Goal: Task Accomplishment & Management: Complete application form

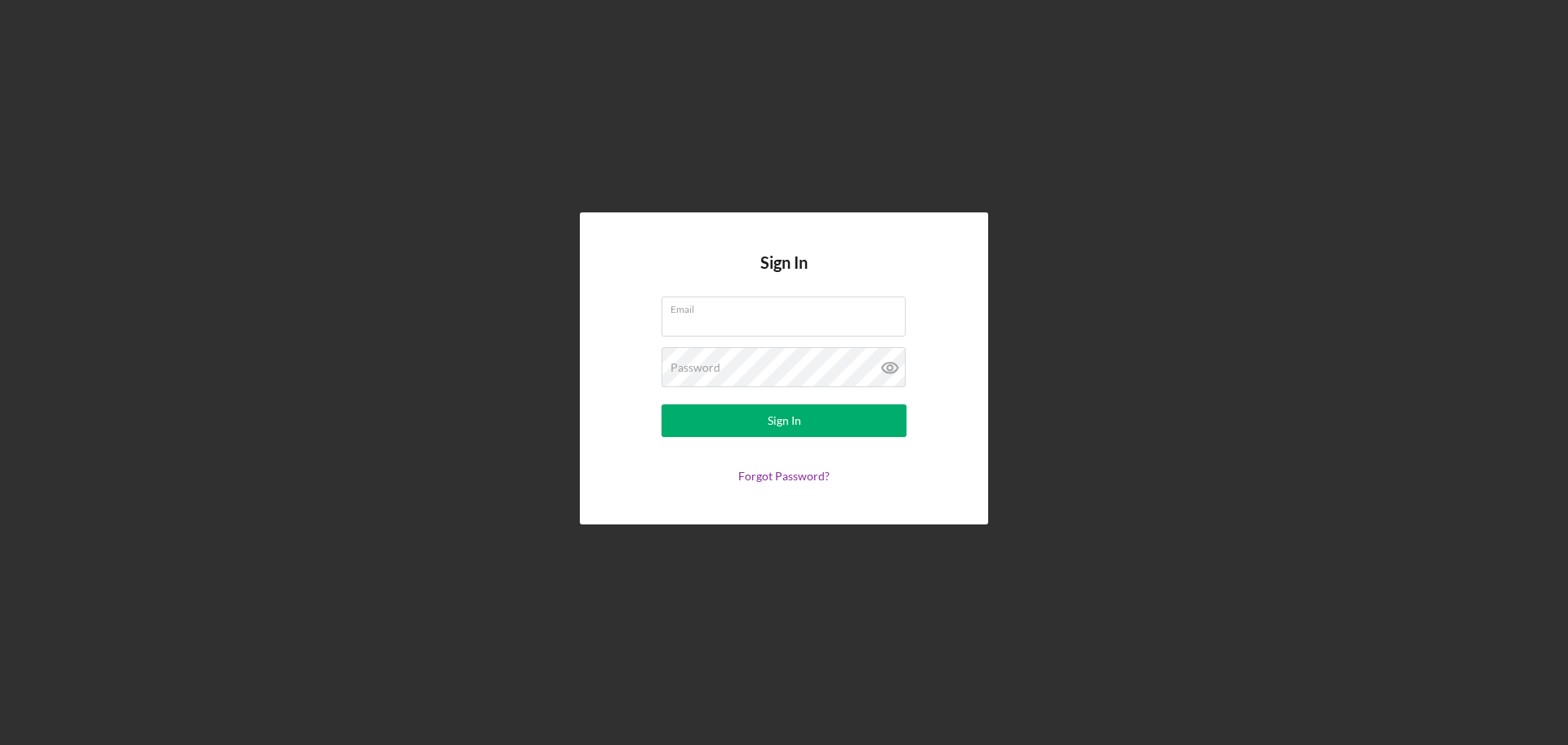
type input "[EMAIL_ADDRESS][DOMAIN_NAME]"
click at [858, 401] on form "Email [EMAIL_ADDRESS][DOMAIN_NAME] Password Sign In Forgot Password?" at bounding box center [784, 389] width 327 height 186
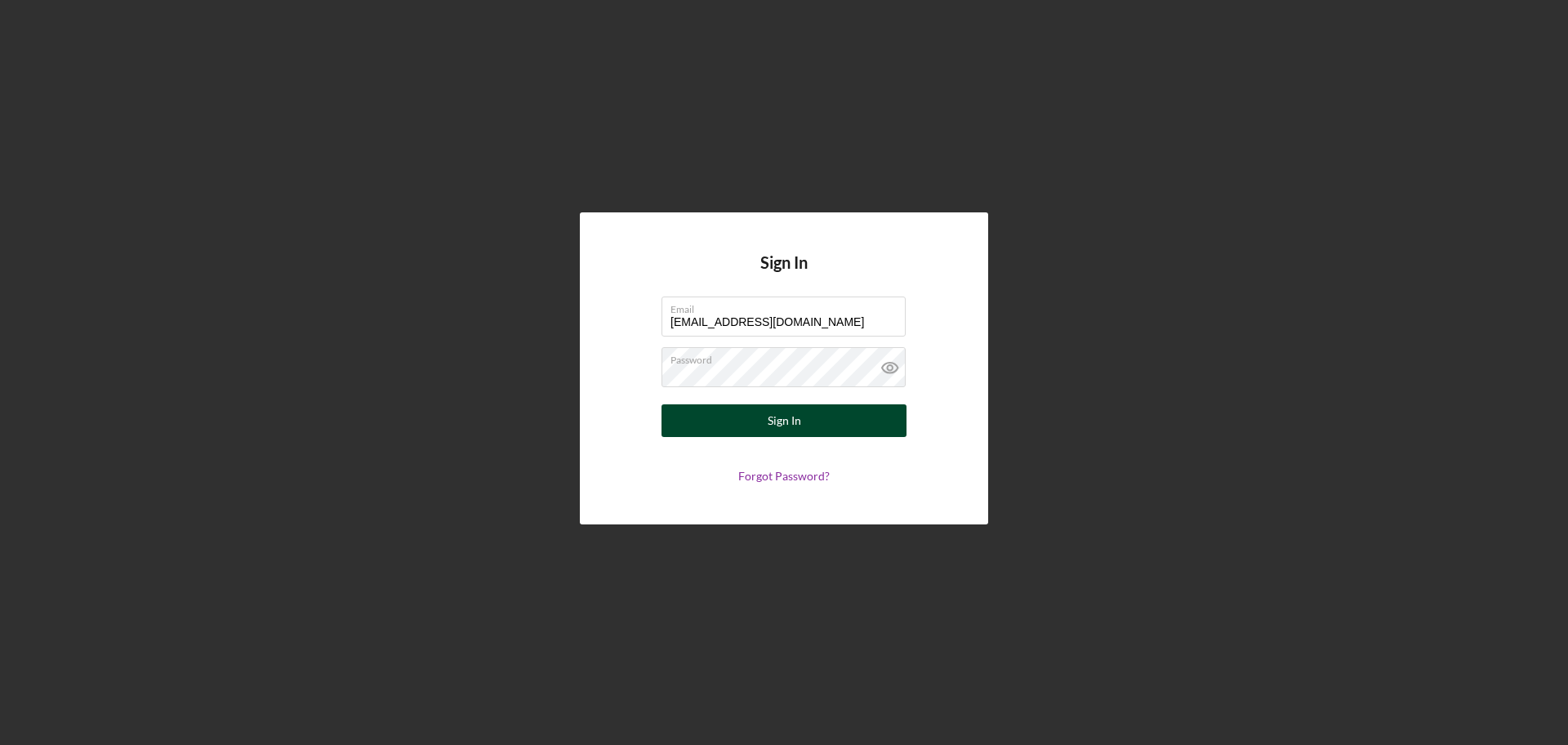
click at [850, 409] on button "Sign In" at bounding box center [784, 420] width 245 height 33
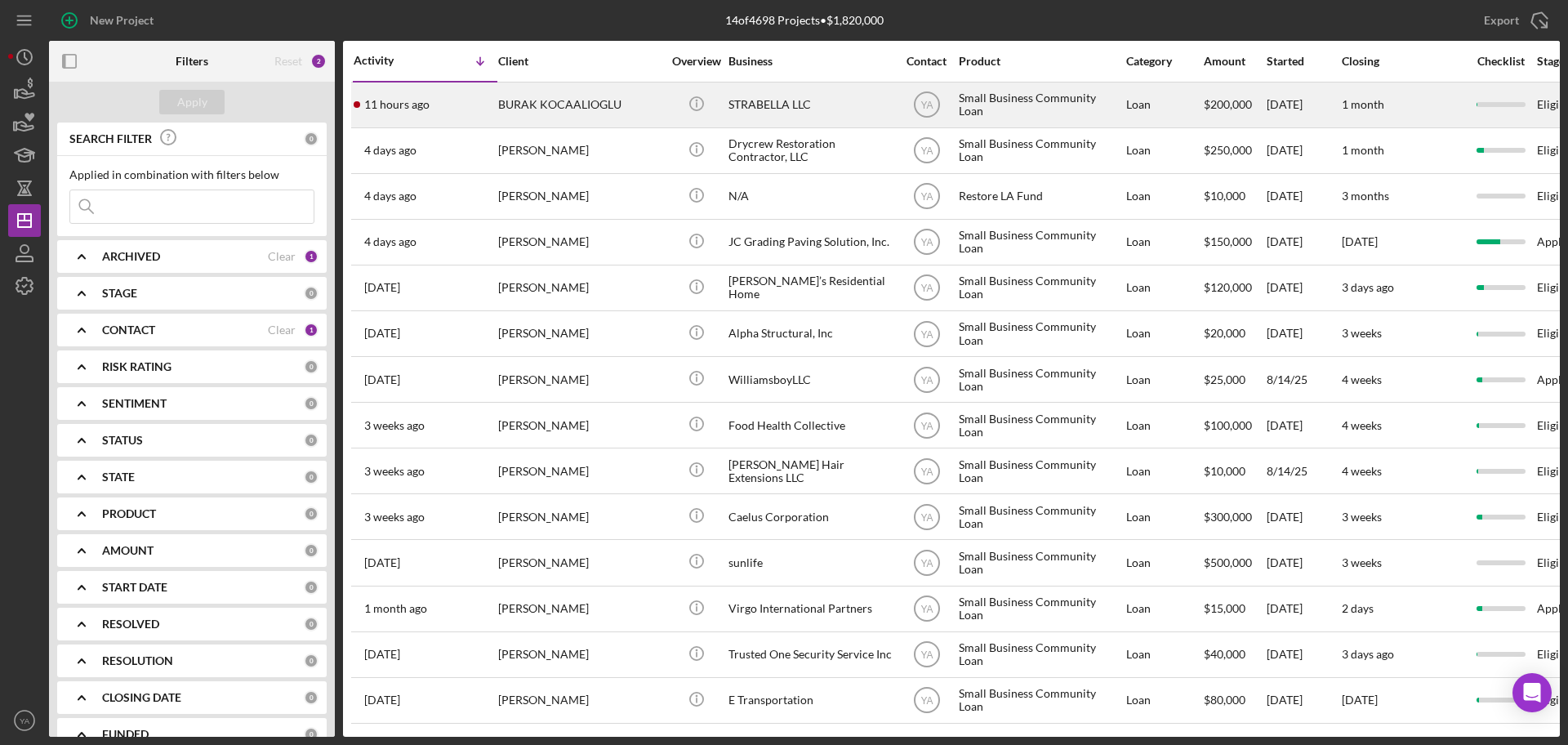
click at [786, 110] on div "STRABELLA LLC" at bounding box center [810, 104] width 164 height 44
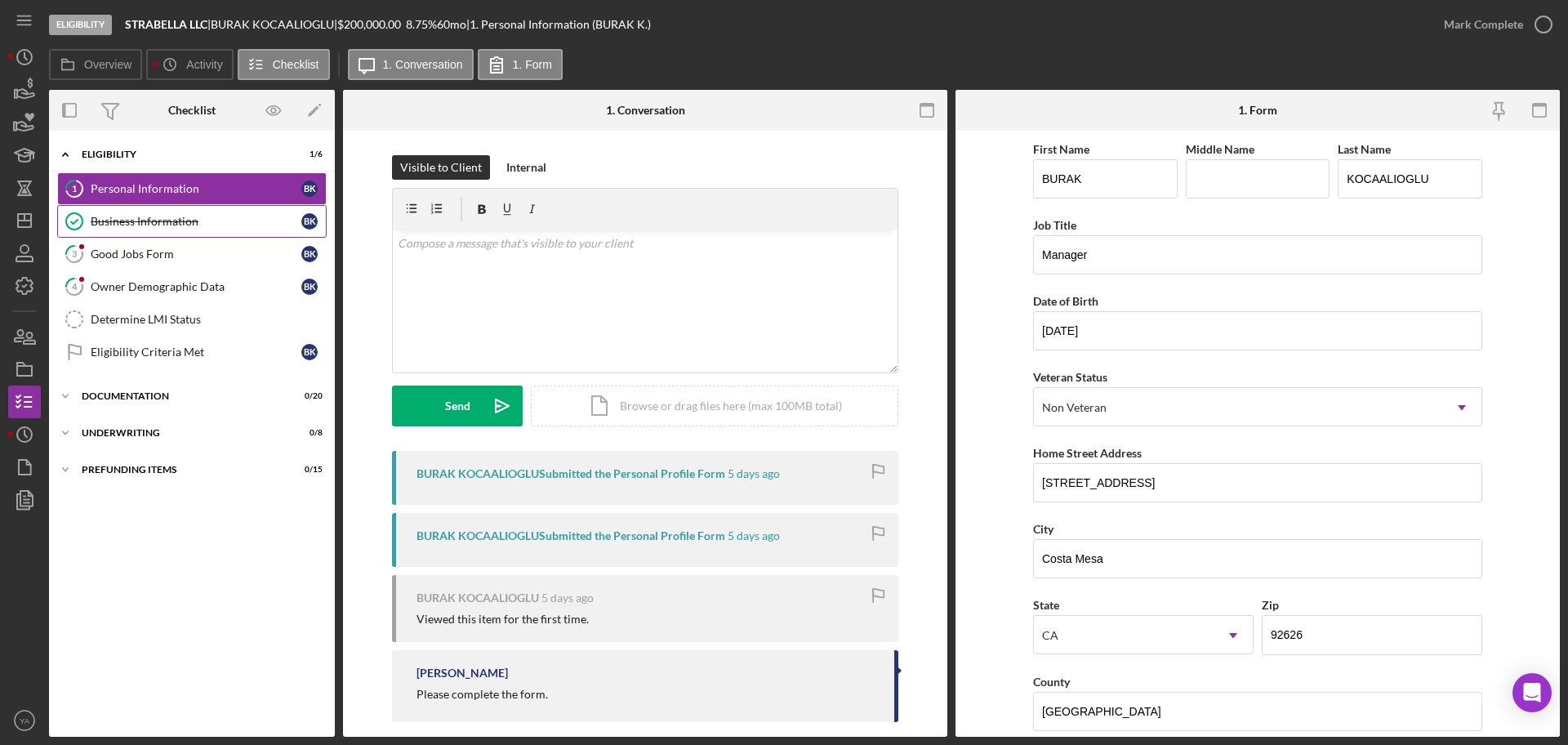
click at [240, 235] on link "Business Information Business Information B K" at bounding box center [193, 221] width 270 height 33
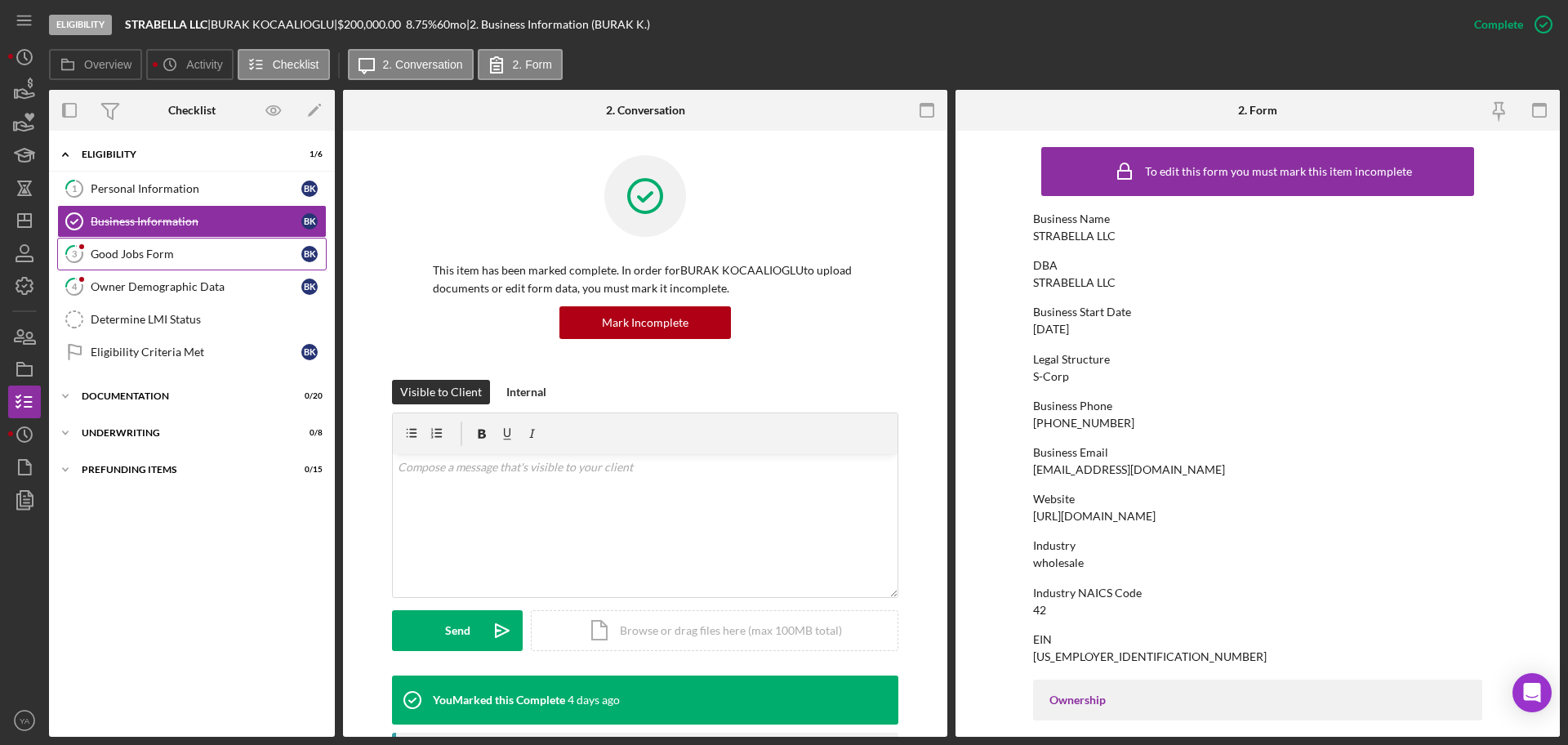
click at [234, 250] on div "Good Jobs Form" at bounding box center [196, 254] width 211 height 13
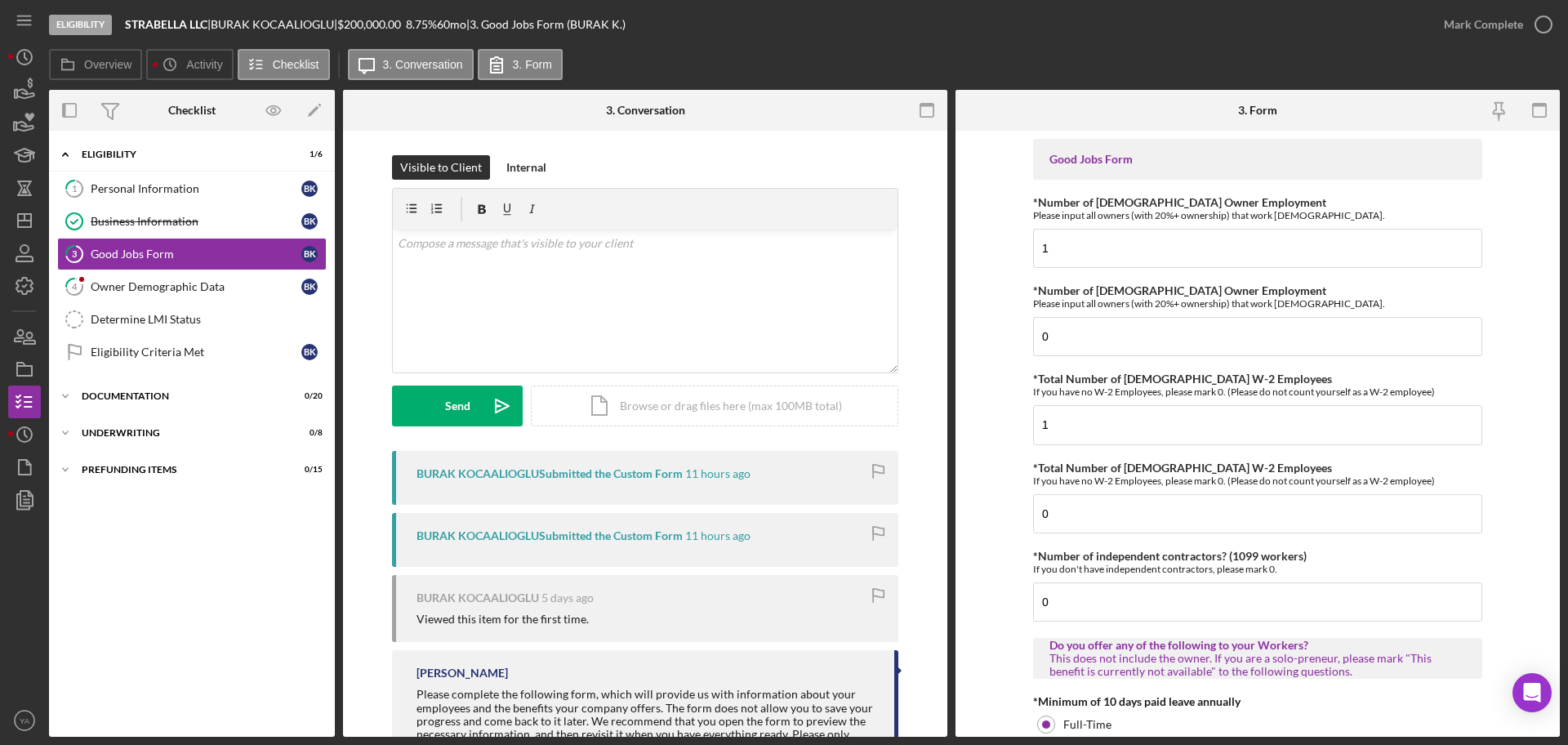
scroll to position [96, 0]
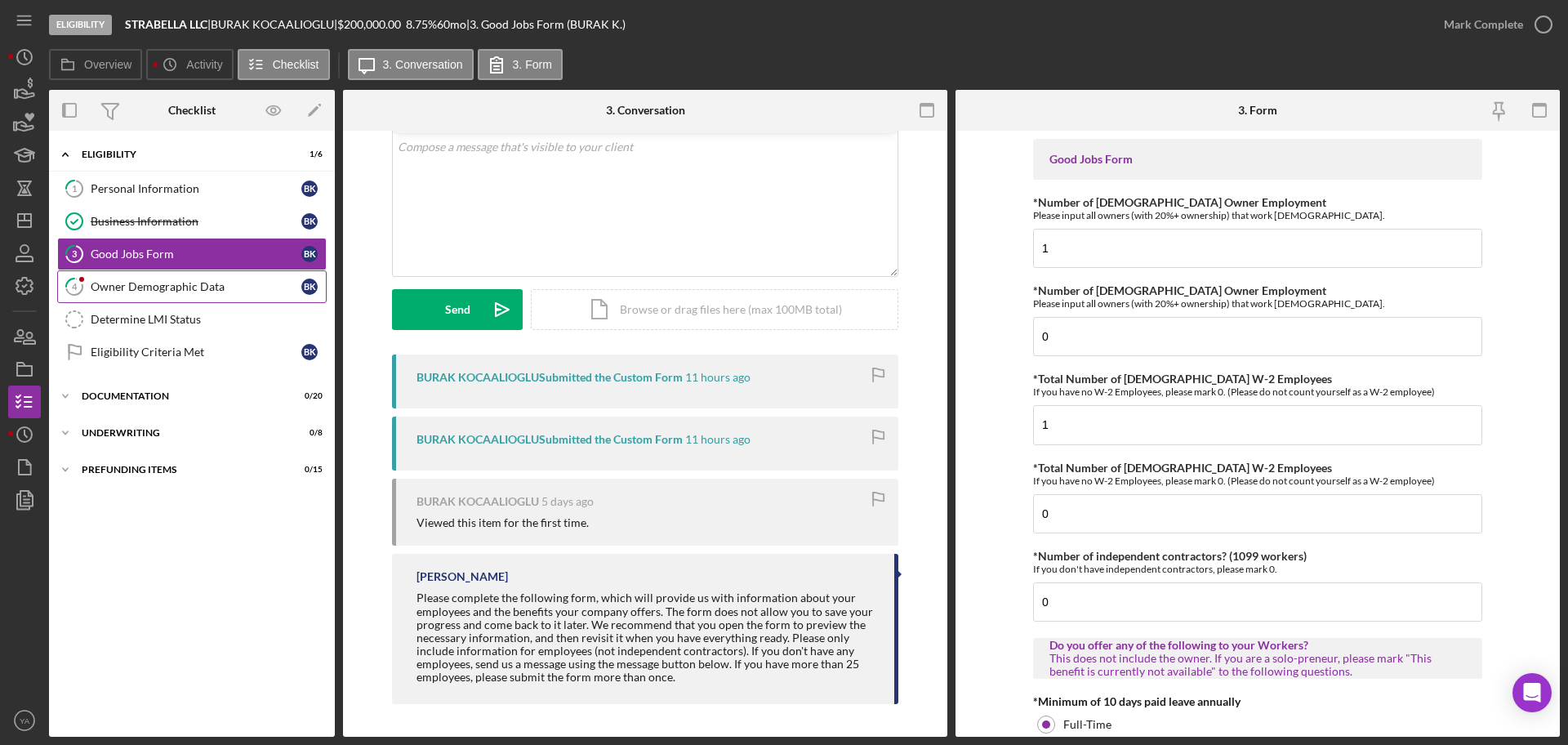
click at [187, 299] on link "4 Owner Demographic Data B K" at bounding box center [193, 287] width 270 height 33
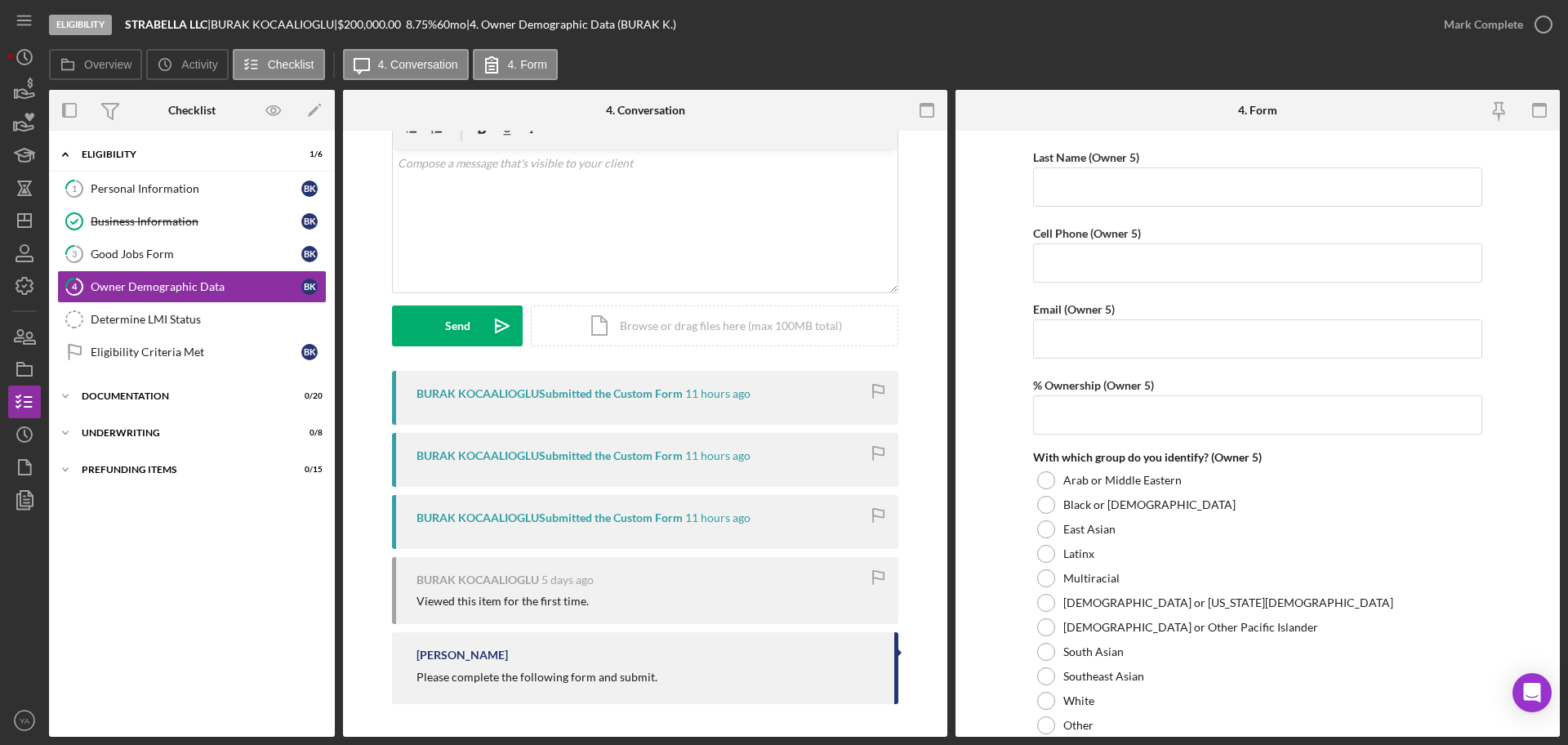
scroll to position [5920, 0]
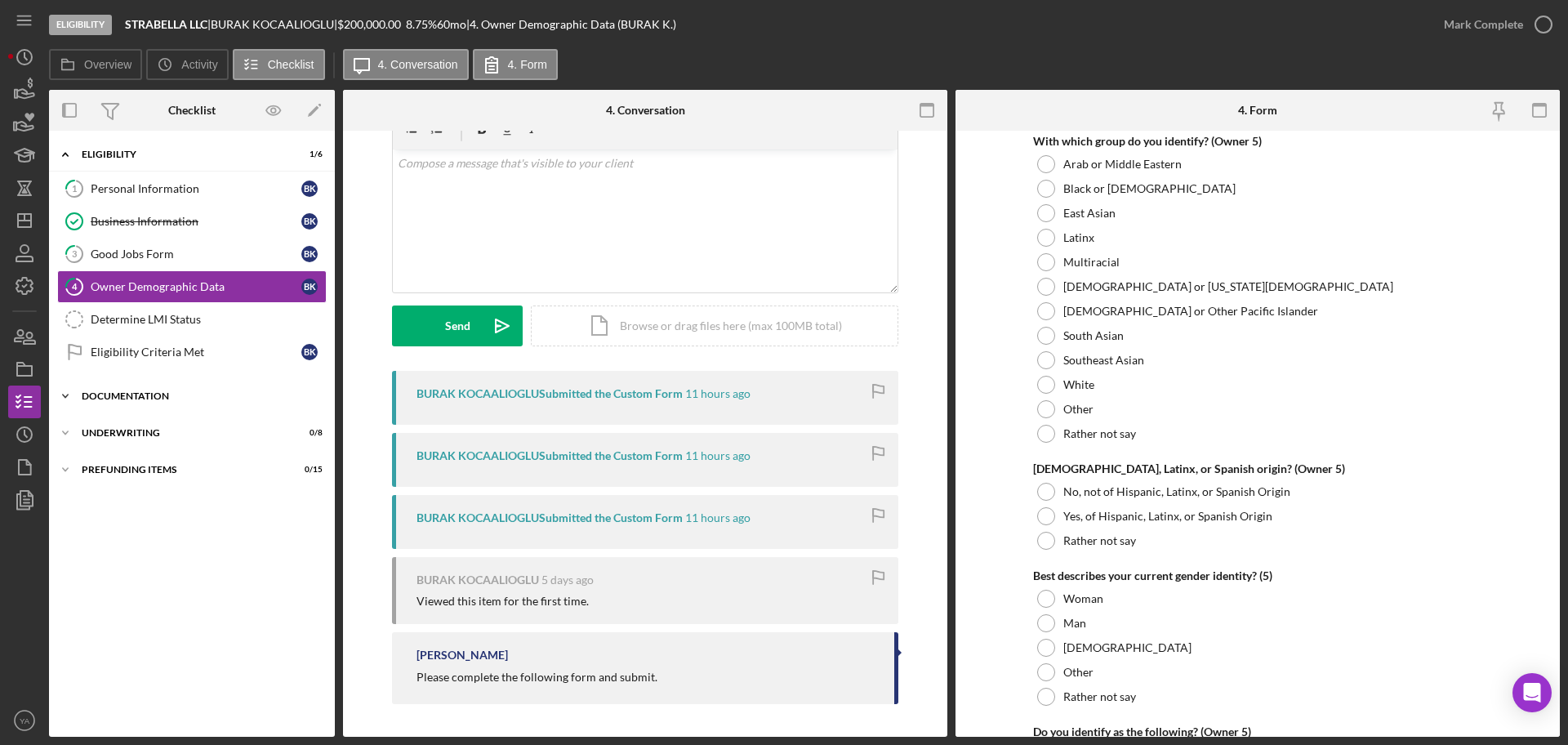
drag, startPoint x: 193, startPoint y: 371, endPoint x: 193, endPoint y: 381, distance: 10.0
click at [193, 372] on div "1 Personal Information B K Business Information Business Information B K 3 Good…" at bounding box center [193, 275] width 286 height 204
click at [193, 384] on div "Icon/Expander Documentation 0 / 20" at bounding box center [193, 396] width 286 height 33
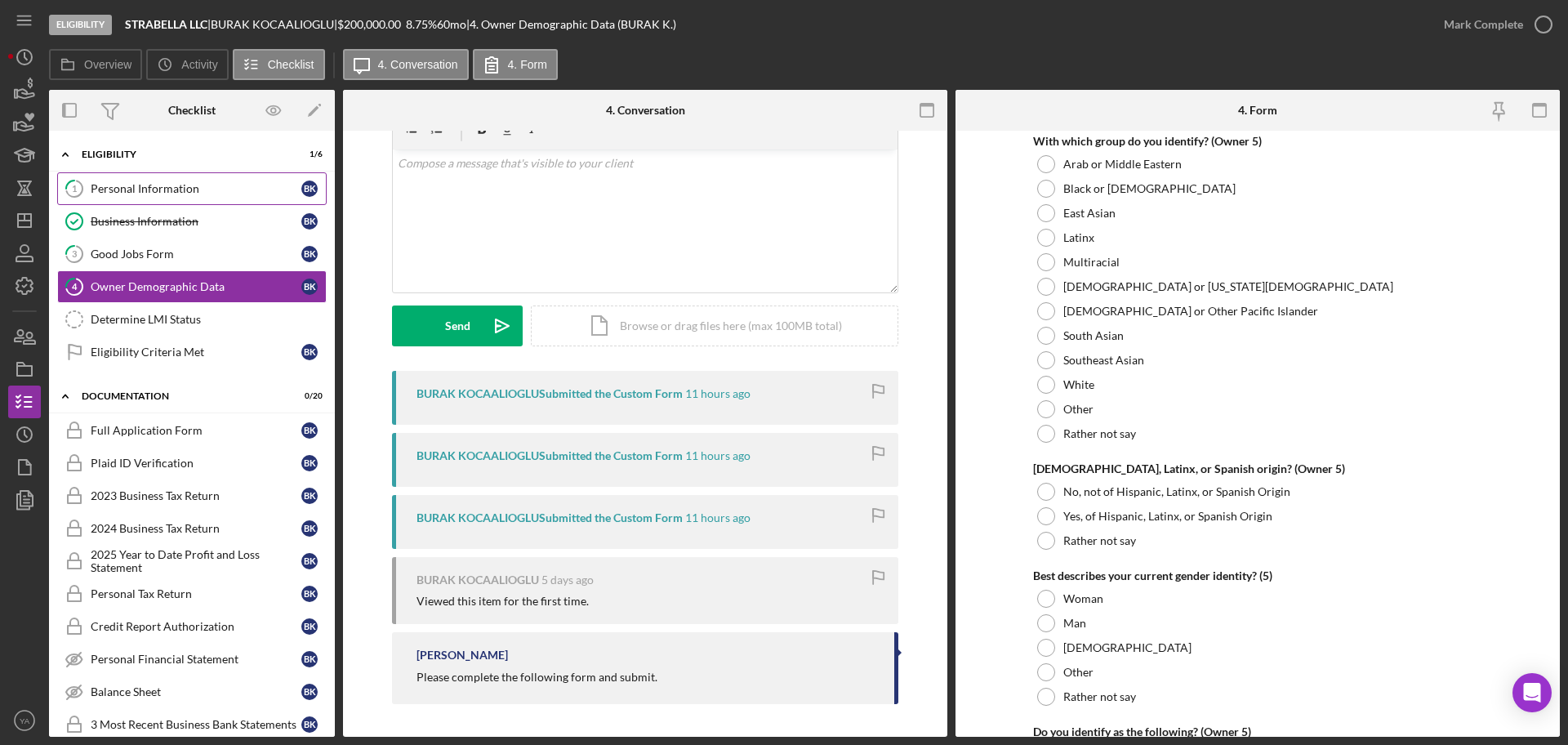
click at [216, 200] on link "1 Personal Information B K" at bounding box center [193, 189] width 270 height 33
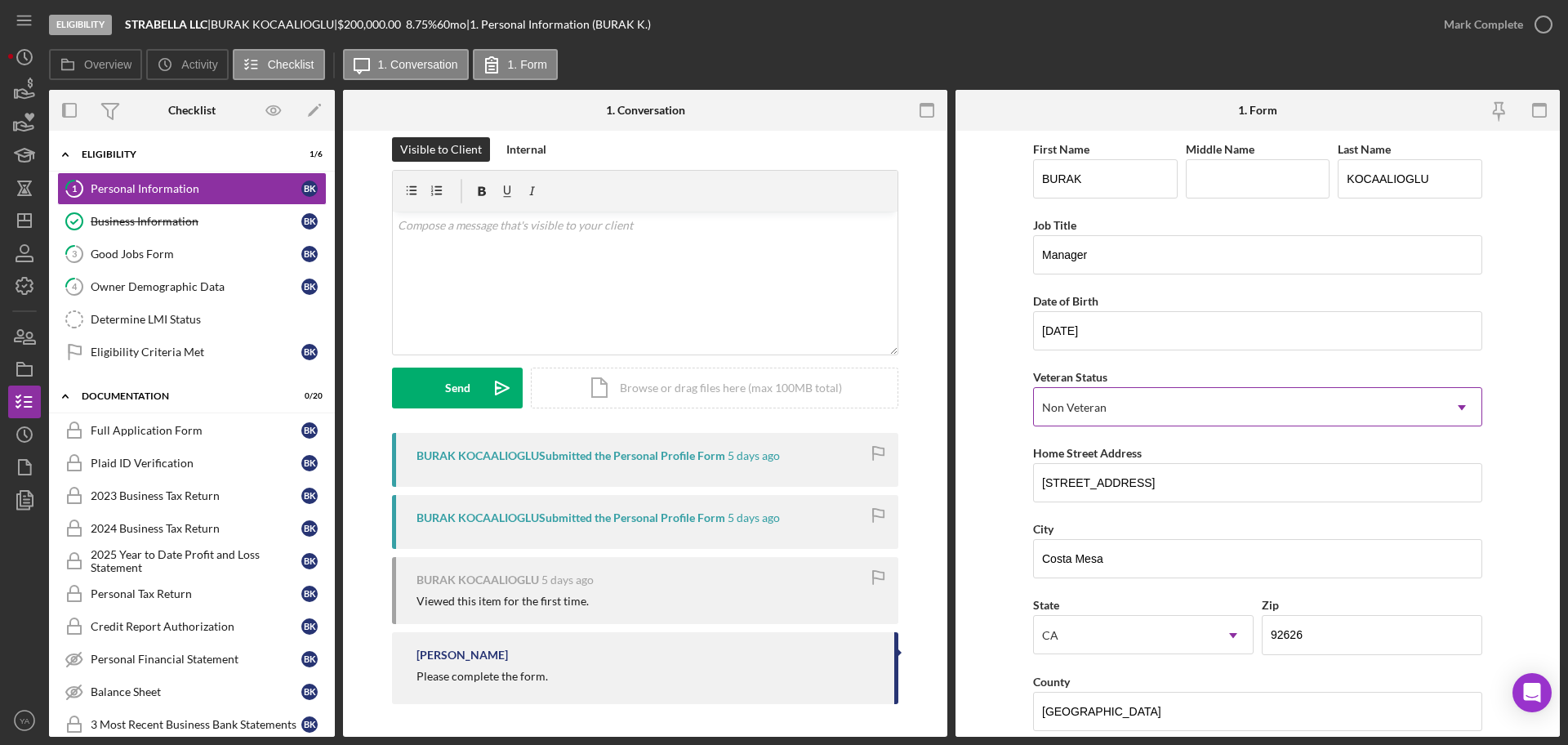
click at [1105, 405] on div "Non Veteran" at bounding box center [1238, 408] width 408 height 38
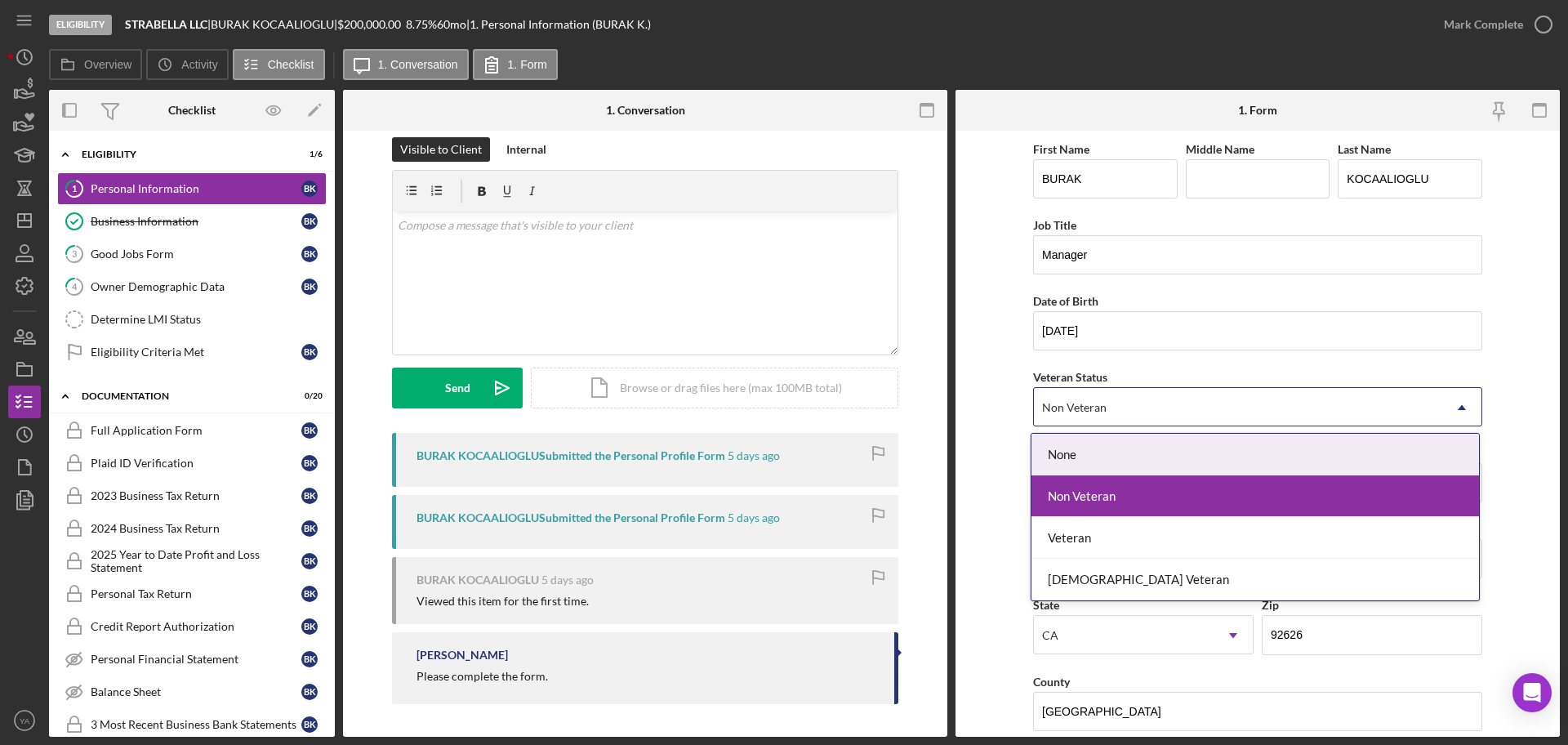
click at [975, 423] on form "First Name BURAK Middle Name Last Name KOCAALIOGLU Job Title Manager Date of Bi…" at bounding box center [1258, 433] width 605 height 606
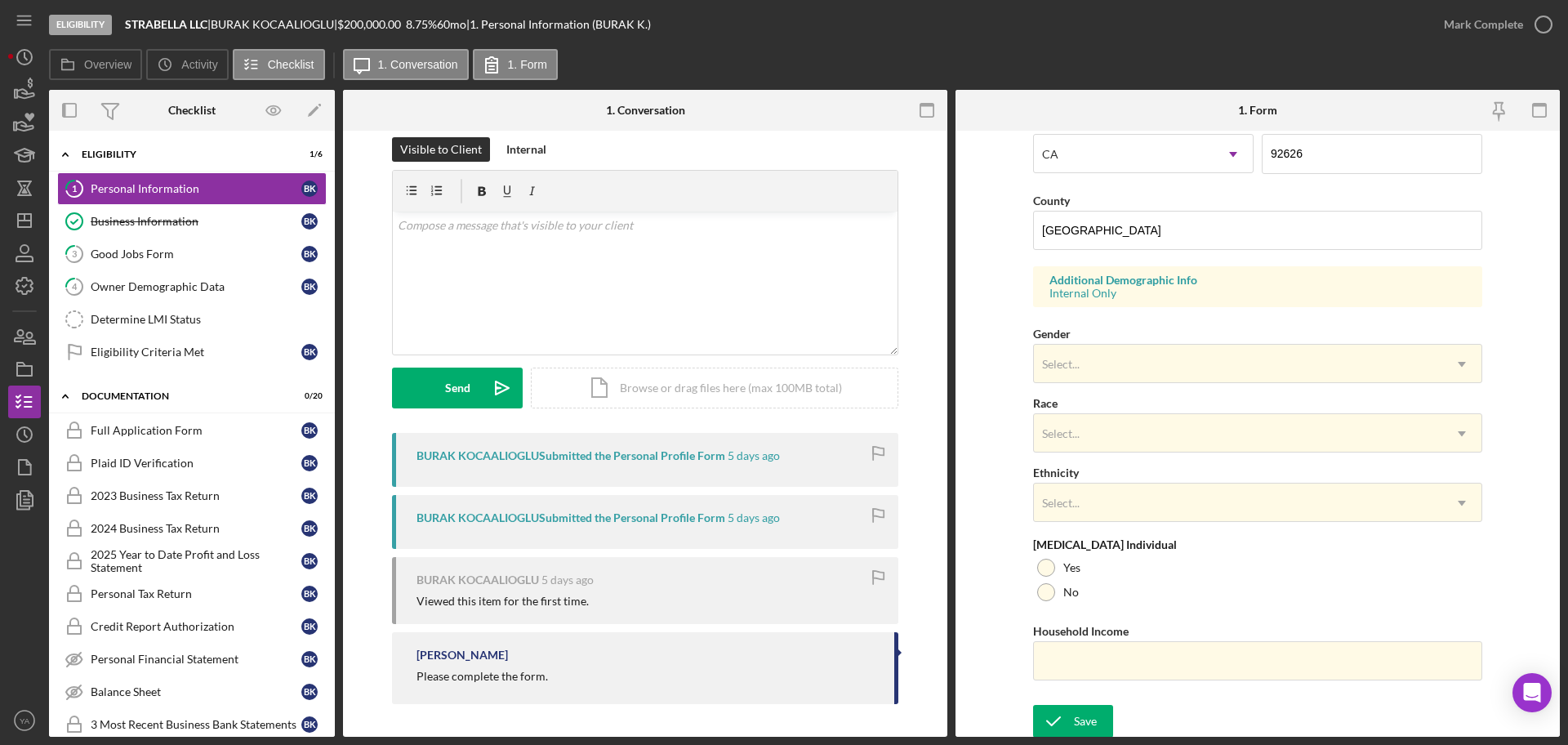
scroll to position [484, 0]
click at [244, 296] on link "4 Owner Demographic Data B K" at bounding box center [193, 287] width 270 height 33
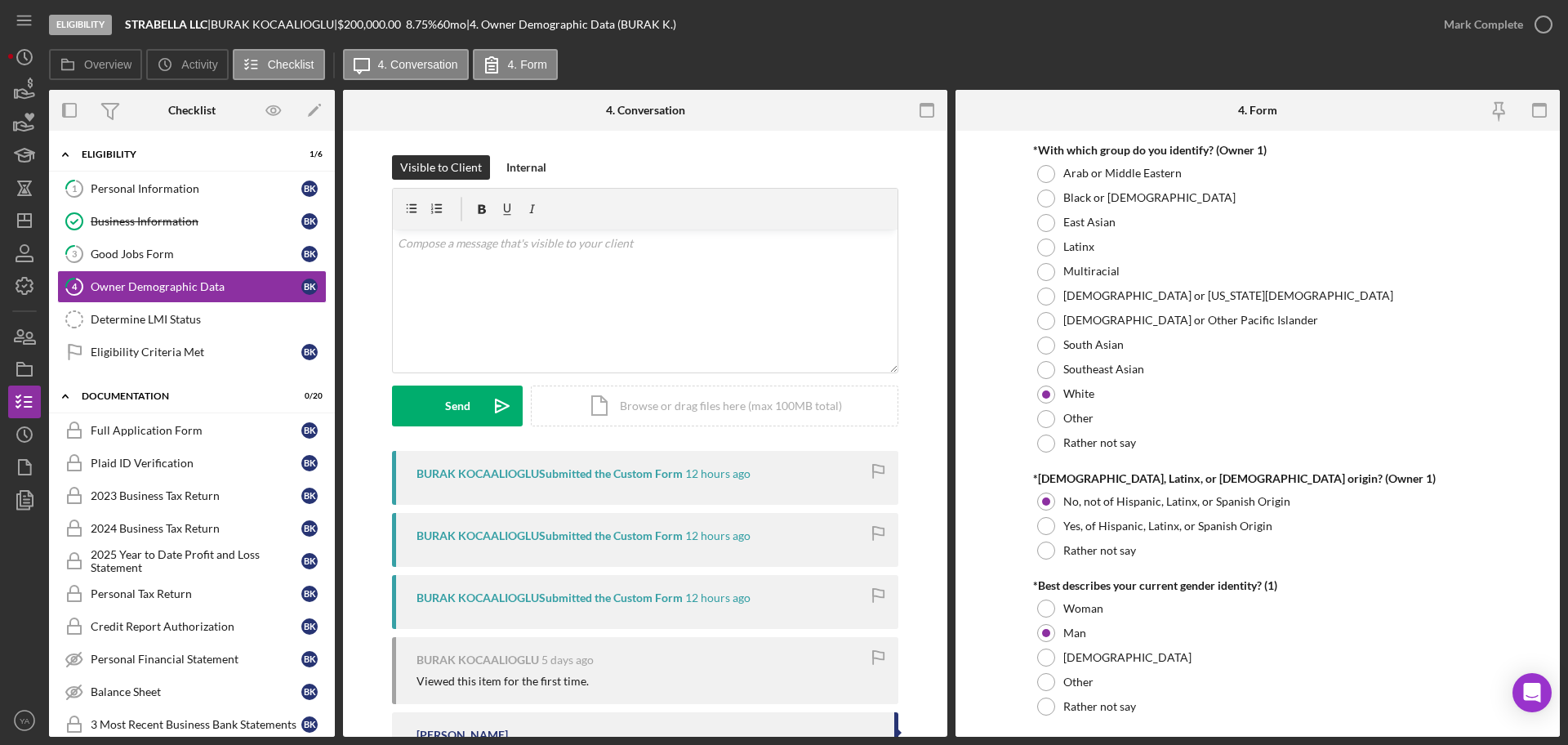
scroll to position [1122, 0]
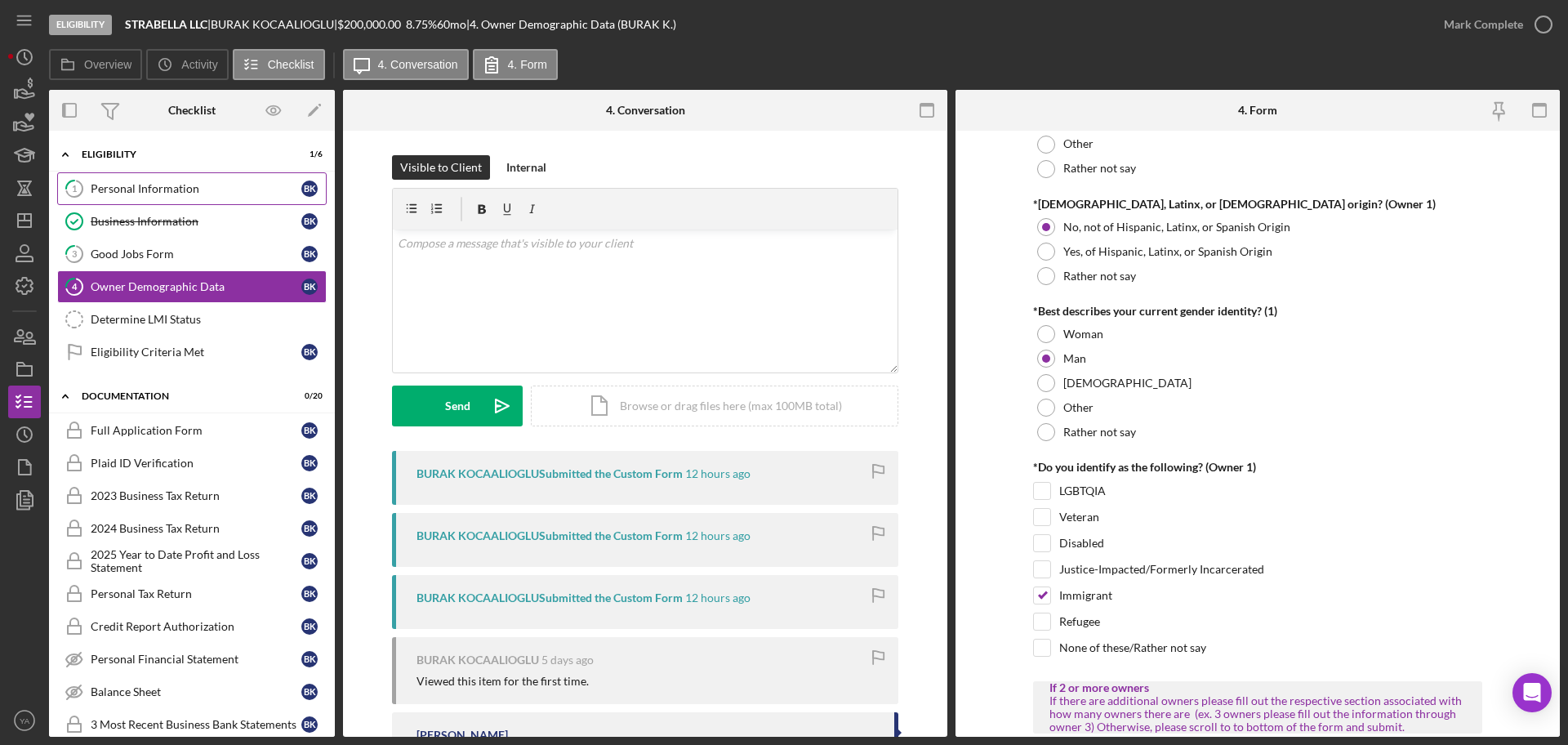
click at [167, 178] on link "1 Personal Information B K" at bounding box center [193, 189] width 270 height 33
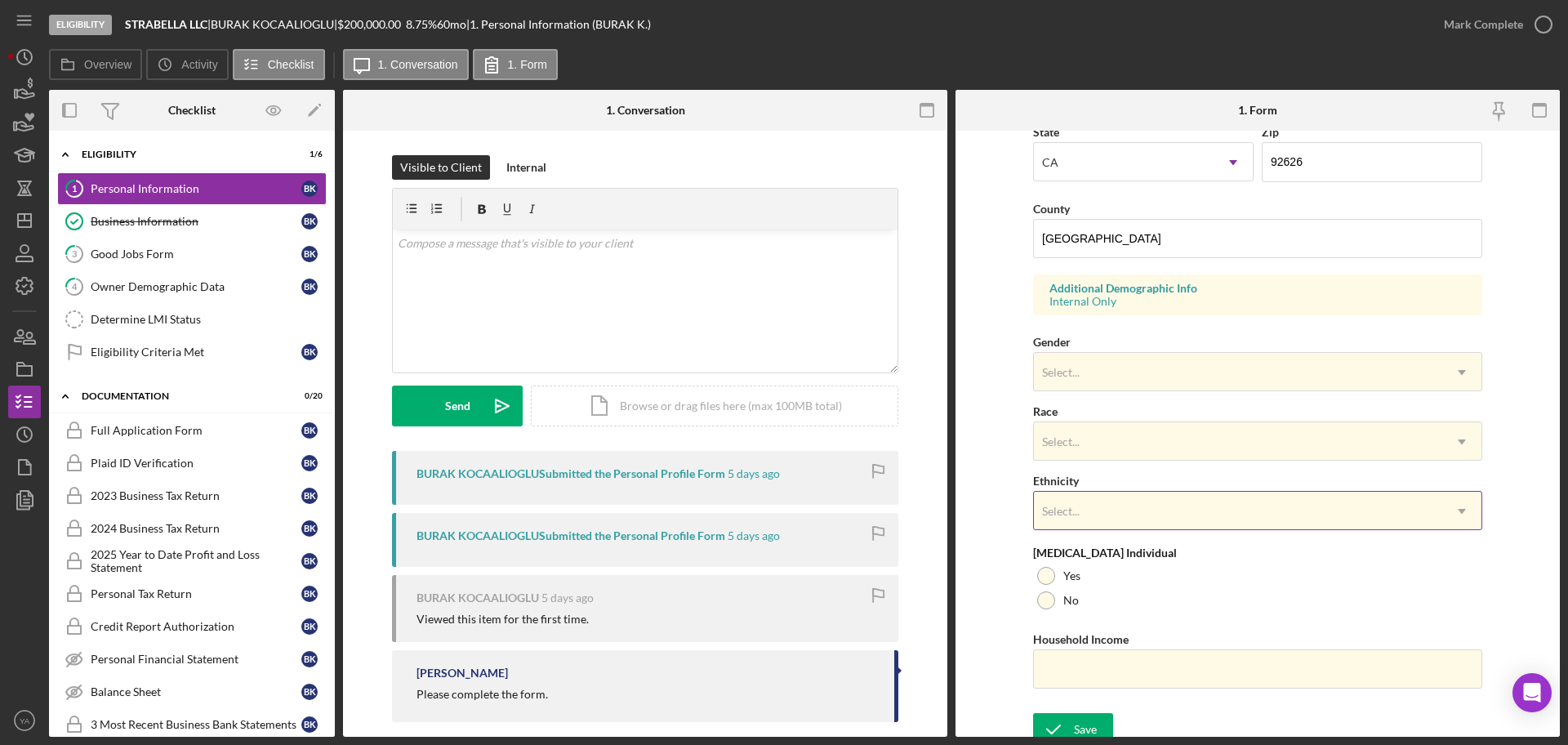
scroll to position [484, 0]
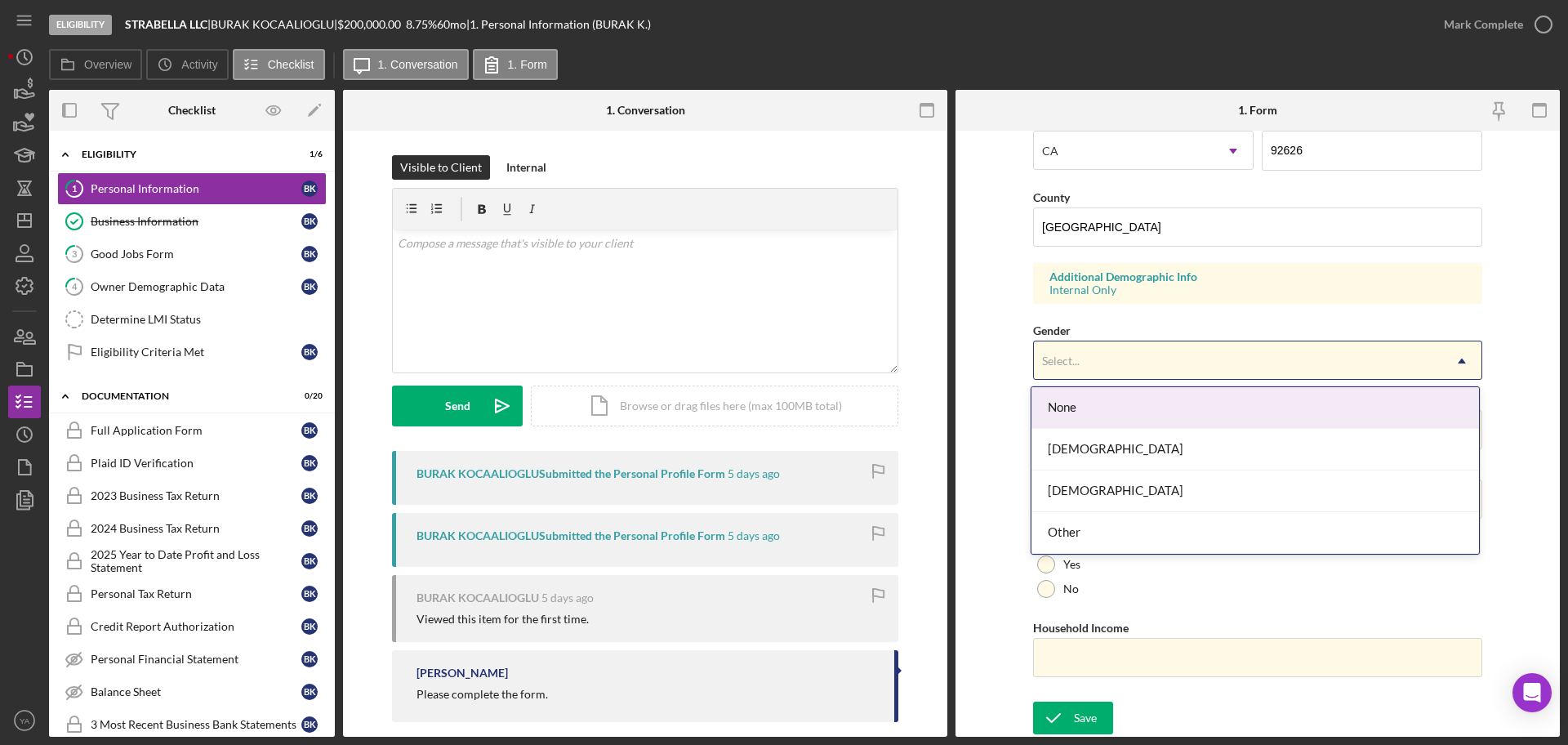
click at [1130, 372] on div "Select..." at bounding box center [1238, 361] width 408 height 38
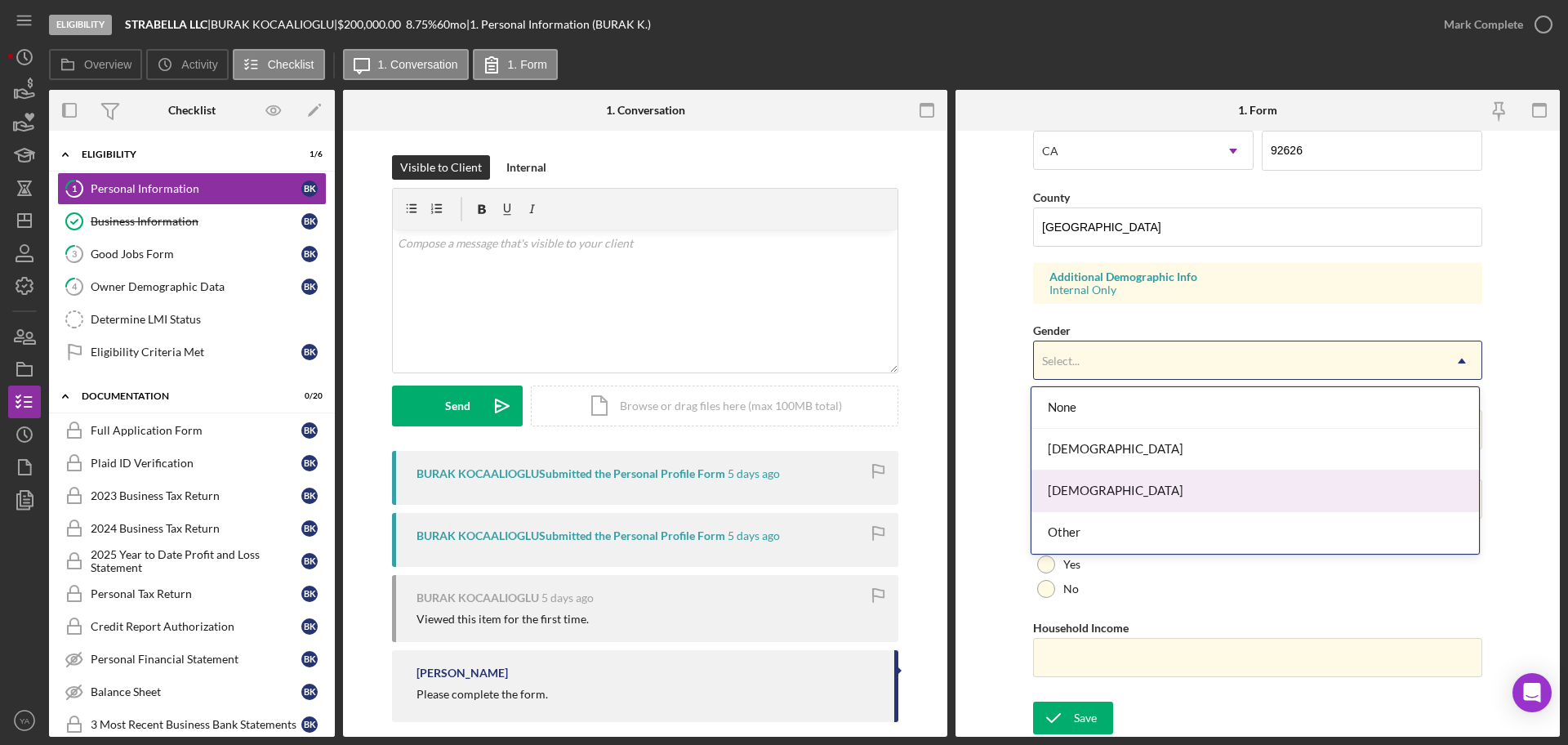
click at [1125, 479] on div "[DEMOGRAPHIC_DATA]" at bounding box center [1255, 491] width 448 height 42
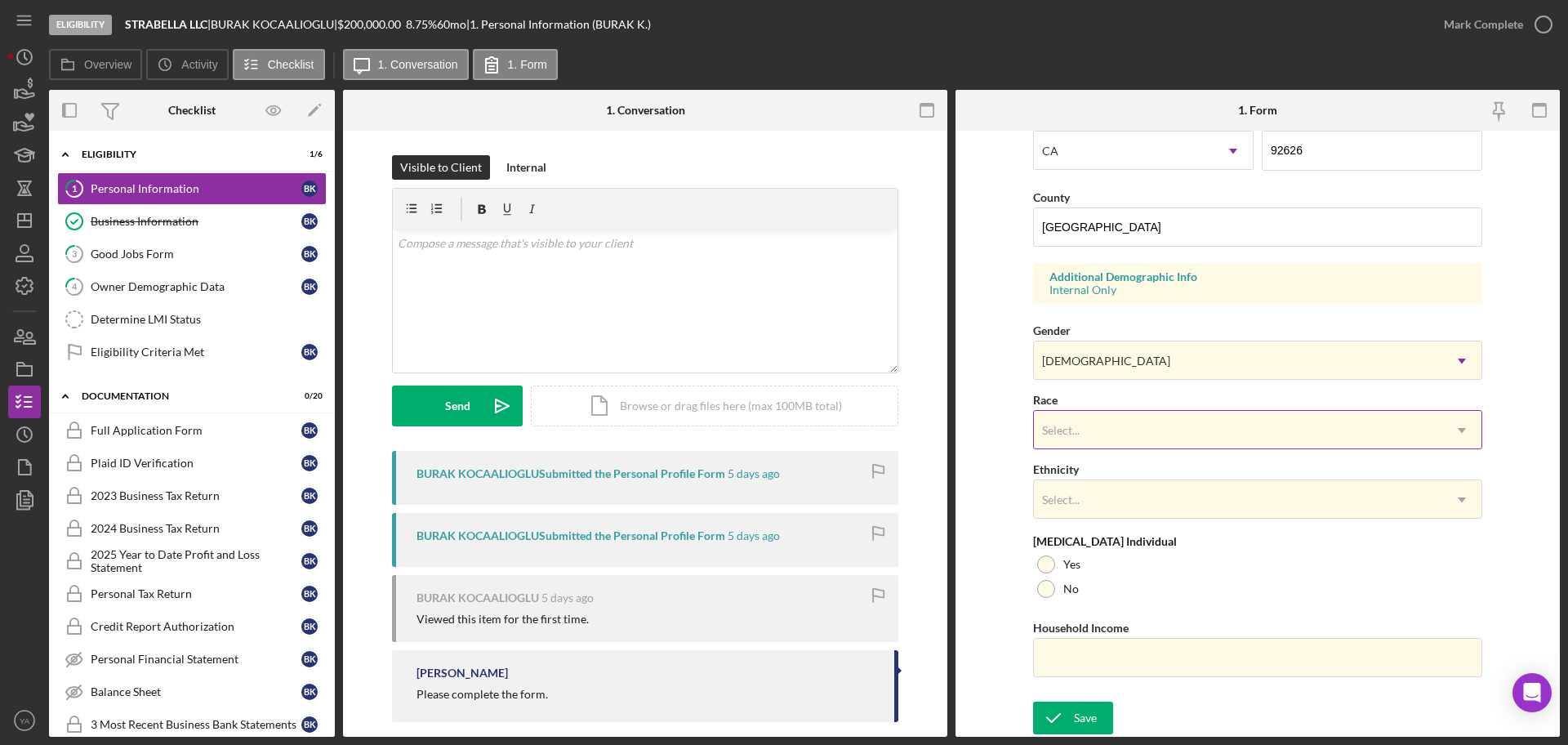
click at [1134, 442] on div "Select..." at bounding box center [1238, 430] width 408 height 38
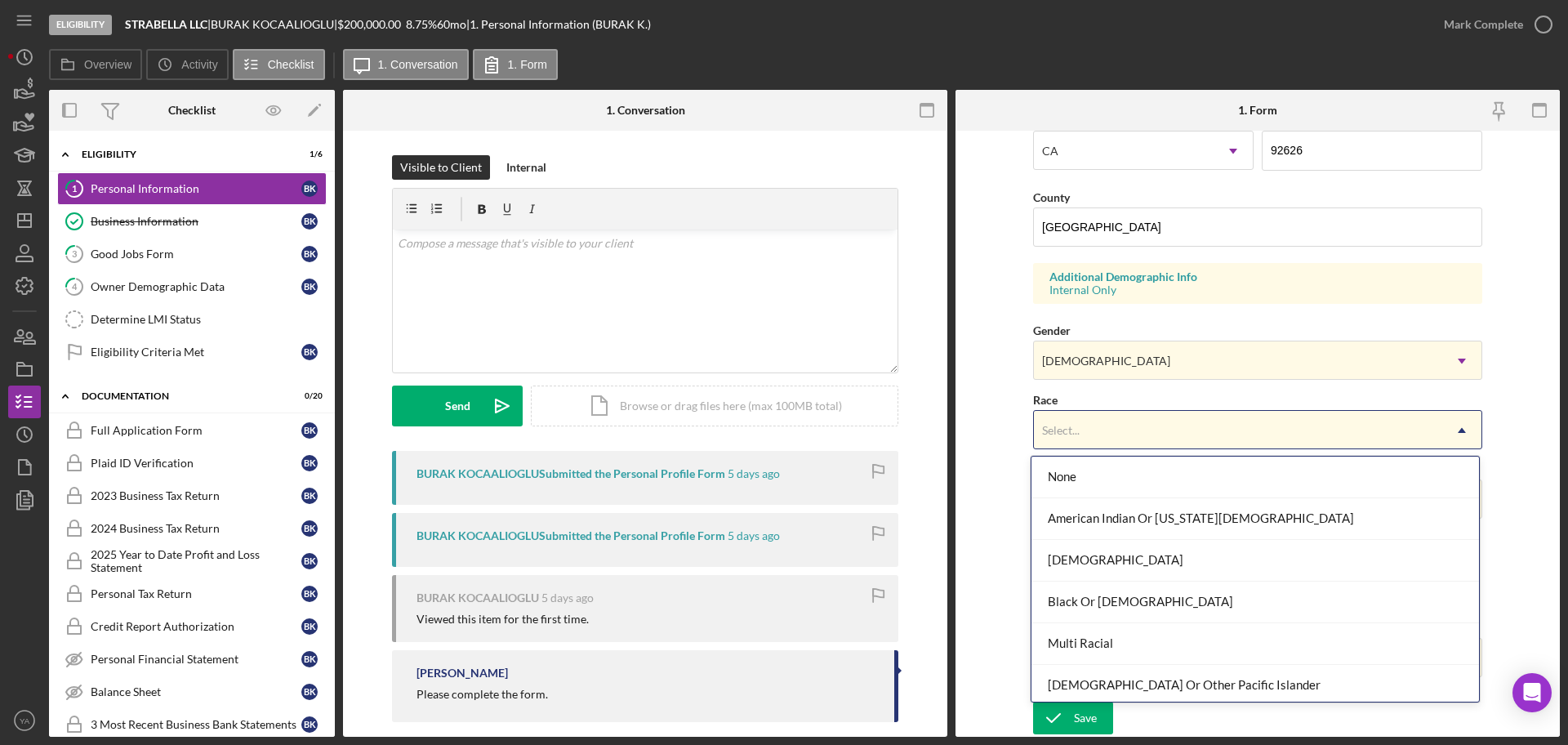
scroll to position [88, 0]
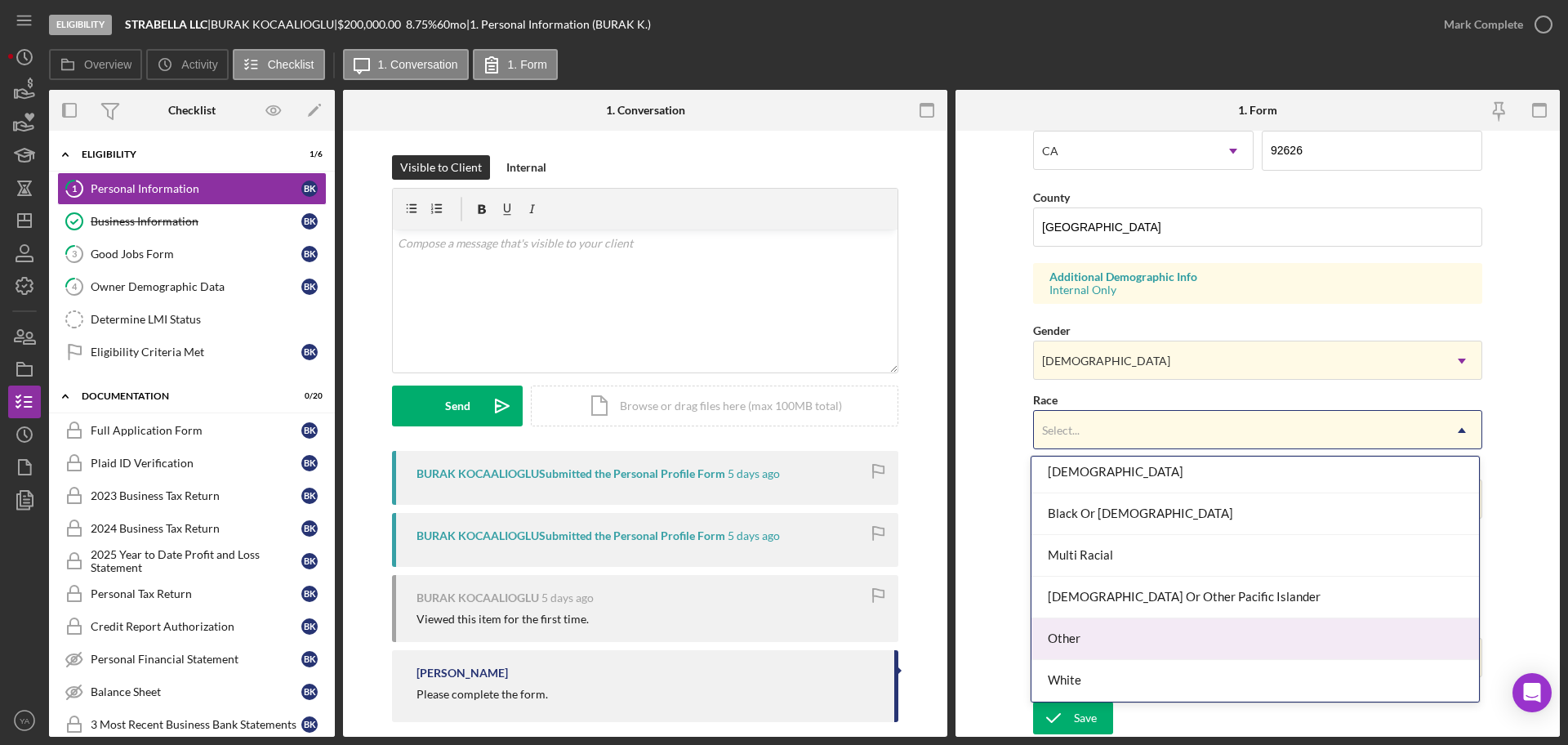
click at [1114, 673] on div "White" at bounding box center [1255, 680] width 448 height 42
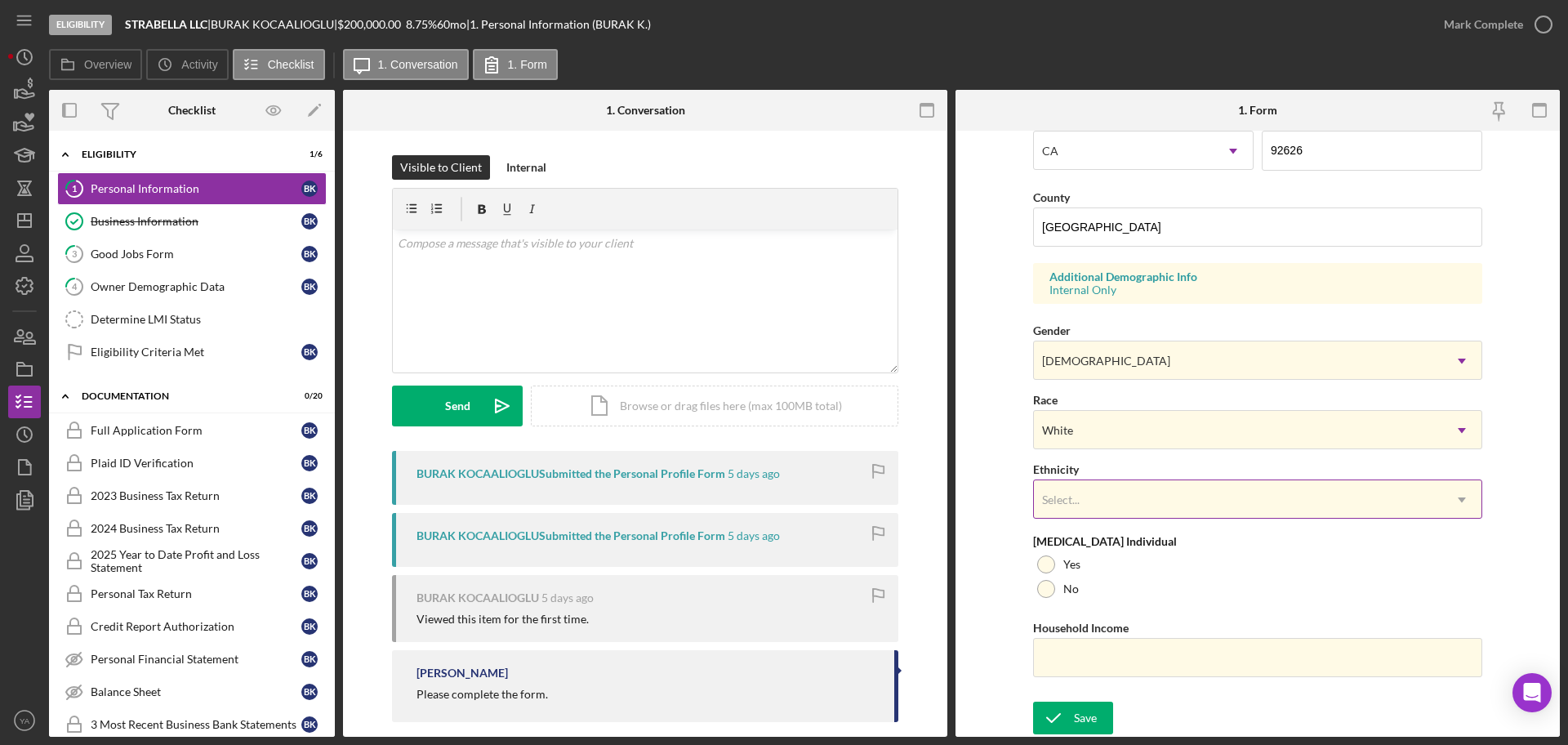
click at [1141, 511] on div "Select..." at bounding box center [1238, 500] width 408 height 38
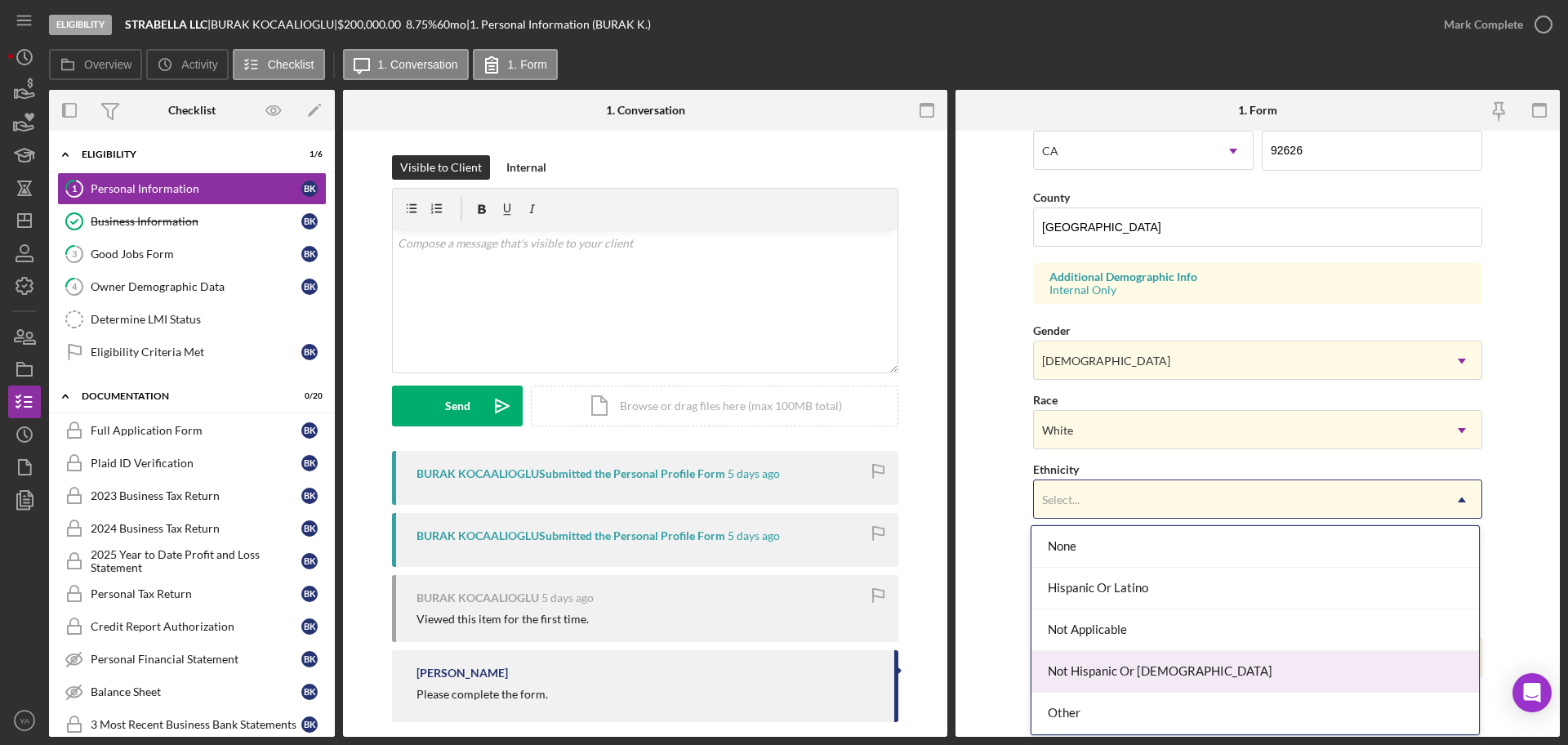
click at [1115, 675] on div "Not Hispanic Or [DEMOGRAPHIC_DATA]" at bounding box center [1255, 671] width 448 height 42
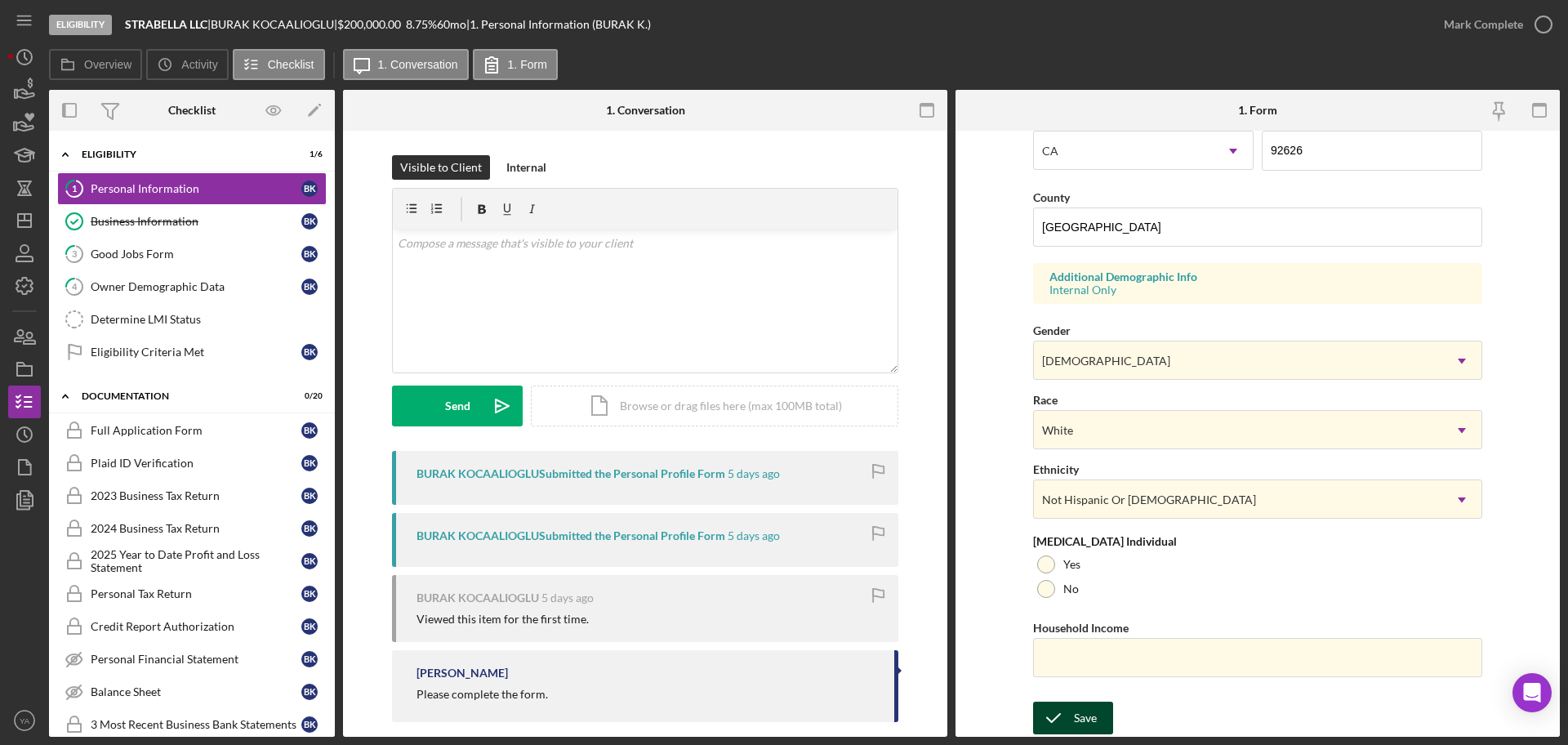
click at [1058, 708] on icon "submit" at bounding box center [1054, 718] width 41 height 41
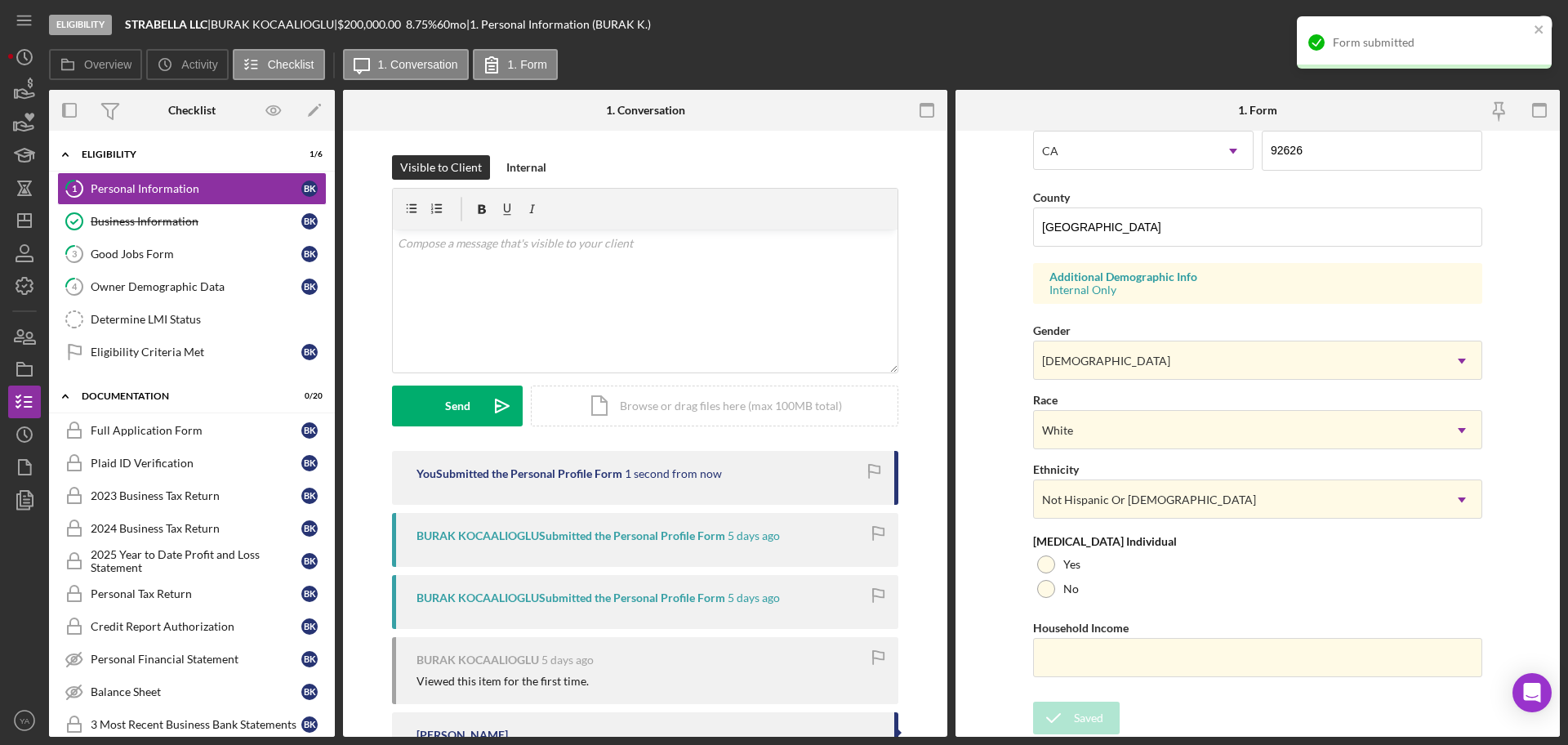
click at [1549, 34] on div "Form submitted" at bounding box center [1425, 43] width 255 height 53
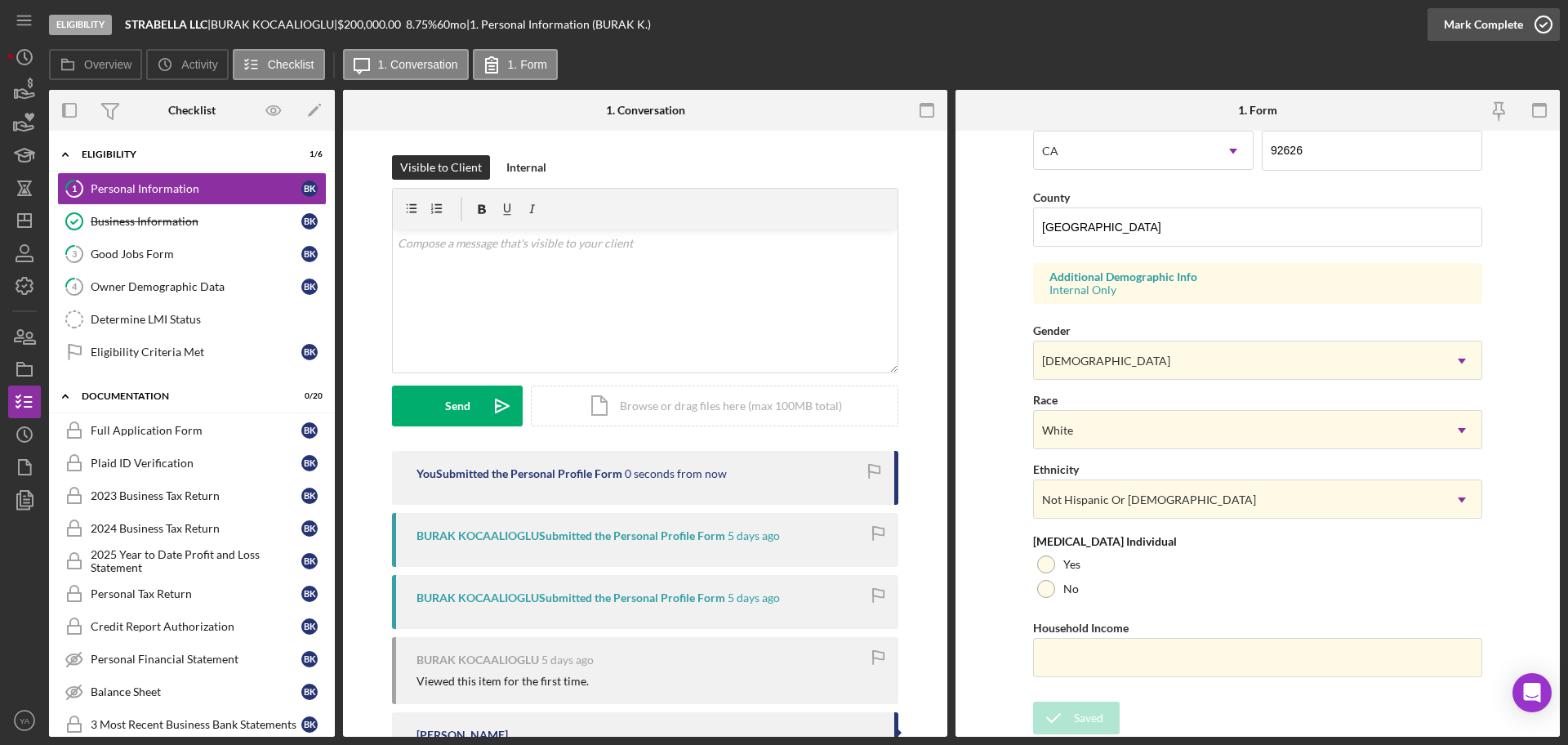
click at [1539, 27] on icon "button" at bounding box center [1544, 25] width 41 height 41
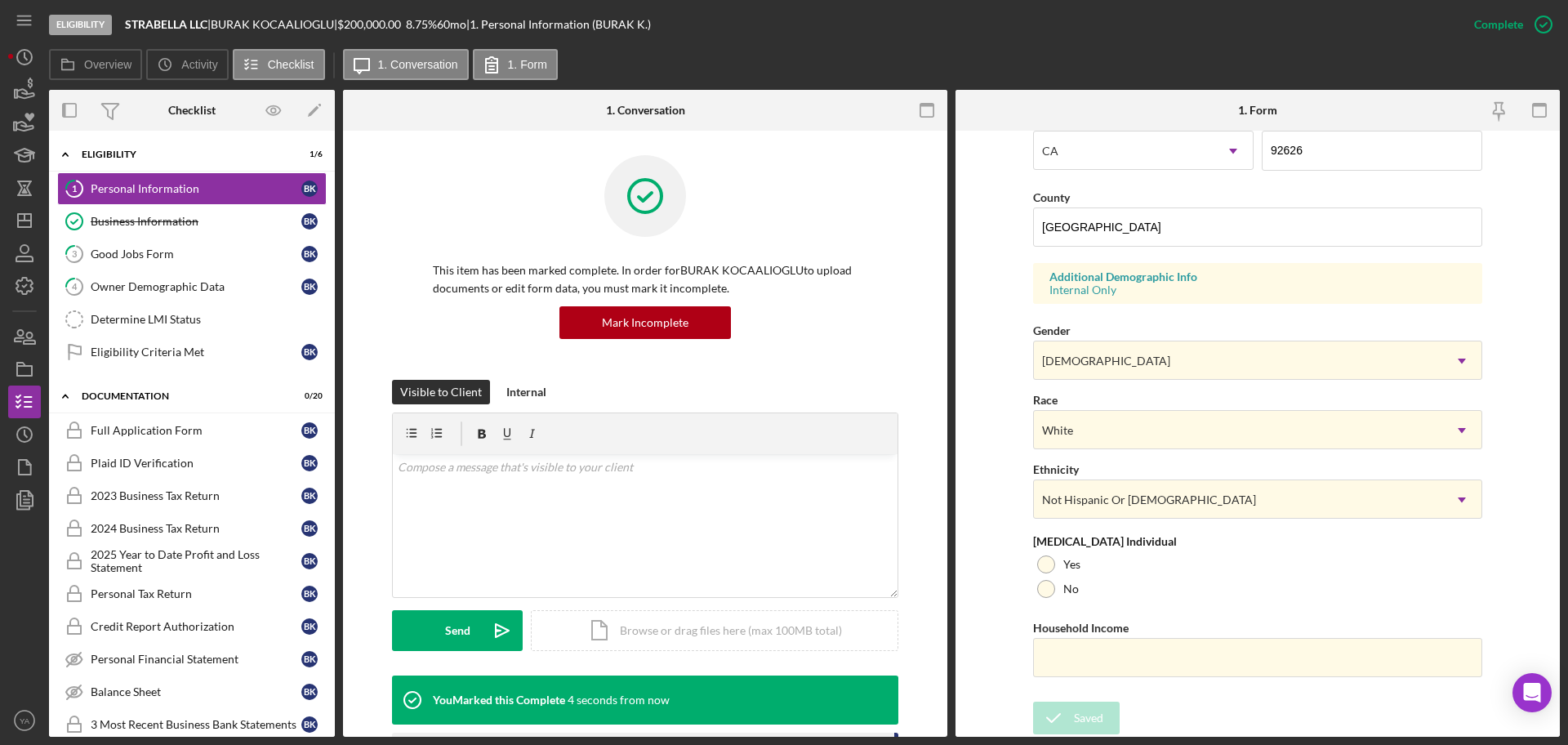
scroll to position [156, 0]
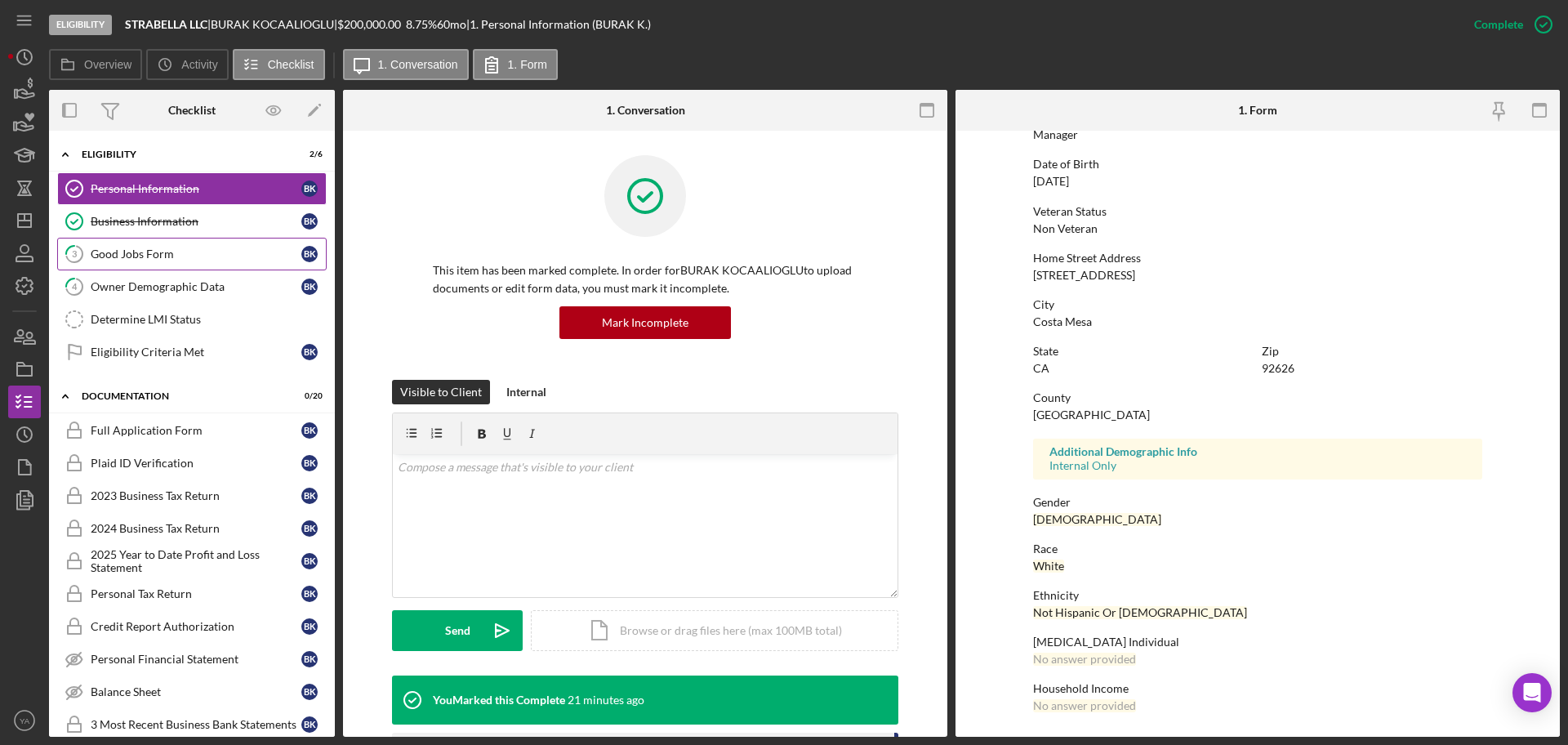
click at [167, 251] on div "Good Jobs Form" at bounding box center [196, 254] width 211 height 13
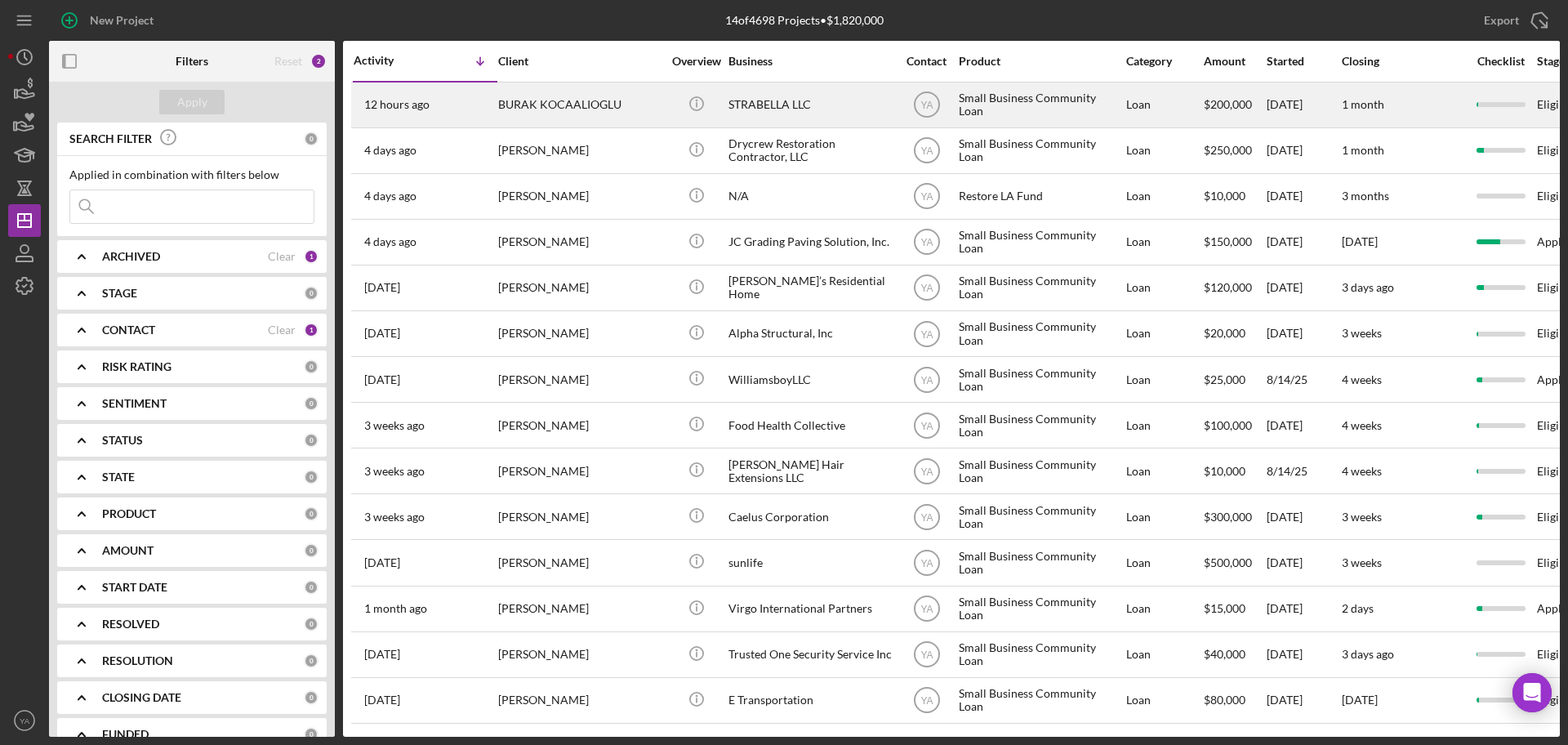
click at [646, 112] on div "BURAK KOCAALIOGLU" at bounding box center [580, 104] width 164 height 44
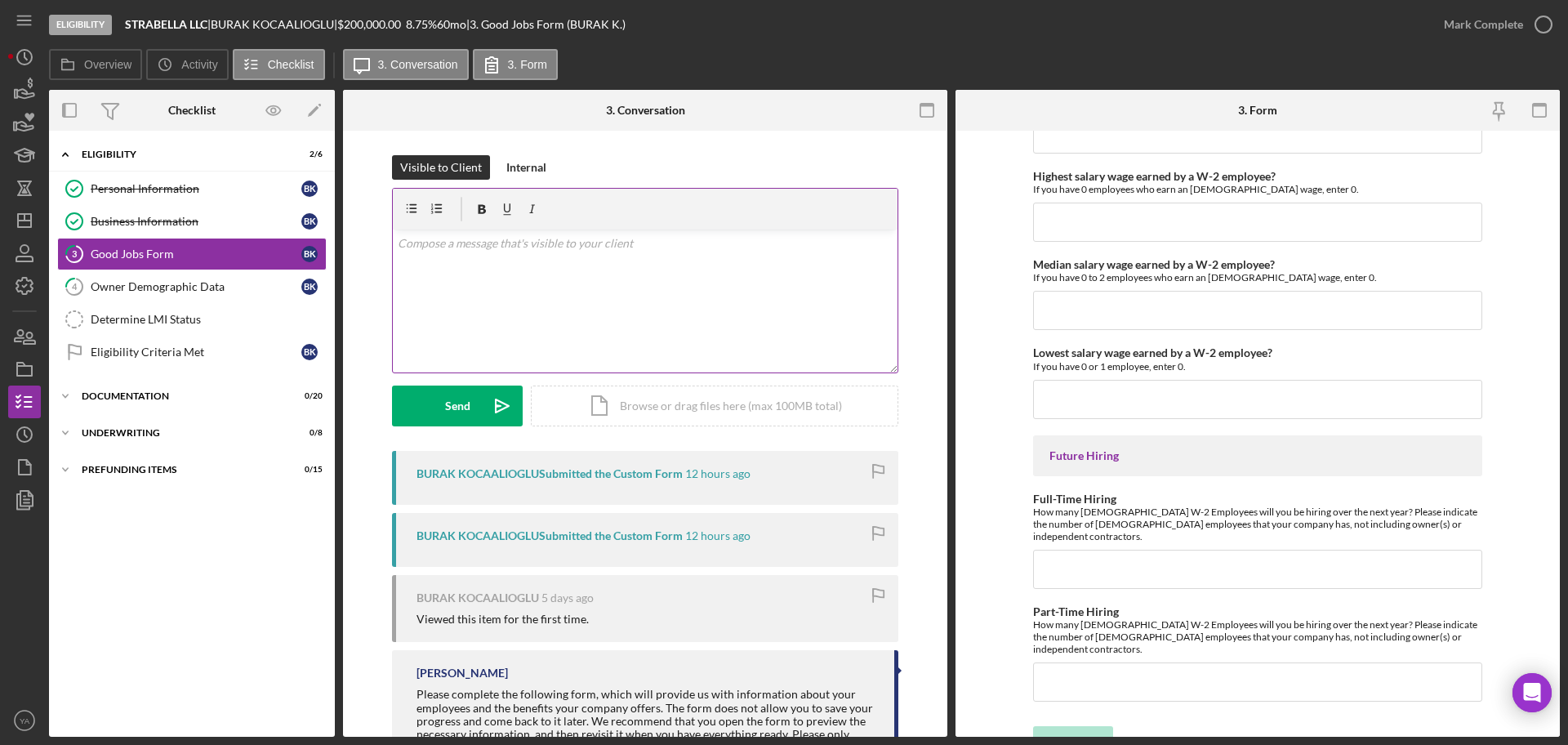
click at [516, 285] on div "v Color teal Color pink Remove color Add row above Add row below Add column bef…" at bounding box center [646, 301] width 505 height 143
click at [559, 287] on p "Hello Burak, I just" at bounding box center [646, 261] width 496 height 55
click at [478, 298] on div "v Color teal Color pink Remove color Add row above Add row below Add column bef…" at bounding box center [646, 301] width 505 height 143
click at [552, 280] on p "Hello Burak, Just to confirm there are no" at bounding box center [646, 261] width 496 height 55
click at [636, 280] on p "Hello Burak, Just to confirm there are no employees currently,right?" at bounding box center [646, 261] width 496 height 55
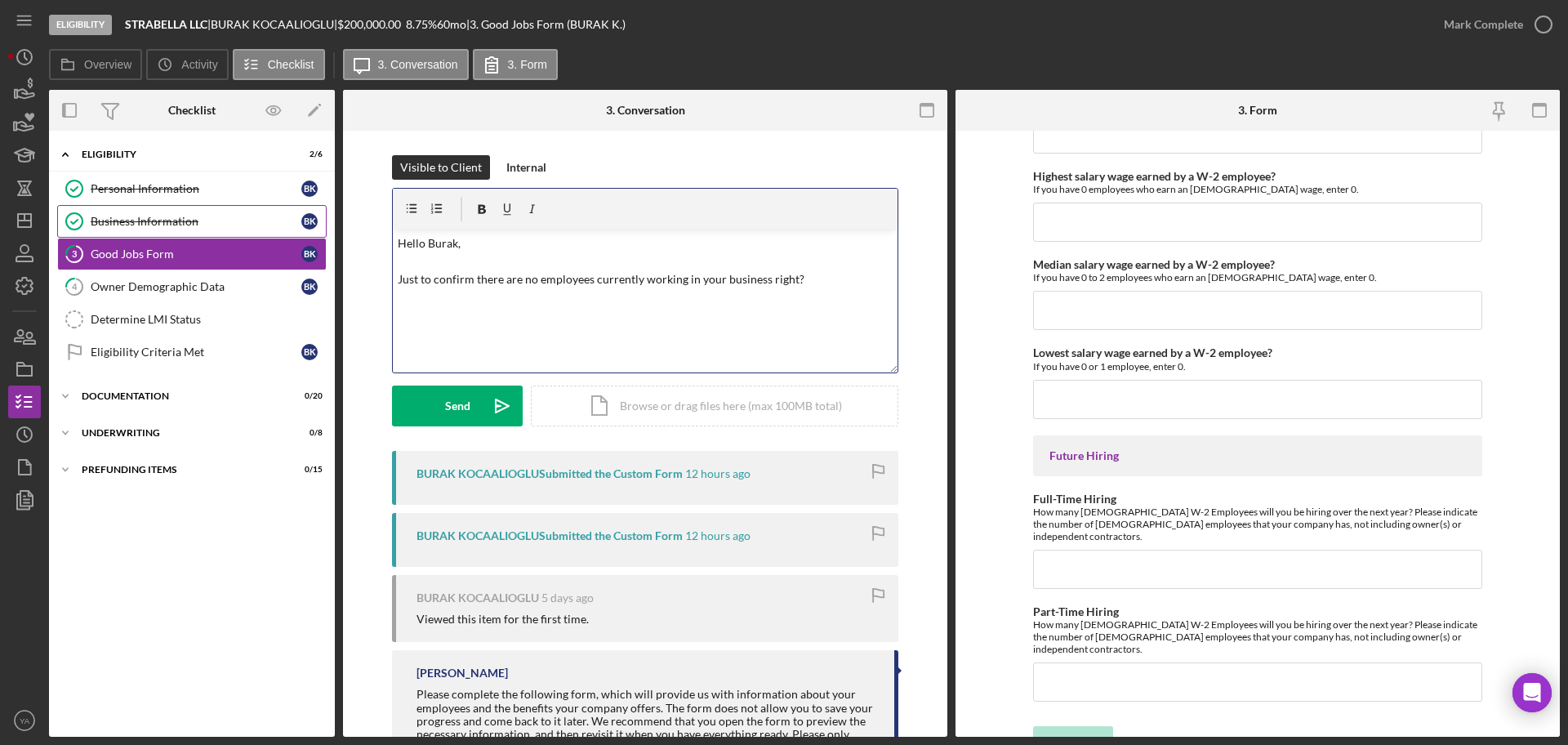
click at [248, 206] on link "Business Information Business Information B K" at bounding box center [193, 221] width 270 height 33
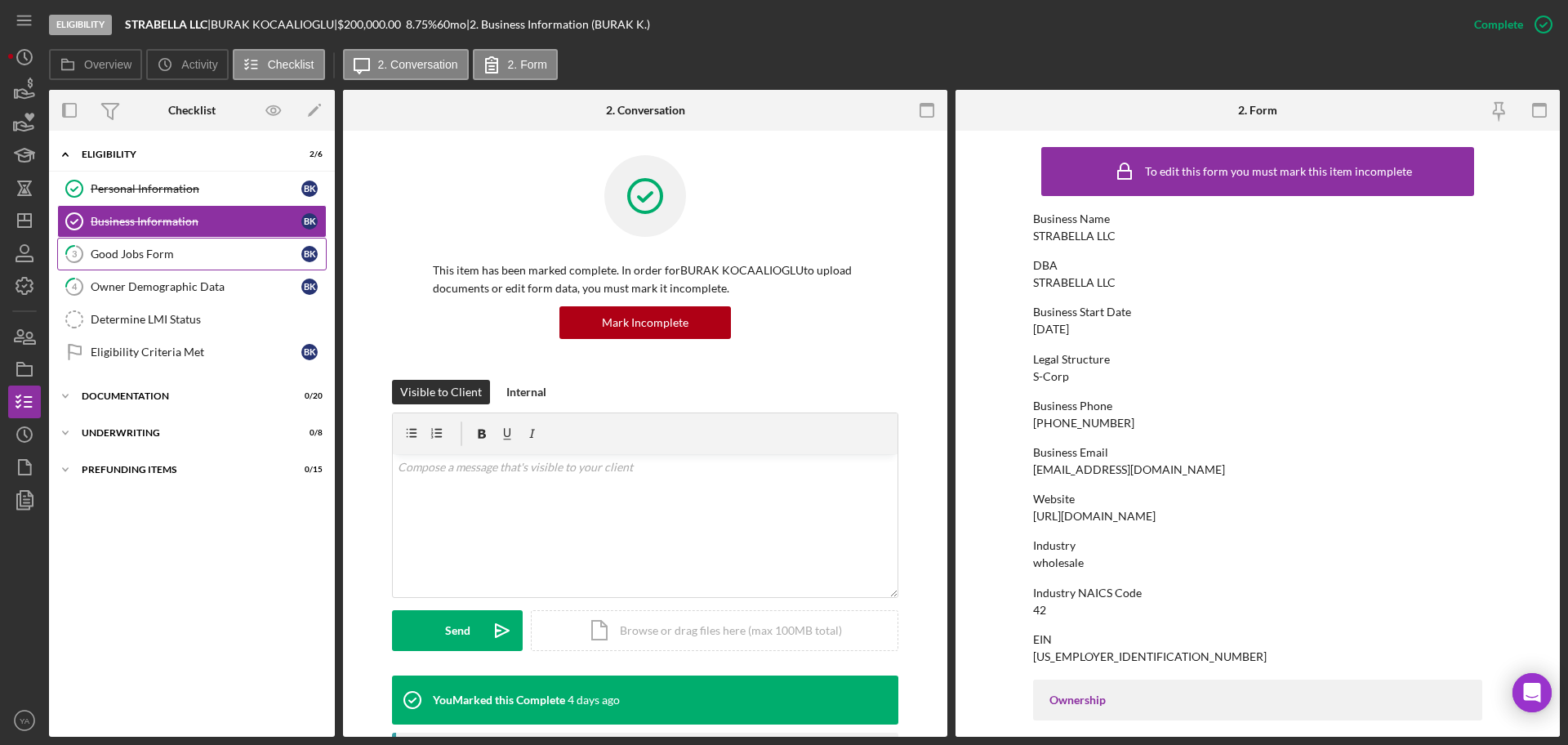
click at [205, 259] on div "Good Jobs Form" at bounding box center [196, 254] width 211 height 13
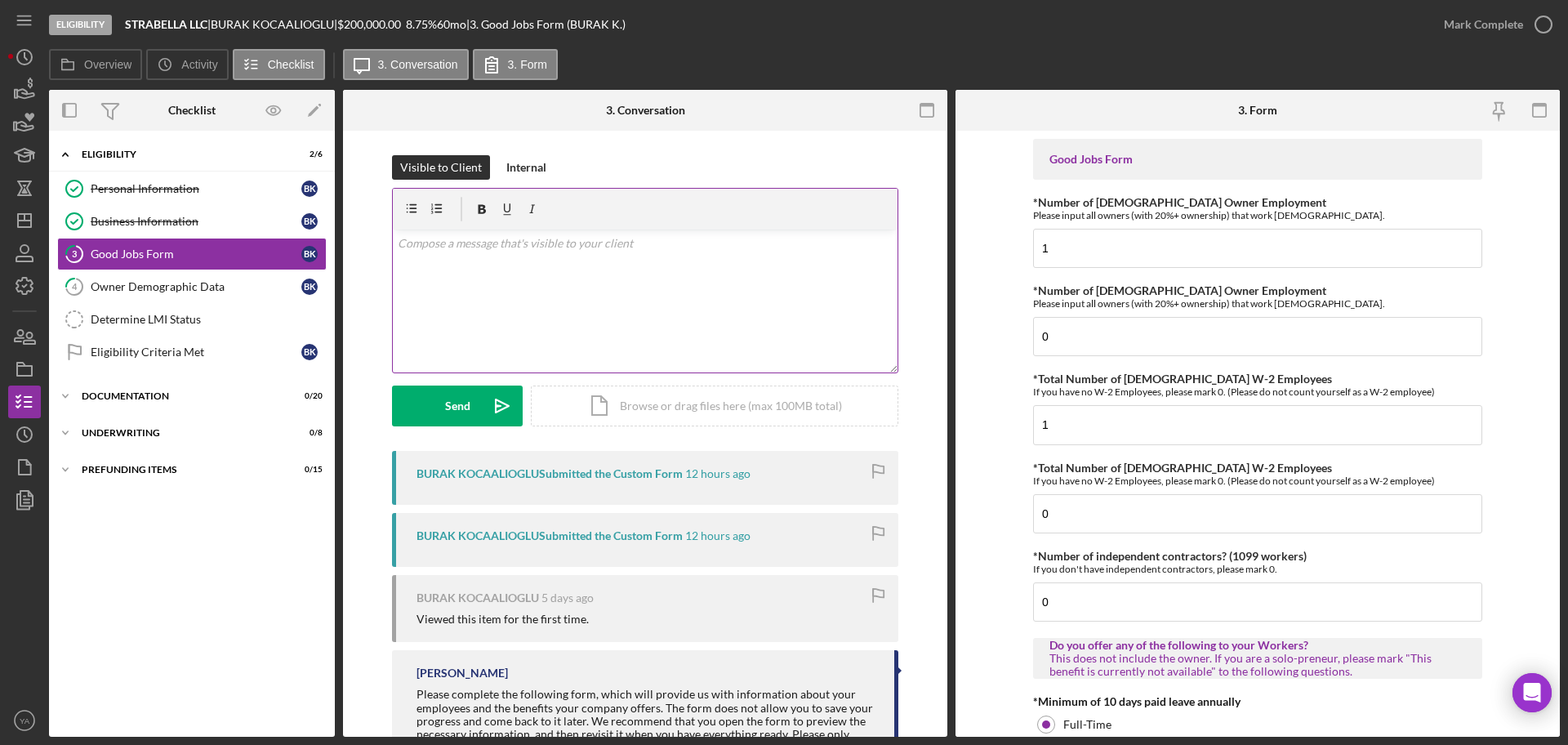
click at [567, 317] on div "v Color teal Color pink Remove color Add row above Add row below Add column bef…" at bounding box center [646, 301] width 505 height 143
click at [412, 241] on p "Hello Burak, Just to confirm there are no employees working for you business ri…" at bounding box center [646, 261] width 496 height 55
click at [773, 280] on p "Good Morning Burak, Just to confirm there are no employees working for you busi…" at bounding box center [646, 261] width 496 height 55
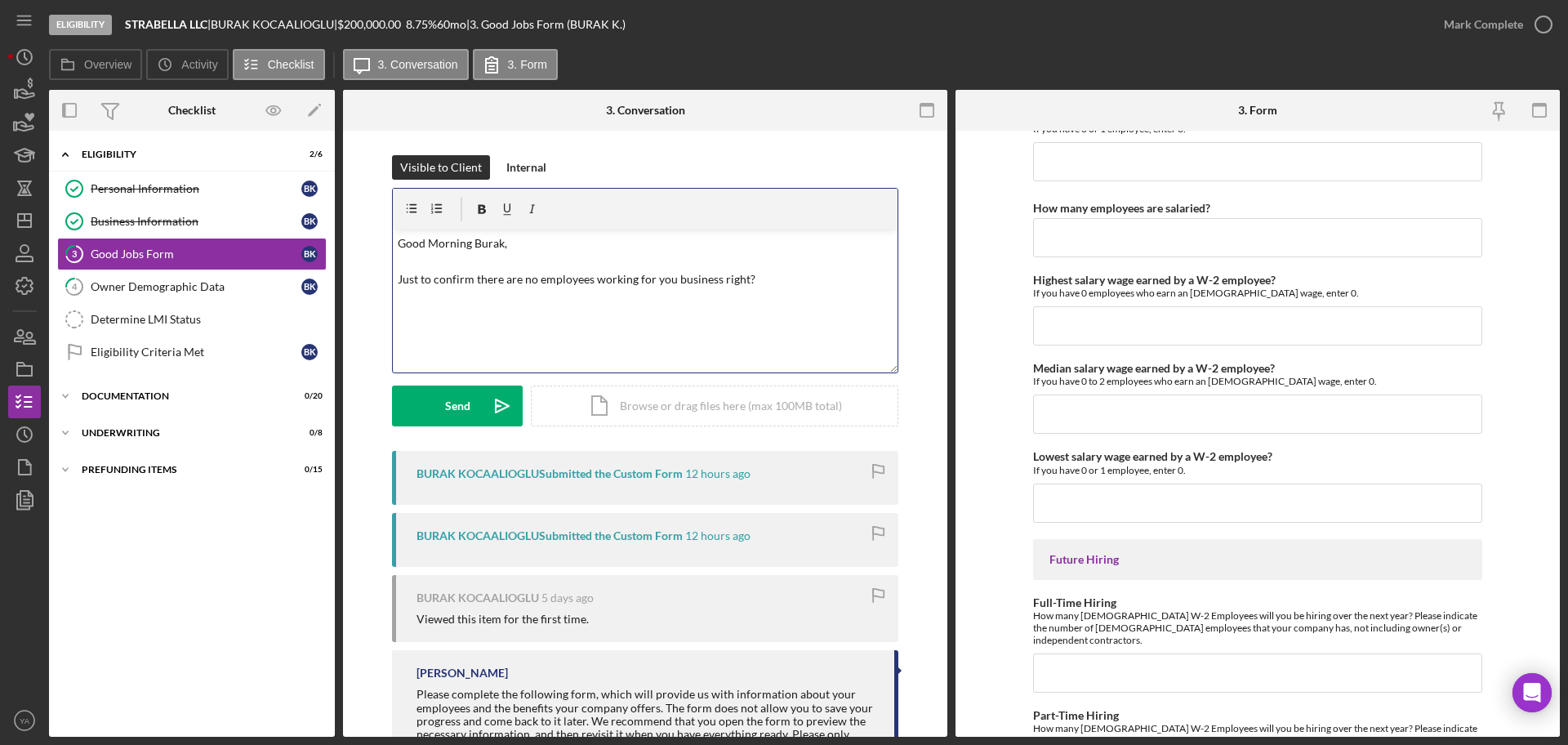
scroll to position [3544, 0]
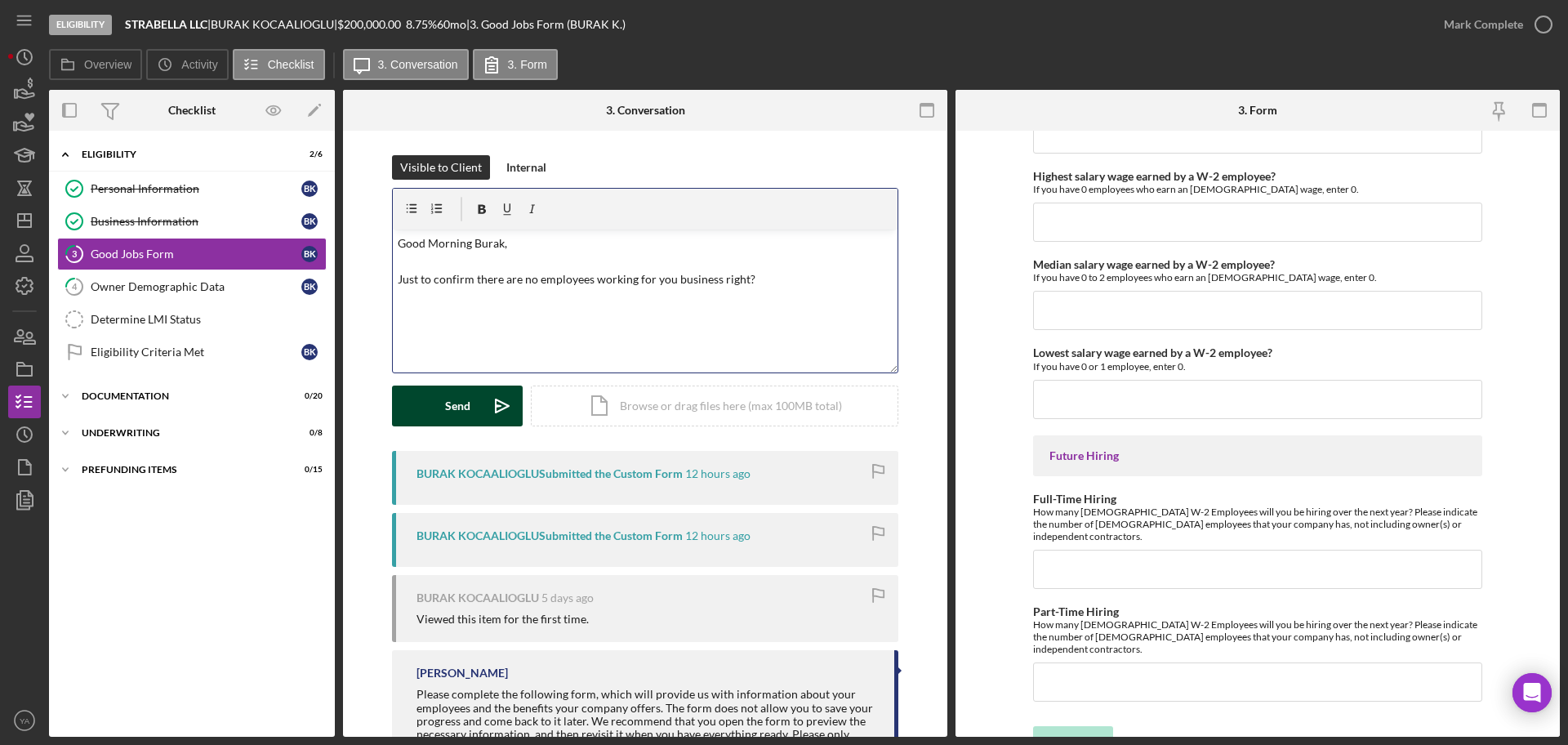
click at [448, 403] on div "Send" at bounding box center [457, 406] width 26 height 41
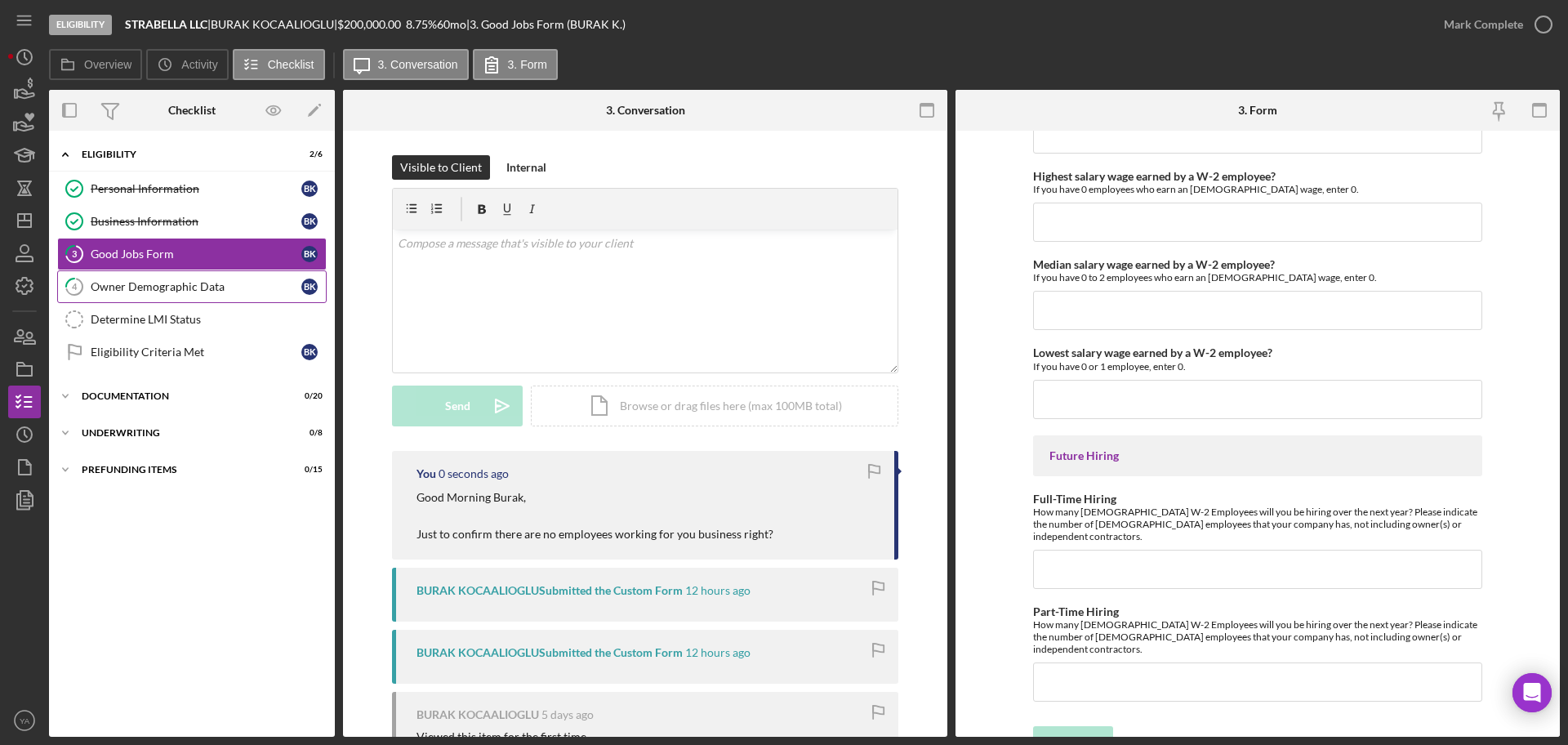
click at [178, 283] on div "Owner Demographic Data" at bounding box center [196, 287] width 211 height 13
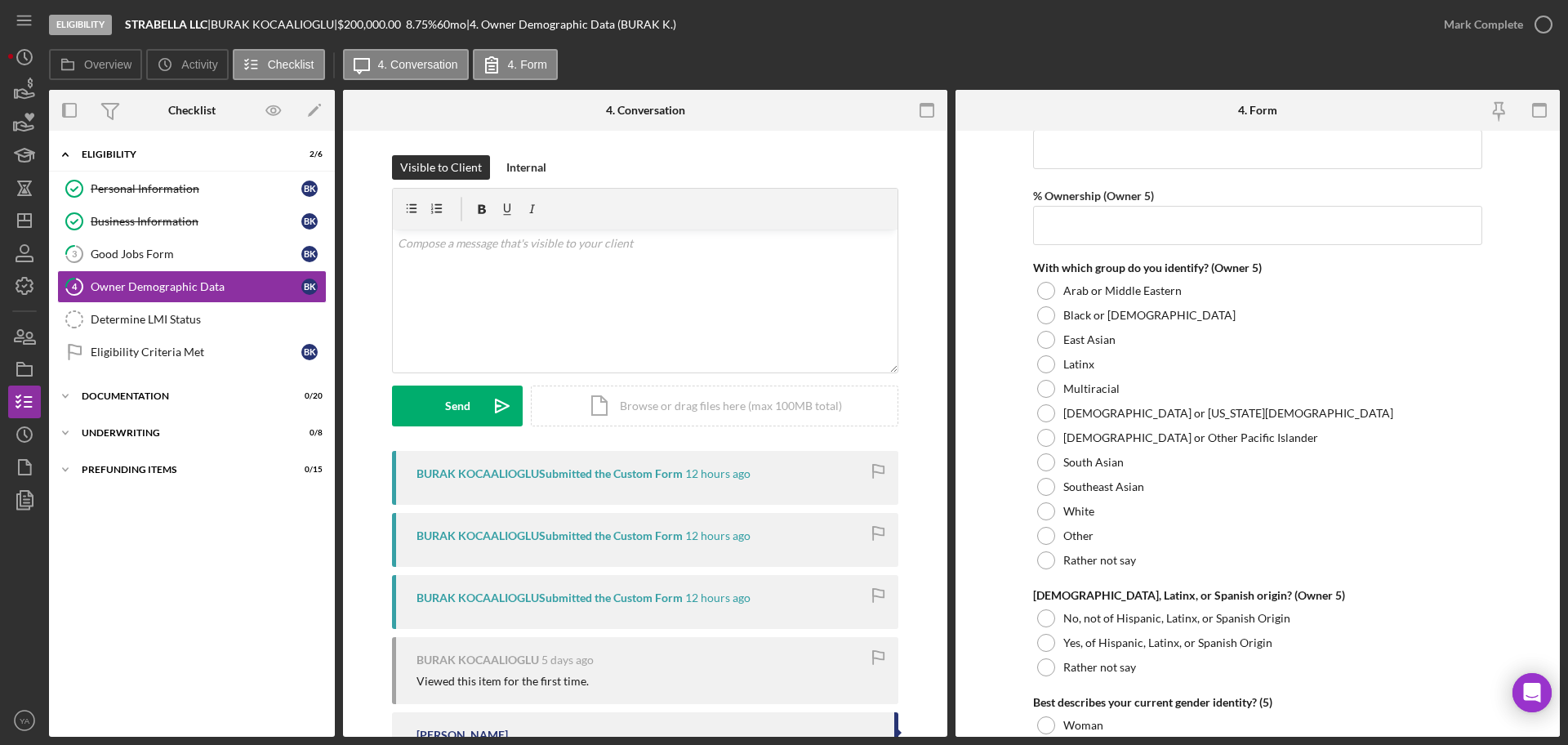
scroll to position [6172, 0]
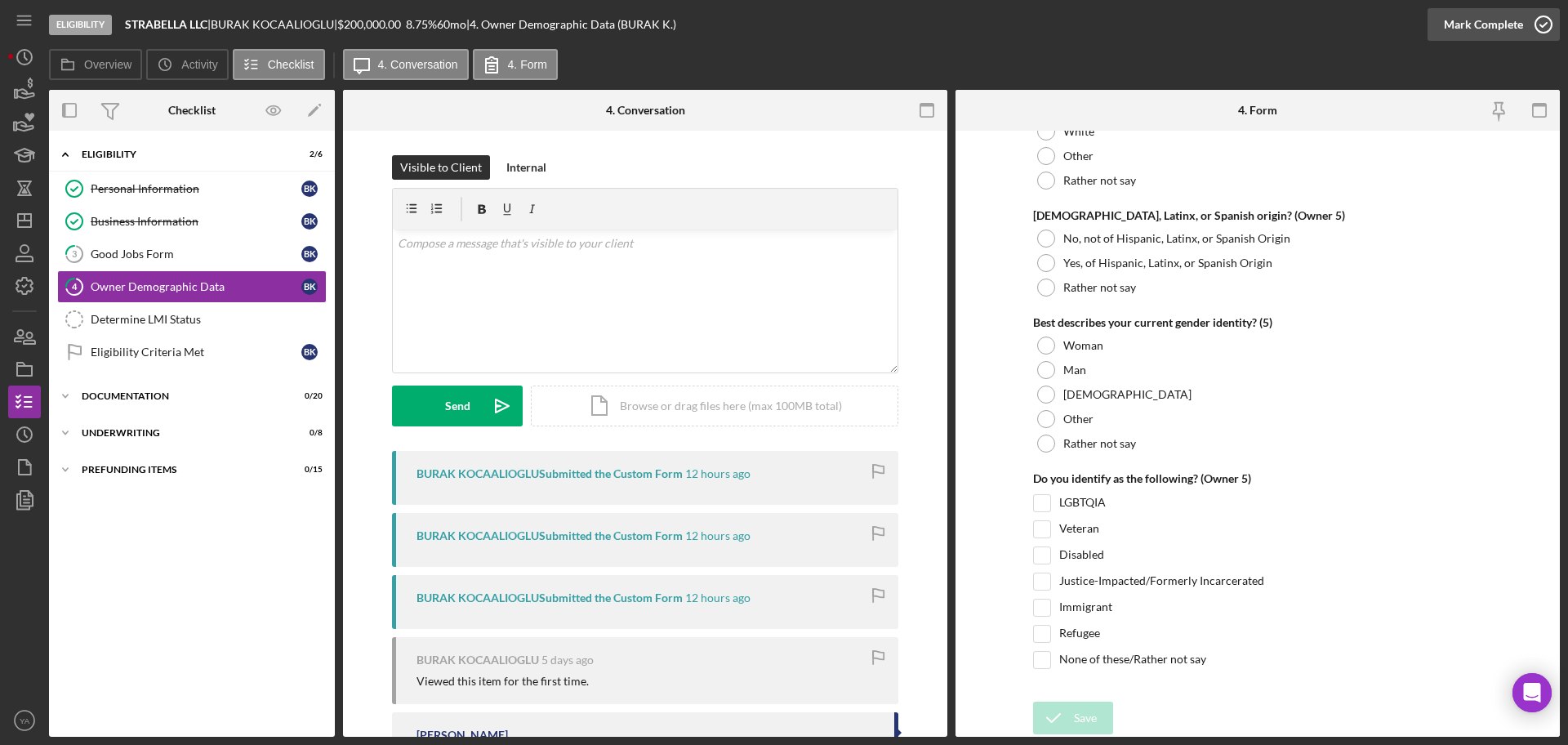
click at [1532, 29] on icon "button" at bounding box center [1544, 25] width 41 height 41
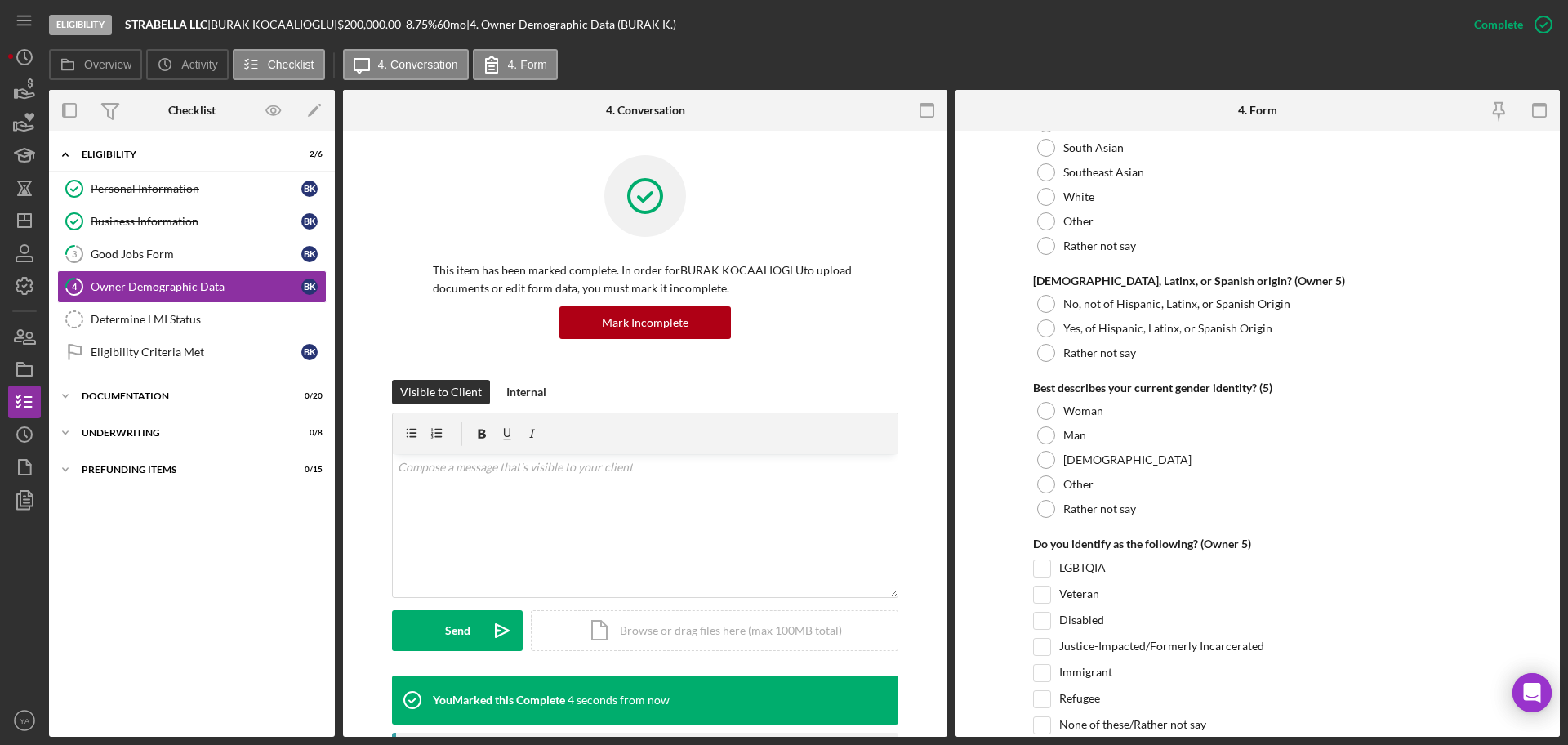
scroll to position [6238, 0]
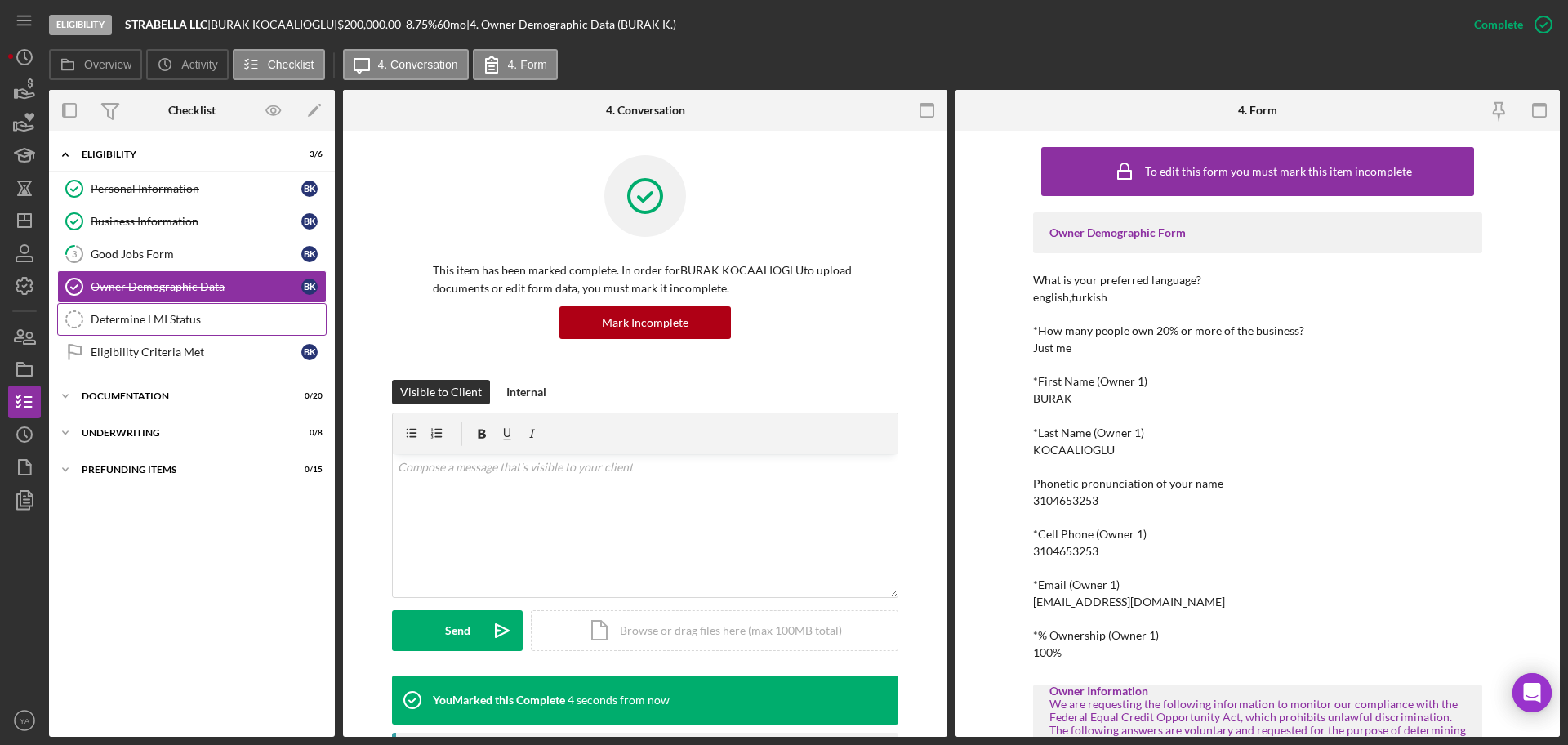
click at [207, 326] on link "Determine LMI Status Determine LMI Status" at bounding box center [193, 319] width 270 height 33
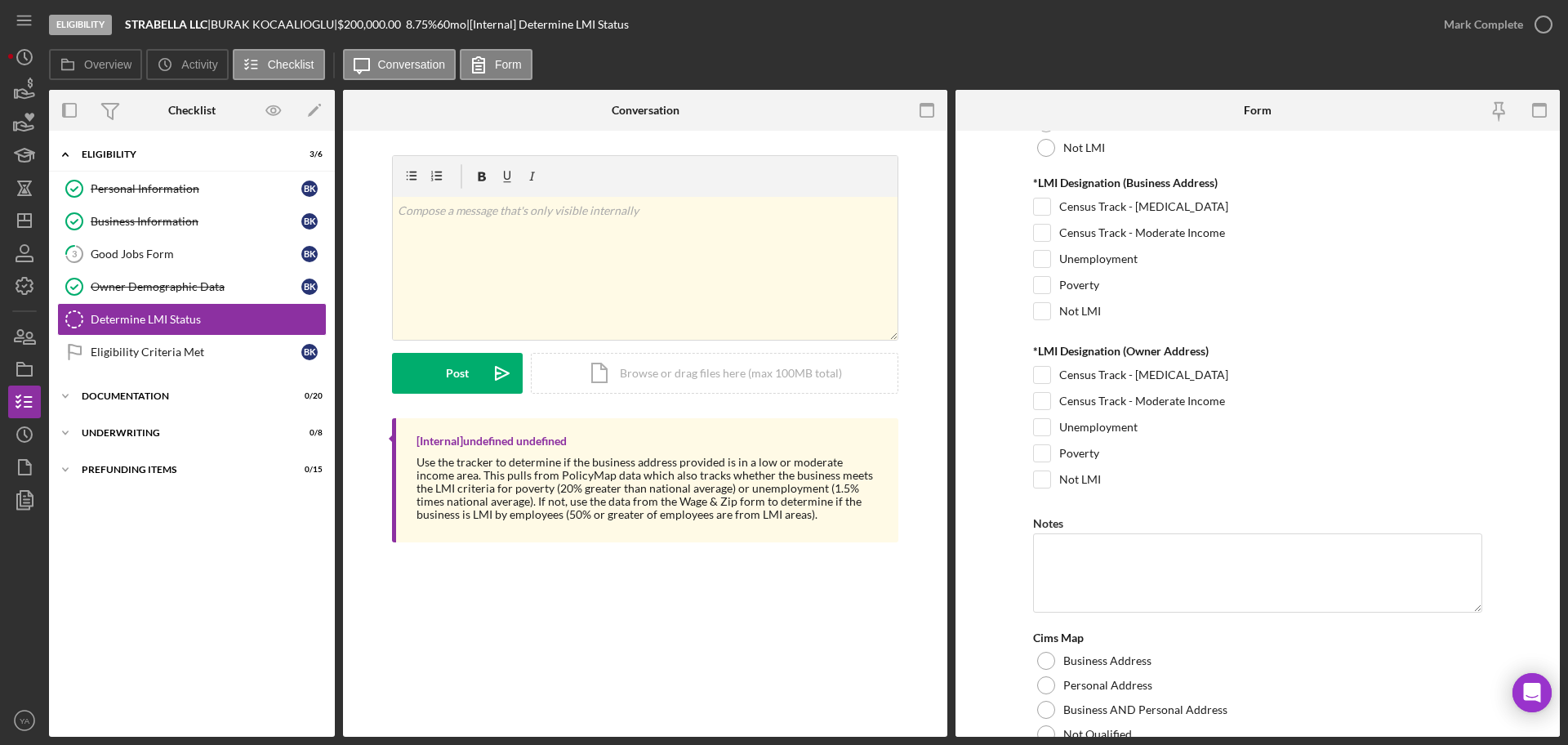
scroll to position [220, 0]
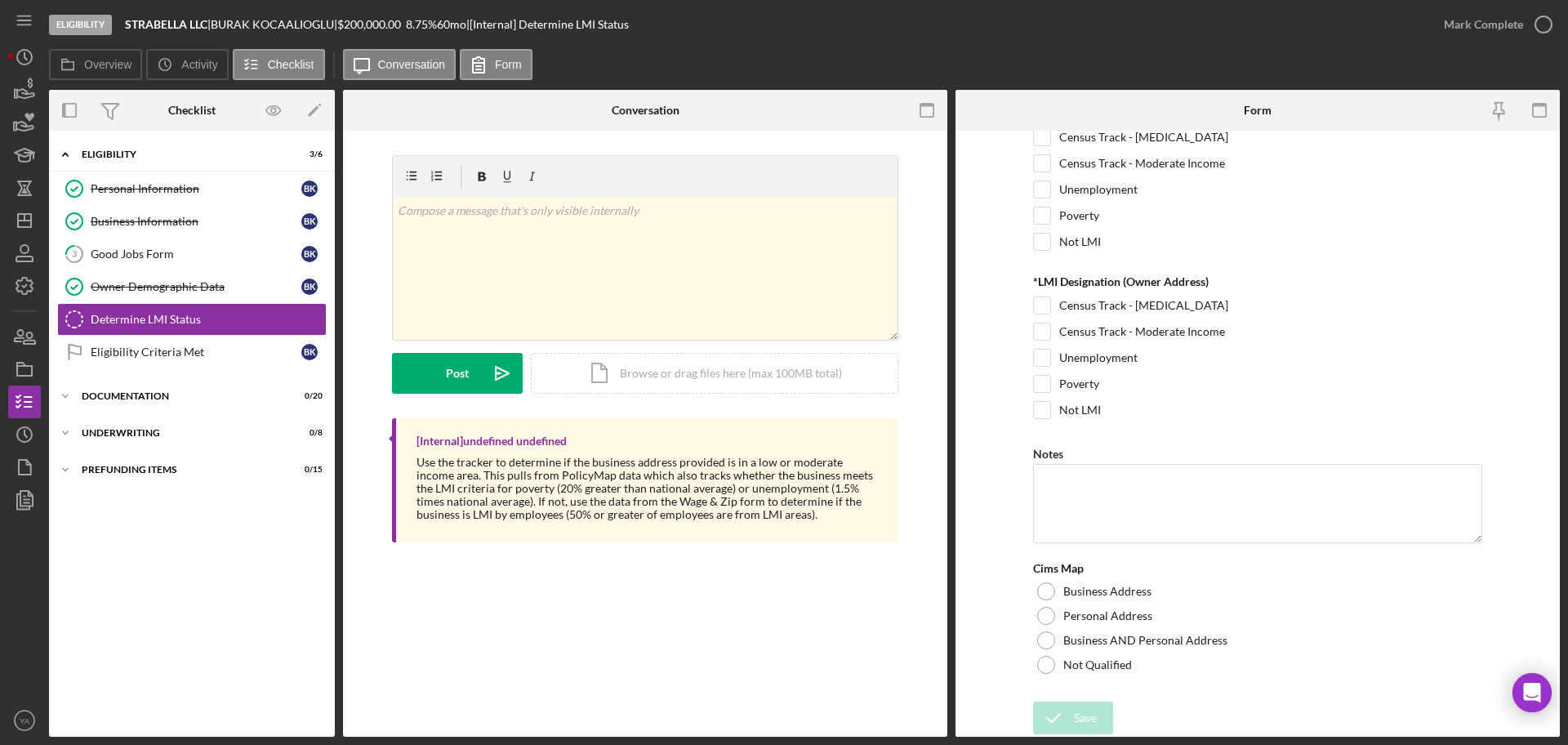
drag, startPoint x: 1224, startPoint y: 425, endPoint x: 1207, endPoint y: 440, distance: 22.7
click at [1224, 425] on div "Not LMI" at bounding box center [1258, 414] width 449 height 26
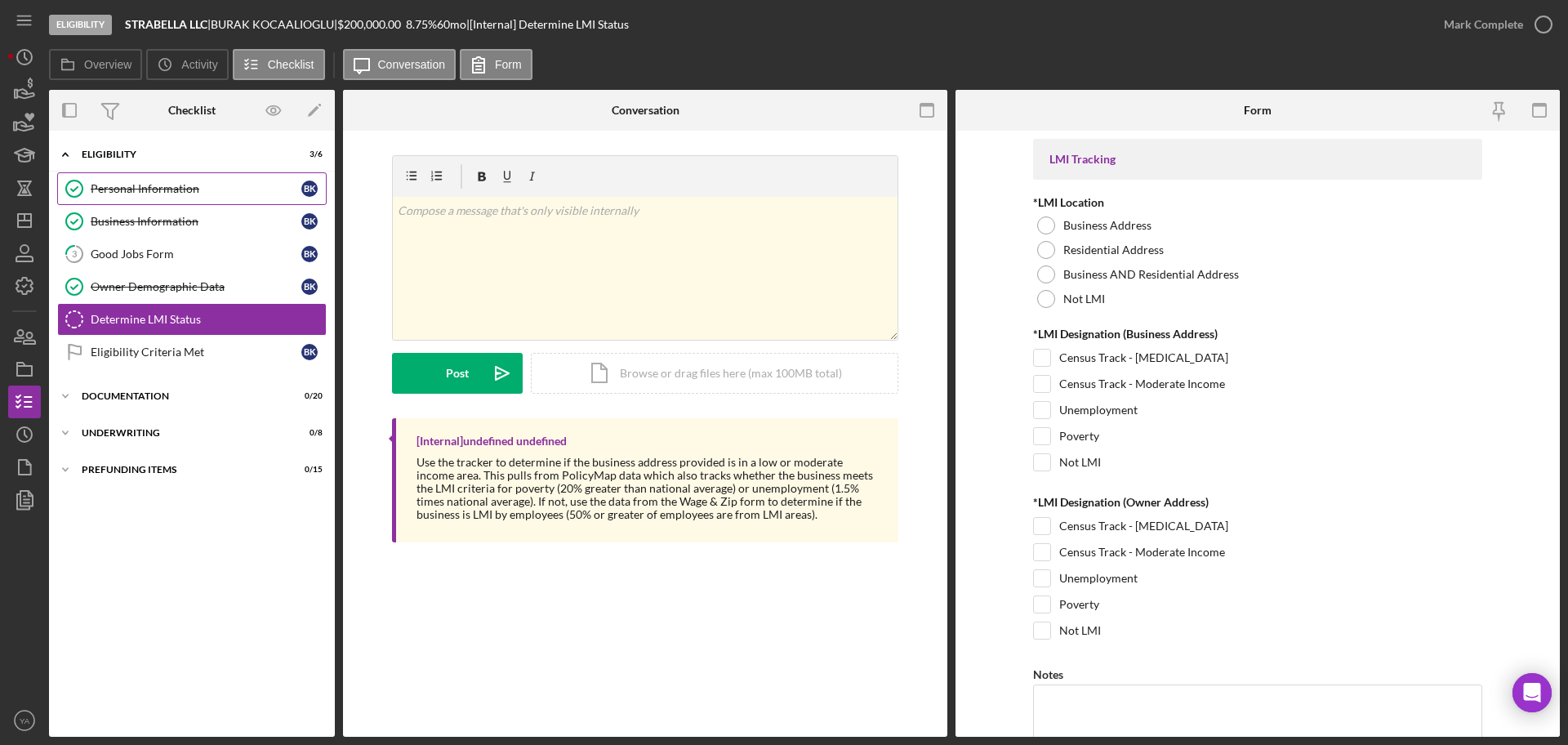
click at [214, 202] on link "Personal Information Personal Information B K" at bounding box center [193, 189] width 270 height 33
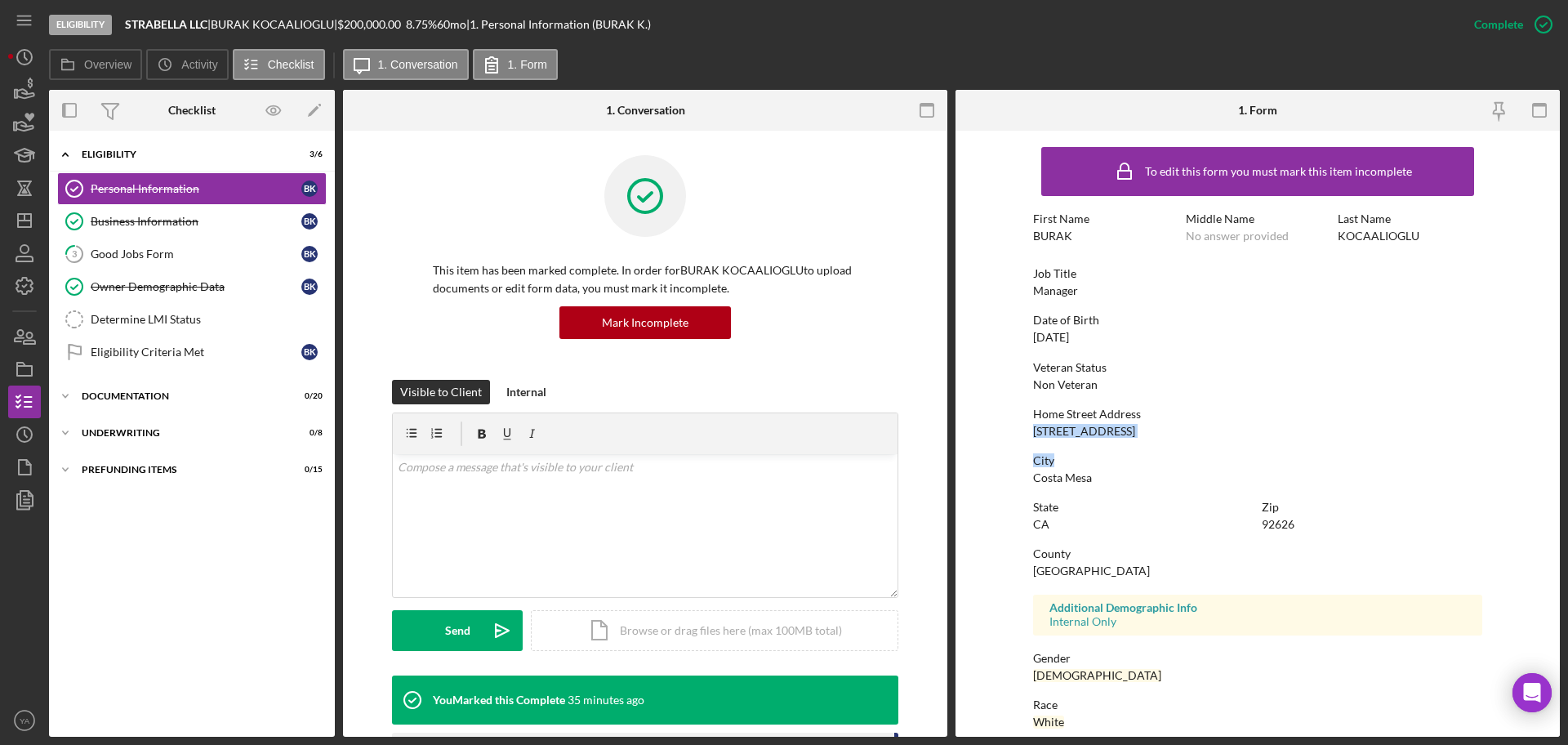
drag, startPoint x: 1126, startPoint y: 441, endPoint x: 1016, endPoint y: 428, distance: 110.8
click at [1016, 428] on form "To edit this form you must mark this item incomplete First Name [PERSON_NAME] M…" at bounding box center [1258, 433] width 605 height 606
click at [1035, 431] on div "[STREET_ADDRESS]" at bounding box center [1084, 431] width 102 height 13
drag, startPoint x: 1024, startPoint y: 430, endPoint x: 1121, endPoint y: 429, distance: 97.0
click at [1121, 429] on form "To edit this form you must mark this item incomplete First Name [PERSON_NAME] M…" at bounding box center [1258, 433] width 605 height 606
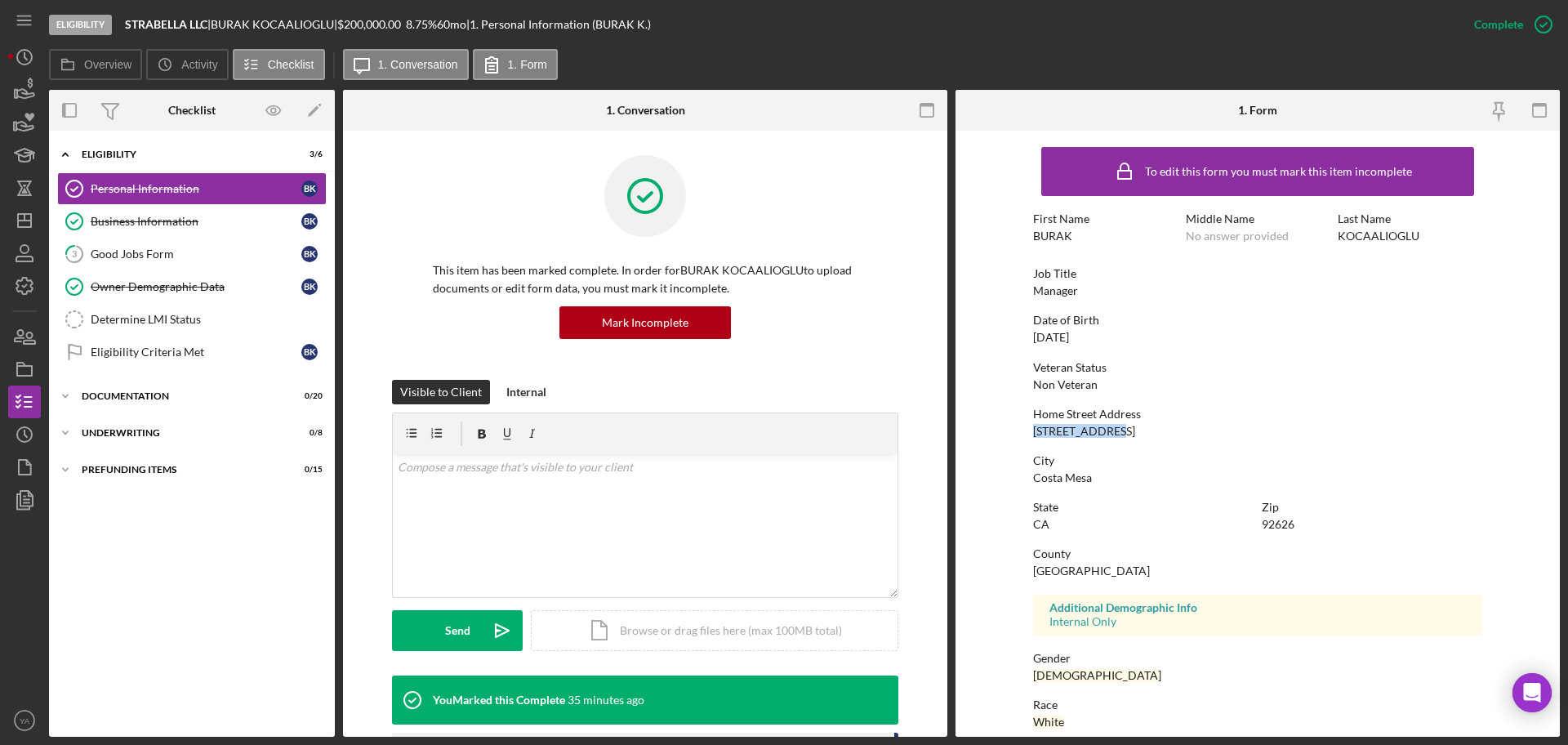
copy div "[STREET_ADDRESS]"
drag, startPoint x: 1319, startPoint y: 520, endPoint x: 1256, endPoint y: 521, distance: 63.0
click at [1256, 521] on div "State [US_STATE] Zip 92626" at bounding box center [1258, 524] width 449 height 47
copy div "92626"
drag, startPoint x: 236, startPoint y: 222, endPoint x: 257, endPoint y: 270, distance: 52.4
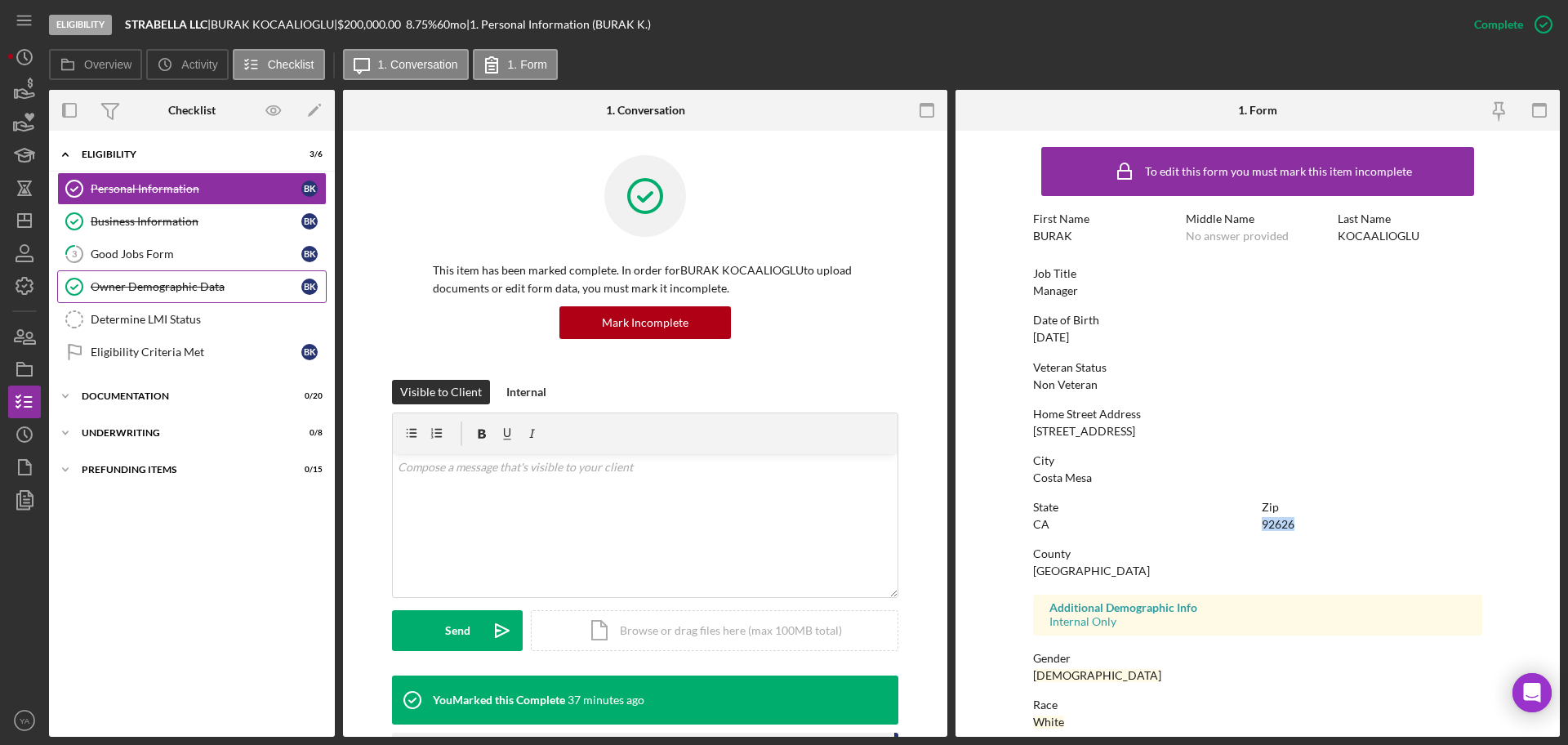
click at [236, 222] on div "Business Information" at bounding box center [196, 221] width 211 height 13
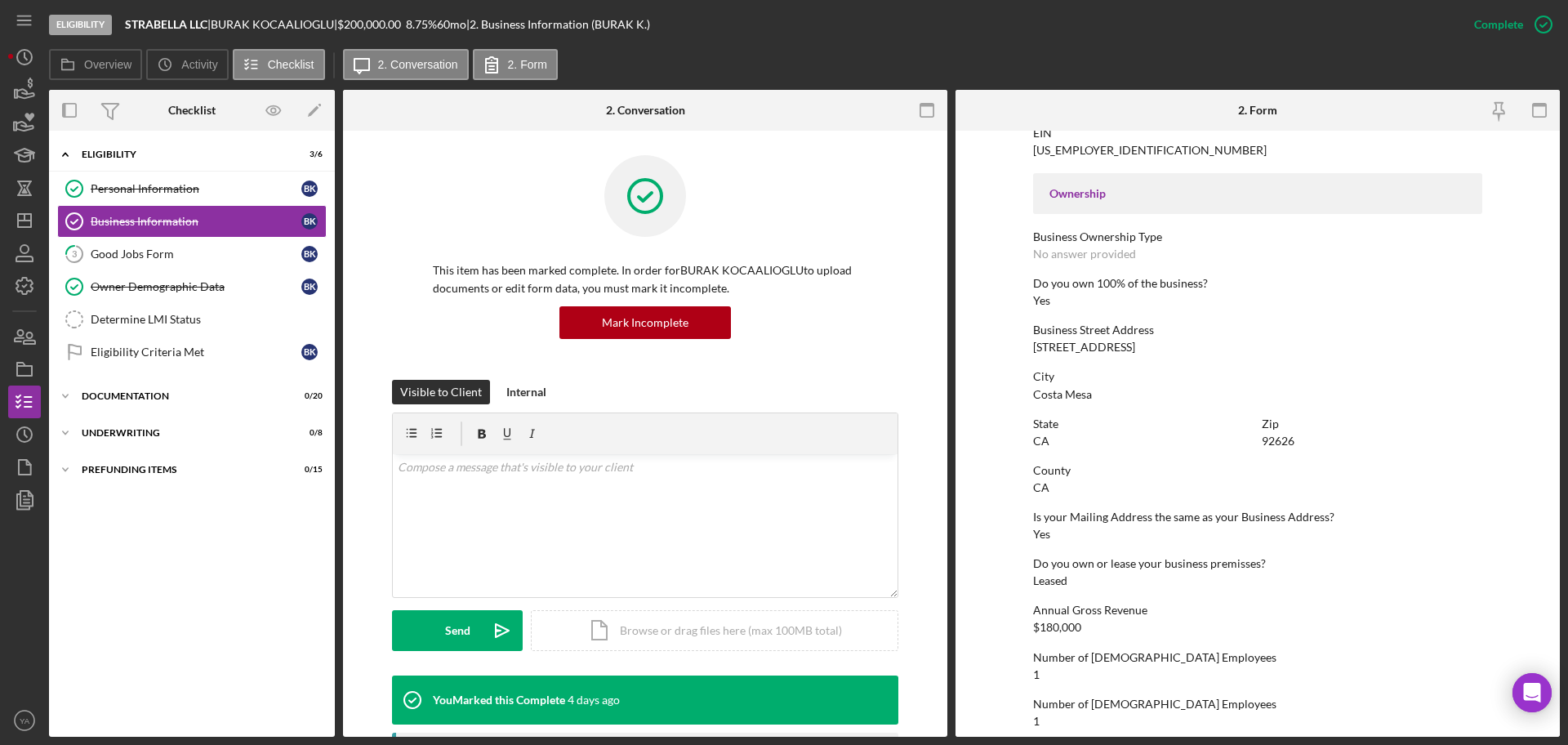
scroll to position [511, 0]
drag, startPoint x: 1137, startPoint y: 345, endPoint x: 986, endPoint y: 345, distance: 151.0
click at [986, 345] on form "To edit this form you must mark this item incomplete Business Name STRABELLA LL…" at bounding box center [1258, 433] width 605 height 606
copy div "[STREET_ADDRESS]"
click at [197, 328] on link "Determine LMI Status Determine LMI Status" at bounding box center [193, 319] width 270 height 33
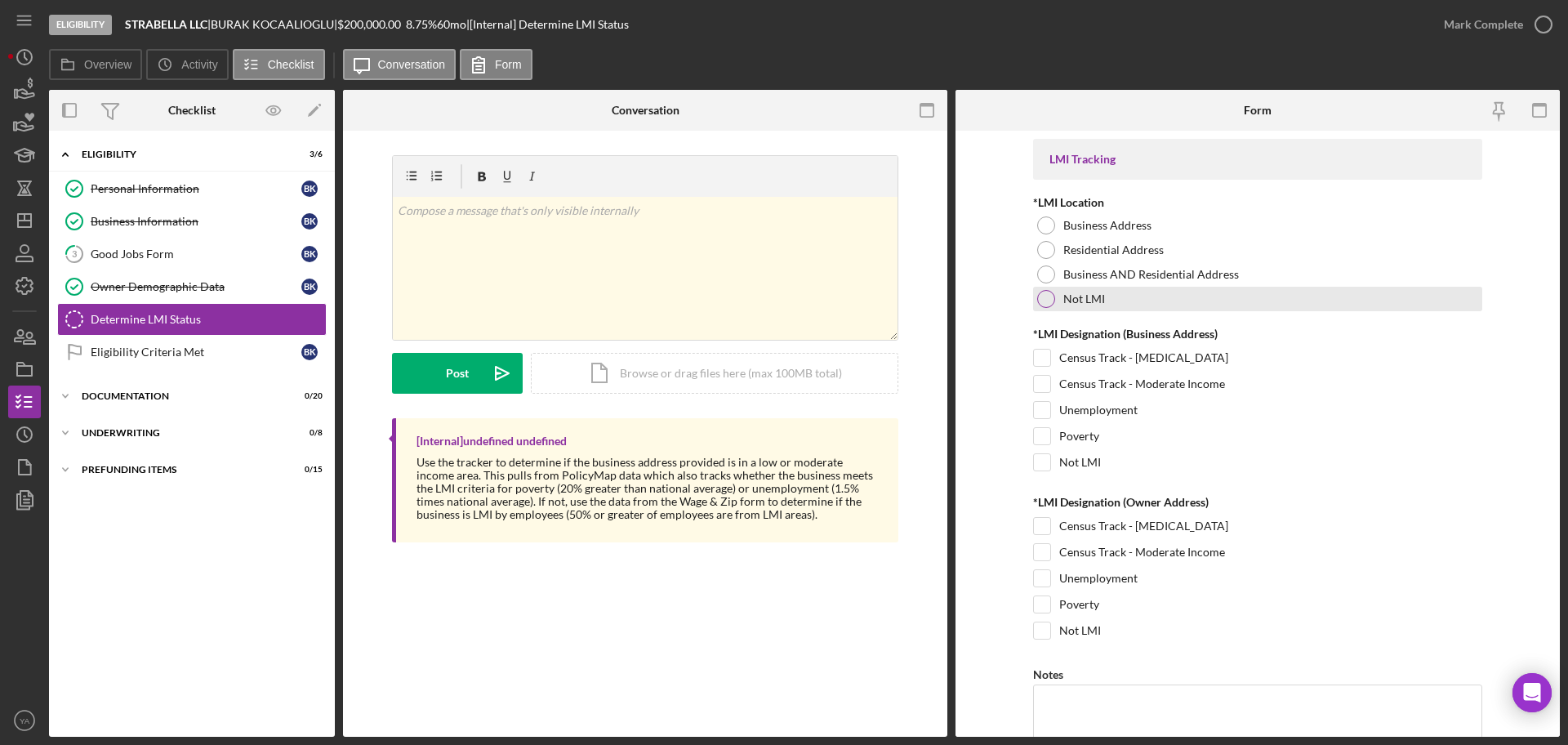
click at [1037, 302] on div at bounding box center [1046, 298] width 18 height 18
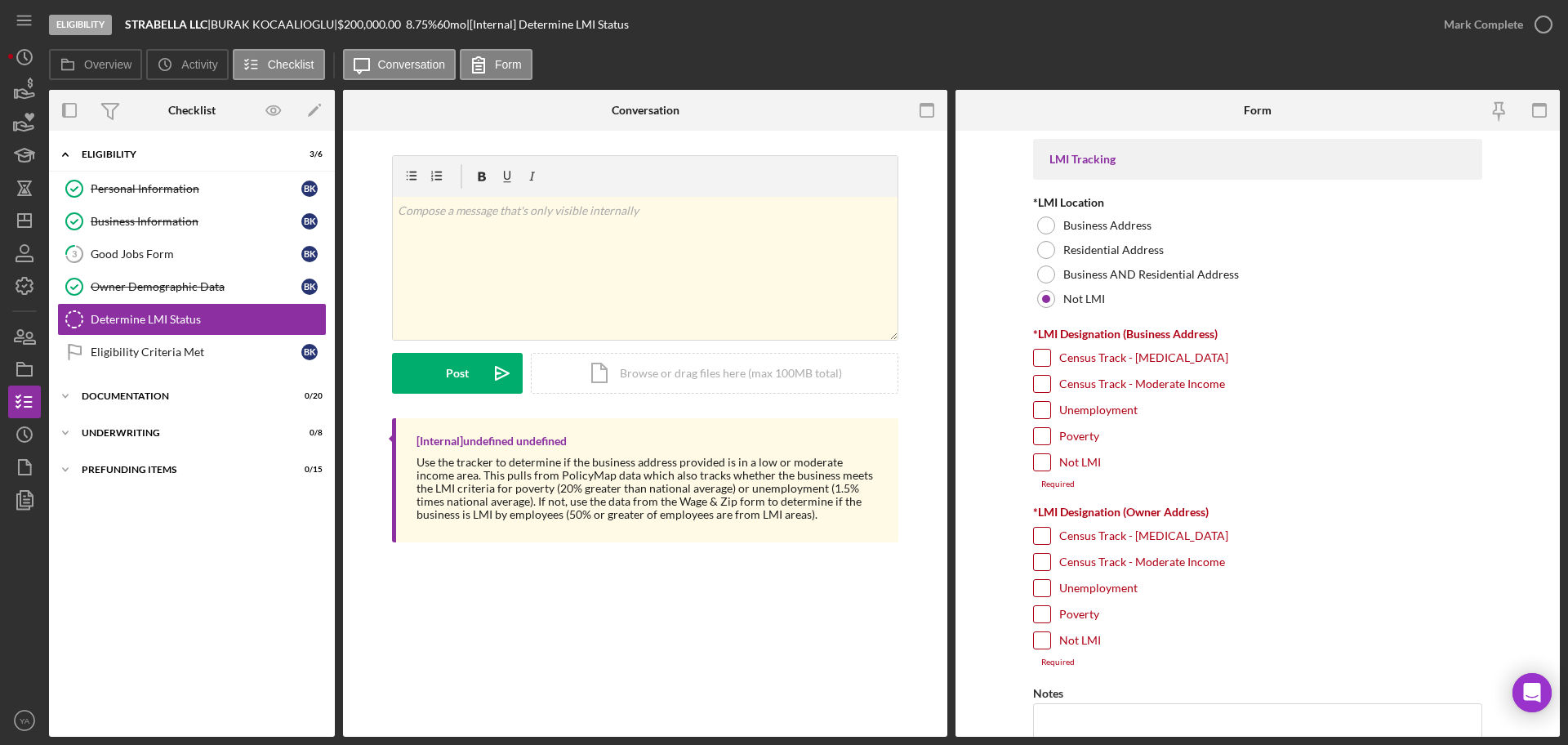
scroll to position [204, 0]
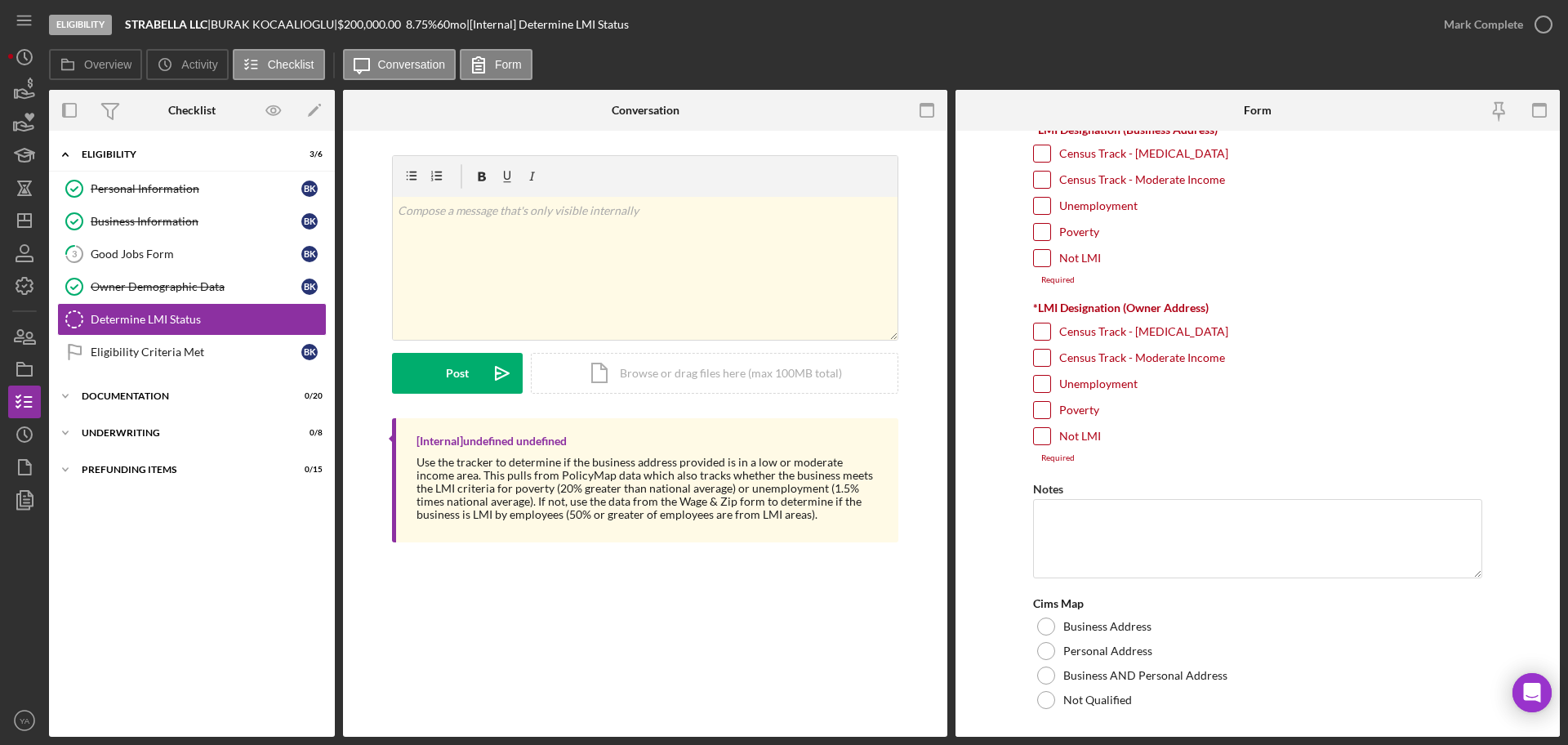
click at [1033, 247] on div "Poverty" at bounding box center [1258, 236] width 449 height 26
click at [1035, 256] on input "Not LMI" at bounding box center [1042, 258] width 16 height 16
checkbox input "true"
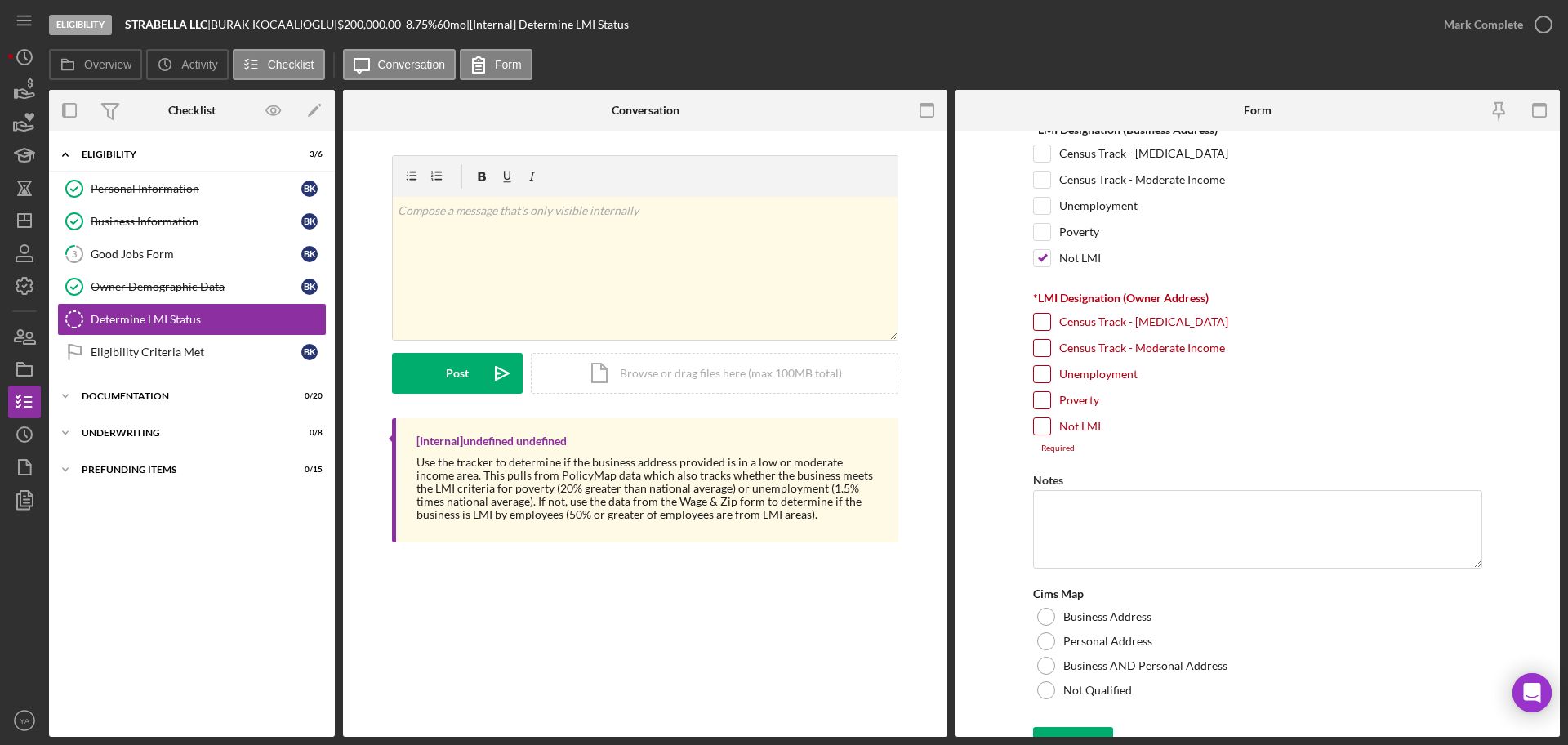
click at [1041, 435] on div "Not LMI" at bounding box center [1258, 430] width 449 height 26
click at [1041, 429] on input "Not LMI" at bounding box center [1042, 426] width 16 height 16
checkbox input "true"
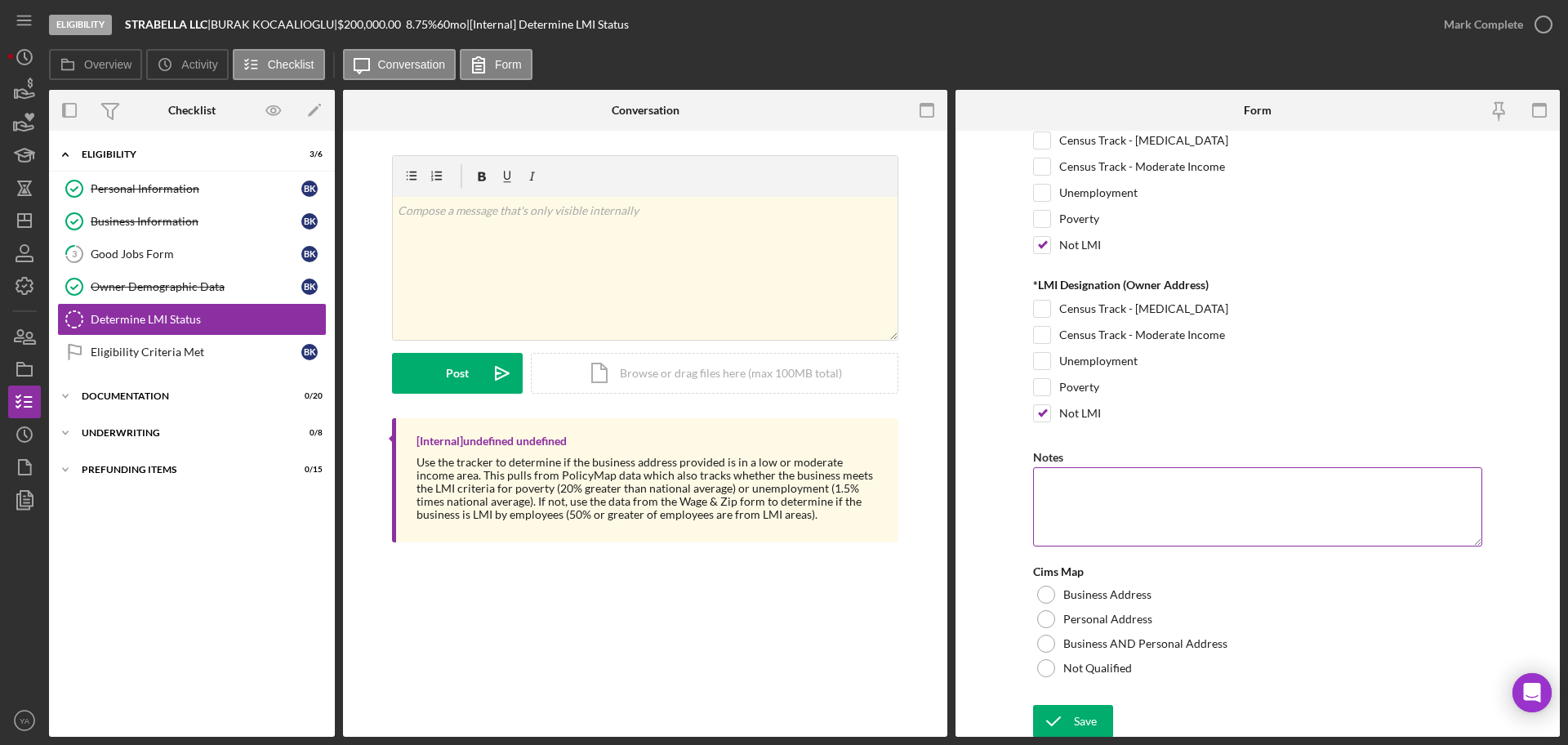
scroll to position [220, 0]
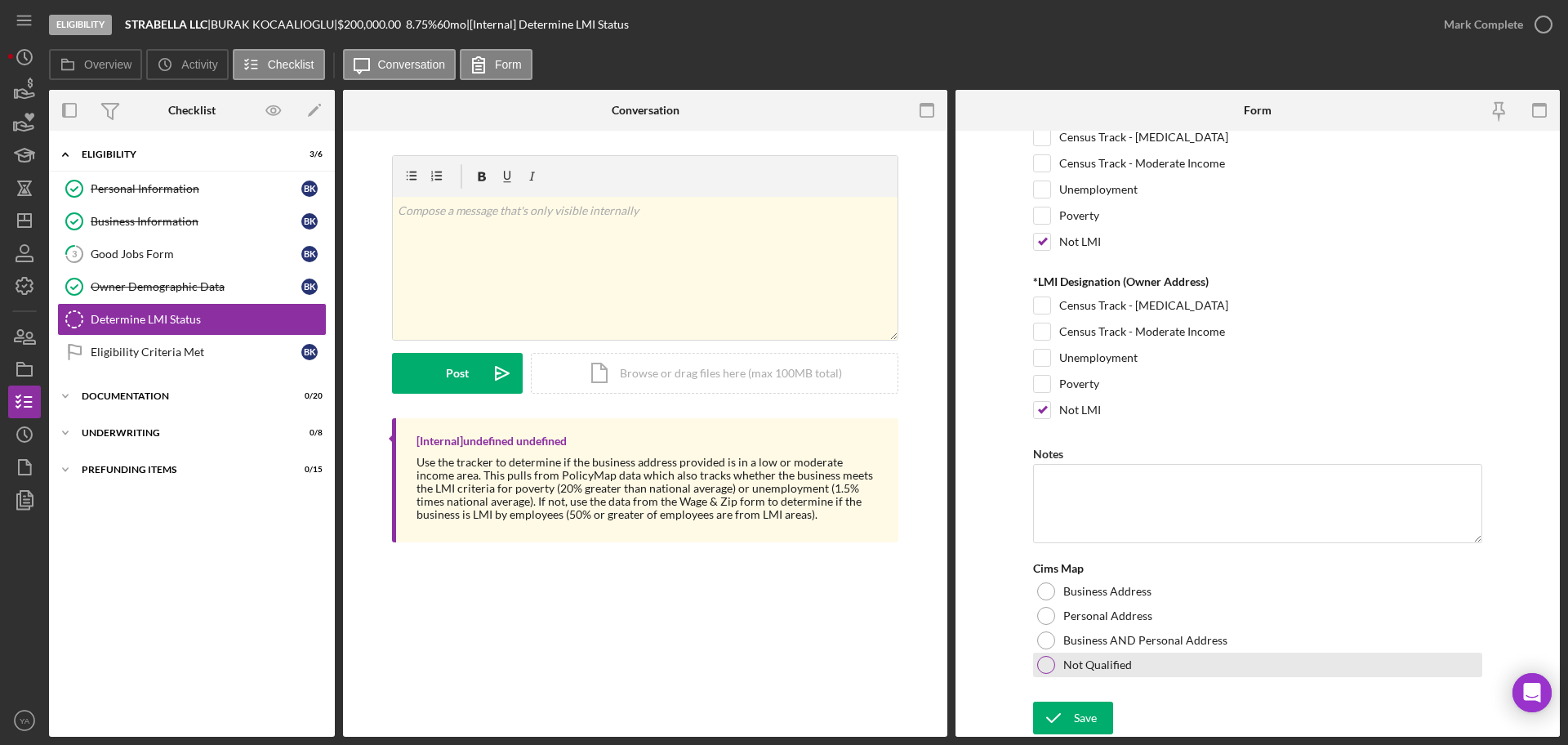
click at [1046, 660] on div at bounding box center [1046, 664] width 18 height 18
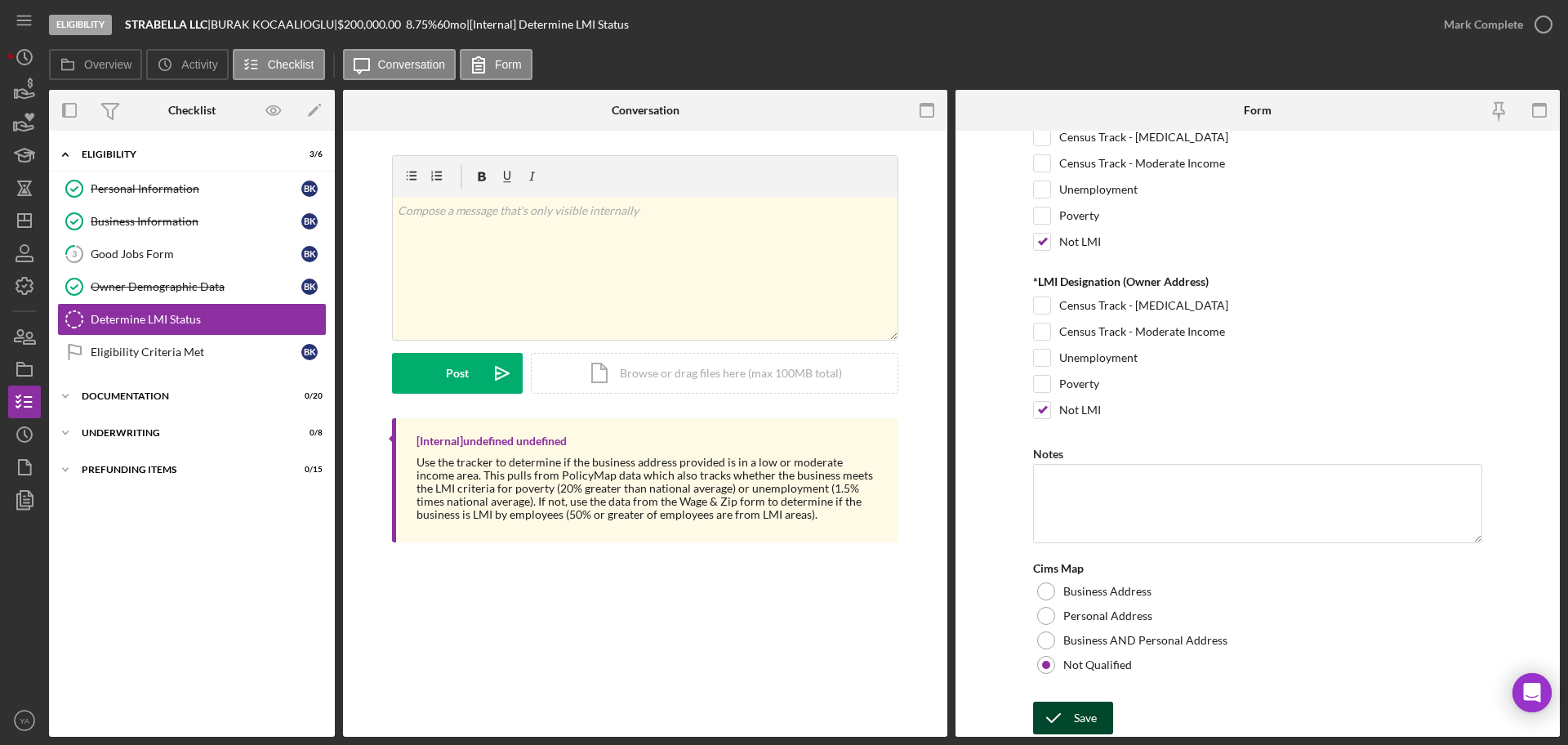
click at [1051, 724] on icon "submit" at bounding box center [1054, 718] width 41 height 41
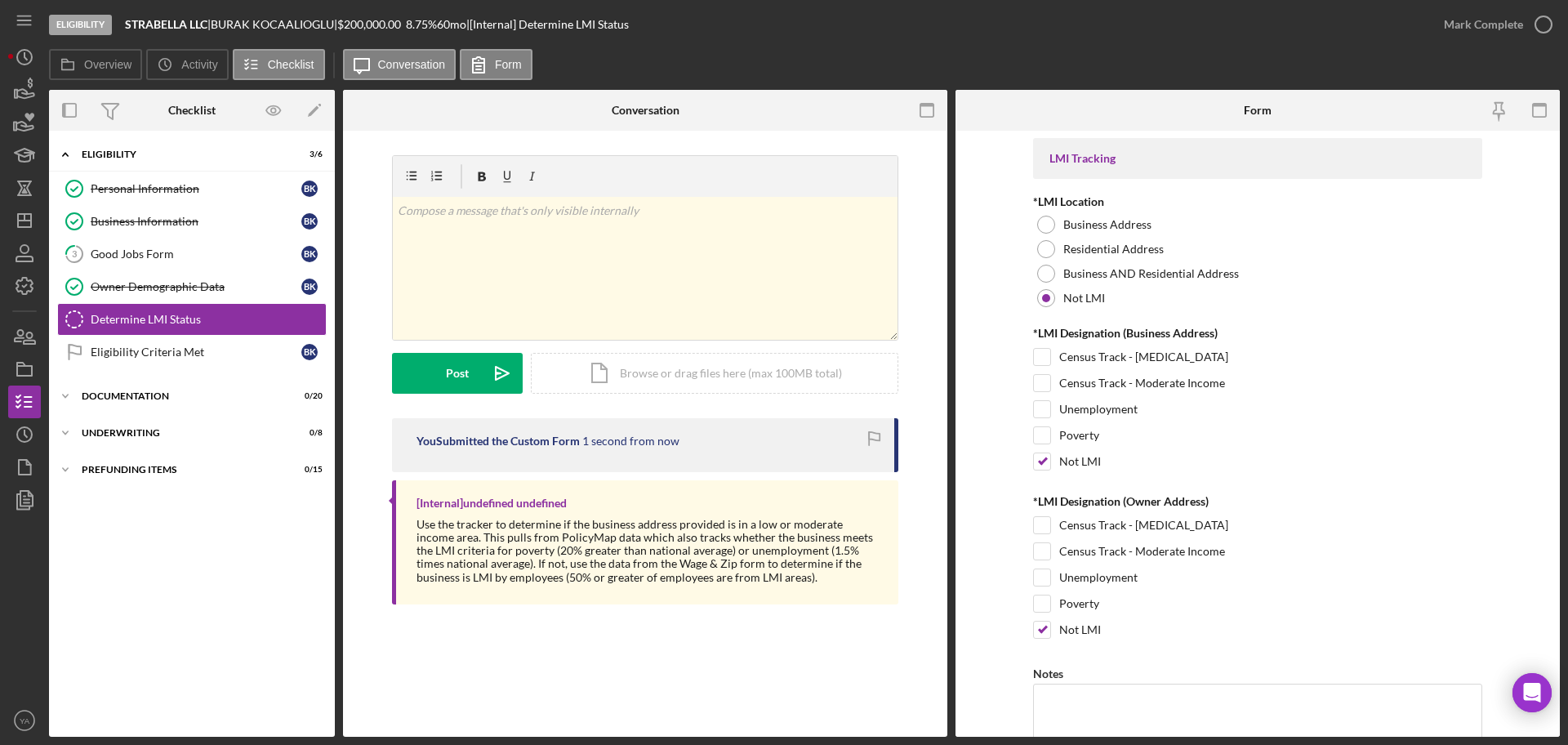
scroll to position [0, 0]
click at [1487, 39] on div "Mark Complete" at bounding box center [1483, 25] width 79 height 33
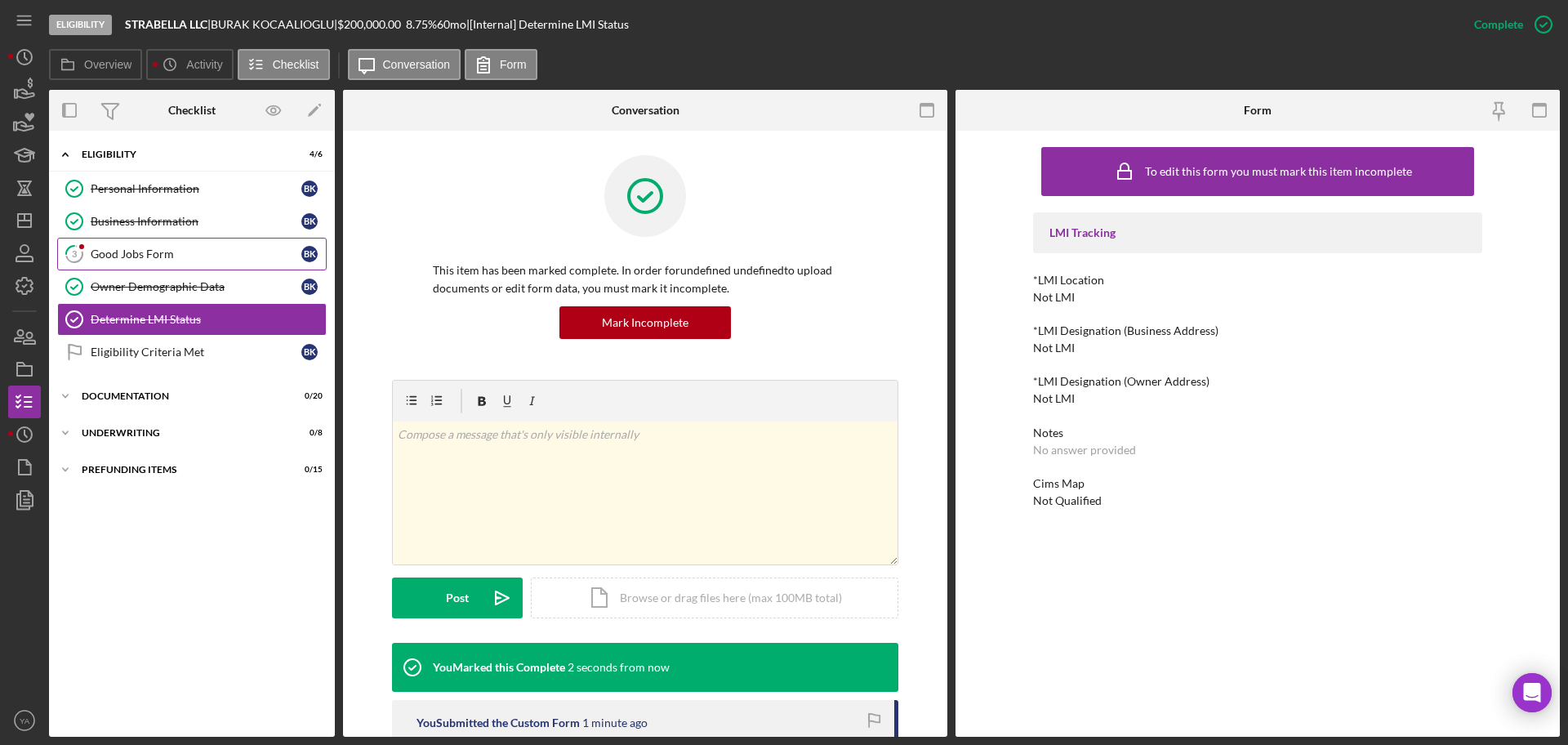
click at [199, 264] on link "3 Good Jobs Form B K" at bounding box center [193, 254] width 270 height 33
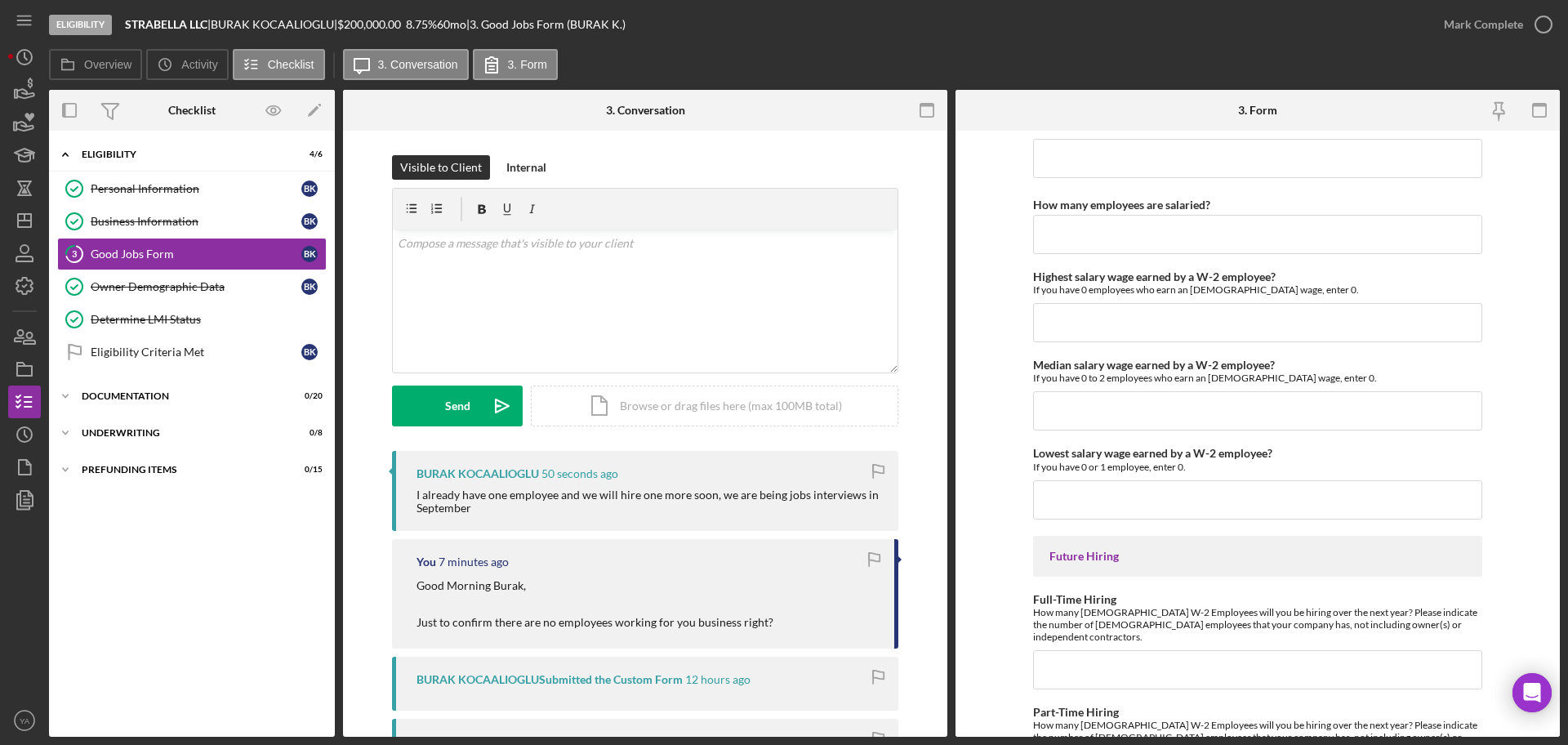
scroll to position [3544, 0]
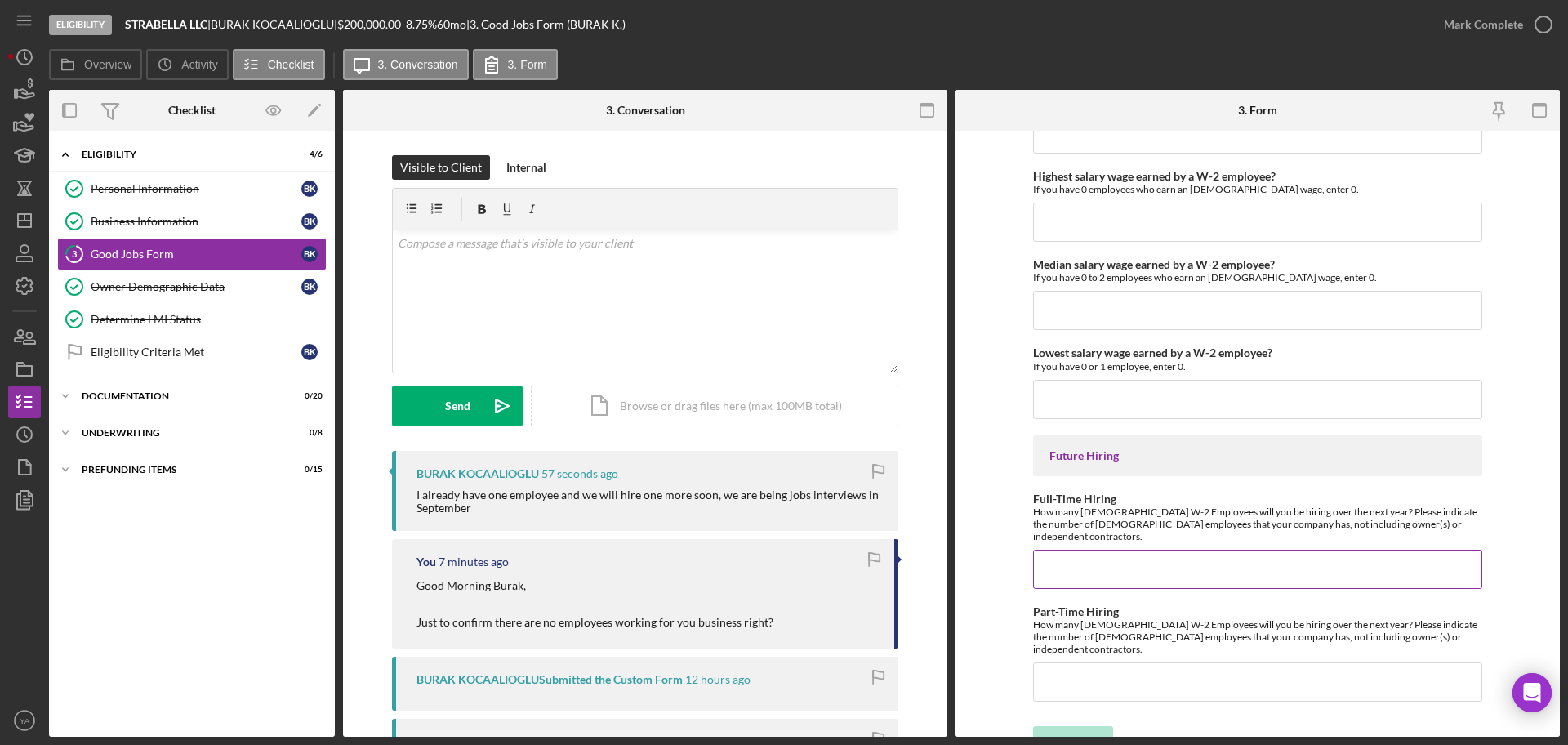
click at [1065, 549] on input "Full-Time Hiring" at bounding box center [1258, 569] width 449 height 39
click at [668, 359] on div "v Color teal Color pink Remove color Add row above Add row below Add column bef…" at bounding box center [646, 301] width 505 height 143
click at [509, 400] on icon "Icon/icon-invite-send" at bounding box center [503, 406] width 41 height 41
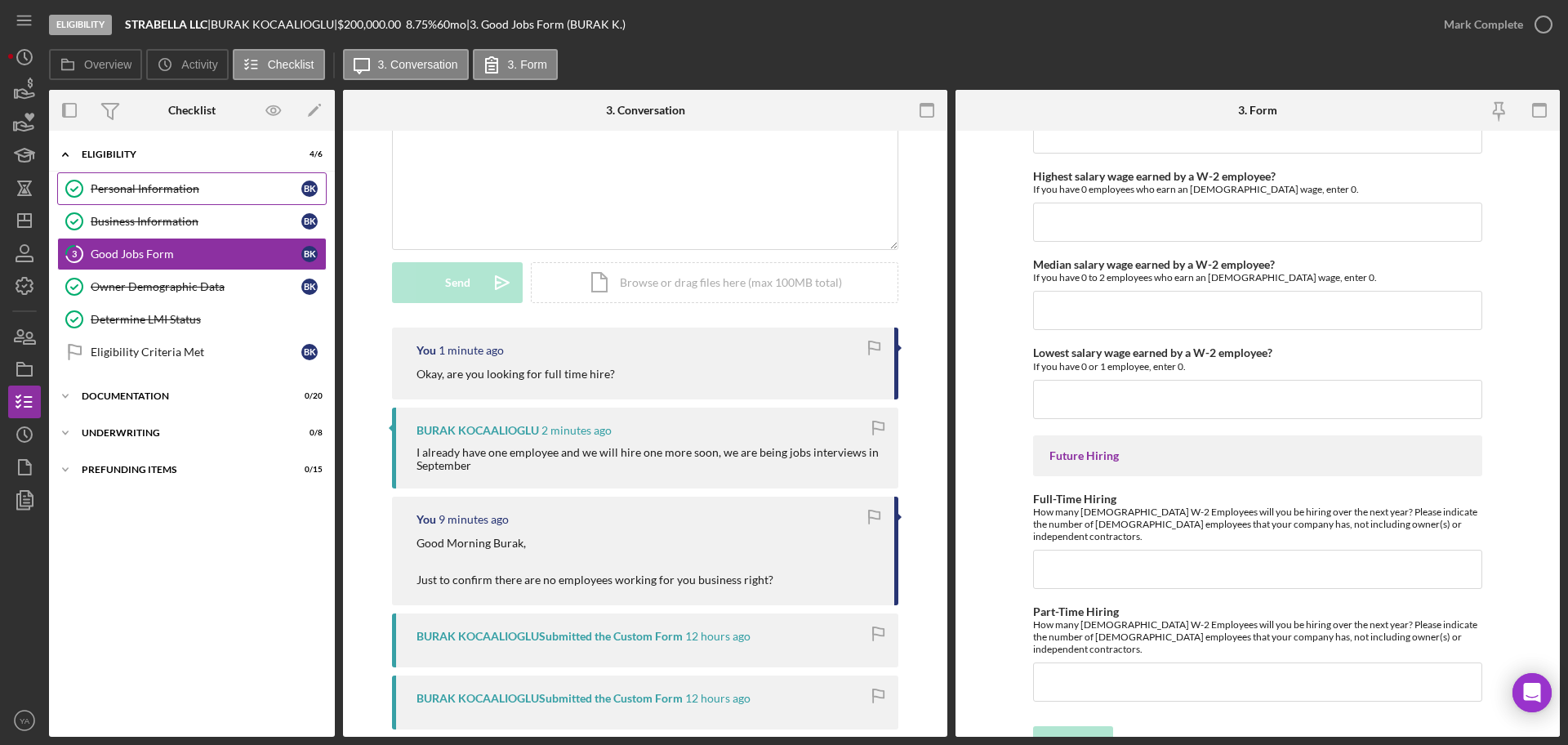
scroll to position [0, 0]
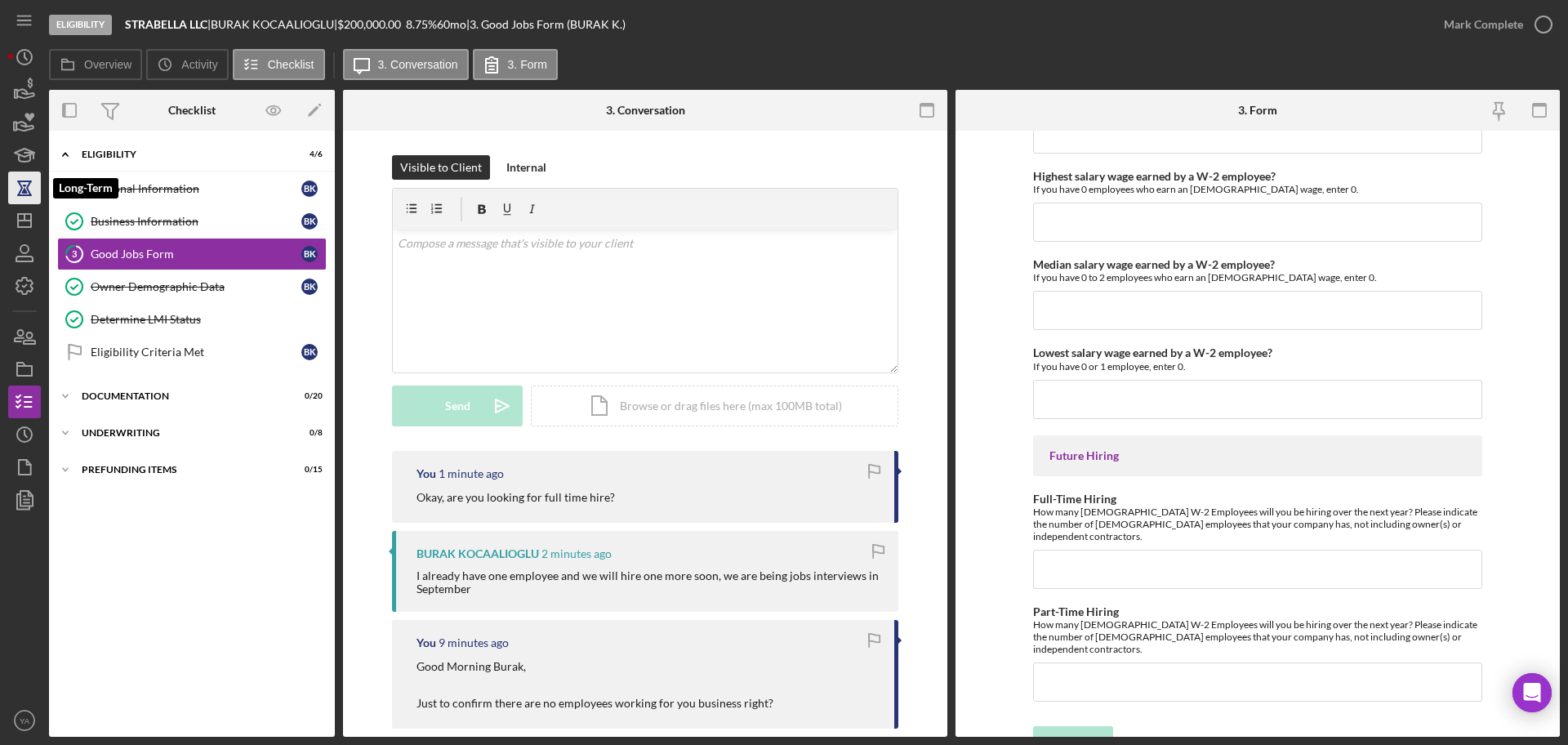
click at [26, 190] on icon "button" at bounding box center [24, 188] width 6 height 9
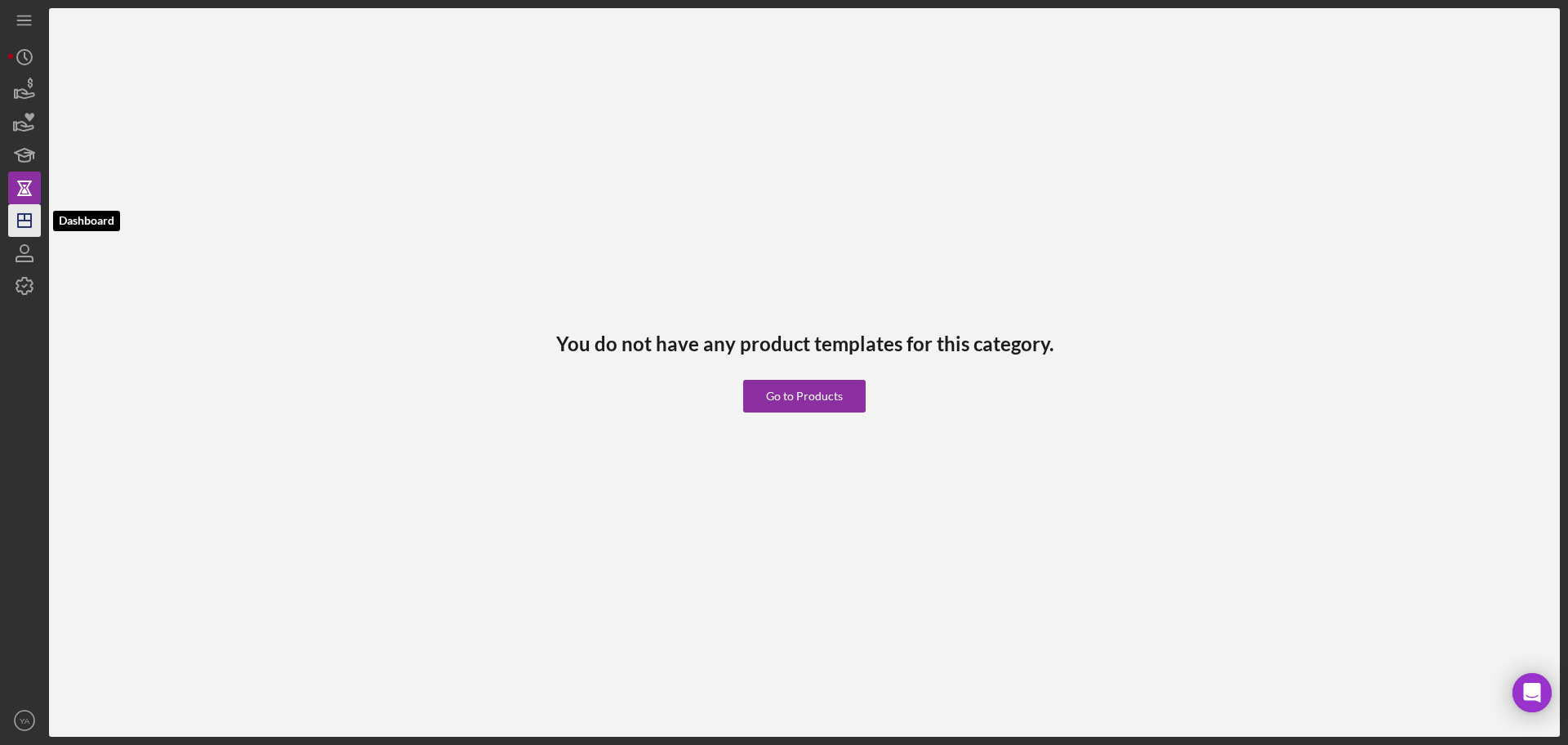
click at [26, 215] on icon "Icon/Dashboard" at bounding box center [25, 220] width 41 height 41
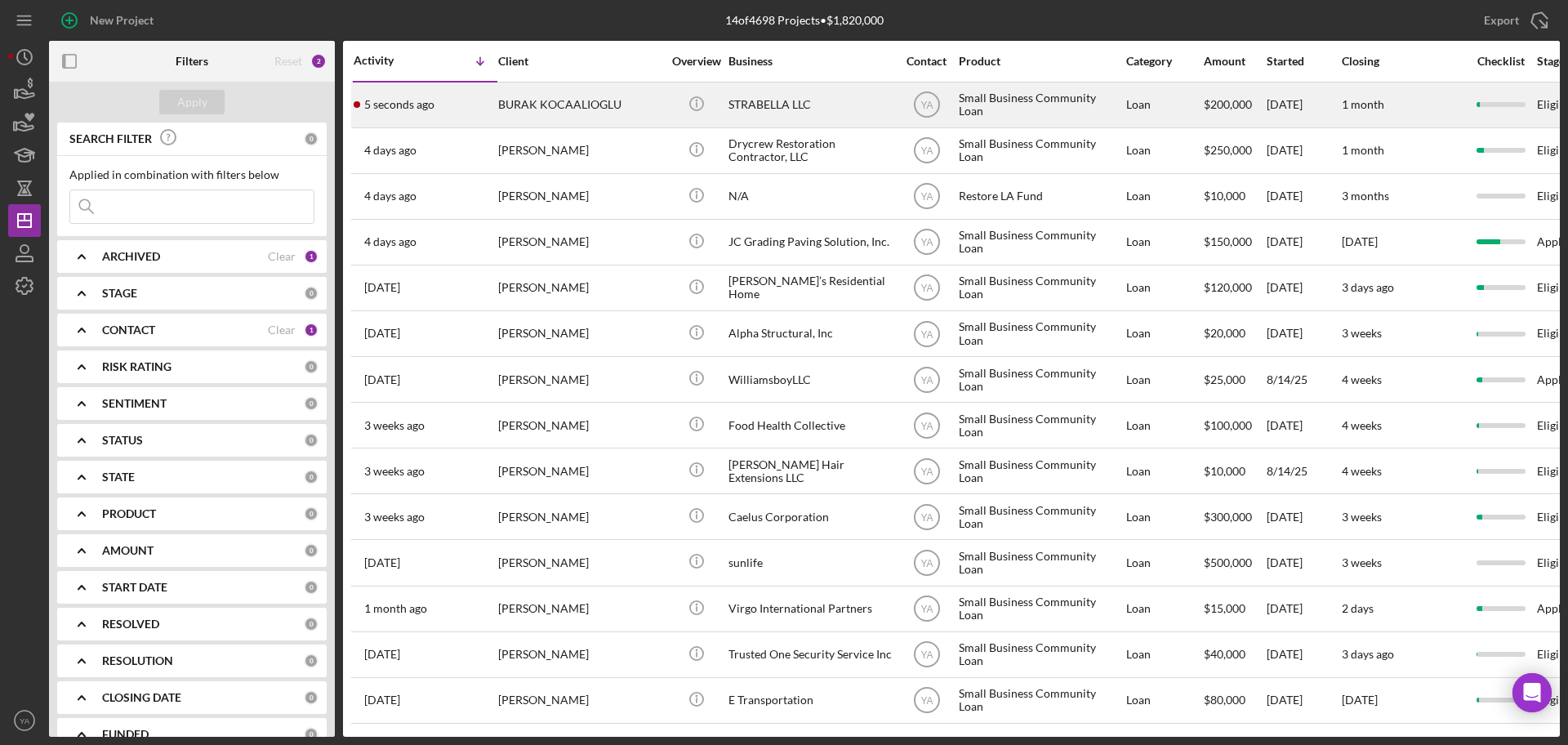
click at [793, 118] on div "STRABELLA LLC" at bounding box center [810, 104] width 164 height 44
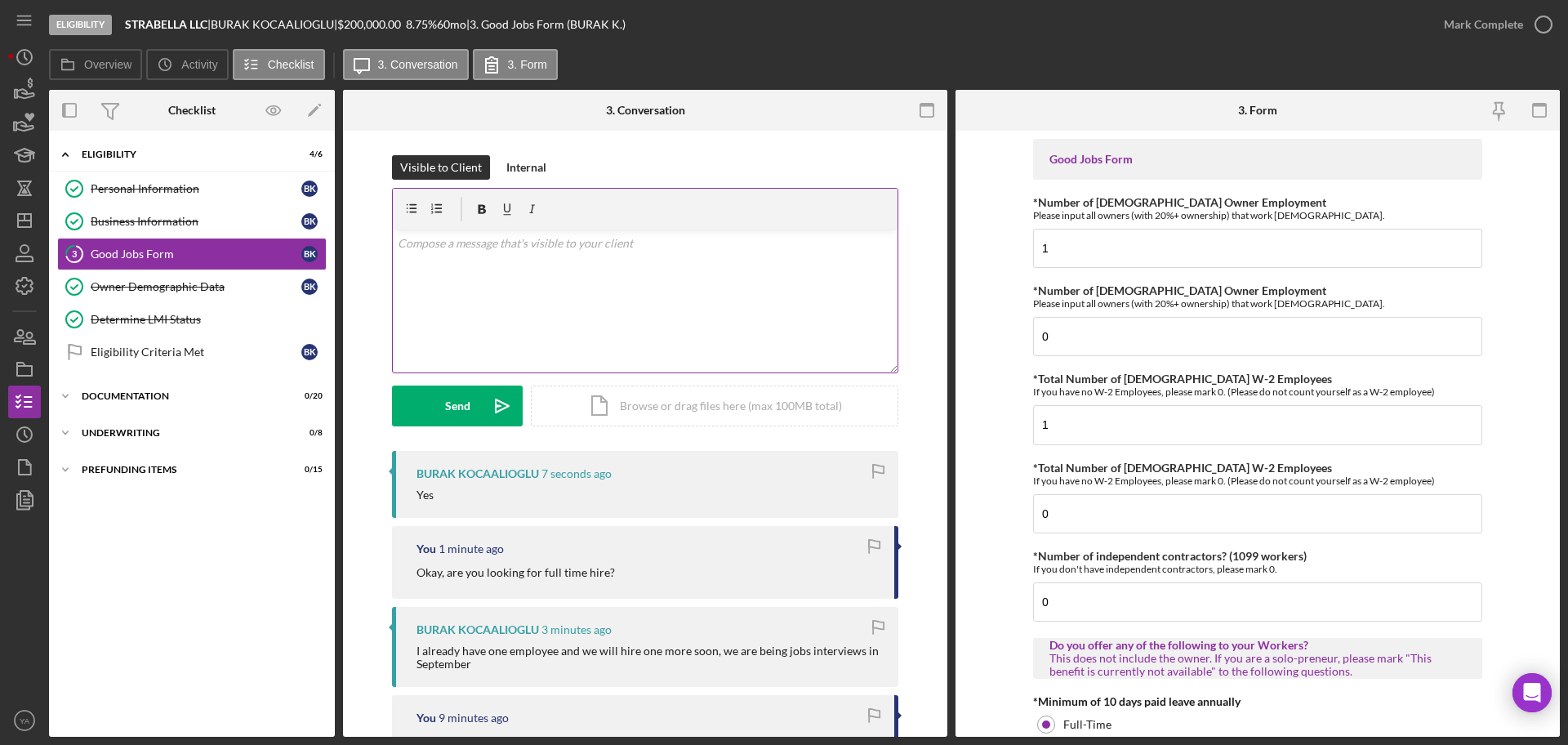
click at [581, 344] on div "v Color teal Color pink Remove color Add row above Add row below Add column bef…" at bounding box center [646, 301] width 505 height 143
click at [644, 326] on div "v Color teal Color pink Remove color Add row above Add row below Add column bef…" at bounding box center [646, 301] width 505 height 143
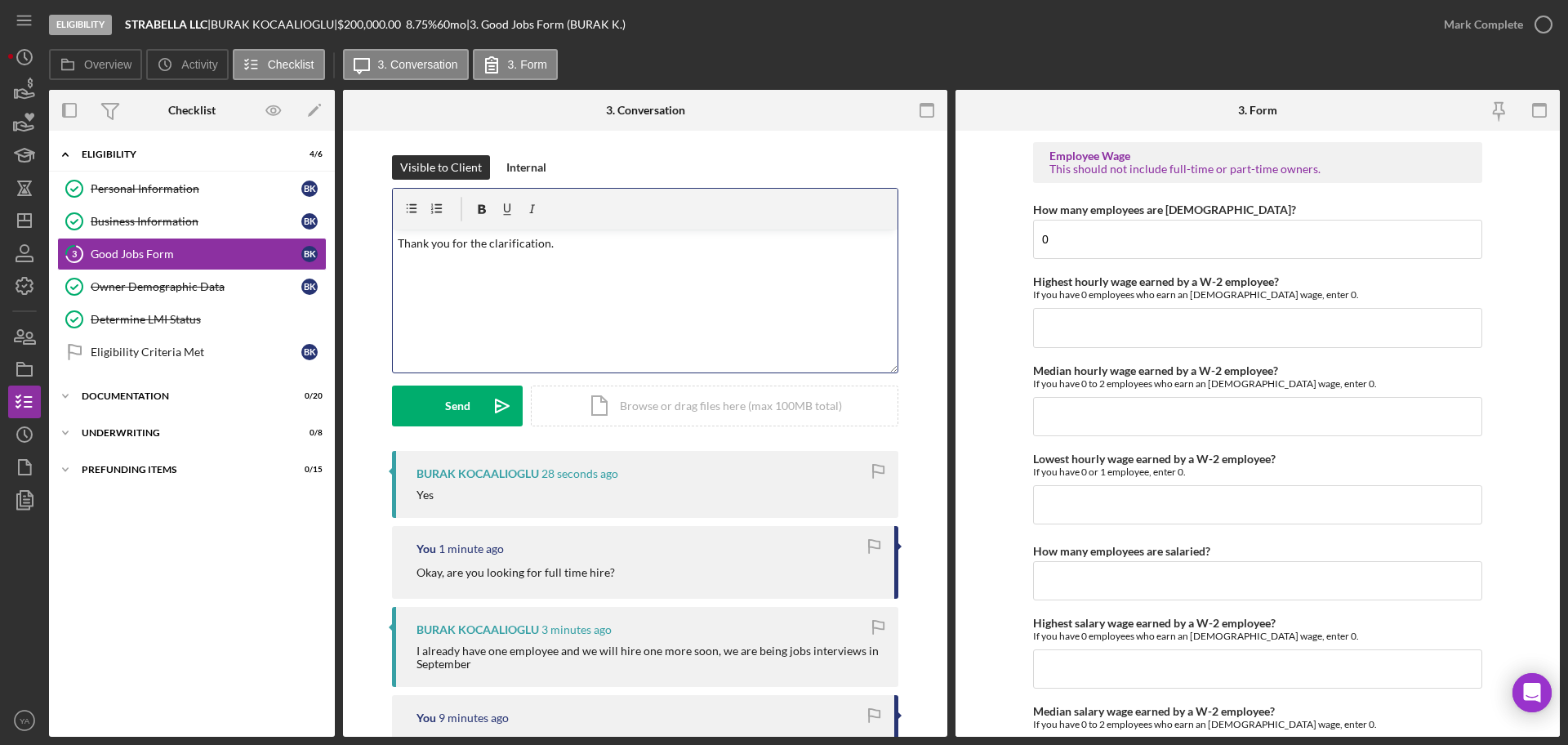
scroll to position [3544, 0]
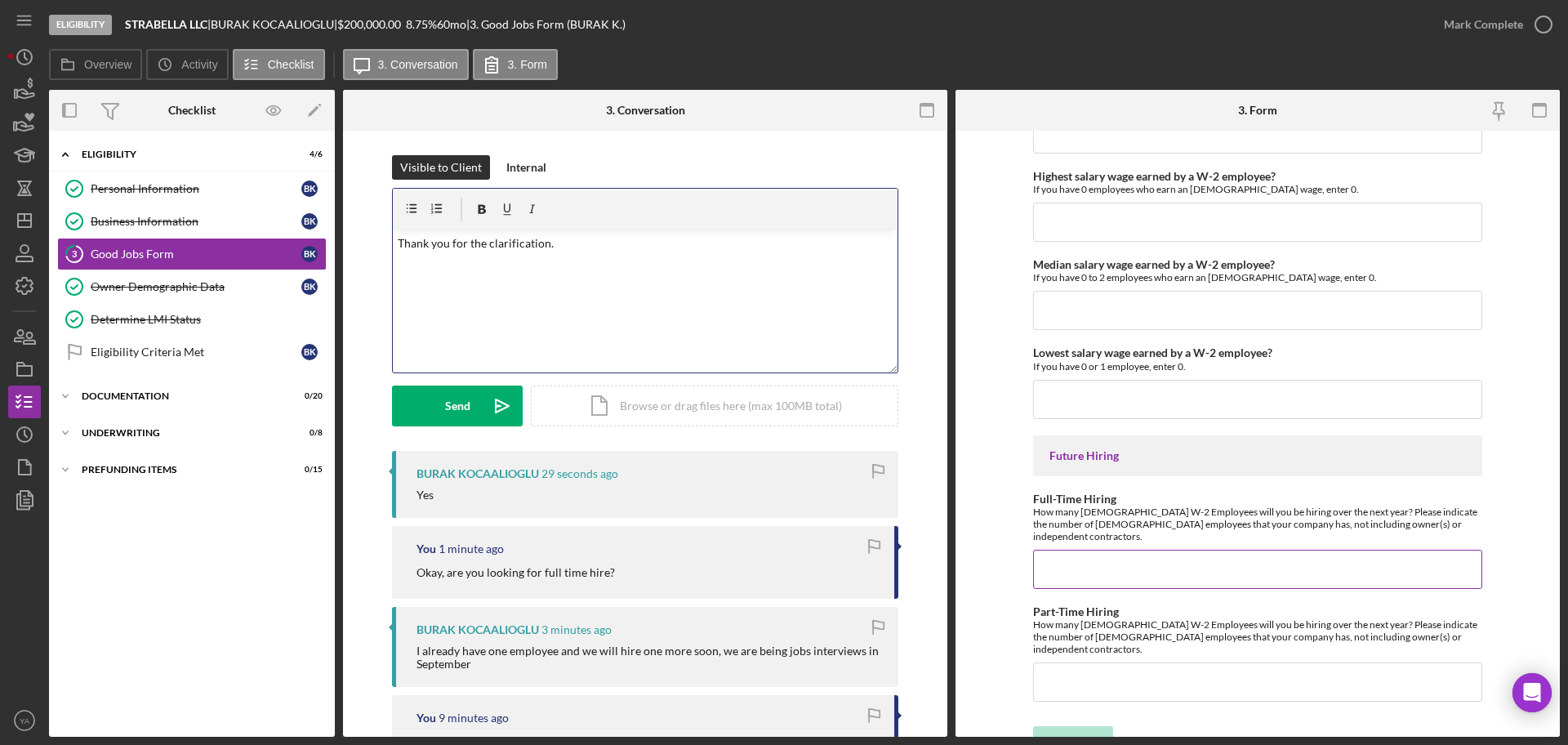
click at [1111, 549] on input "Full-Time Hiring" at bounding box center [1258, 569] width 449 height 39
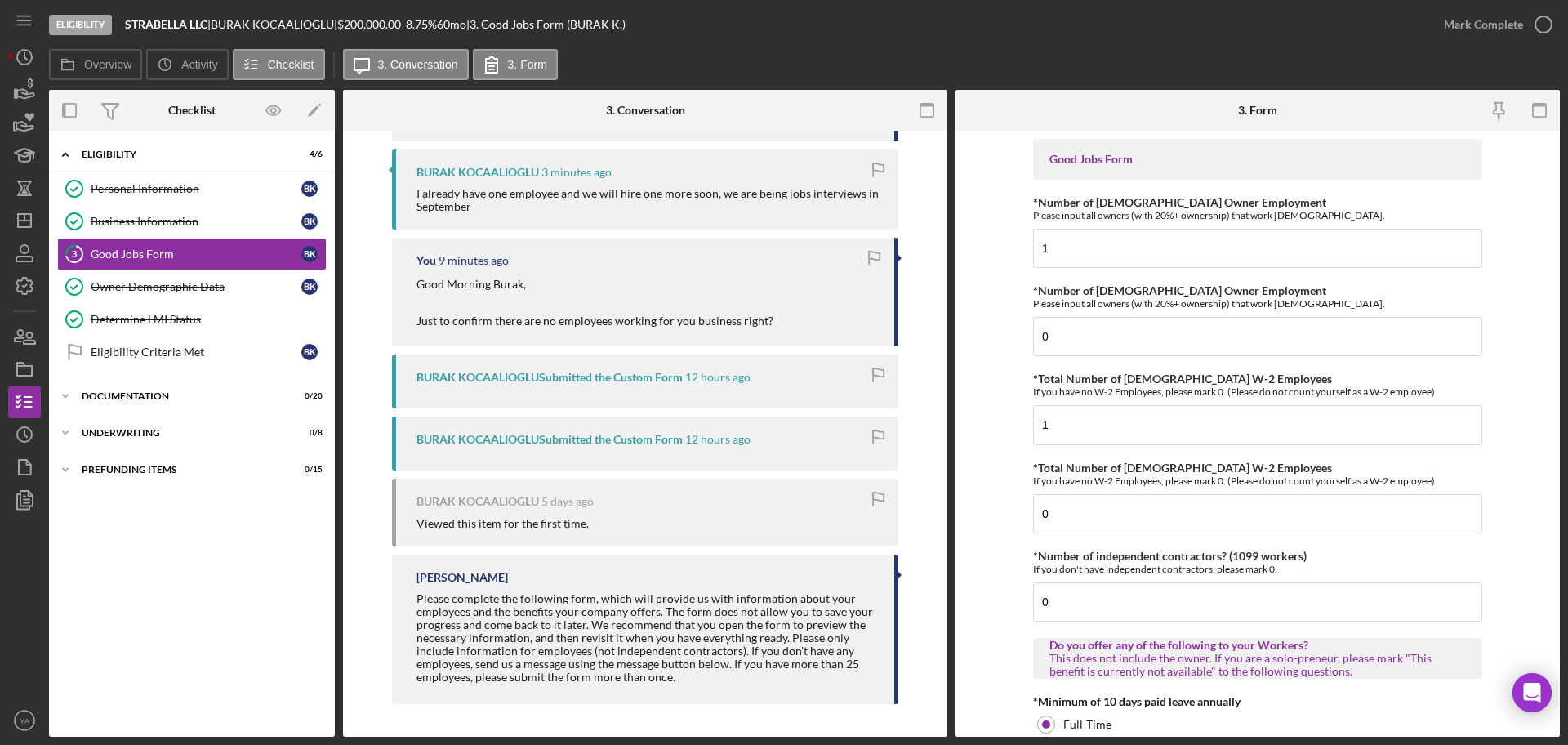
scroll to position [0, 0]
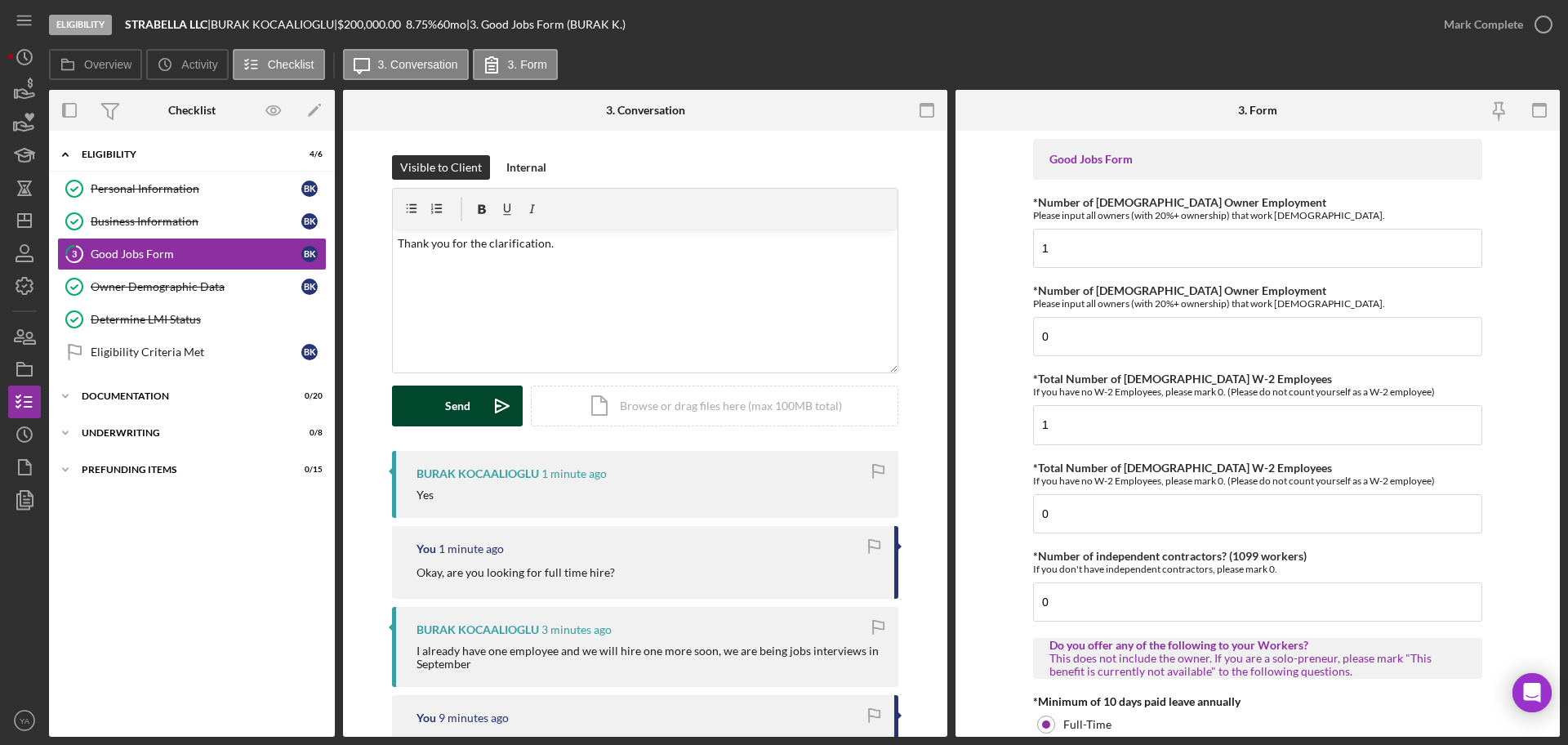
type input "1"
click at [465, 409] on div "Send" at bounding box center [457, 406] width 26 height 41
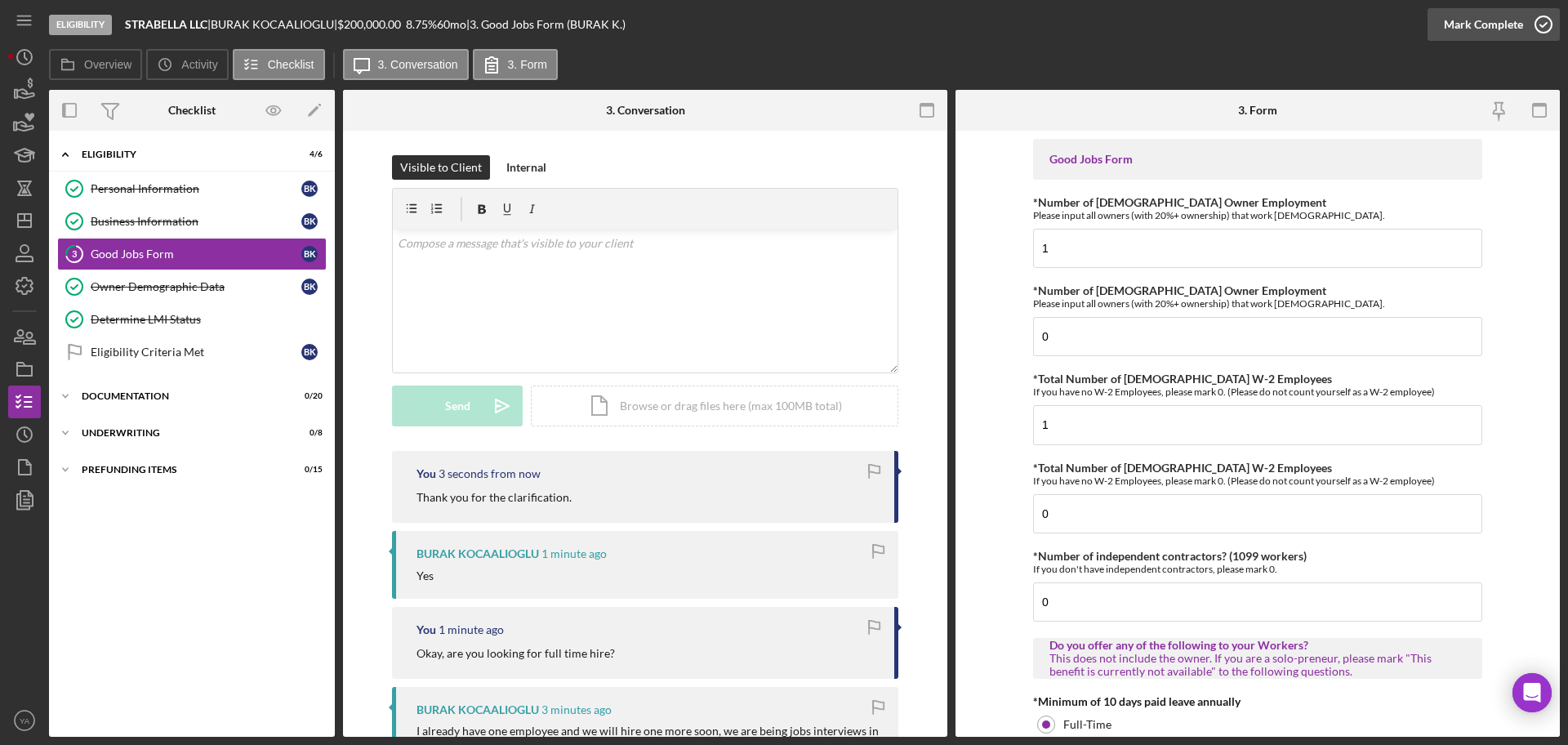
click at [1512, 30] on div "Mark Complete" at bounding box center [1483, 25] width 79 height 33
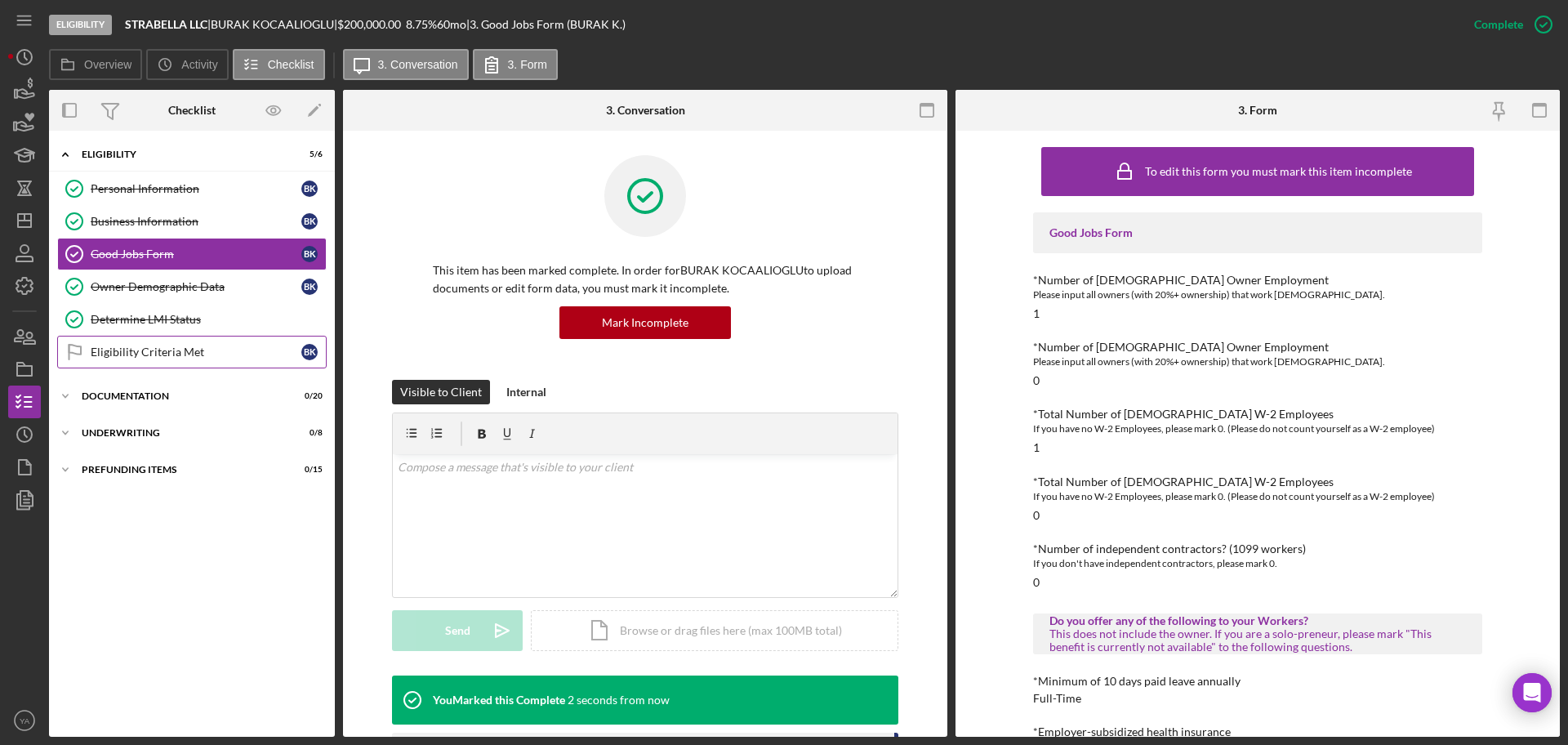
click at [202, 364] on link "Eligibility Criteria Met Eligibility Criteria Met B K" at bounding box center [193, 352] width 270 height 33
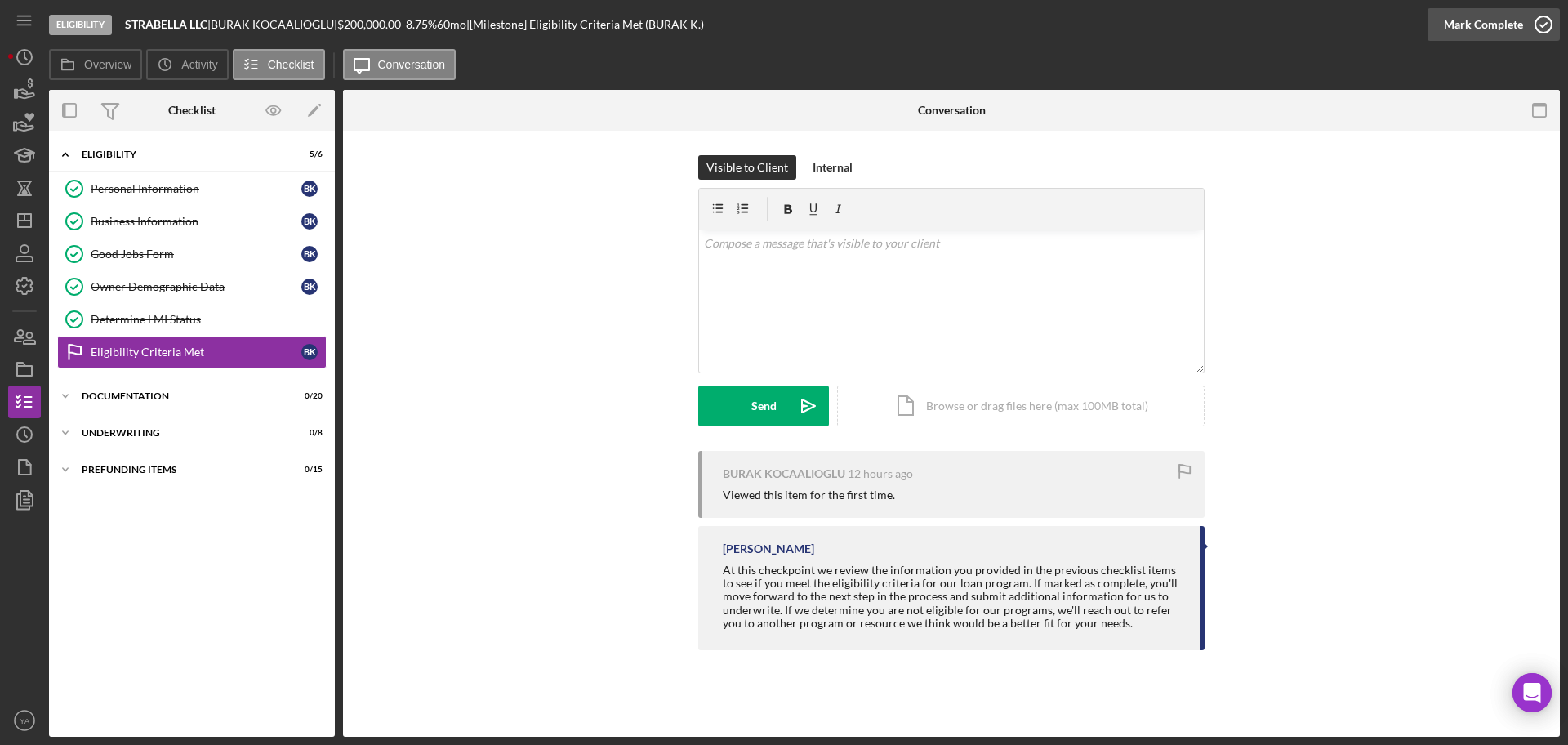
click at [1504, 28] on div "Mark Complete" at bounding box center [1483, 25] width 79 height 33
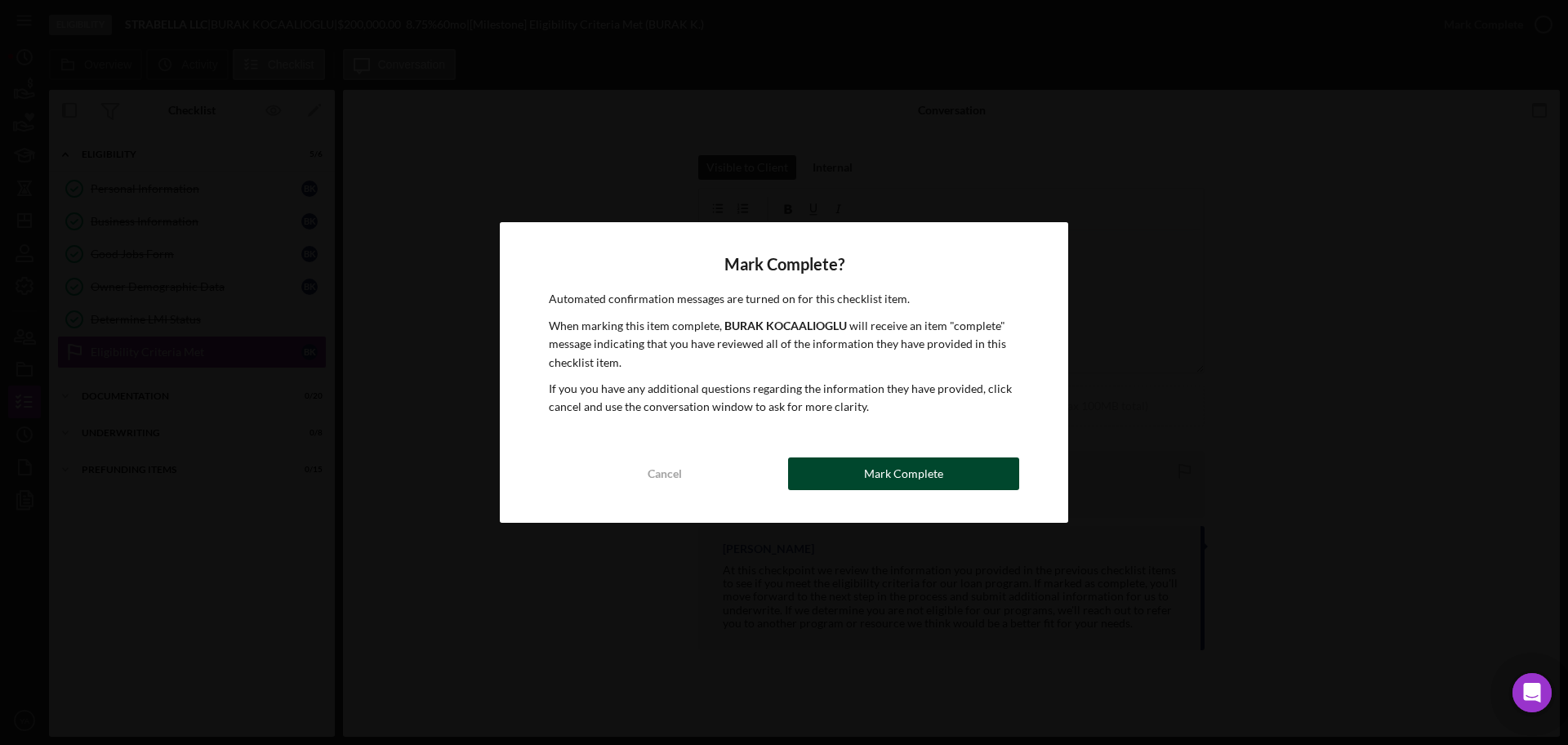
click at [903, 471] on div "Mark Complete" at bounding box center [904, 474] width 79 height 33
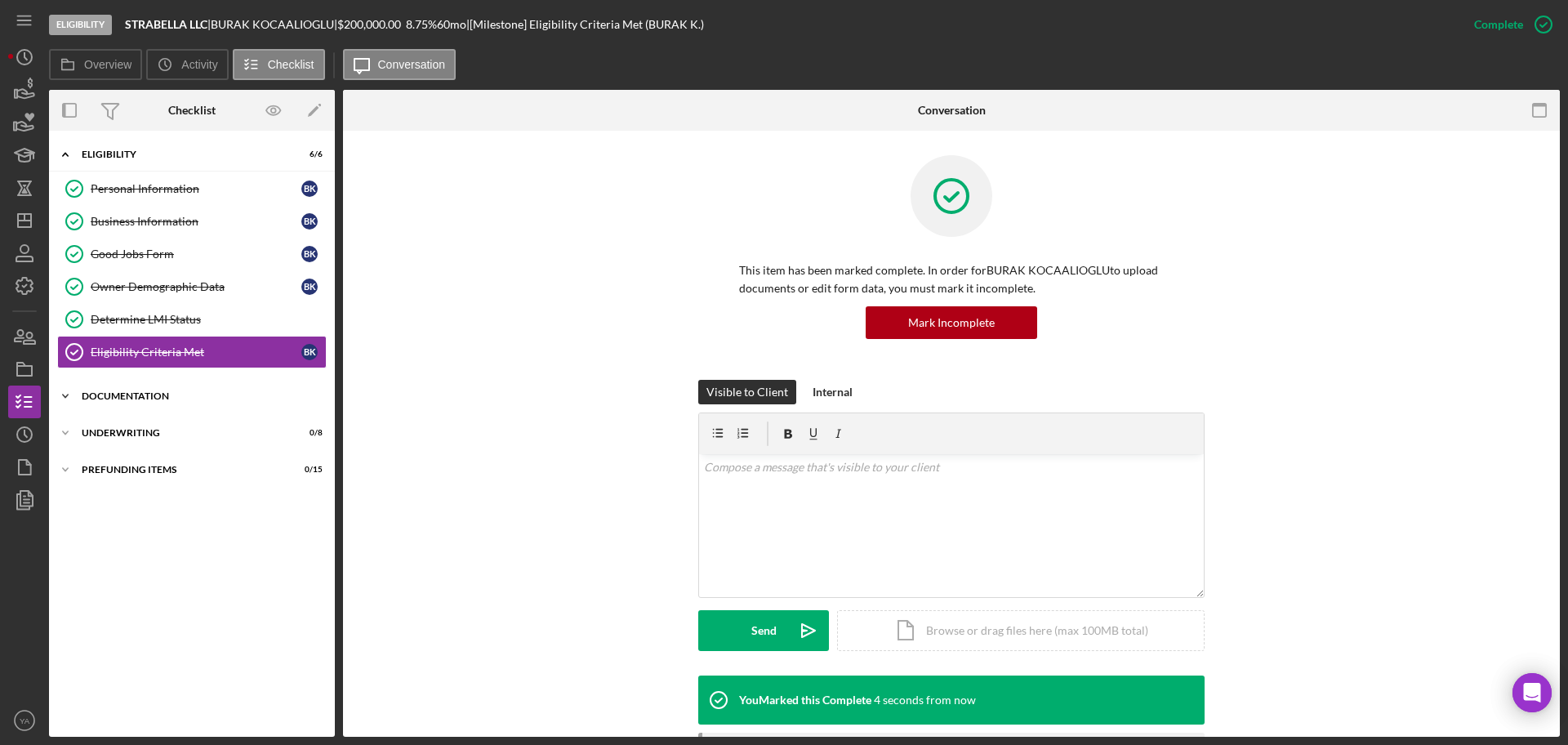
click at [156, 395] on div "Documentation" at bounding box center [197, 396] width 233 height 10
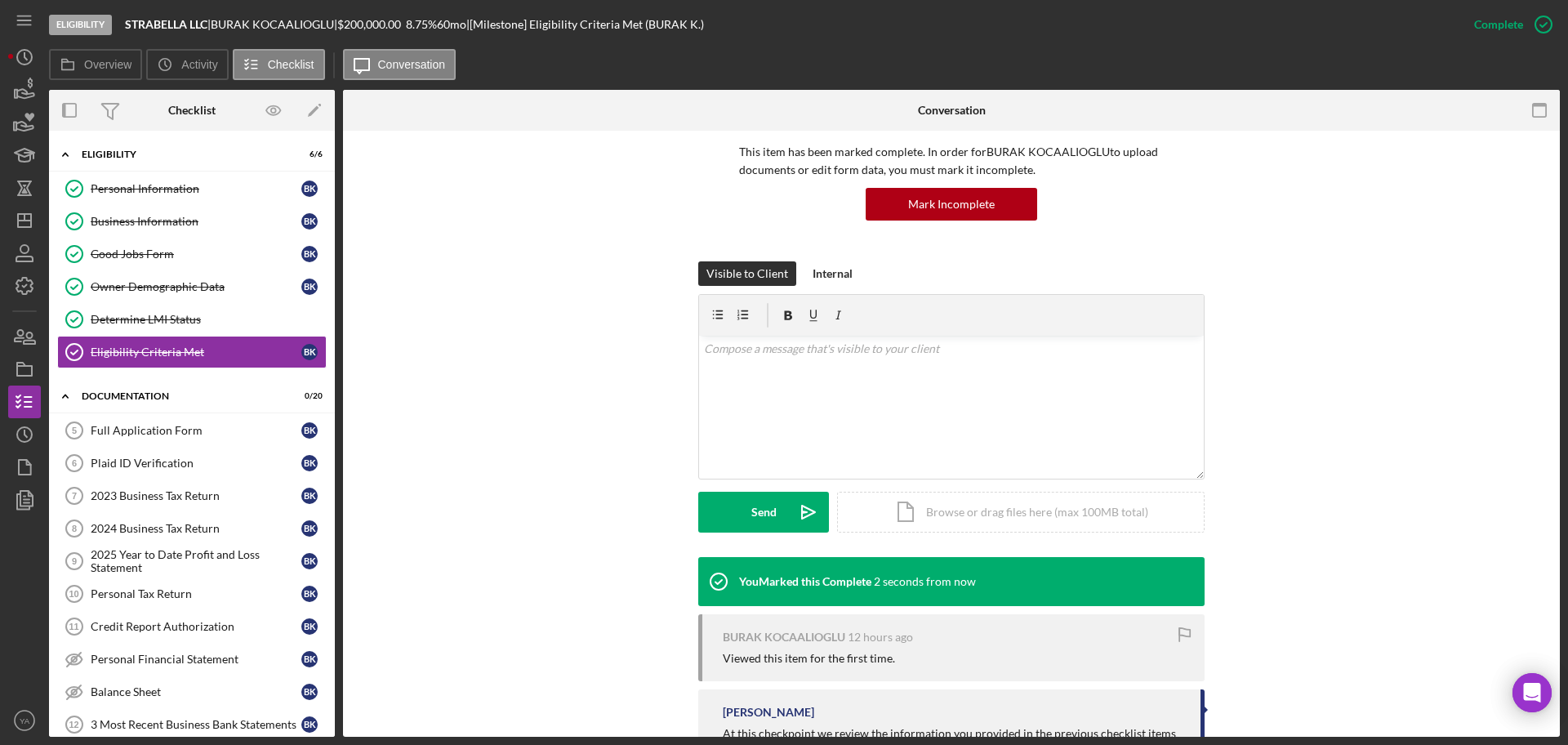
scroll to position [228, 0]
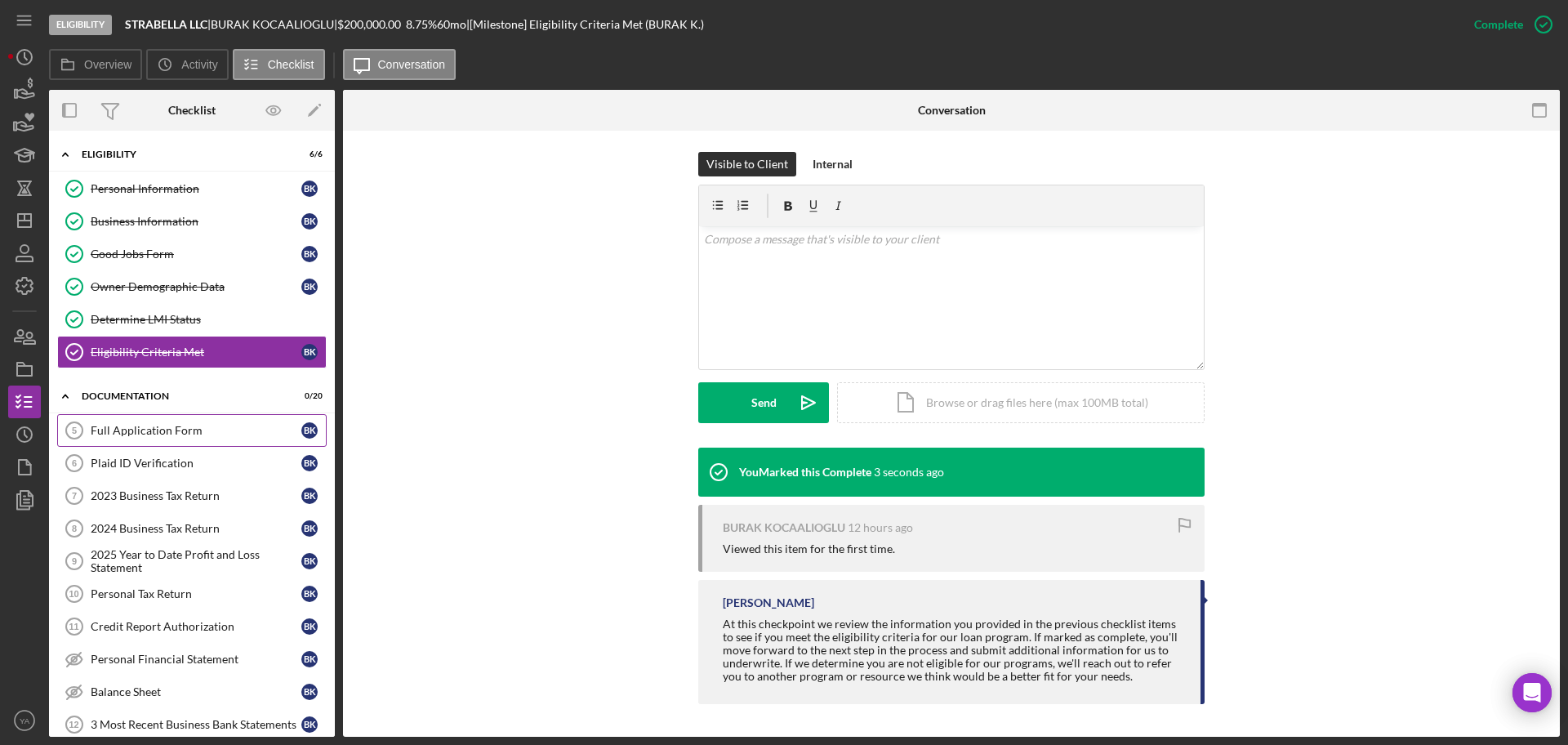
click at [209, 434] on div "Full Application Form" at bounding box center [196, 430] width 211 height 13
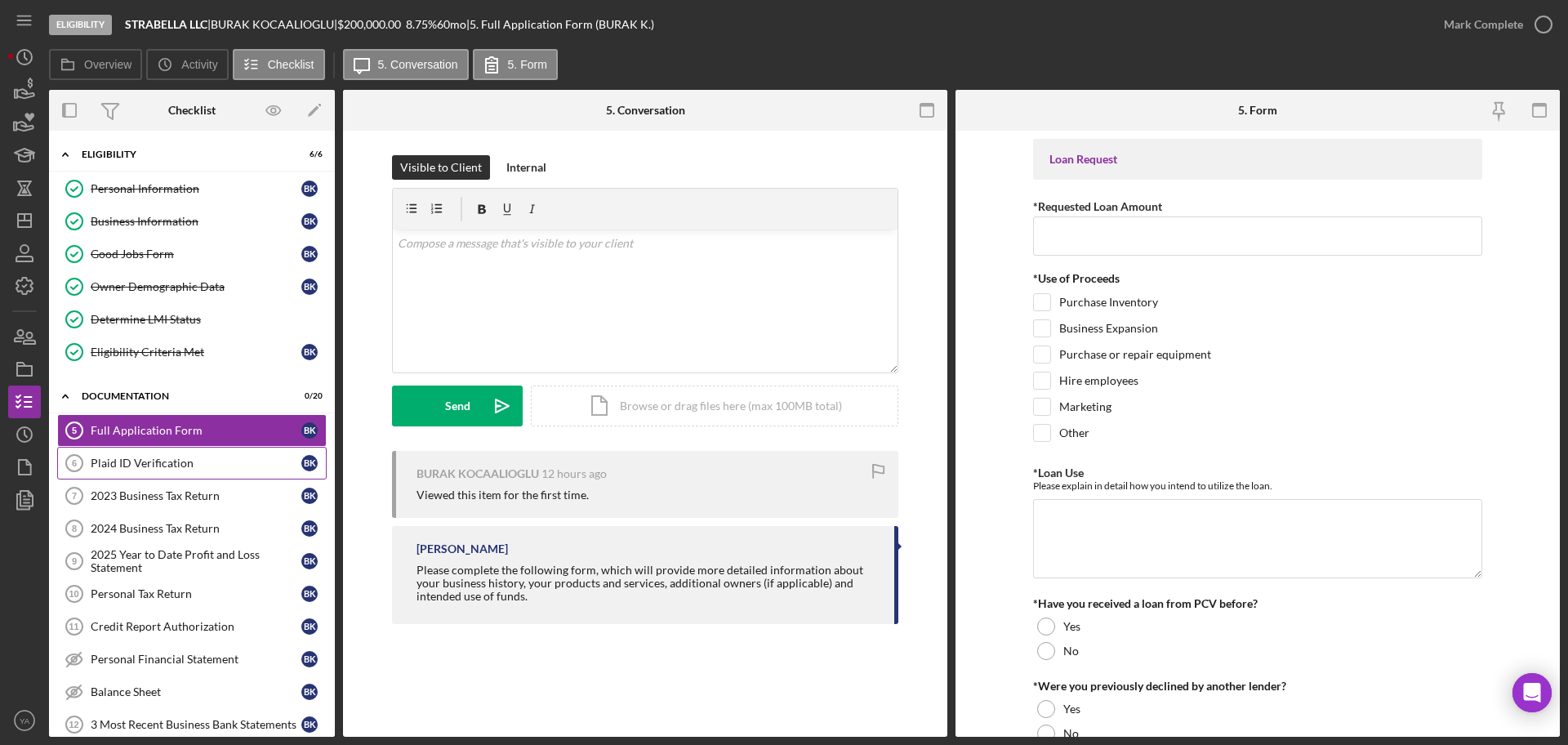
click at [162, 463] on div "Plaid ID Verification" at bounding box center [196, 463] width 211 height 13
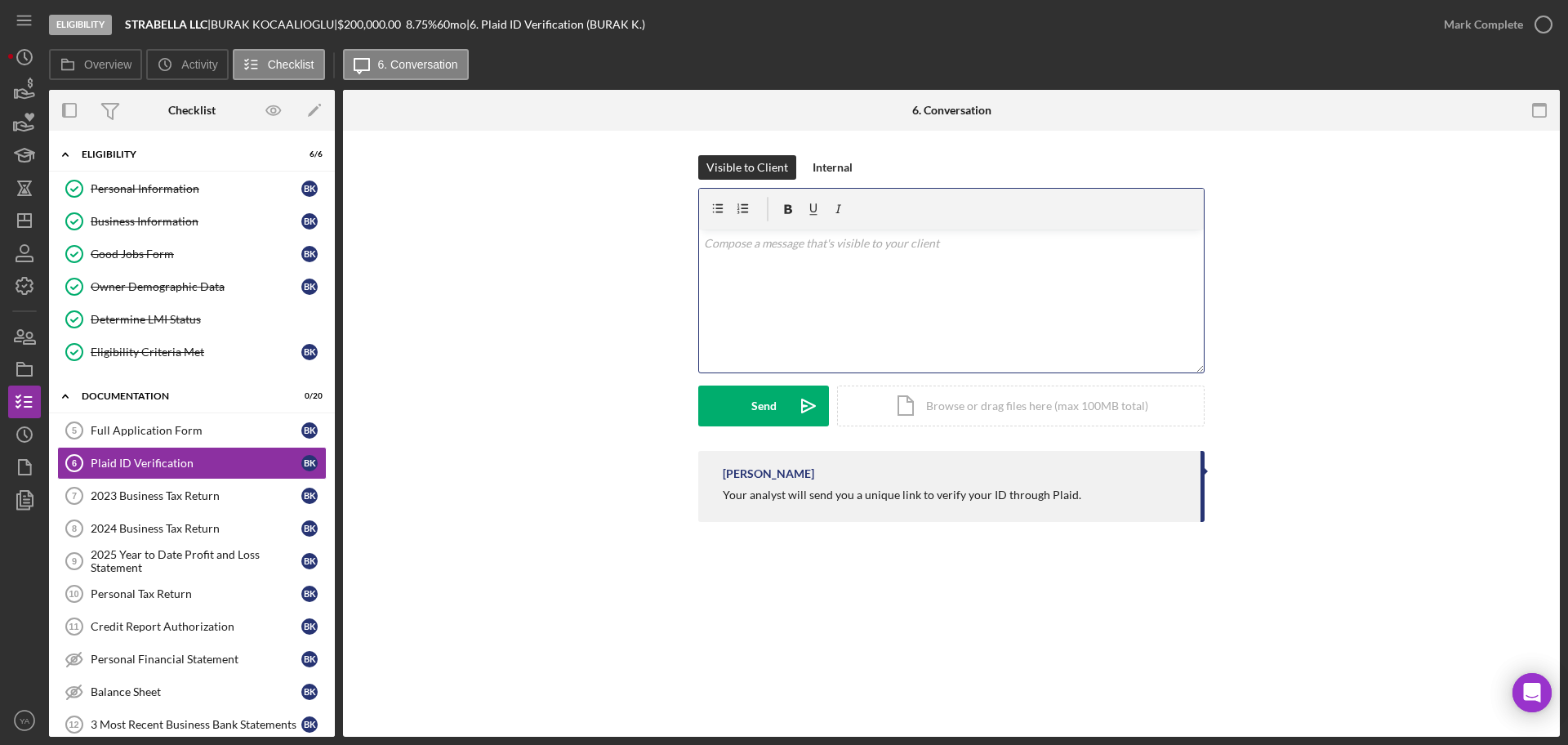
click at [887, 315] on div "v Color teal Color pink Remove color Add row above Add row below Add column bef…" at bounding box center [952, 301] width 505 height 143
click at [749, 396] on button "Send Icon/icon-invite-send" at bounding box center [763, 406] width 131 height 41
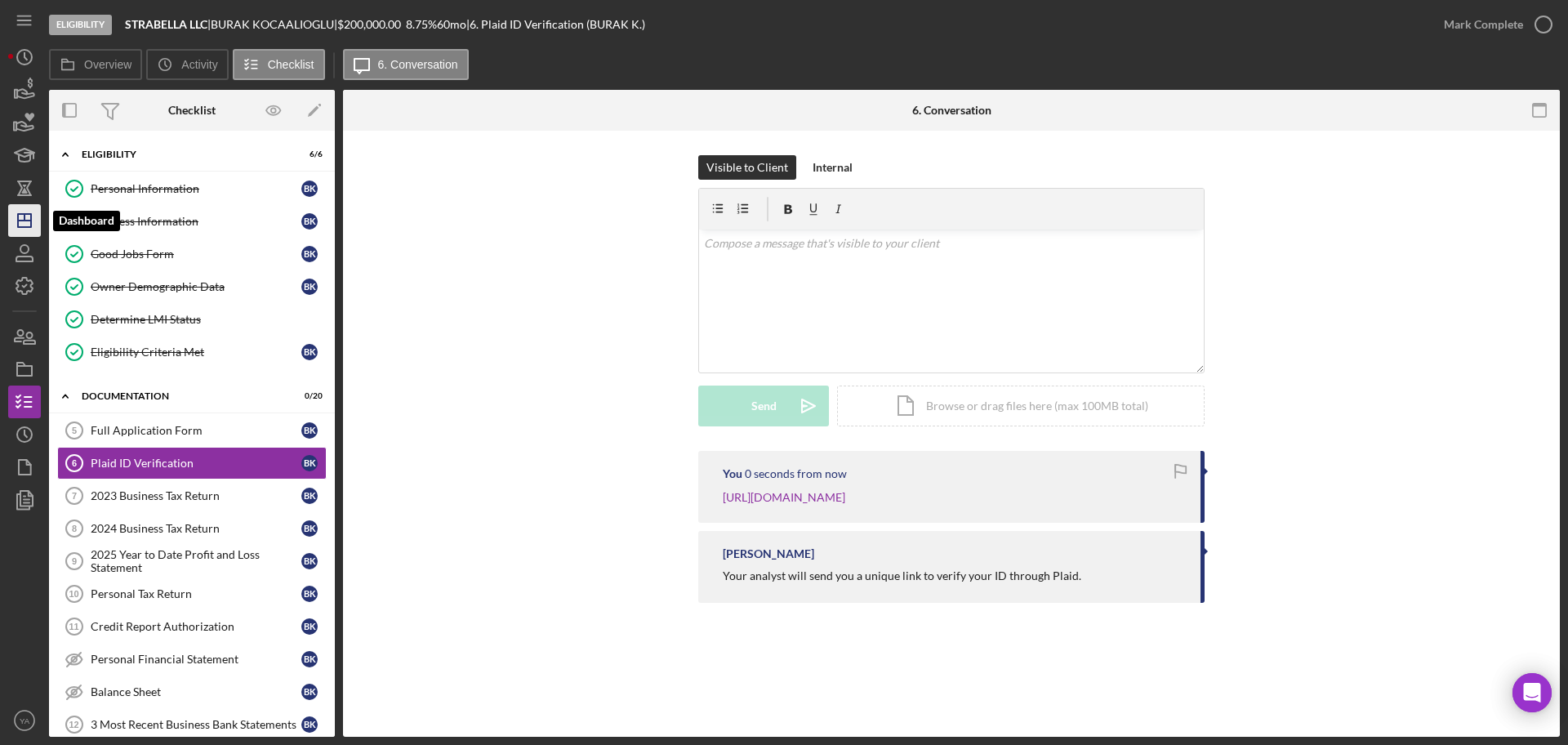
click at [25, 216] on line "button" at bounding box center [25, 217] width 0 height 7
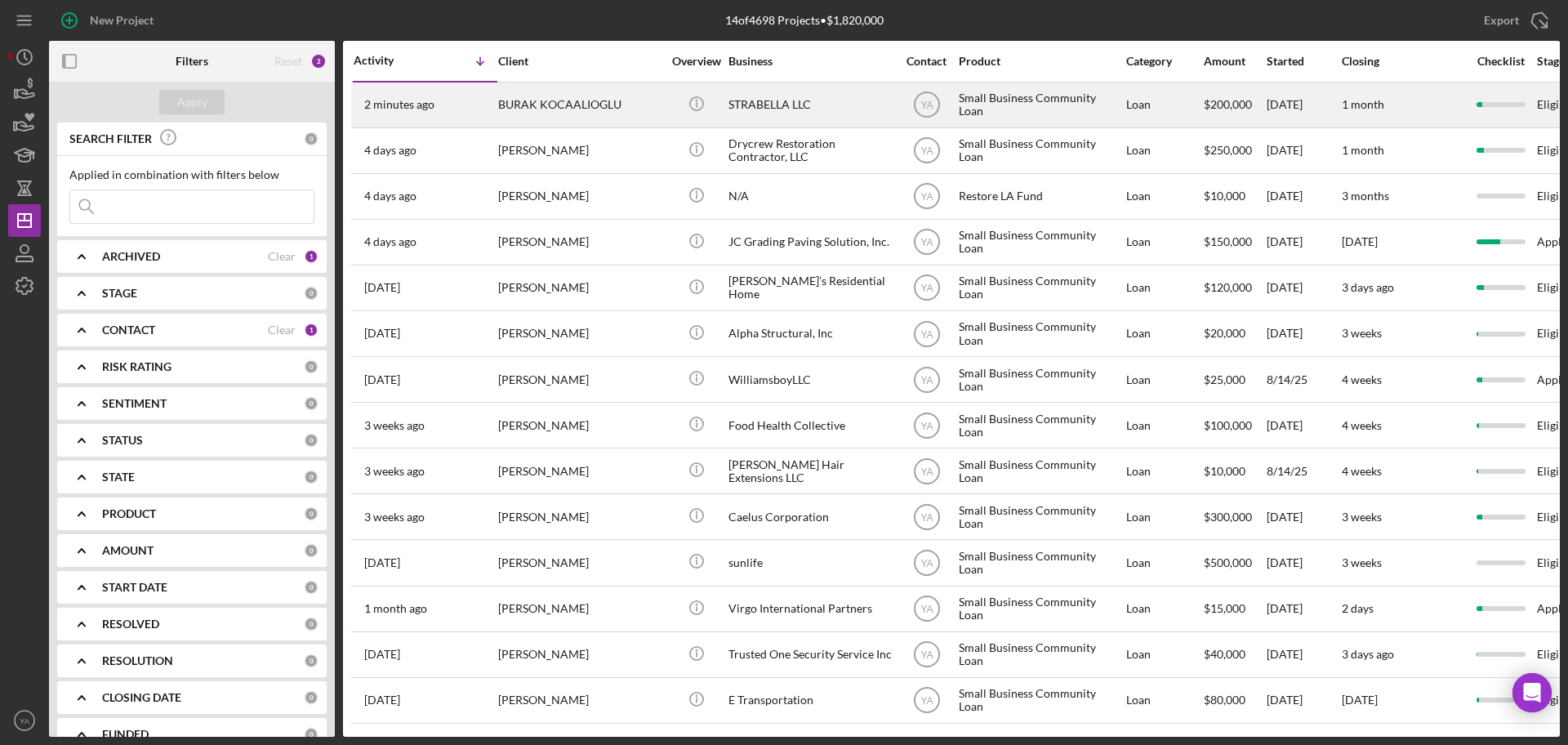
click at [587, 120] on div "BURAK KOCAALIOGLU" at bounding box center [580, 104] width 164 height 44
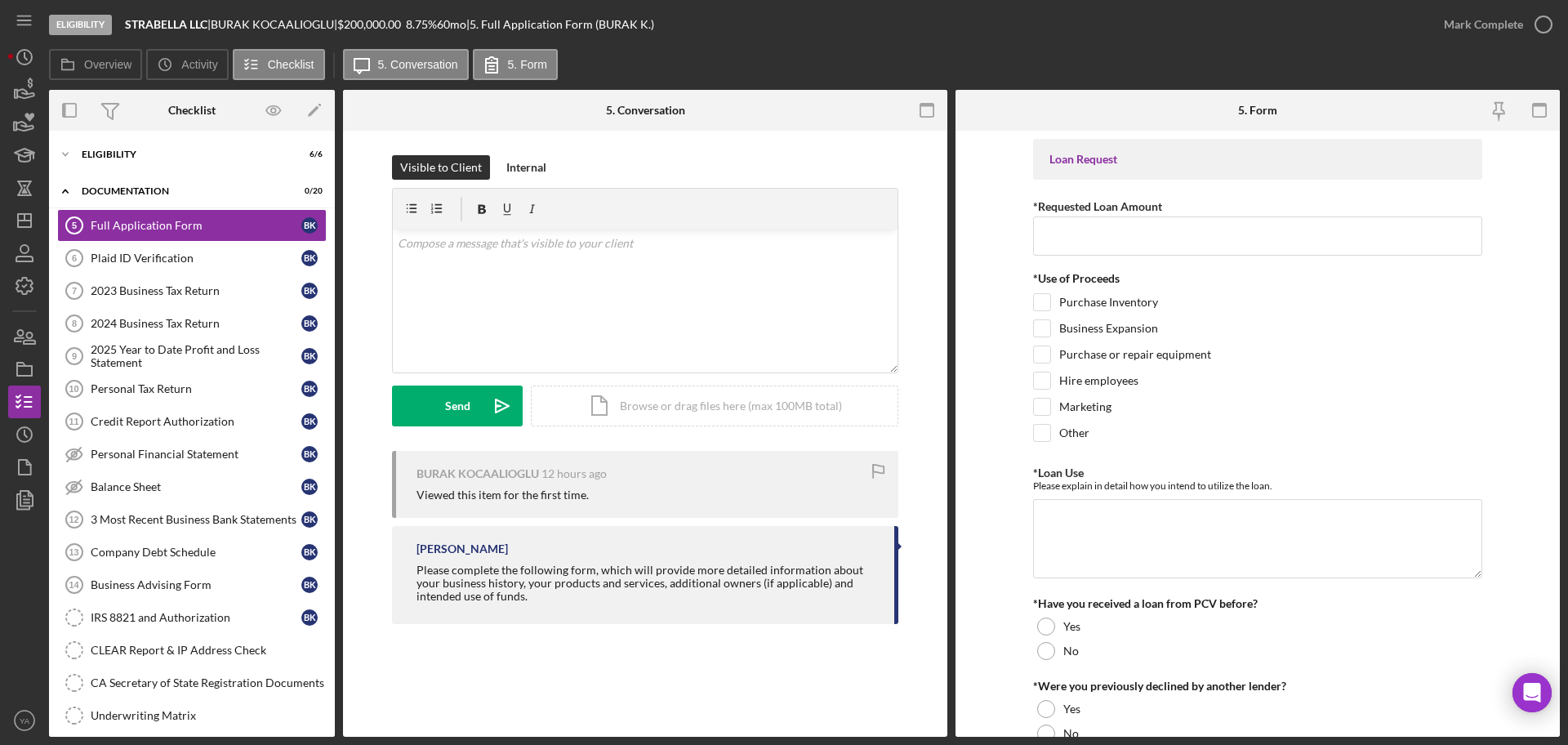
drag, startPoint x: 294, startPoint y: 234, endPoint x: 364, endPoint y: 196, distance: 79.6
click at [364, 196] on div "Visible to Client Internal v Color teal Color pink Remove color Add row above A…" at bounding box center [645, 393] width 605 height 525
click at [35, 373] on icon "button" at bounding box center [25, 369] width 41 height 41
click at [21, 227] on polygon "button" at bounding box center [25, 220] width 13 height 13
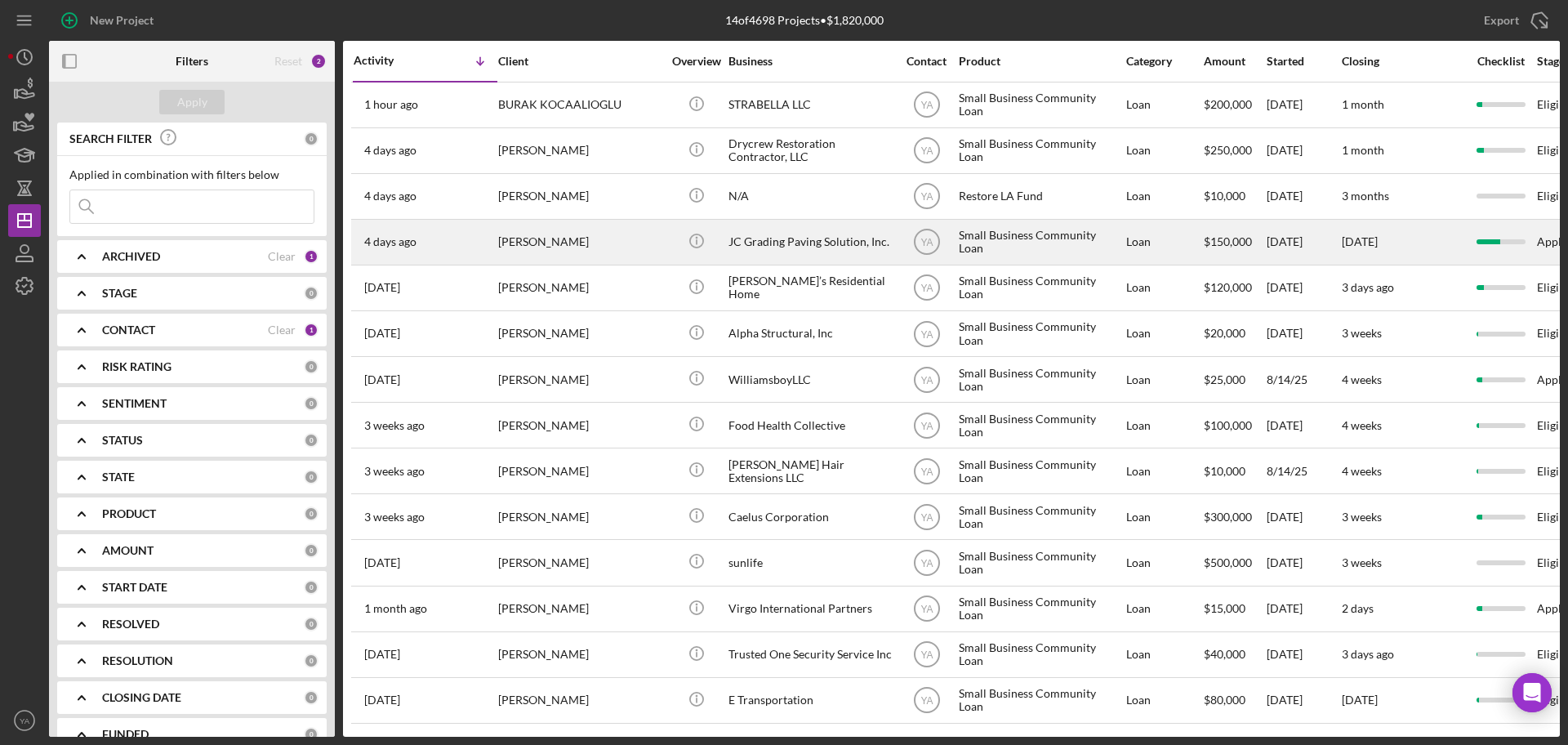
click at [857, 239] on div "JC Grading Paving Solution, Inc." at bounding box center [810, 242] width 164 height 44
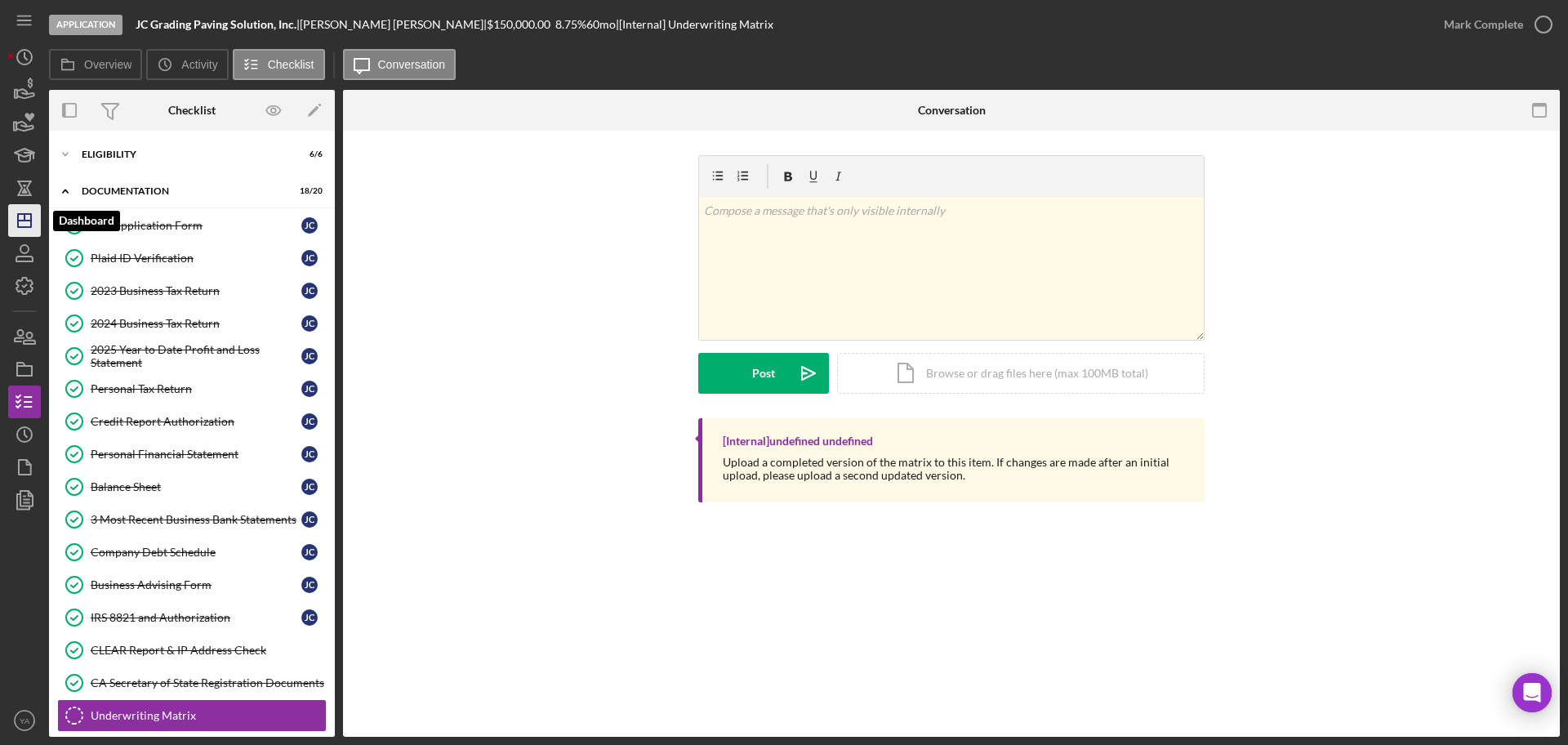
click at [22, 217] on icon "Icon/Dashboard" at bounding box center [25, 220] width 41 height 41
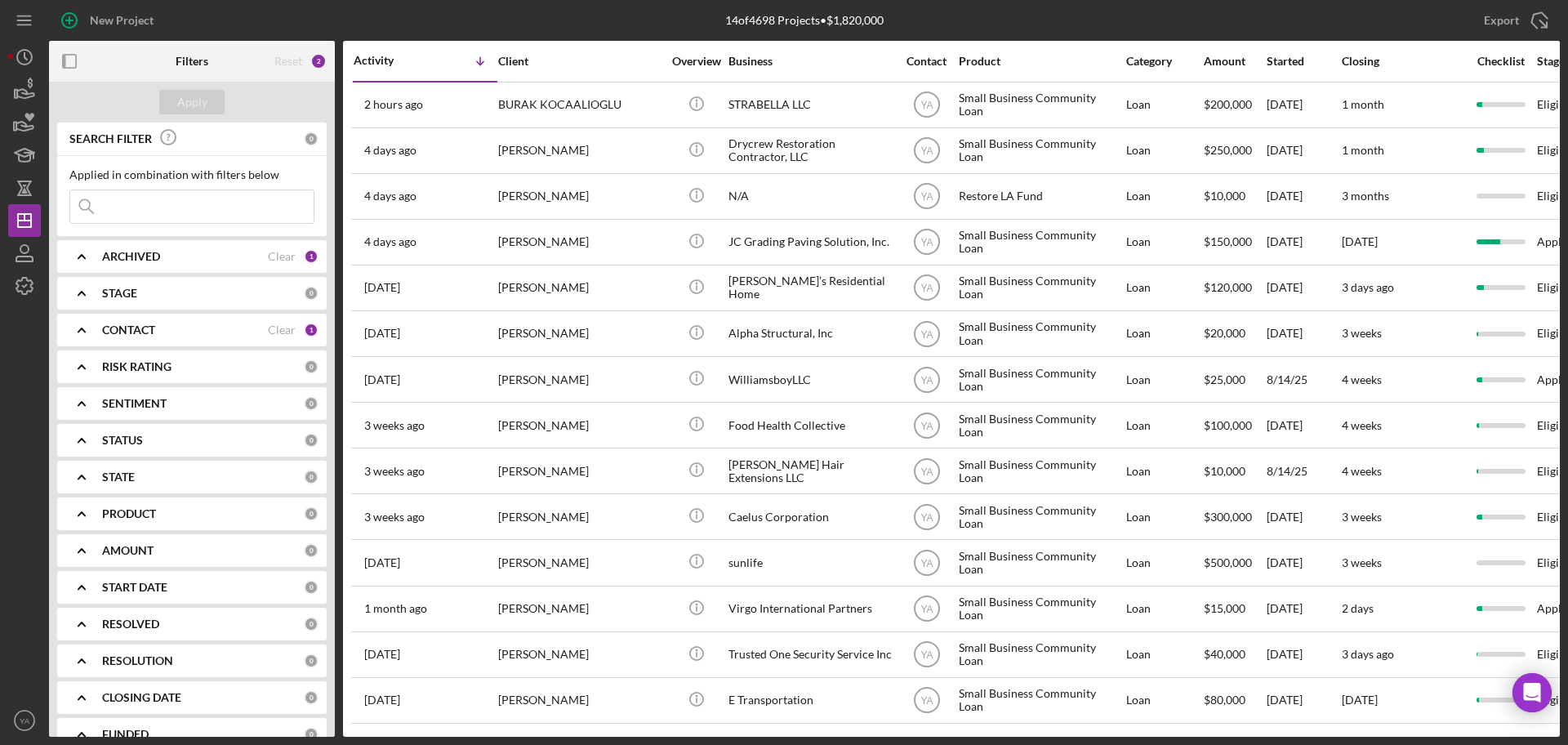
click at [1103, 7] on div "Export Icon/Export" at bounding box center [1308, 21] width 504 height 41
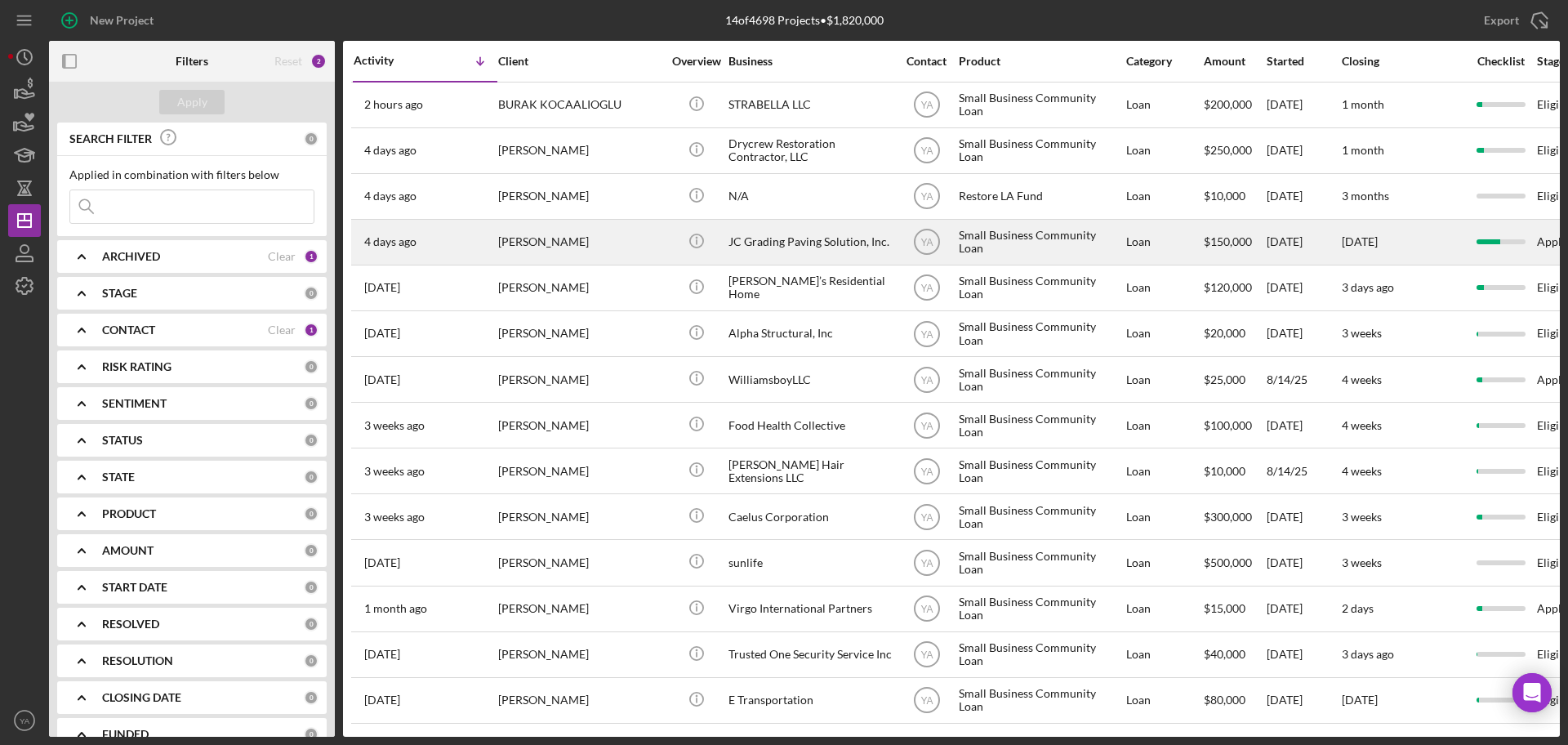
click at [818, 238] on div "JC Grading Paving Solution, Inc." at bounding box center [810, 242] width 164 height 44
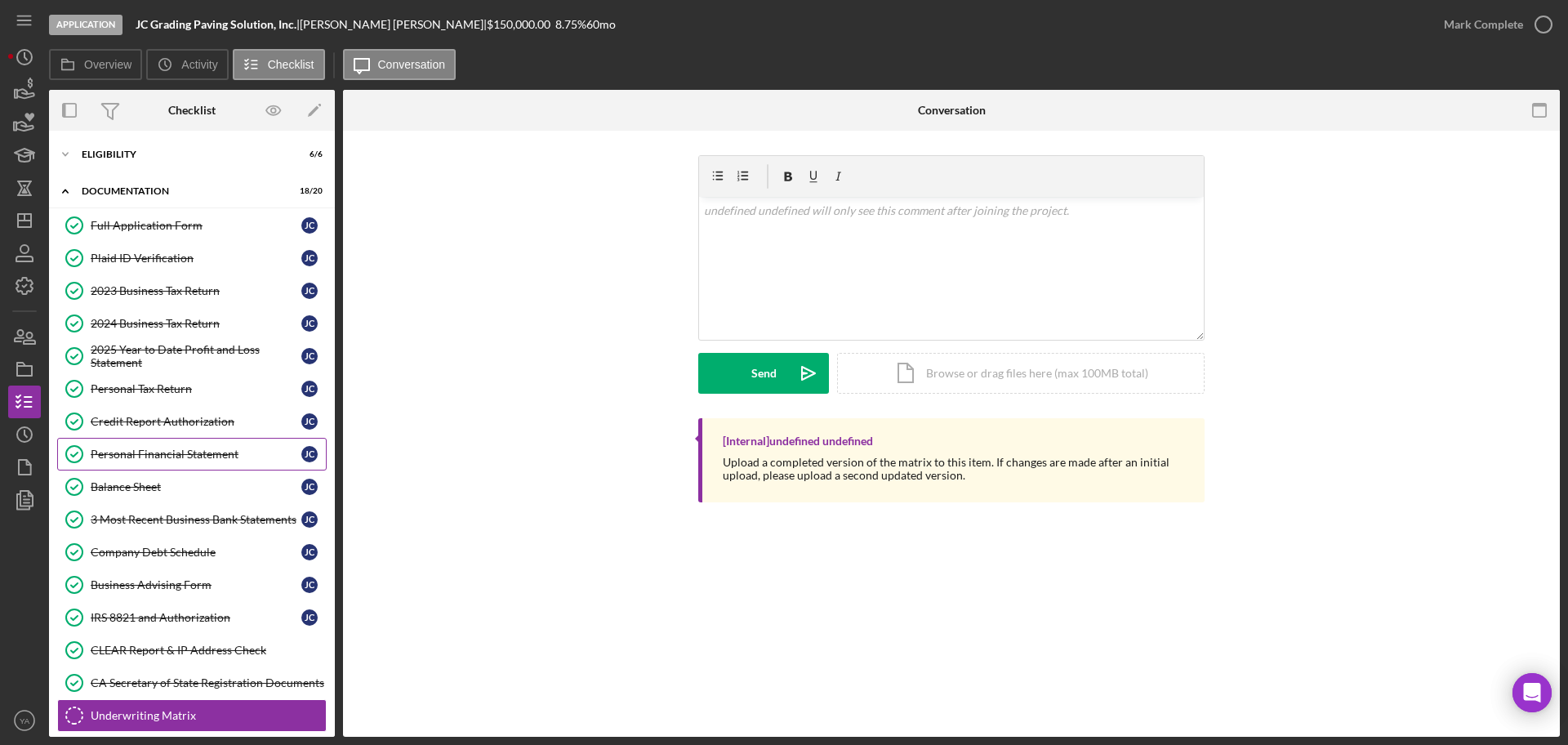
scroll to position [215, 0]
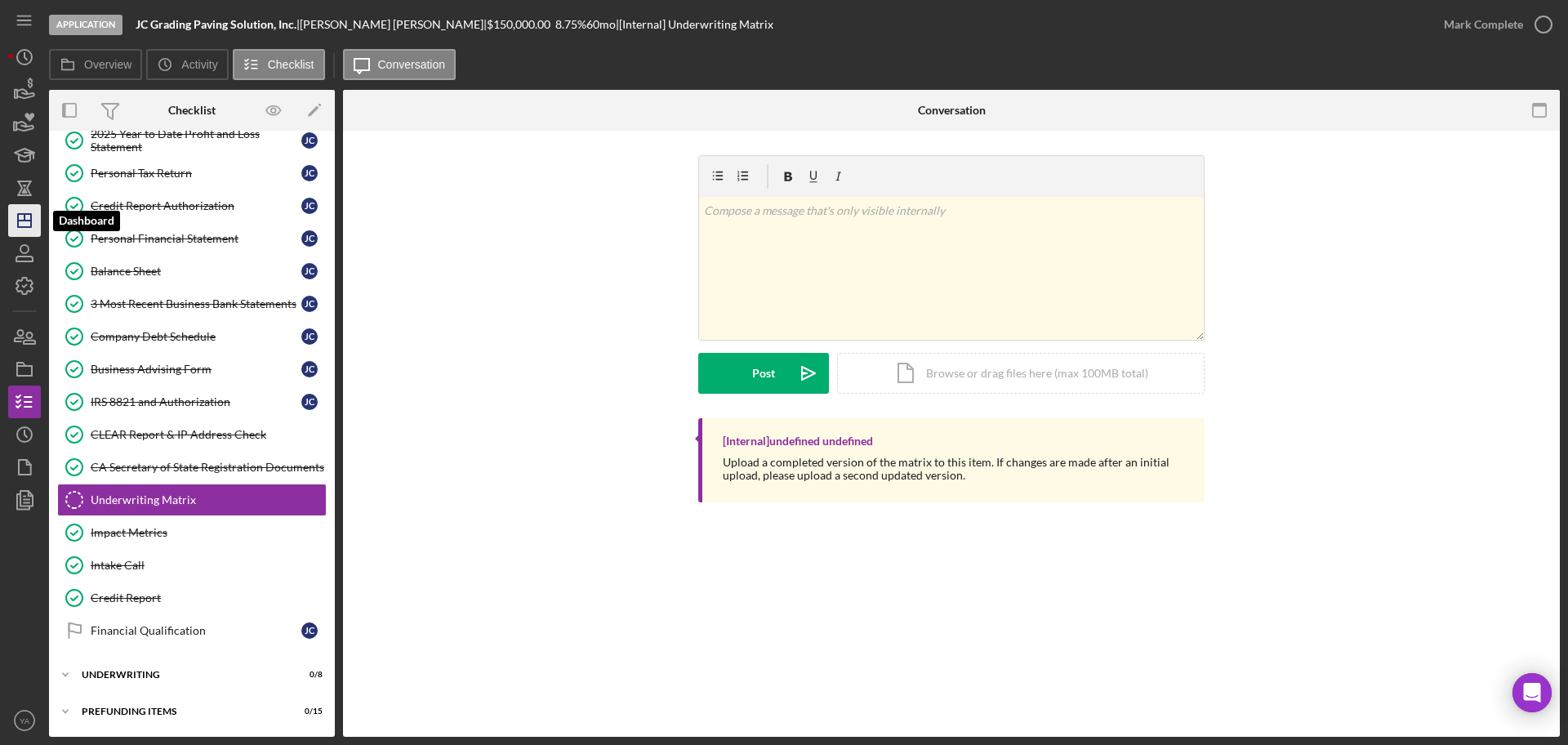
click at [16, 210] on icon "Icon/Dashboard" at bounding box center [25, 220] width 41 height 41
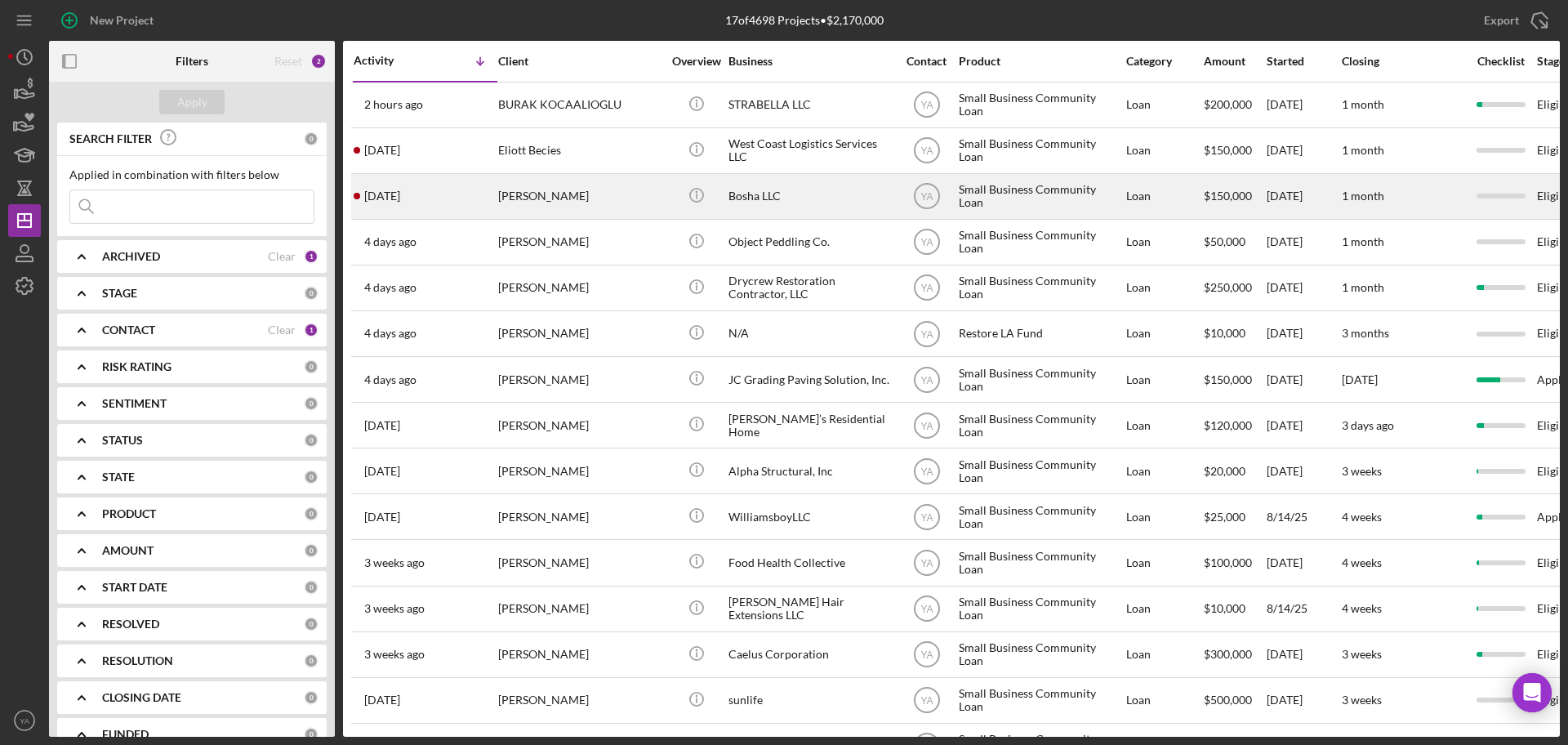
click at [768, 203] on div "Bosha LLC" at bounding box center [810, 196] width 164 height 44
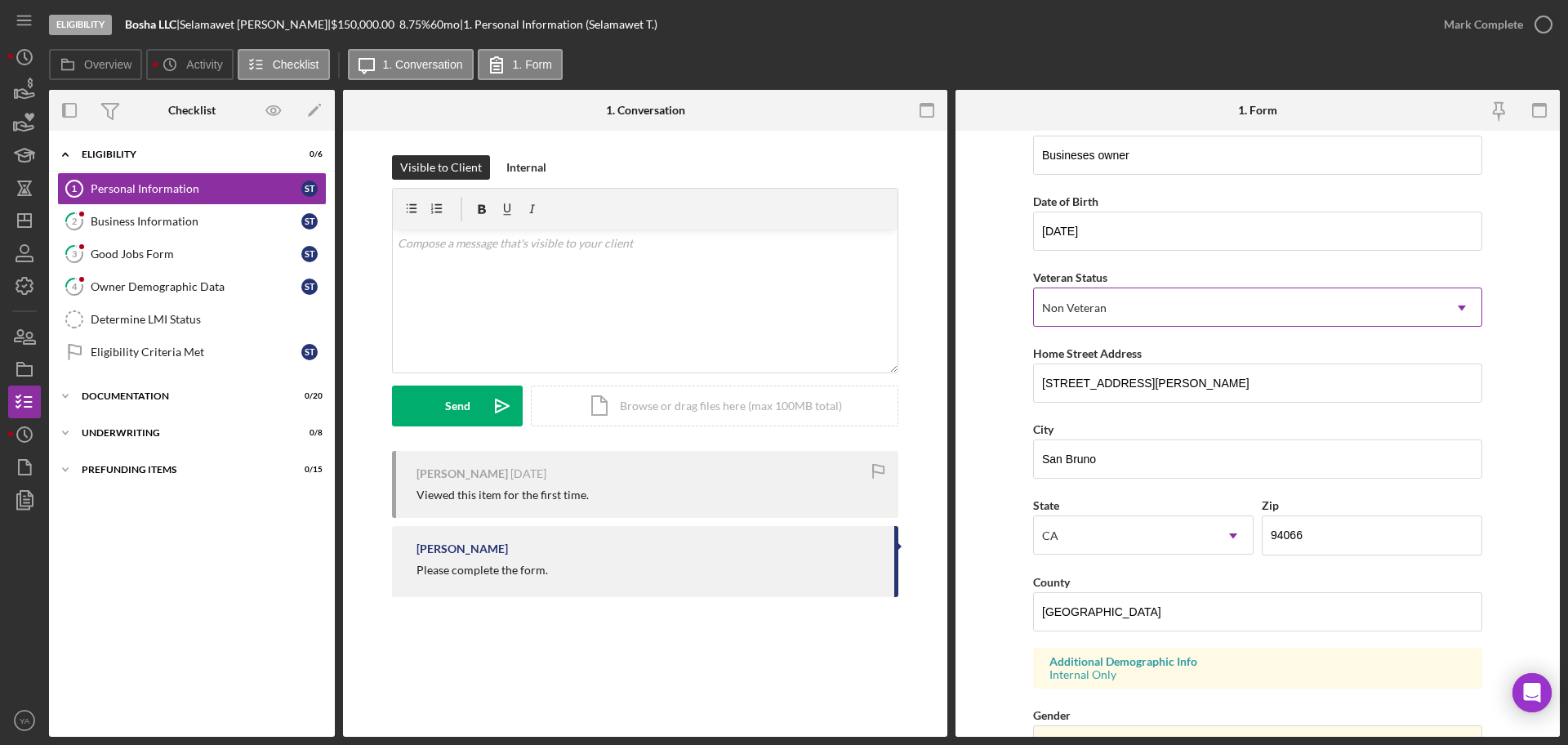
scroll to position [7, 0]
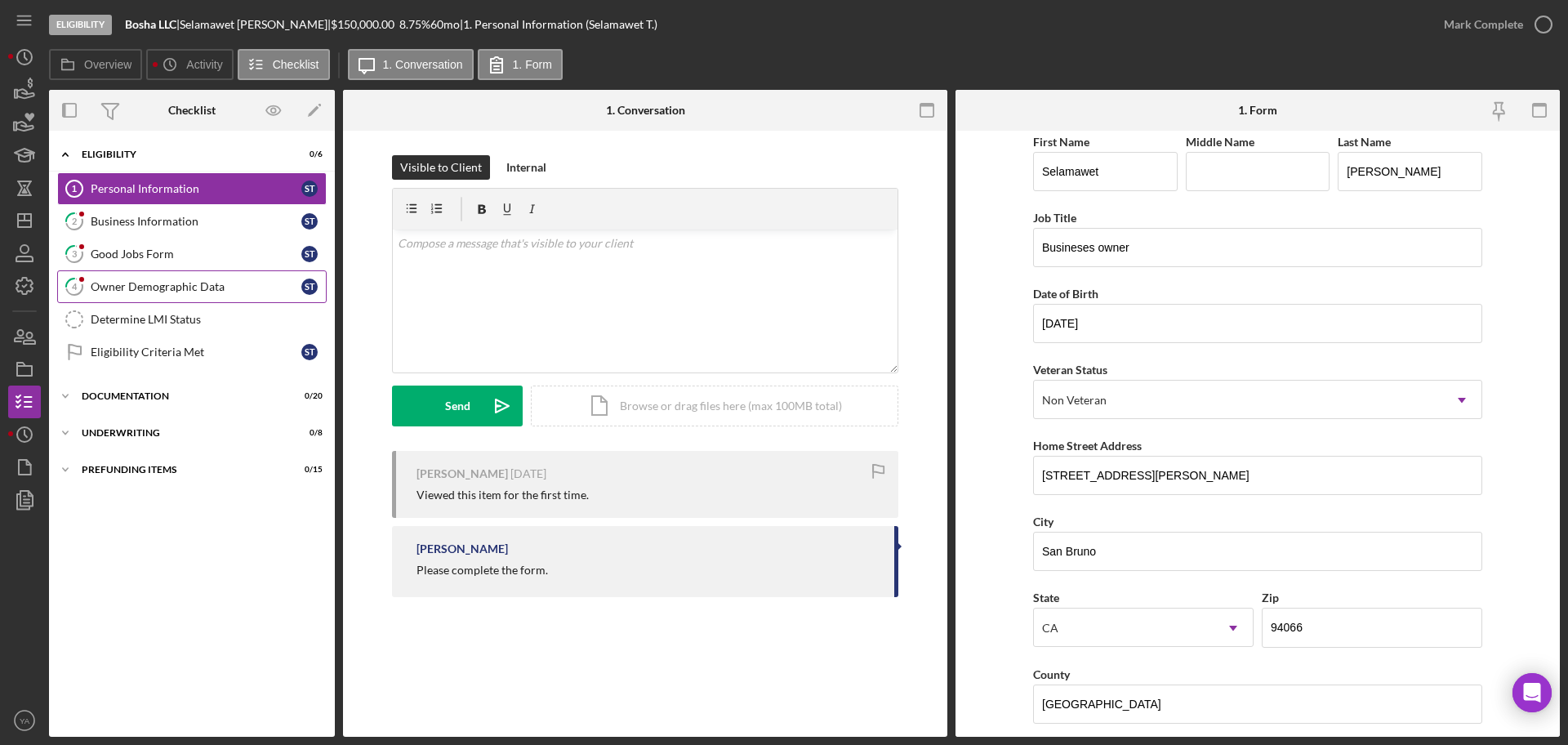
click at [191, 290] on div "Owner Demographic Data" at bounding box center [196, 287] width 211 height 13
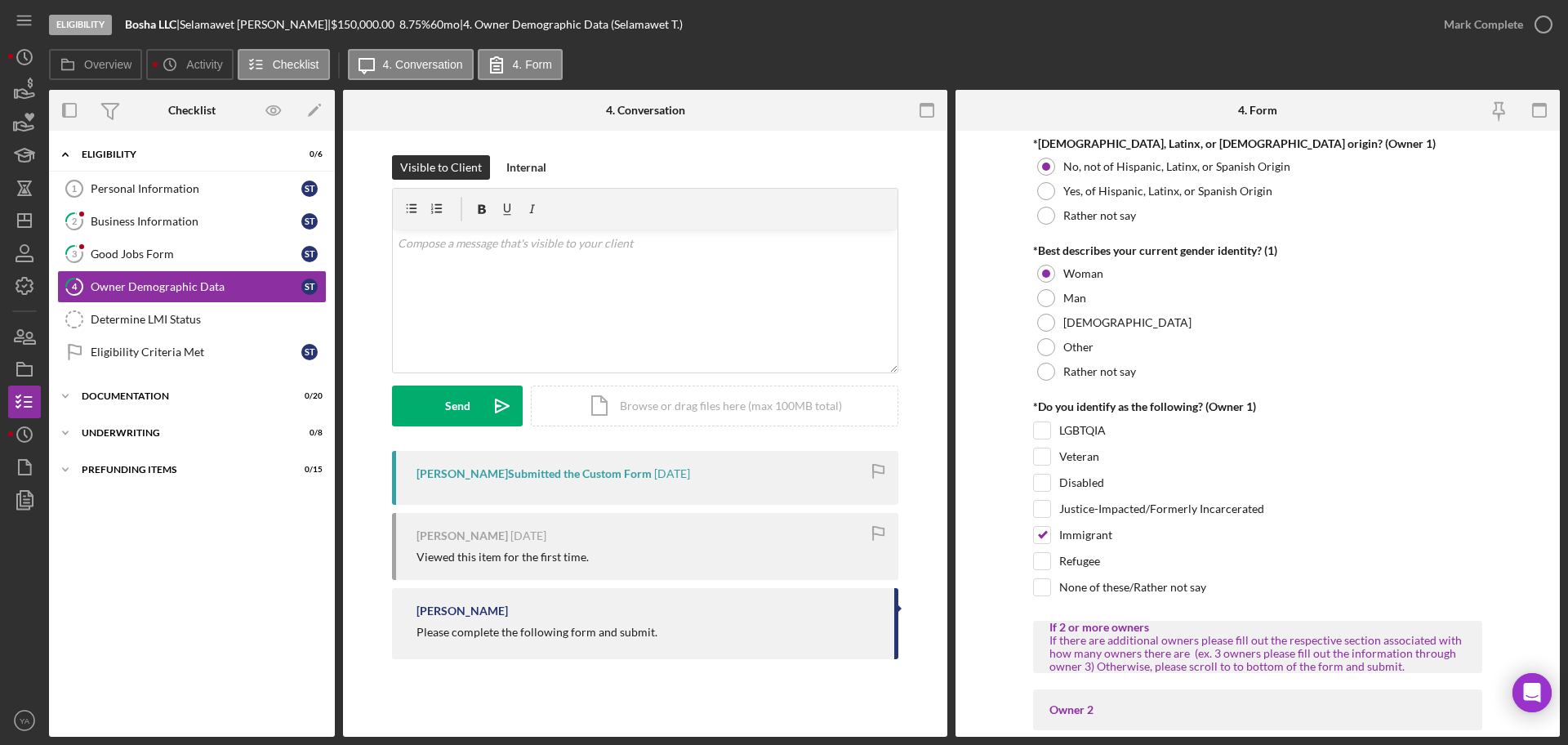
scroll to position [1187, 0]
click at [230, 182] on div "Personal Information" at bounding box center [196, 188] width 211 height 13
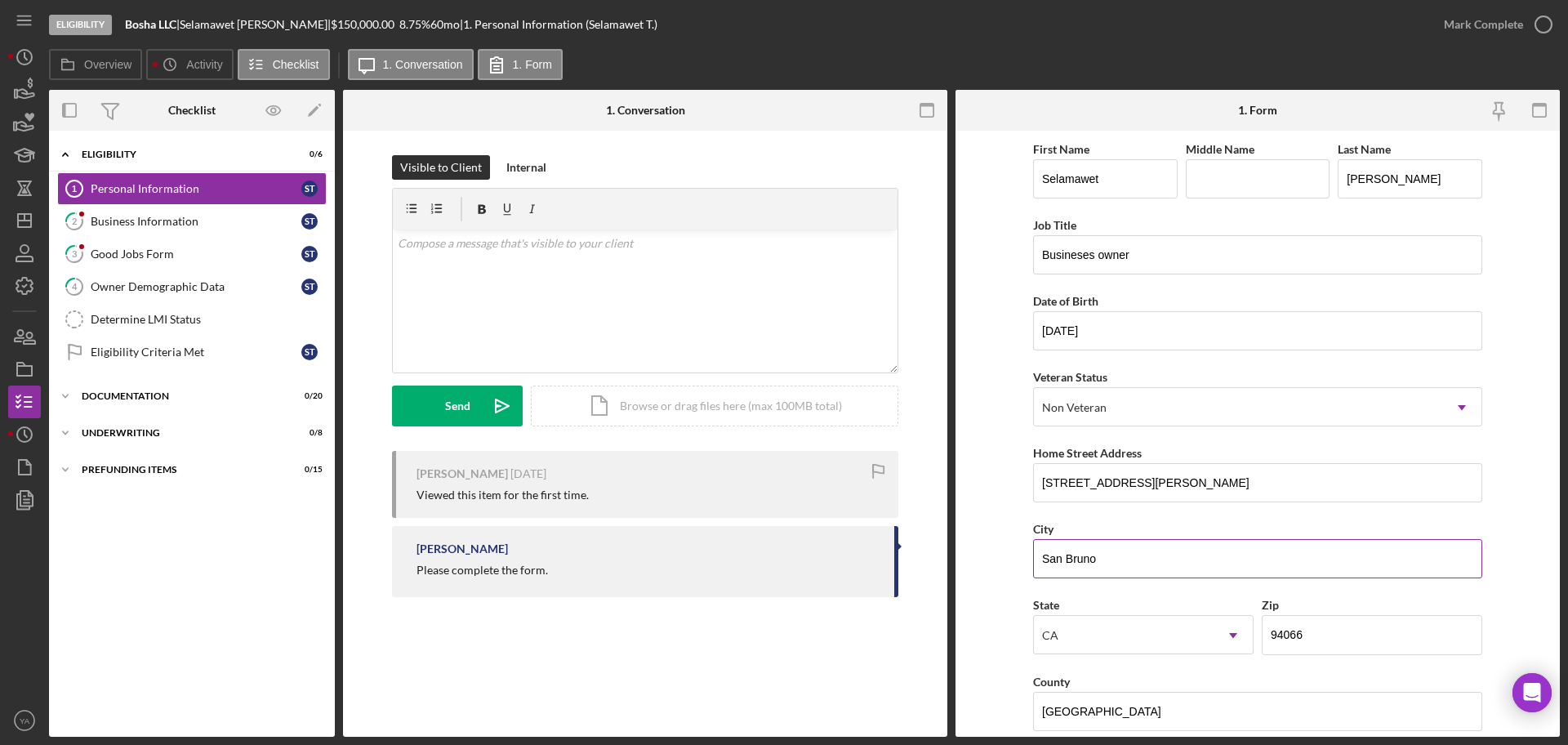
scroll to position [484, 0]
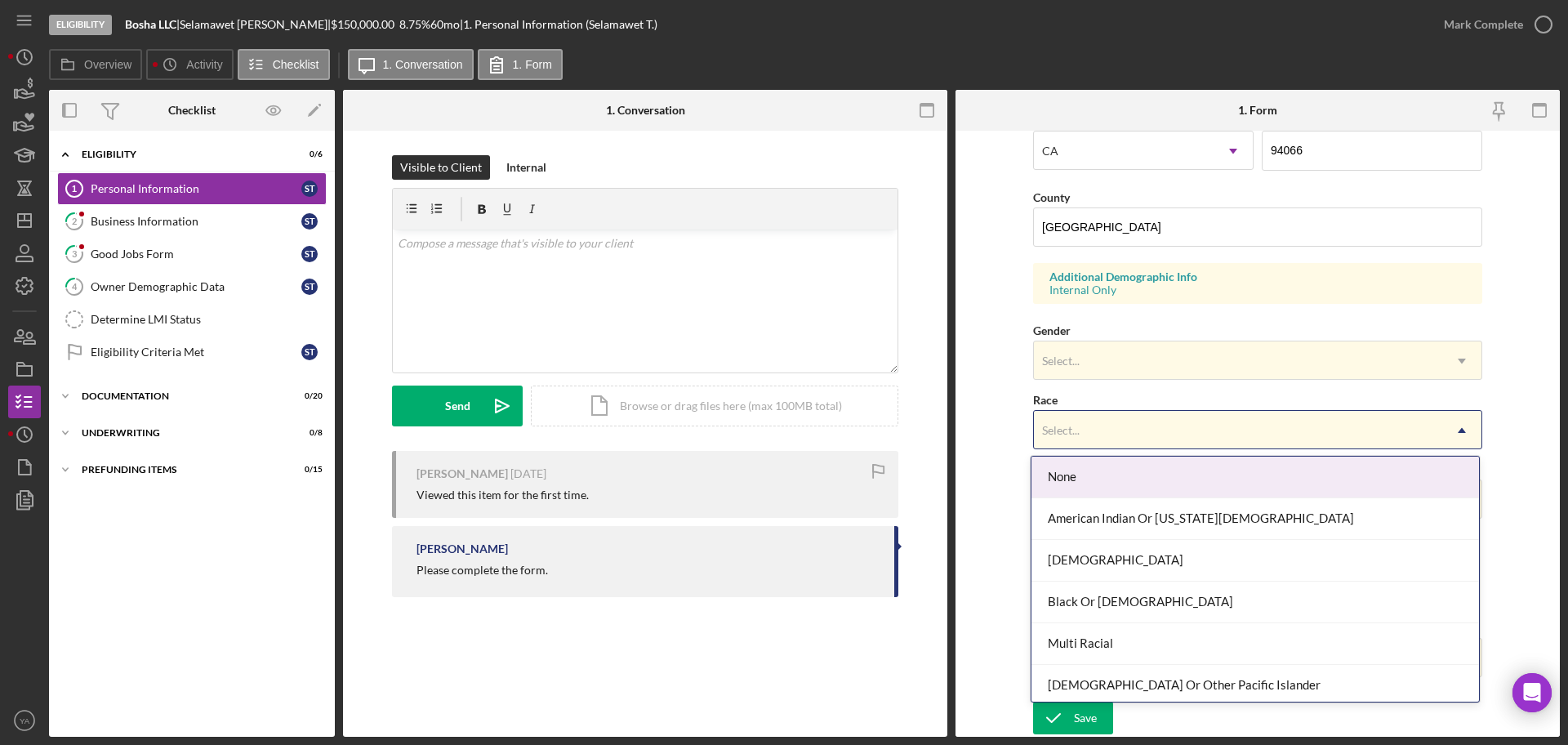
click at [1227, 419] on div "Select..." at bounding box center [1238, 430] width 408 height 38
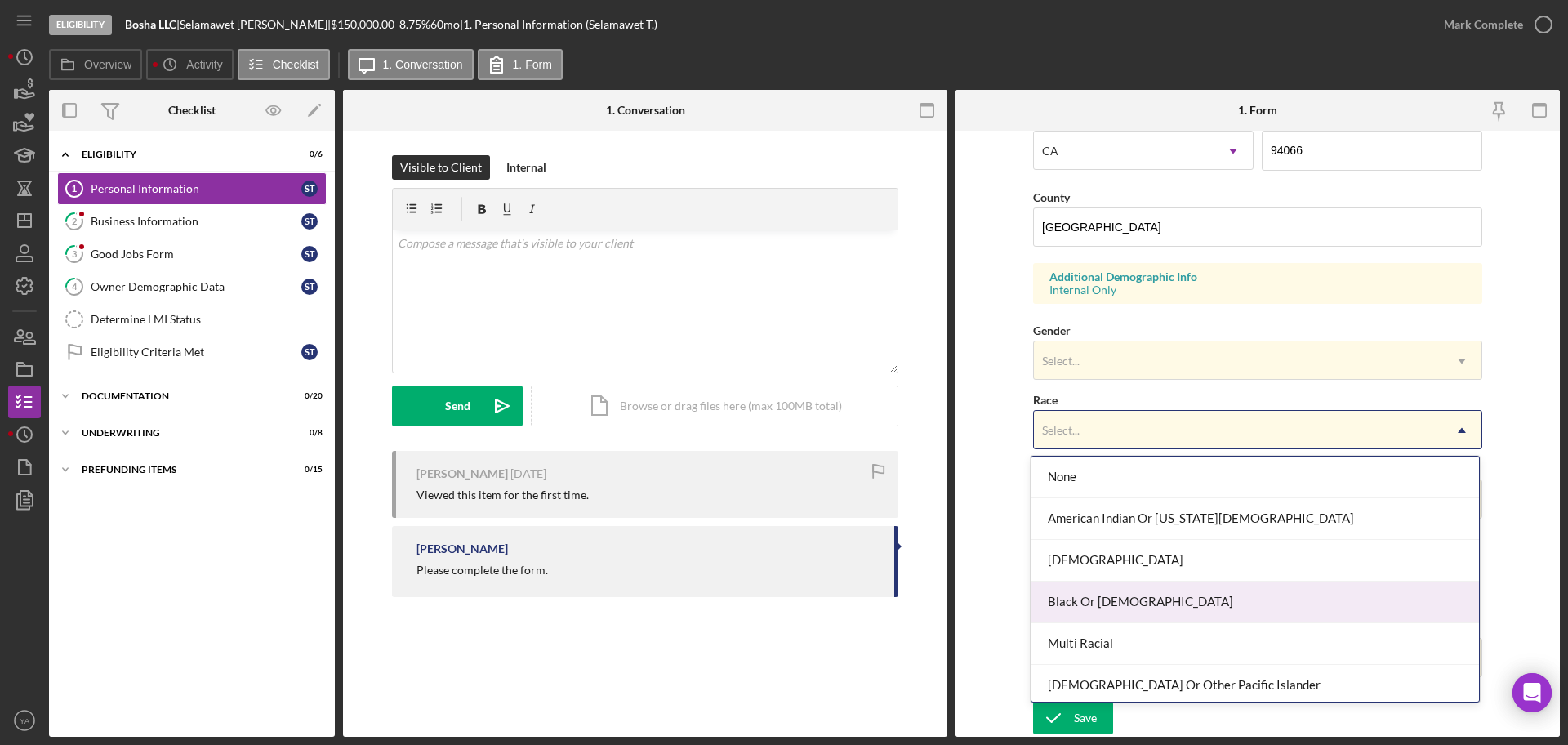
click at [1164, 605] on div "Black Or [DEMOGRAPHIC_DATA]" at bounding box center [1255, 602] width 448 height 42
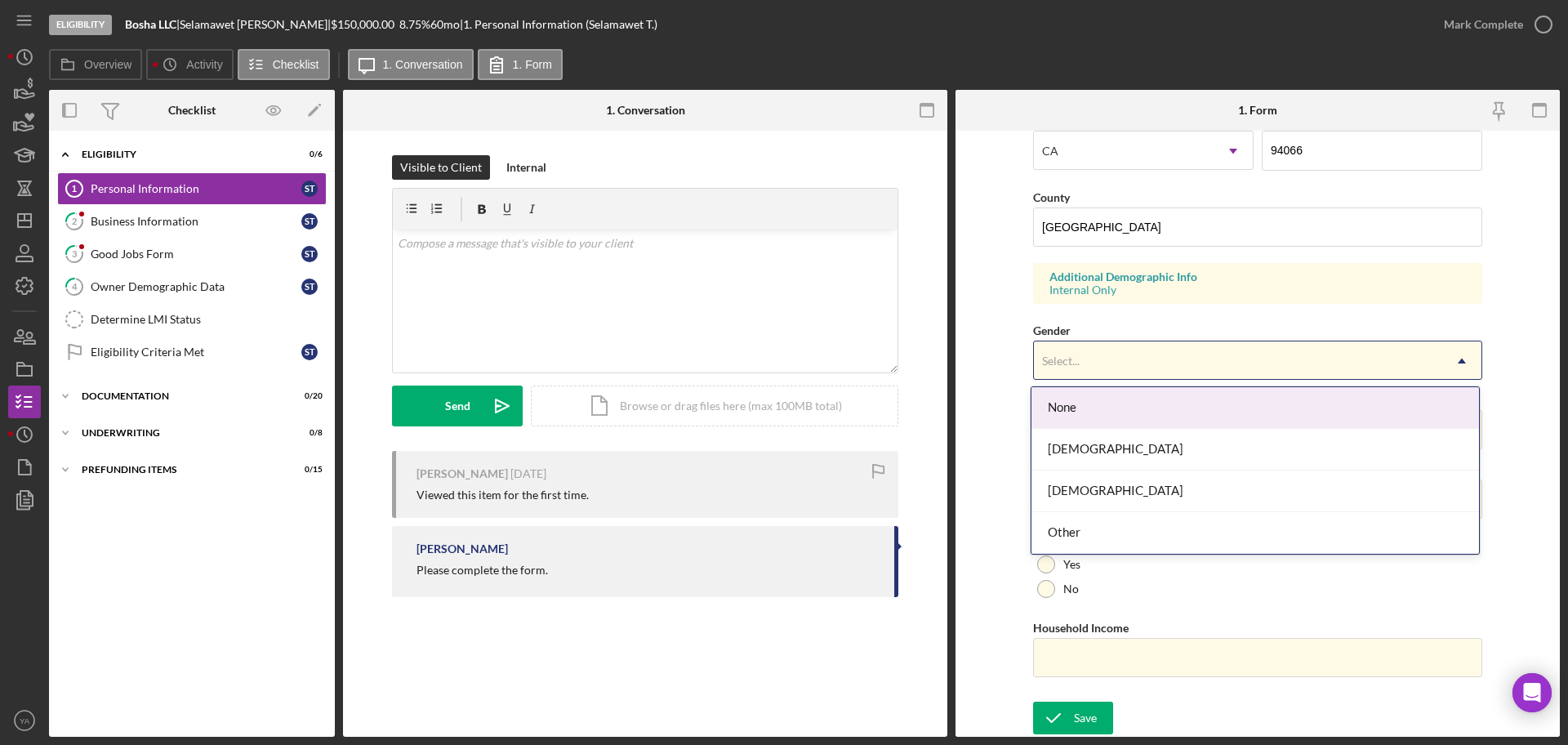
click at [1176, 357] on div "Select..." at bounding box center [1238, 361] width 408 height 38
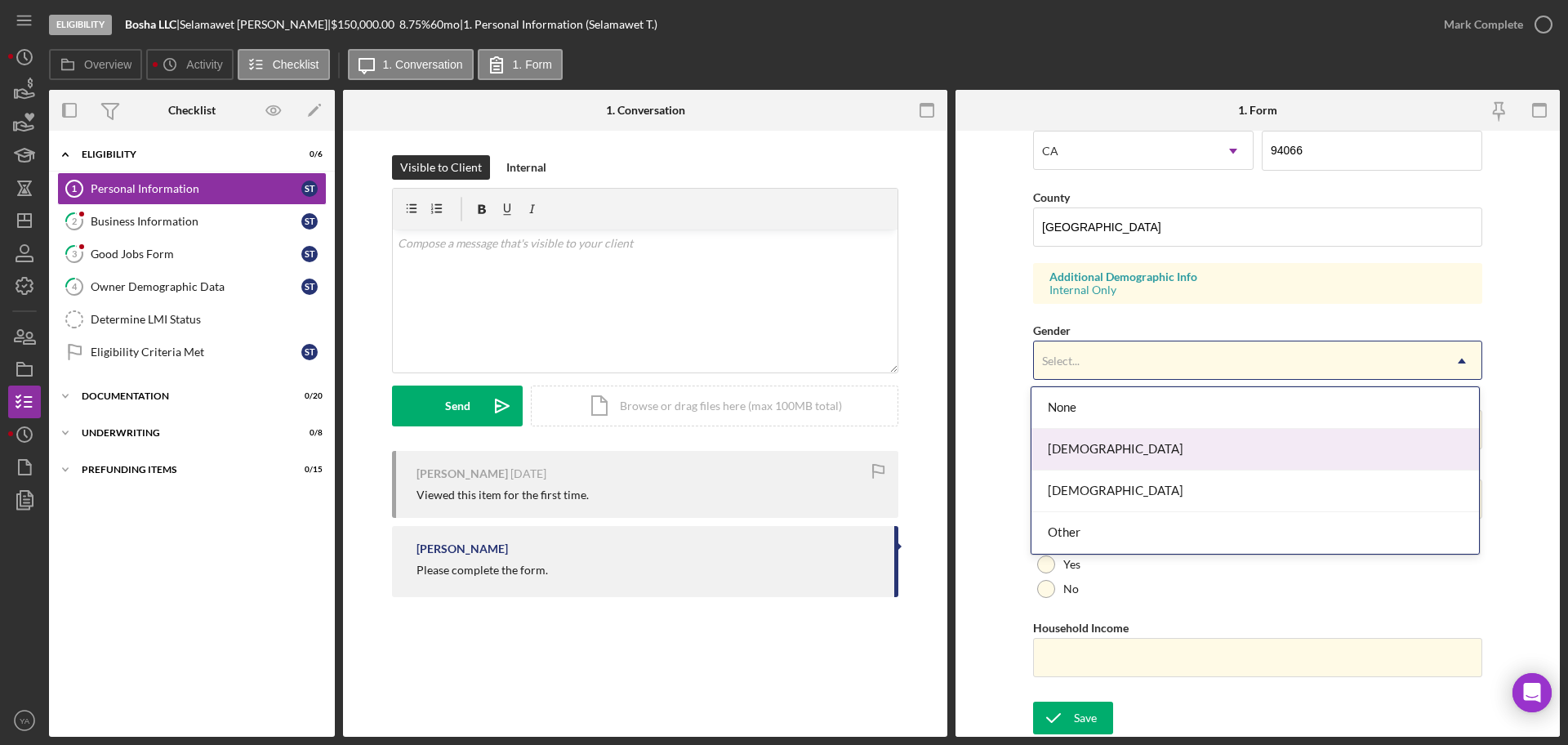
click at [1167, 439] on div "[DEMOGRAPHIC_DATA]" at bounding box center [1255, 449] width 448 height 42
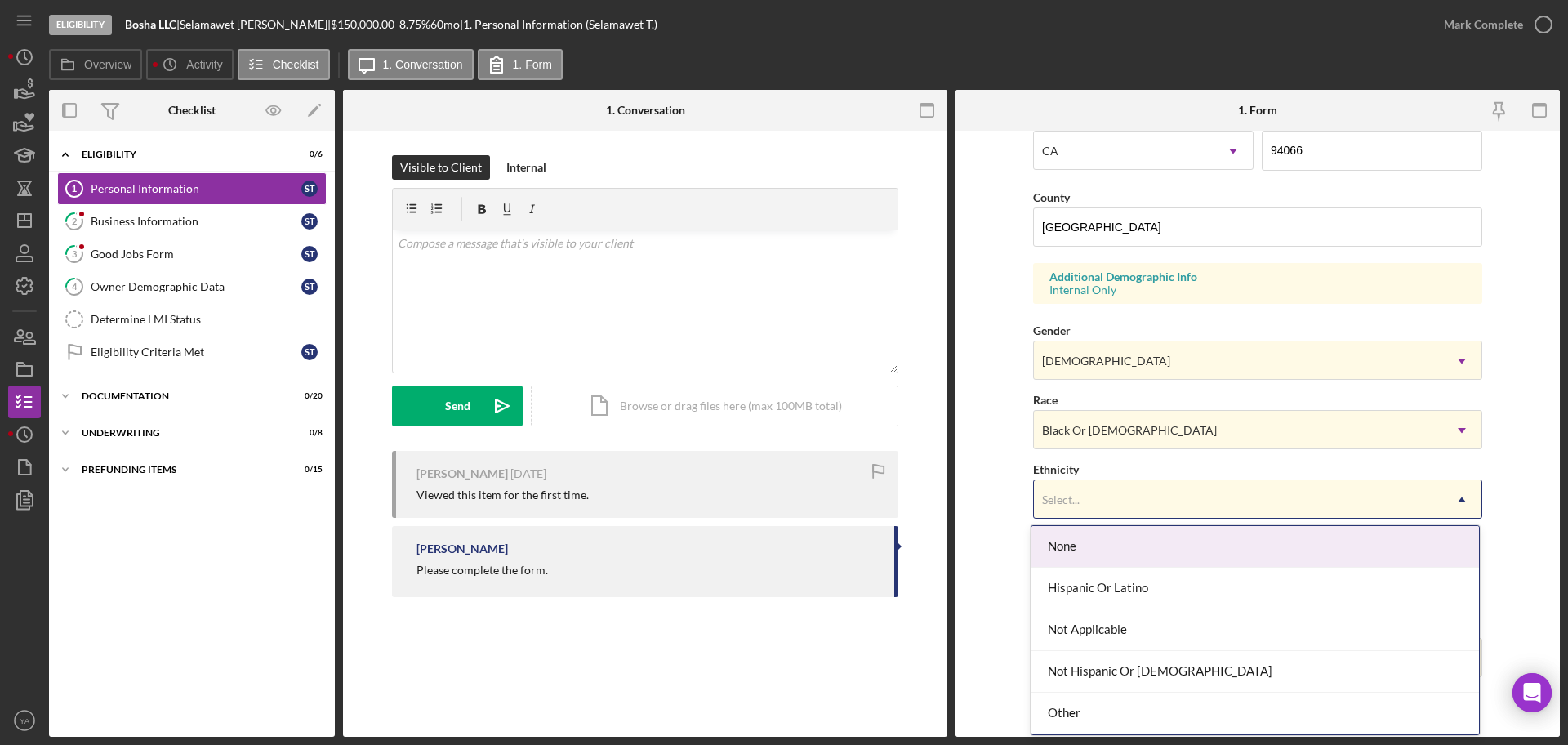
click at [1157, 508] on div "Select..." at bounding box center [1238, 500] width 408 height 38
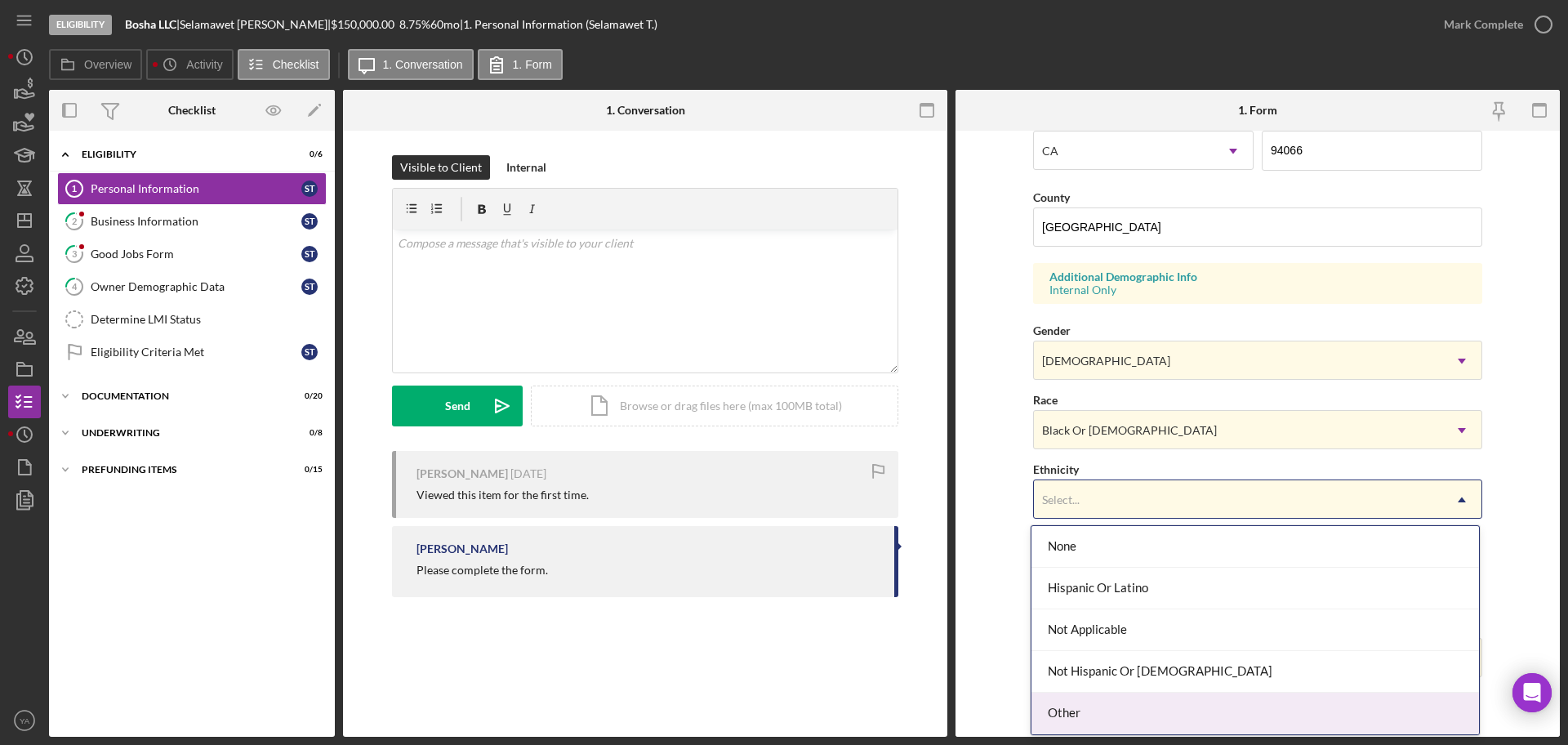
click at [964, 599] on form "First Name [PERSON_NAME] Middle Name Last Name [PERSON_NAME] Job Title Businese…" at bounding box center [1258, 433] width 605 height 606
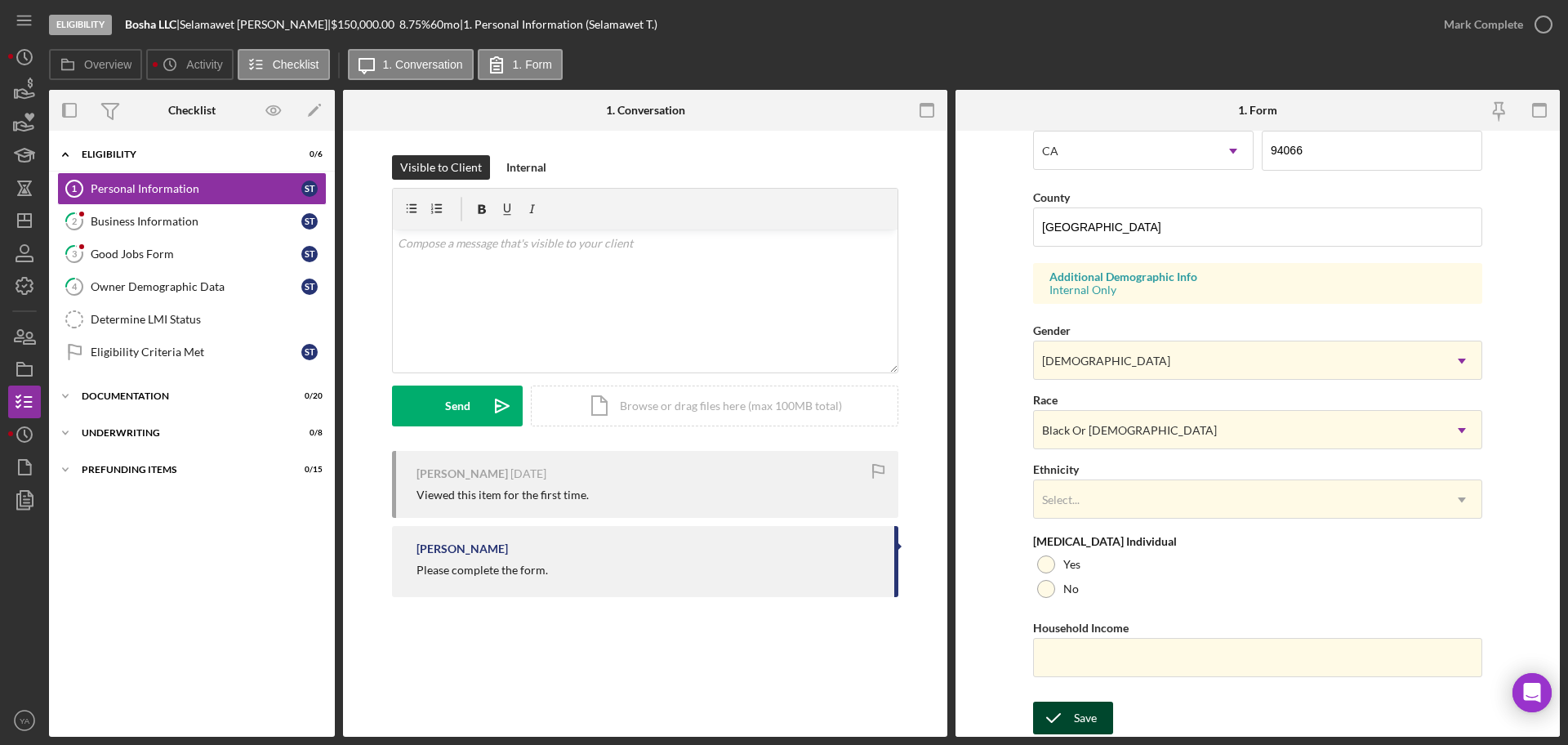
click at [1070, 706] on icon "submit" at bounding box center [1054, 718] width 41 height 41
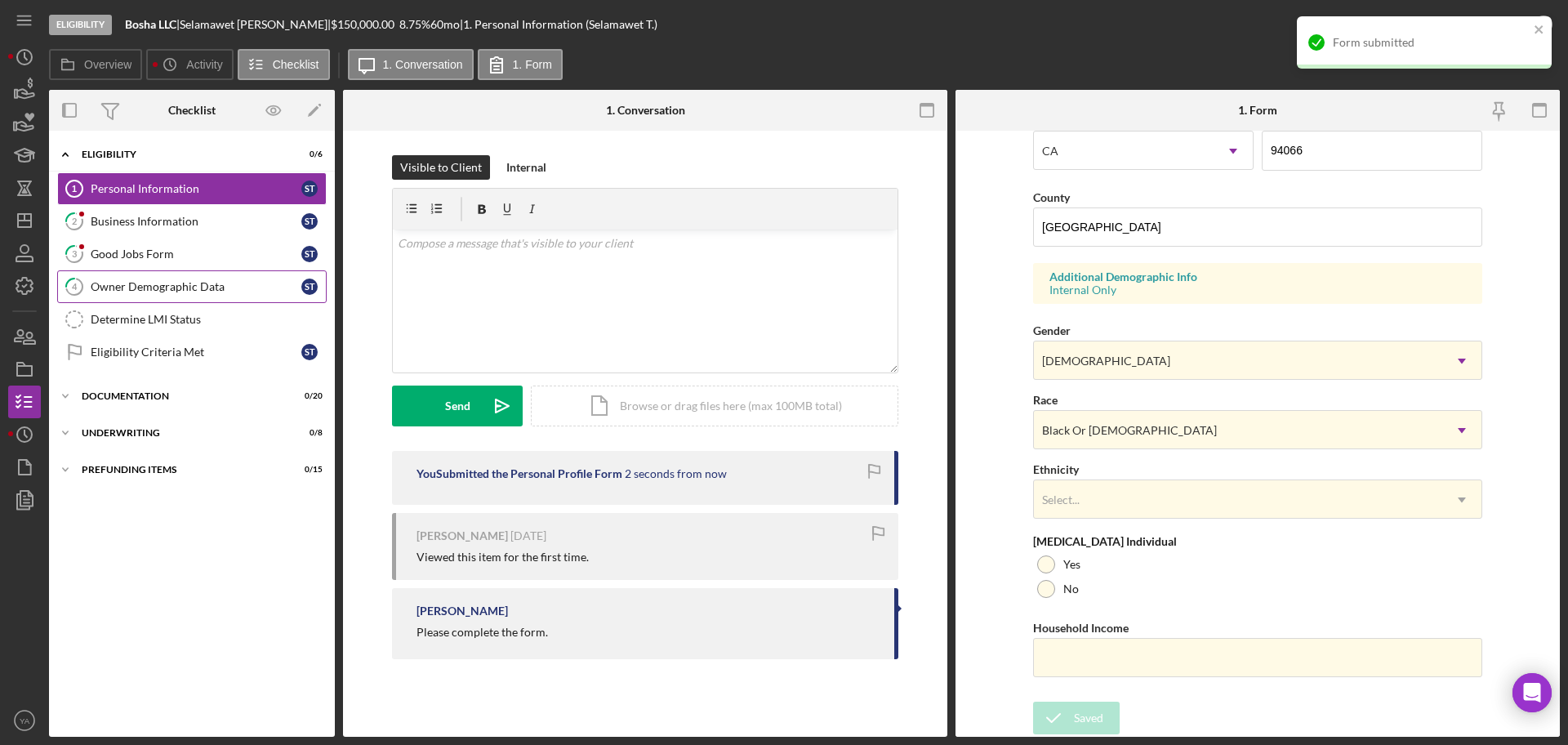
click at [220, 280] on div "Owner Demographic Data" at bounding box center [196, 287] width 211 height 13
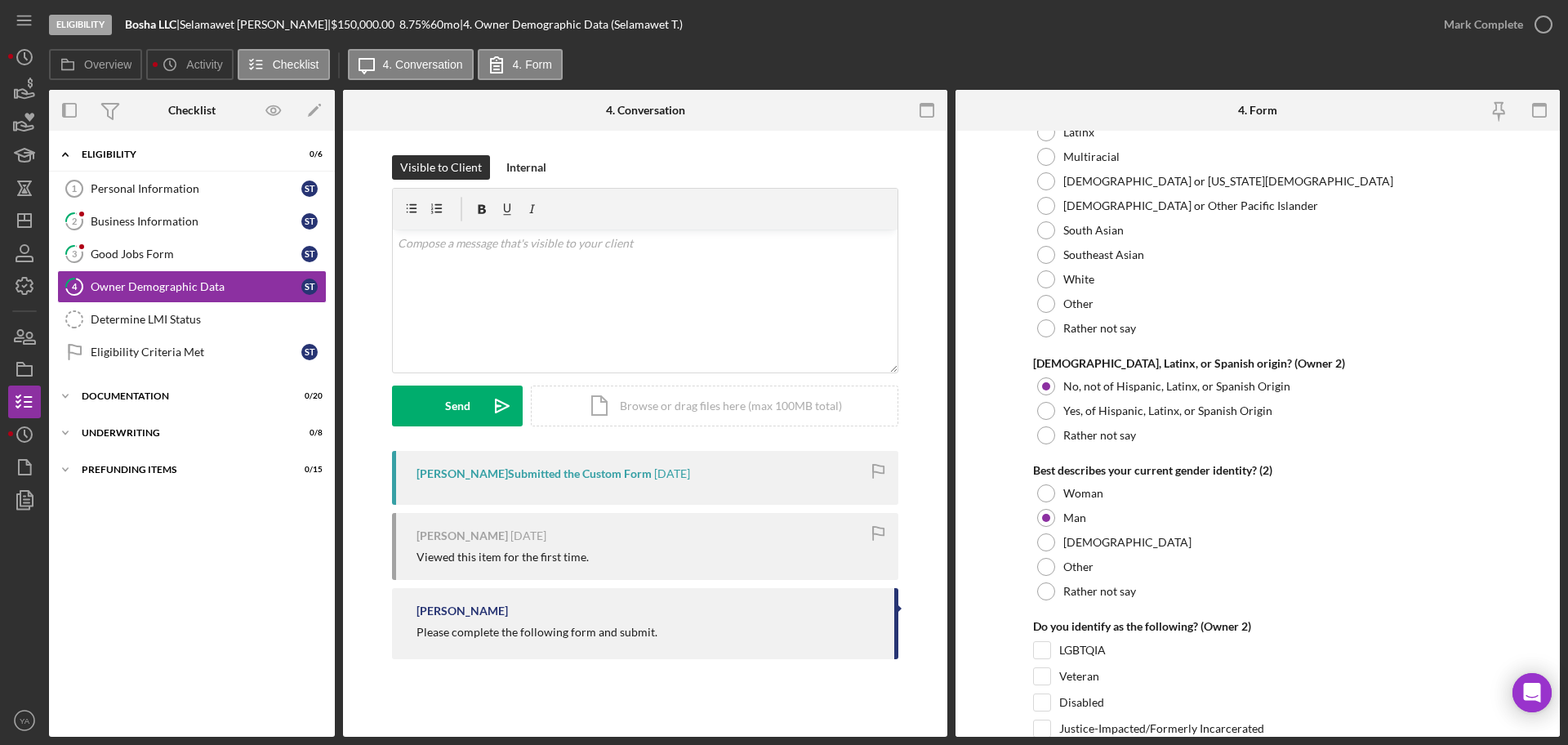
scroll to position [2281, 0]
click at [219, 178] on link "Personal Information 1 Personal Information S T" at bounding box center [193, 189] width 270 height 33
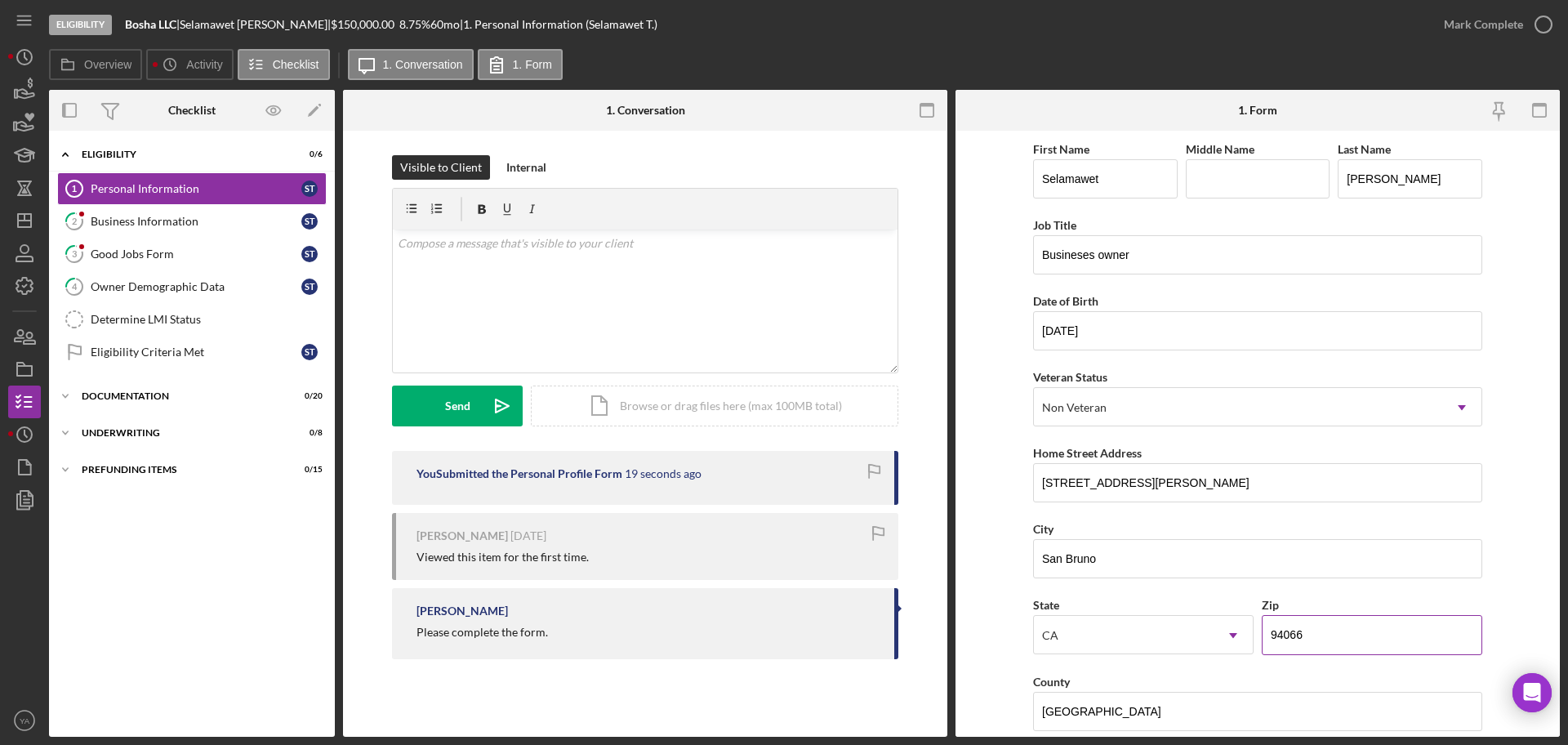
scroll to position [484, 0]
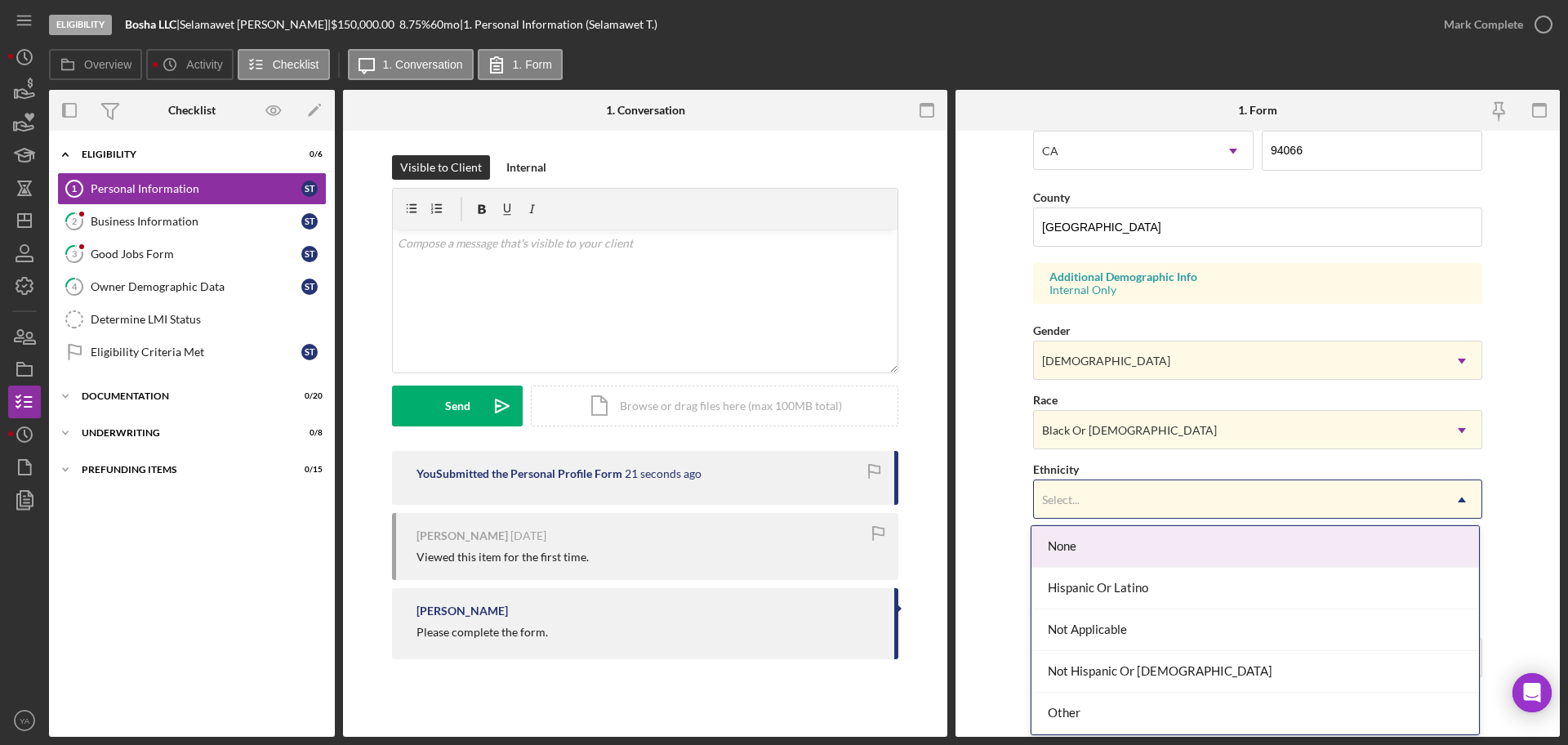
click at [1287, 502] on div "Select..." at bounding box center [1238, 500] width 408 height 38
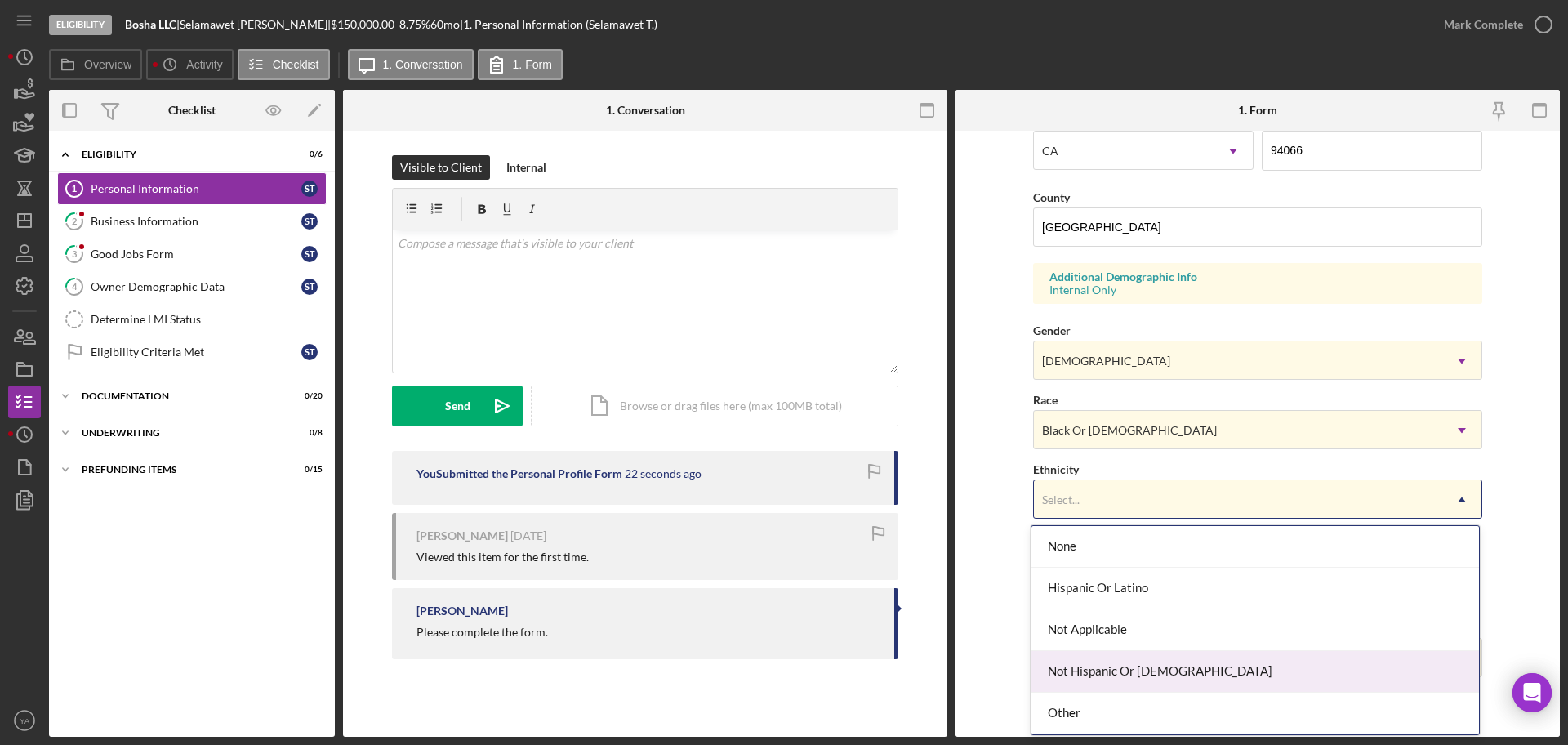
click at [1213, 665] on div "Not Hispanic Or [DEMOGRAPHIC_DATA]" at bounding box center [1255, 671] width 448 height 42
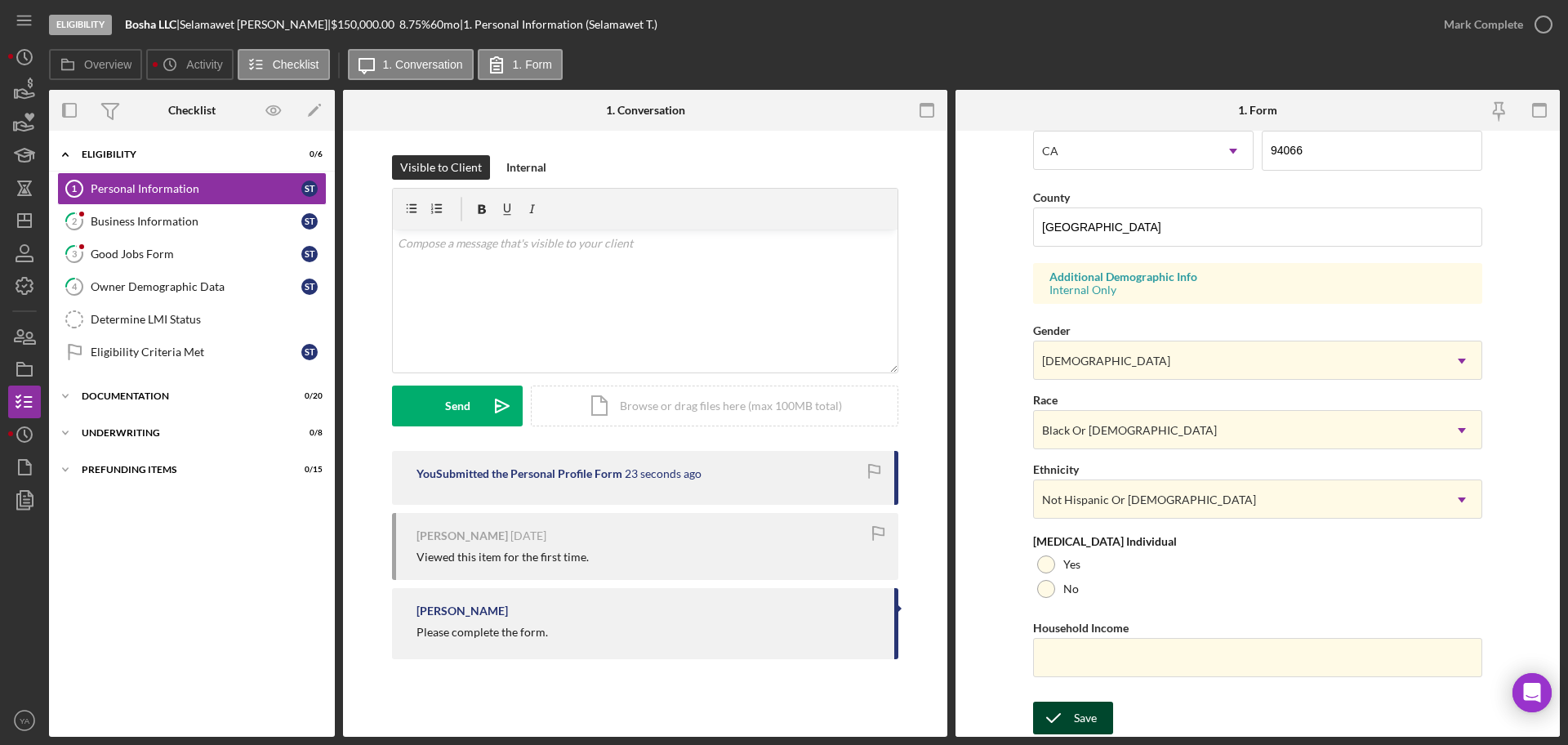
click at [1088, 717] on div "Save" at bounding box center [1086, 718] width 23 height 33
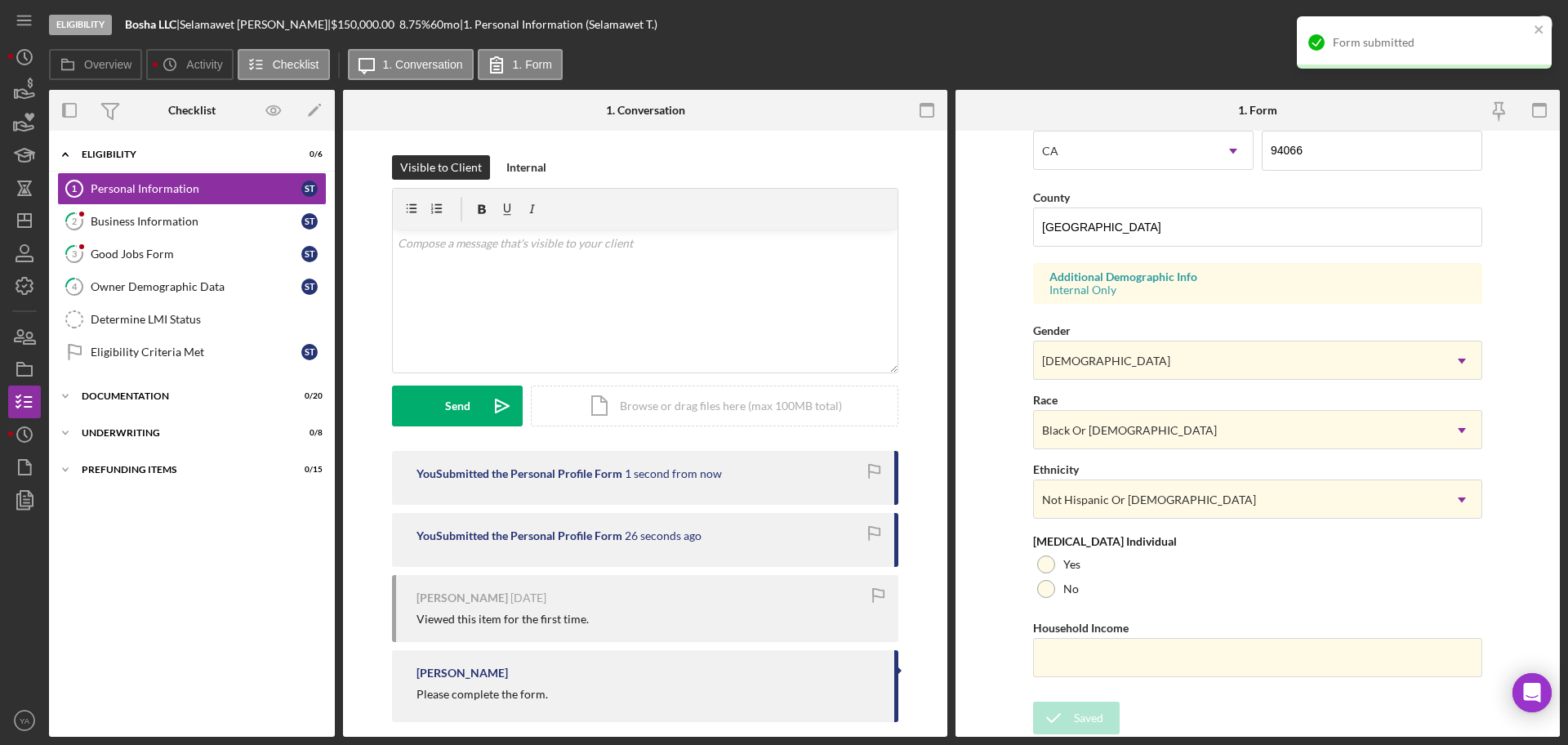
click at [1541, 19] on div "Form submitted" at bounding box center [1425, 43] width 255 height 53
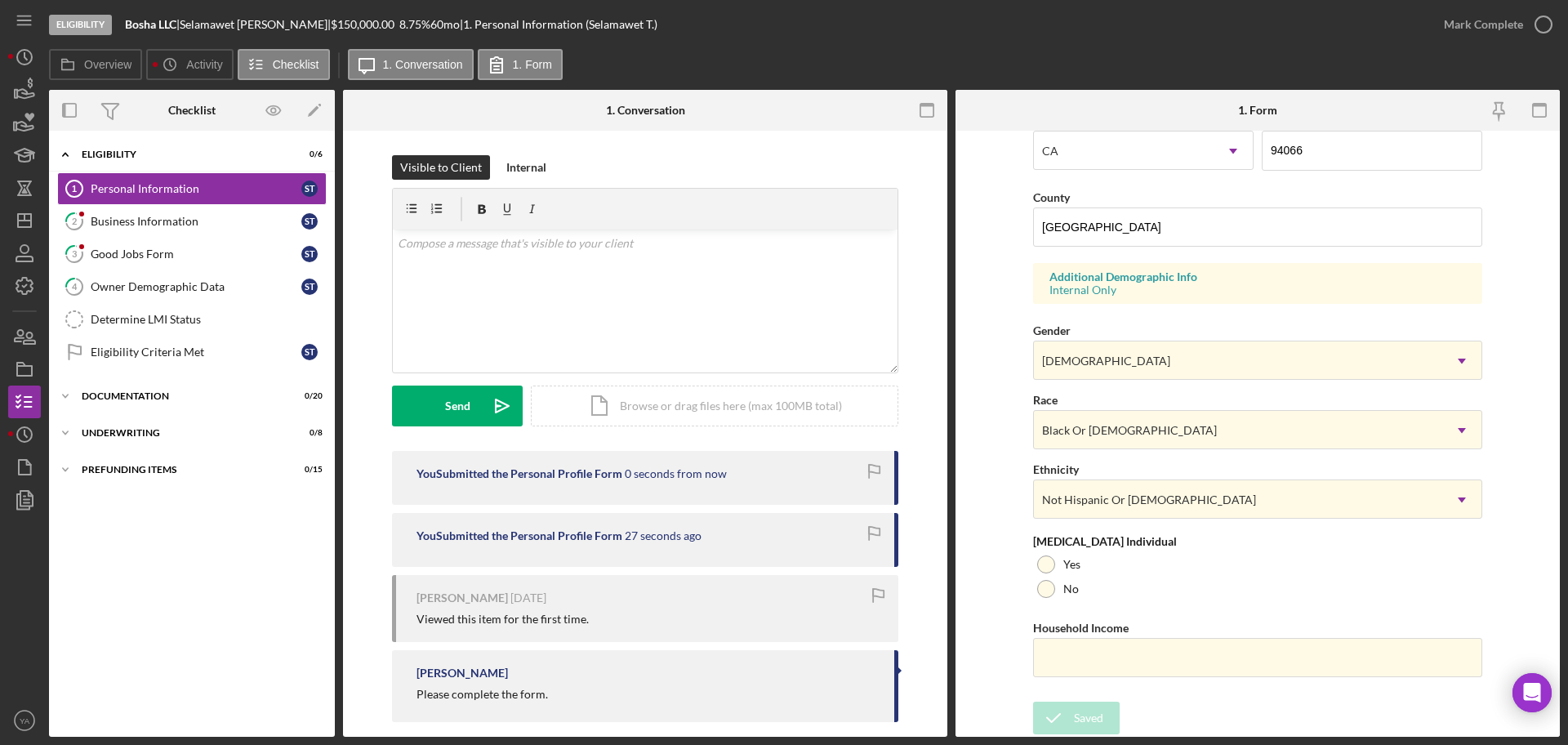
click at [1539, 30] on div "Eligibility Bosha LLC | Selamawet [PERSON_NAME] | $150,000.00 8.75 % 60 mo | 1.…" at bounding box center [784, 372] width 1568 height 745
click at [0, 0] on icon "button" at bounding box center [0, 0] width 0 height 0
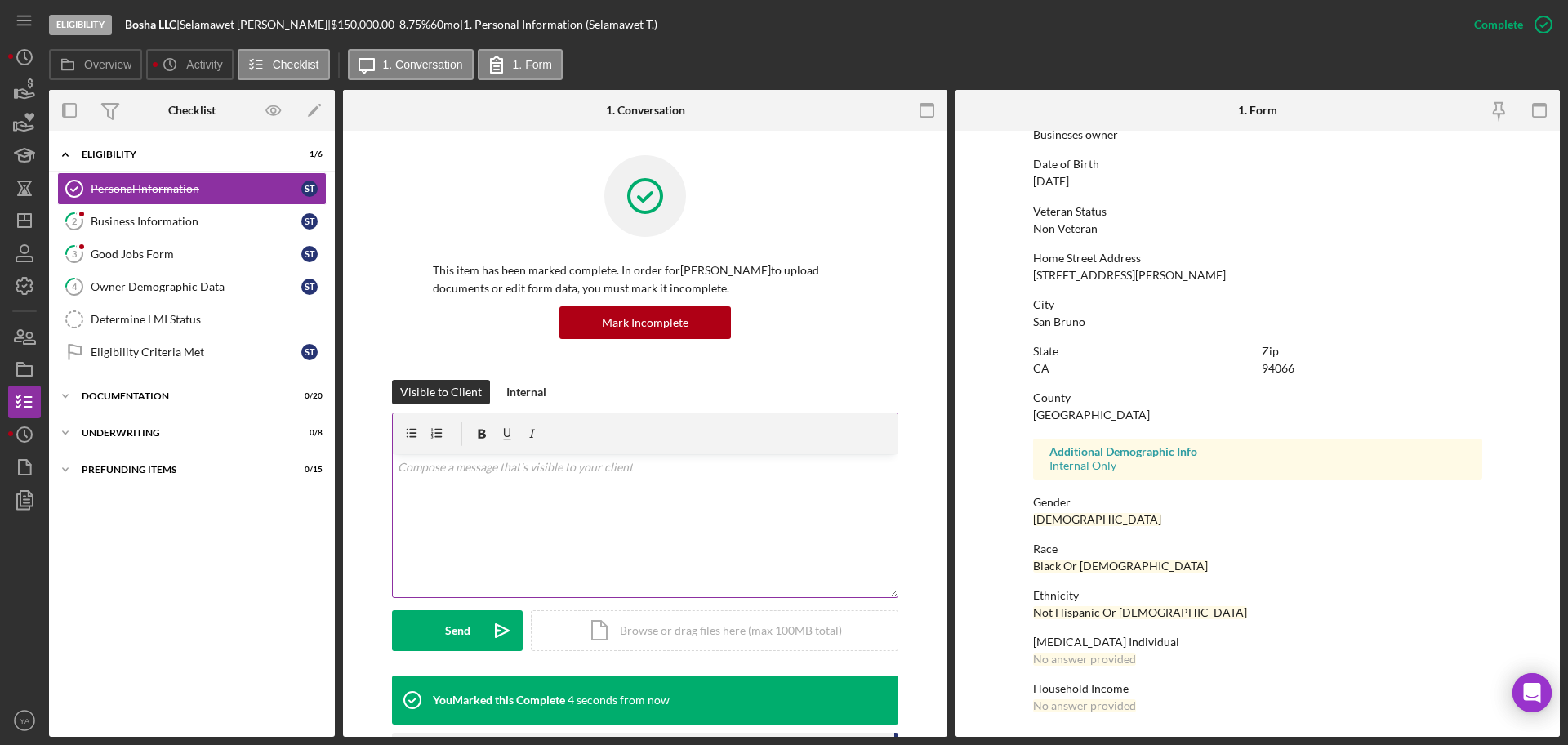
scroll to position [156, 0]
click at [143, 230] on link "2 Business Information S T" at bounding box center [193, 221] width 270 height 33
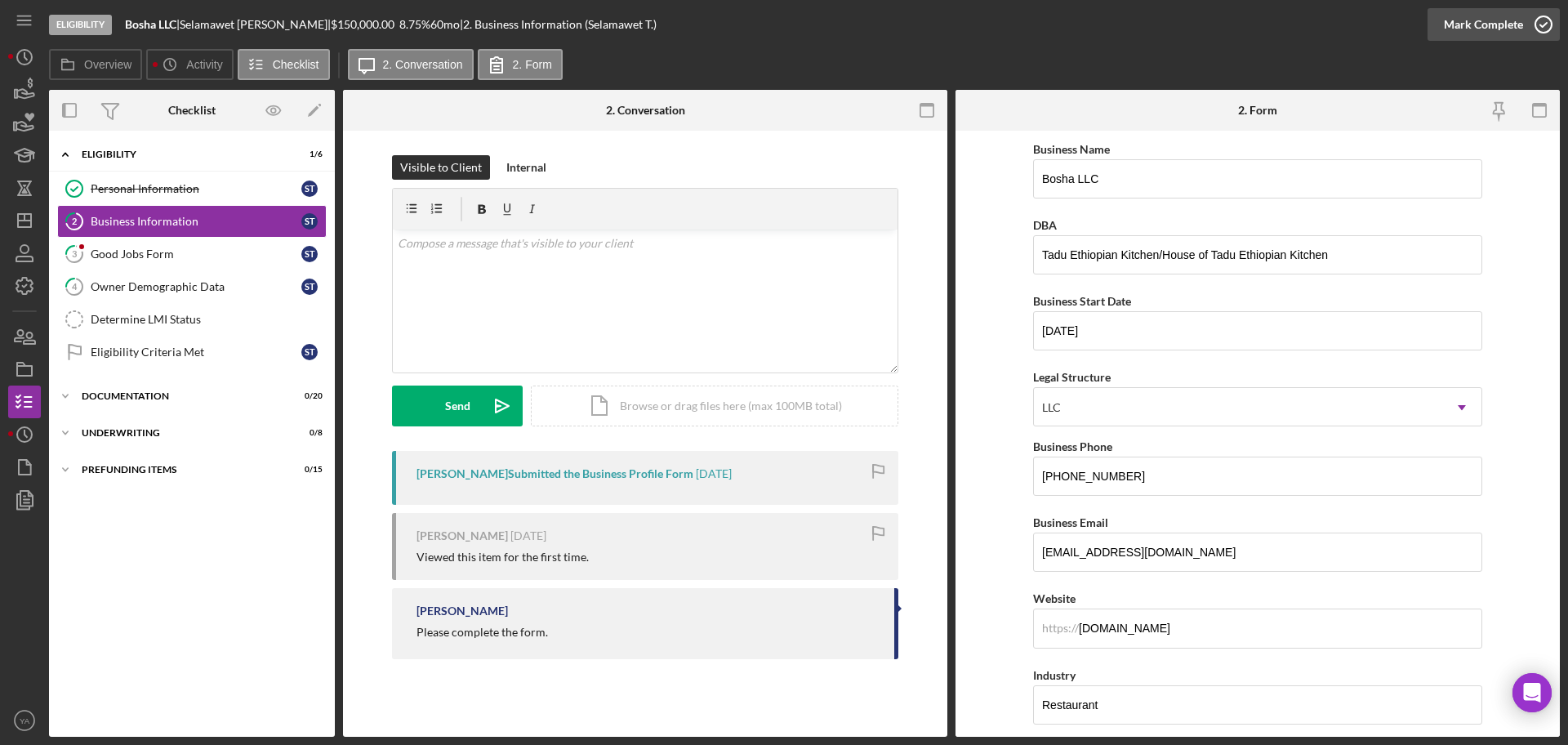
click at [1556, 12] on icon "button" at bounding box center [1544, 25] width 41 height 41
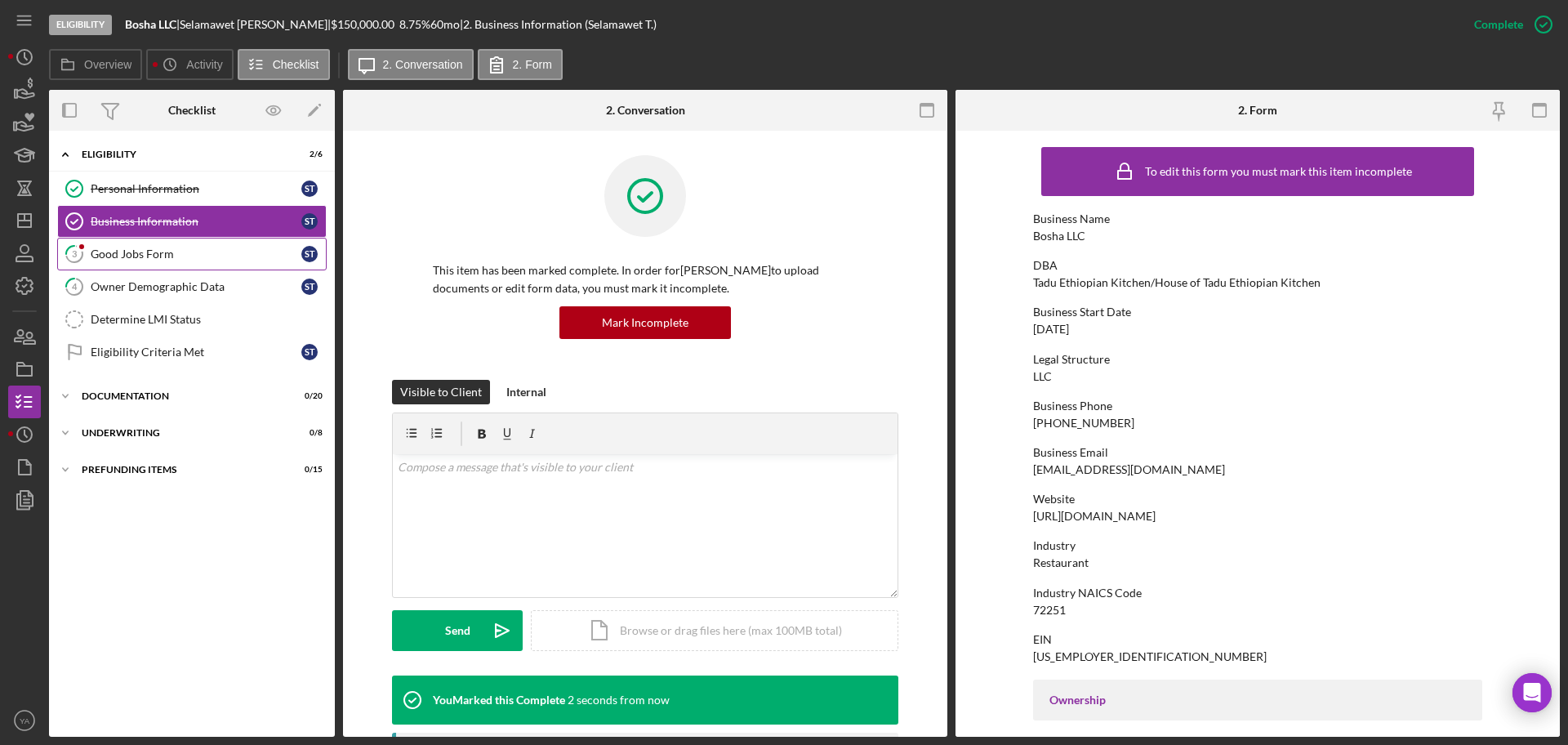
click at [237, 257] on div "Good Jobs Form" at bounding box center [196, 254] width 211 height 13
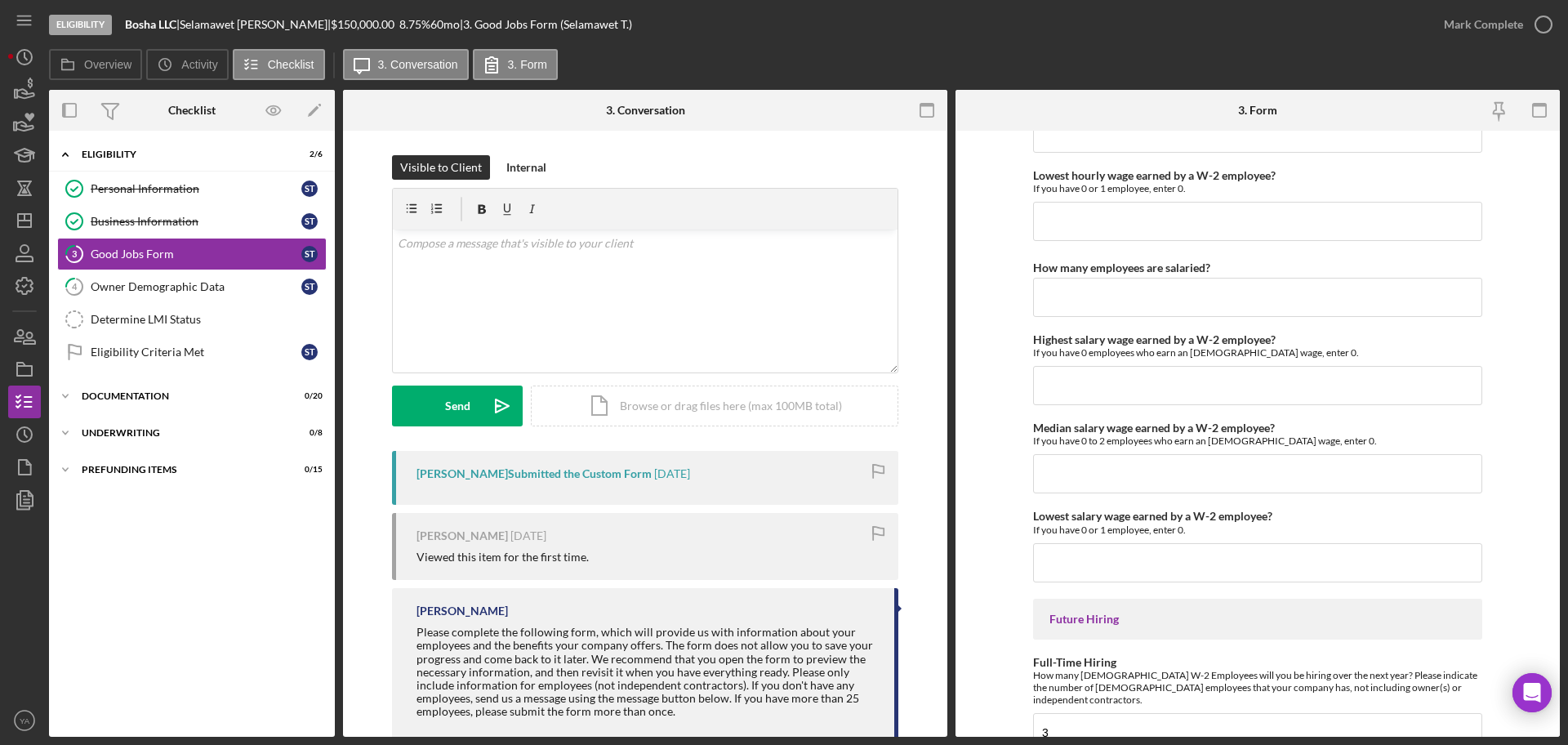
scroll to position [3544, 0]
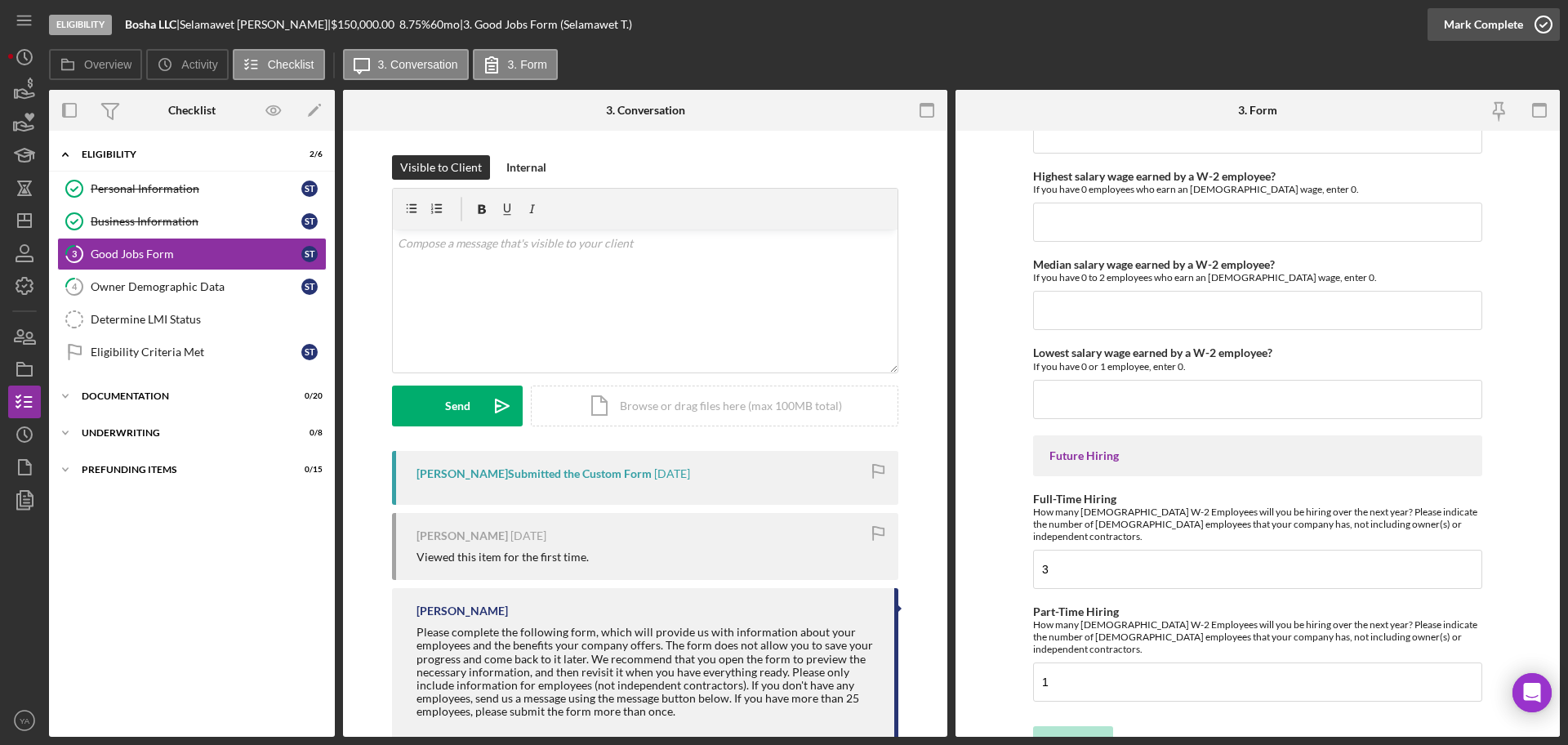
click at [1518, 24] on div "Mark Complete" at bounding box center [1483, 25] width 79 height 33
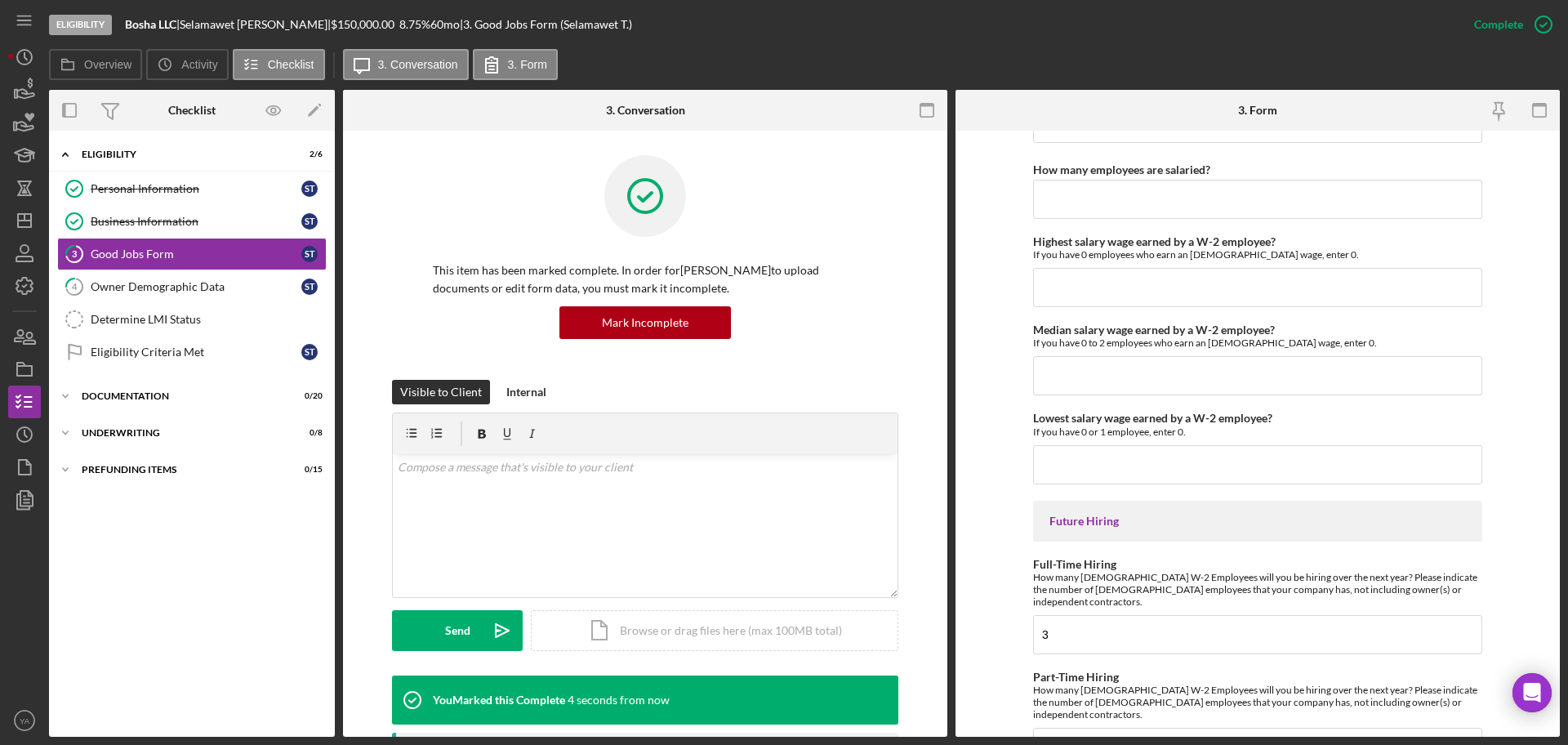
scroll to position [3610, 0]
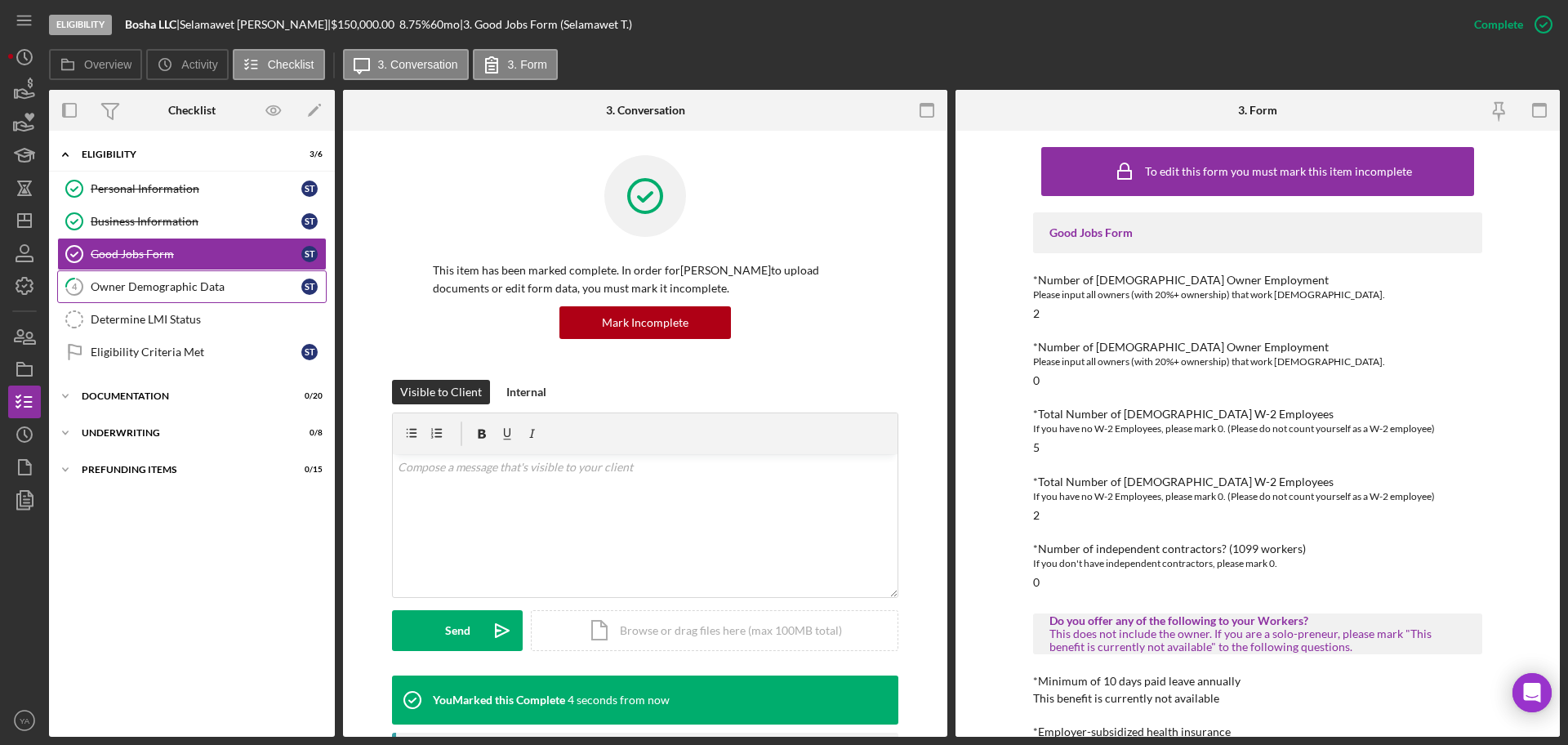
click at [181, 282] on div "Owner Demographic Data" at bounding box center [196, 287] width 211 height 13
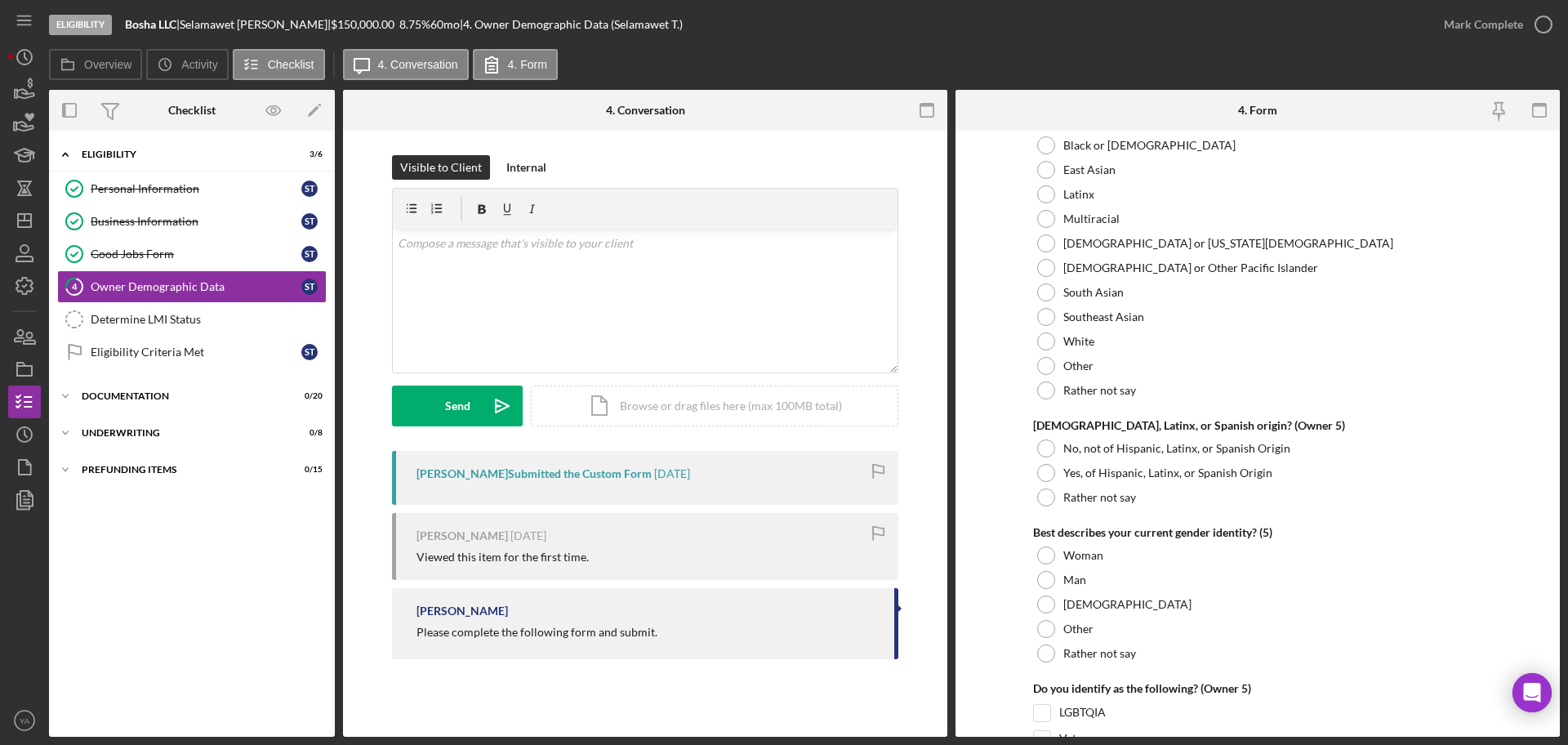
scroll to position [6172, 0]
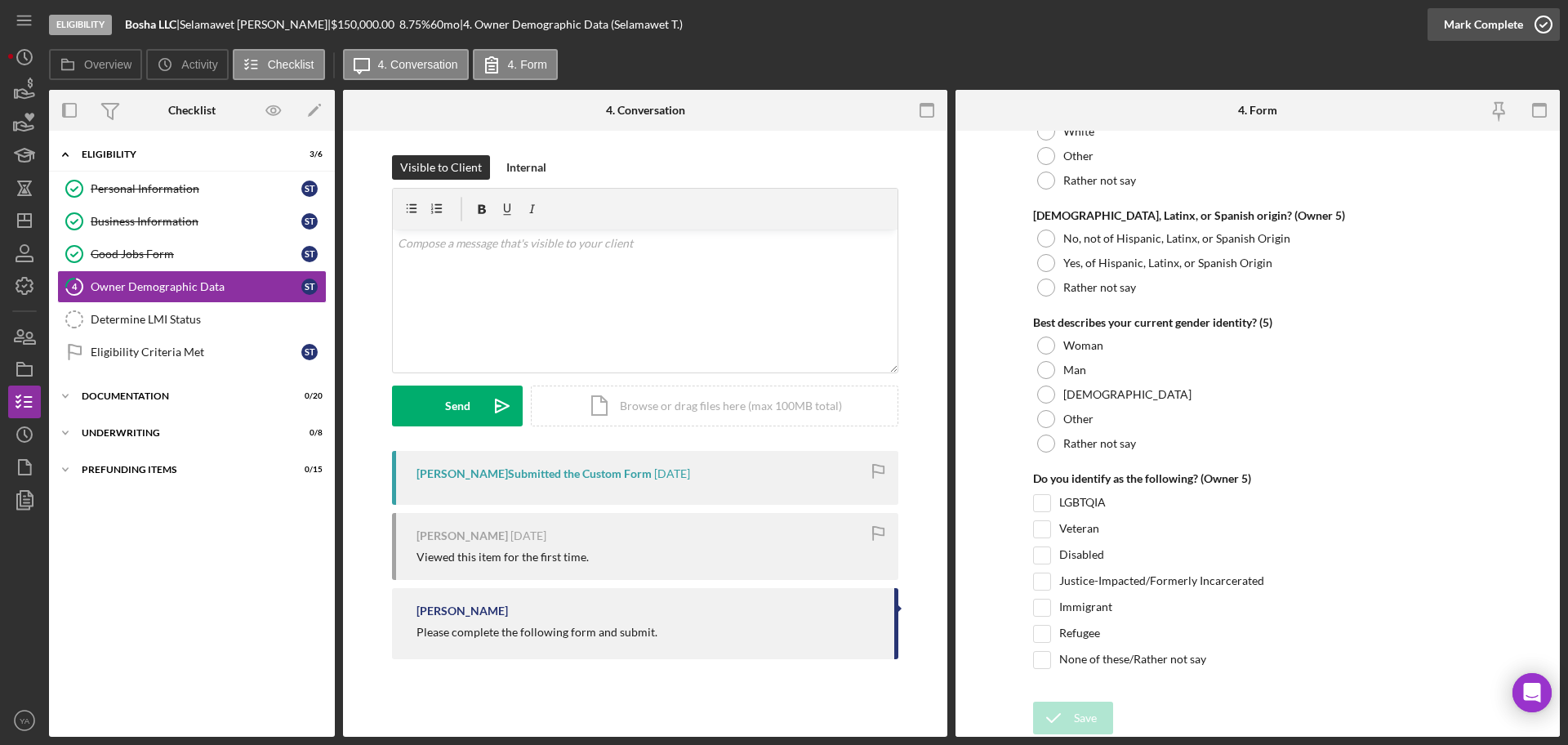
click at [1530, 26] on icon "button" at bounding box center [1544, 25] width 41 height 41
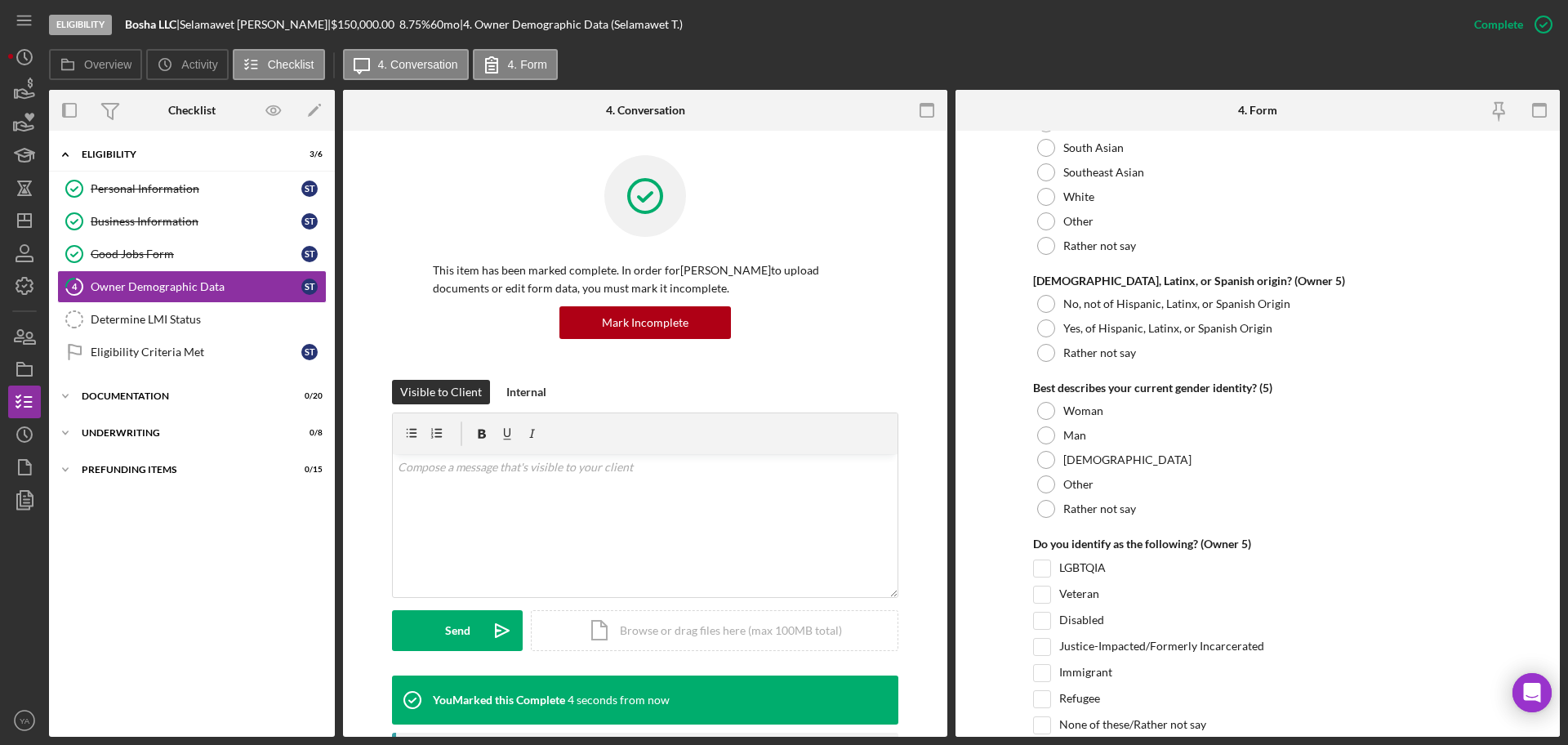
scroll to position [6238, 0]
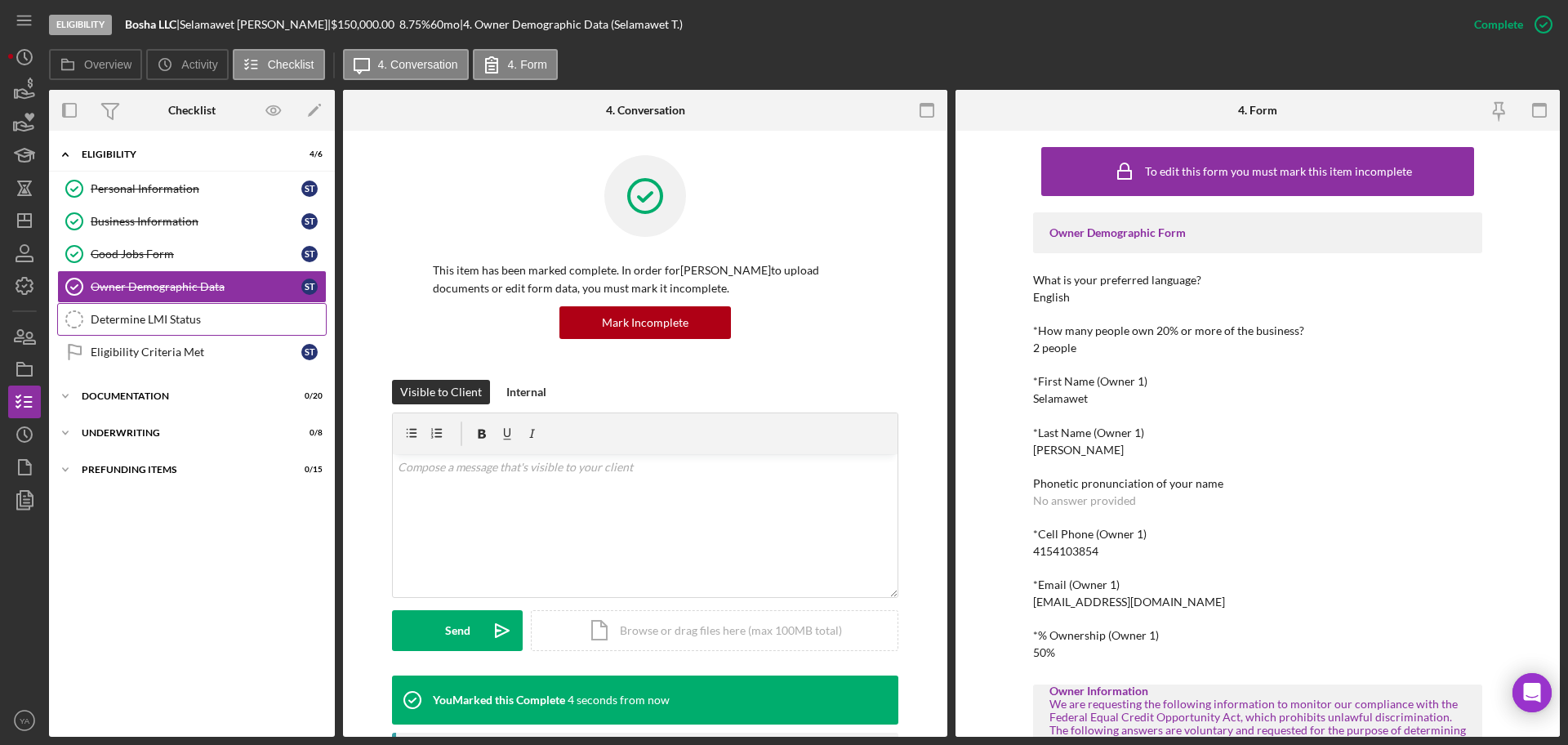
click at [175, 315] on div "Determine LMI Status" at bounding box center [208, 319] width 235 height 13
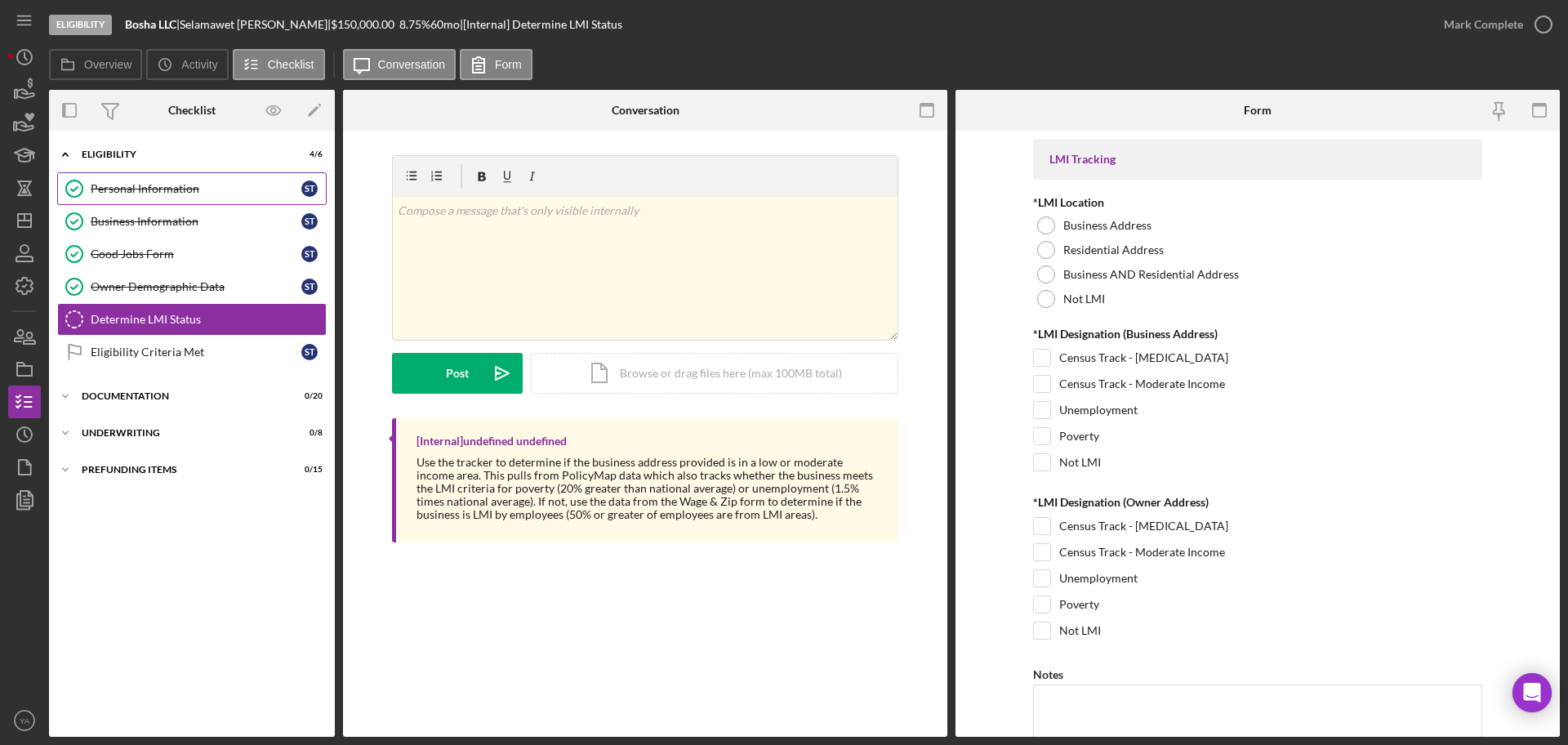
click at [188, 201] on link "Personal Information Personal Information S T" at bounding box center [193, 189] width 270 height 33
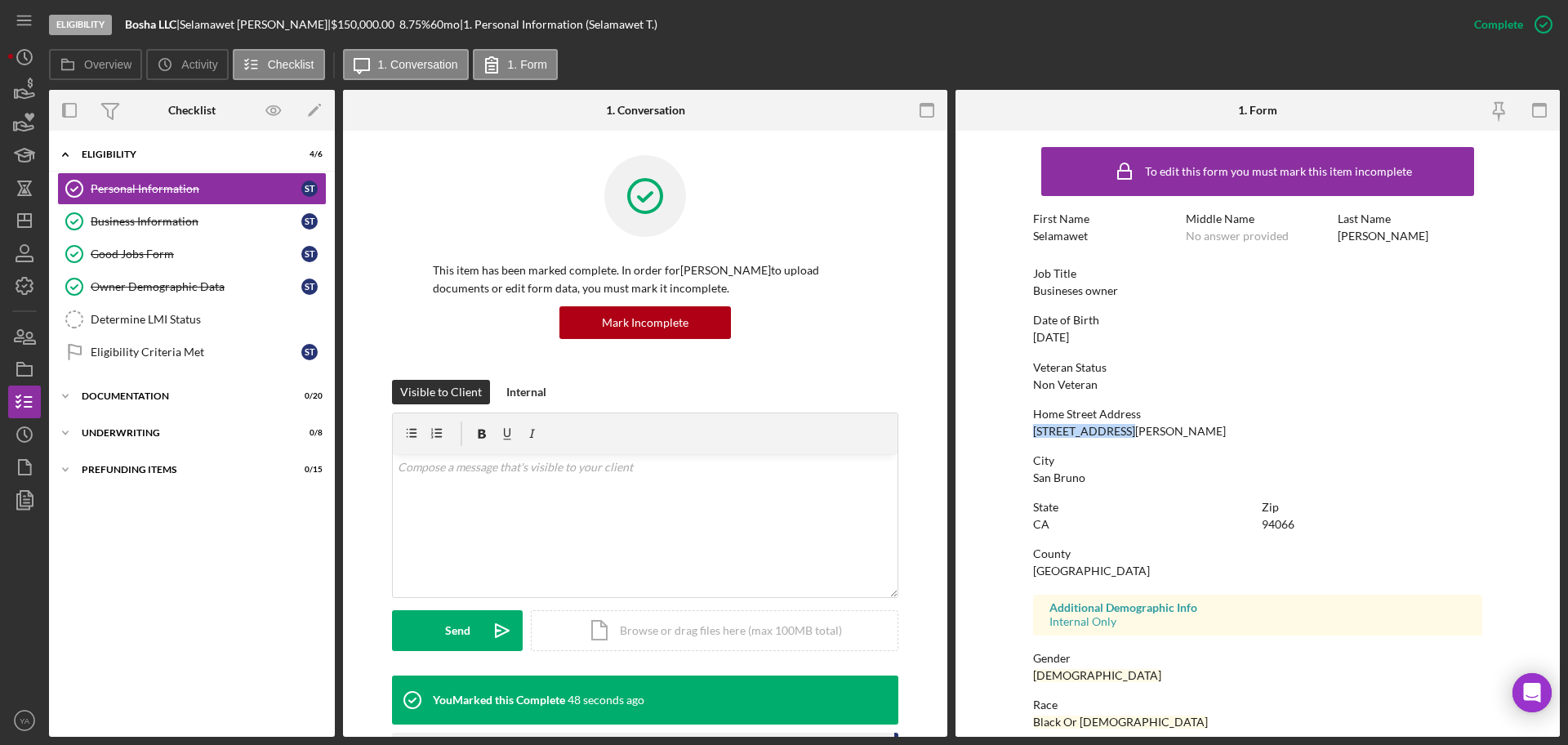
drag, startPoint x: 1143, startPoint y: 428, endPoint x: 959, endPoint y: 434, distance: 184.1
click at [959, 434] on form "To edit this form you must mark this item incomplete First Name Selamawet Middl…" at bounding box center [1258, 433] width 605 height 606
copy div "[STREET_ADDRESS][PERSON_NAME]"
drag, startPoint x: 1311, startPoint y: 519, endPoint x: 1235, endPoint y: 524, distance: 76.2
click at [1235, 524] on div "State [US_STATE] Zip 94066" at bounding box center [1258, 524] width 449 height 47
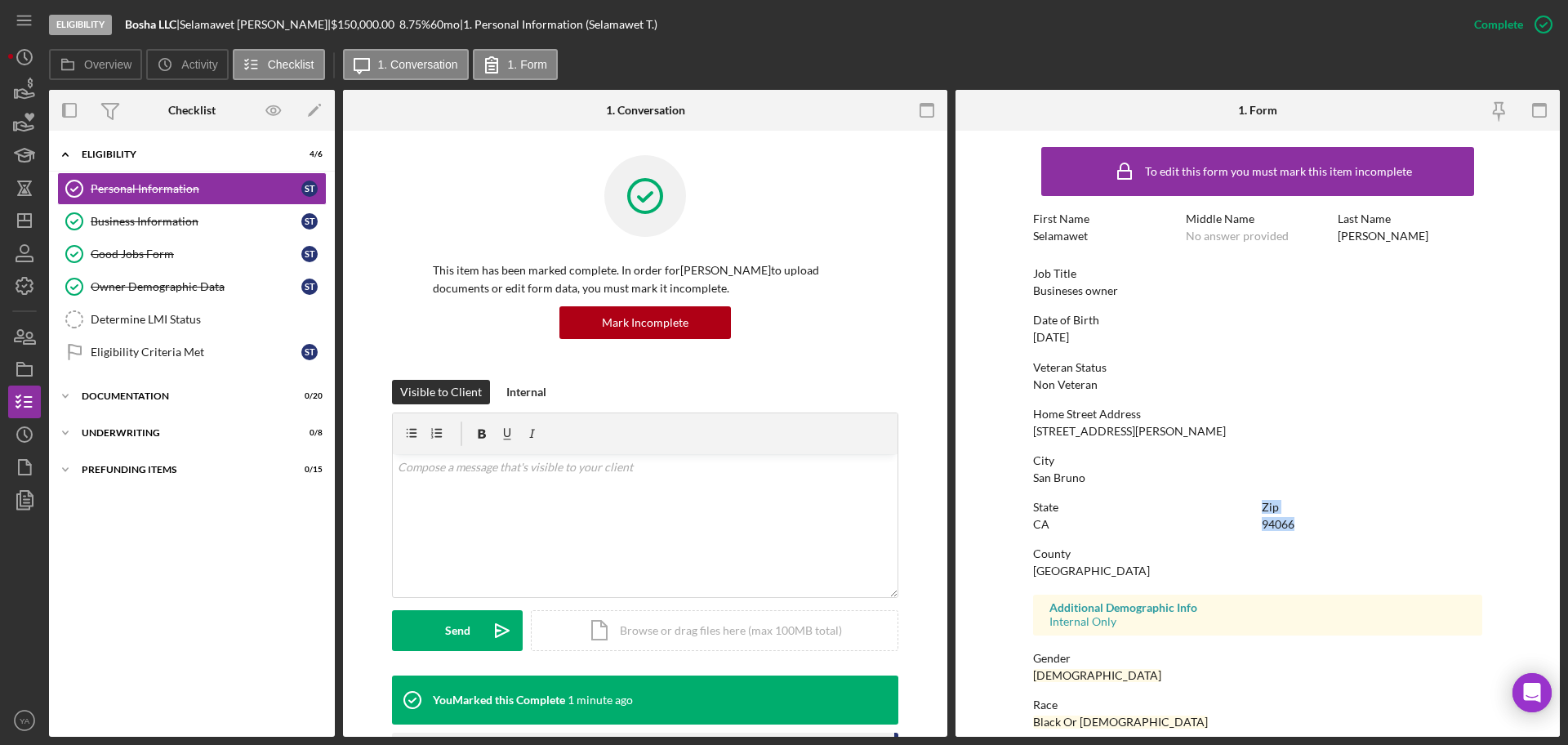
click at [1280, 521] on div "94066" at bounding box center [1278, 525] width 33 height 13
click at [215, 220] on div "Business Information" at bounding box center [196, 221] width 211 height 13
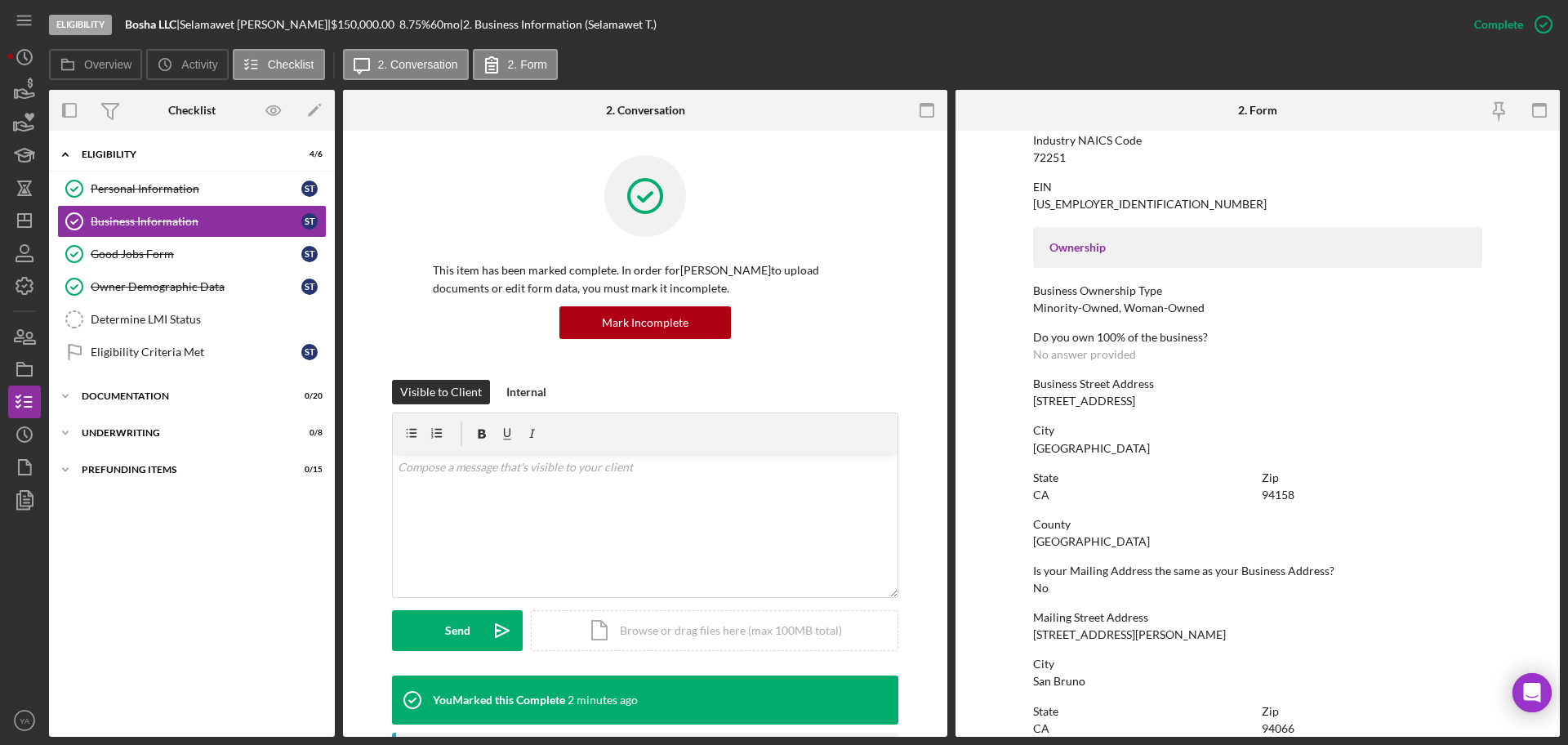
scroll to position [453, 0]
drag, startPoint x: 1144, startPoint y: 400, endPoint x: 1023, endPoint y: 398, distance: 121.0
click at [1023, 398] on form "To edit this form you must mark this item incomplete Business Name Bosha LLC DB…" at bounding box center [1258, 433] width 605 height 606
copy div "[STREET_ADDRESS]"
click at [1284, 497] on div "94158" at bounding box center [1278, 494] width 33 height 13
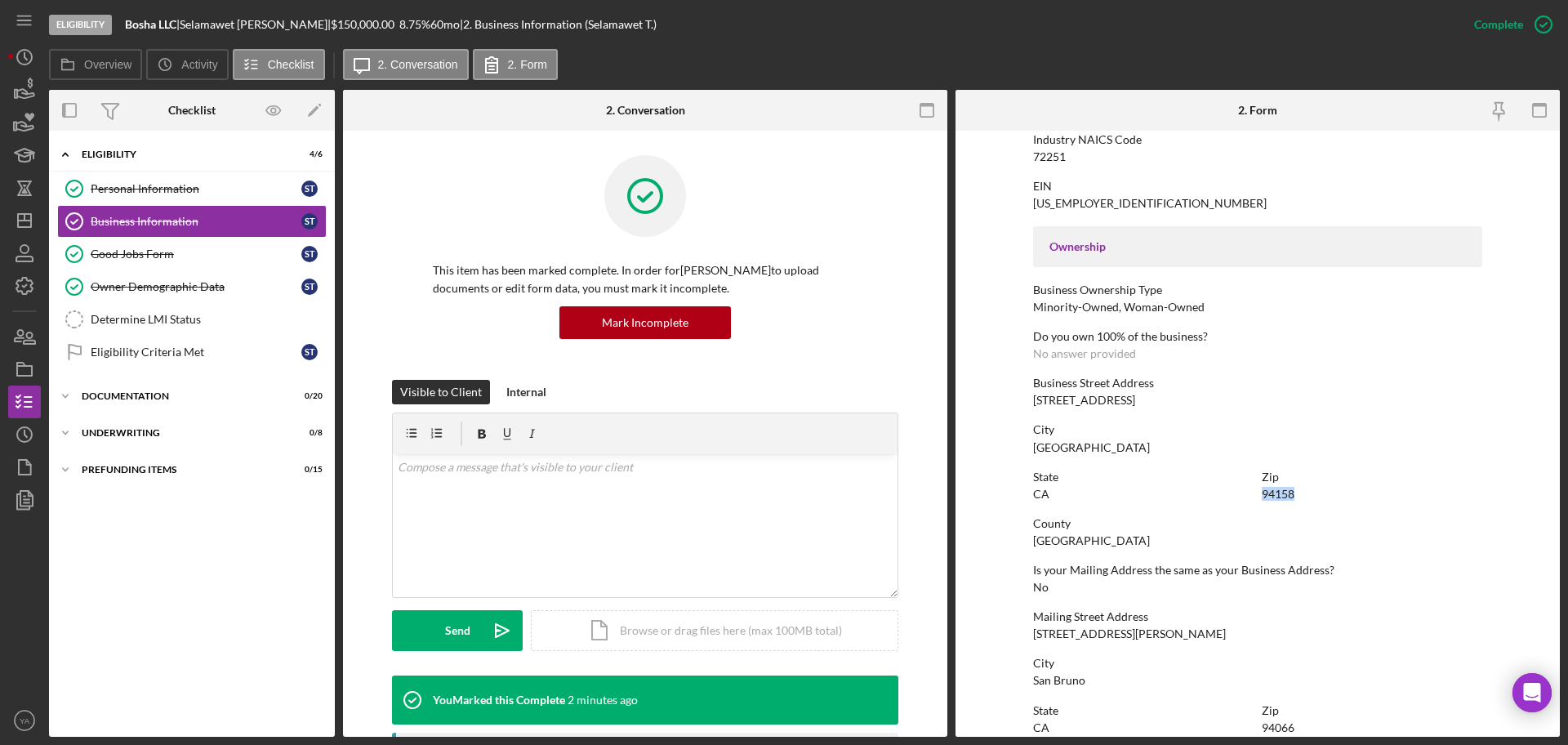
click at [1284, 497] on div "94158" at bounding box center [1278, 494] width 33 height 13
copy div "94158"
click at [162, 321] on div "Determine LMI Status" at bounding box center [208, 319] width 235 height 13
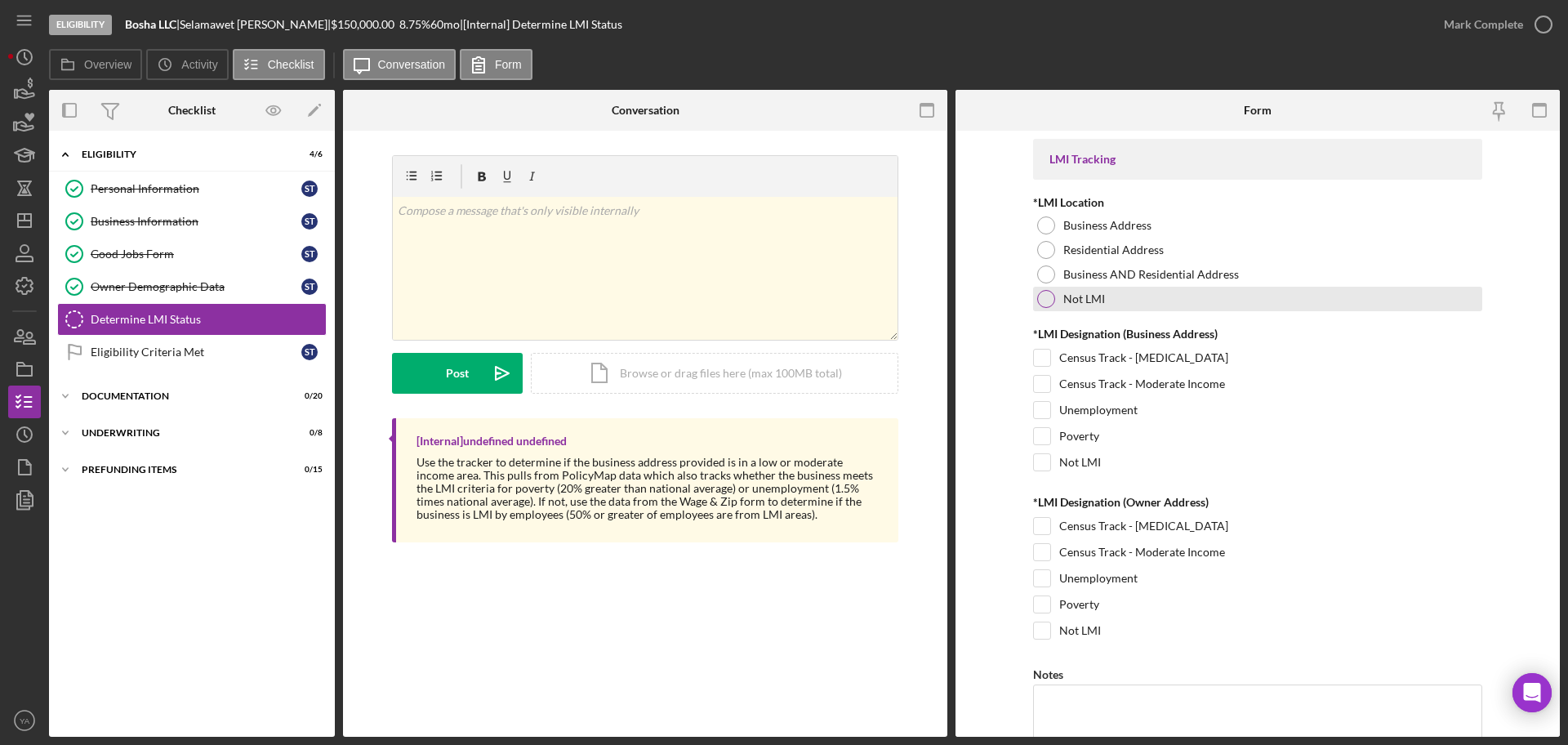
click at [1042, 294] on div at bounding box center [1046, 298] width 18 height 18
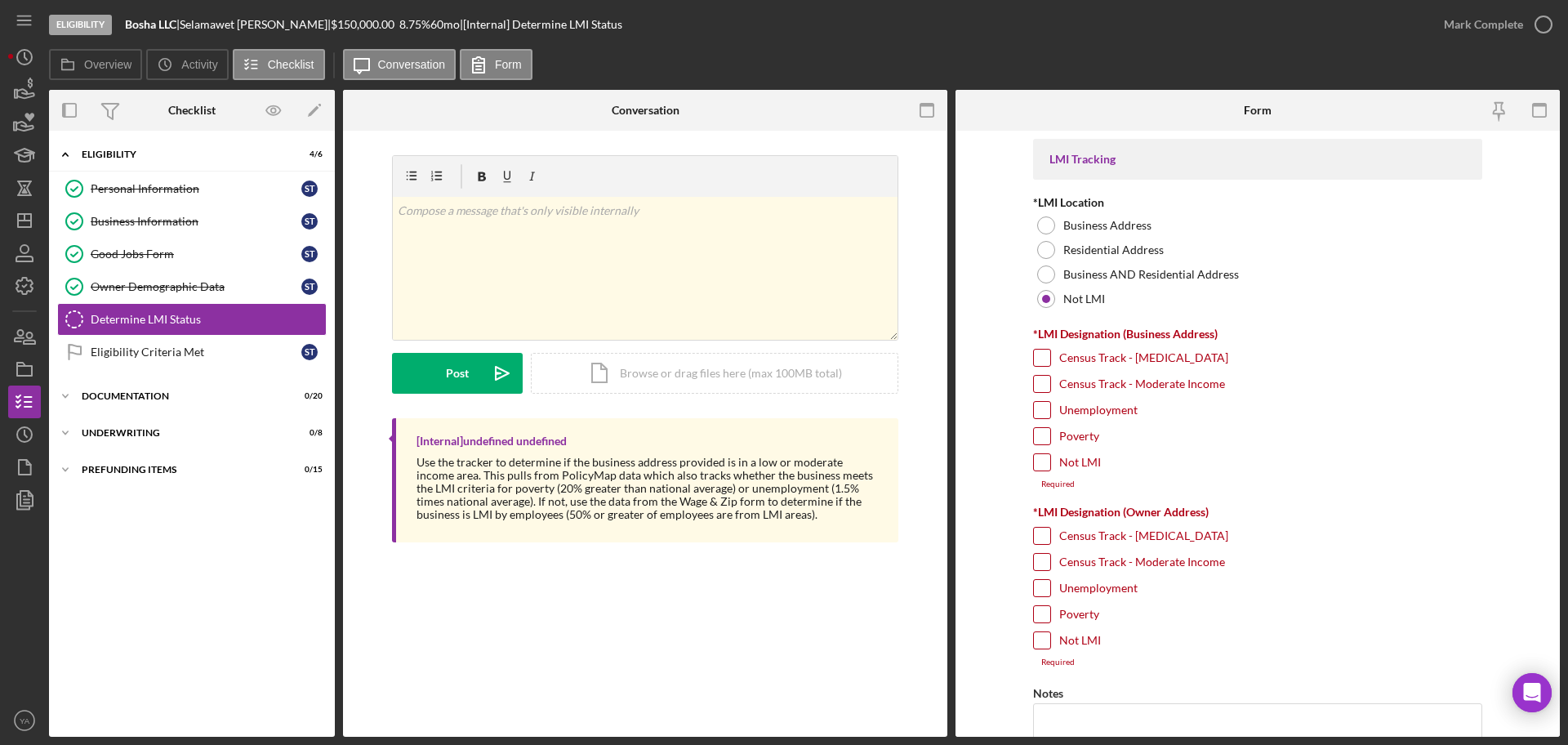
click at [1034, 468] on input "Not LMI" at bounding box center [1042, 462] width 16 height 16
checkbox input "true"
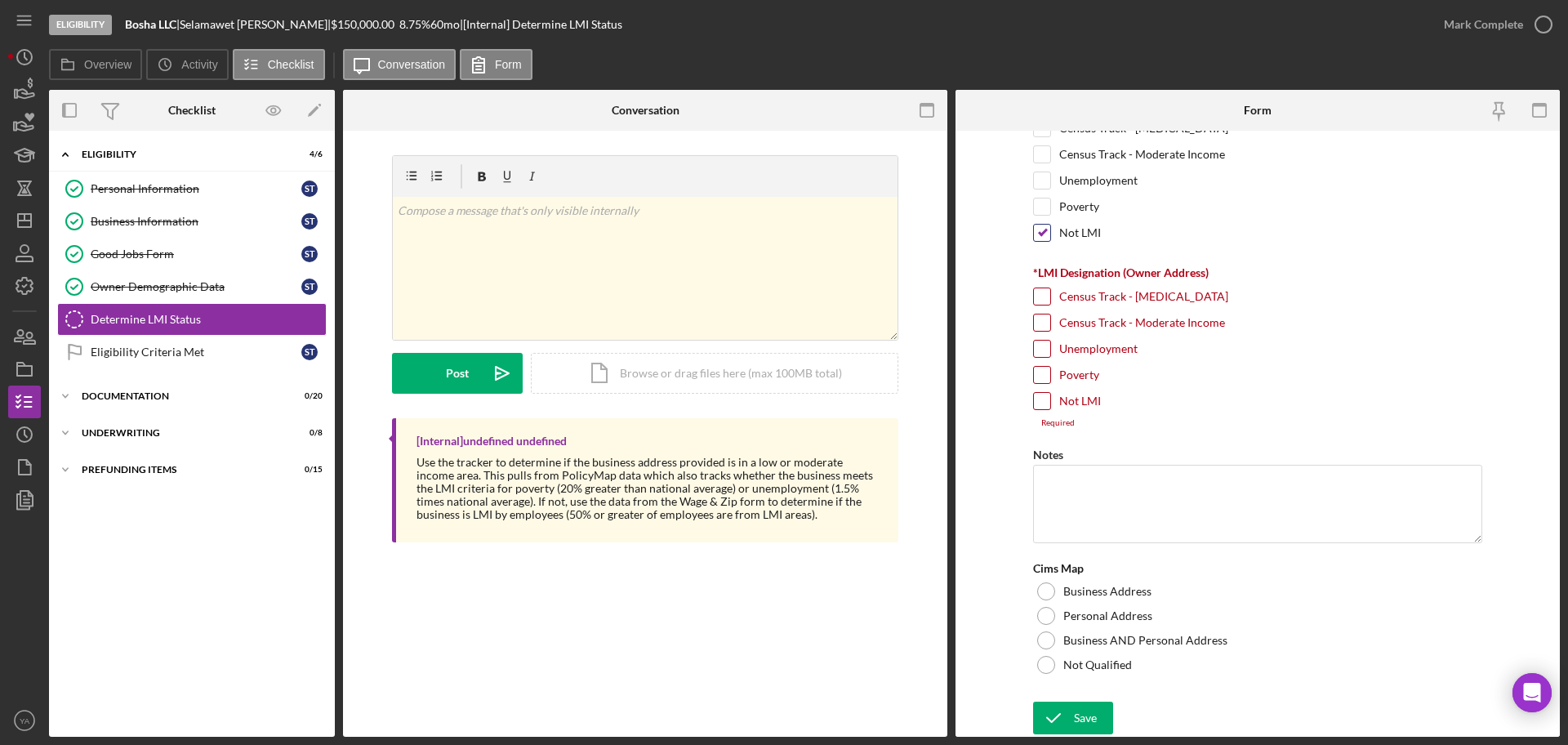
scroll to position [229, 0]
click at [1049, 396] on div "Not LMI" at bounding box center [1258, 406] width 449 height 26
click at [1043, 404] on input "Not LMI" at bounding box center [1042, 402] width 16 height 16
checkbox input "true"
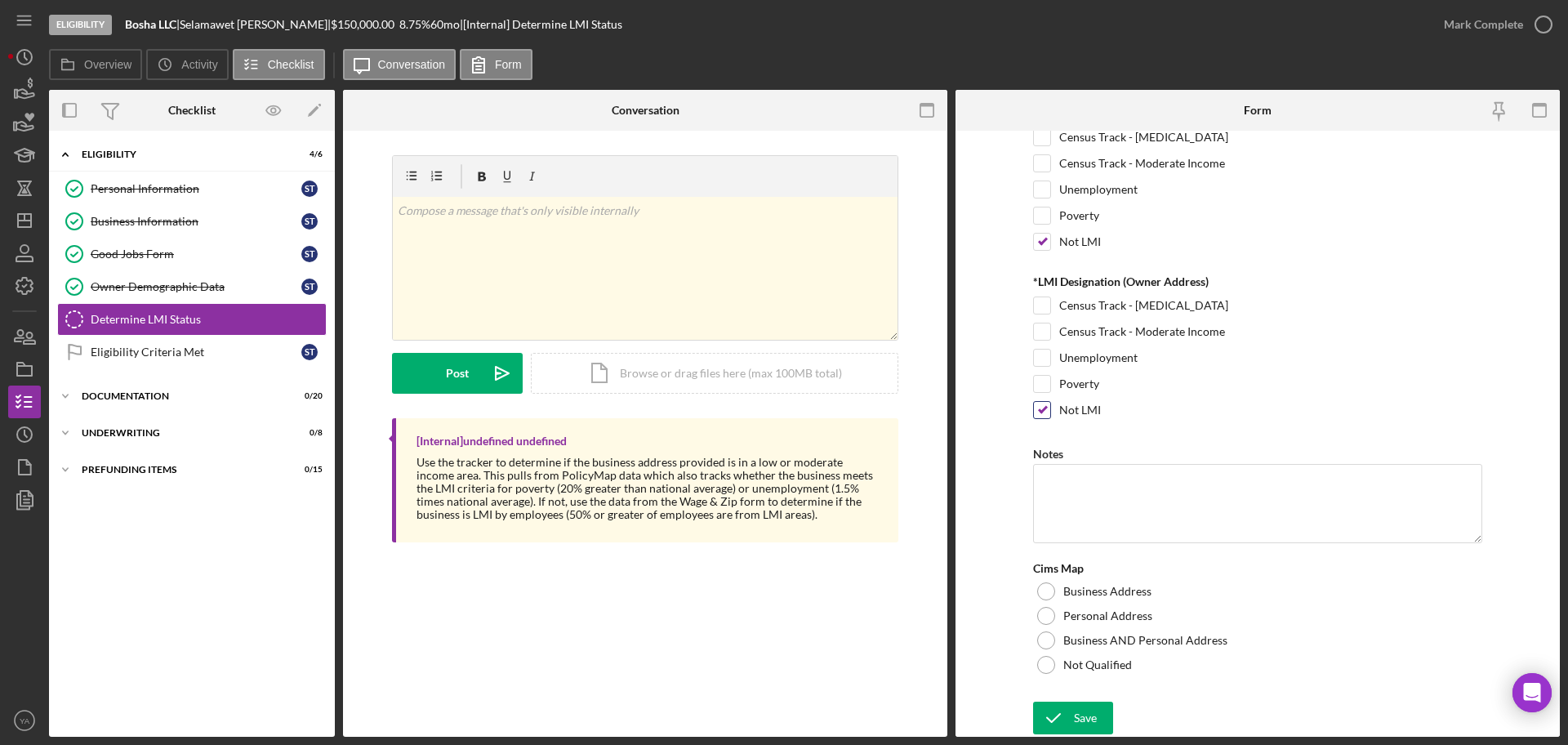
scroll to position [220, 0]
click at [1042, 665] on div at bounding box center [1046, 664] width 18 height 18
click at [1052, 712] on icon "submit" at bounding box center [1054, 718] width 41 height 41
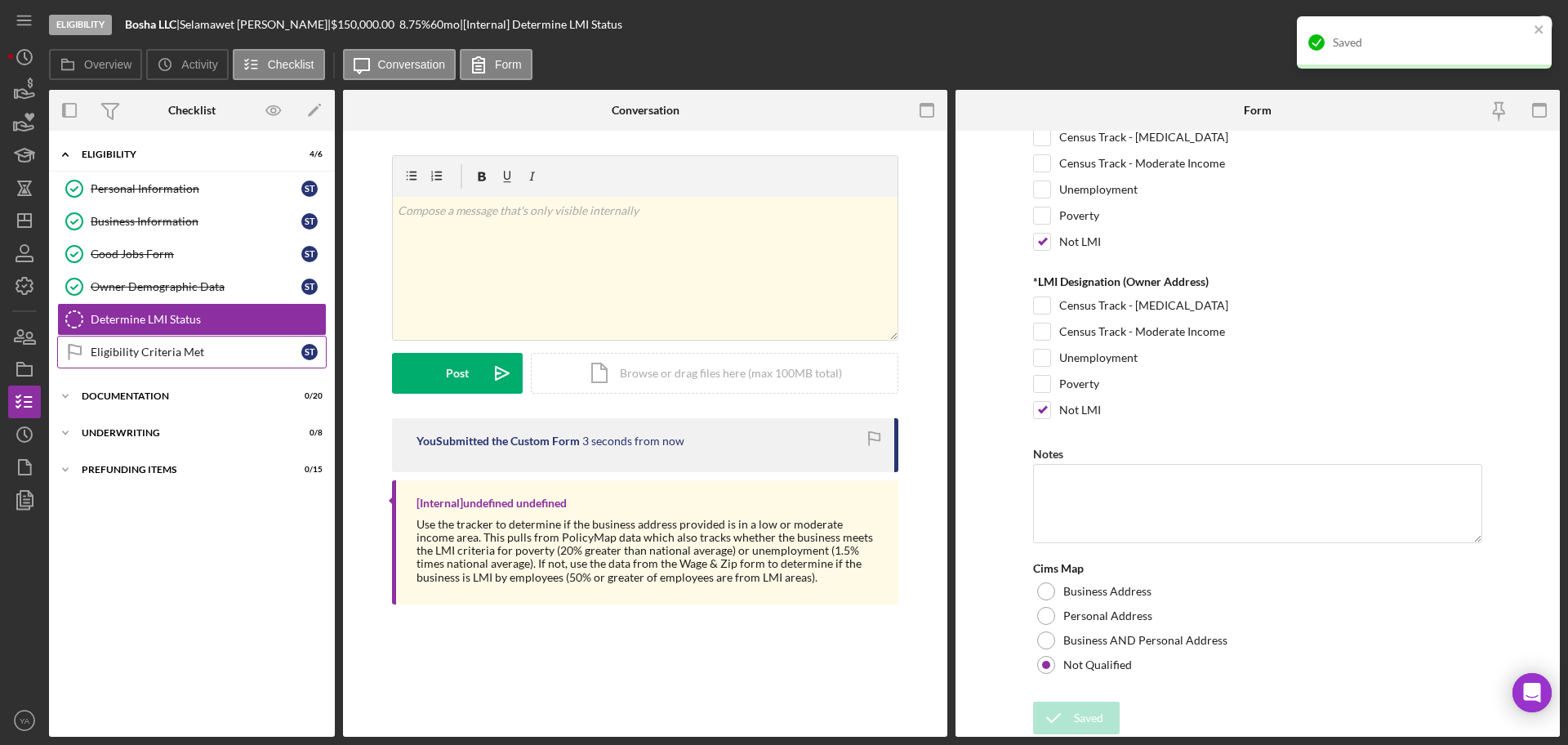
click at [260, 345] on div "Eligibility Criteria Met" at bounding box center [196, 352] width 211 height 13
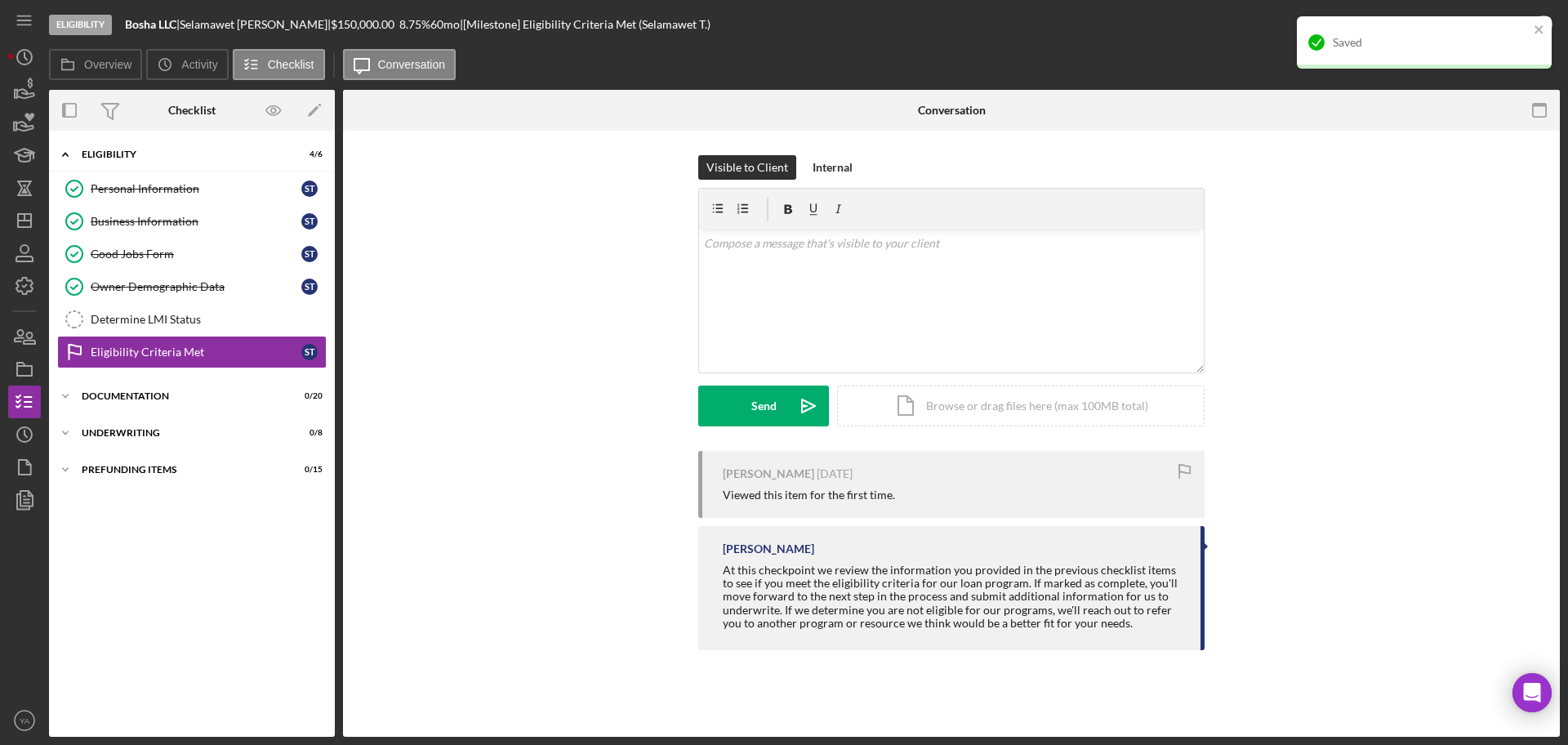
click at [1532, 30] on div "Saved" at bounding box center [1419, 43] width 230 height 26
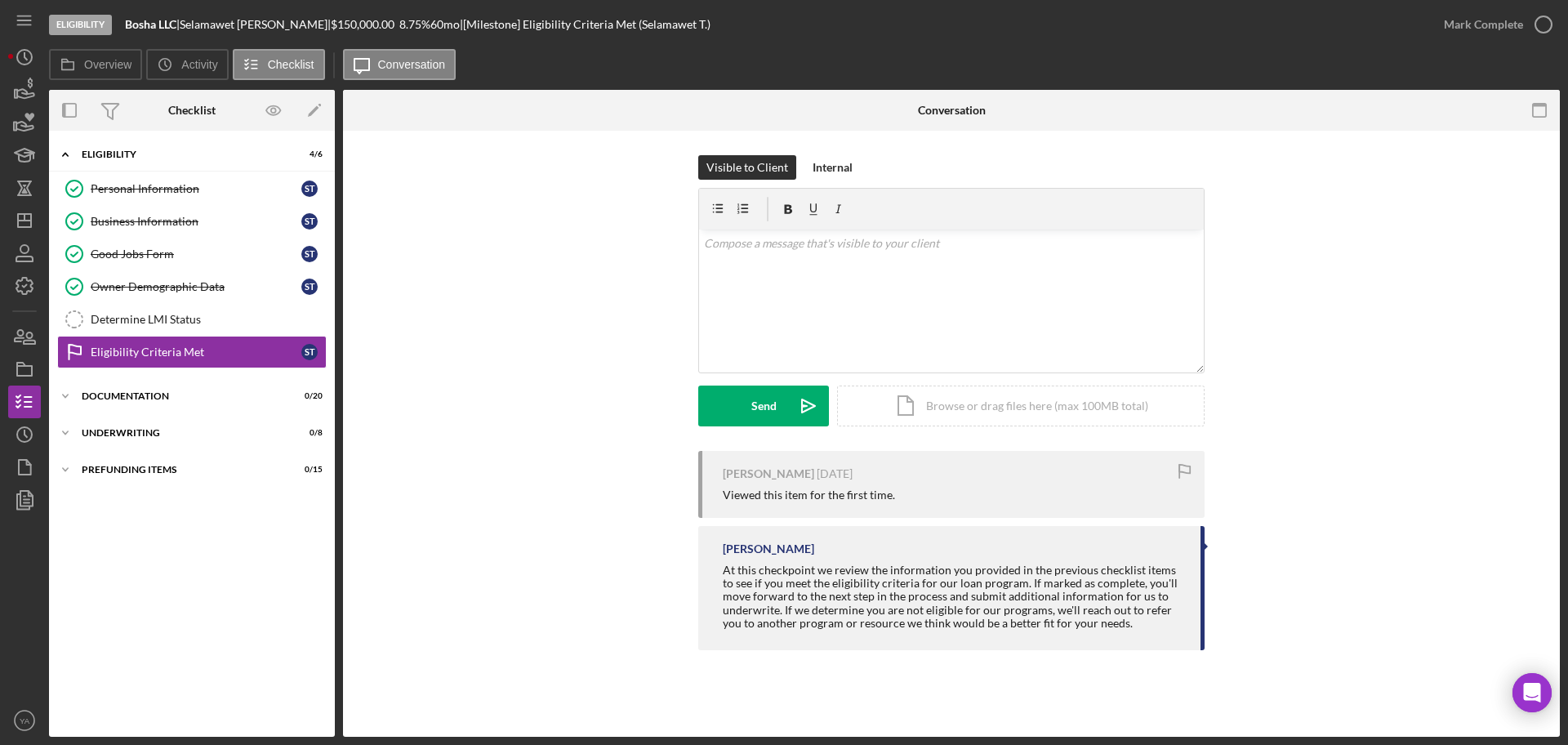
click at [0, 0] on icon "button" at bounding box center [0, 0] width 0 height 0
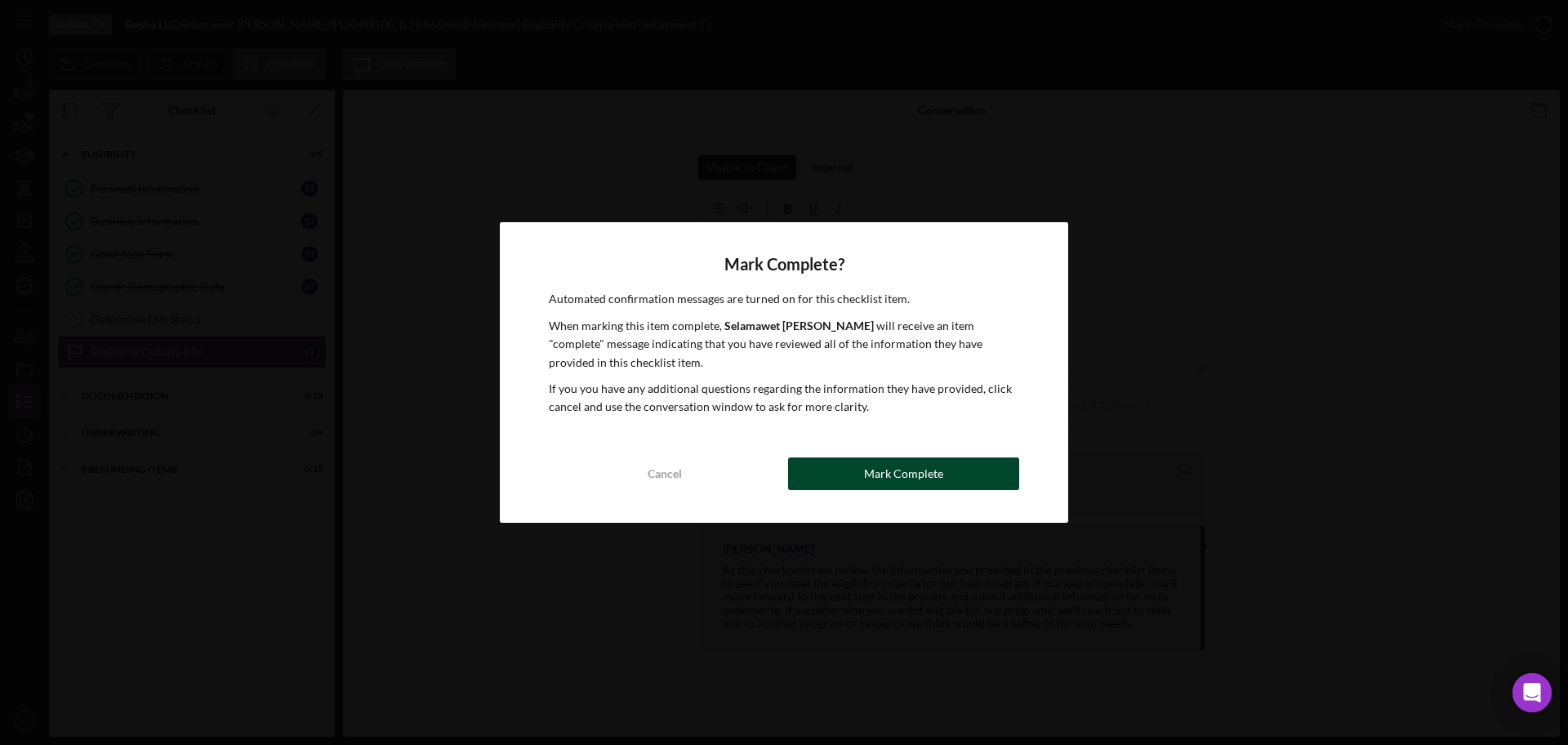
click at [961, 465] on button "Mark Complete" at bounding box center [903, 474] width 231 height 33
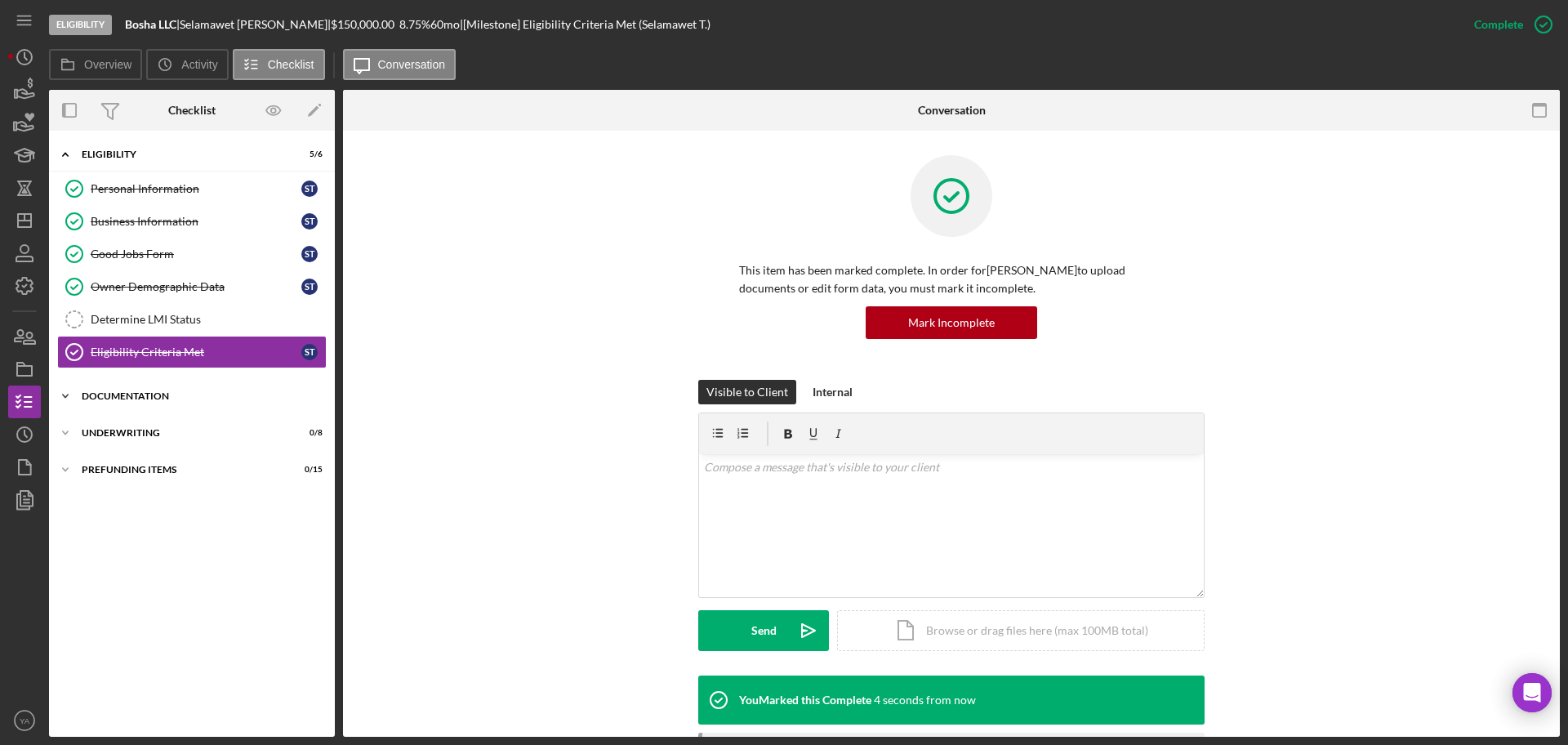
click at [195, 398] on div "Documentation" at bounding box center [197, 396] width 233 height 10
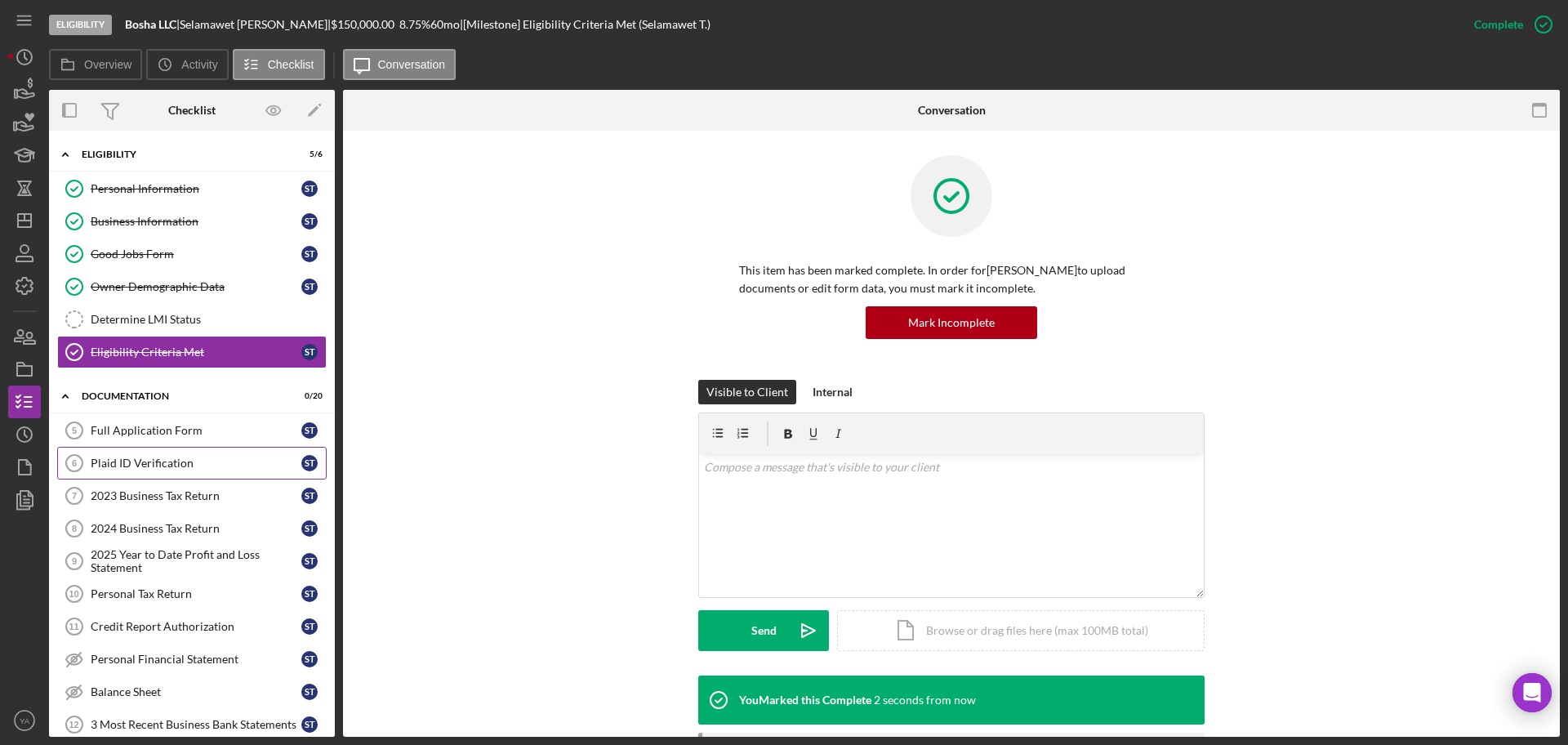
click at [193, 468] on div "Plaid ID Verification" at bounding box center [196, 463] width 211 height 13
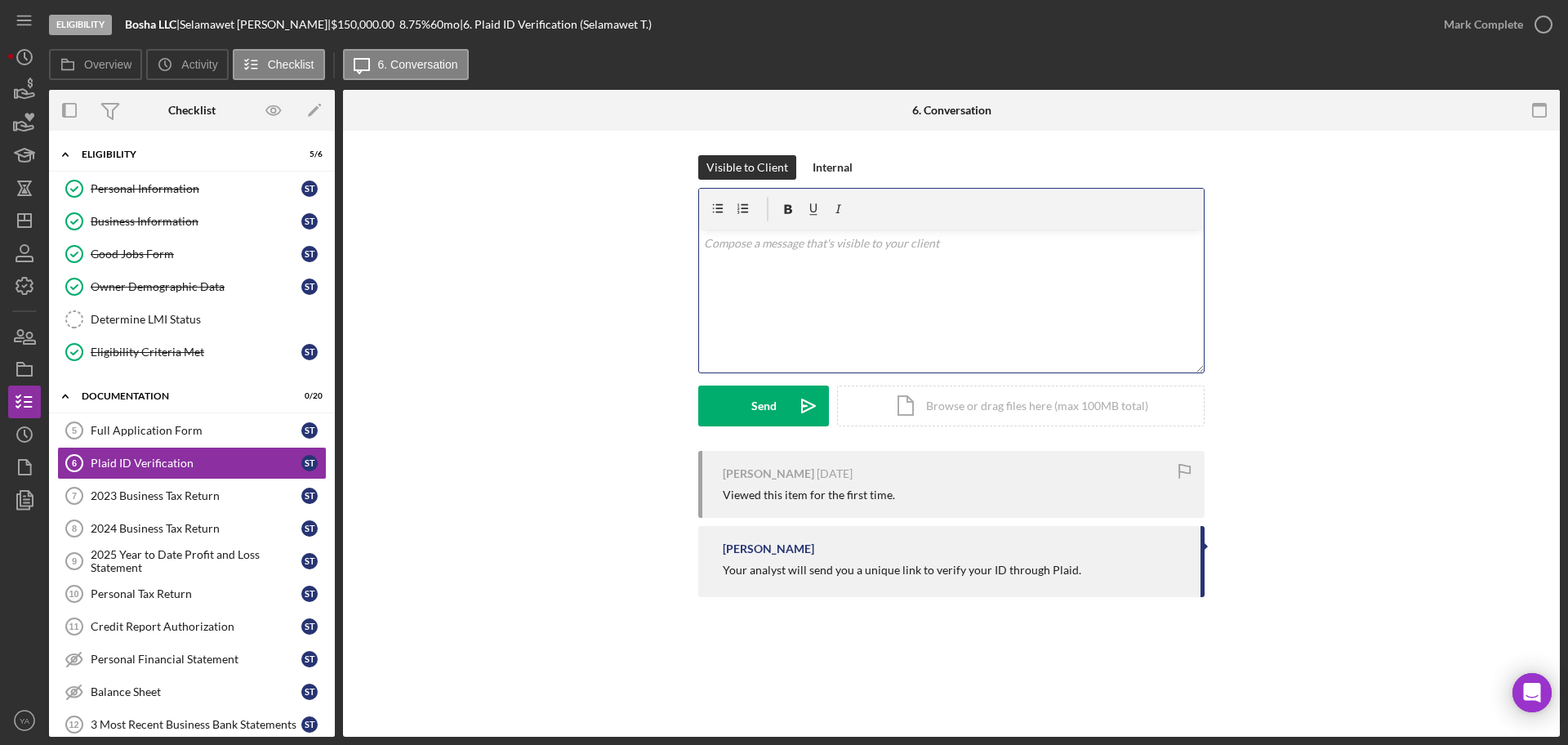
click at [867, 252] on div "v Color teal Color pink Remove color Add row above Add row below Add column bef…" at bounding box center [952, 301] width 505 height 143
click at [764, 415] on div "Send" at bounding box center [763, 406] width 26 height 41
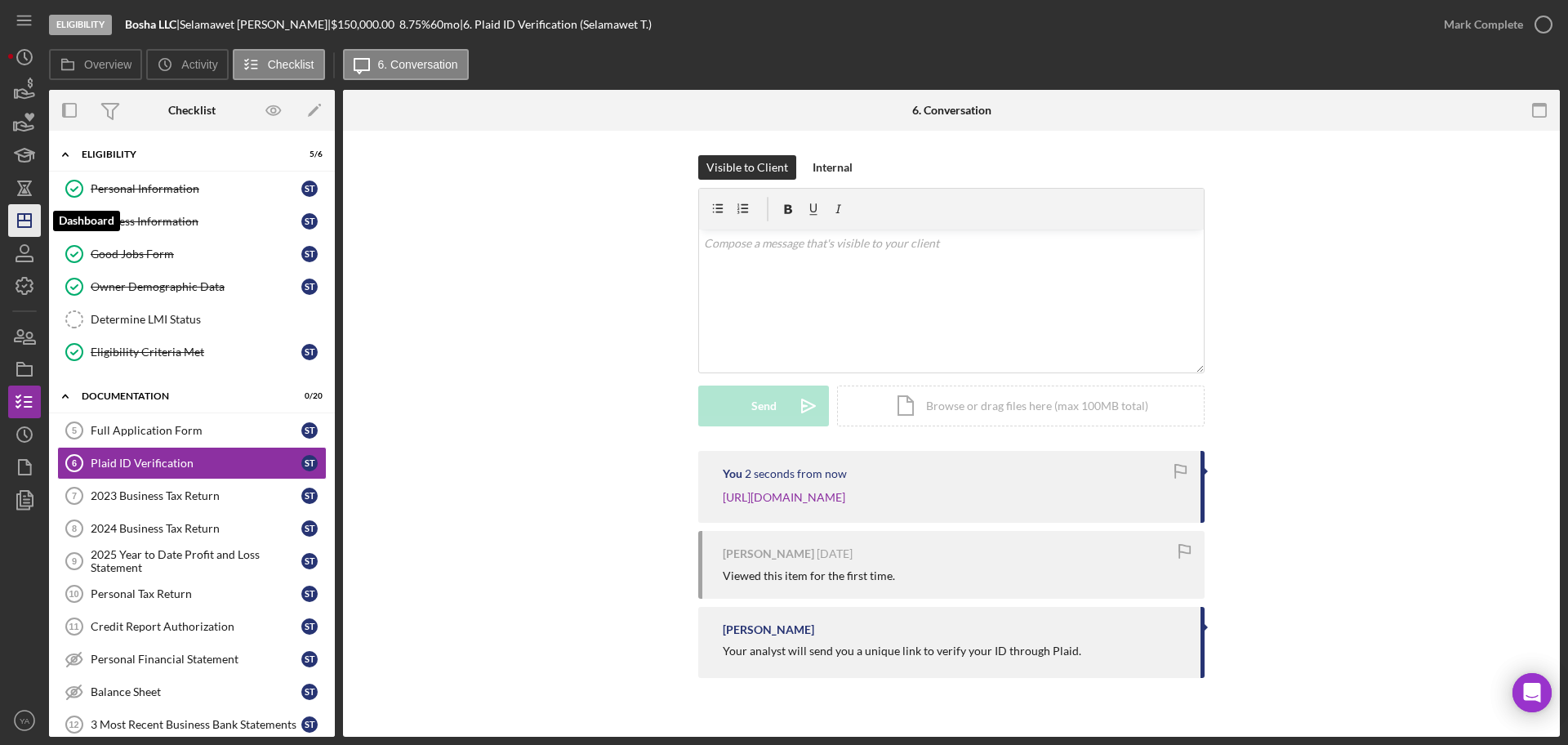
click at [20, 212] on icon "Icon/Dashboard" at bounding box center [25, 220] width 41 height 41
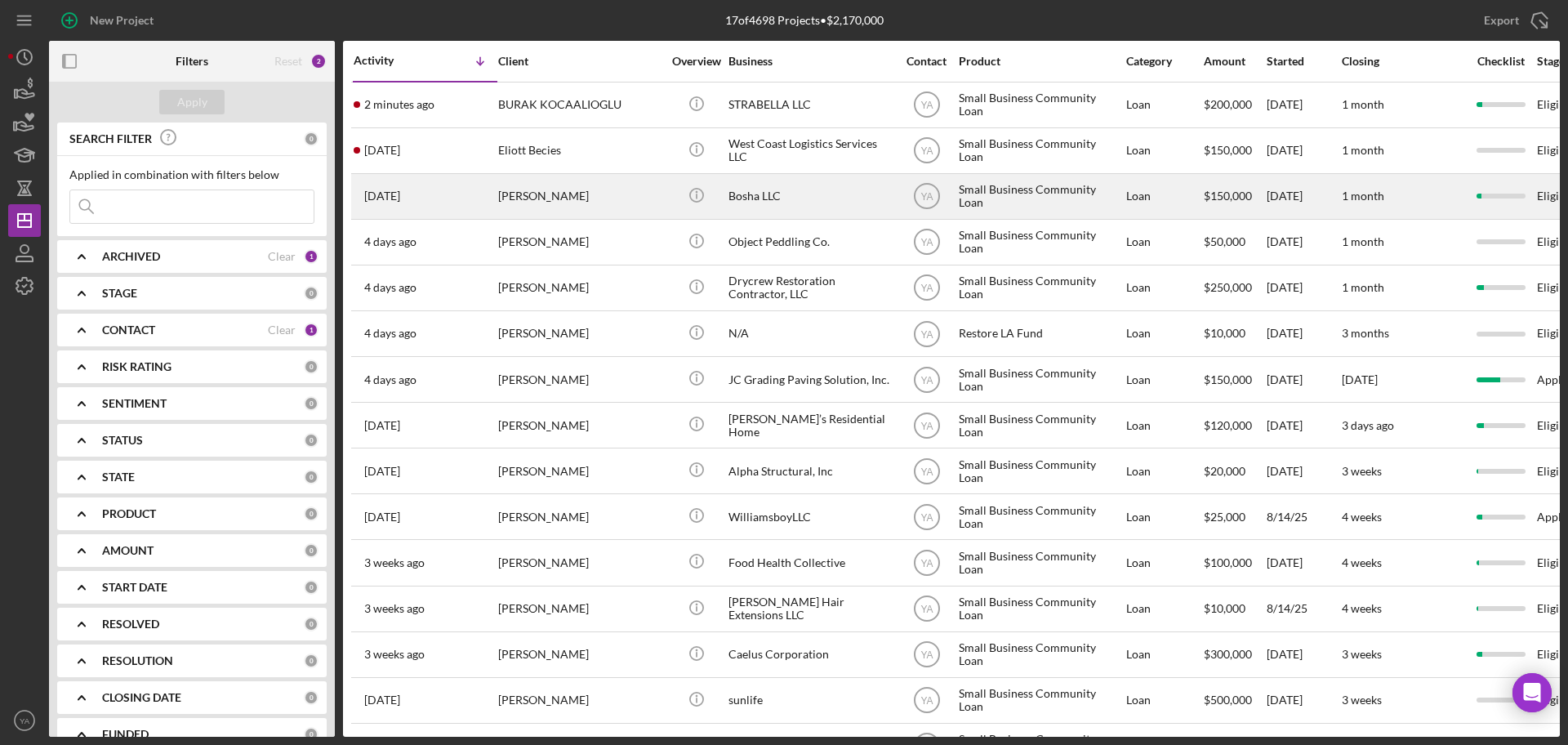
click at [796, 188] on div "Bosha LLC" at bounding box center [810, 196] width 164 height 44
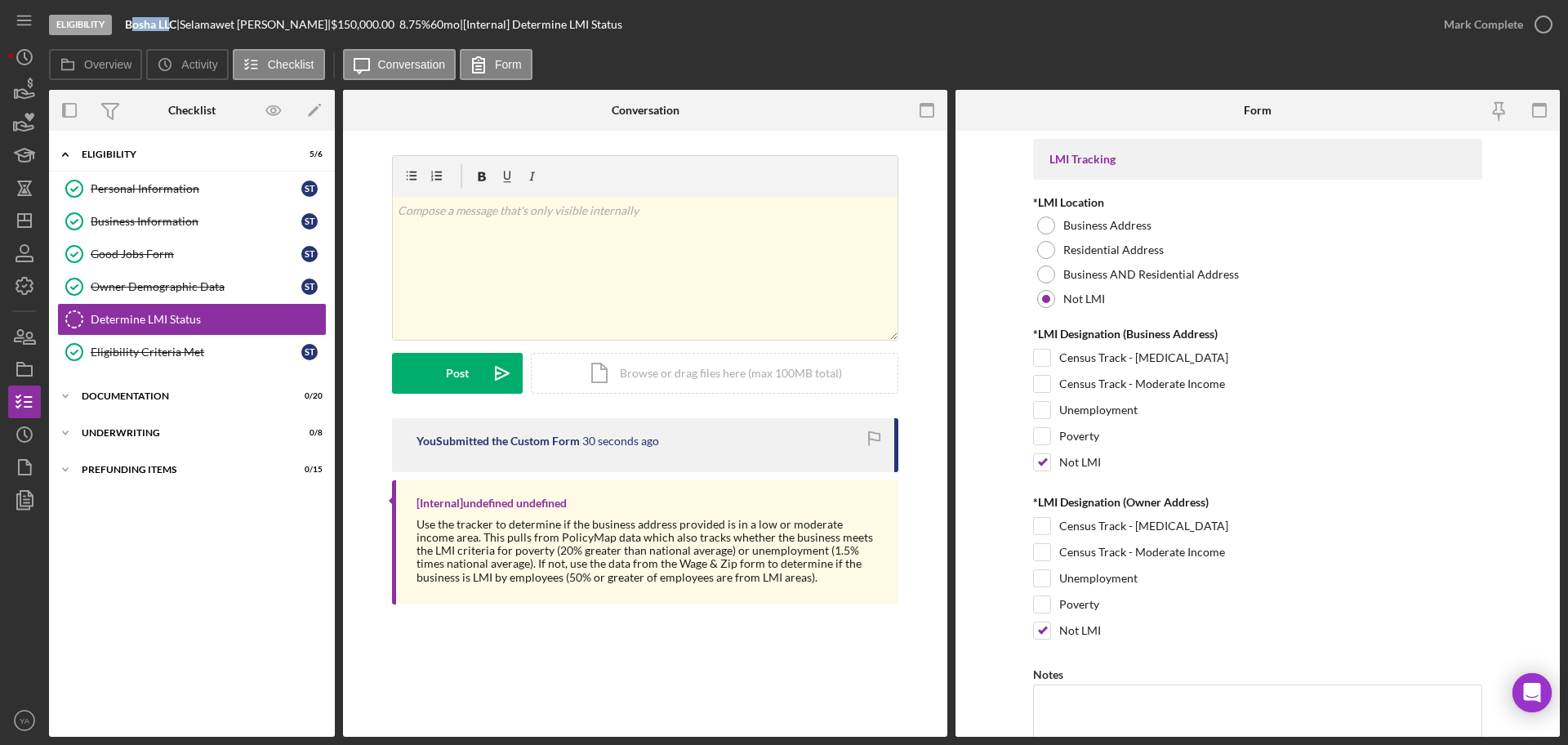
drag, startPoint x: 174, startPoint y: 20, endPoint x: 134, endPoint y: 24, distance: 40.2
click at [134, 24] on b "Bosha LLC" at bounding box center [151, 24] width 52 height 14
drag, startPoint x: 134, startPoint y: 24, endPoint x: 177, endPoint y: 23, distance: 43.0
click at [176, 23] on b "Bosha LLC" at bounding box center [151, 24] width 52 height 14
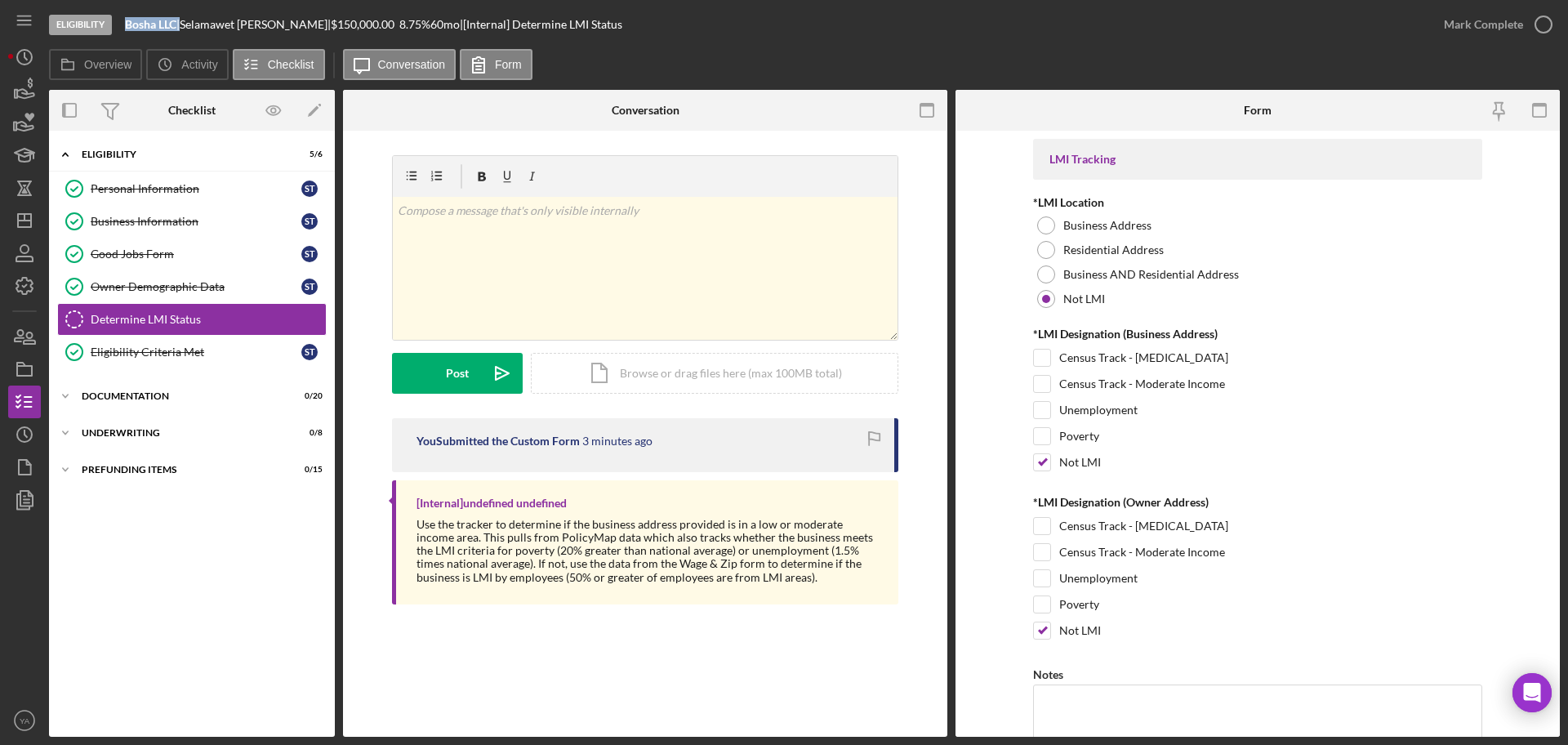
scroll to position [220, 0]
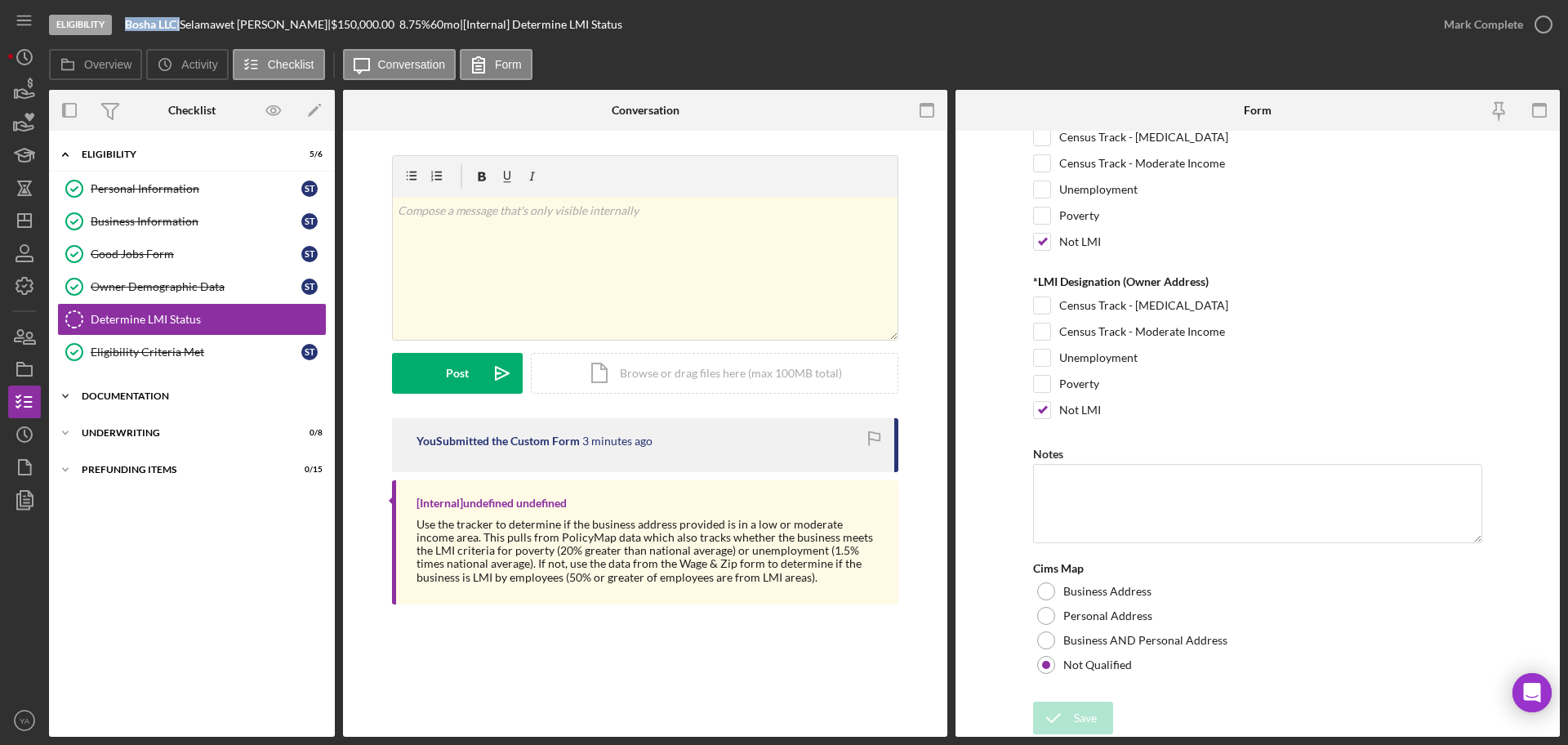
click at [150, 403] on div "Icon/Expander Documentation 0 / 20" at bounding box center [193, 396] width 286 height 33
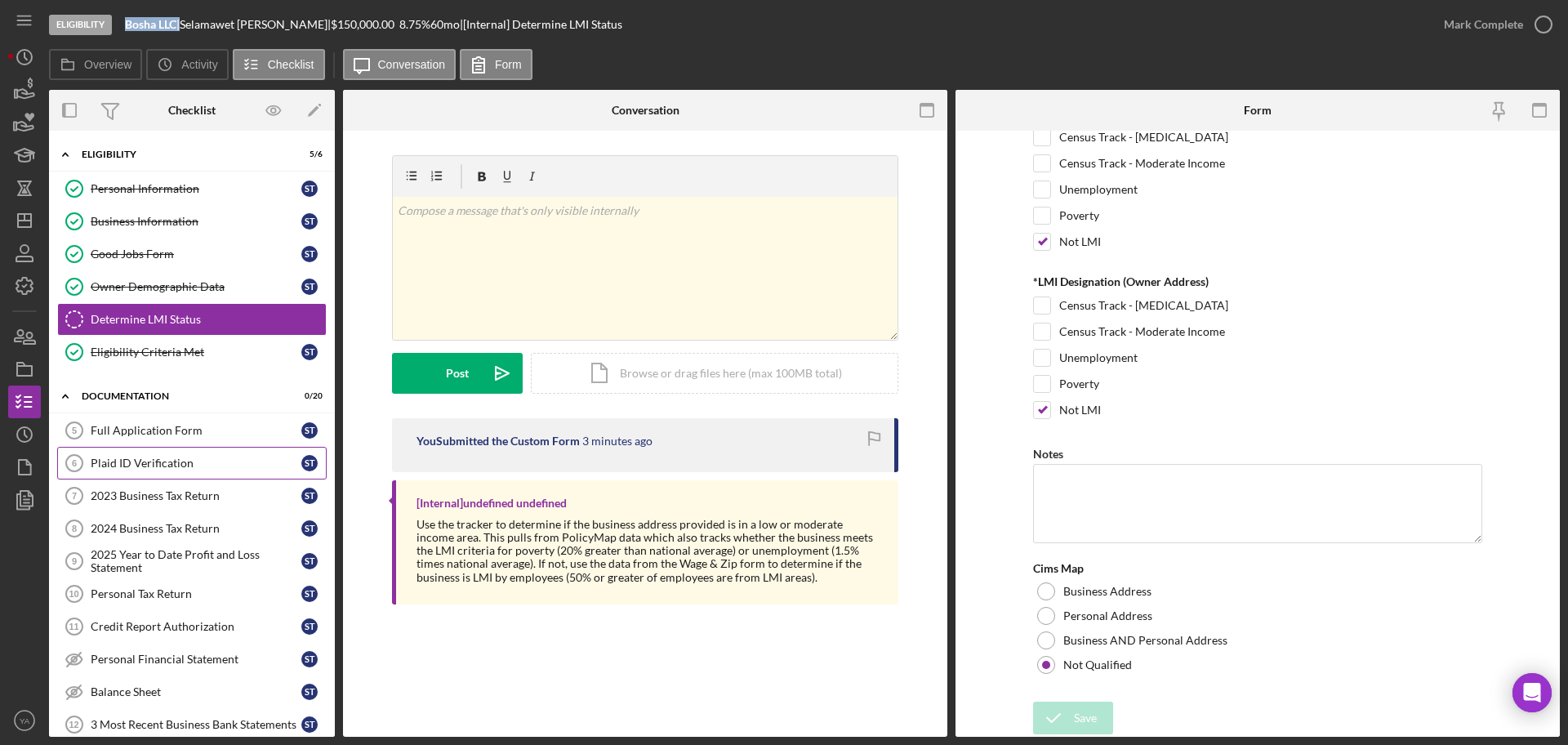
click at [235, 454] on link "Plaid ID Verification 6 Plaid ID Verification S T" at bounding box center [193, 463] width 270 height 33
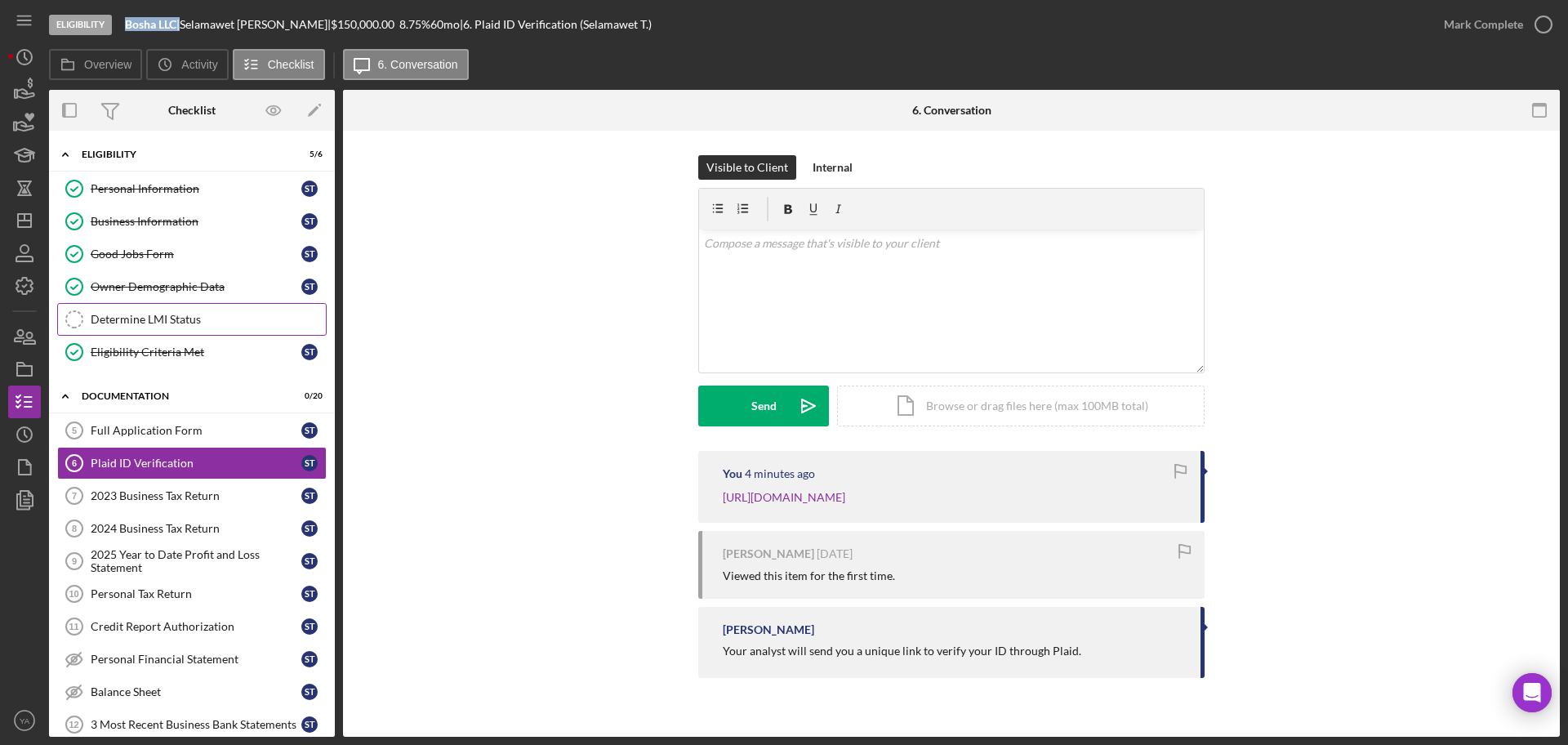
click at [231, 326] on link "Determine LMI Status Determine LMI Status" at bounding box center [193, 319] width 270 height 33
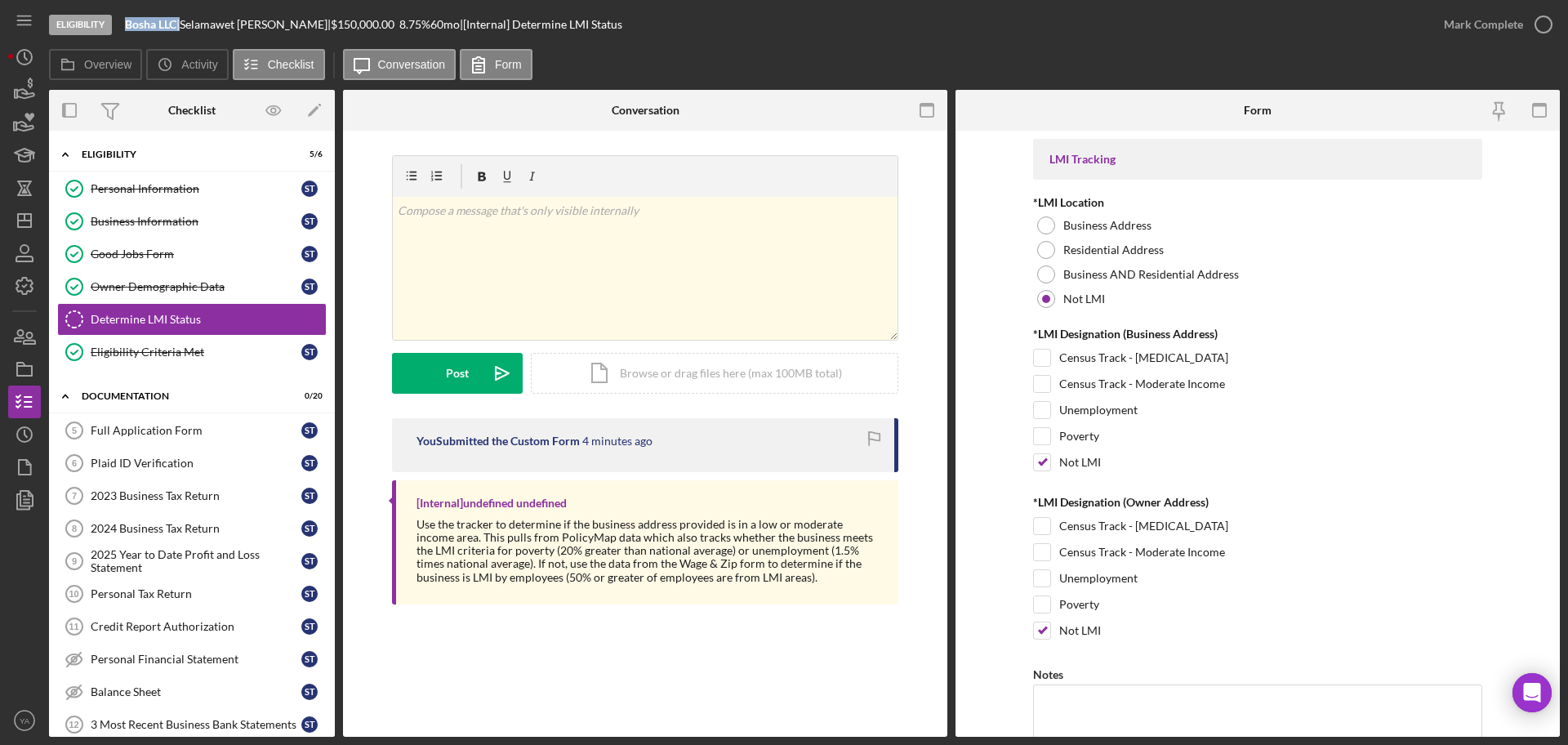
scroll to position [220, 0]
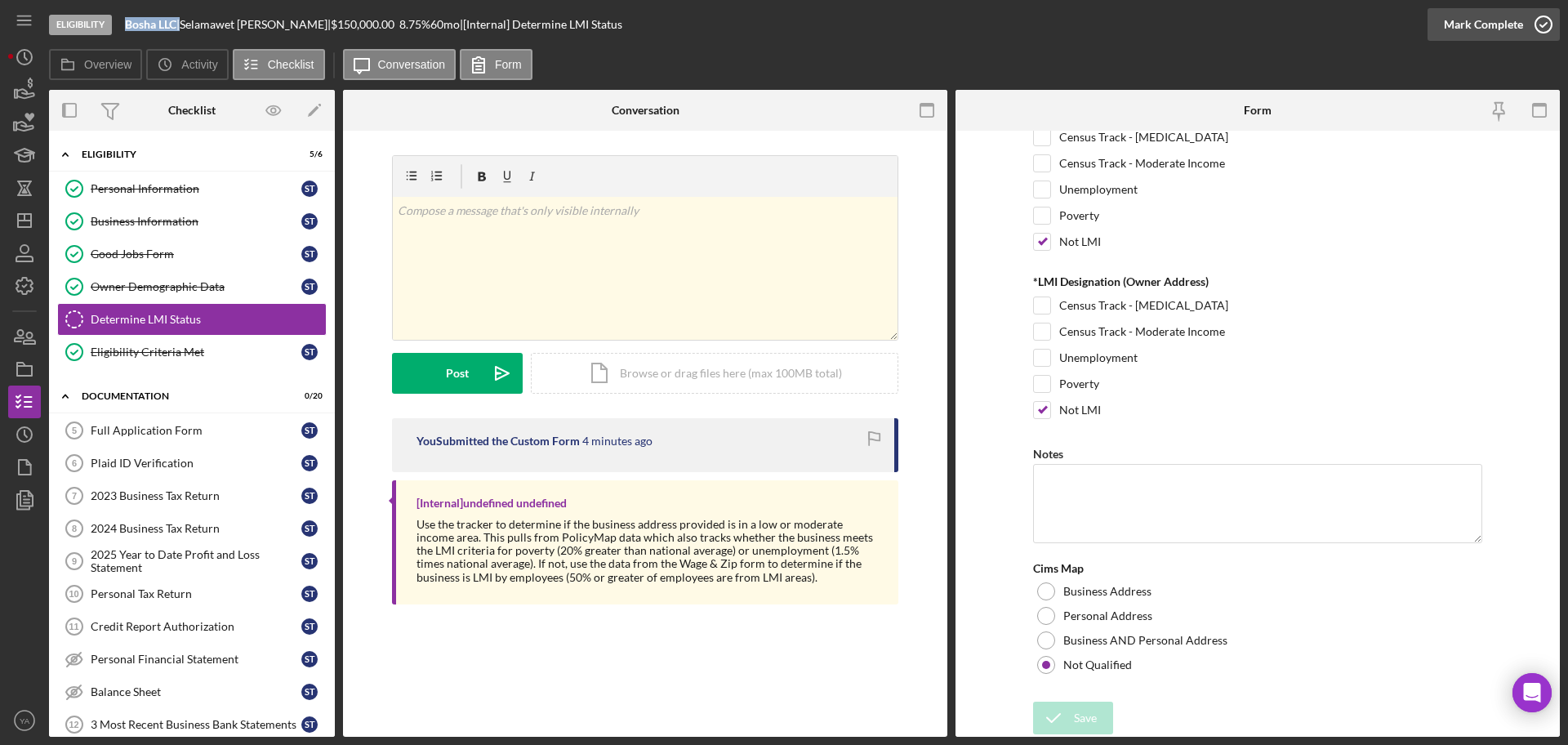
click at [1517, 24] on div "Mark Complete" at bounding box center [1483, 25] width 79 height 33
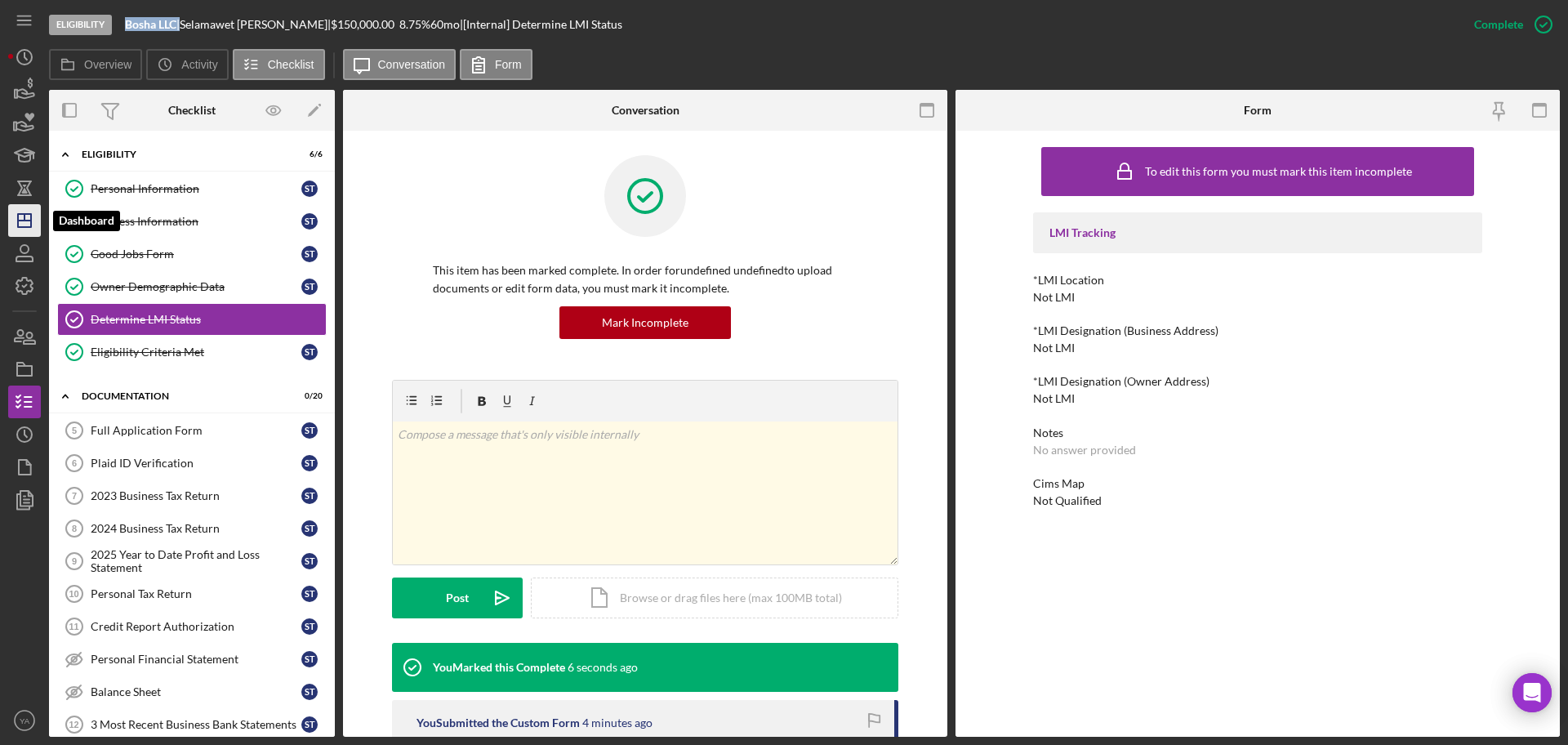
click at [31, 226] on polygon "button" at bounding box center [25, 220] width 13 height 13
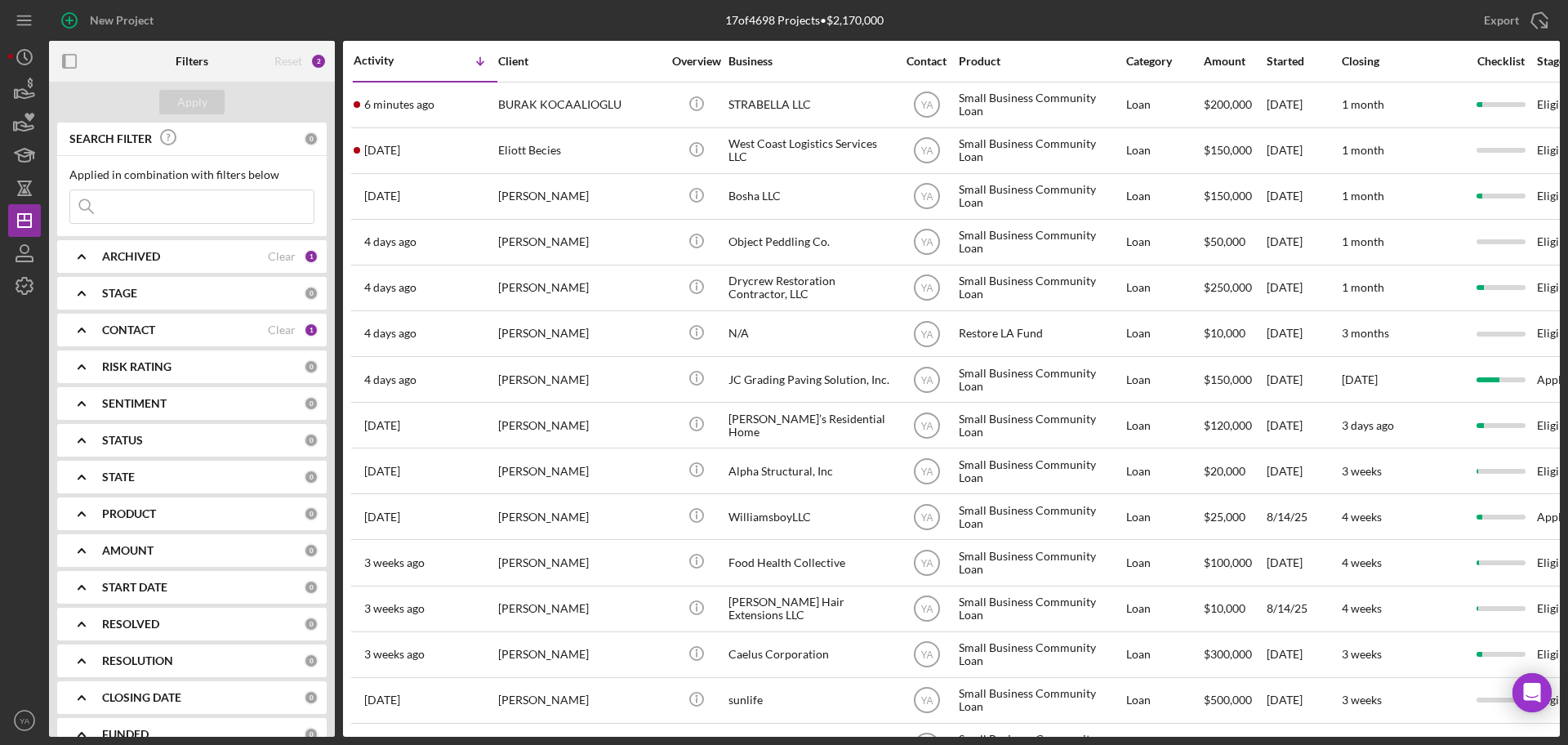
scroll to position [62, 0]
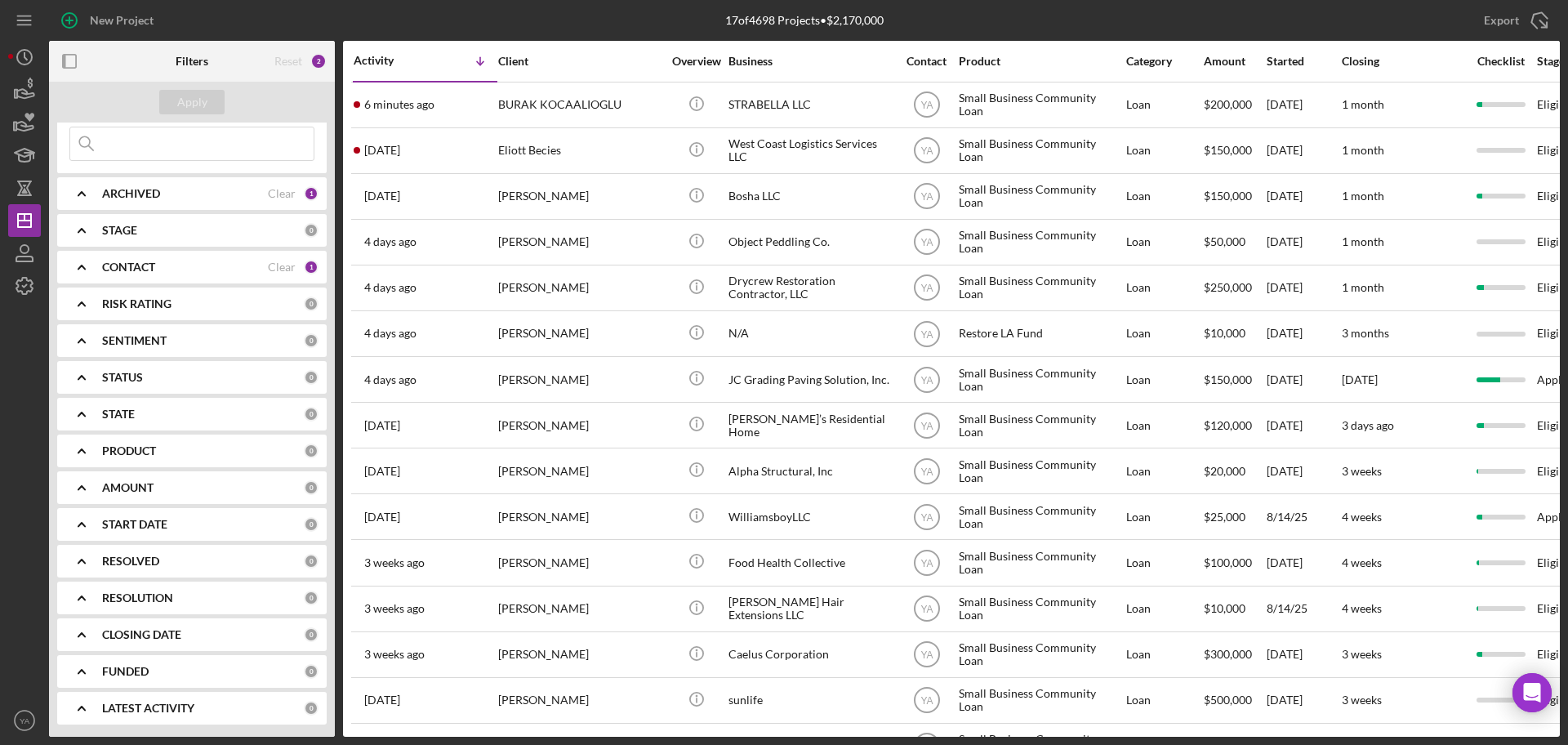
click at [140, 455] on b "PRODUCT" at bounding box center [129, 451] width 54 height 13
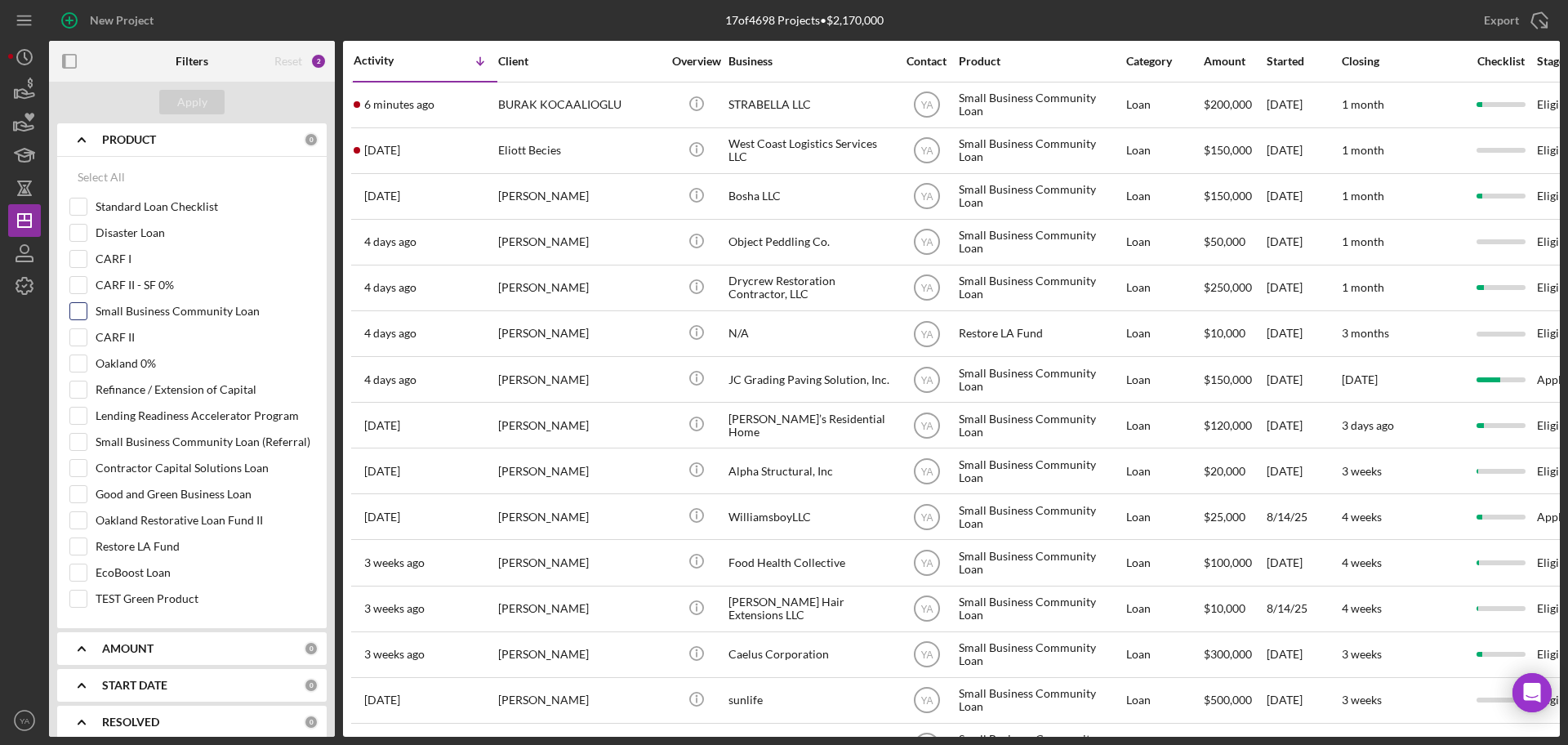
scroll to position [376, 0]
click at [81, 546] on input "Restore LA Fund" at bounding box center [78, 544] width 16 height 16
click at [206, 99] on button "Apply" at bounding box center [192, 102] width 65 height 25
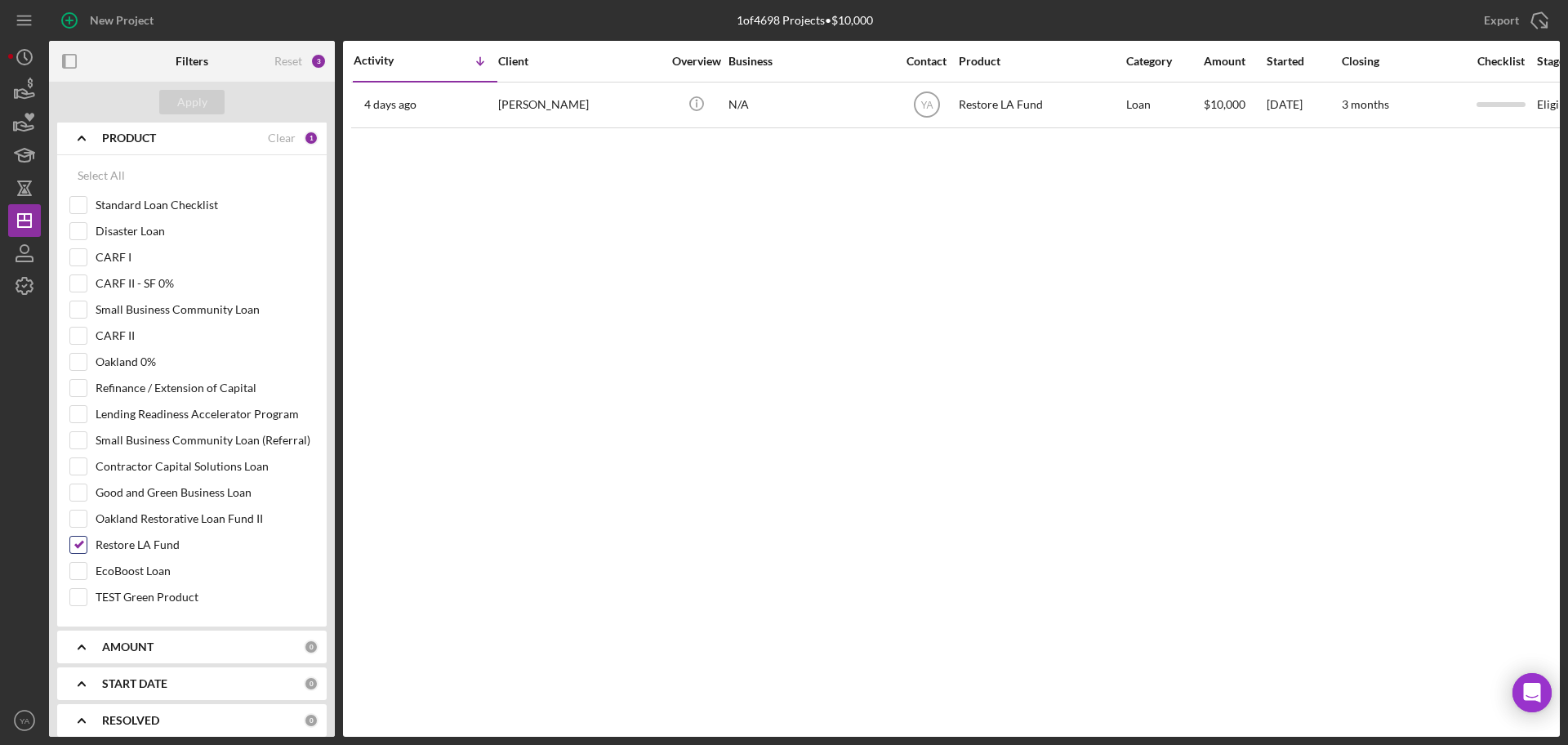
click at [79, 541] on input "Restore LA Fund" at bounding box center [78, 544] width 16 height 16
checkbox input "false"
click at [213, 105] on button "Apply" at bounding box center [192, 102] width 65 height 25
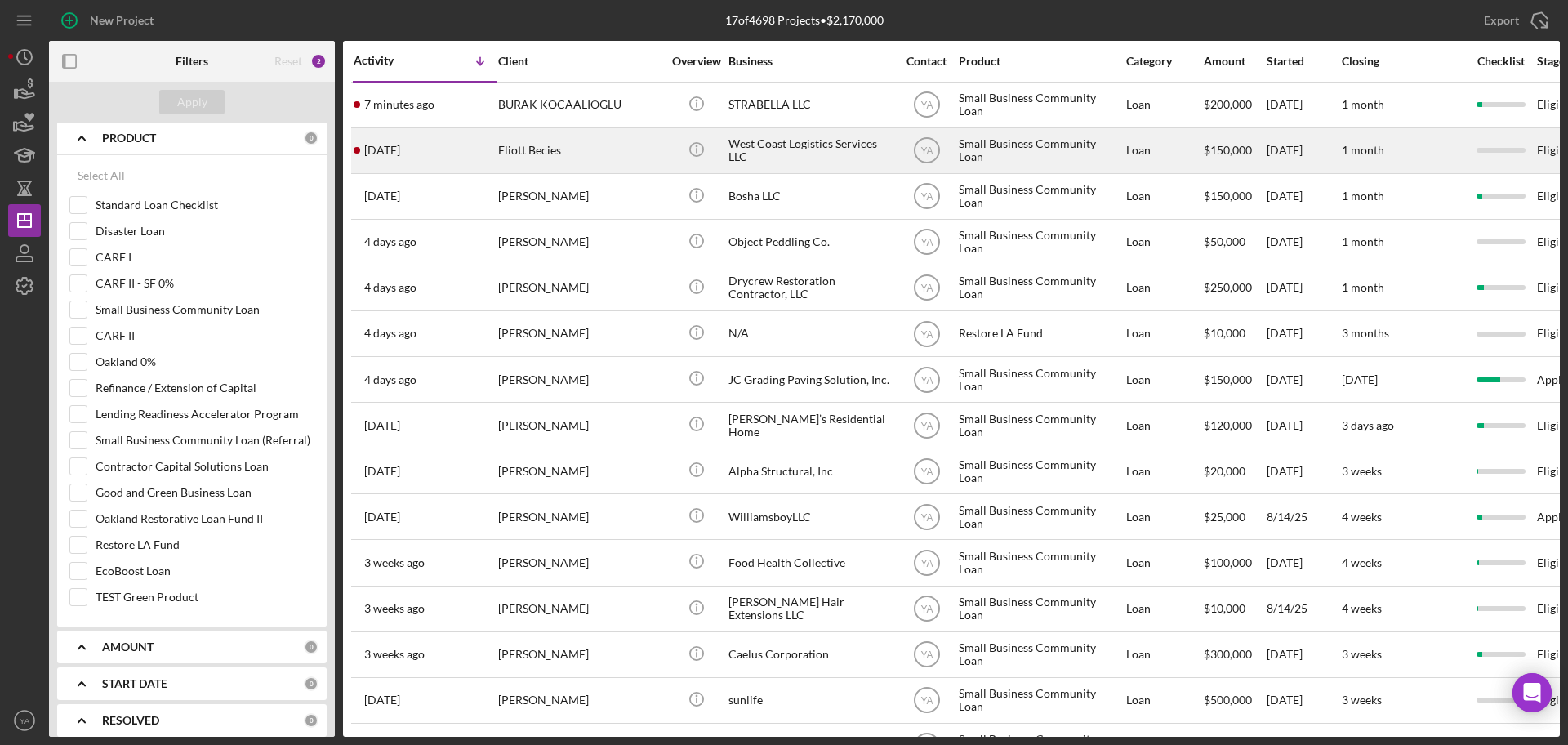
click at [850, 160] on div "West Coast Logistics Services LLC" at bounding box center [810, 150] width 164 height 44
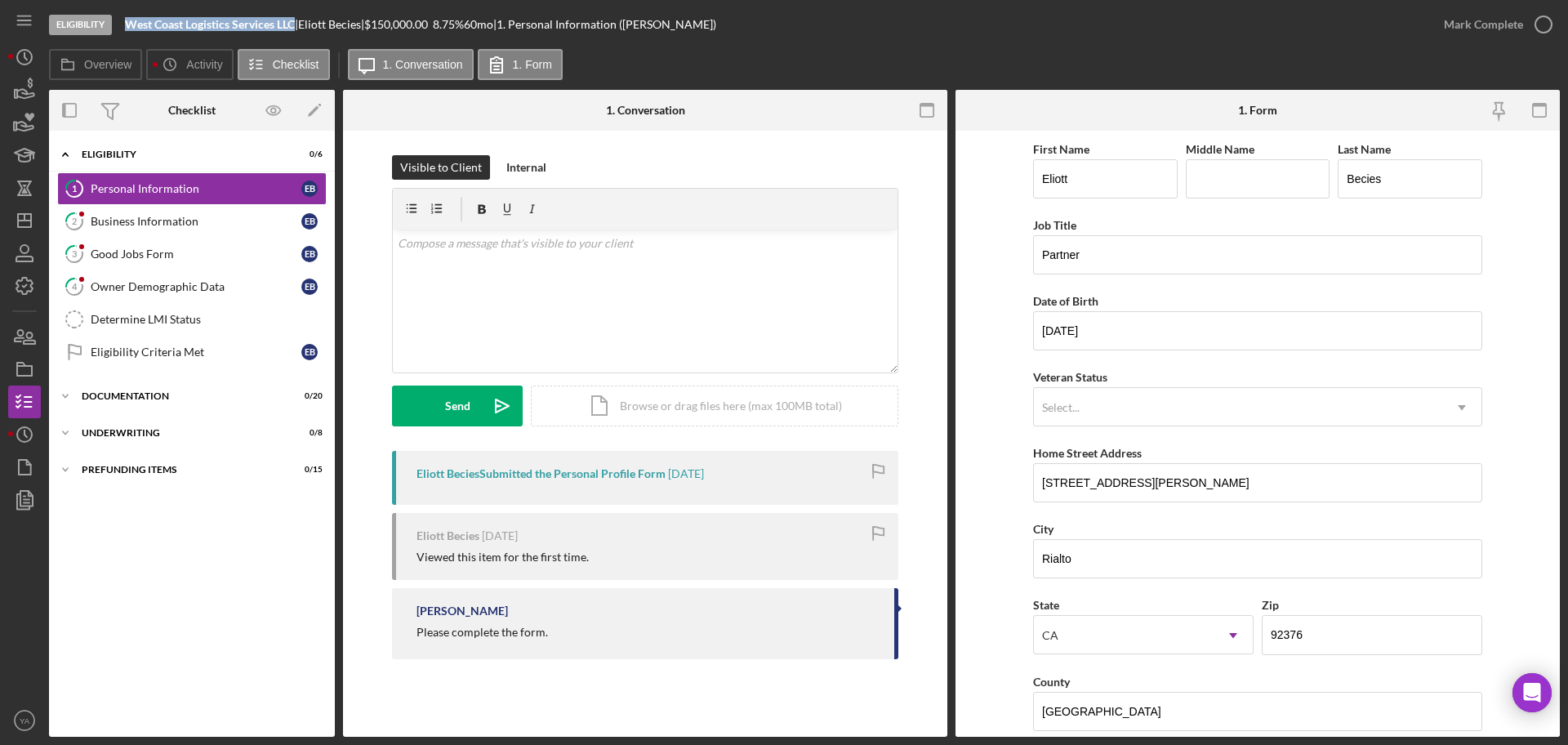
drag, startPoint x: 126, startPoint y: 23, endPoint x: 295, endPoint y: 21, distance: 169.0
click at [295, 21] on b "West Coast Logistics Services LLC" at bounding box center [210, 24] width 170 height 14
copy b "West Coast Logistics Services LLC"
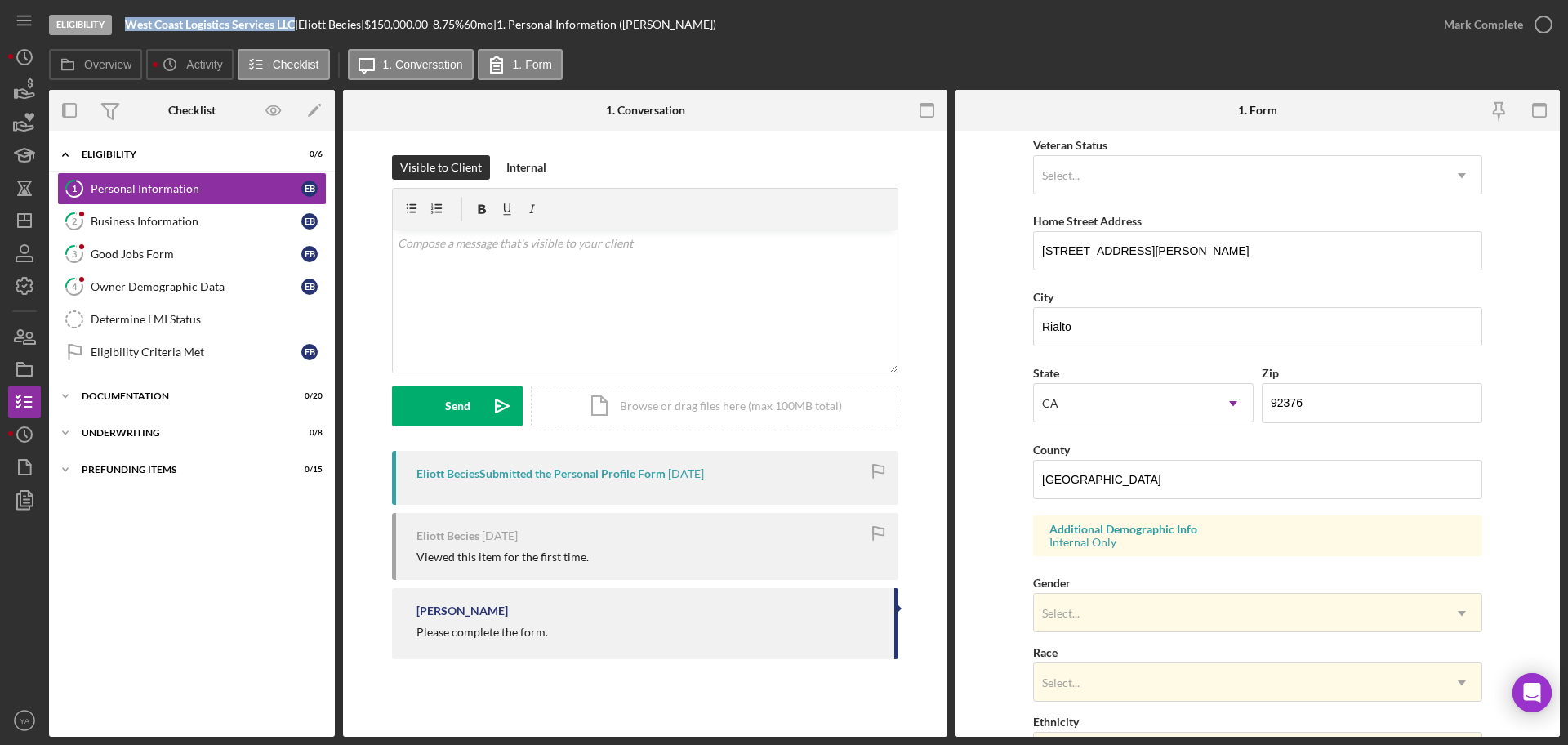
scroll to position [484, 0]
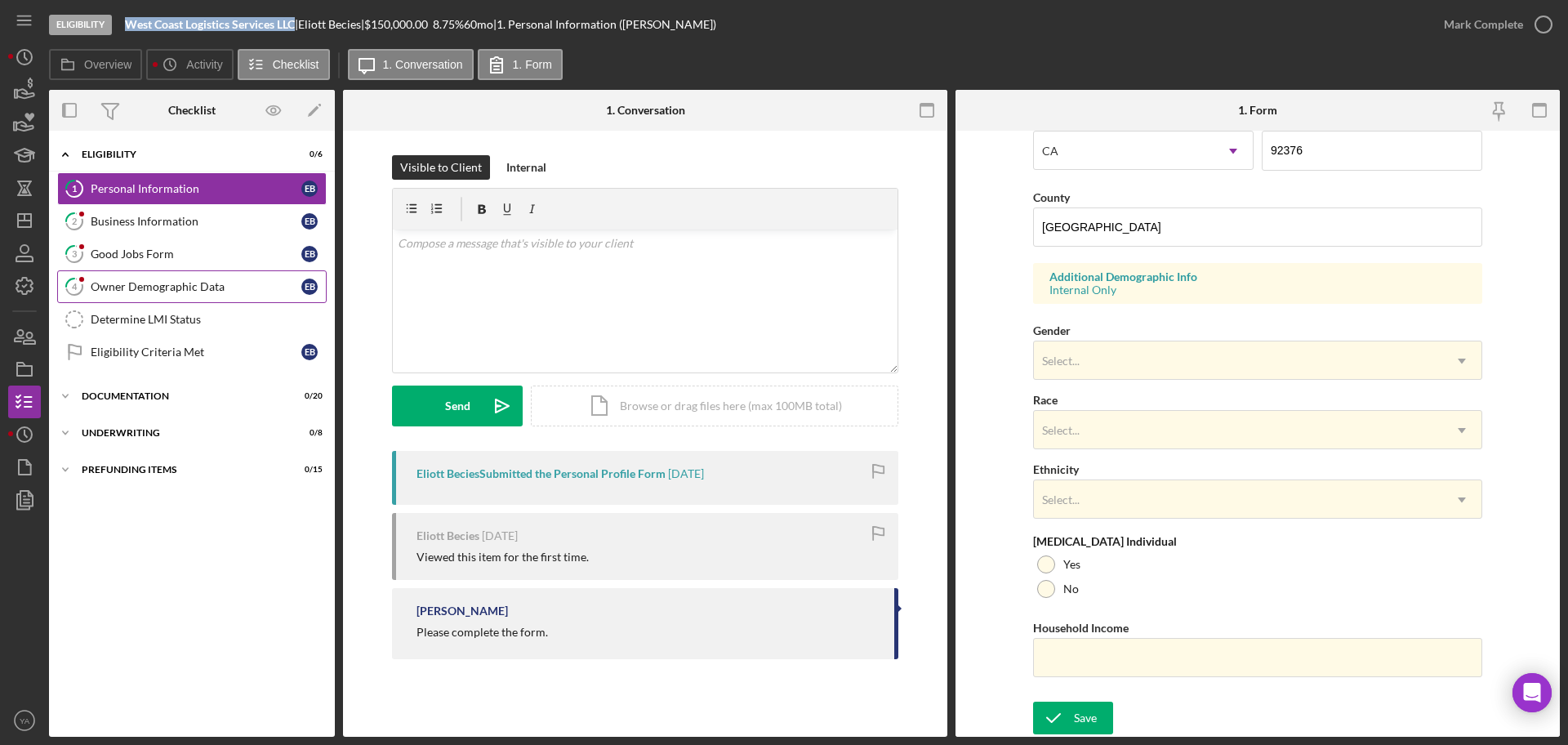
click at [203, 276] on link "4 Owner Demographic Data E B" at bounding box center [193, 287] width 270 height 33
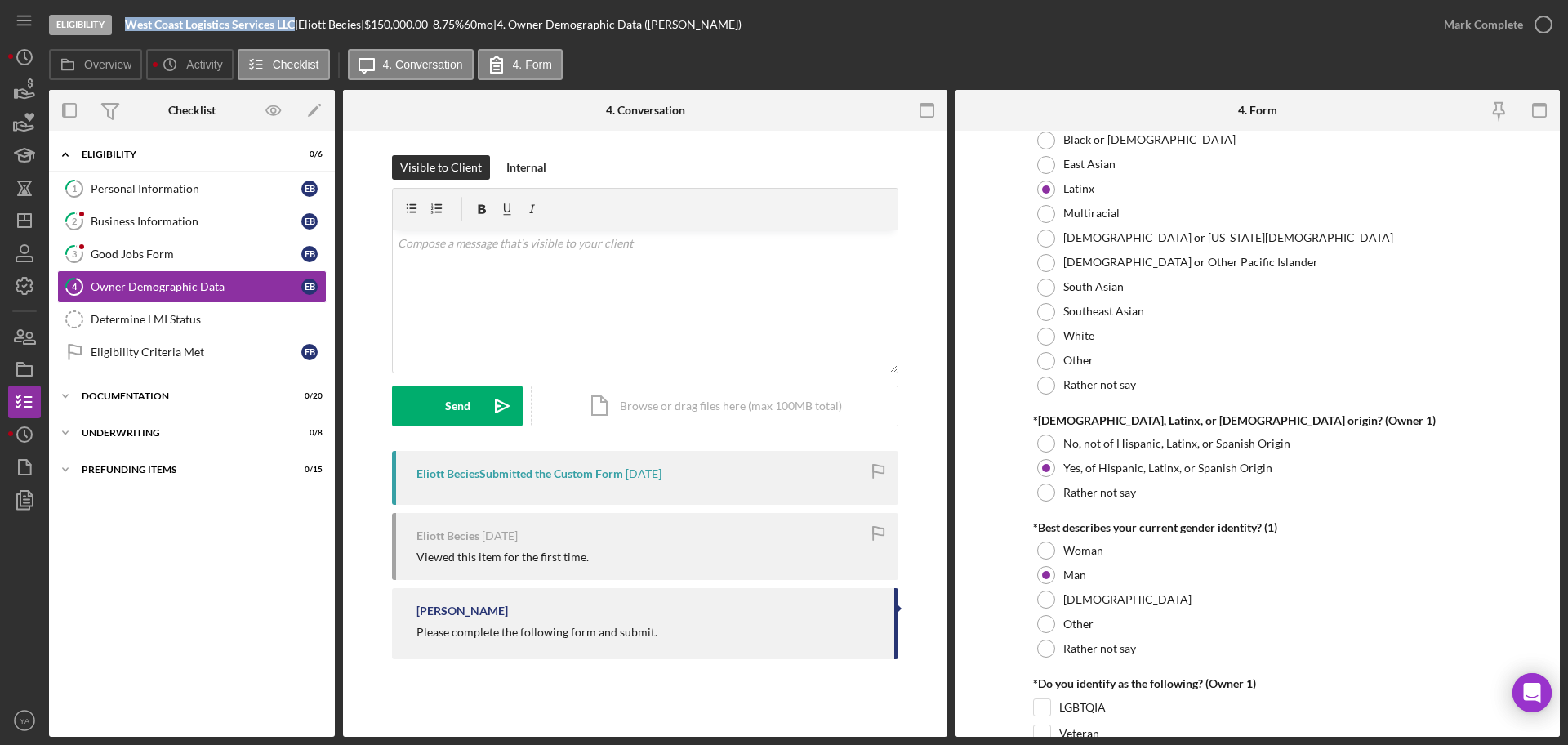
scroll to position [922, 0]
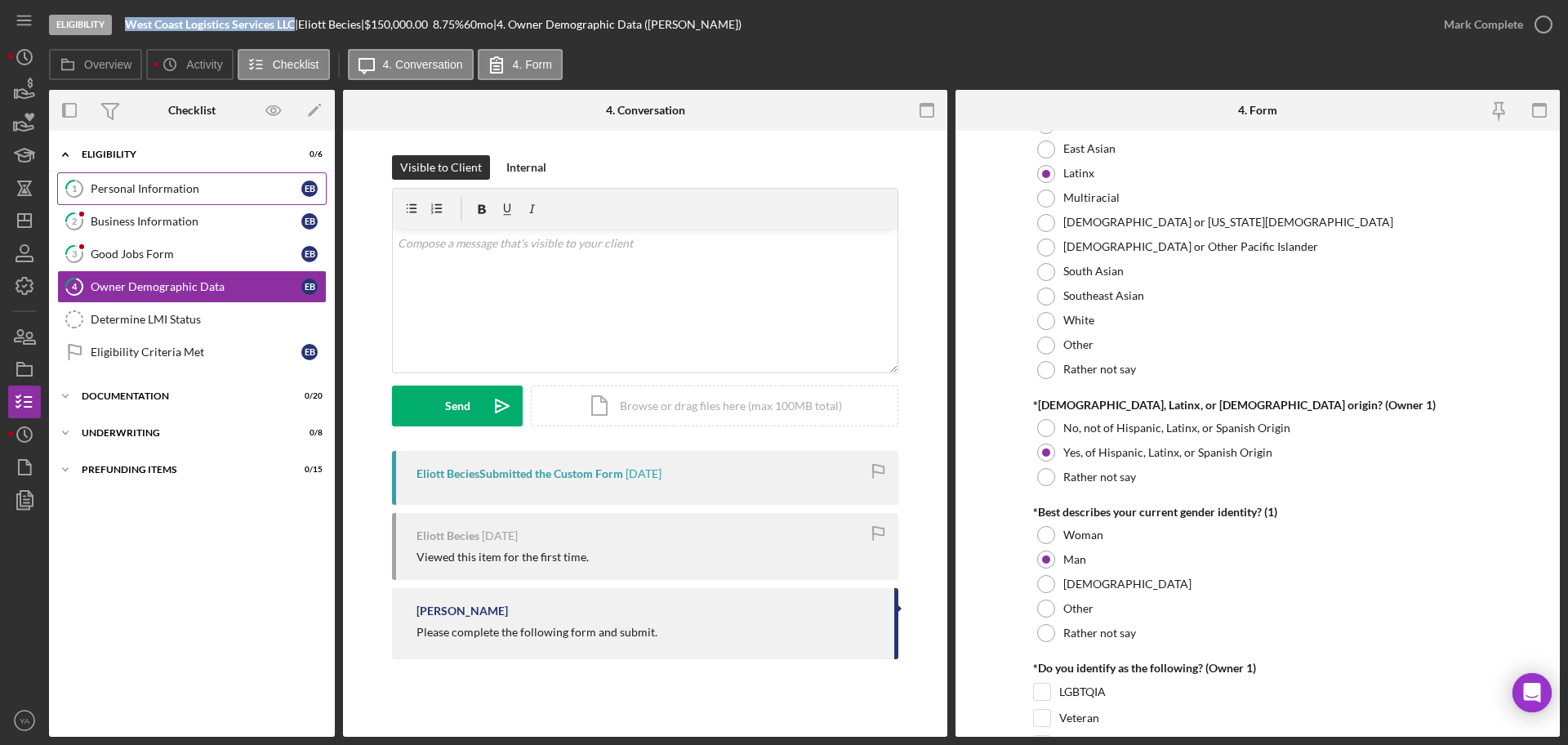
click at [195, 195] on link "1 Personal Information E B" at bounding box center [193, 189] width 270 height 33
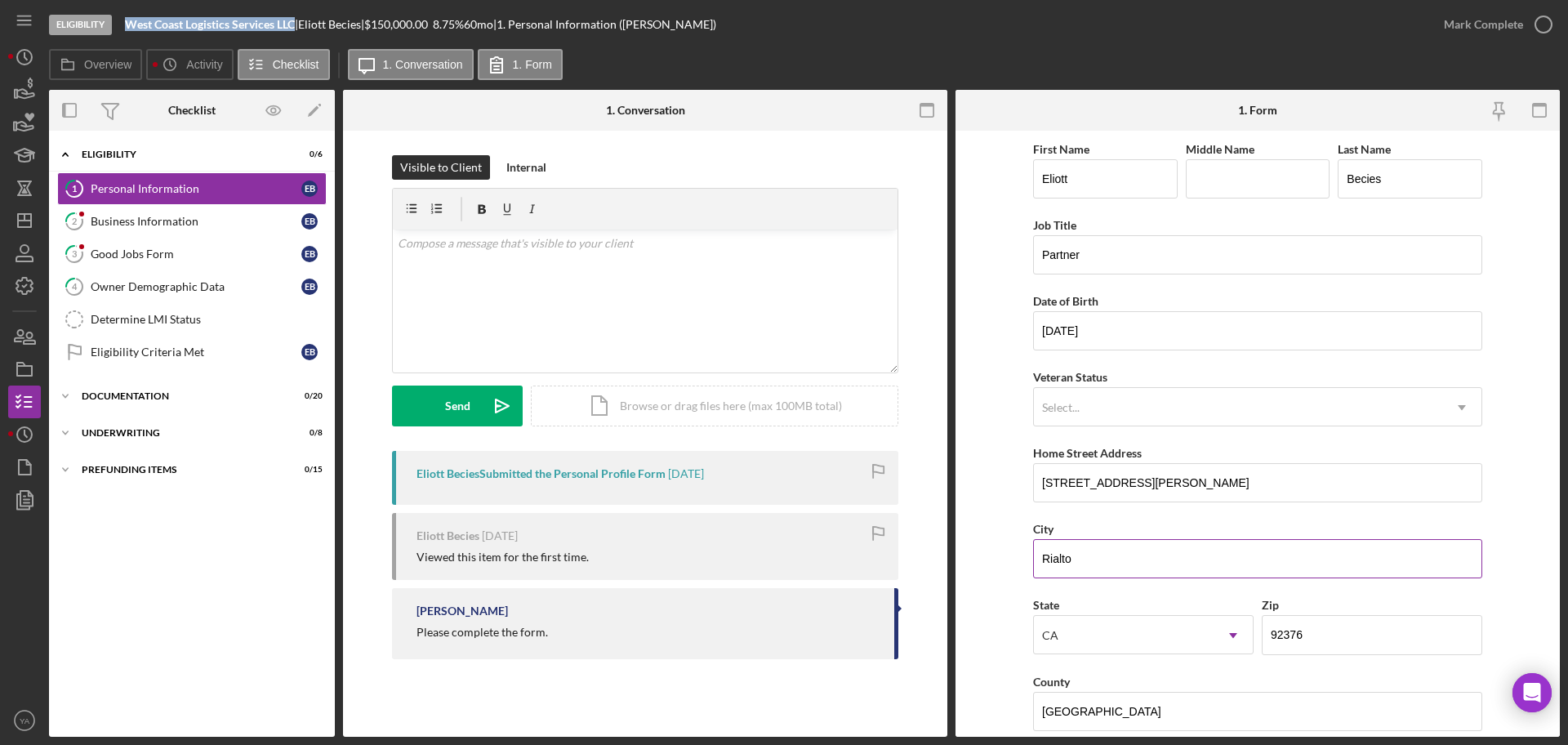
scroll to position [484, 0]
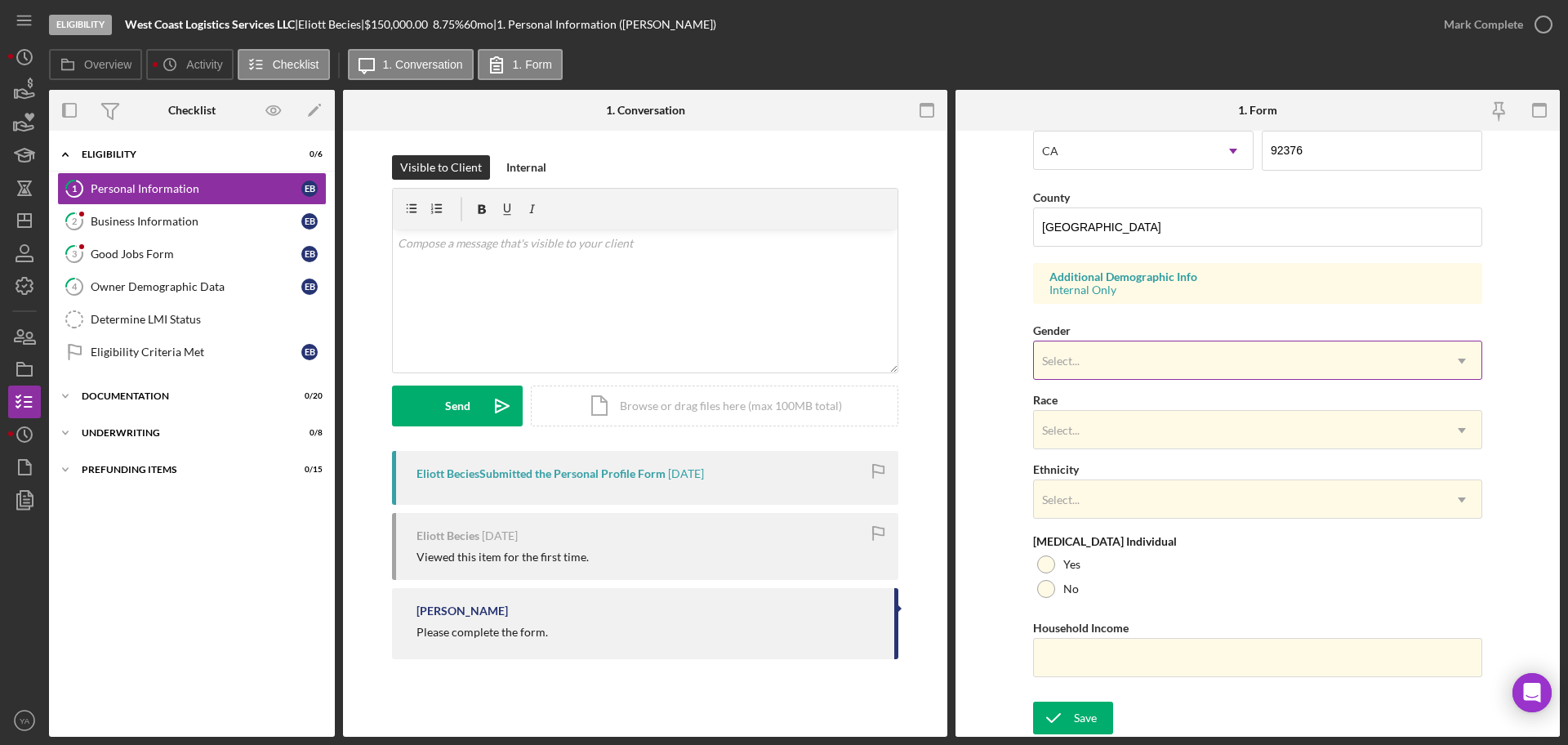
click at [1212, 367] on div "Select..." at bounding box center [1238, 361] width 408 height 38
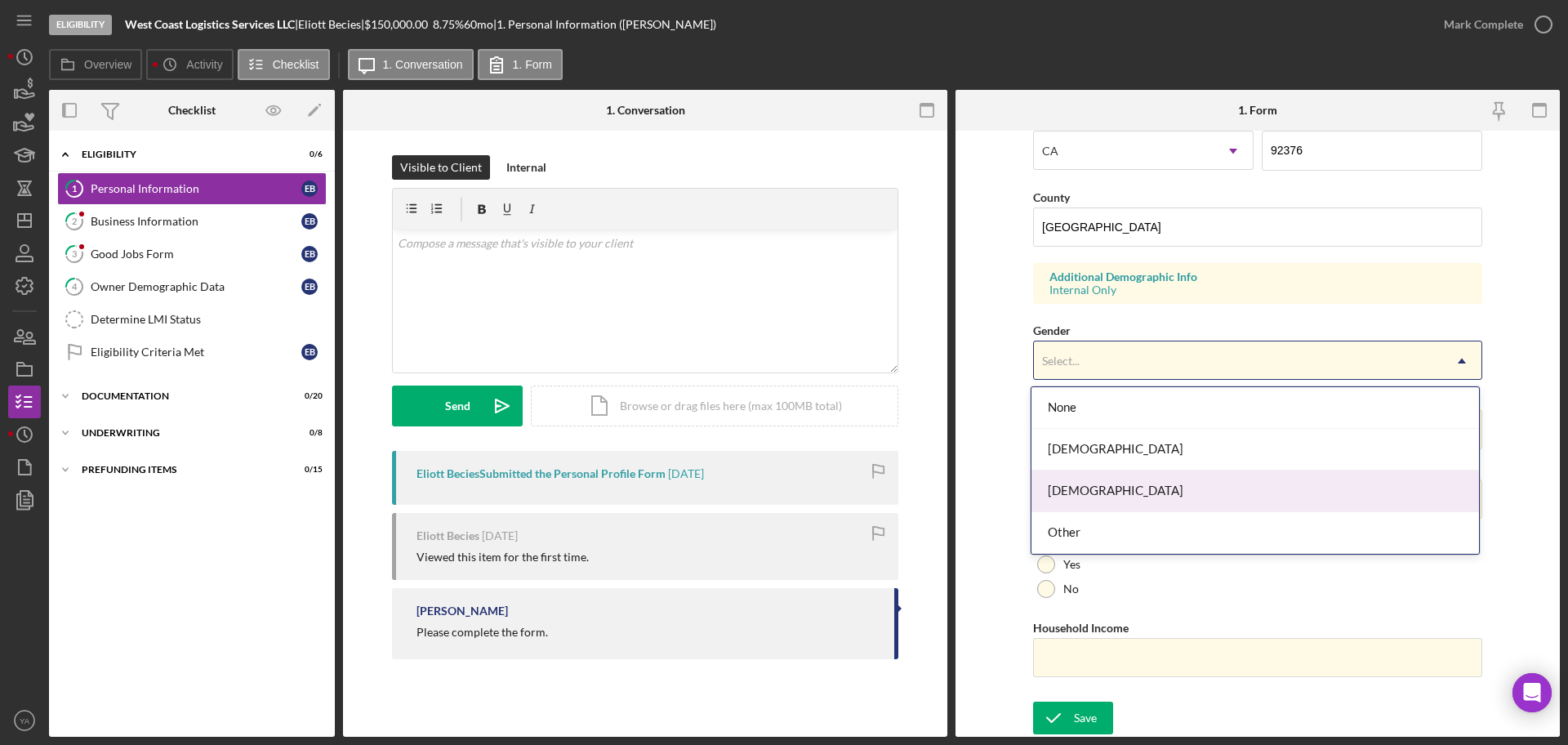
click at [1152, 488] on div "[DEMOGRAPHIC_DATA]" at bounding box center [1255, 491] width 448 height 42
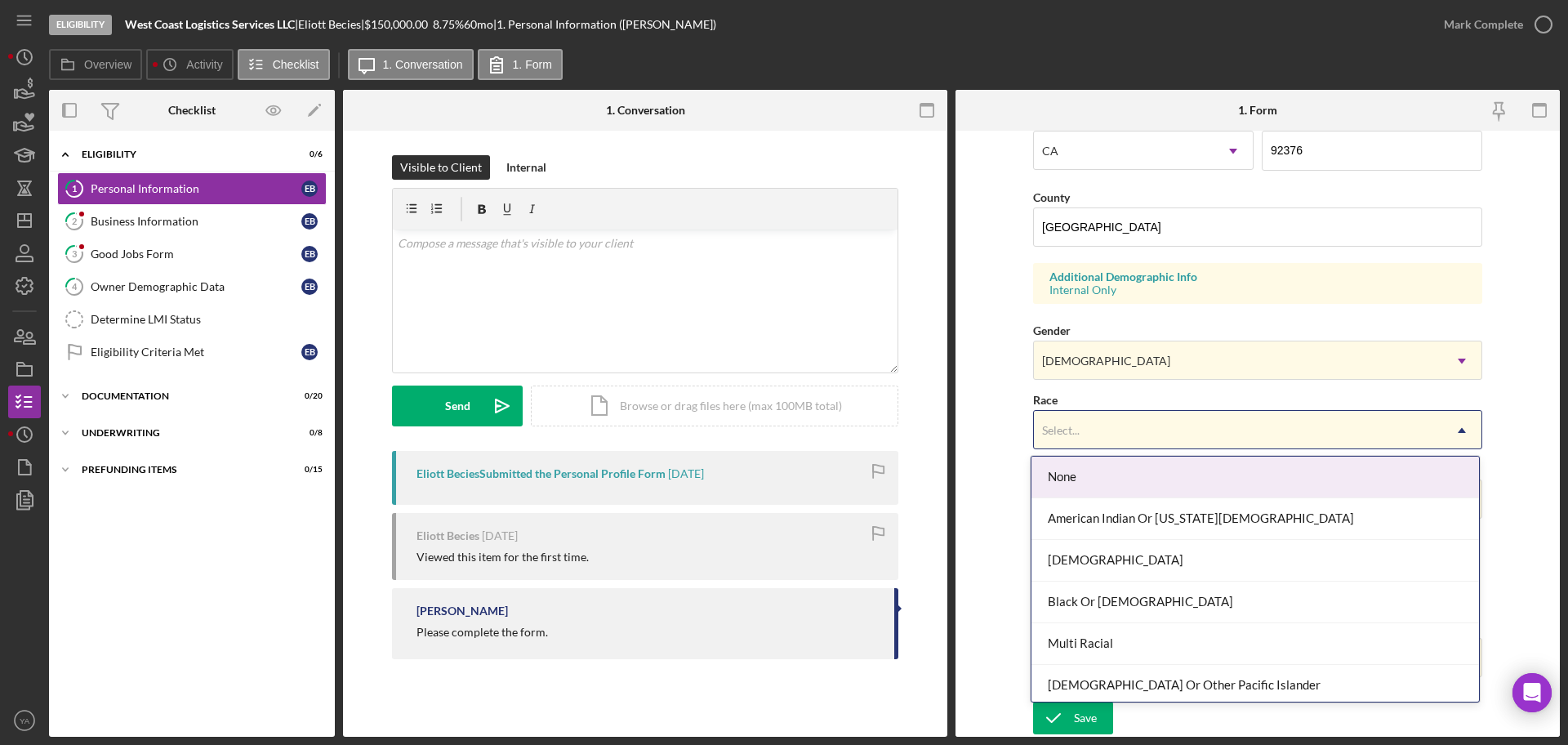
click at [1159, 436] on div "Select..." at bounding box center [1238, 430] width 408 height 38
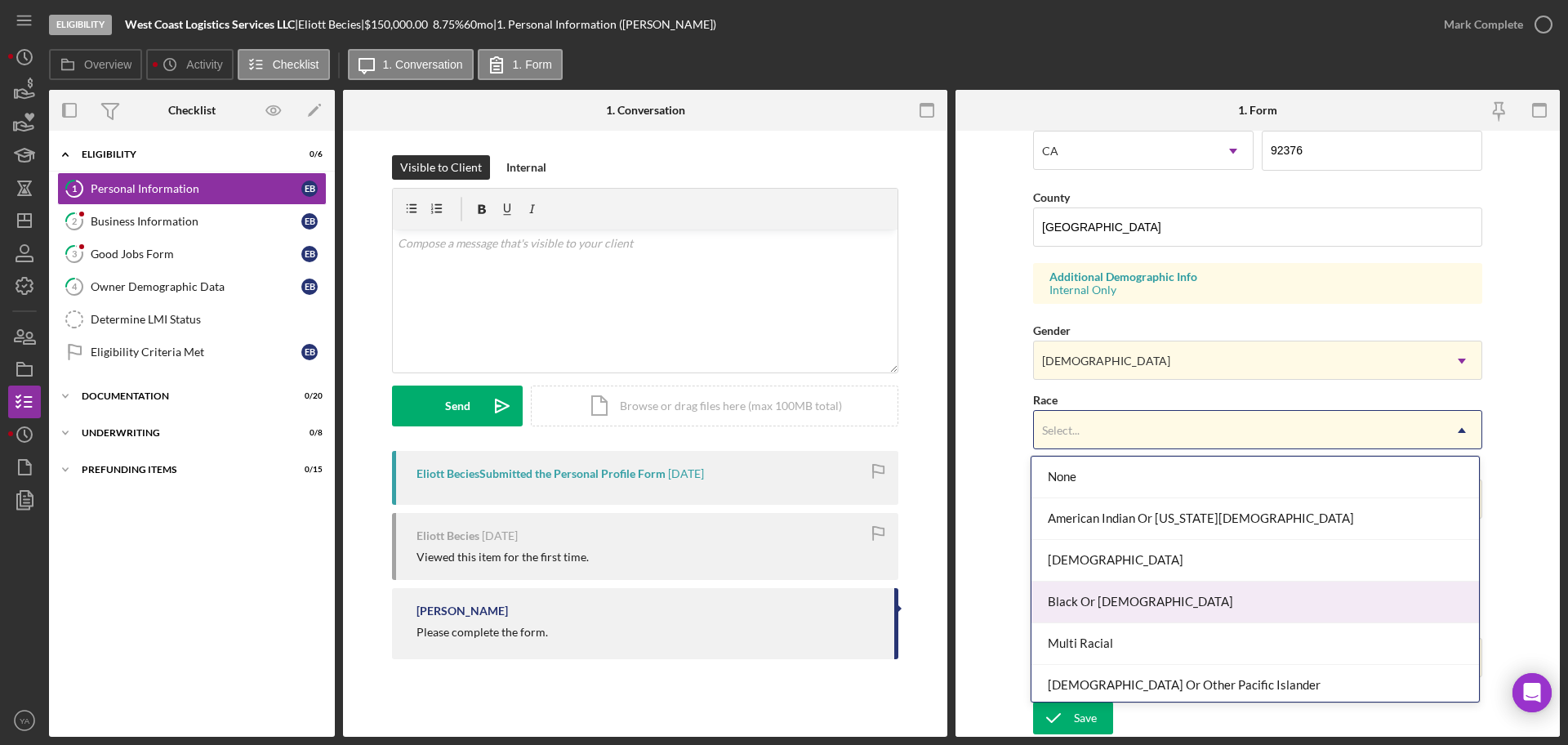
scroll to position [88, 0]
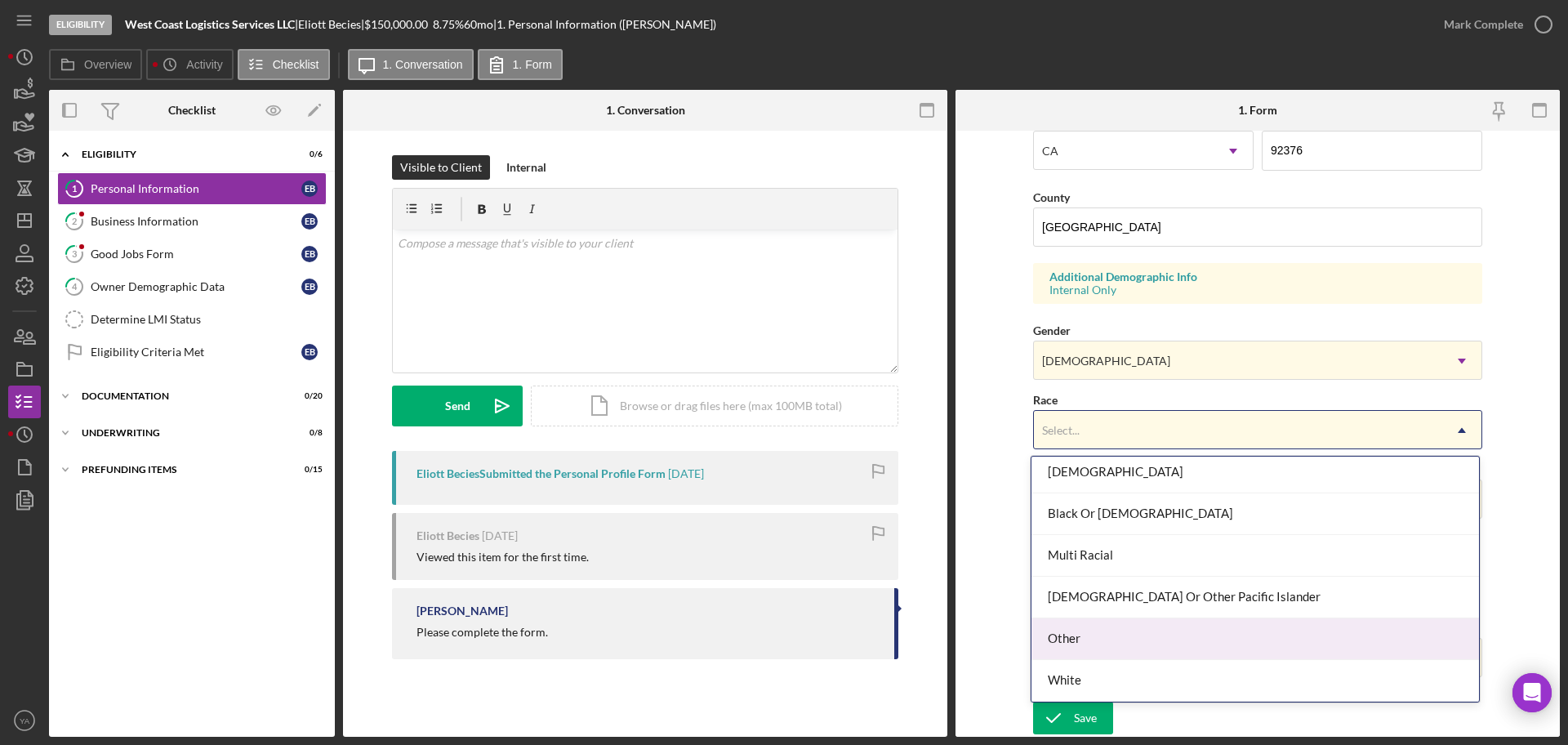
click at [1123, 624] on div "Other" at bounding box center [1255, 639] width 448 height 42
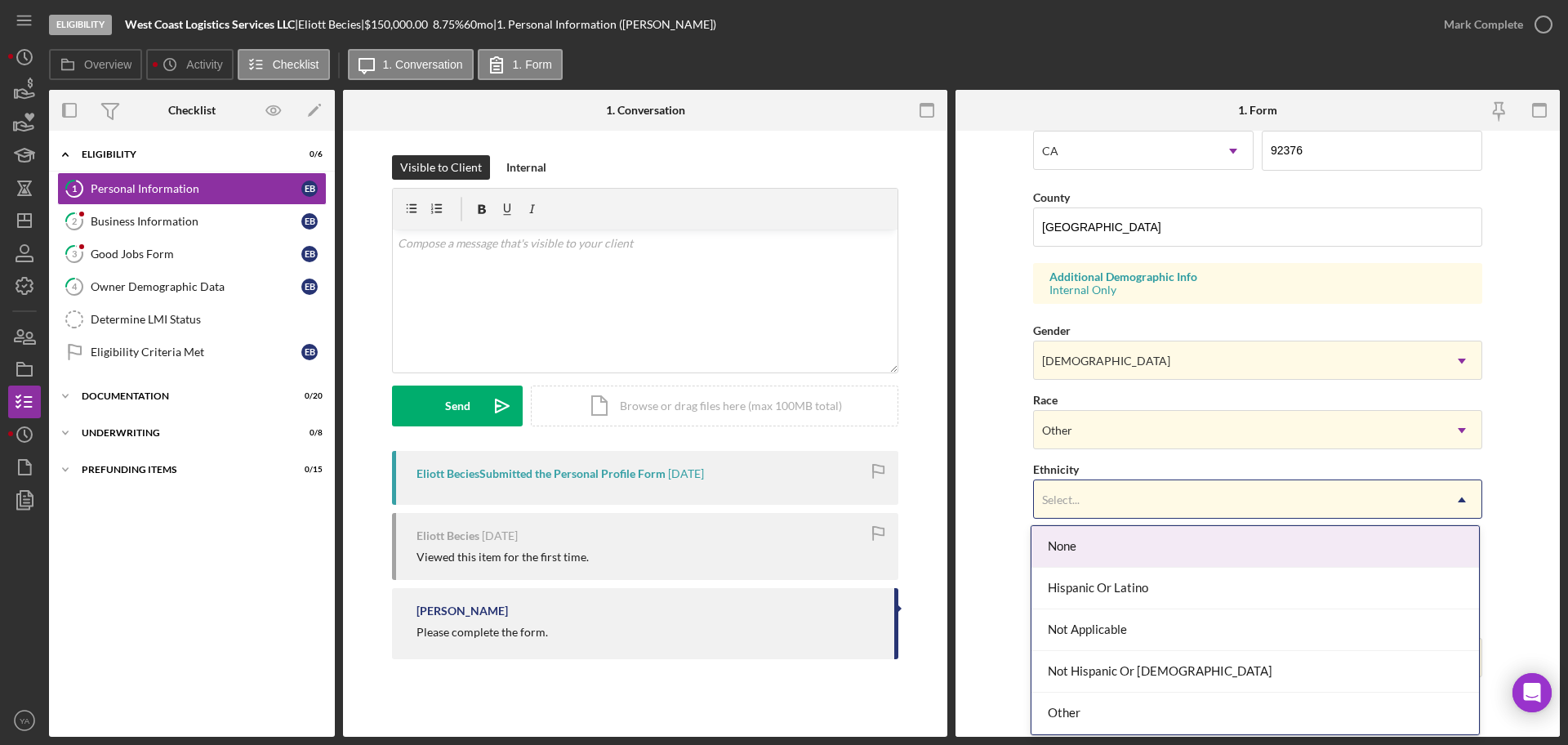
click at [1139, 497] on div "Select..." at bounding box center [1238, 500] width 408 height 38
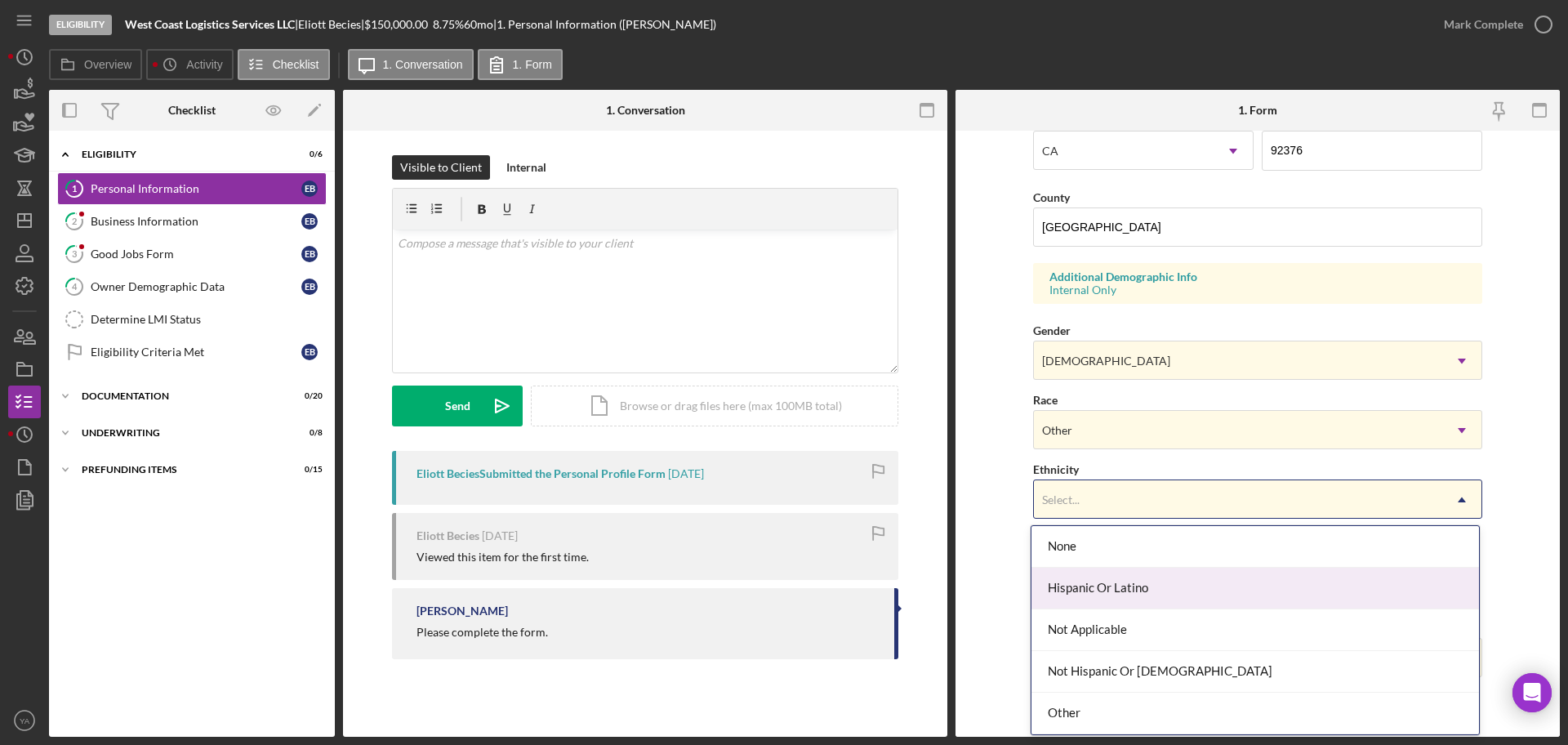
click at [1176, 589] on div "Hispanic Or Latino" at bounding box center [1255, 588] width 448 height 42
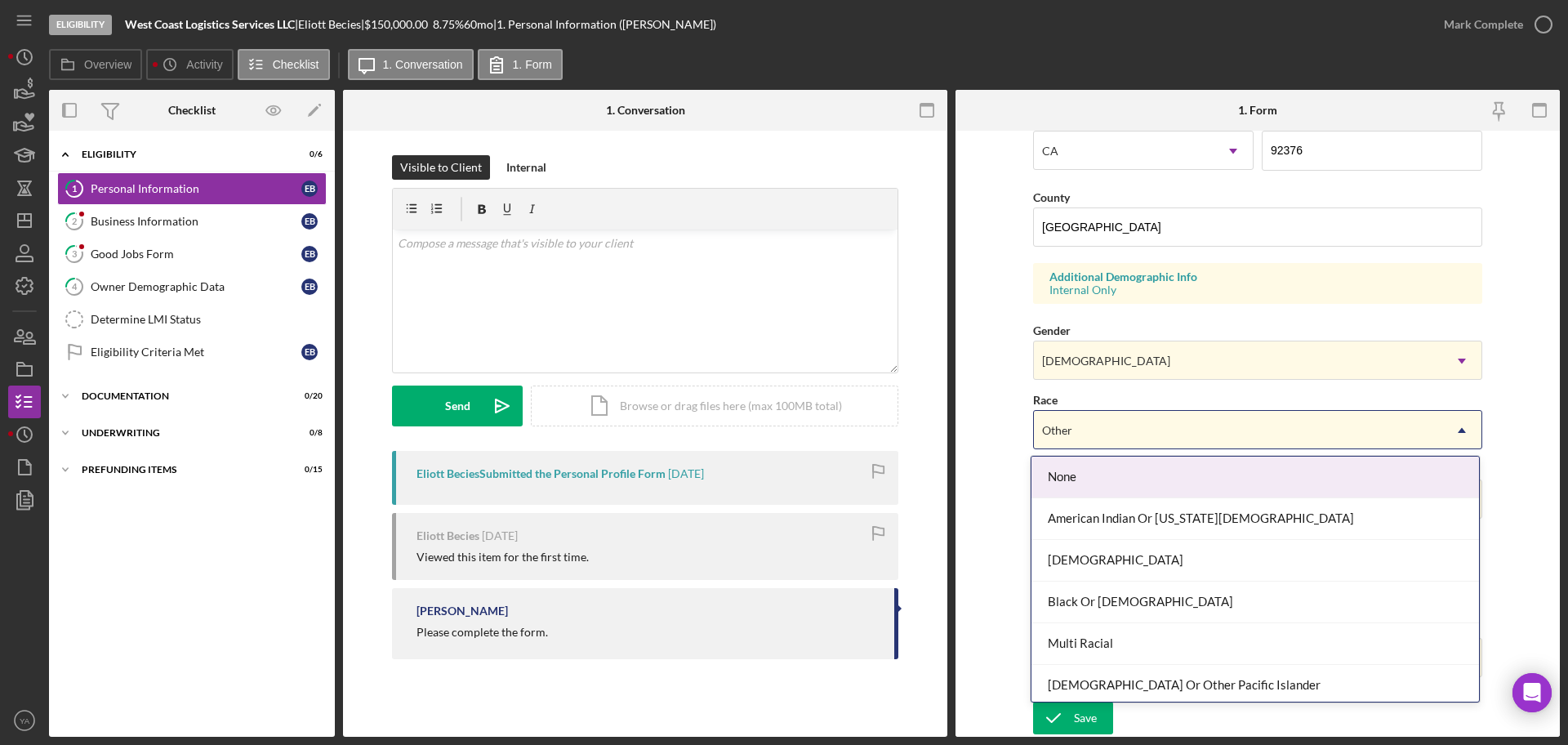
click at [1154, 424] on div "Other" at bounding box center [1238, 430] width 408 height 38
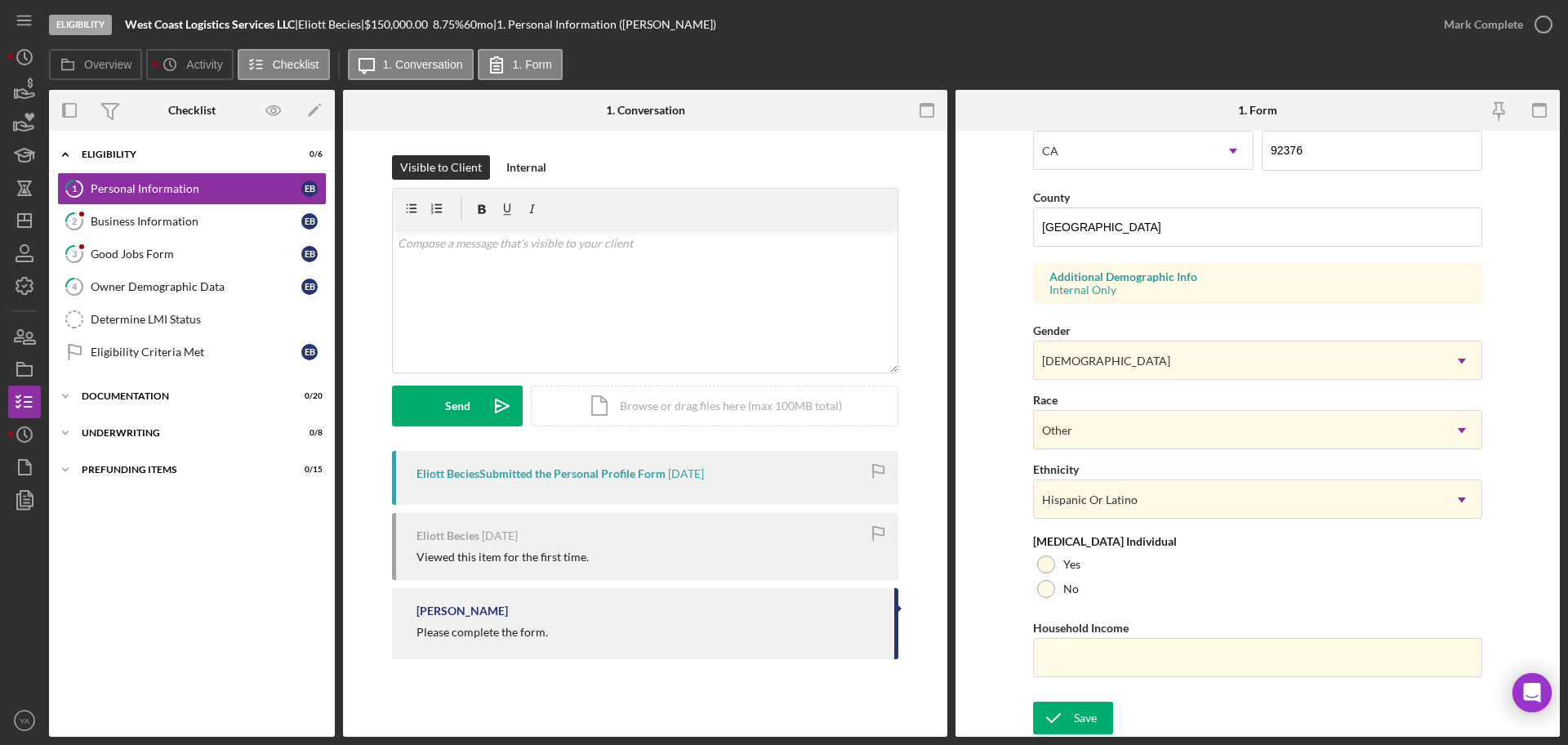
click at [999, 532] on form "First Name [PERSON_NAME] Middle Name Last Name Becies Job Title Partner Date of…" at bounding box center [1258, 433] width 605 height 606
click at [1067, 720] on icon "submit" at bounding box center [1054, 718] width 41 height 41
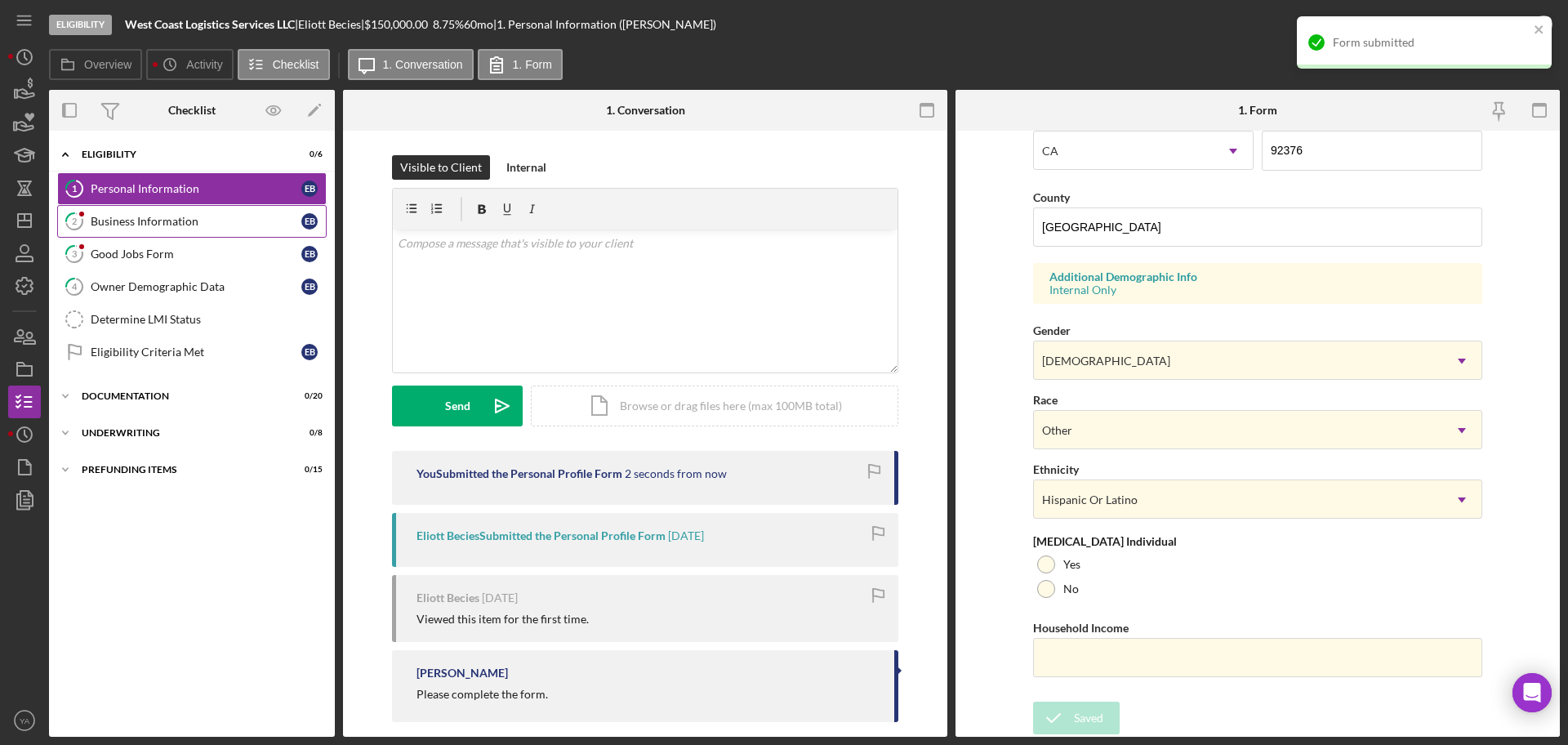
click at [210, 227] on div "Business Information" at bounding box center [196, 221] width 211 height 13
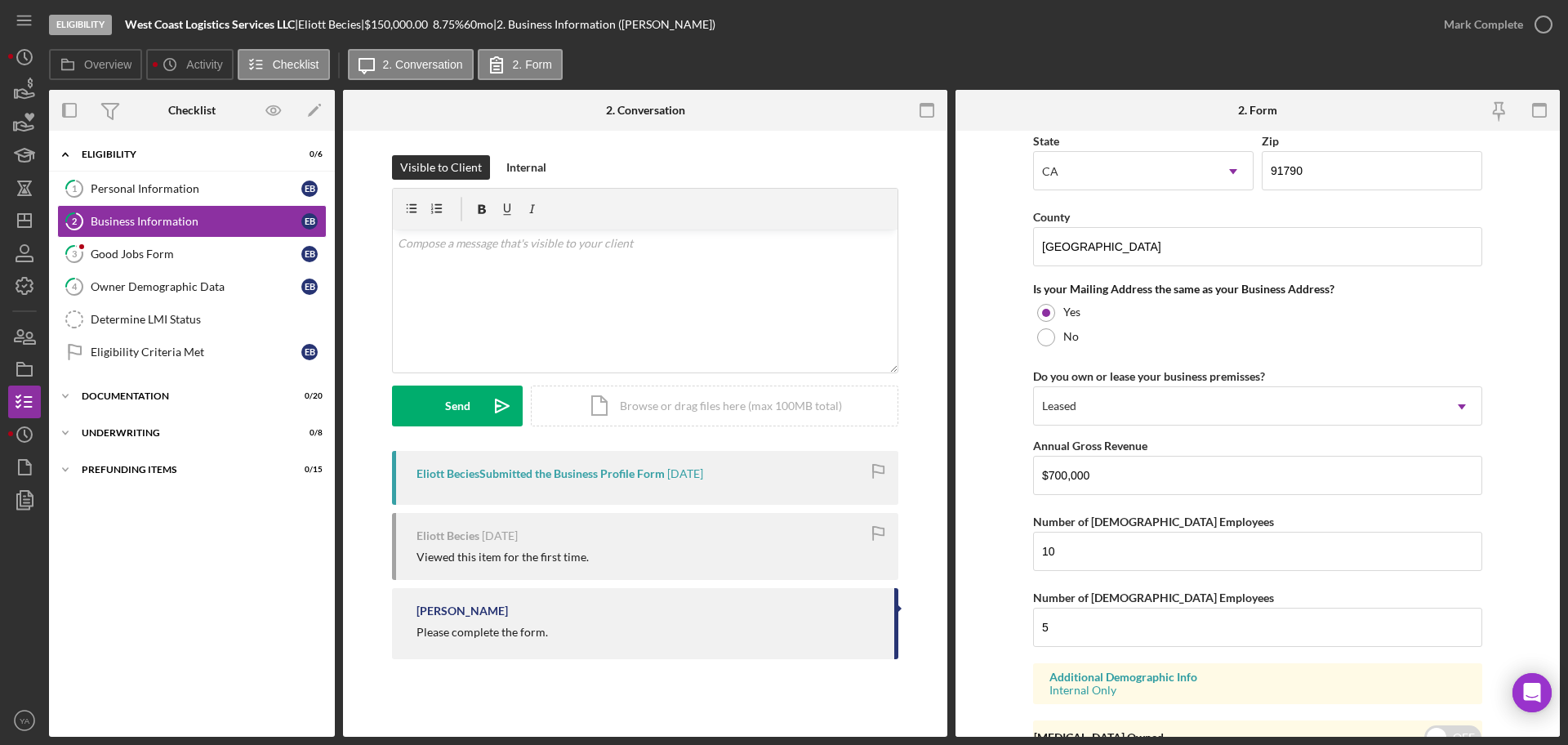
scroll to position [1331, 0]
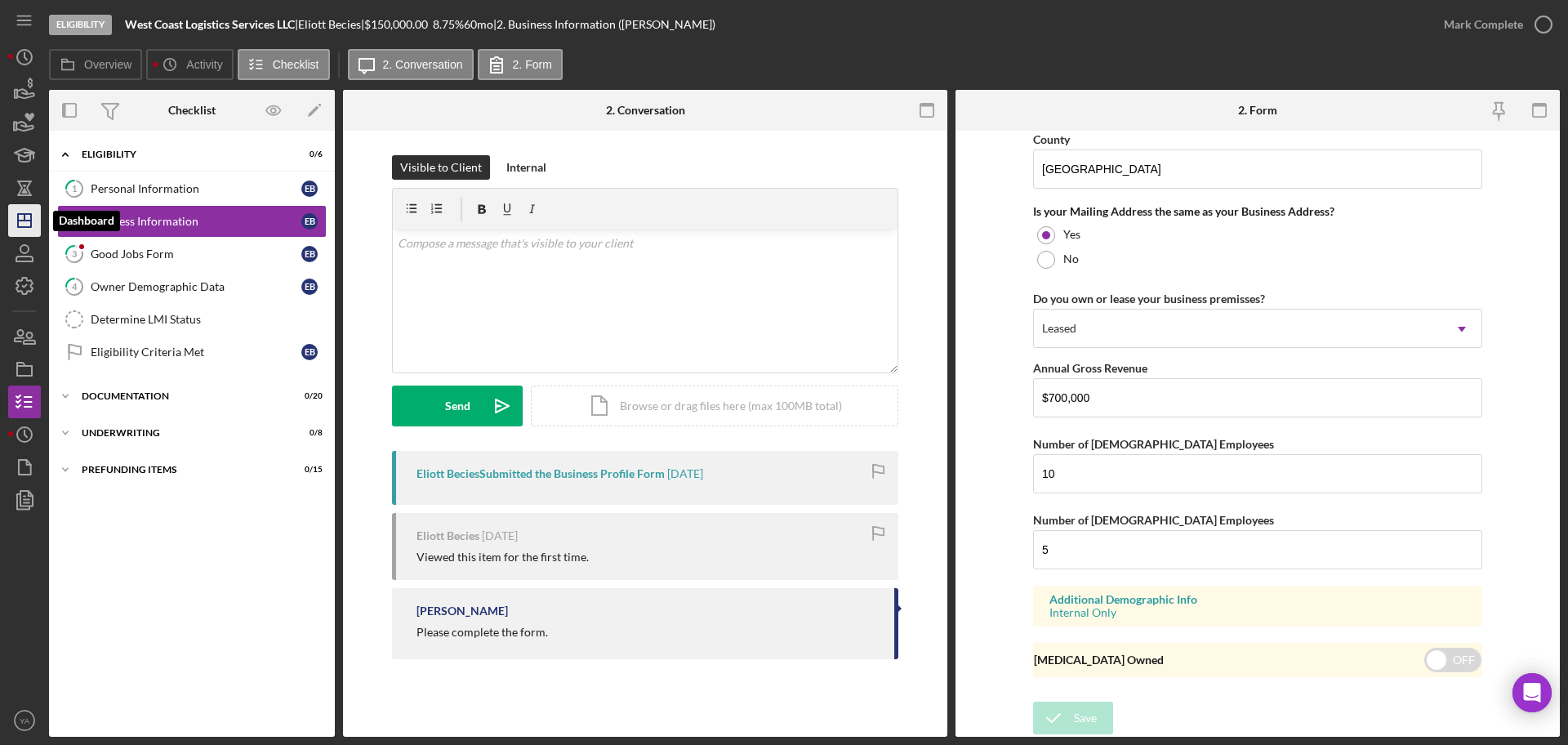
click at [9, 226] on icon "Icon/Dashboard" at bounding box center [25, 220] width 41 height 41
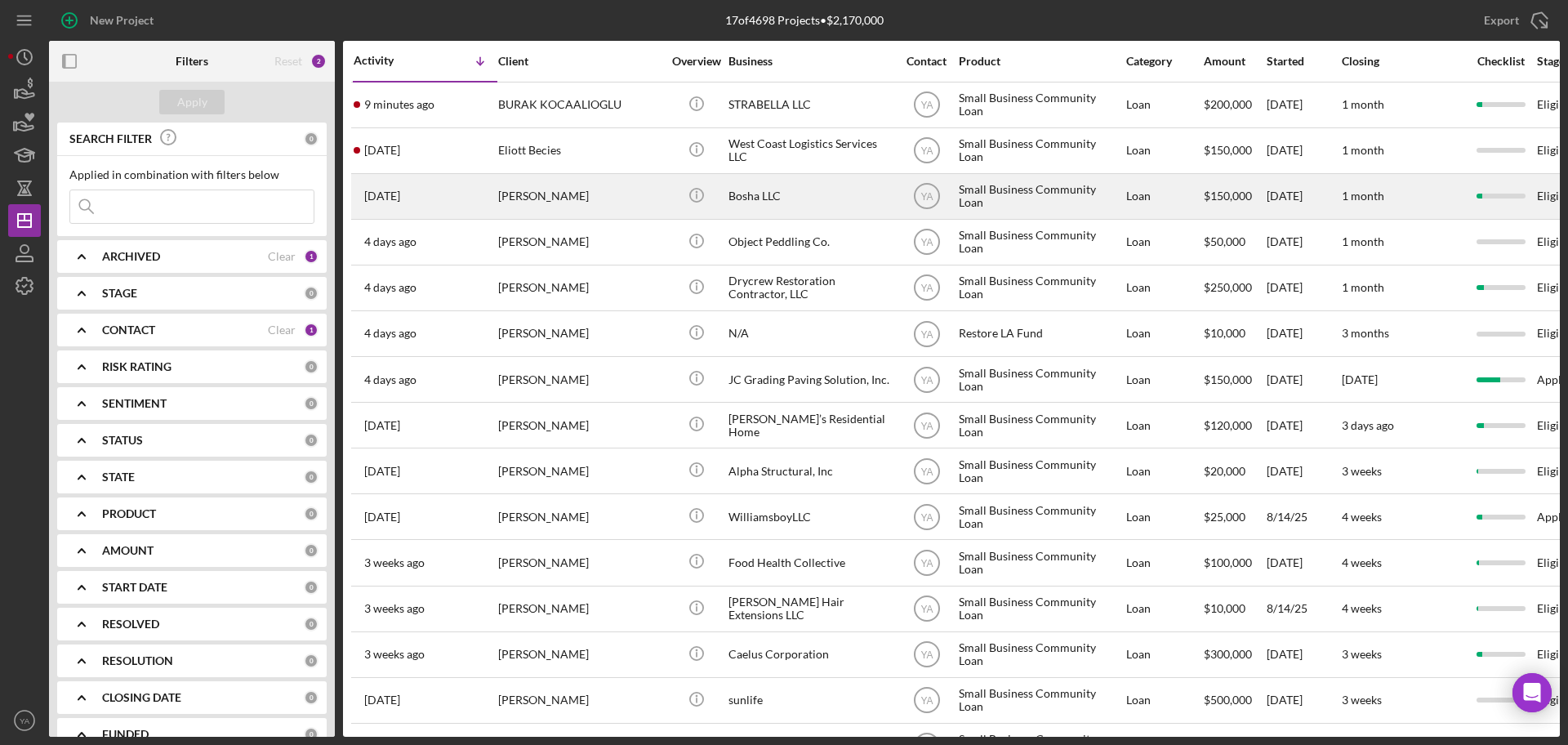
click at [822, 192] on div "Bosha LLC" at bounding box center [810, 196] width 164 height 44
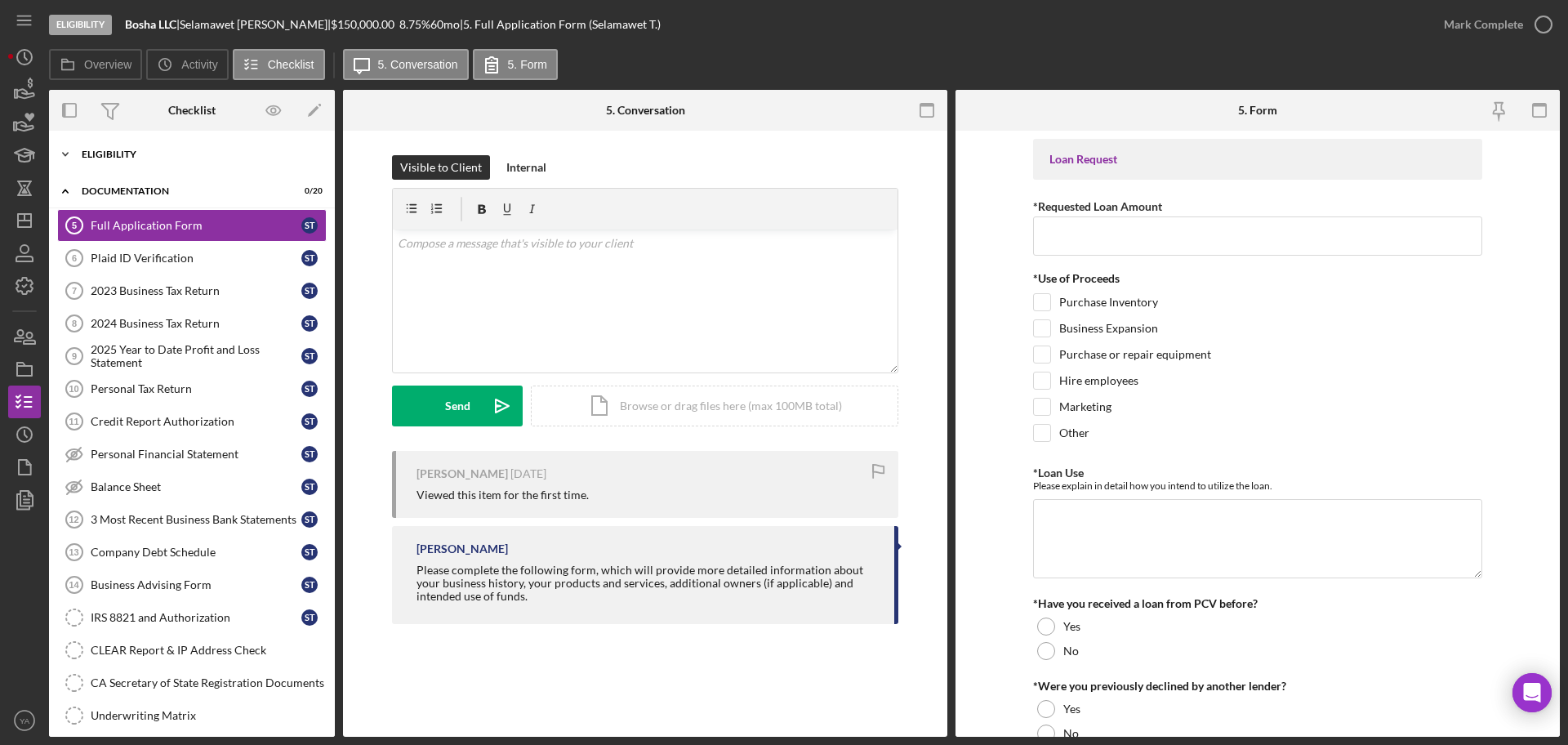
click at [177, 155] on div "Eligibility" at bounding box center [197, 155] width 233 height 10
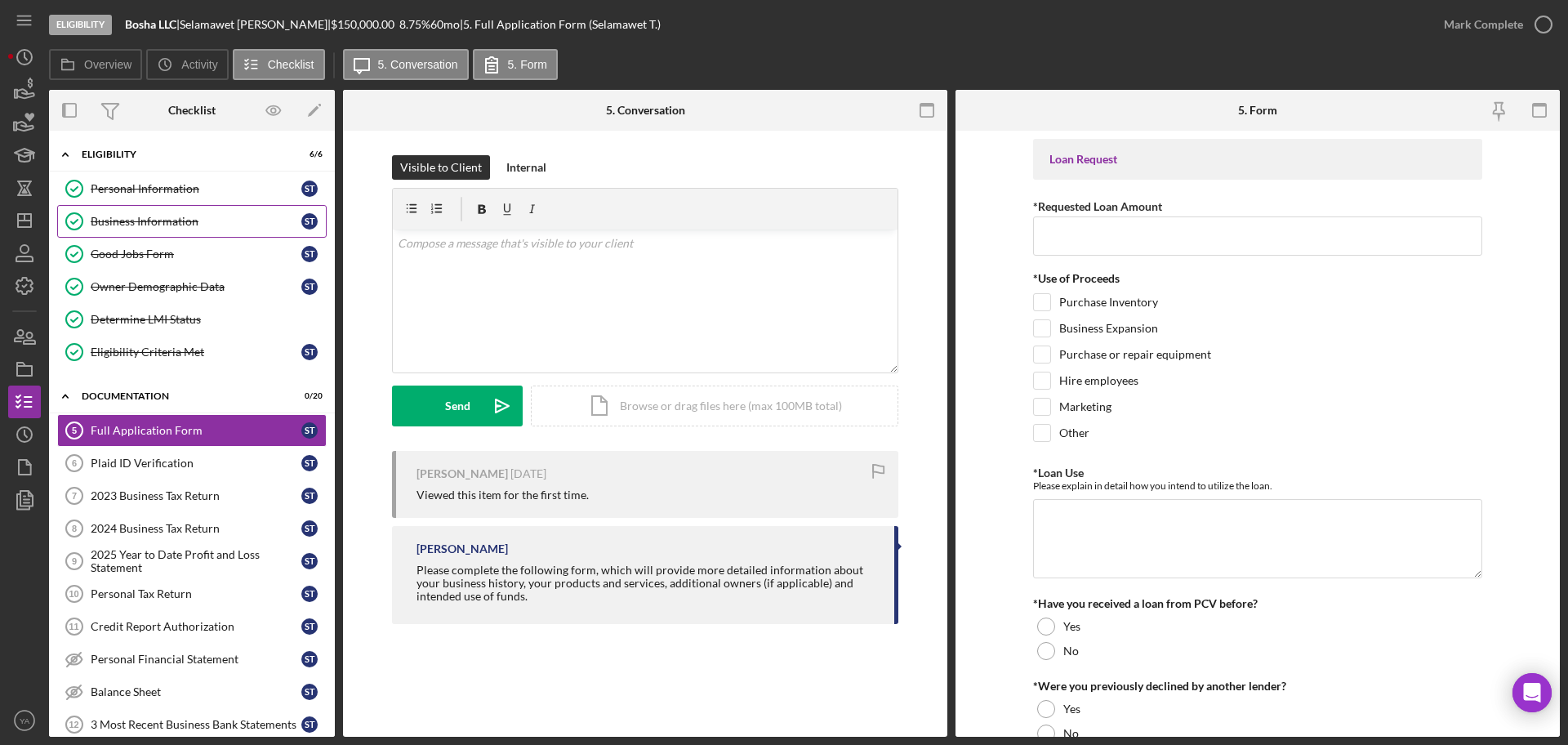
click at [190, 217] on div "Business Information" at bounding box center [196, 221] width 211 height 13
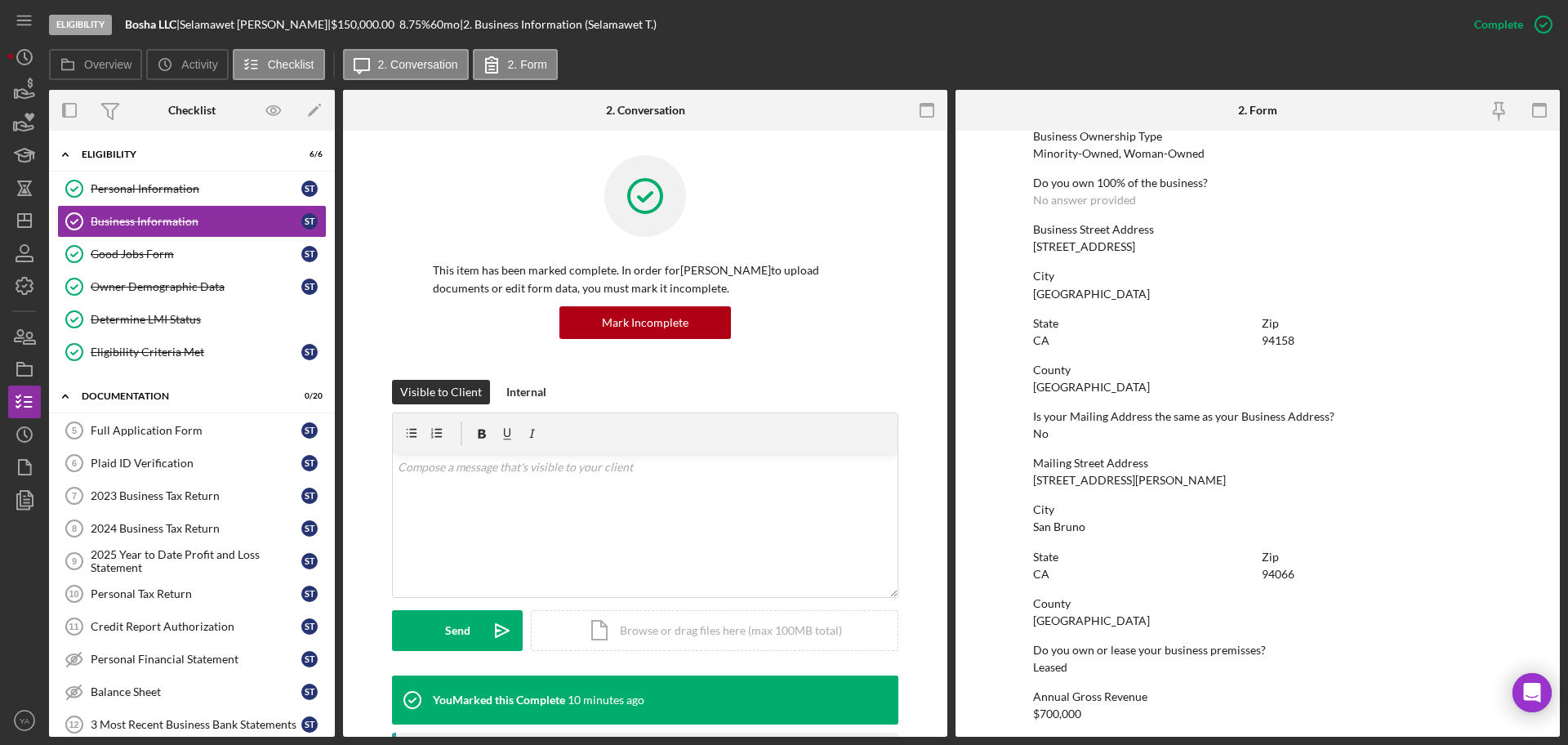
scroll to position [812, 0]
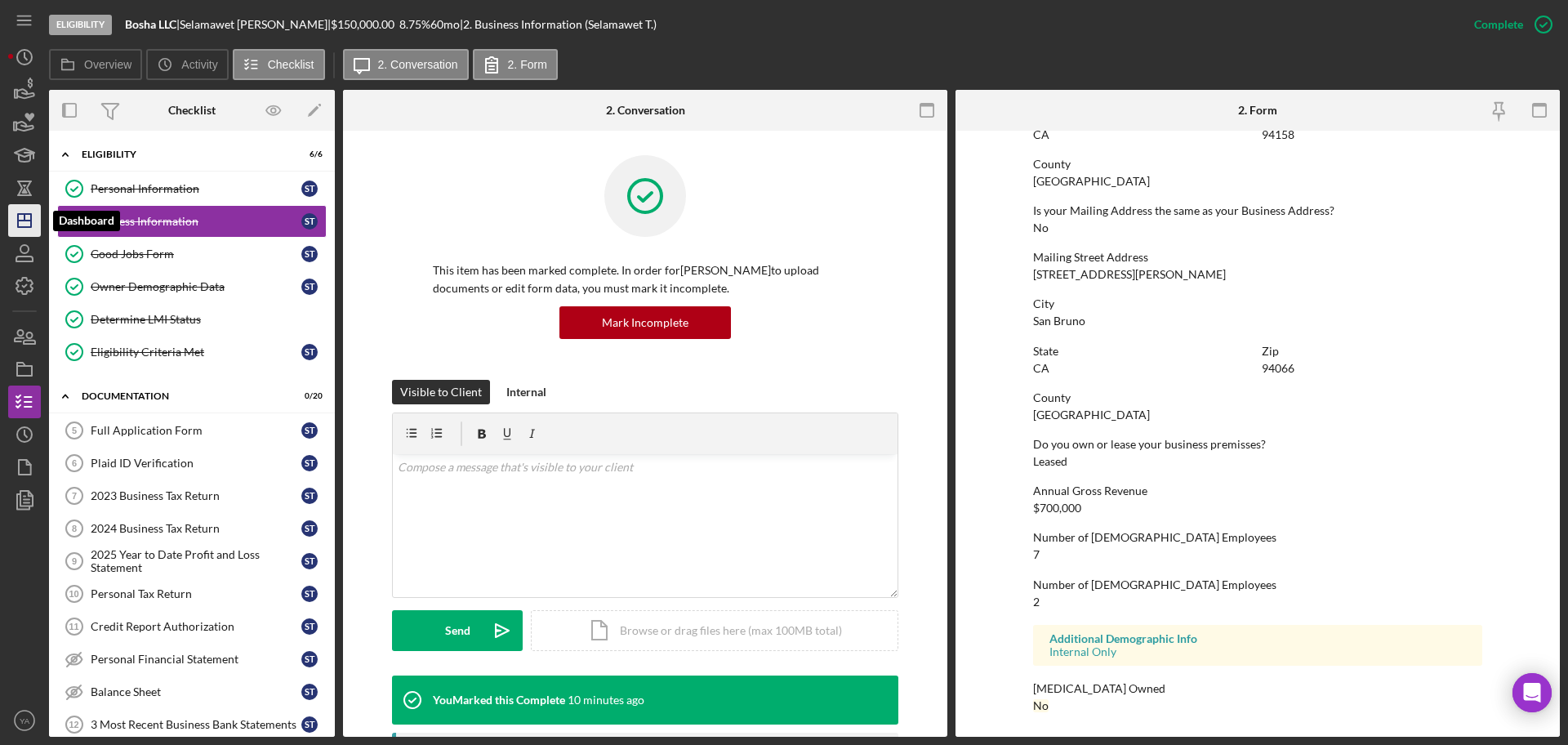
click at [16, 221] on icon "Icon/Dashboard" at bounding box center [25, 220] width 41 height 41
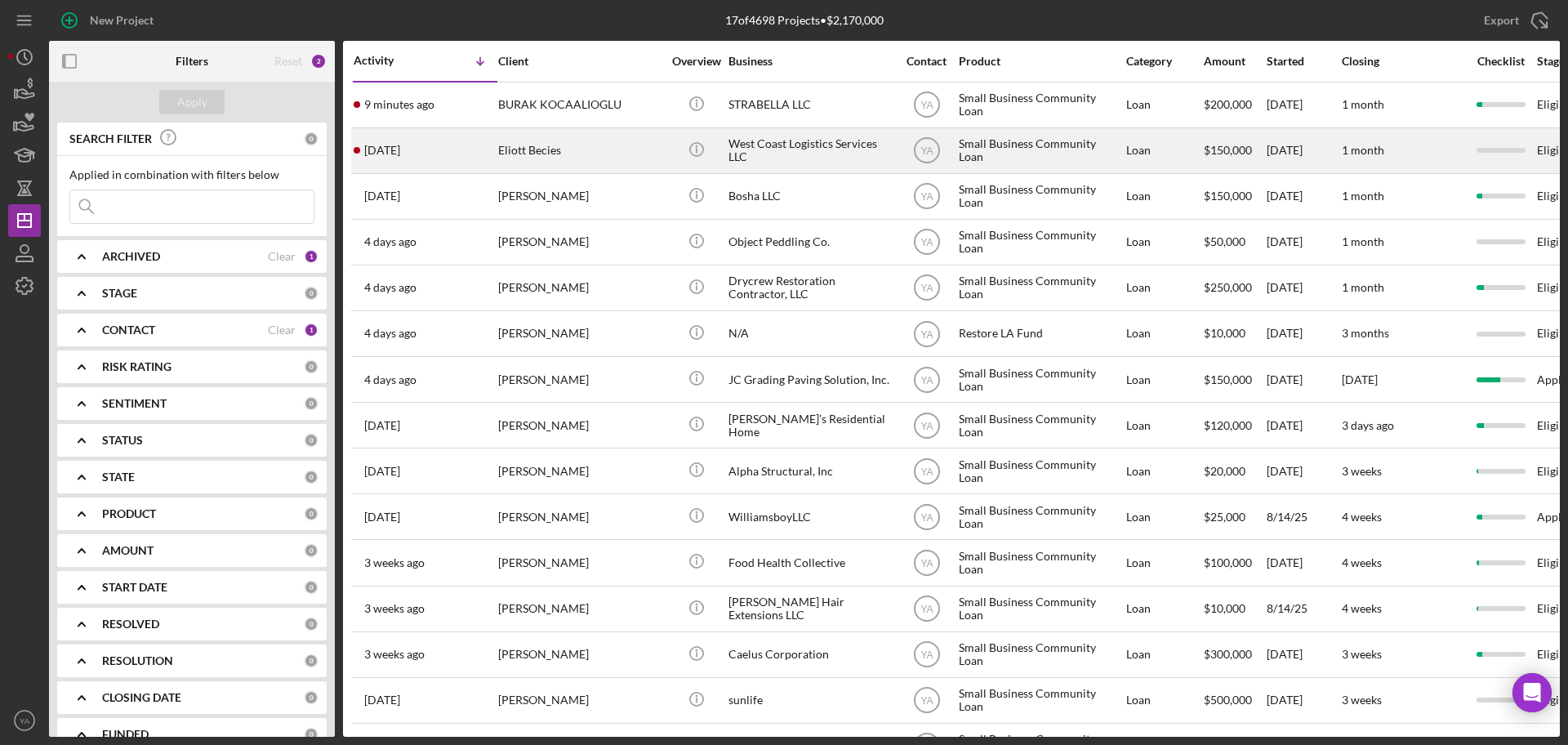
click at [836, 153] on div "West Coast Logistics Services LLC" at bounding box center [810, 150] width 164 height 44
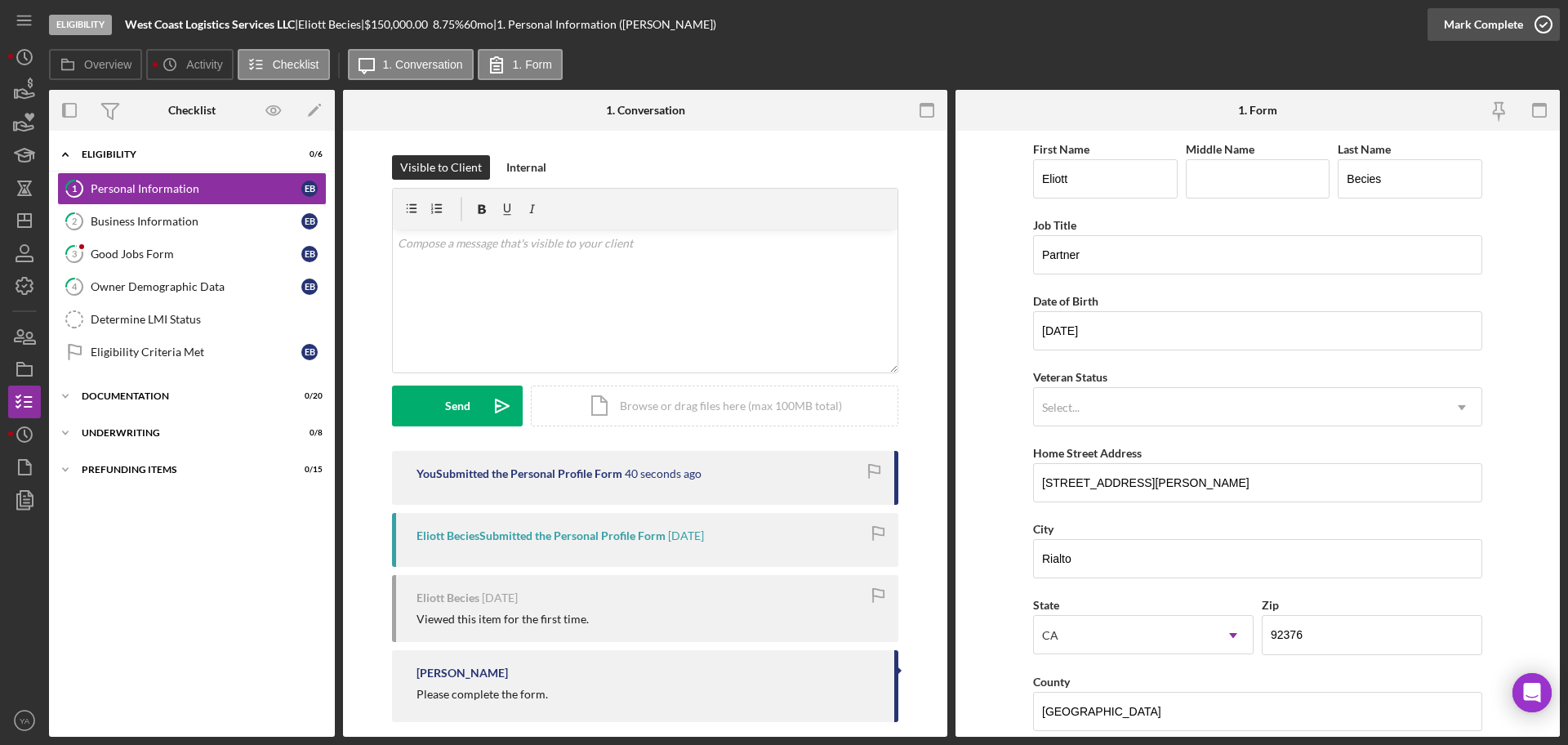
click at [1522, 20] on button "Mark Complete" at bounding box center [1494, 25] width 132 height 33
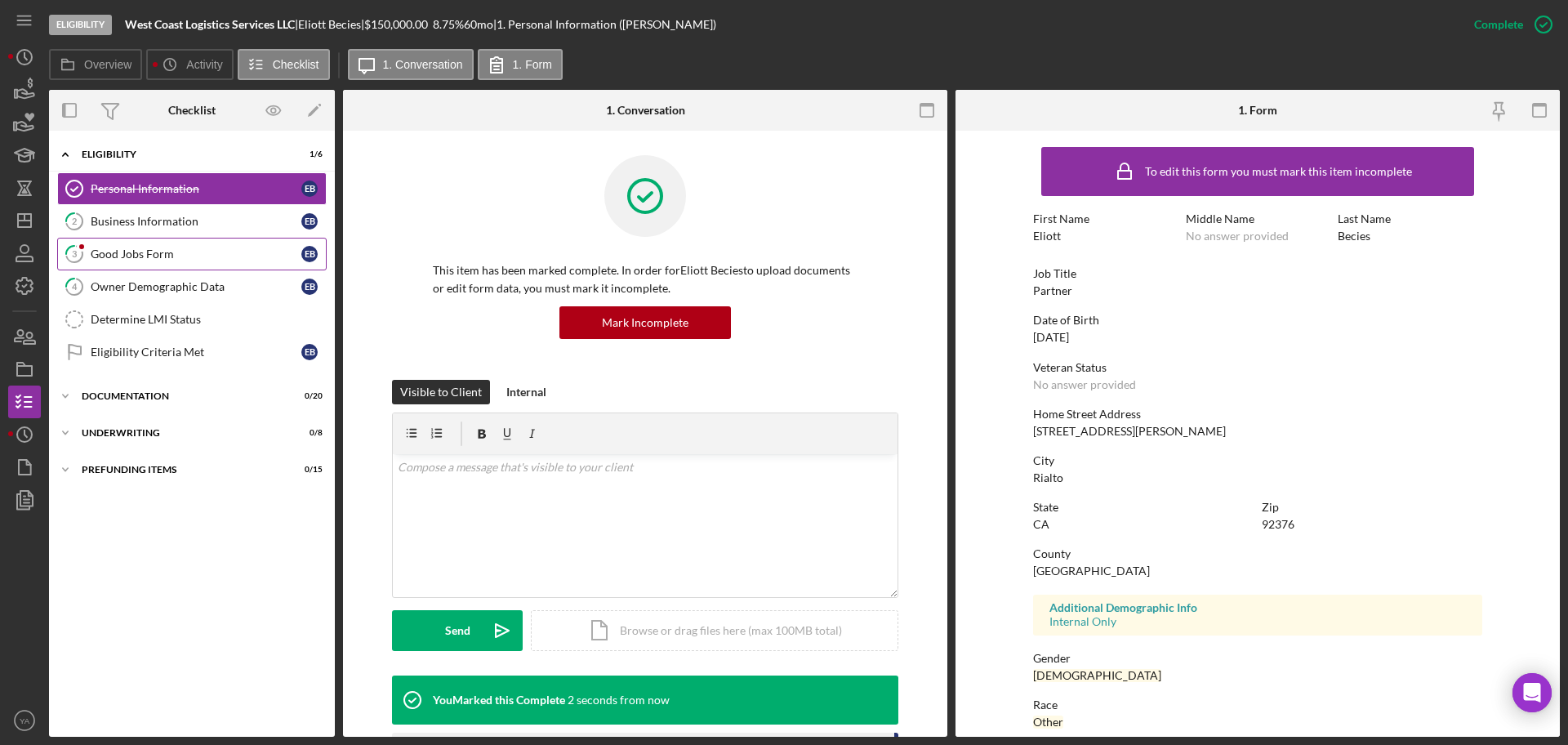
click at [236, 248] on div "Good Jobs Form" at bounding box center [196, 254] width 211 height 13
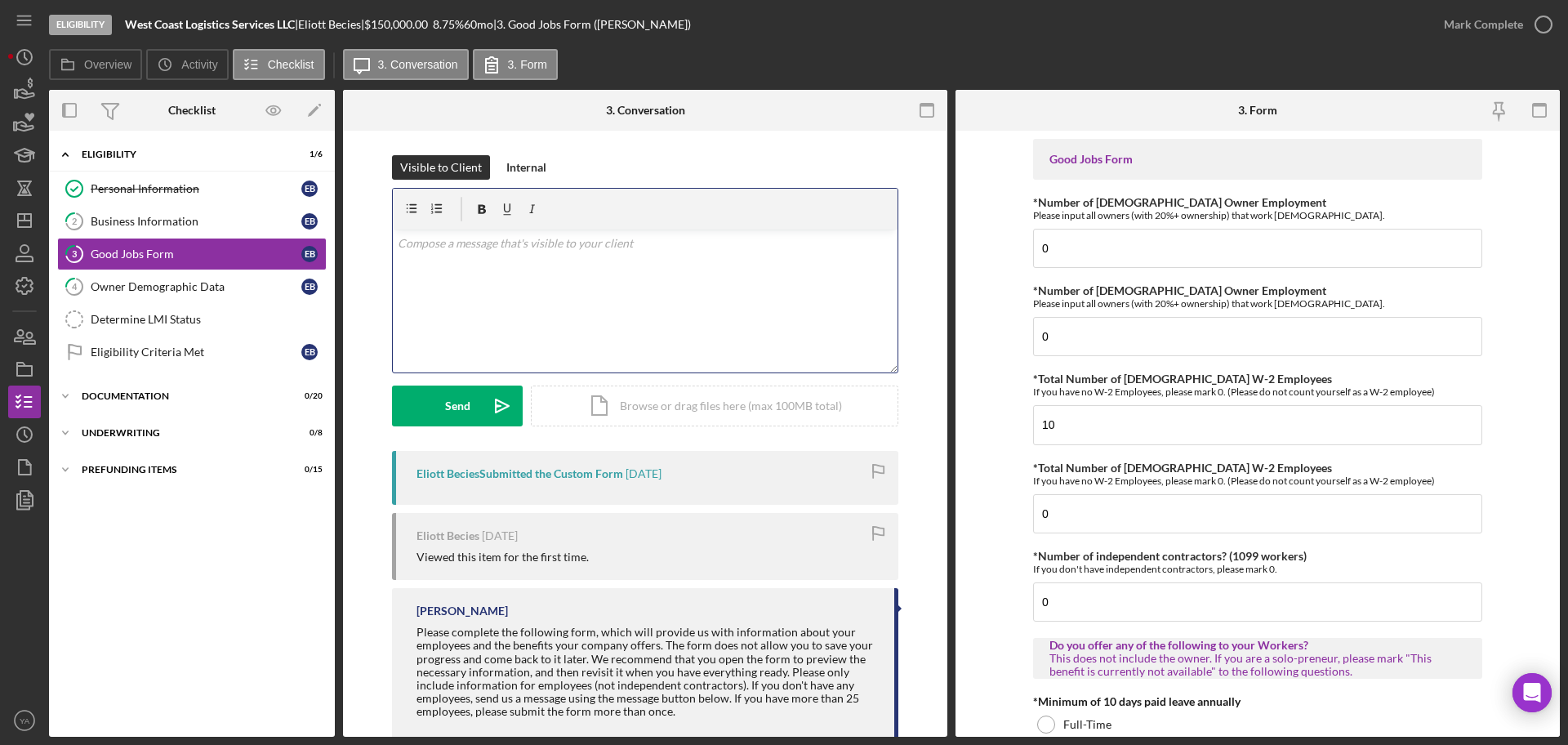
click at [803, 332] on div "v Color teal Color pink Remove color Add row above Add row below Add column bef…" at bounding box center [646, 301] width 505 height 143
click at [457, 245] on p "Hello [PERSON_NAME], Can you please confirm if none of the owners have full-tim…" at bounding box center [646, 261] width 496 height 55
click at [797, 275] on p "Hello [PERSON_NAME], Can you please confirm if none of the owners have full-tim…" at bounding box center [646, 271] width 496 height 73
click at [803, 277] on p "Hello [PERSON_NAME], Can you please confirm if none of the owners have full-tim…" at bounding box center [646, 271] width 496 height 73
click at [773, 281] on p "Hello [PERSON_NAME], Can you please confirm if none of the owners have full-tim…" at bounding box center [646, 271] width 496 height 73
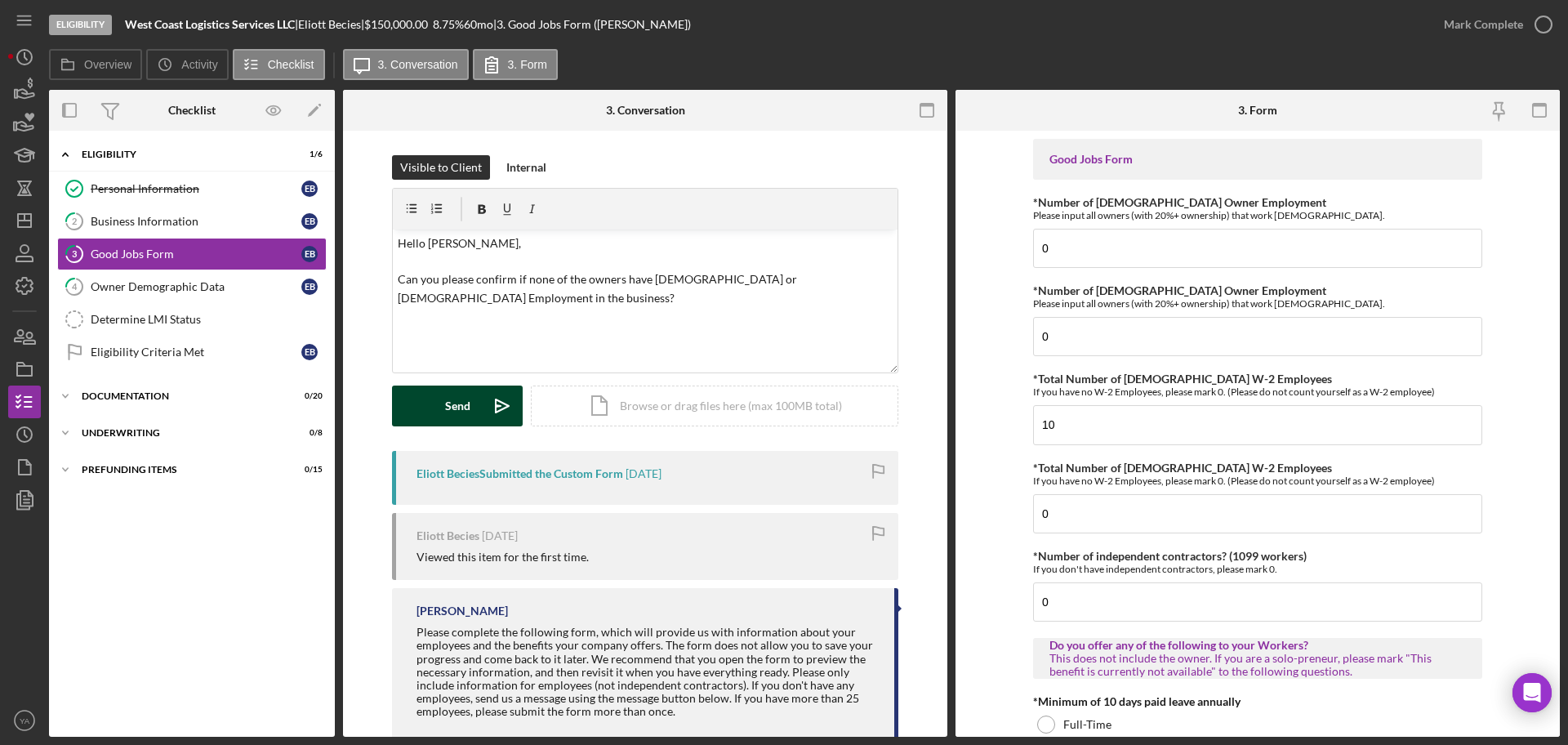
click at [467, 404] on button "Send Icon/icon-invite-send" at bounding box center [457, 406] width 131 height 41
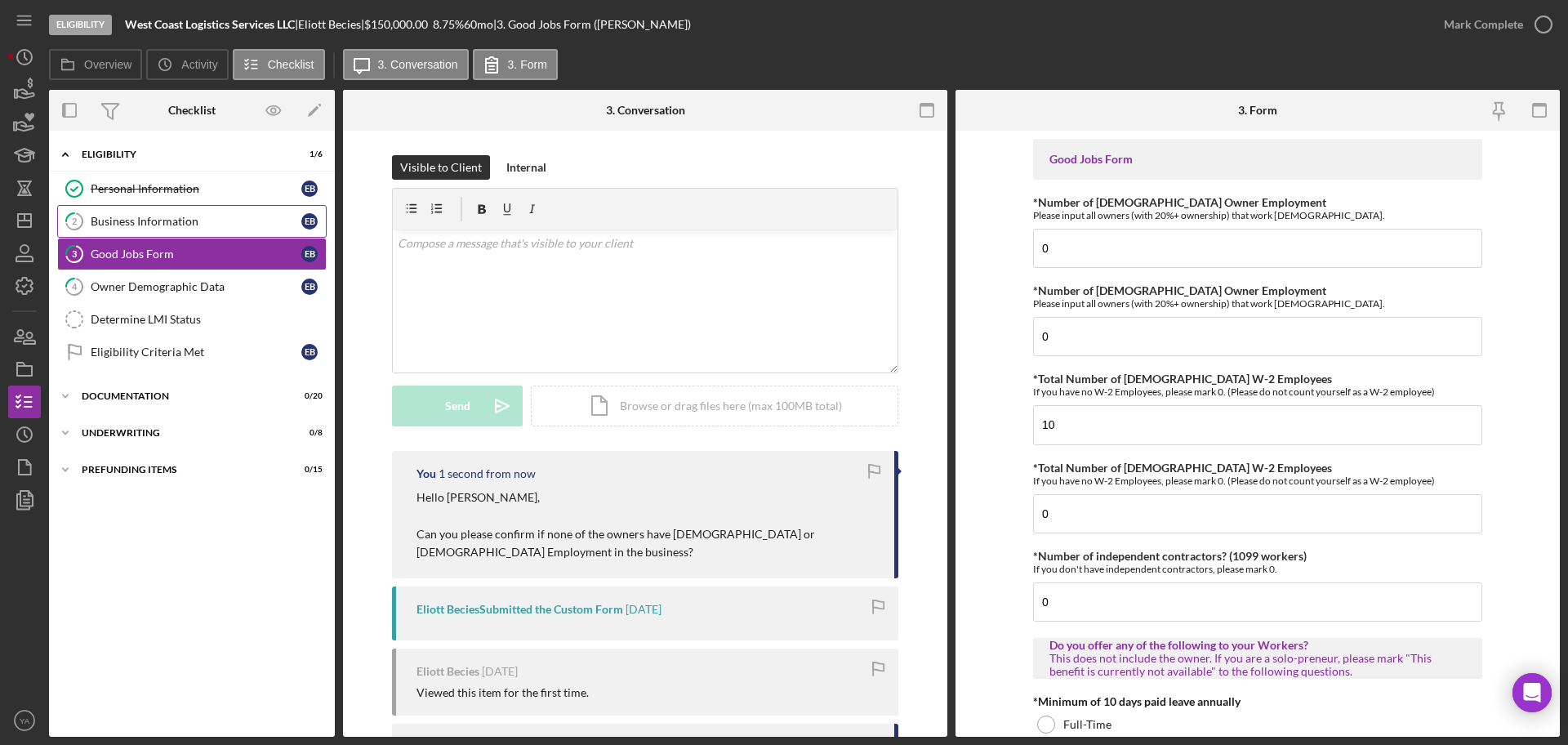
click at [190, 224] on div "Business Information" at bounding box center [196, 221] width 211 height 13
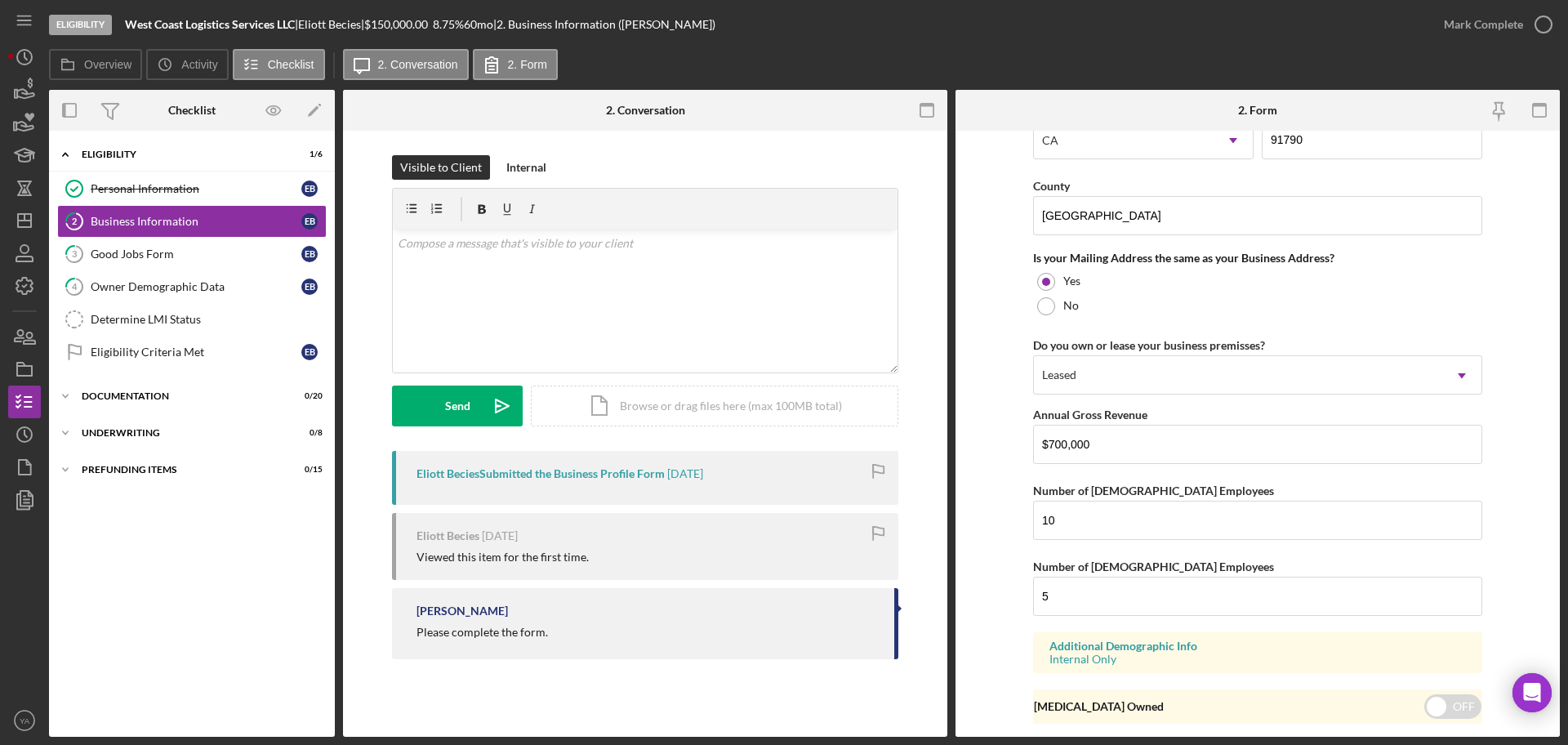
scroll to position [1331, 0]
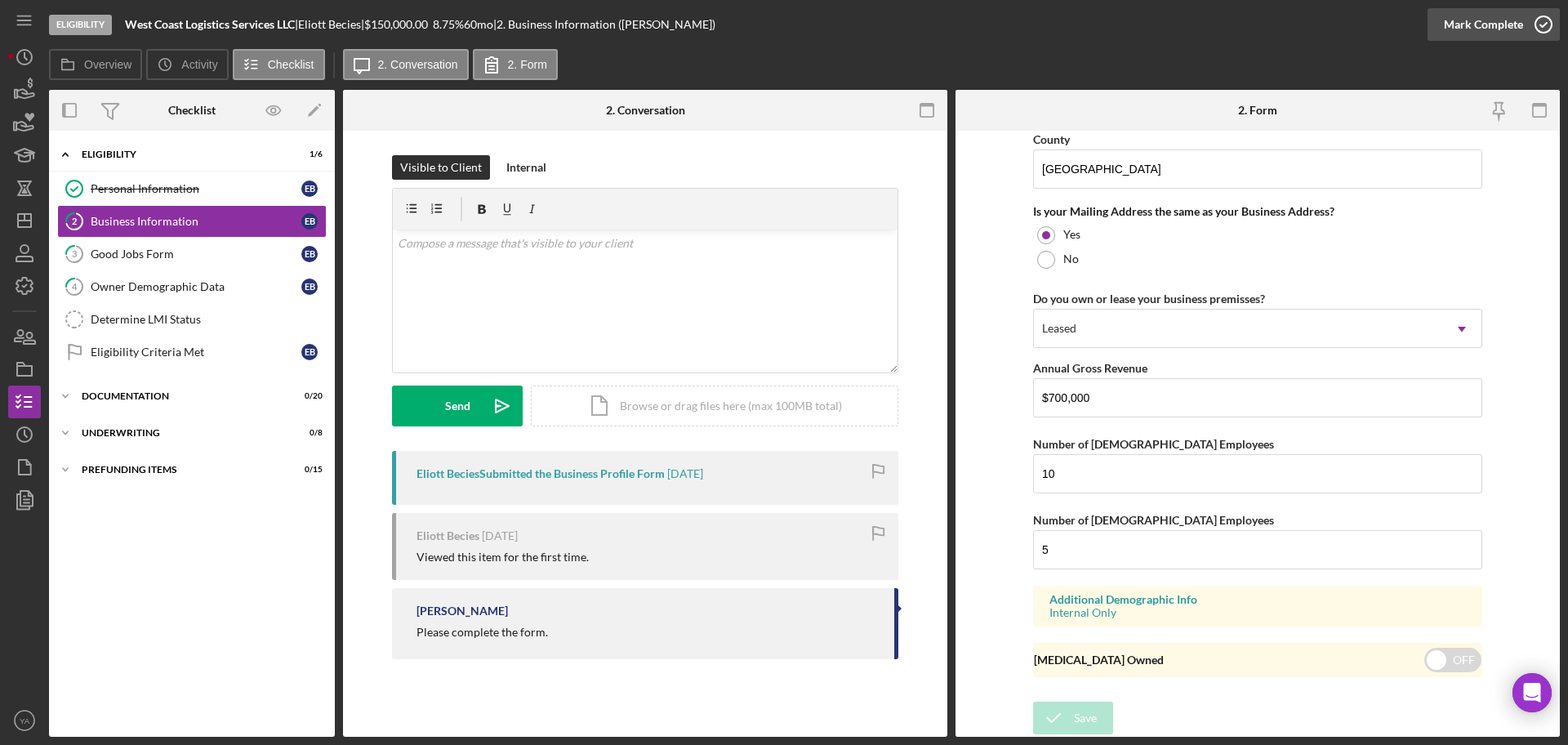
click at [1510, 25] on div "Mark Complete" at bounding box center [1483, 25] width 79 height 33
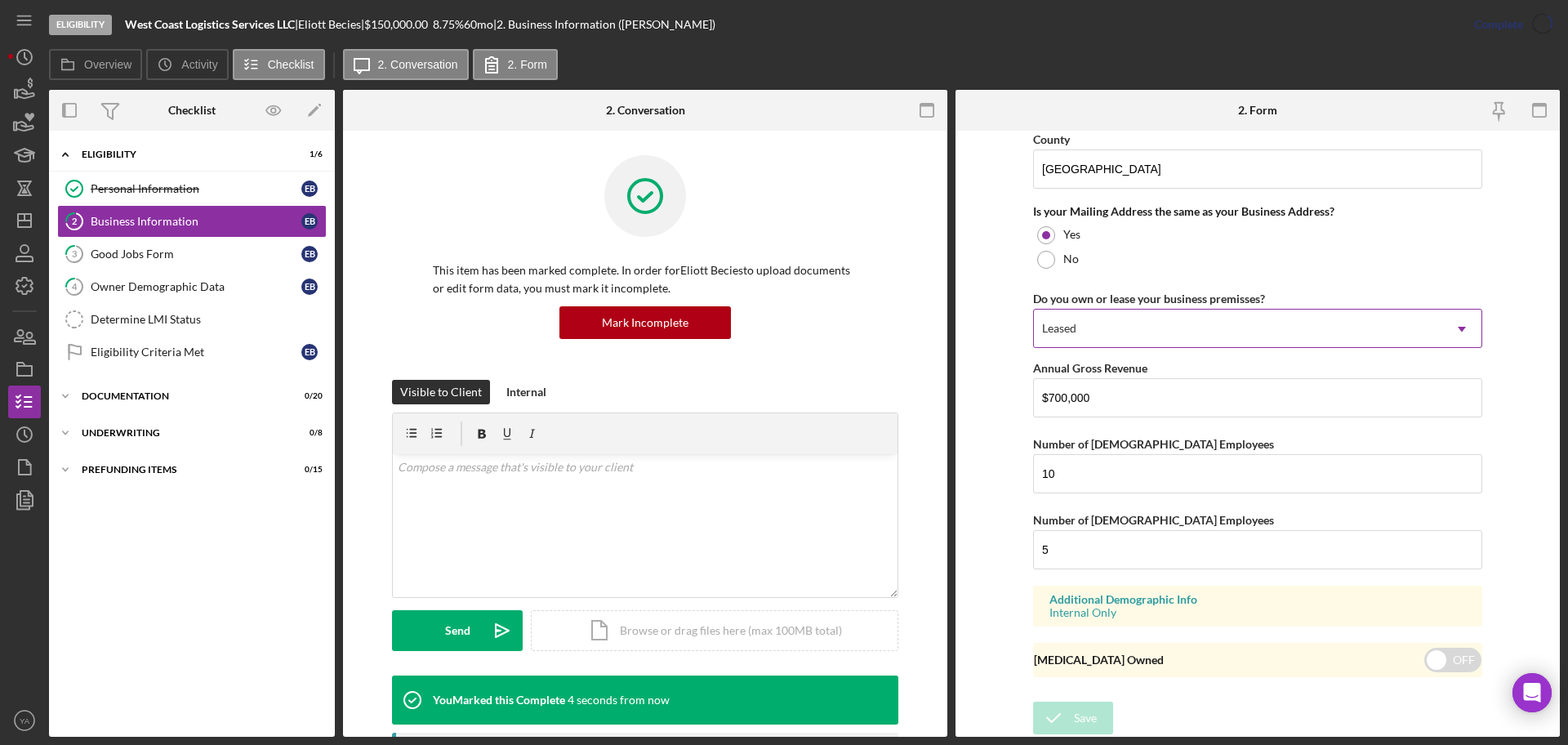
scroll to position [721, 0]
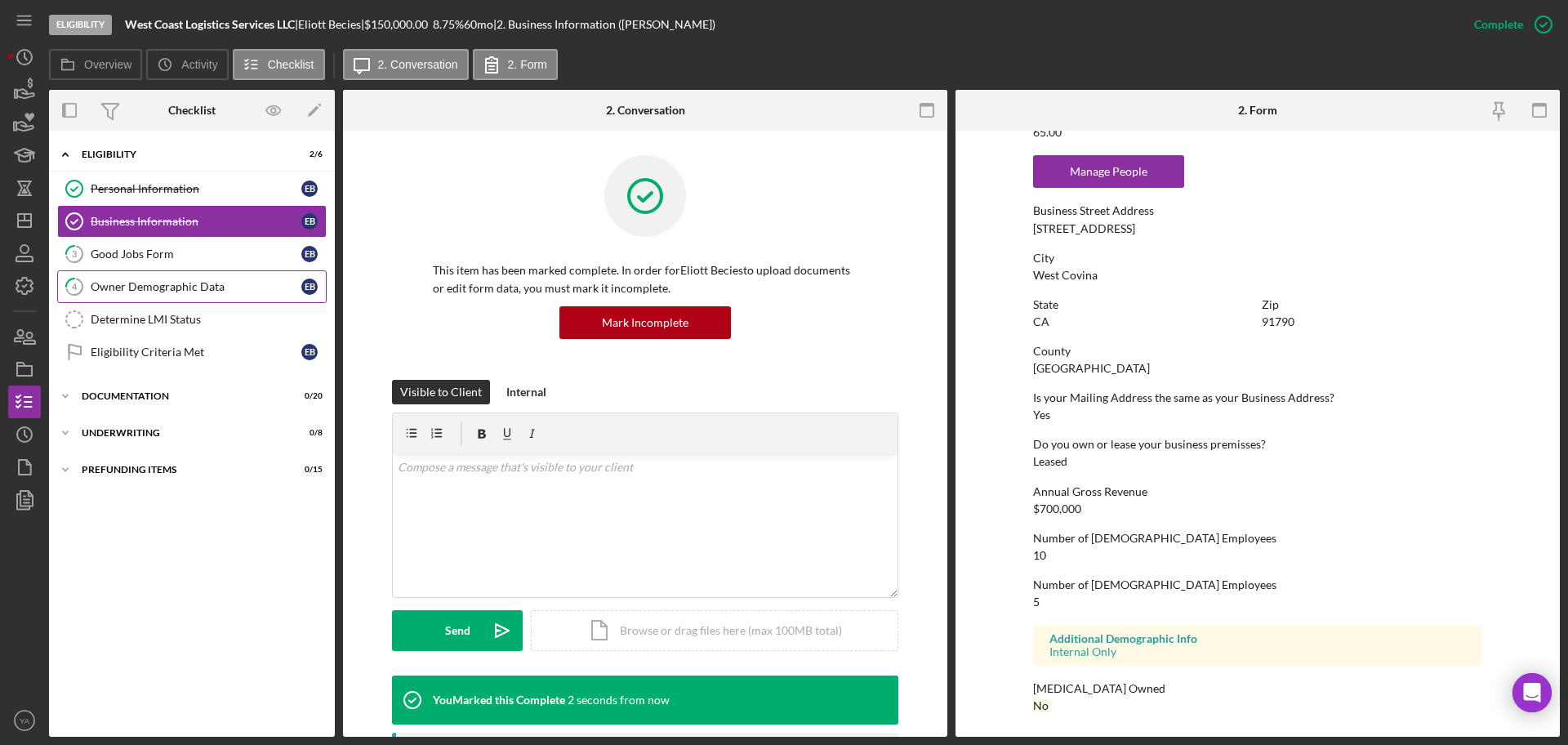
click at [160, 284] on div "Owner Demographic Data" at bounding box center [196, 287] width 211 height 13
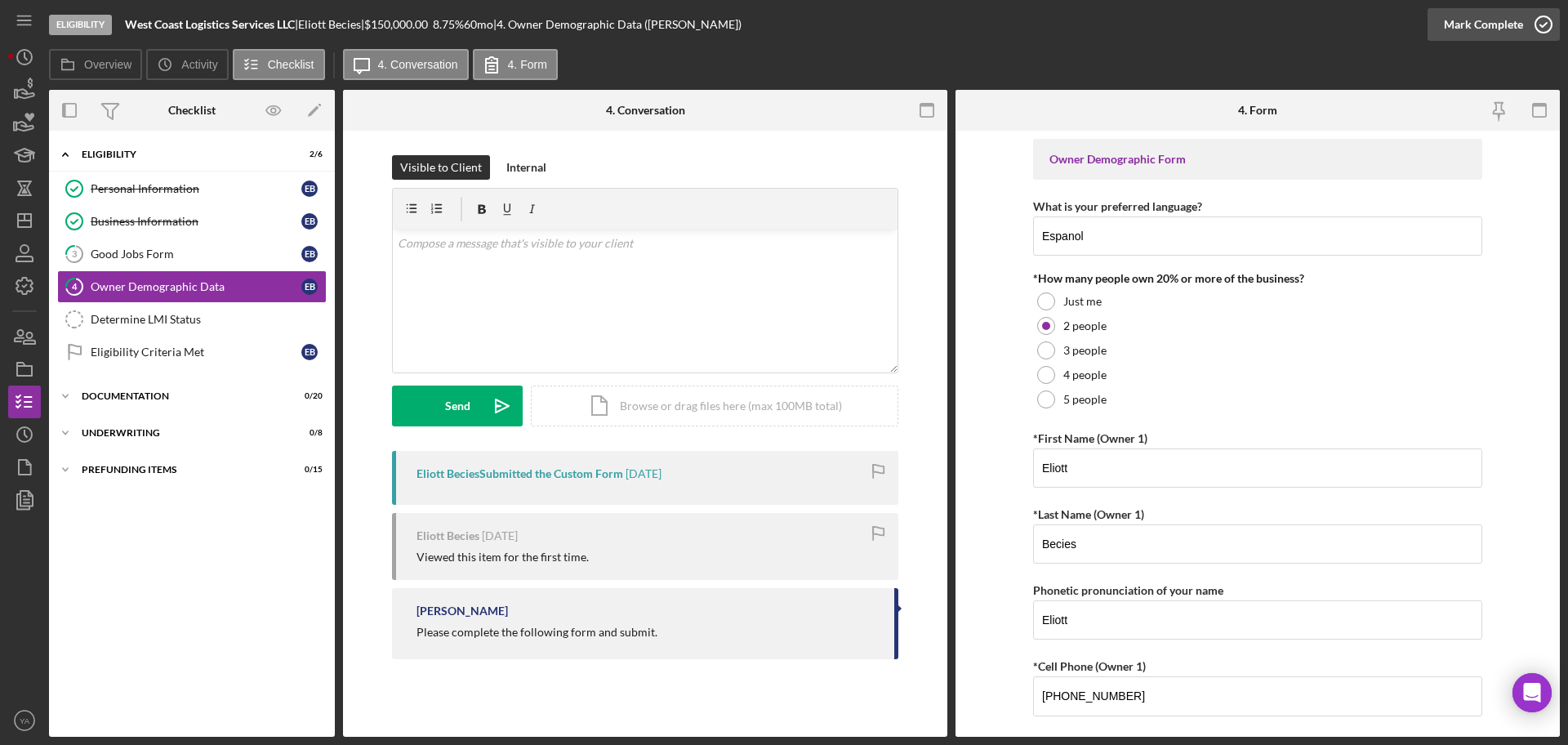
click at [1534, 27] on icon "button" at bounding box center [1544, 25] width 41 height 41
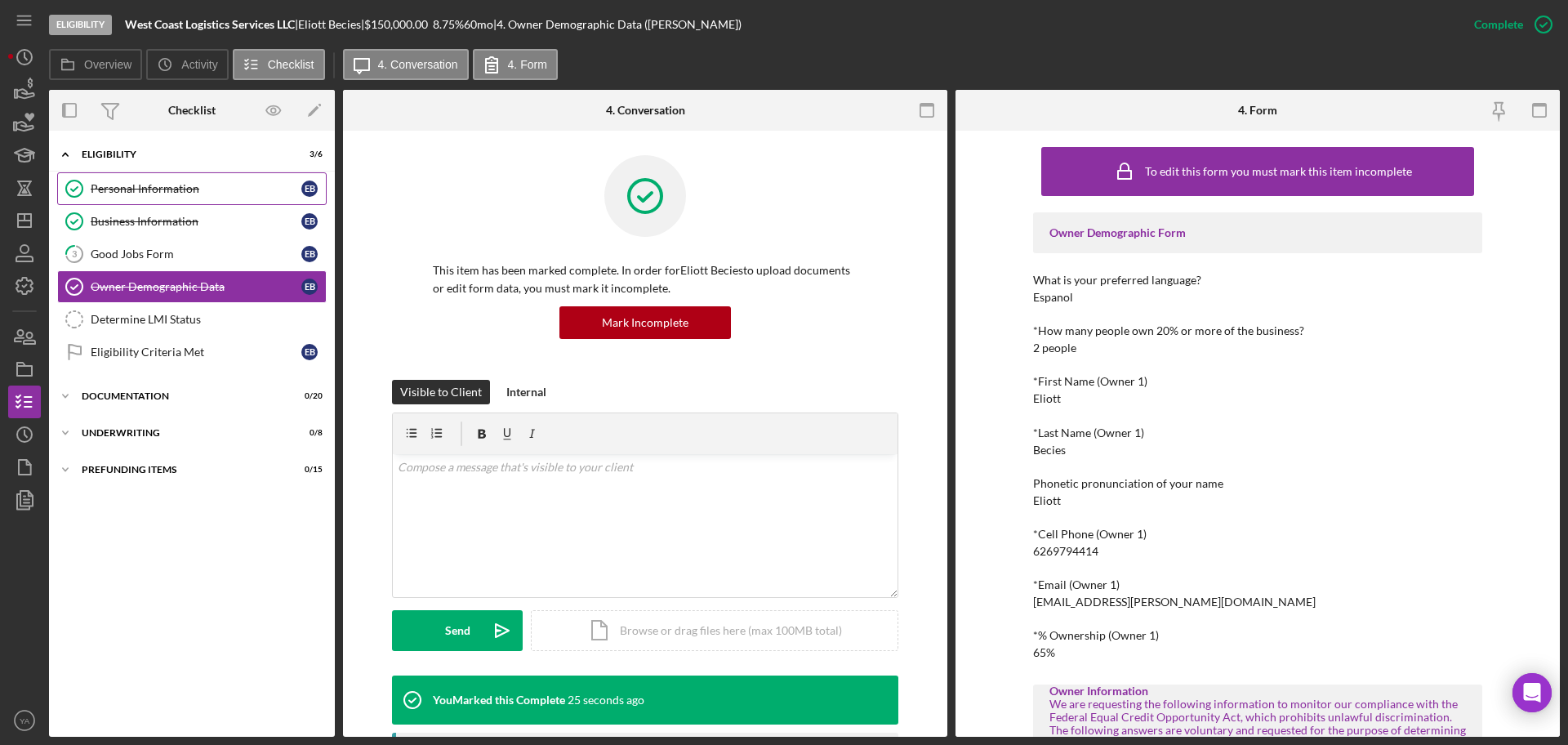
click at [201, 201] on link "Personal Information Personal Information E B" at bounding box center [193, 189] width 270 height 33
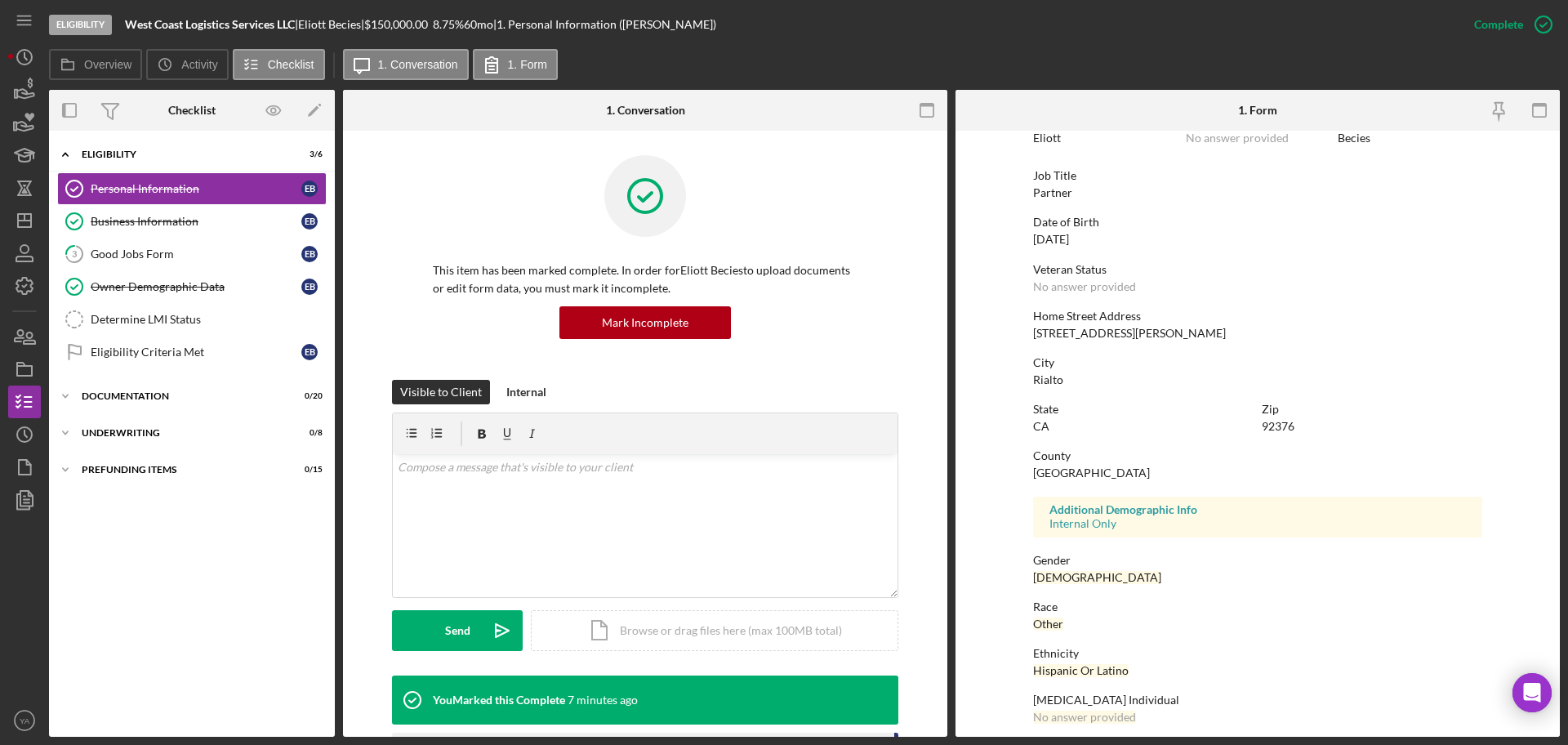
scroll to position [103, 0]
drag, startPoint x: 1147, startPoint y: 327, endPoint x: 998, endPoint y: 320, distance: 149.2
click at [998, 320] on form "To edit this form you must mark this item incomplete First Name [PERSON_NAME] M…" at bounding box center [1258, 433] width 605 height 606
drag, startPoint x: 1149, startPoint y: 327, endPoint x: 1009, endPoint y: 331, distance: 140.1
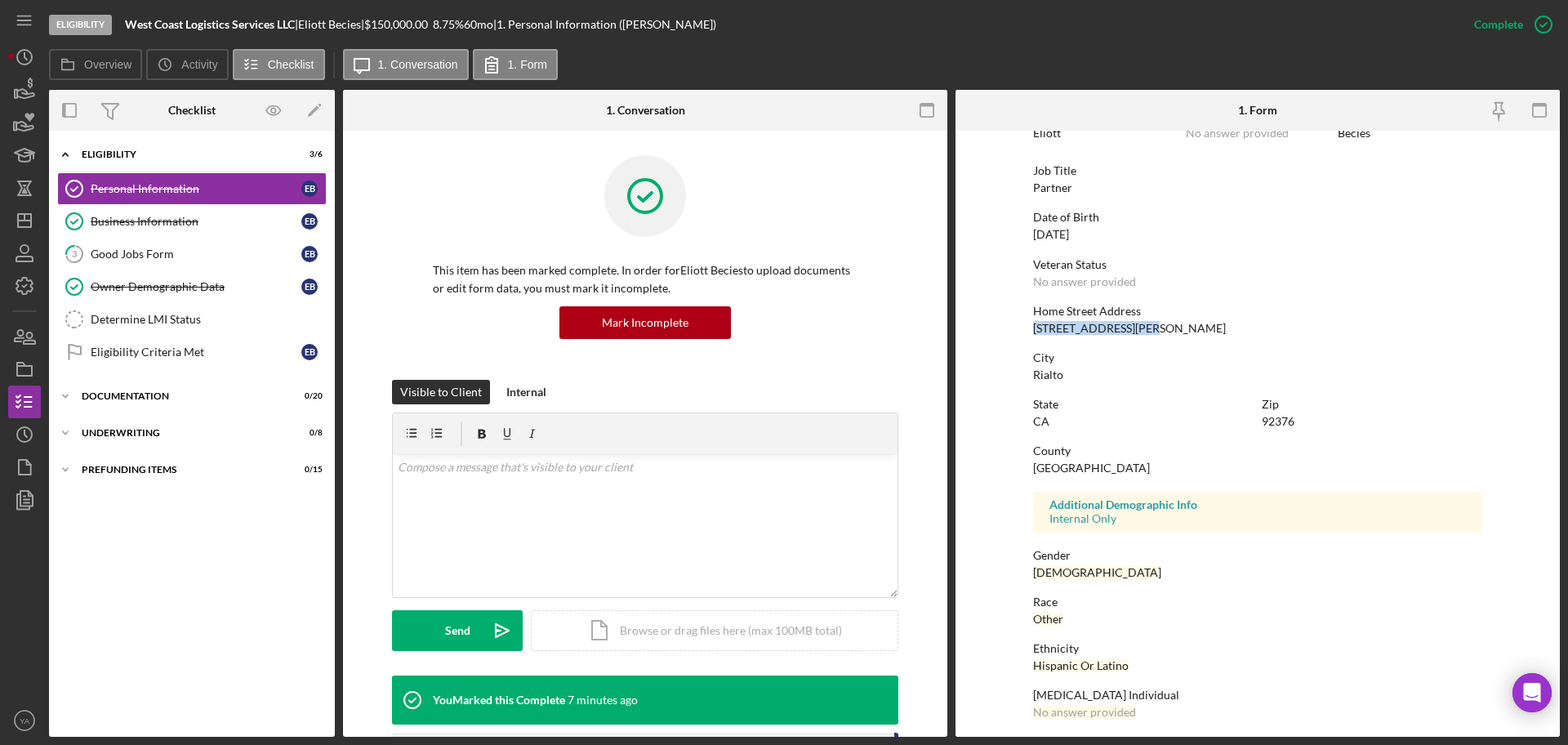
click at [1009, 331] on form "To edit this form you must mark this item incomplete First Name [PERSON_NAME] M…" at bounding box center [1258, 433] width 605 height 606
copy div "[STREET_ADDRESS][PERSON_NAME]"
click at [1284, 421] on div "92376" at bounding box center [1278, 421] width 33 height 13
copy div "92376"
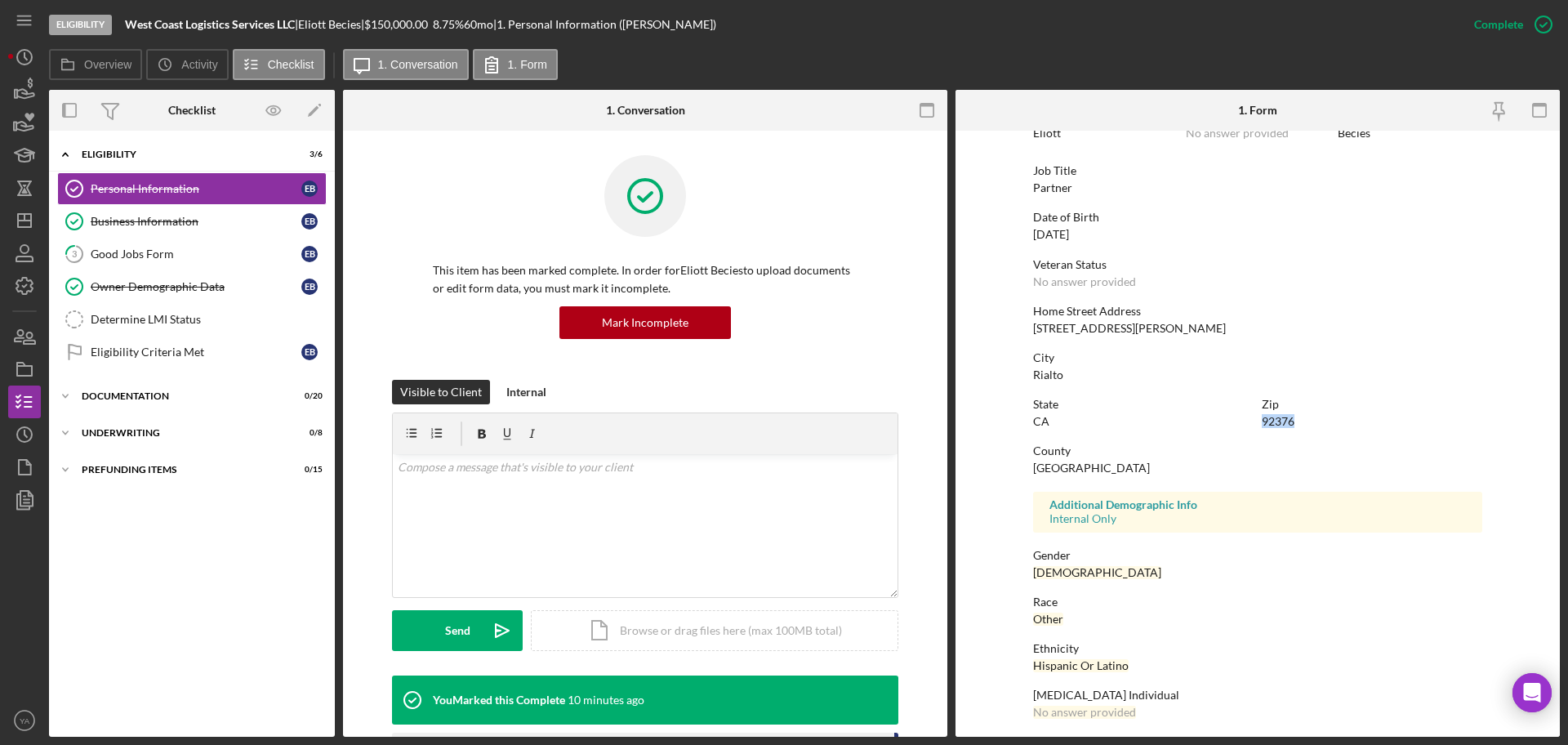
copy div "92376"
click at [201, 213] on link "Business Information Business Information E B" at bounding box center [193, 221] width 270 height 33
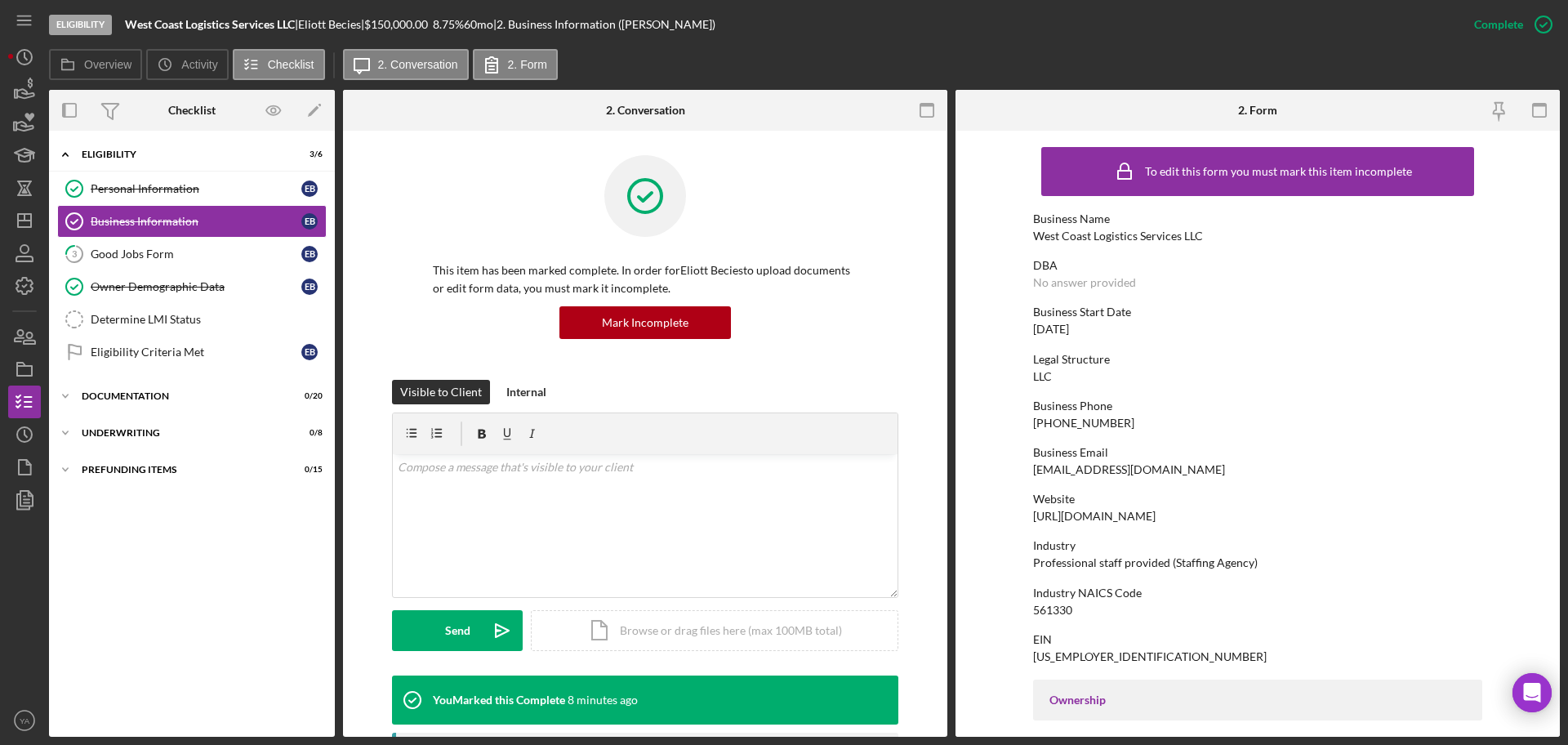
scroll to position [613, 0]
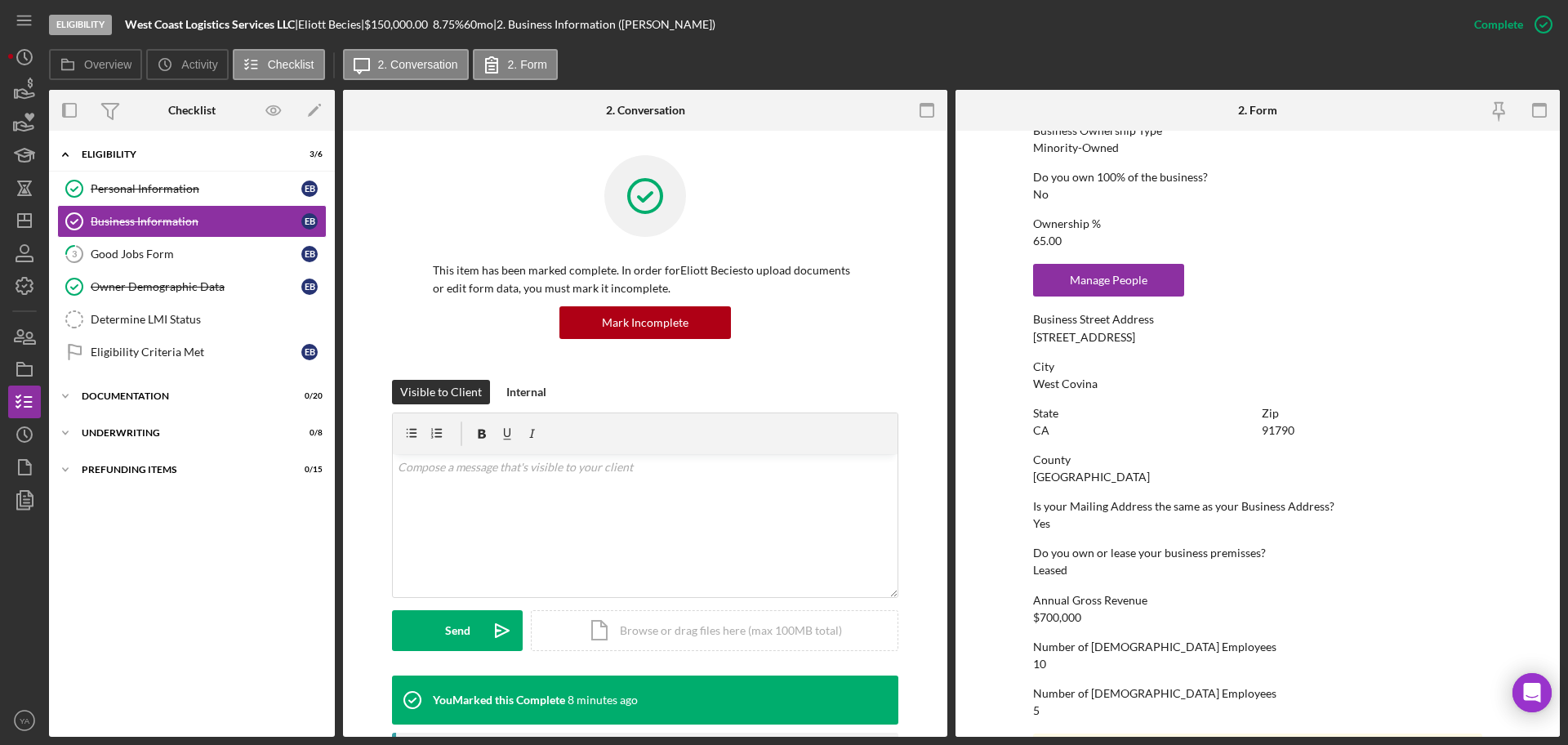
drag, startPoint x: 1172, startPoint y: 341, endPoint x: 1031, endPoint y: 334, distance: 141.2
click at [1033, 334] on div "Business Street Address [STREET_ADDRESS]" at bounding box center [1258, 327] width 449 height 30
click at [257, 192] on div "Personal Information" at bounding box center [196, 188] width 211 height 13
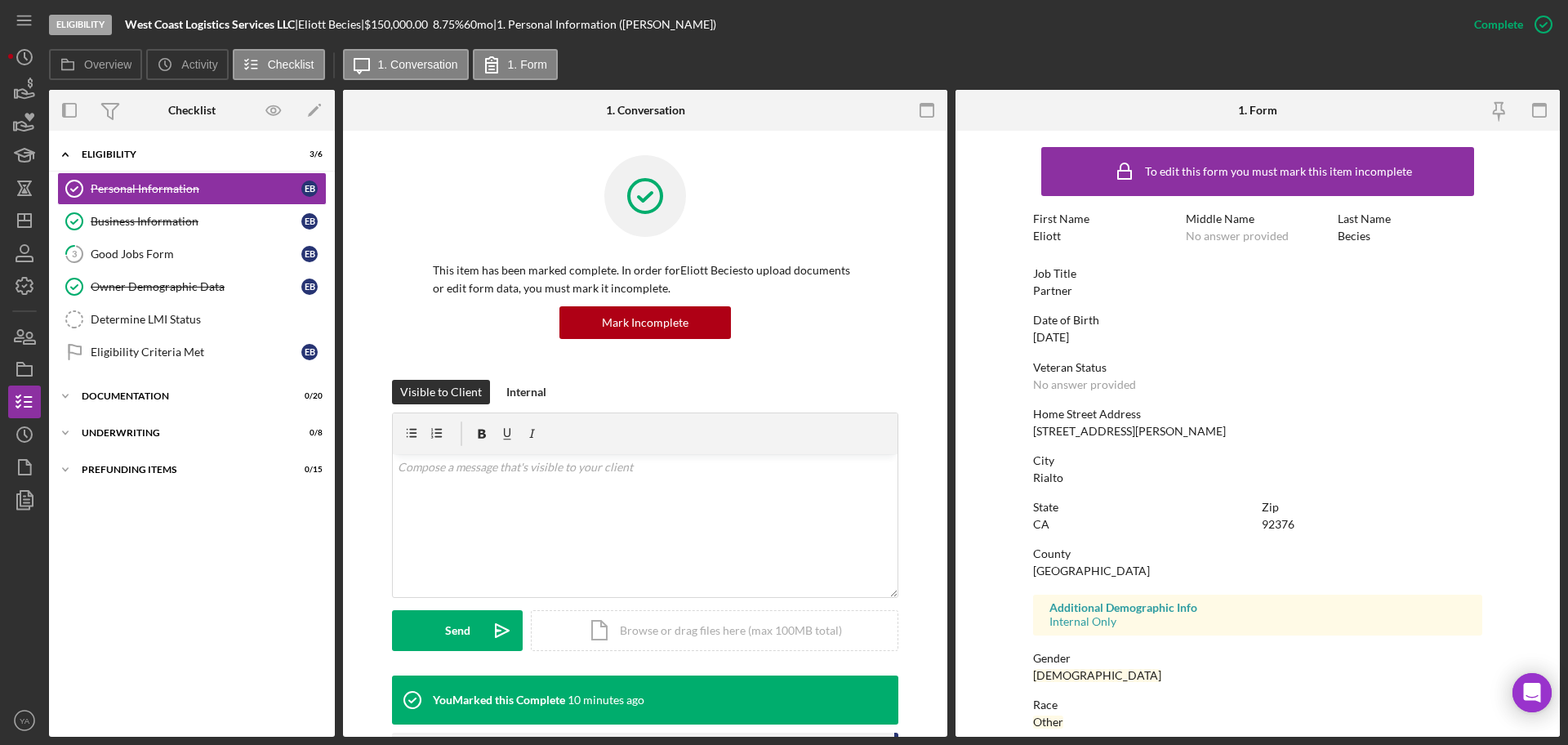
click at [1278, 519] on div "92376" at bounding box center [1278, 525] width 33 height 13
click at [209, 226] on div "Business Information" at bounding box center [196, 221] width 211 height 13
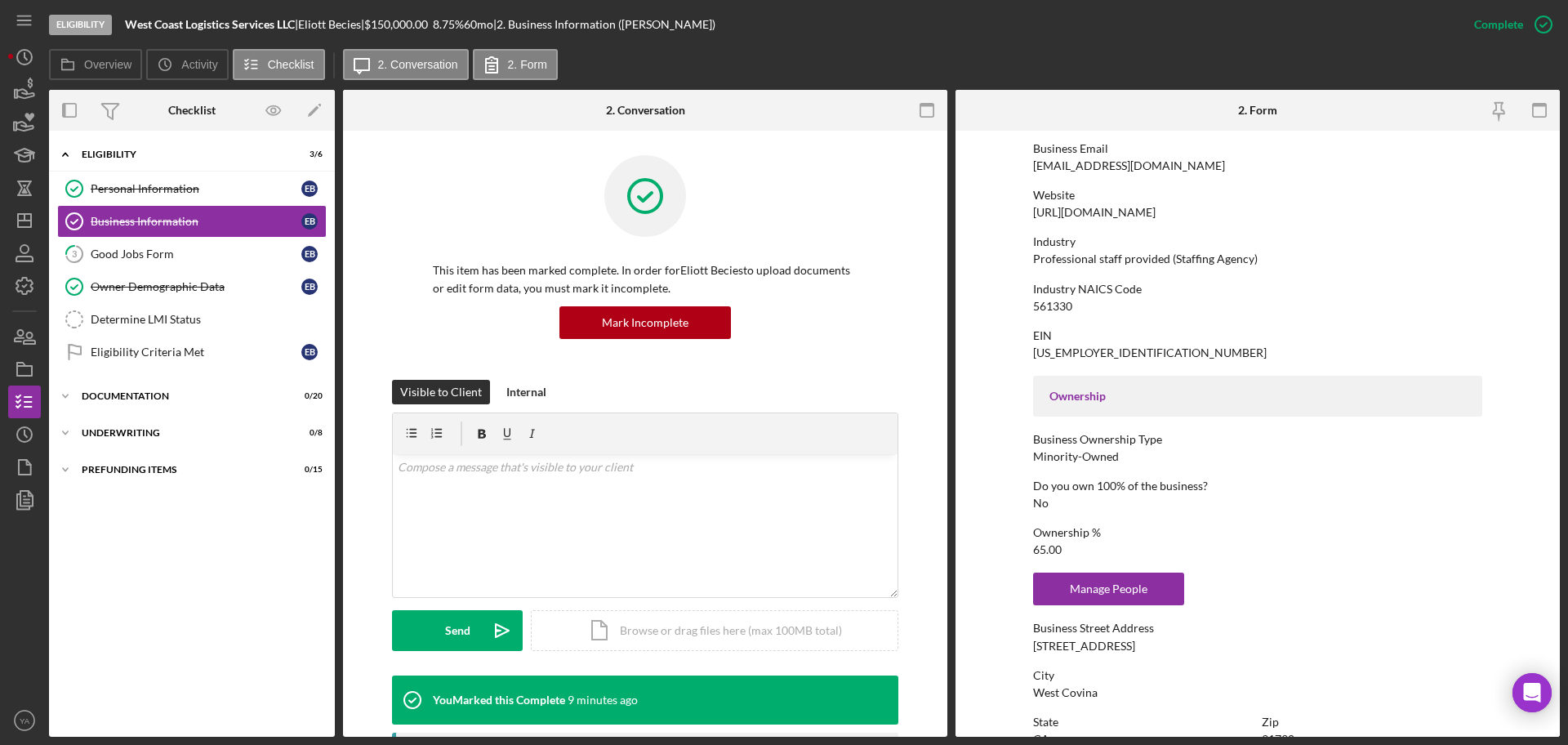
scroll to position [613, 0]
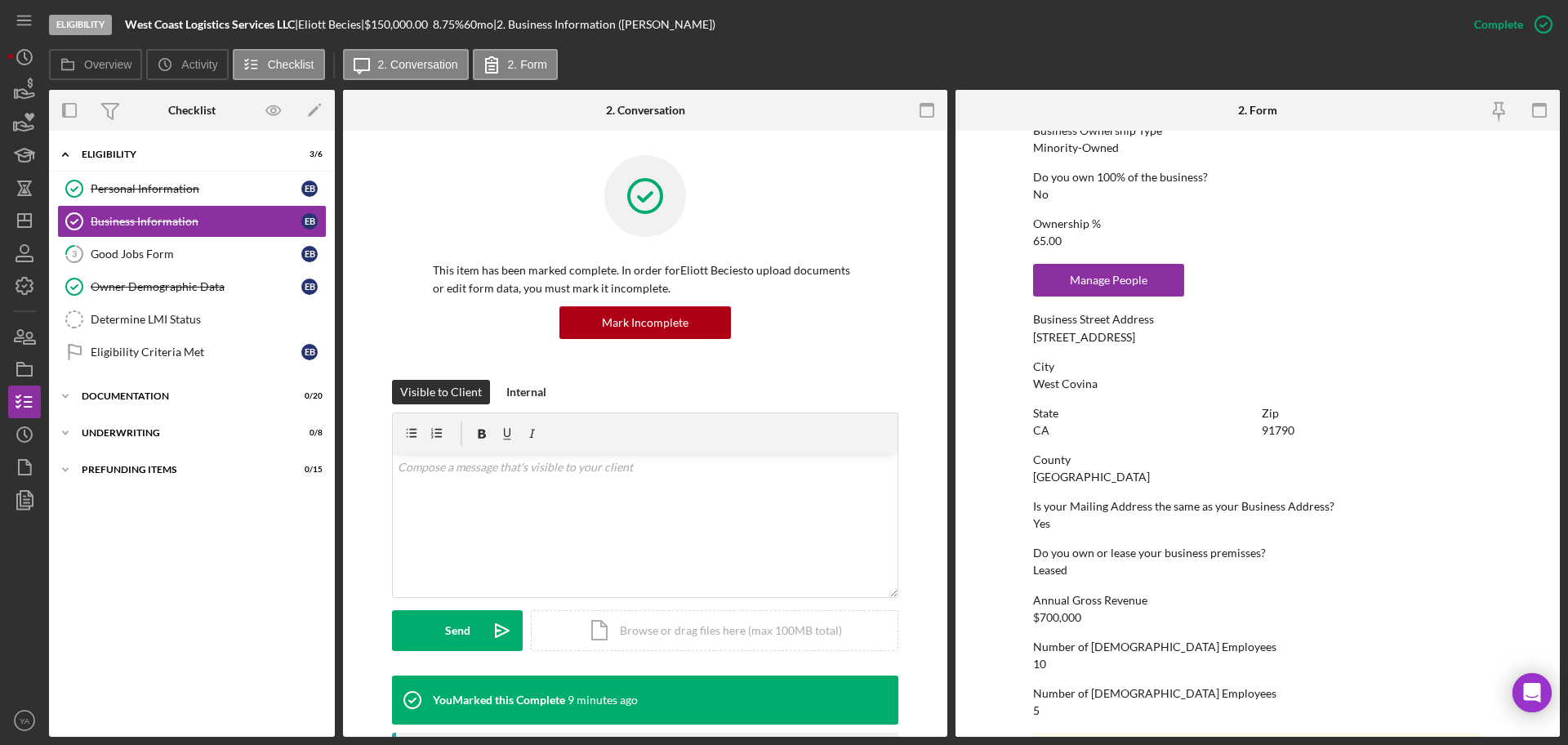
click at [1275, 431] on div "91790" at bounding box center [1278, 430] width 33 height 13
drag, startPoint x: 1026, startPoint y: 334, endPoint x: 1199, endPoint y: 356, distance: 174.4
click at [1199, 356] on form "To edit this form you must mark this item incomplete Business Name West Coast L…" at bounding box center [1258, 433] width 605 height 606
click at [1183, 348] on div "To edit this form you must mark this item incomplete Business Name West Coast L…" at bounding box center [1258, 182] width 449 height 1311
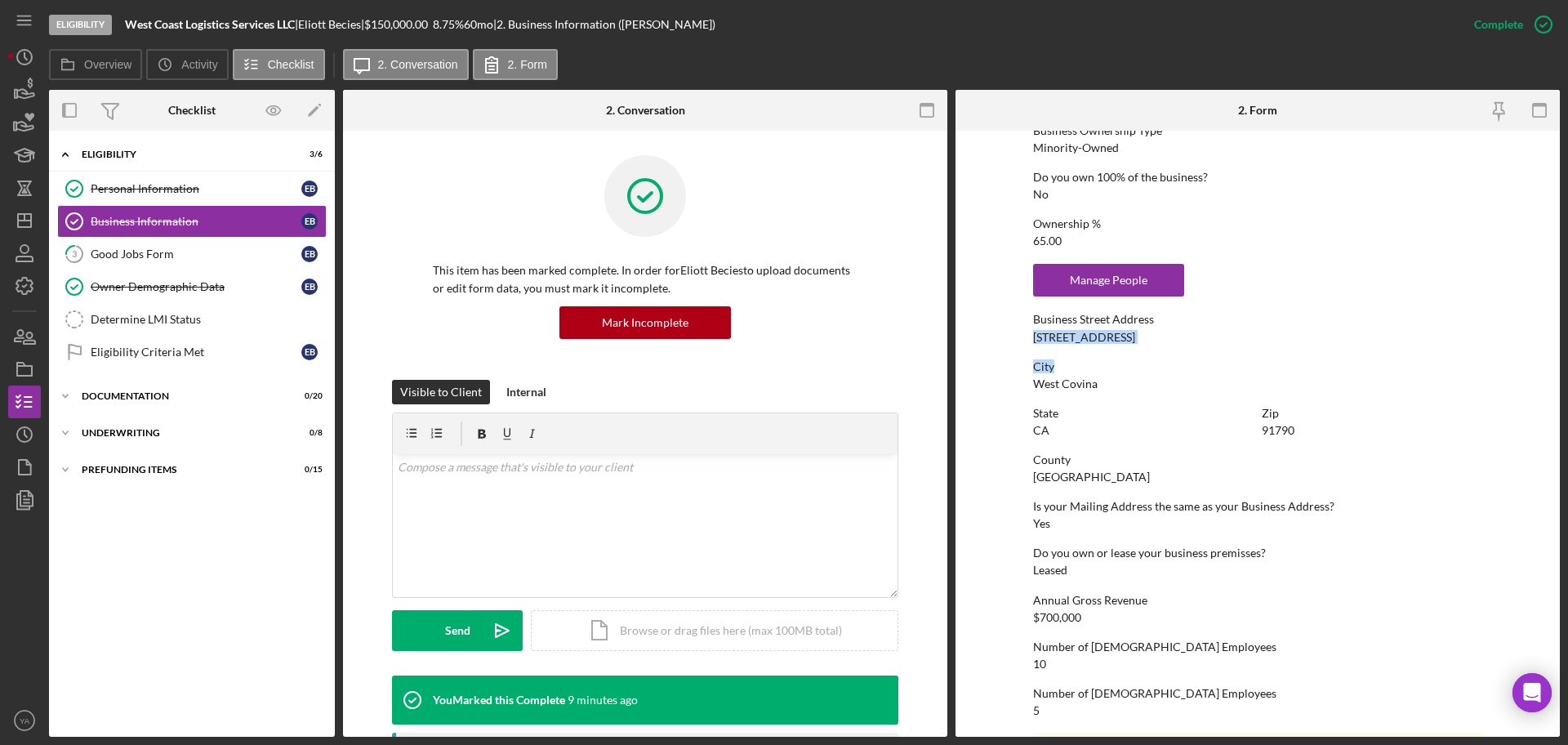
click at [1176, 344] on div "To edit this form you must mark this item incomplete Business Name West Coast L…" at bounding box center [1258, 182] width 449 height 1311
click at [1175, 343] on div "Business Street Address [STREET_ADDRESS]" at bounding box center [1258, 327] width 449 height 30
drag, startPoint x: 1168, startPoint y: 337, endPoint x: 1019, endPoint y: 337, distance: 149.0
click at [1019, 337] on form "To edit this form you must mark this item incomplete Business Name West Coast L…" at bounding box center [1258, 433] width 605 height 606
click at [197, 339] on link "Eligibility Criteria Met Eligibility Criteria Met E B" at bounding box center [193, 352] width 270 height 33
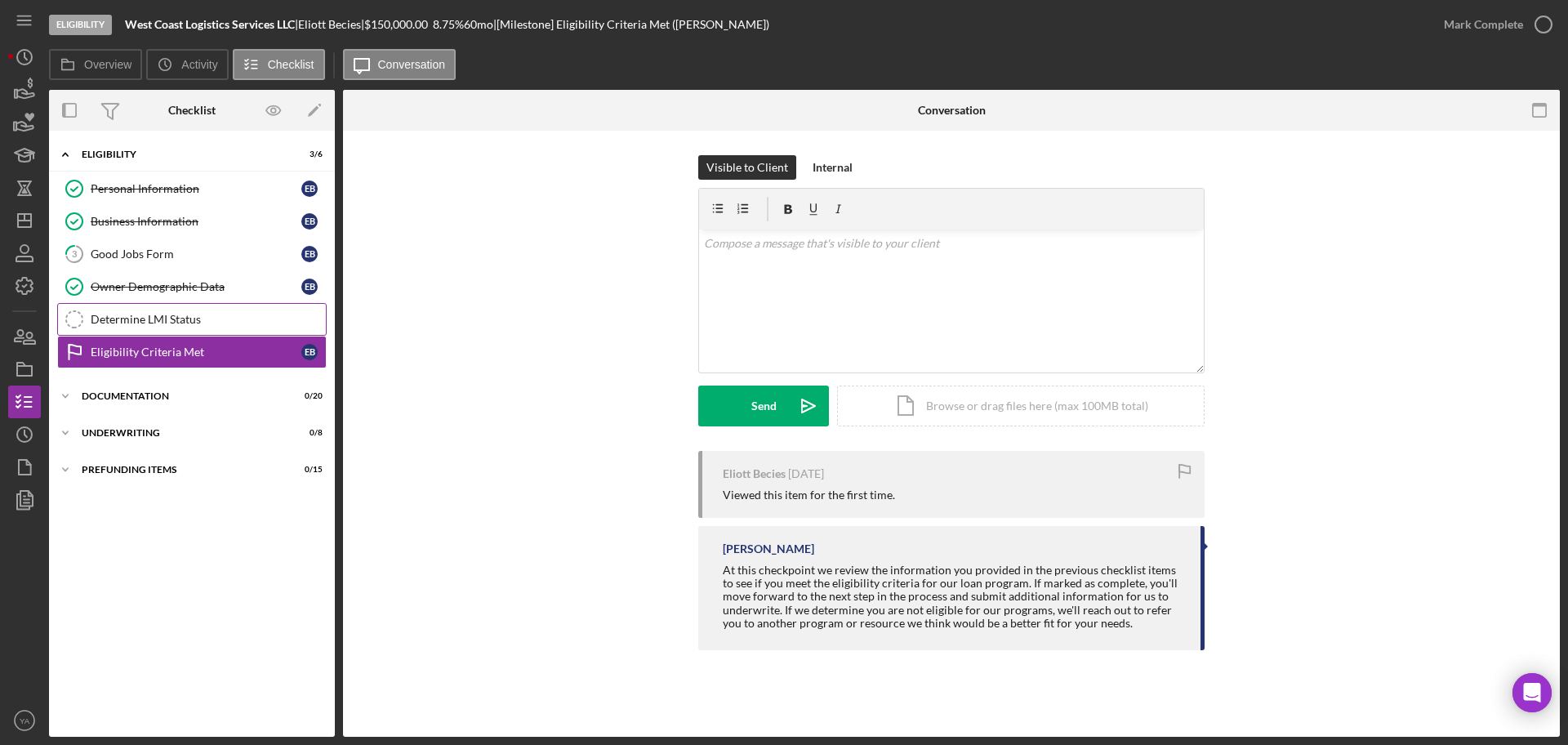
click at [214, 319] on div "Determine LMI Status" at bounding box center [208, 319] width 235 height 13
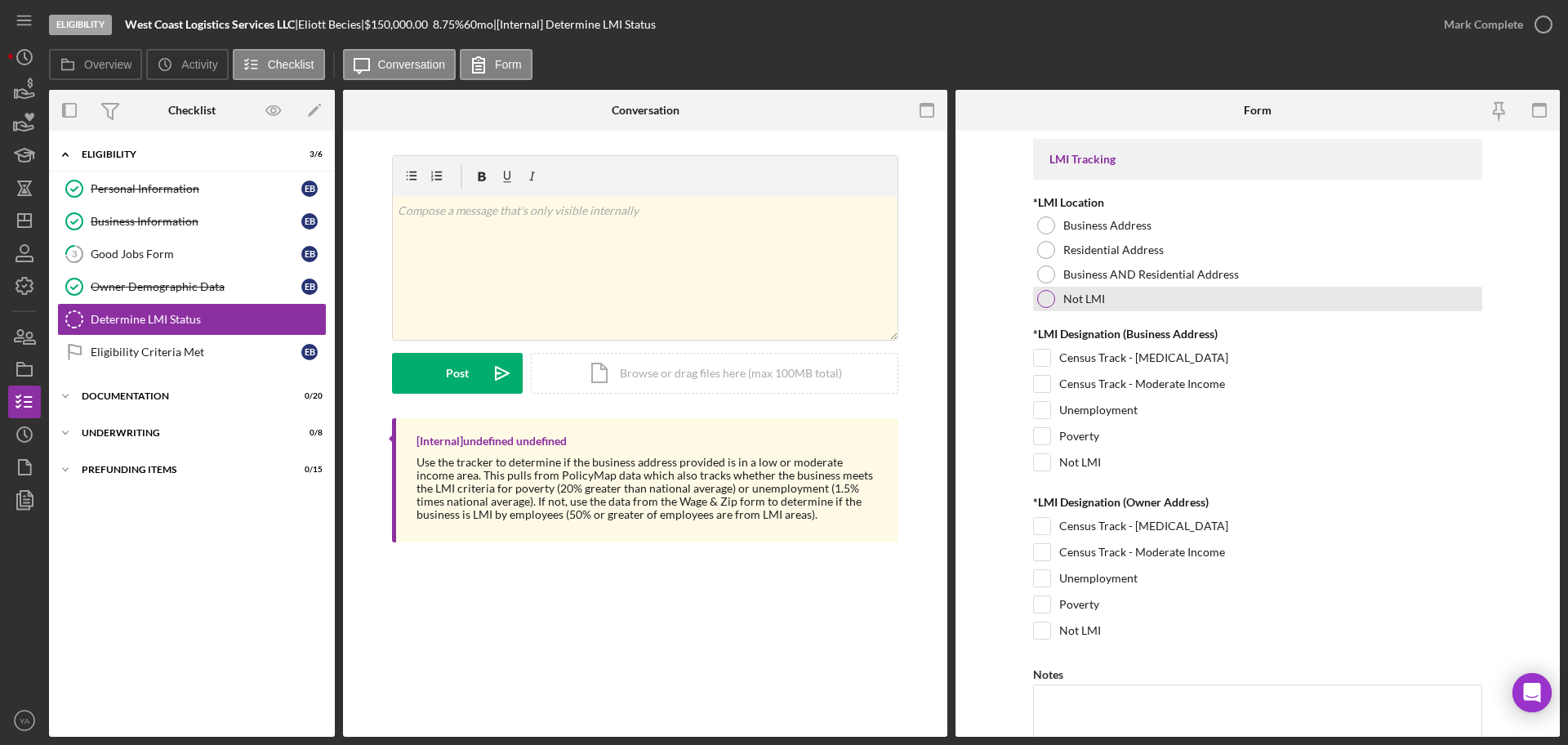
click at [1045, 302] on div at bounding box center [1046, 298] width 18 height 18
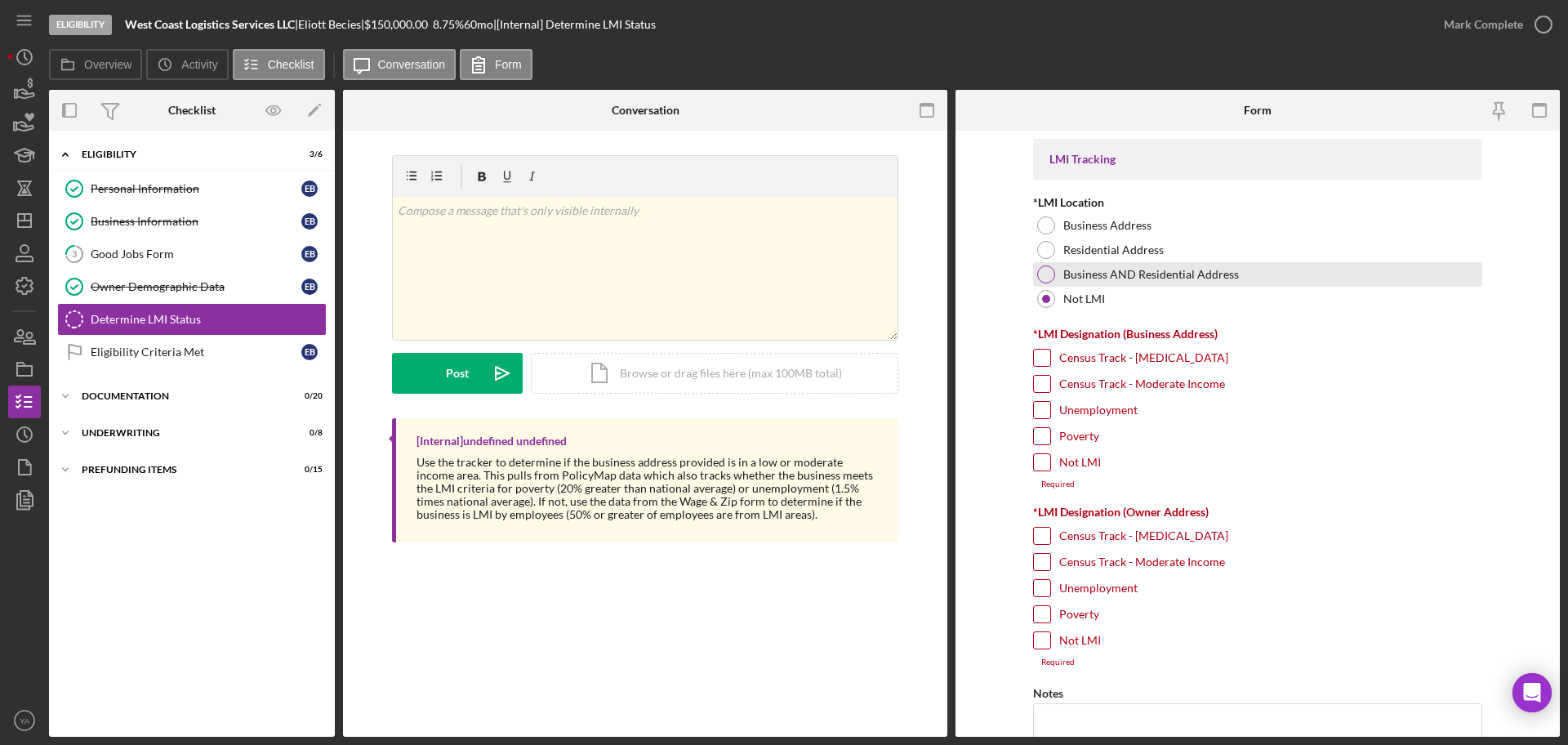
click at [1050, 277] on div at bounding box center [1046, 275] width 18 height 18
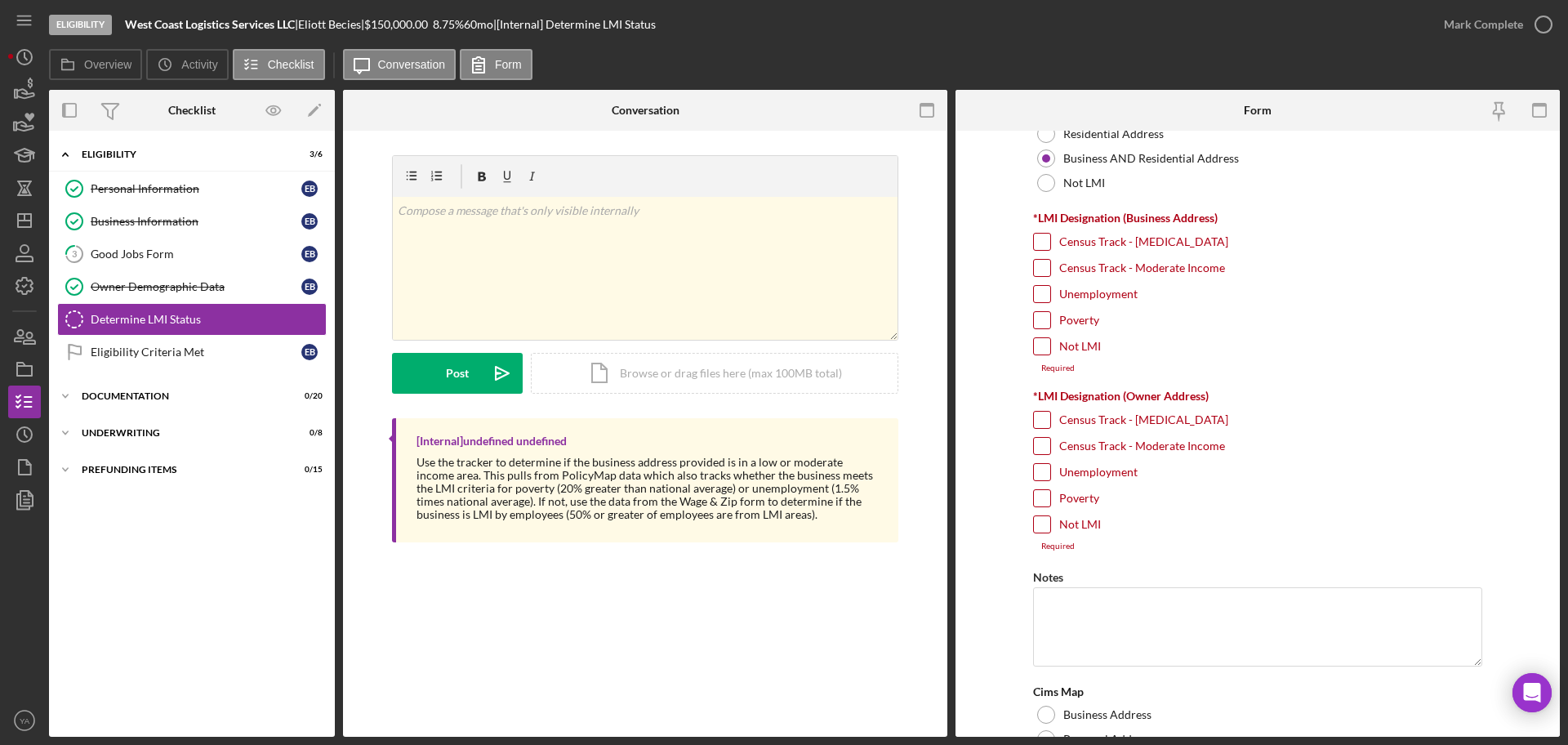
scroll to position [204, 0]
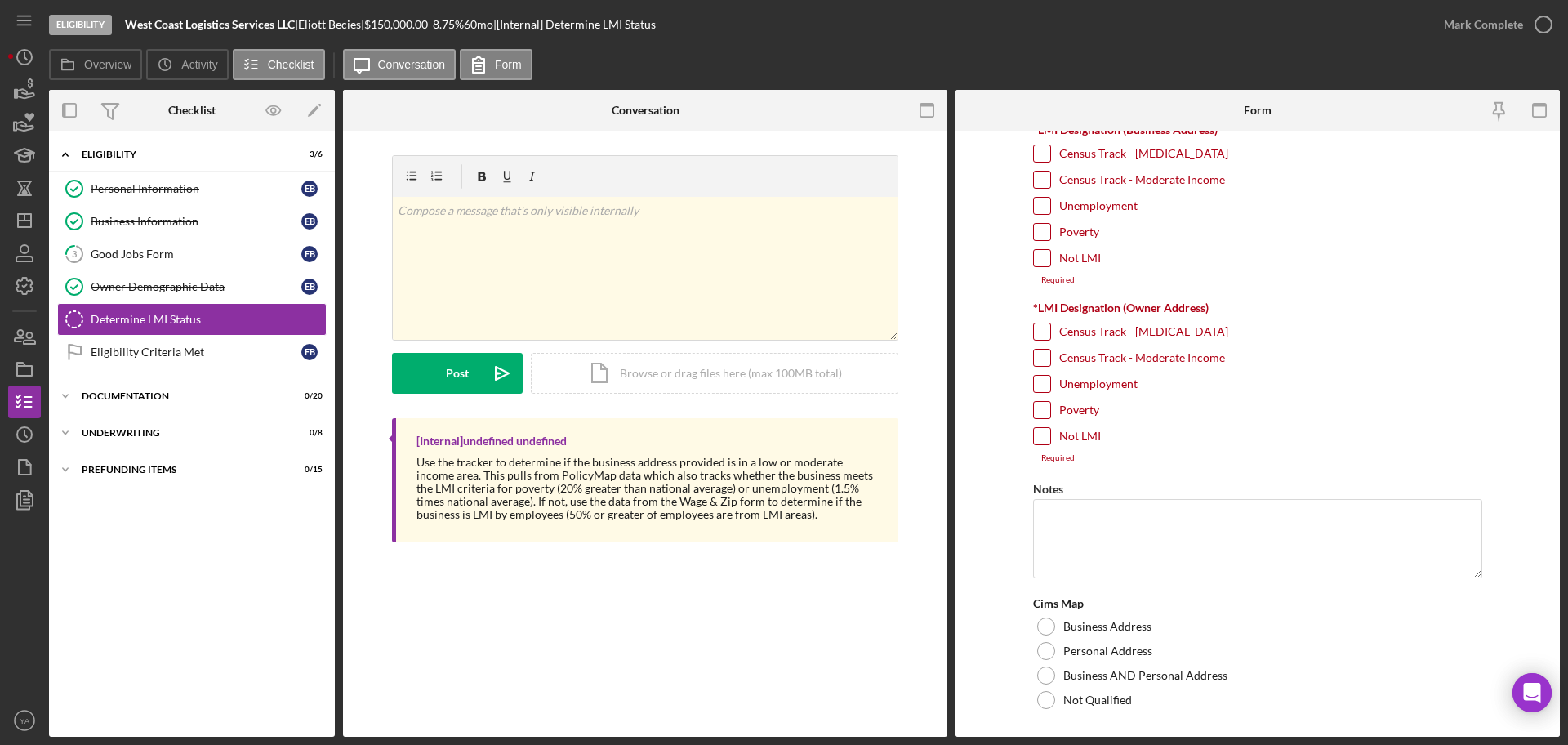
click at [1043, 206] on input "Unemployment" at bounding box center [1042, 206] width 16 height 16
checkbox input "true"
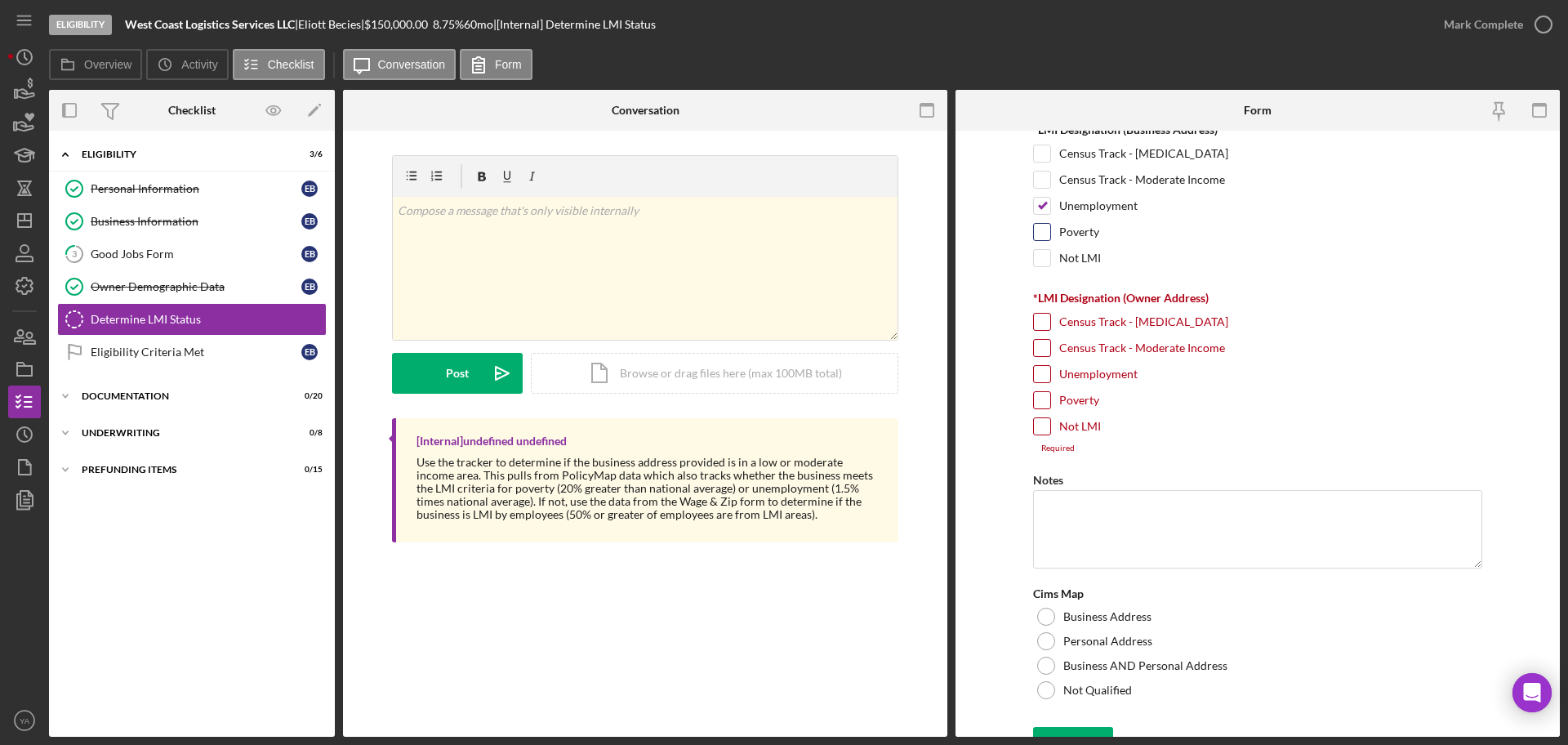
click at [1041, 225] on input "Poverty" at bounding box center [1042, 232] width 16 height 16
checkbox input "true"
click at [1040, 363] on div "Census Track - Moderate Income" at bounding box center [1258, 352] width 449 height 26
click at [1041, 374] on input "Unemployment" at bounding box center [1042, 374] width 16 height 16
checkbox input "true"
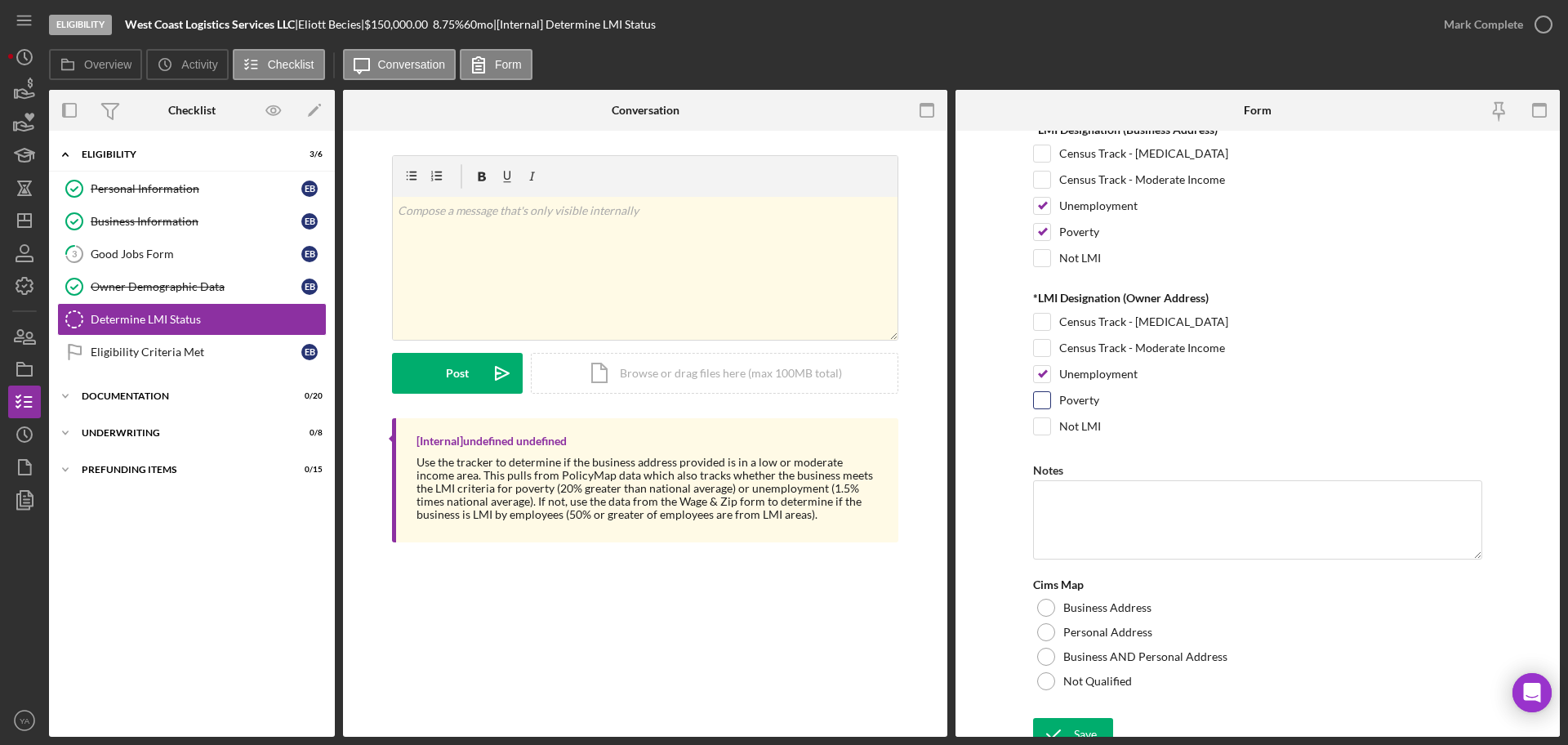
click at [1039, 403] on input "Poverty" at bounding box center [1042, 400] width 16 height 16
checkbox input "true"
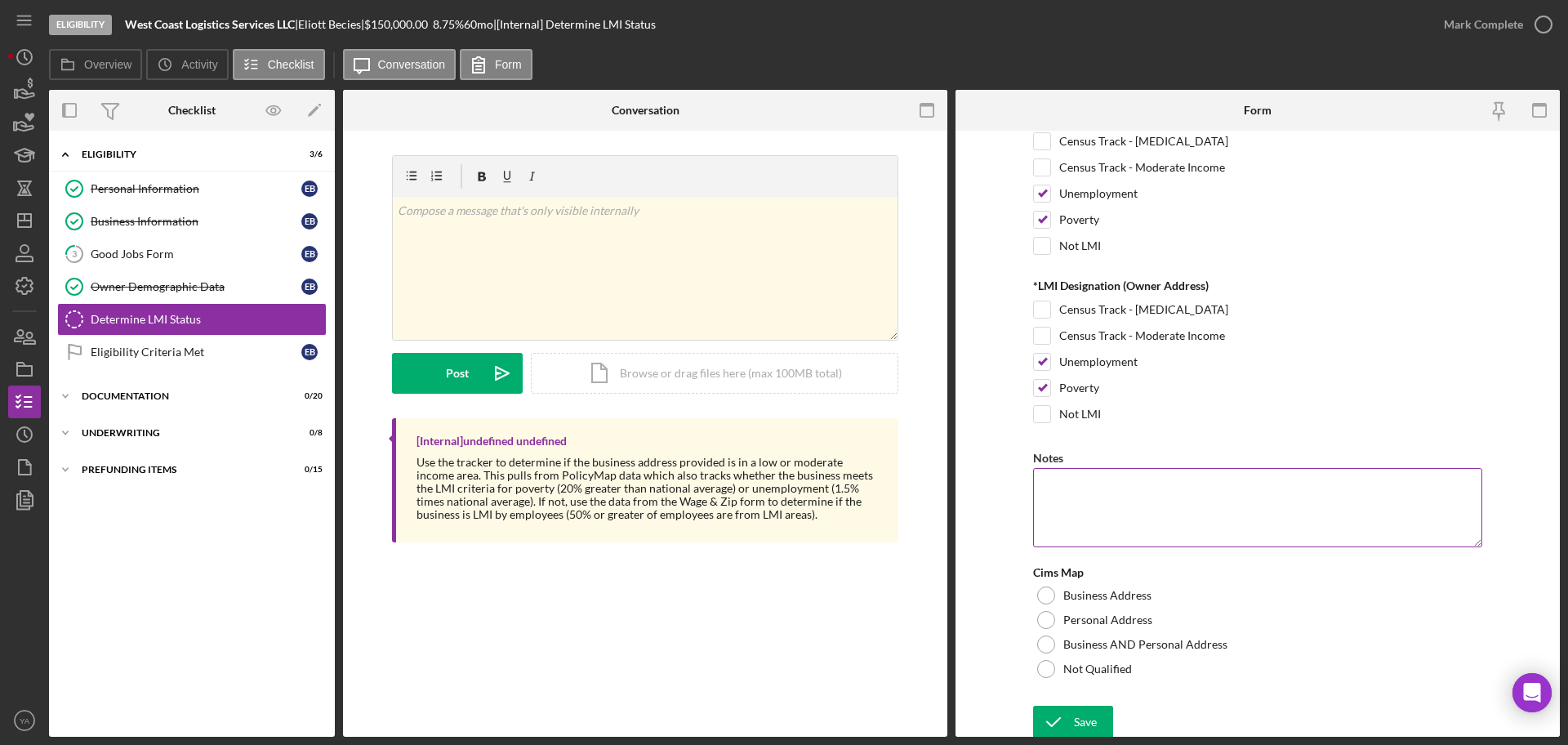
scroll to position [220, 0]
click at [1042, 632] on div at bounding box center [1046, 641] width 18 height 18
click at [1081, 710] on div "Save" at bounding box center [1086, 718] width 23 height 33
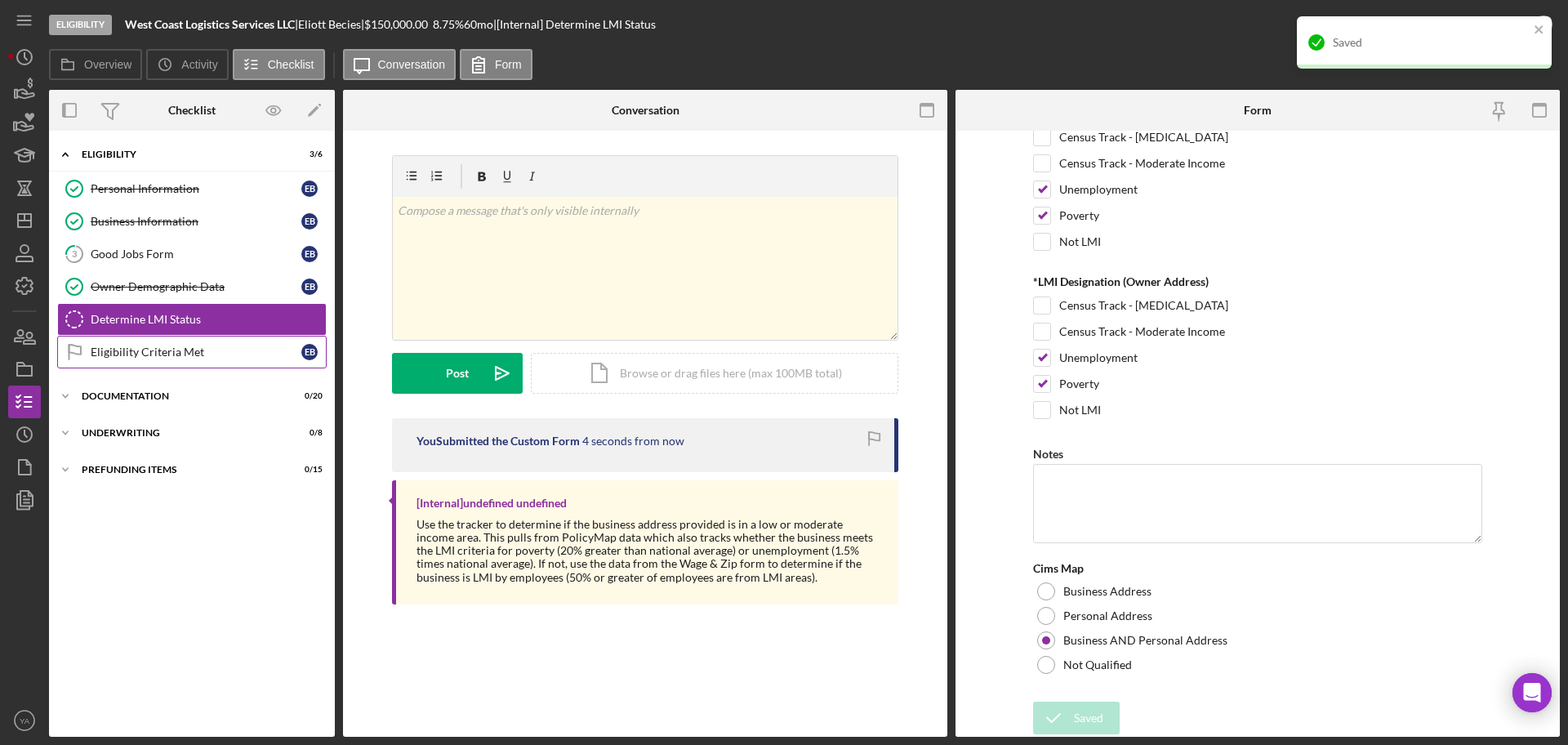
click at [171, 359] on link "Eligibility Criteria Met Eligibility Criteria Met E B" at bounding box center [193, 352] width 270 height 33
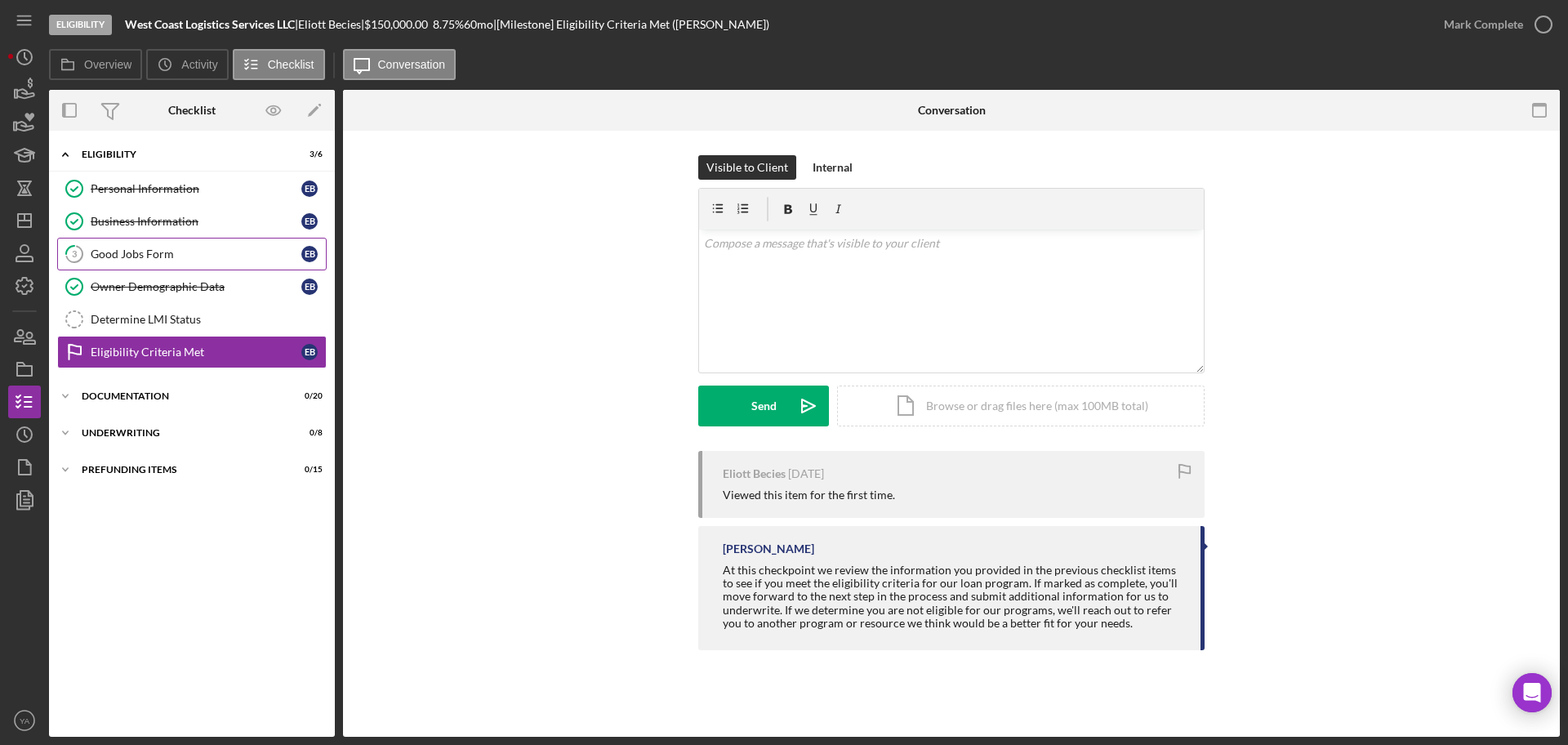
click at [174, 261] on link "3 Good Jobs Form E B" at bounding box center [193, 254] width 270 height 33
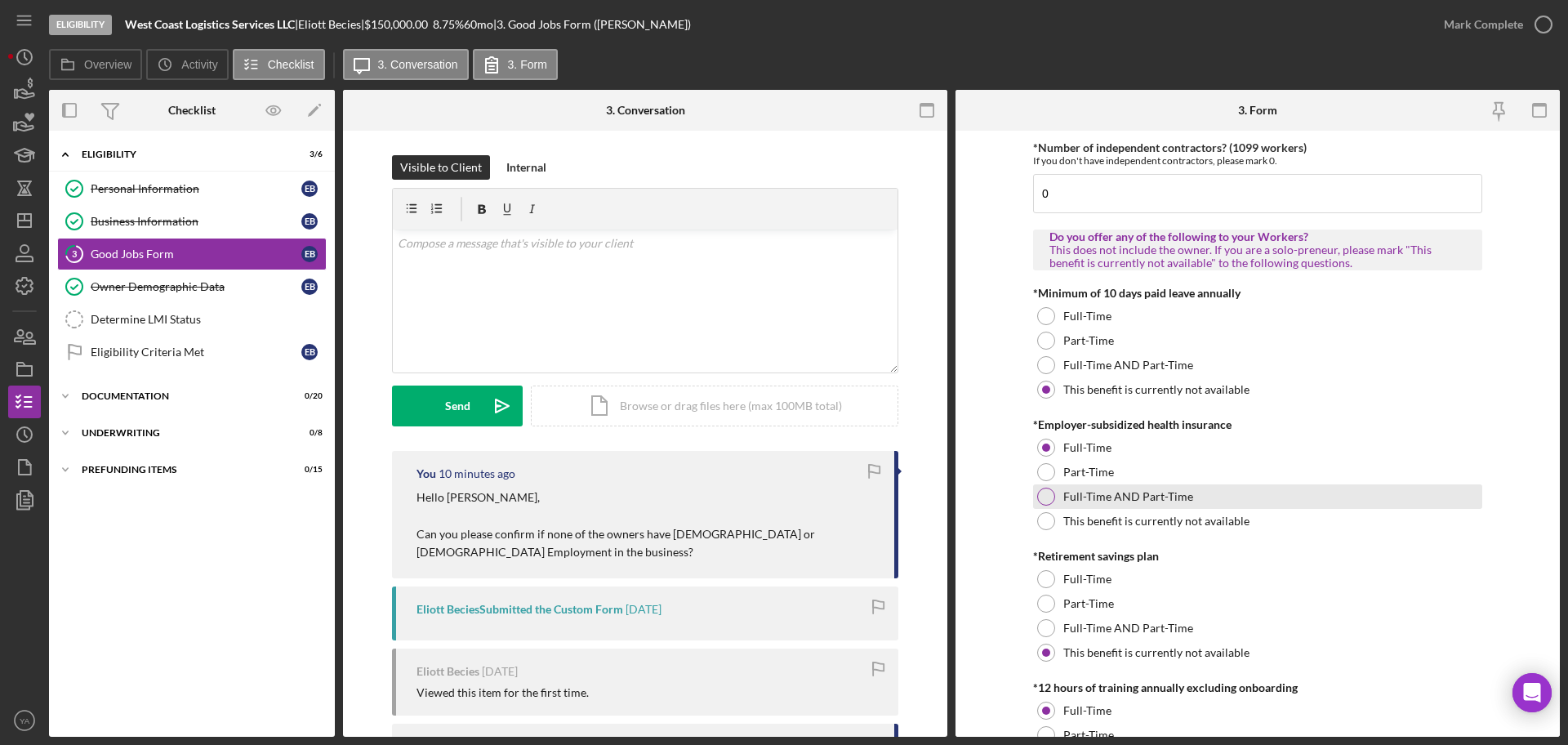
scroll to position [919, 0]
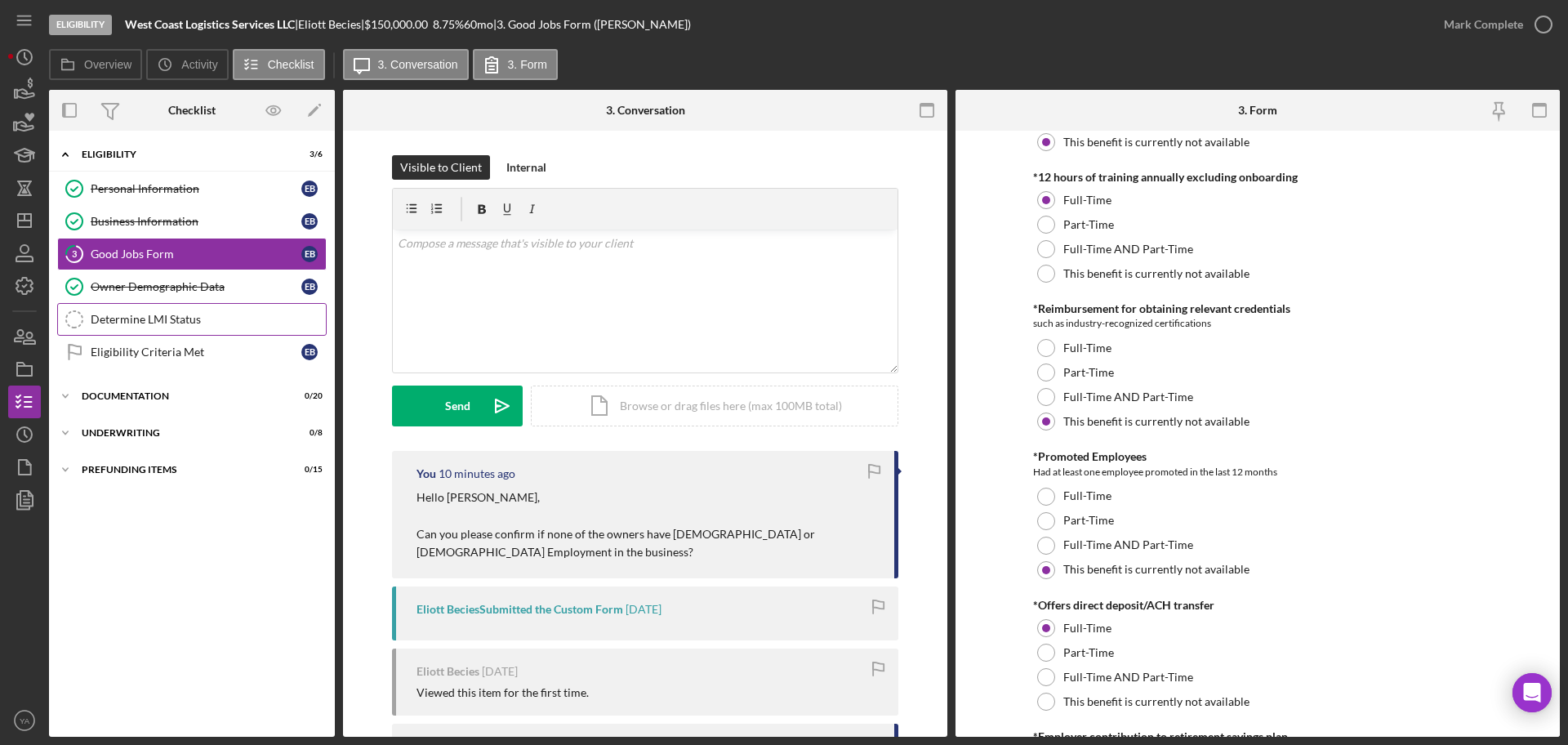
click at [205, 329] on link "Determine LMI Status Determine LMI Status" at bounding box center [193, 319] width 270 height 33
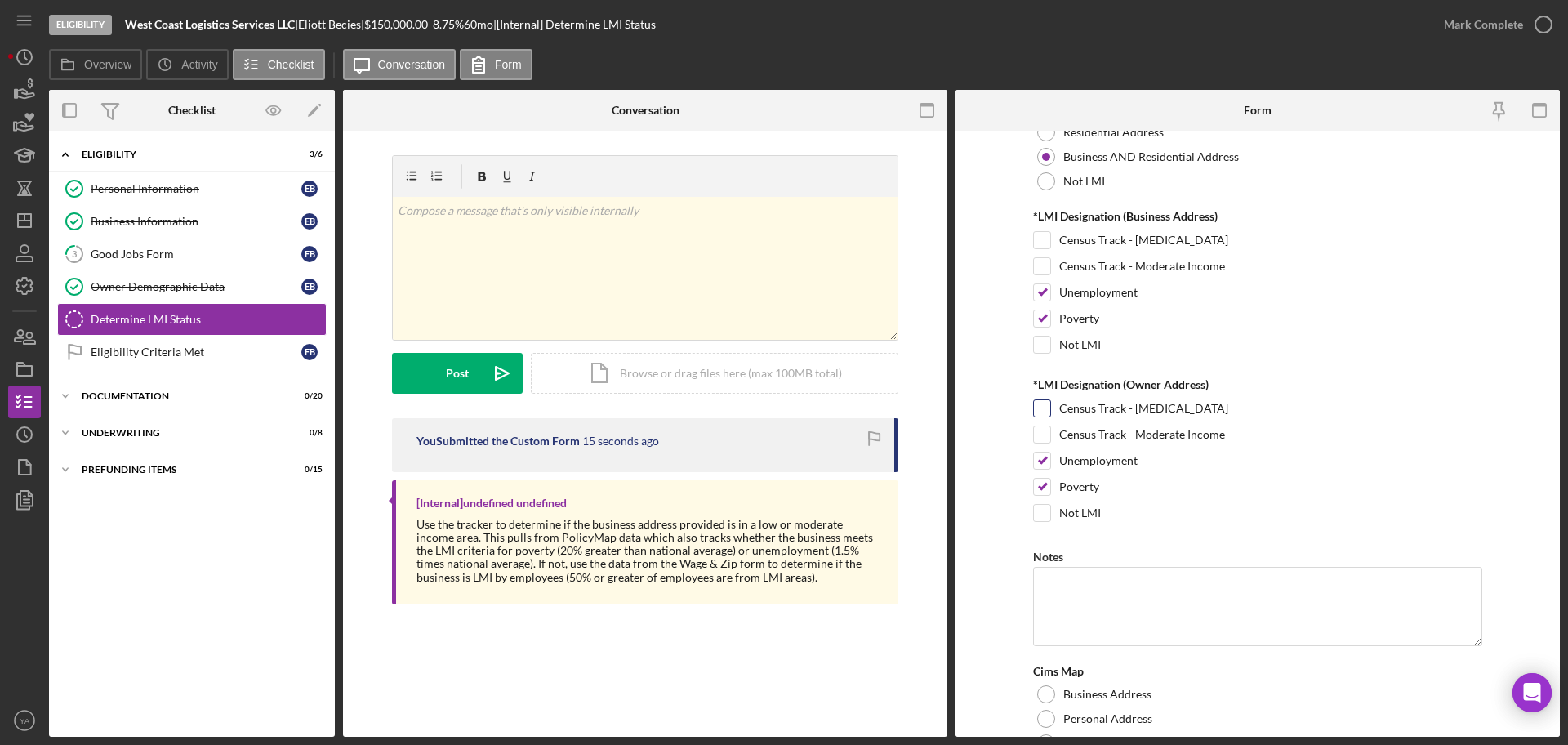
scroll to position [220, 0]
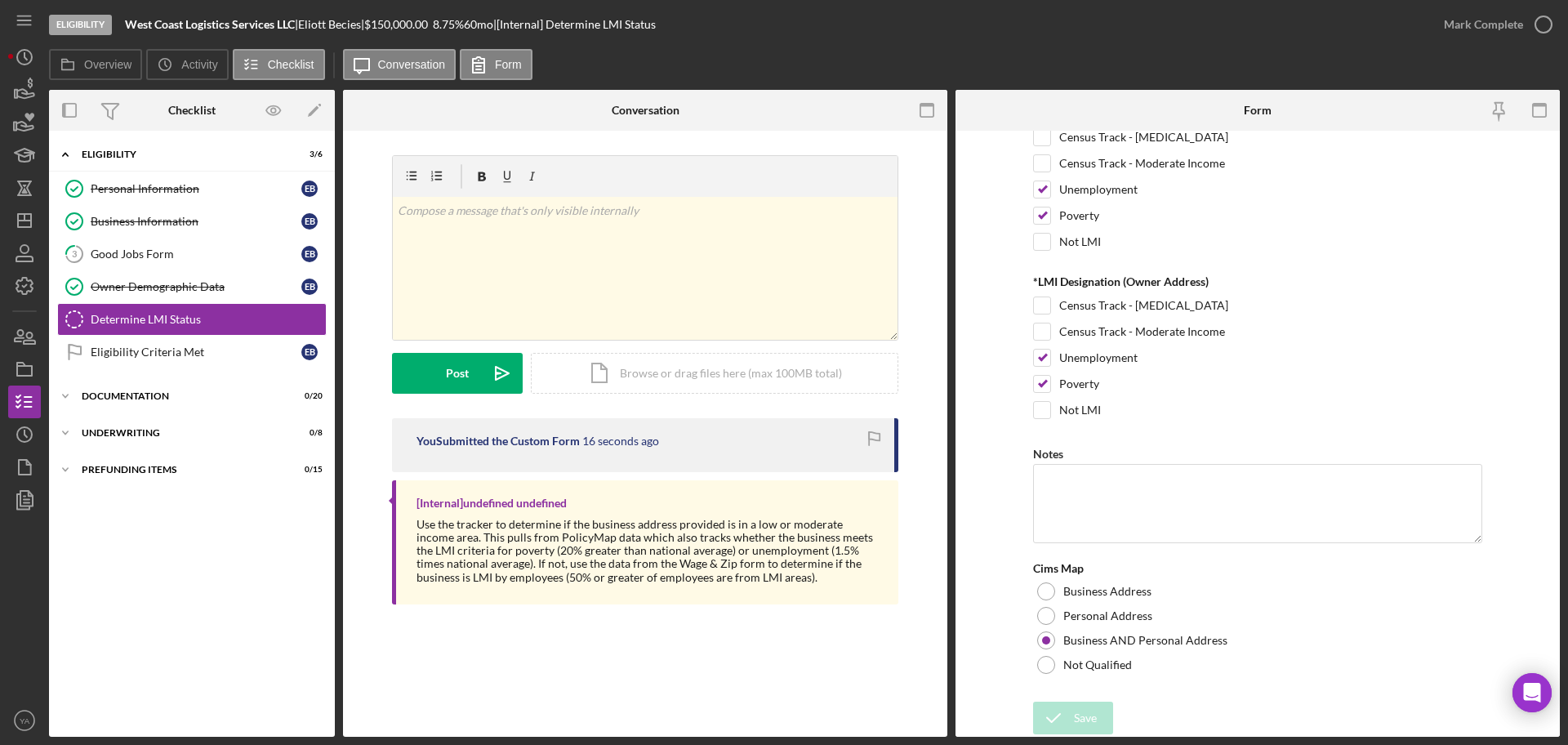
click at [1524, 53] on div "Overview Icon/History Activity Checklist Icon/Message Conversation Form" at bounding box center [805, 66] width 1511 height 33
click at [1516, 18] on div "Mark Complete" at bounding box center [1483, 25] width 79 height 33
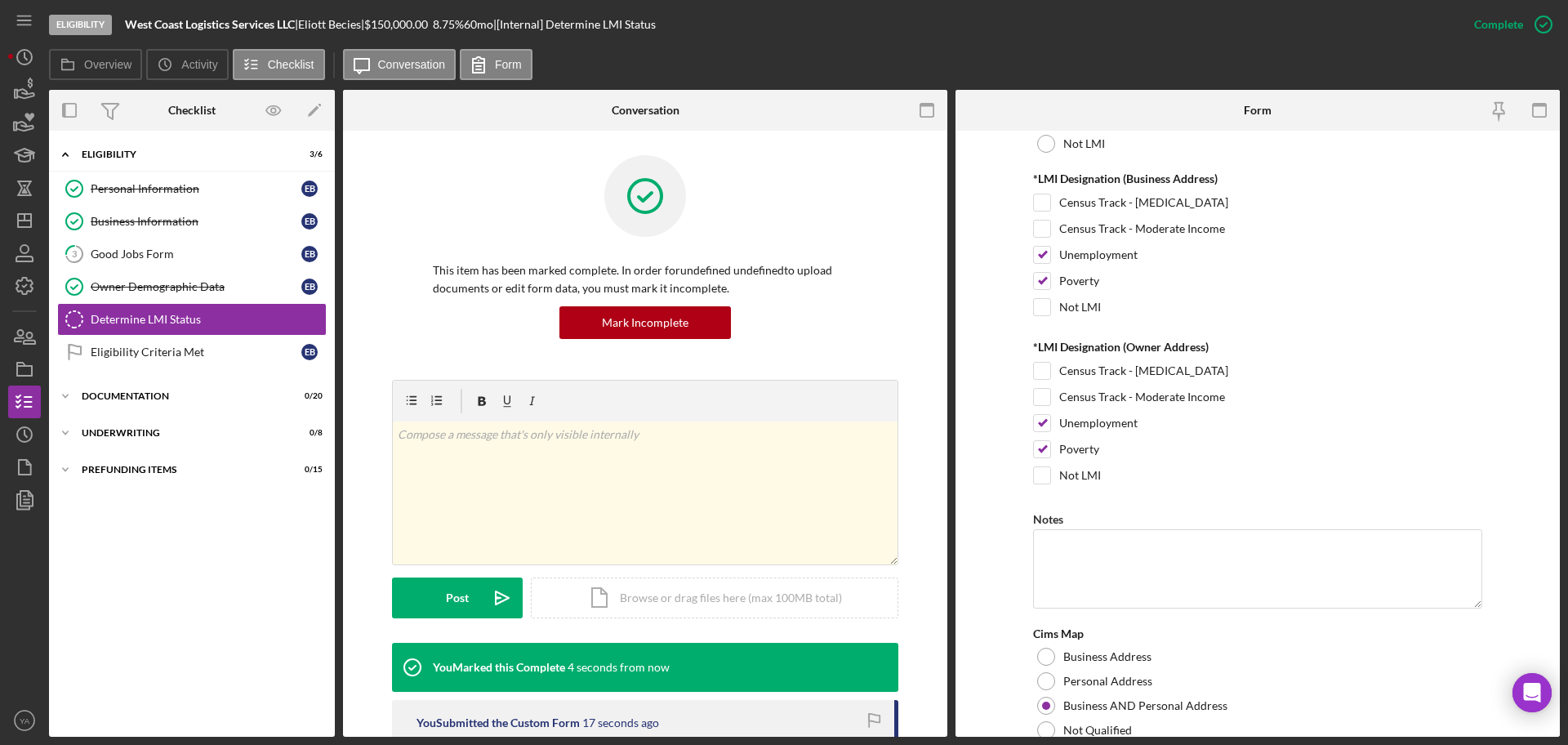
scroll to position [286, 0]
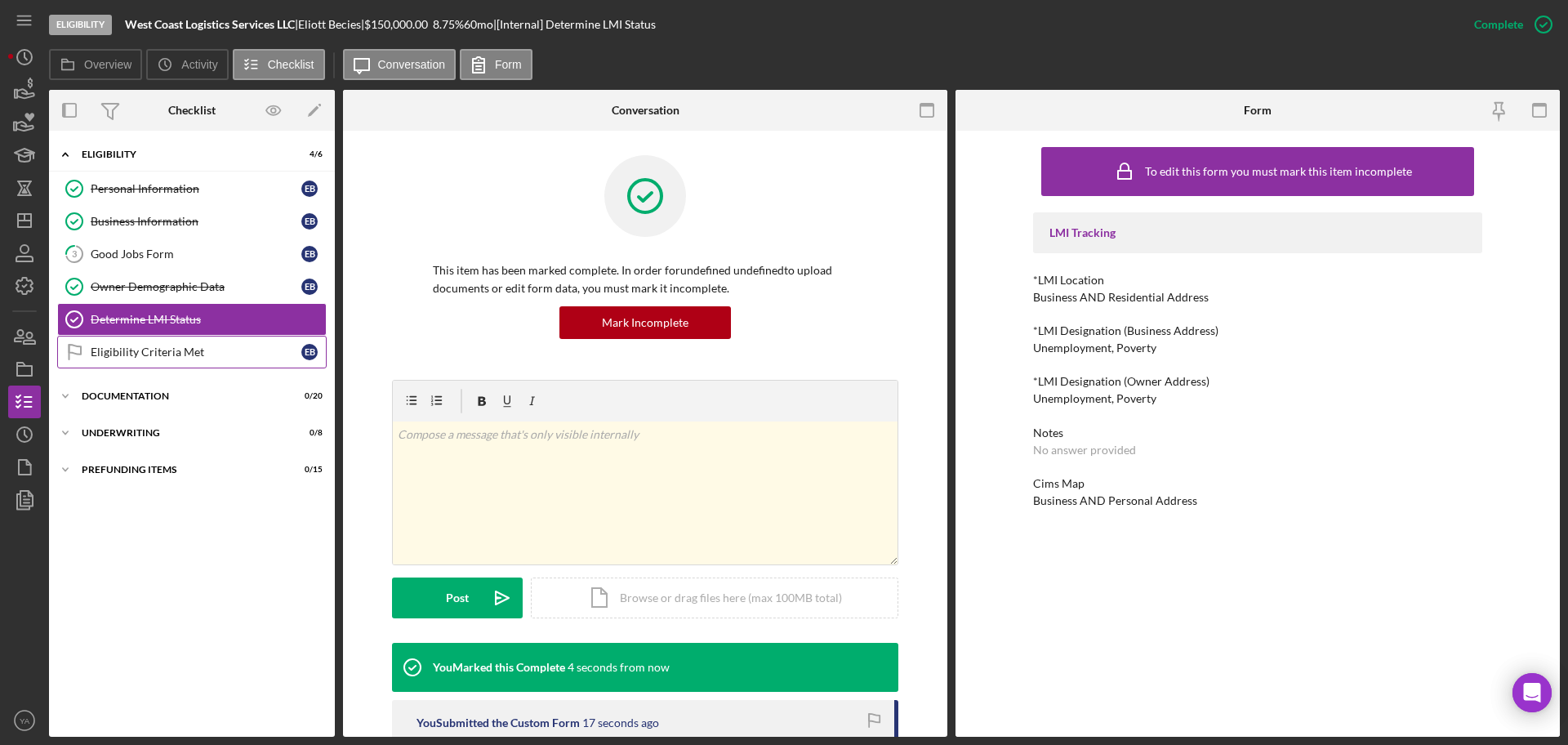
click at [211, 346] on div "Eligibility Criteria Met" at bounding box center [196, 352] width 211 height 13
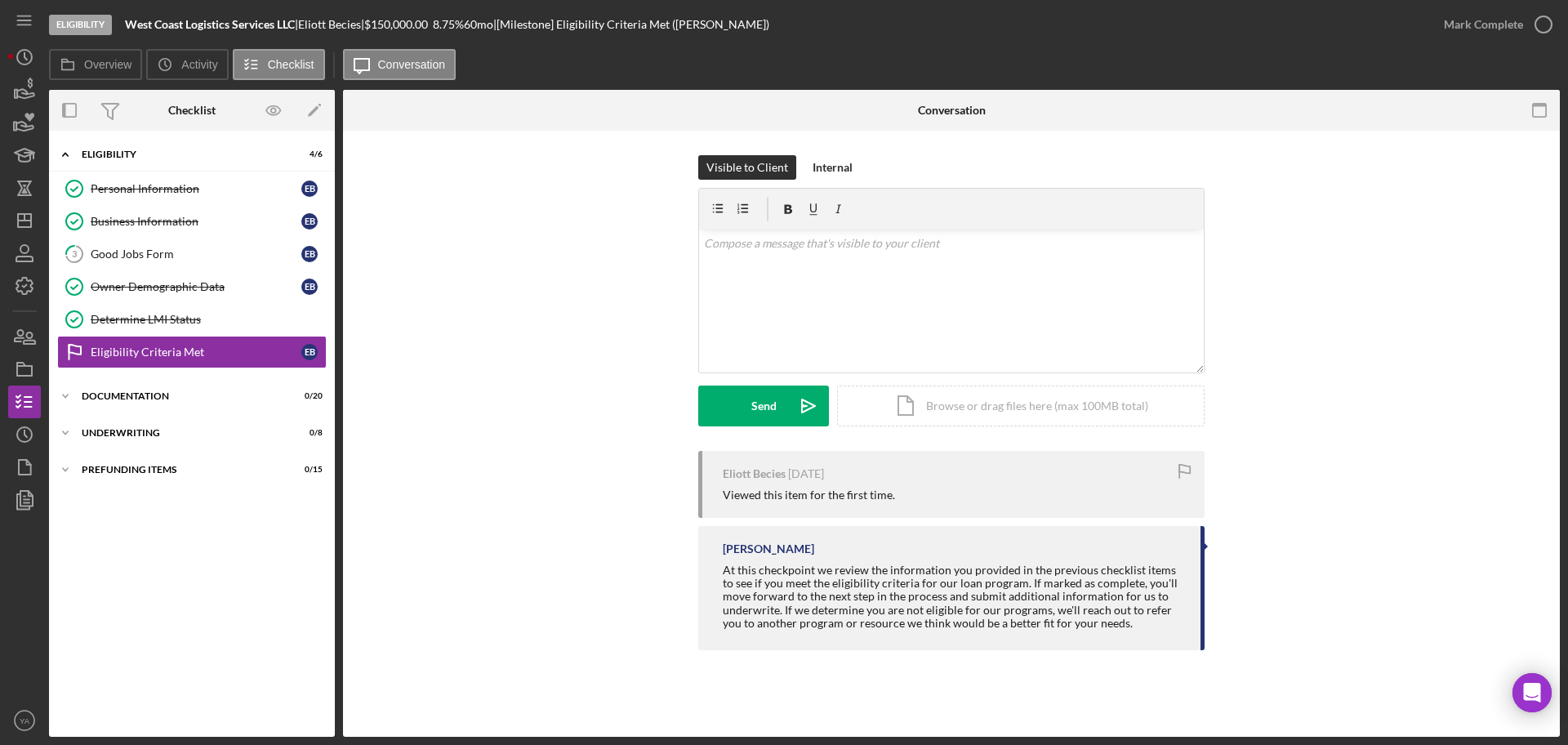
click at [1502, 46] on div "Mark Complete" at bounding box center [1494, 25] width 132 height 49
click at [1518, 33] on div "Mark Complete" at bounding box center [1483, 25] width 79 height 33
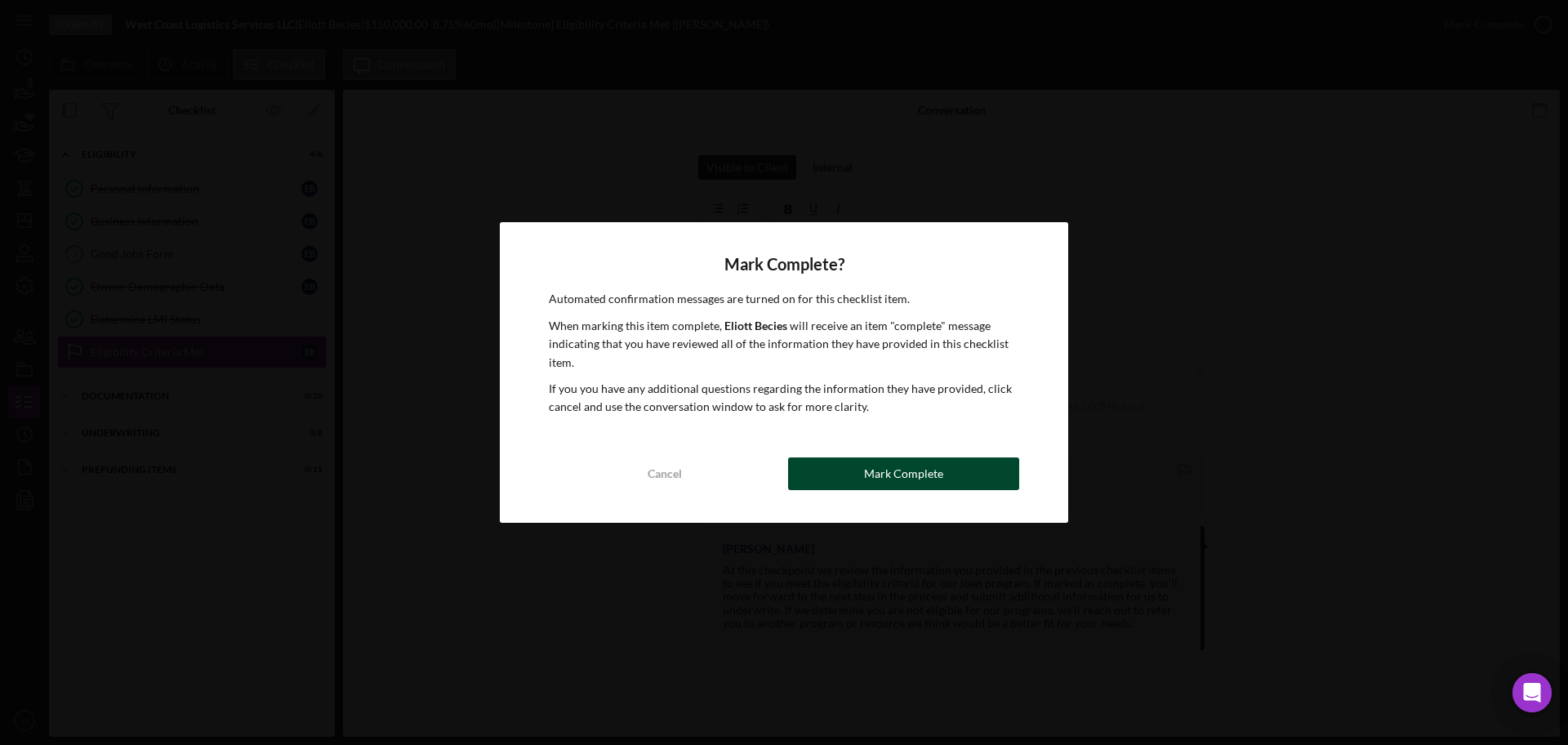
click at [893, 470] on div "Mark Complete" at bounding box center [904, 474] width 79 height 33
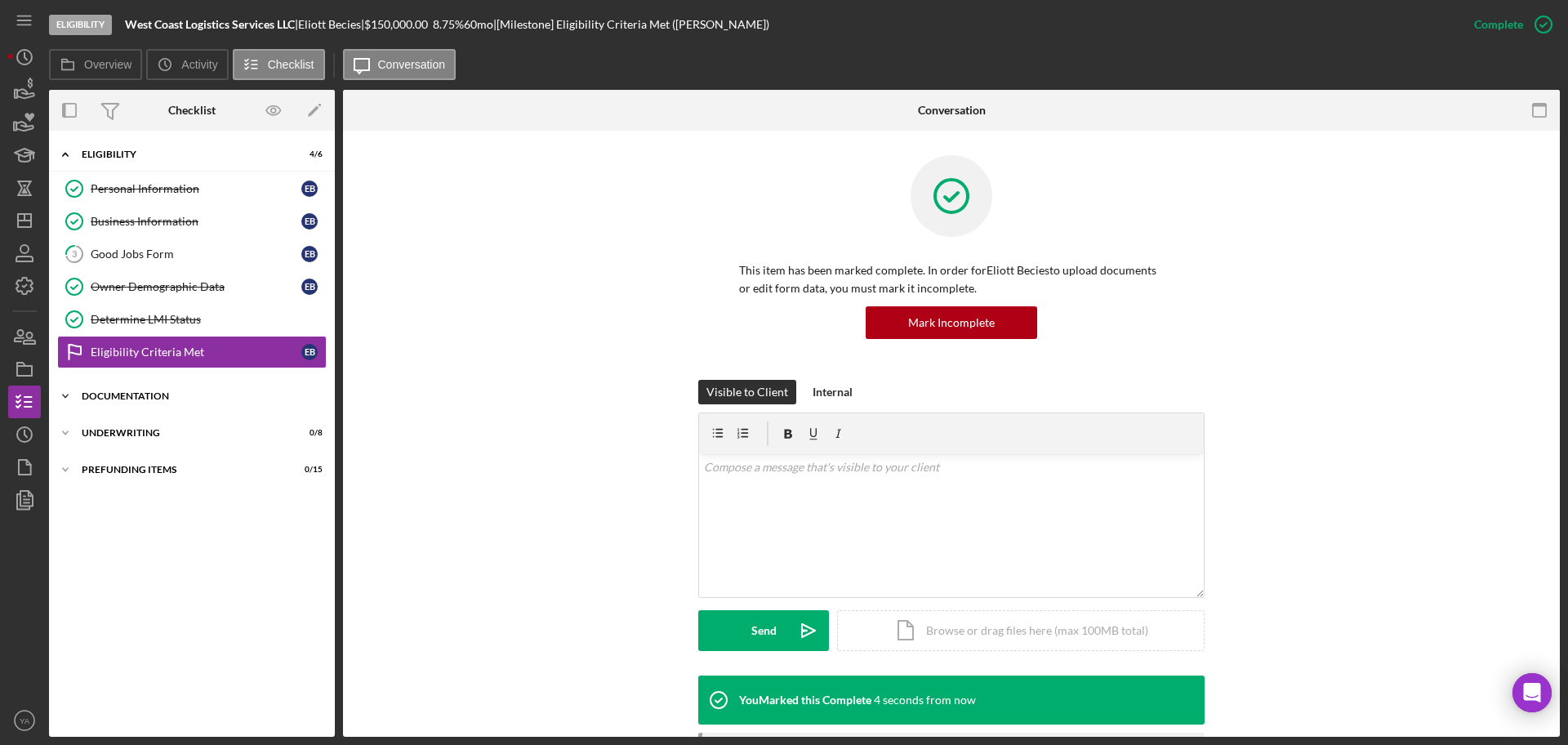
click at [179, 394] on div "Documentation" at bounding box center [197, 396] width 233 height 10
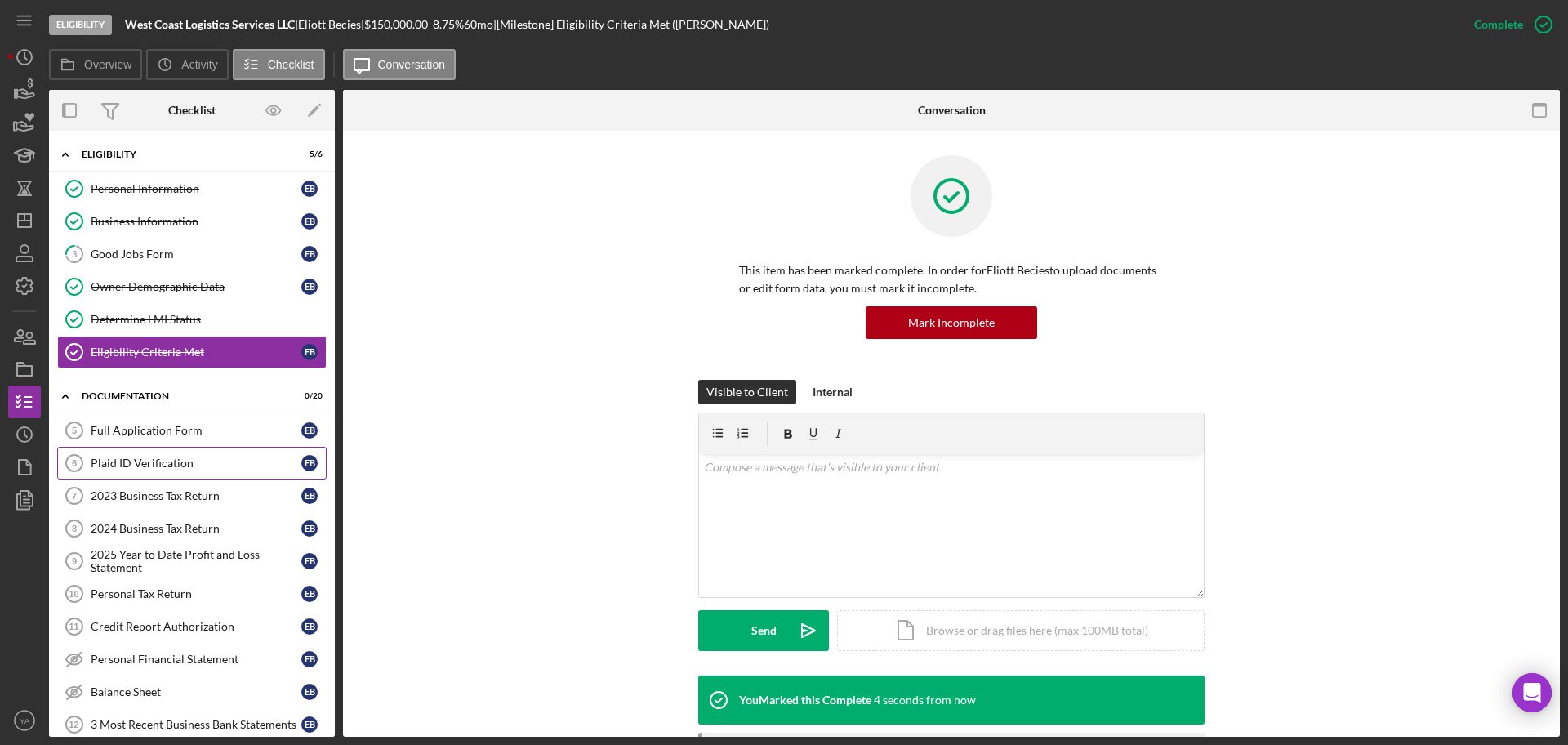
click at [165, 456] on div "Plaid ID Verification" at bounding box center [196, 463] width 211 height 13
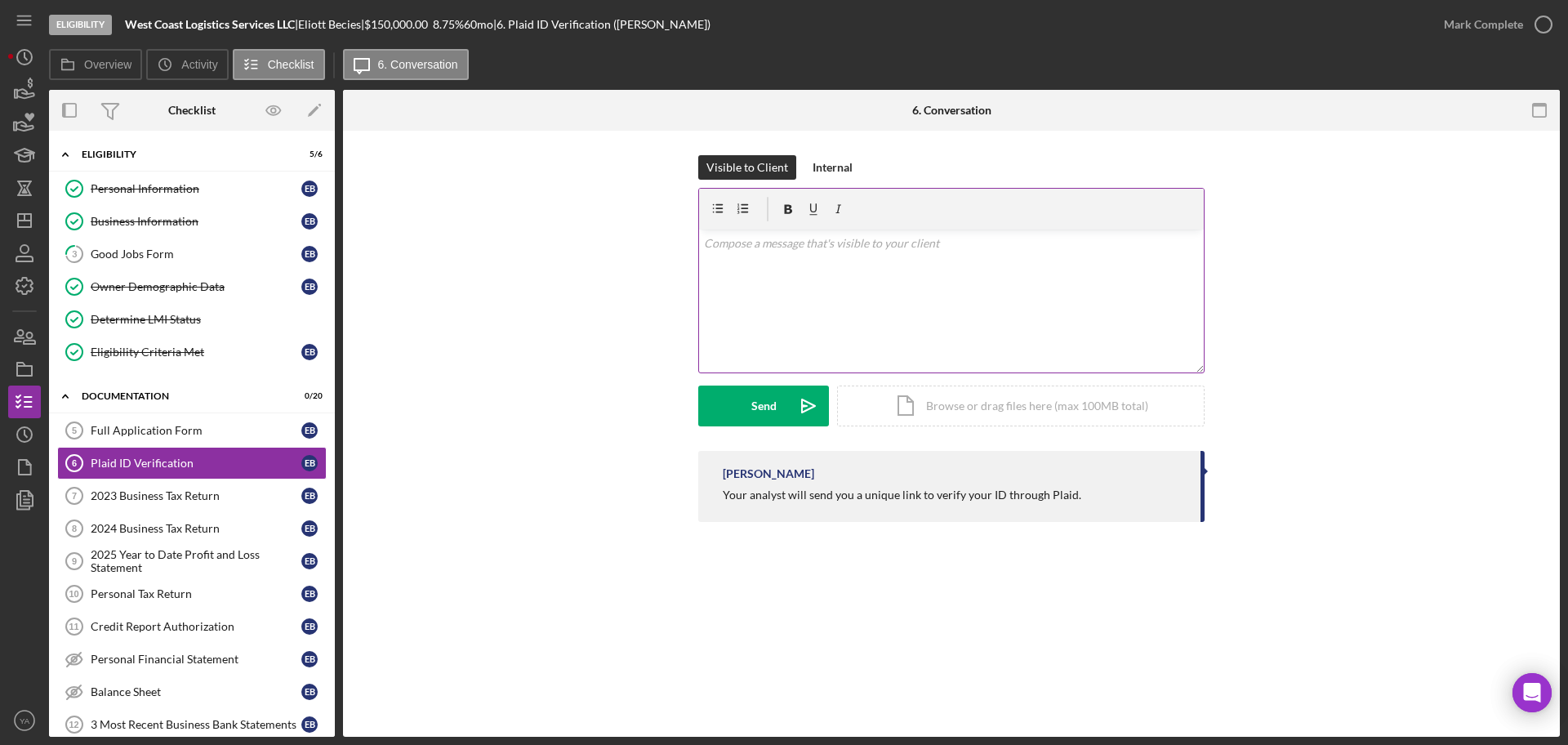
click at [734, 289] on div "v Color teal Color pink Remove color Add row above Add row below Add column bef…" at bounding box center [952, 301] width 505 height 143
click at [775, 404] on div "Send" at bounding box center [763, 406] width 26 height 41
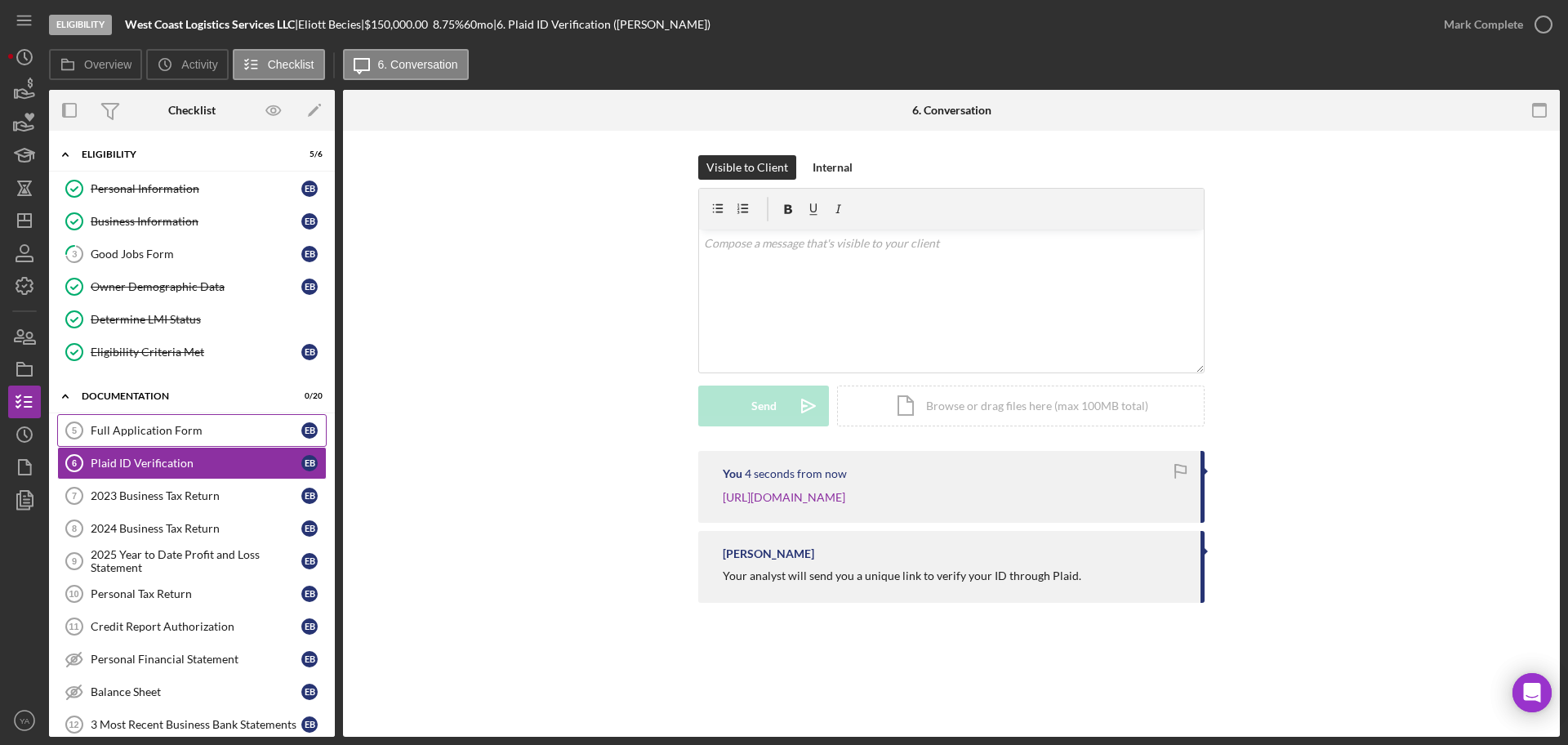
click at [169, 433] on div "Full Application Form" at bounding box center [196, 430] width 211 height 13
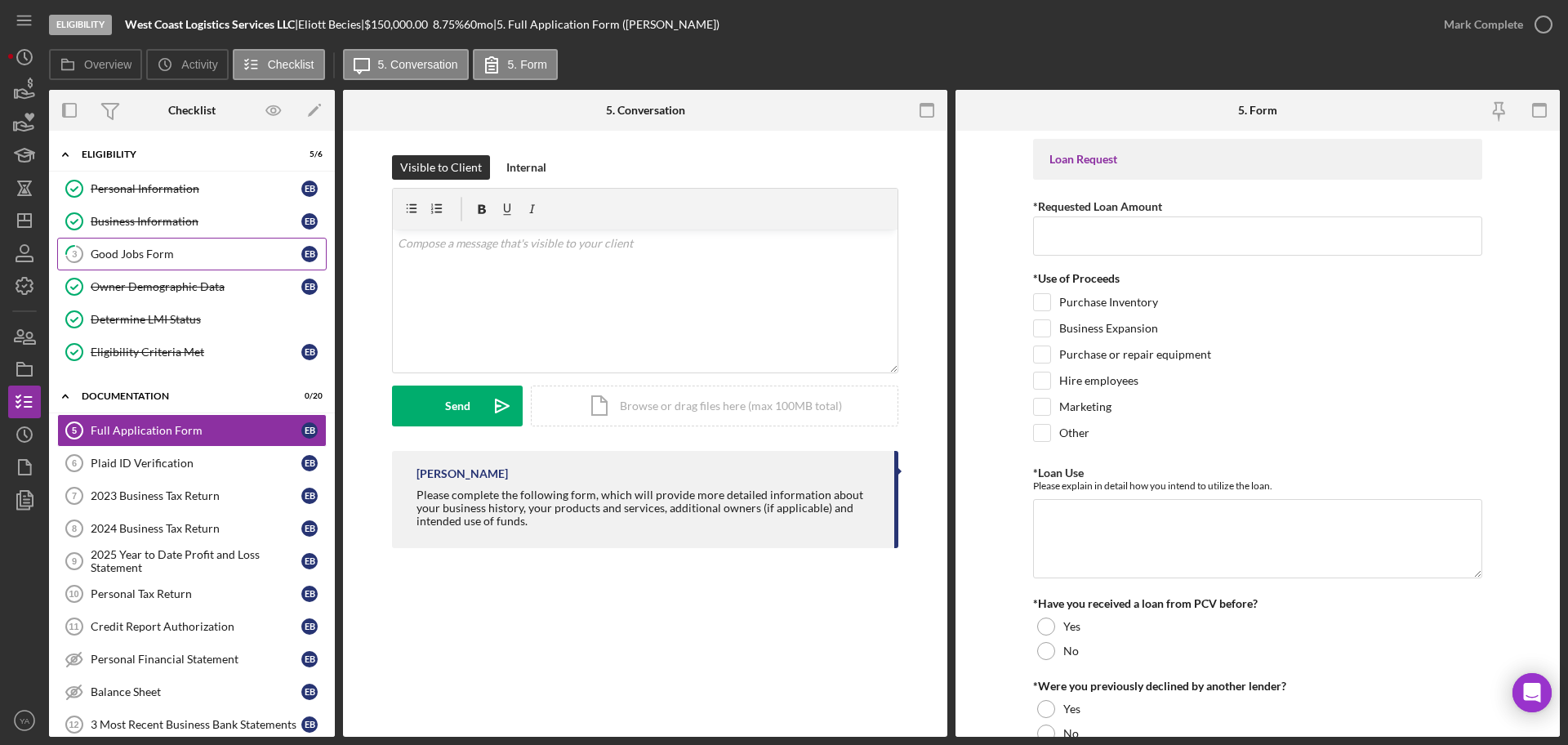
click at [181, 261] on link "3 Good Jobs Form E B" at bounding box center [193, 254] width 270 height 33
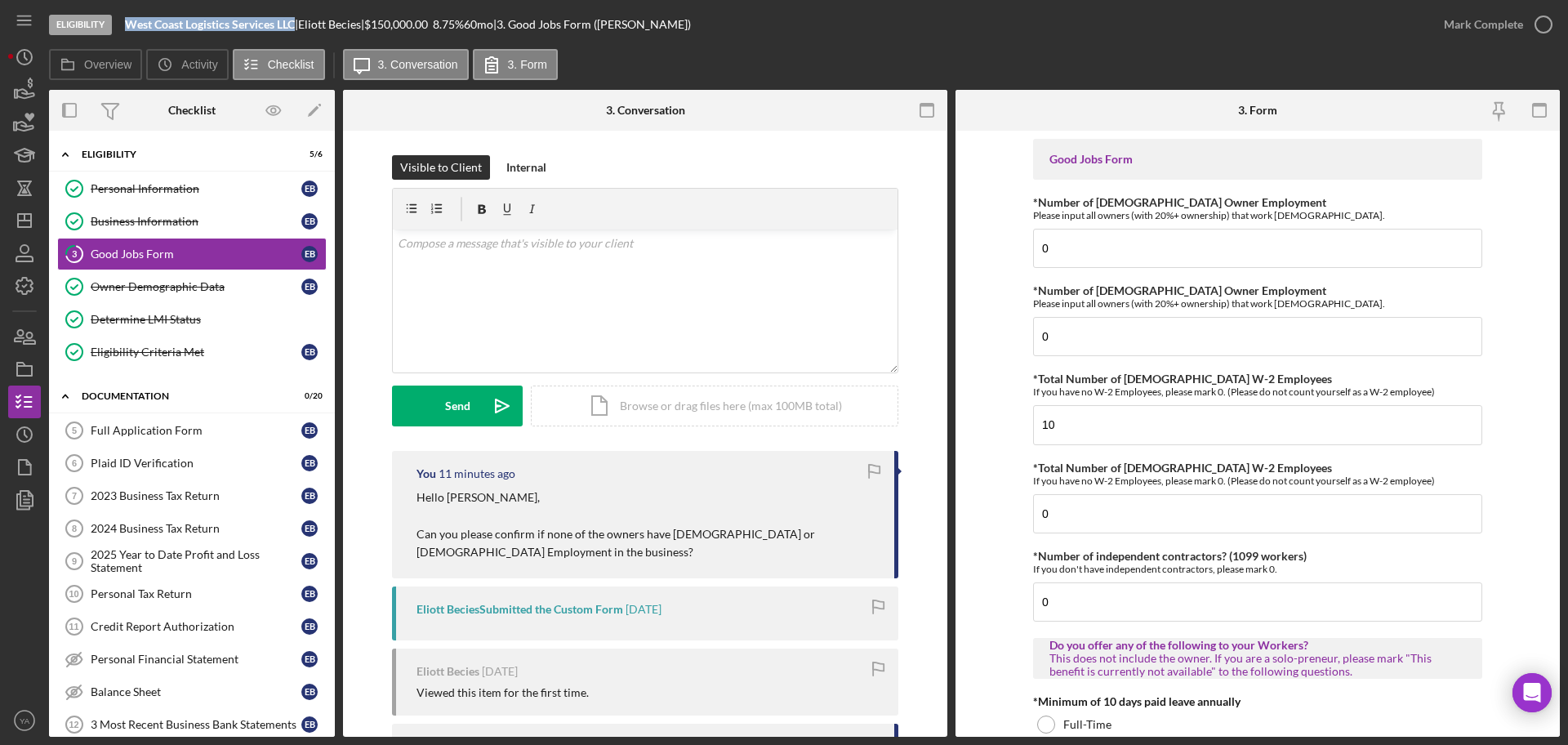
drag, startPoint x: 126, startPoint y: 21, endPoint x: 297, endPoint y: 30, distance: 171.2
click at [297, 30] on div "West Coast Logistics Services LLC |" at bounding box center [211, 25] width 173 height 13
click at [7, 228] on div "Eligibility West Coast Logistics Services LLC | Eliott Becies | $150,000.00 8.7…" at bounding box center [784, 372] width 1568 height 745
click at [16, 221] on icon "Icon/Dashboard" at bounding box center [25, 220] width 41 height 41
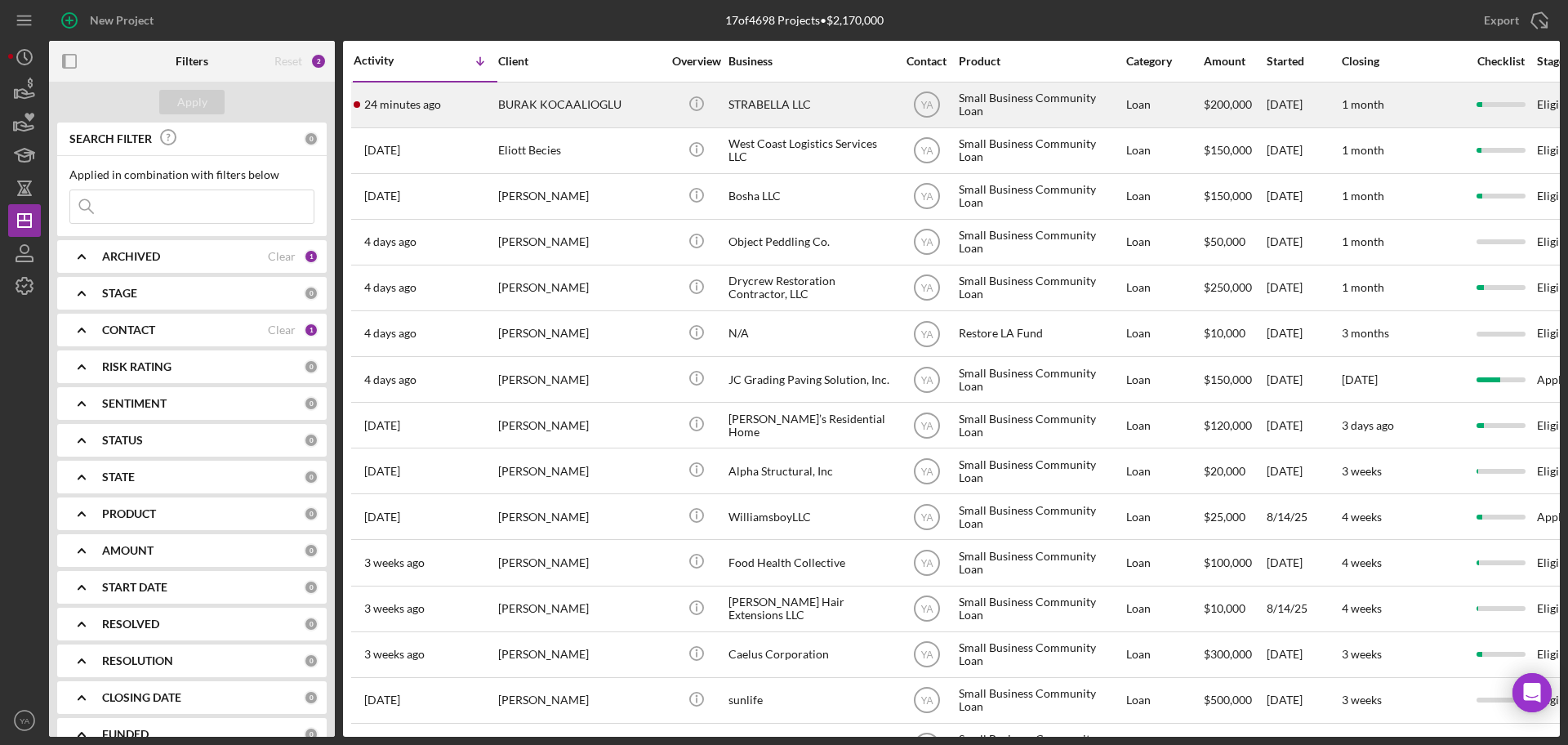
click at [797, 116] on div "STRABELLA LLC" at bounding box center [810, 104] width 164 height 44
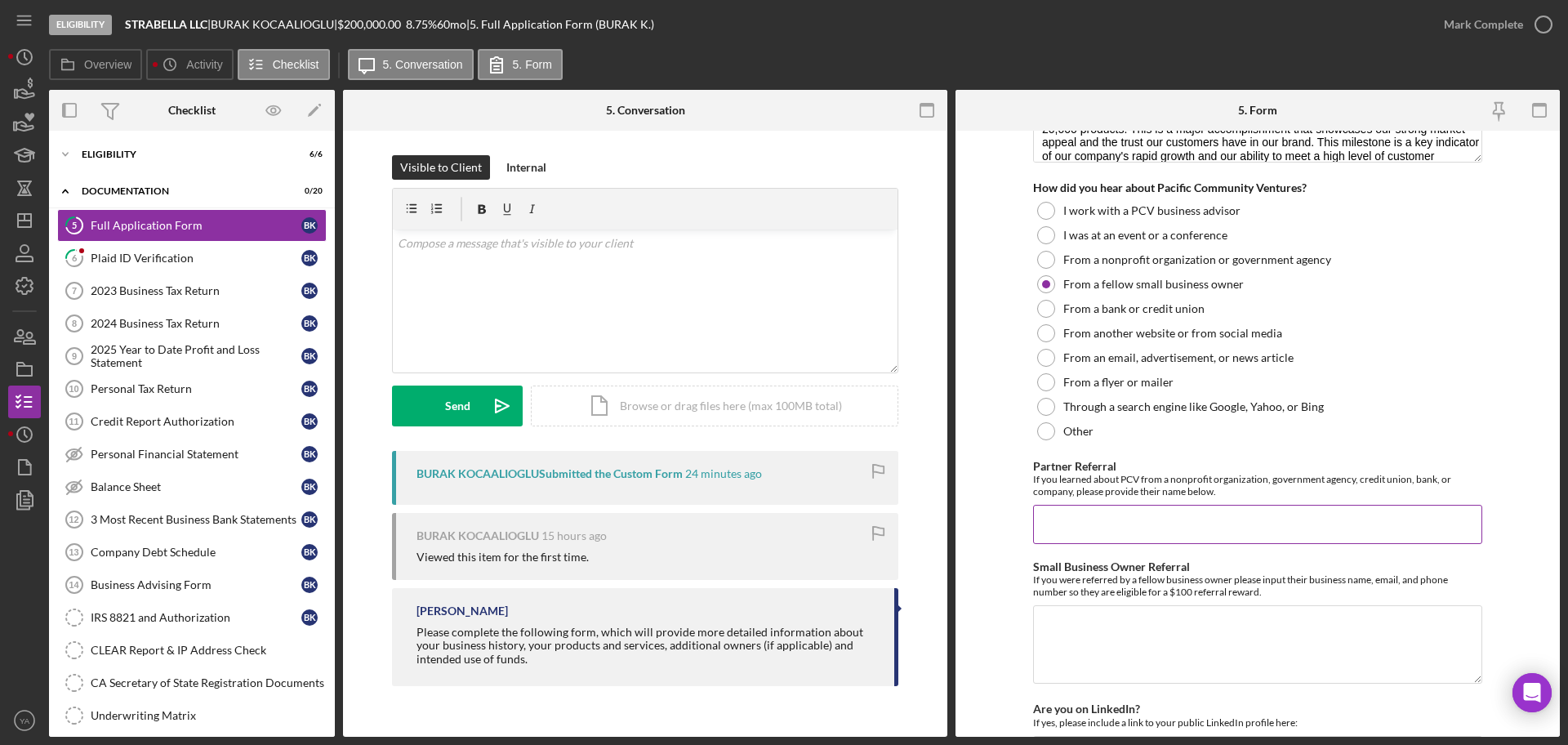
scroll to position [1720, 0]
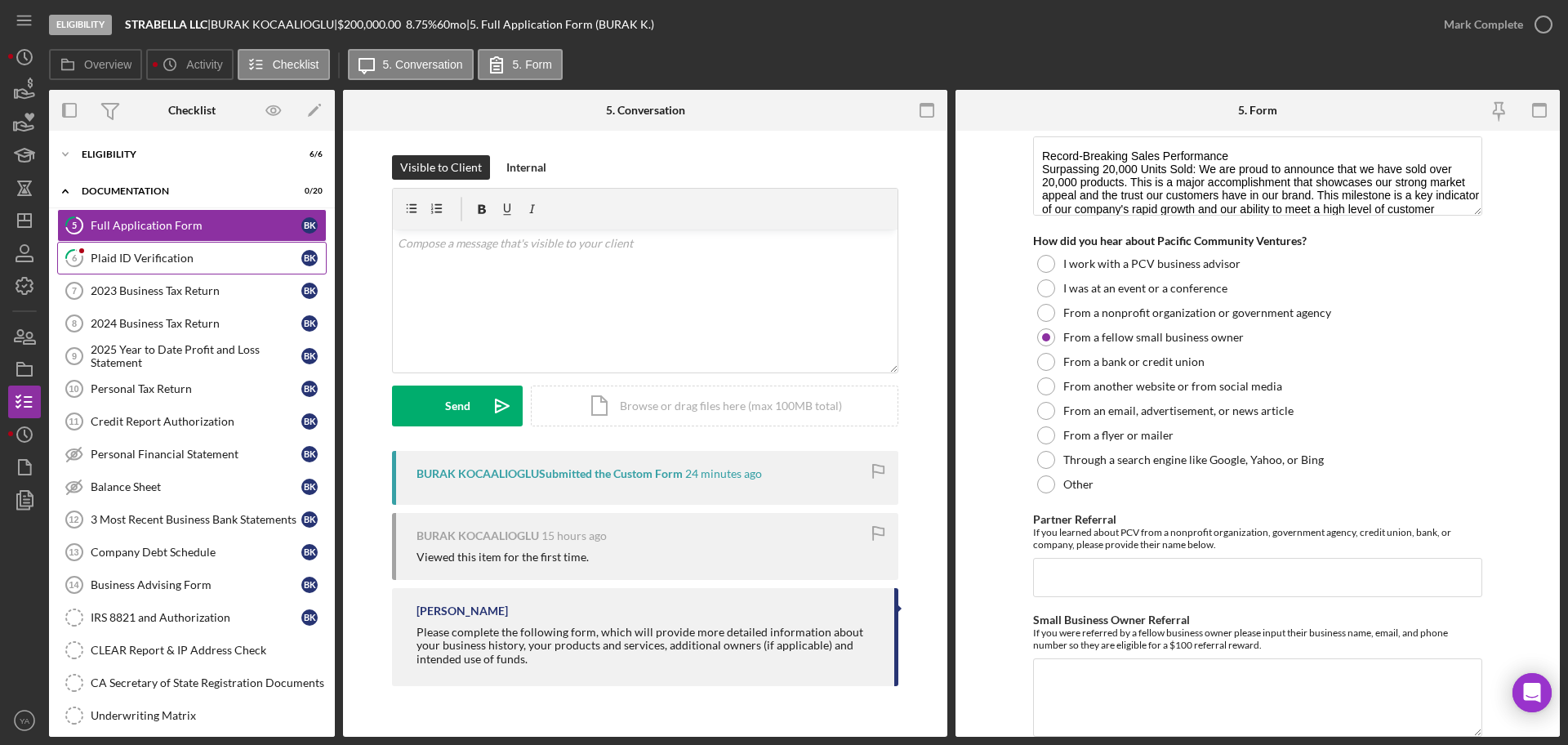
click at [241, 262] on div "Plaid ID Verification" at bounding box center [196, 258] width 211 height 13
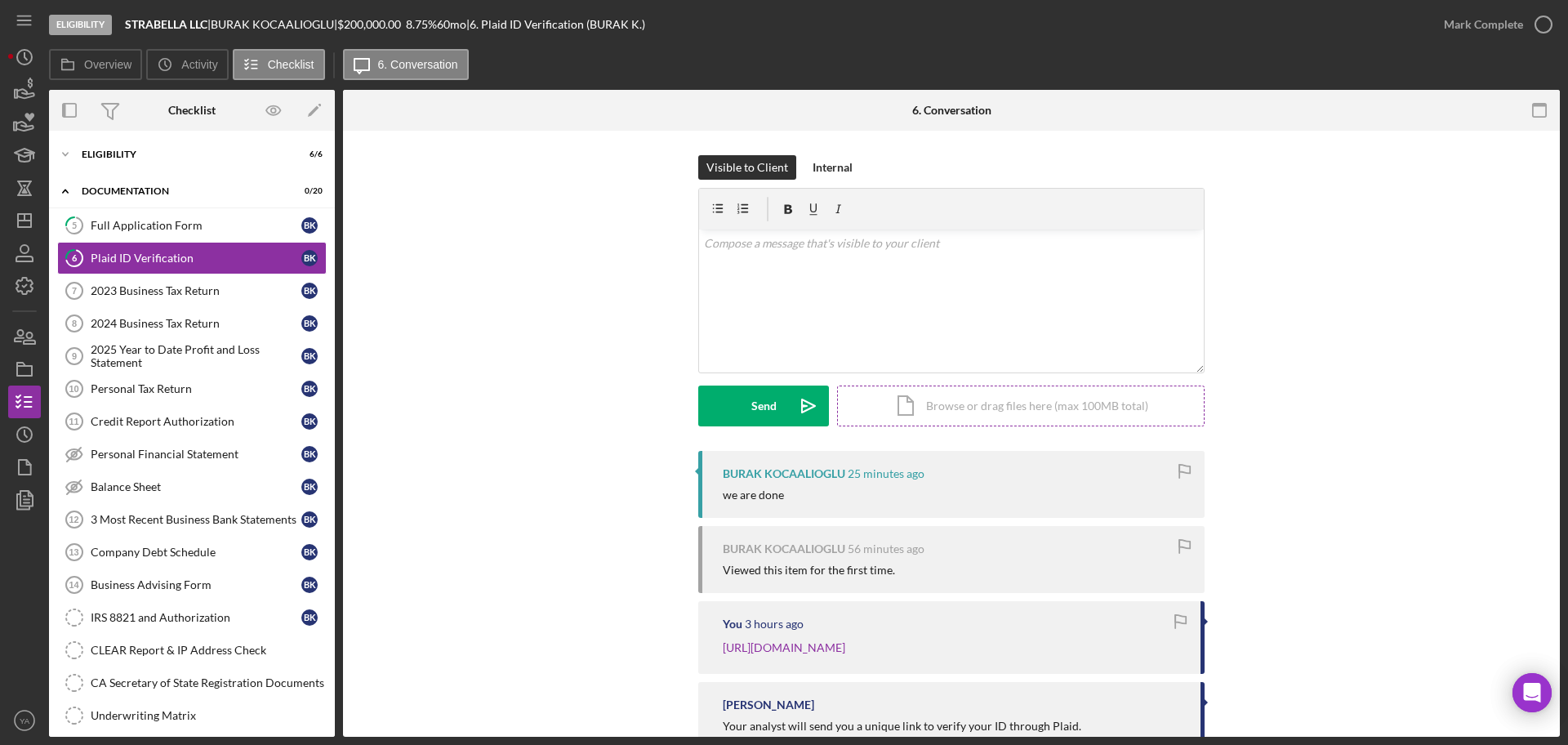
click at [967, 391] on div "Icon/Document Browse or drag files here (max 100MB total) Tap to choose files o…" at bounding box center [1021, 406] width 368 height 41
click at [825, 169] on div "Internal" at bounding box center [833, 168] width 40 height 25
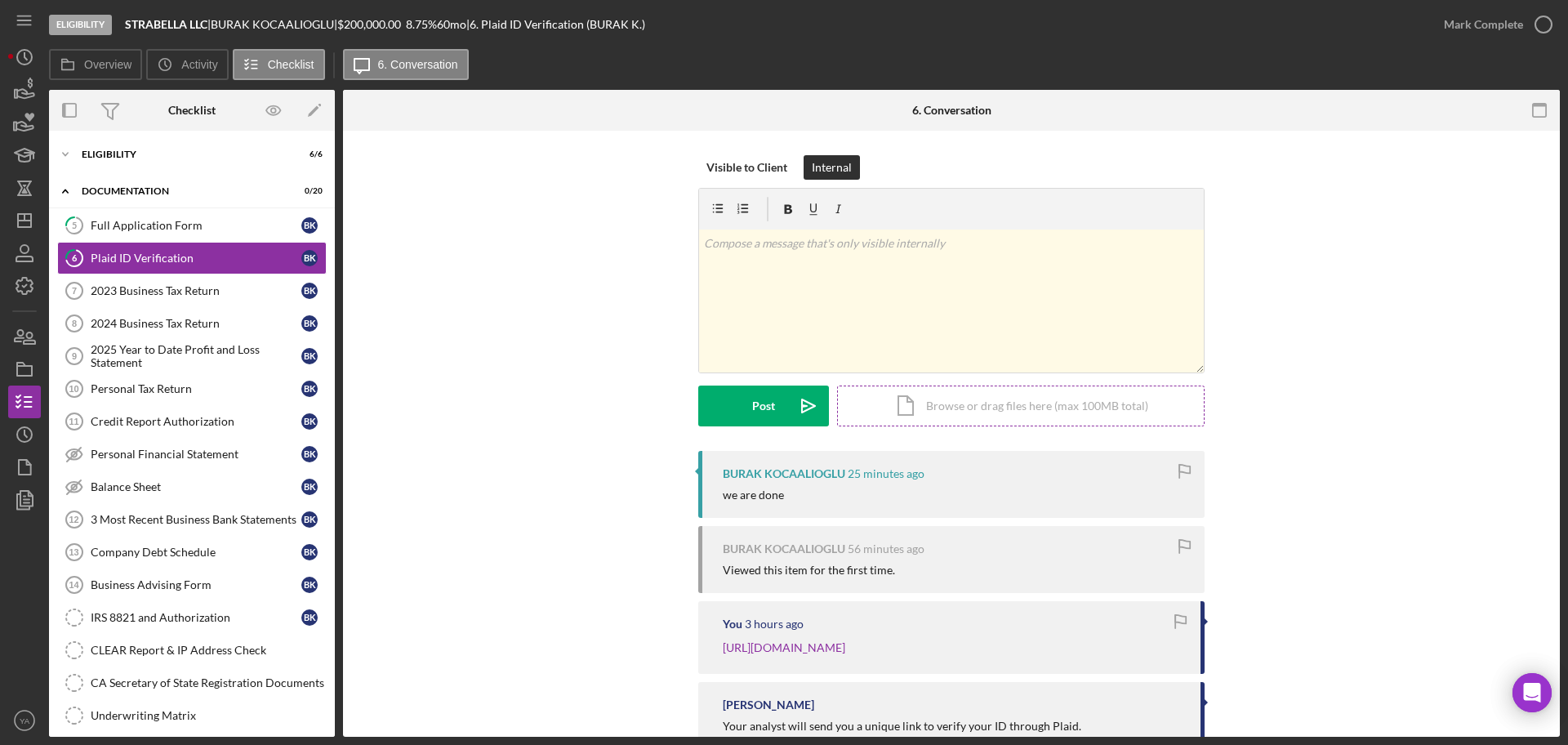
click at [980, 410] on div "Icon/Document Browse or drag files here (max 100MB total) Tap to choose files o…" at bounding box center [1021, 406] width 368 height 41
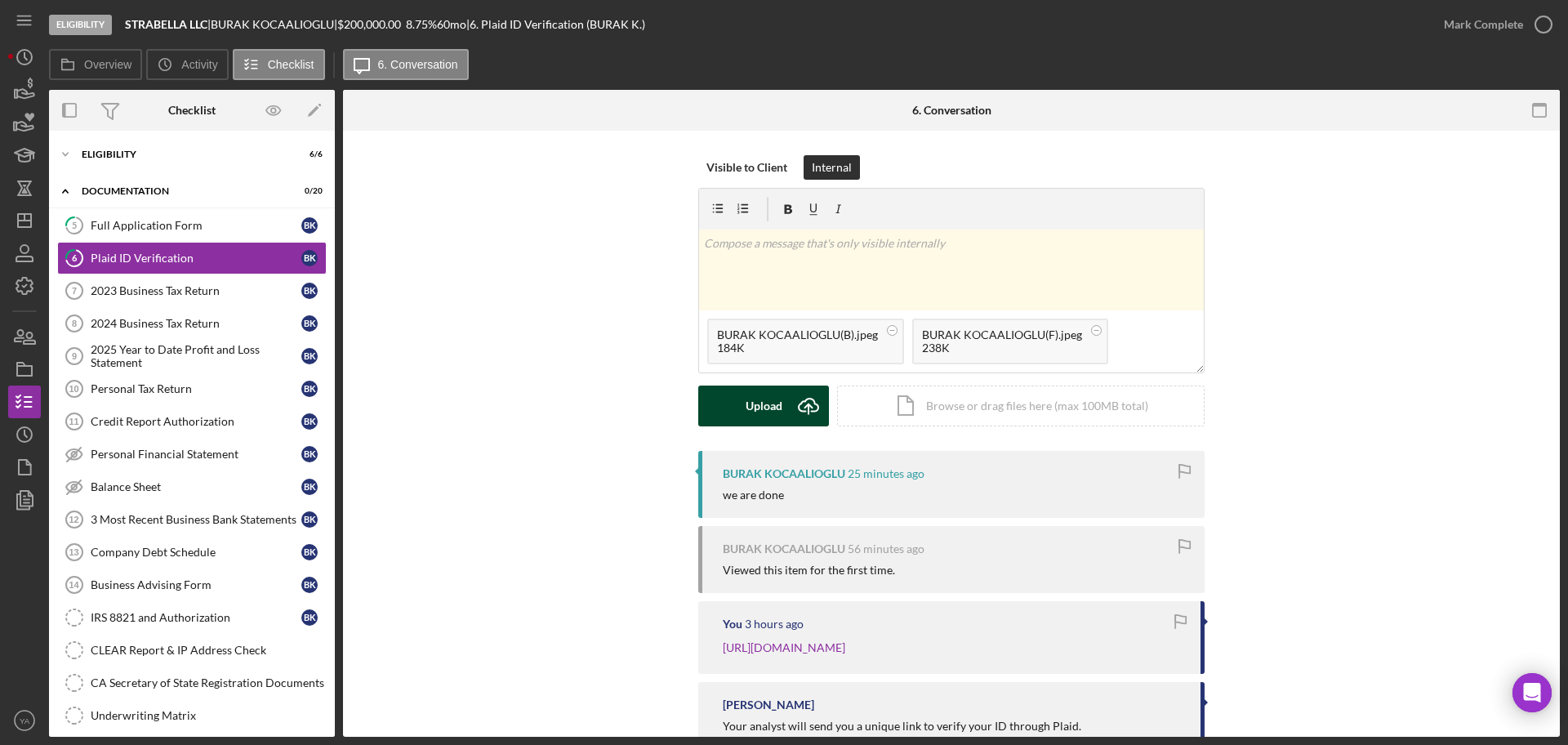
click at [782, 413] on button "Upload Icon/Upload" at bounding box center [763, 406] width 131 height 41
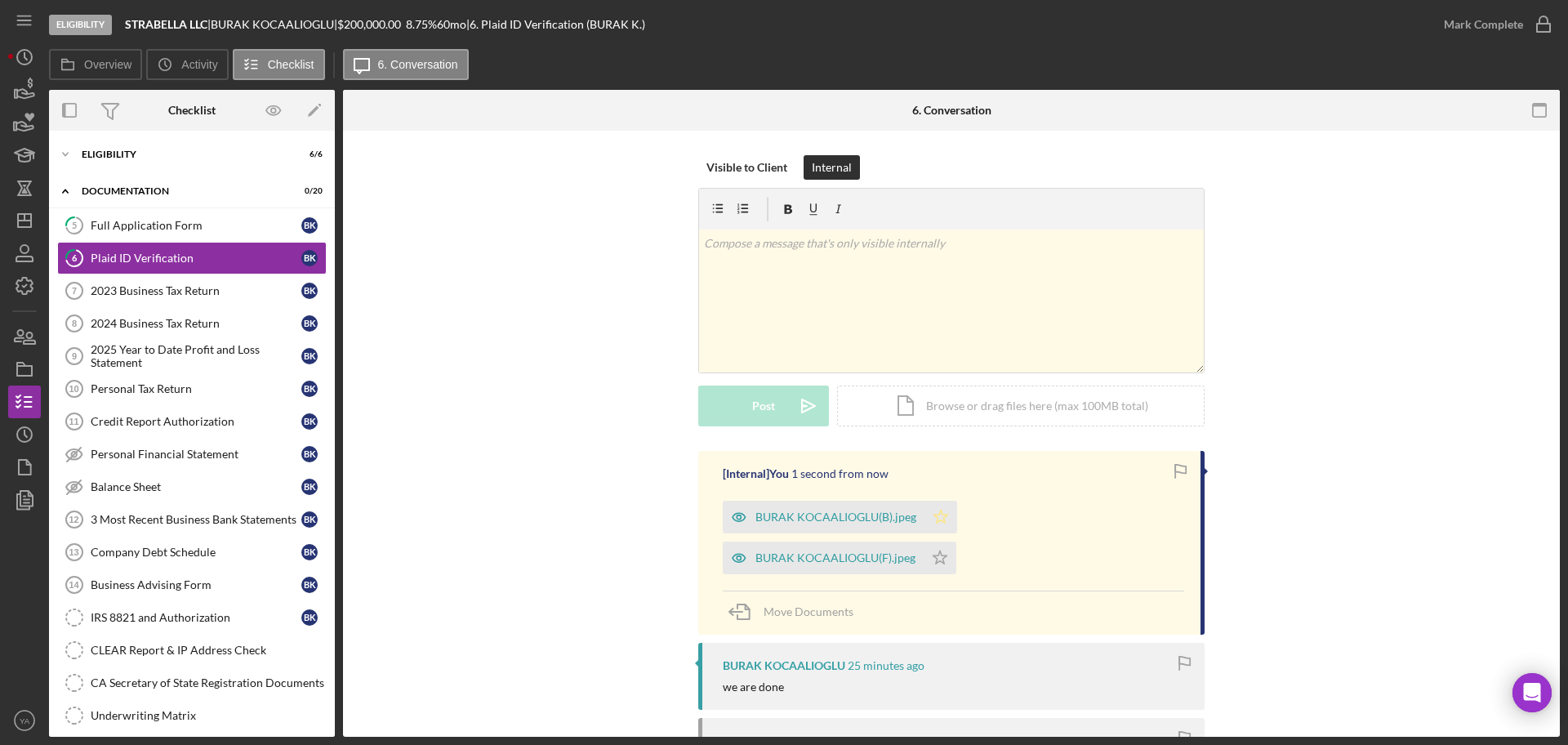
click at [943, 518] on icon "Icon/Star" at bounding box center [941, 517] width 33 height 33
click at [939, 566] on icon "Icon/Star" at bounding box center [940, 558] width 33 height 33
click at [1512, 38] on div "Mark Complete" at bounding box center [1483, 25] width 79 height 33
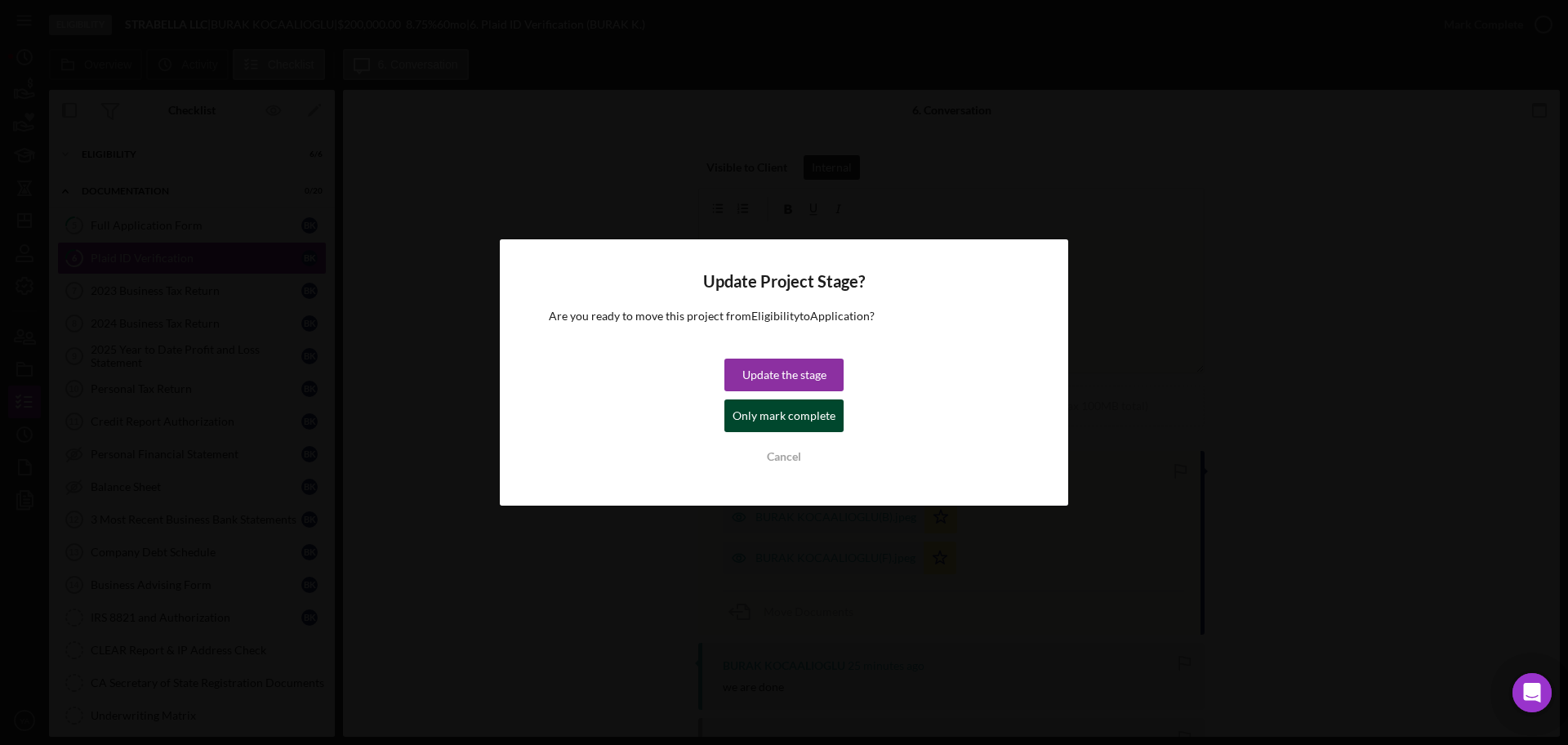
click at [777, 416] on div "Only mark complete" at bounding box center [784, 416] width 103 height 33
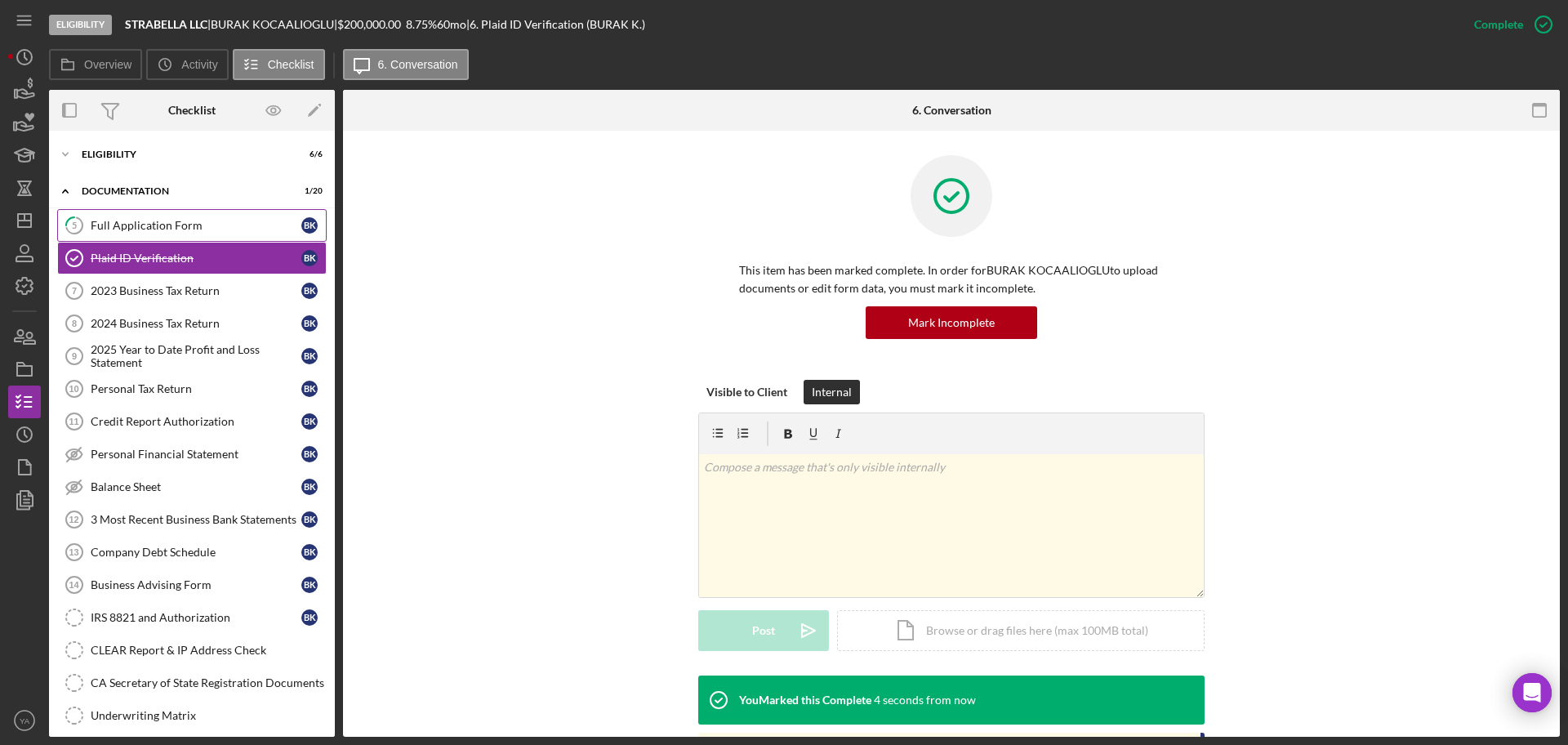
click at [175, 226] on div "Full Application Form" at bounding box center [196, 225] width 211 height 13
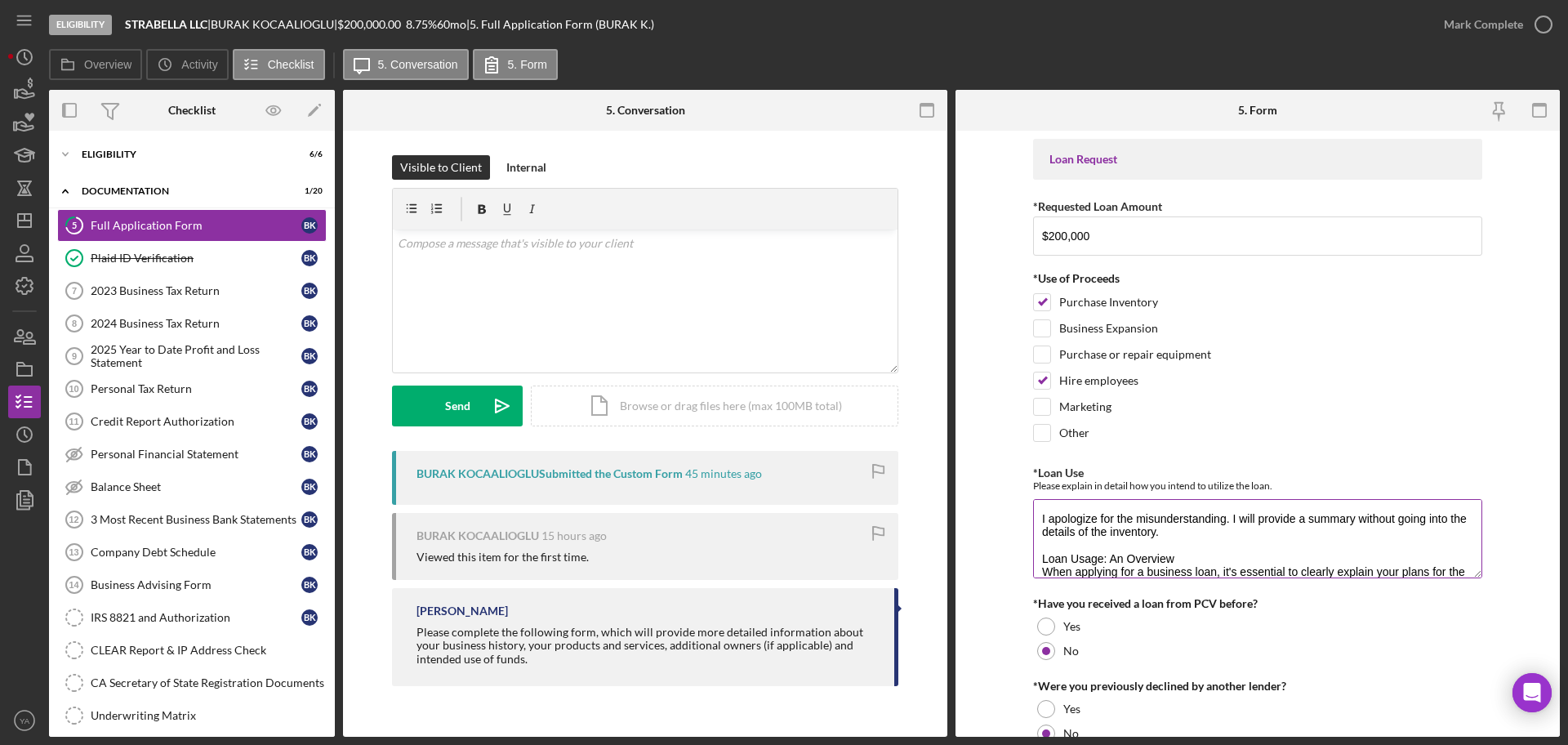
click at [1042, 511] on textarea "I apologize for the misunderstanding. I will provide a summary without going in…" at bounding box center [1258, 538] width 449 height 78
drag, startPoint x: 1036, startPoint y: 516, endPoint x: 1190, endPoint y: 543, distance: 156.3
click at [1190, 543] on textarea "I apologize for the misunderstanding. I will provide a summary without going in…" at bounding box center [1258, 538] width 449 height 78
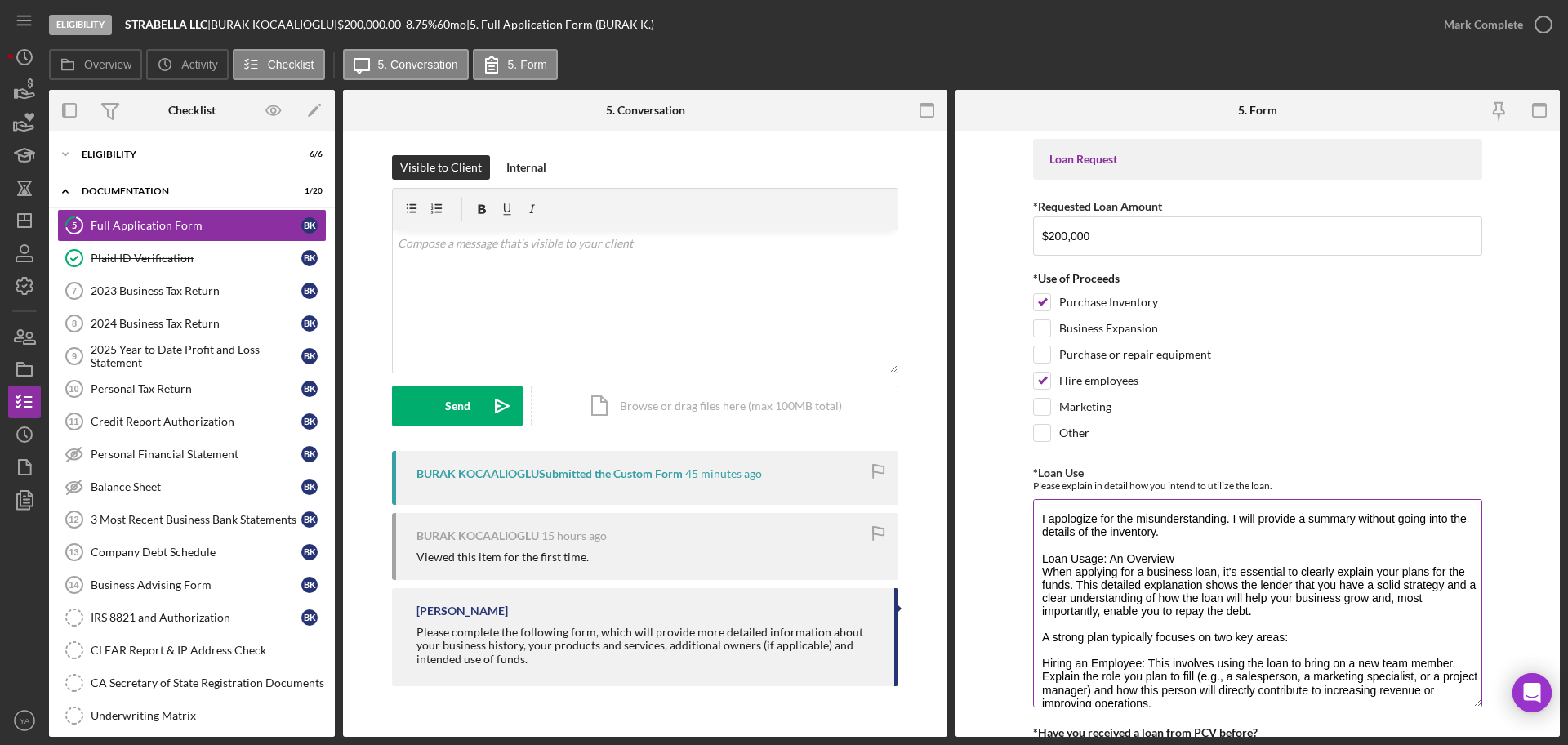
drag, startPoint x: 1469, startPoint y: 563, endPoint x: 1478, endPoint y: 713, distance: 150.3
click at [1478, 707] on textarea "I apologize for the misunderstanding. I will provide a summary without going in…" at bounding box center [1258, 603] width 449 height 208
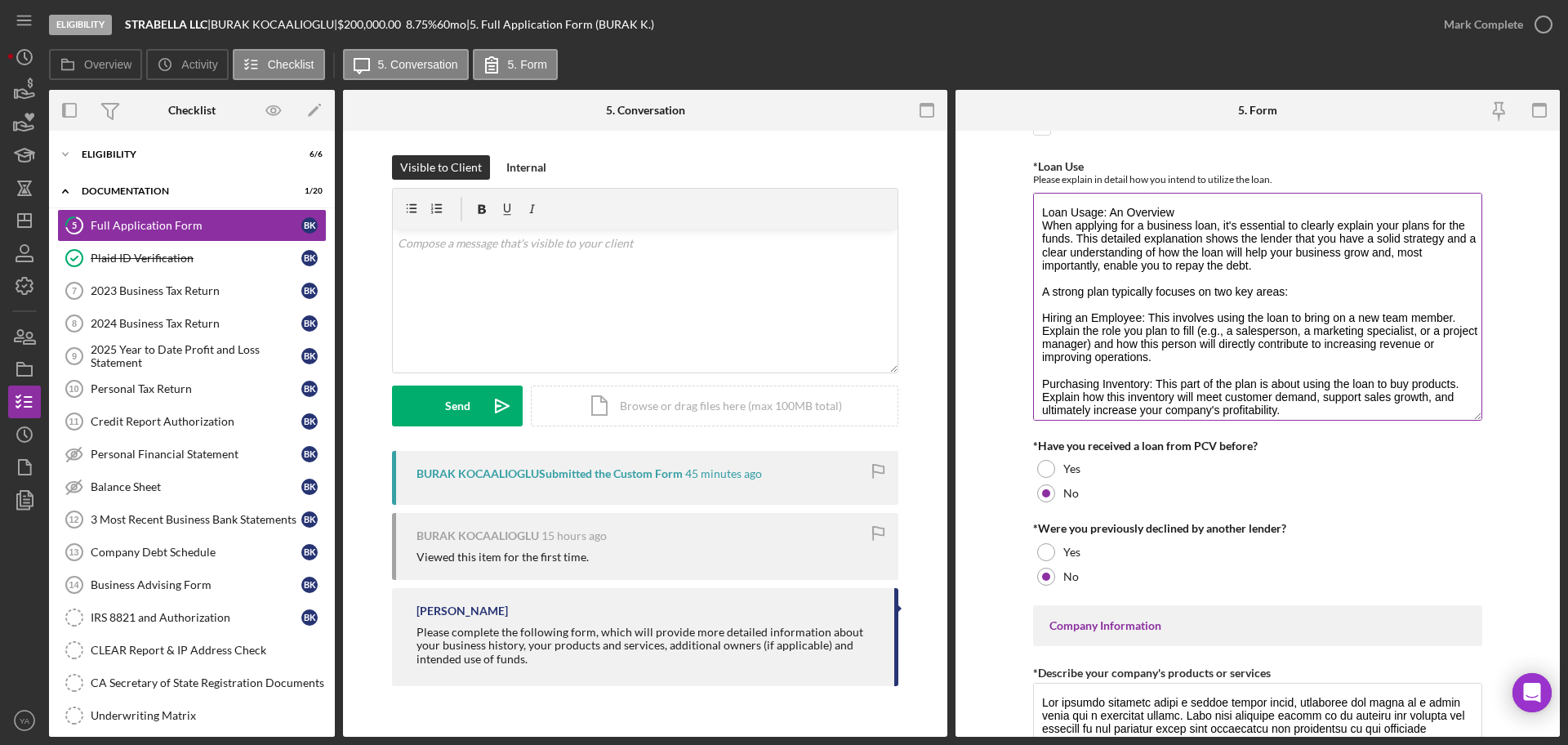
click at [1039, 227] on textarea "Loan Usage: An Overview When applying for a business loan, it's essential to cl…" at bounding box center [1258, 306] width 449 height 228
click at [1180, 211] on textarea "Loan Usage: An Overview When applying for a business loan, it's essential to cl…" at bounding box center [1258, 306] width 449 height 228
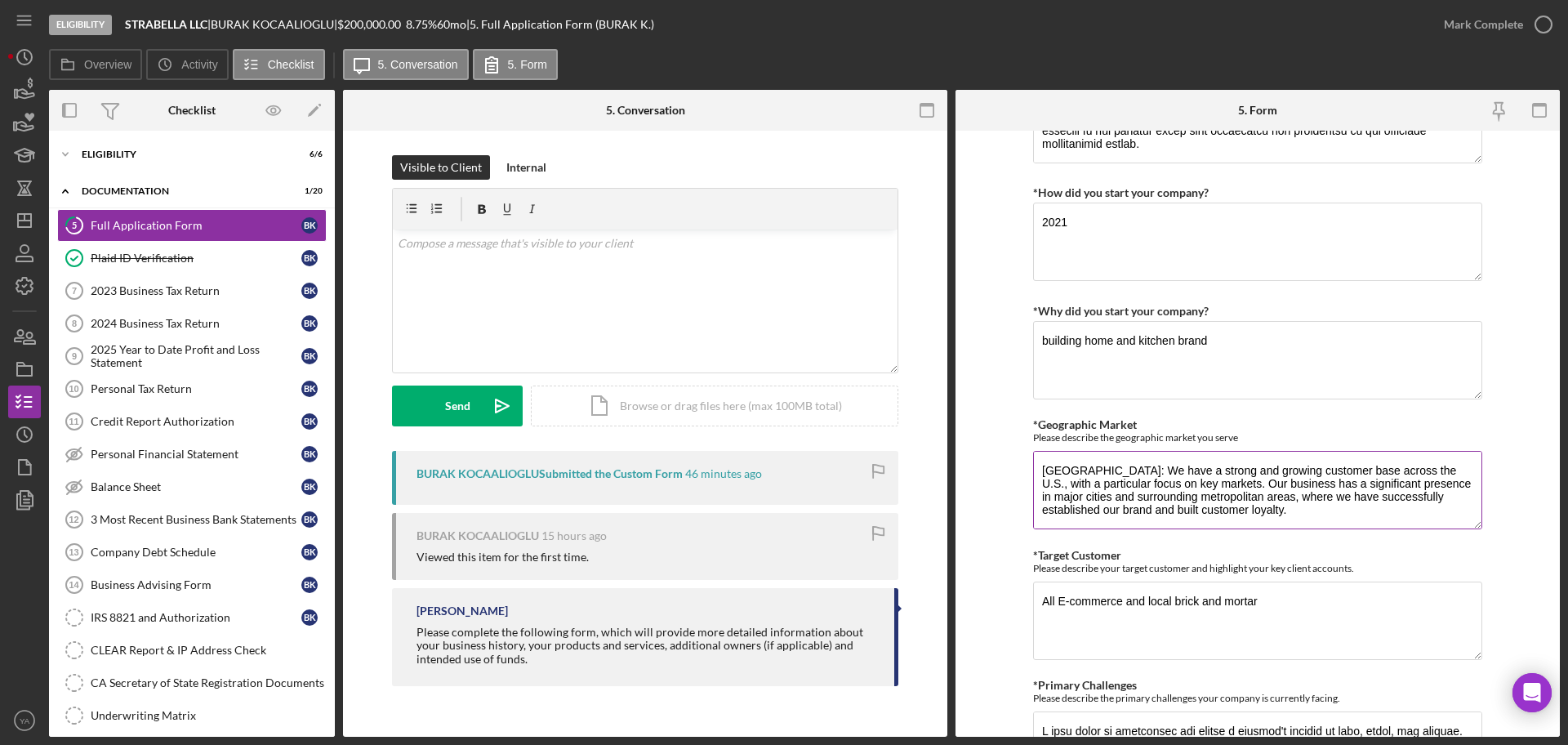
scroll to position [919, 0]
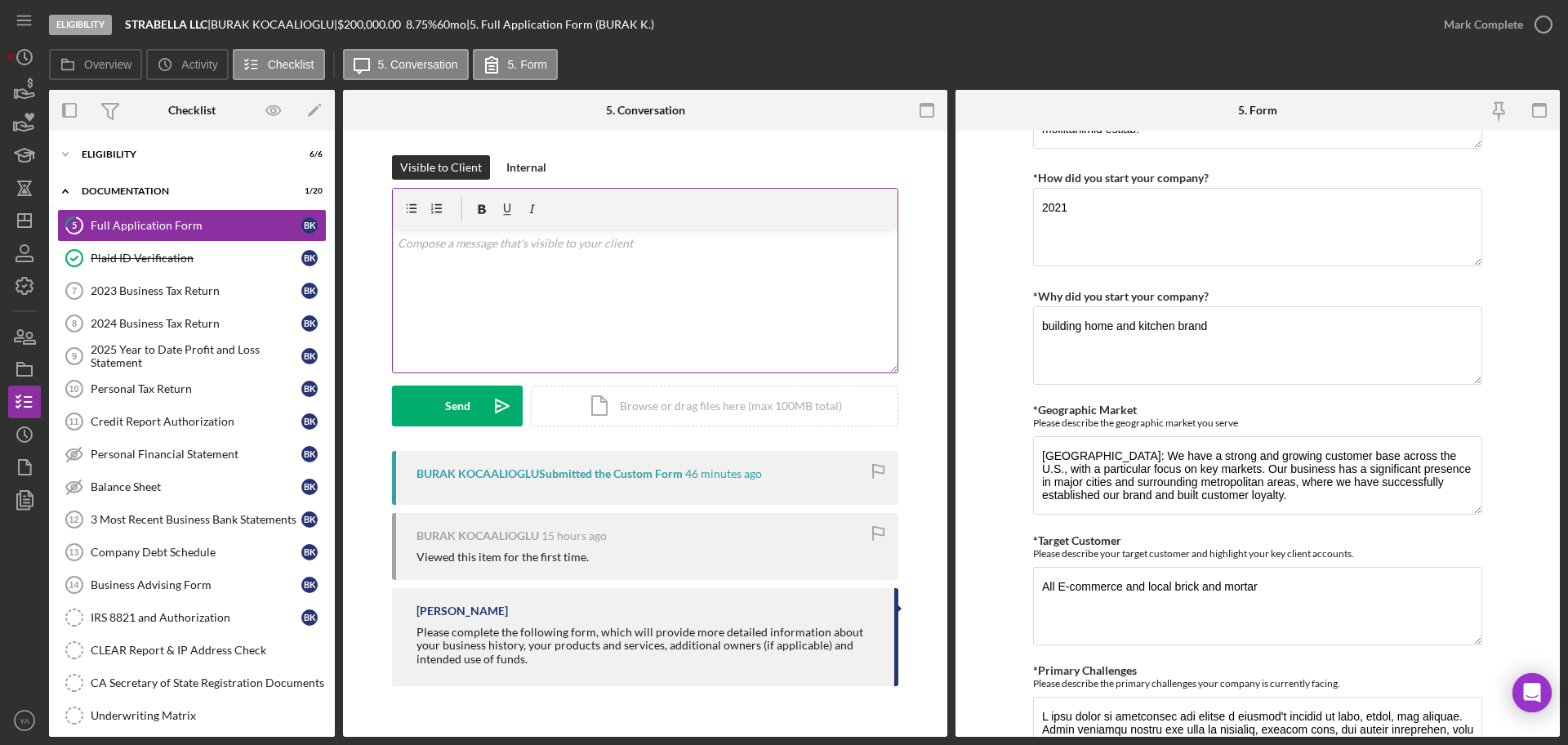
type textarea "Loan Usage: An Overview When applying for a business loan, it's essential to cl…"
click at [657, 329] on div "v Color teal Color pink Remove color Add row above Add row below Add column bef…" at bounding box center [646, 301] width 505 height 143
click at [10, 228] on icon "Icon/Dashboard" at bounding box center [25, 220] width 41 height 41
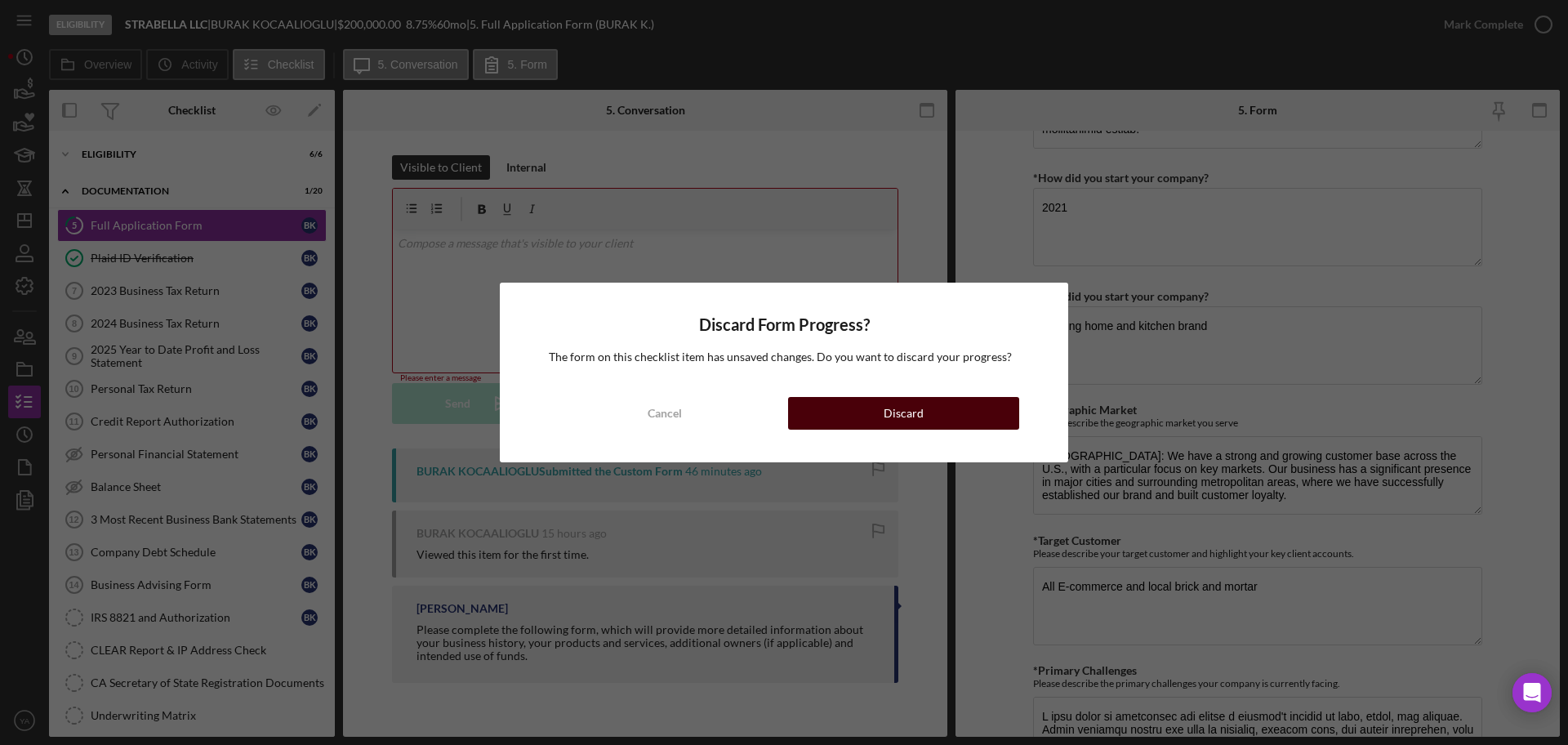
click at [845, 415] on button "Discard" at bounding box center [903, 414] width 231 height 33
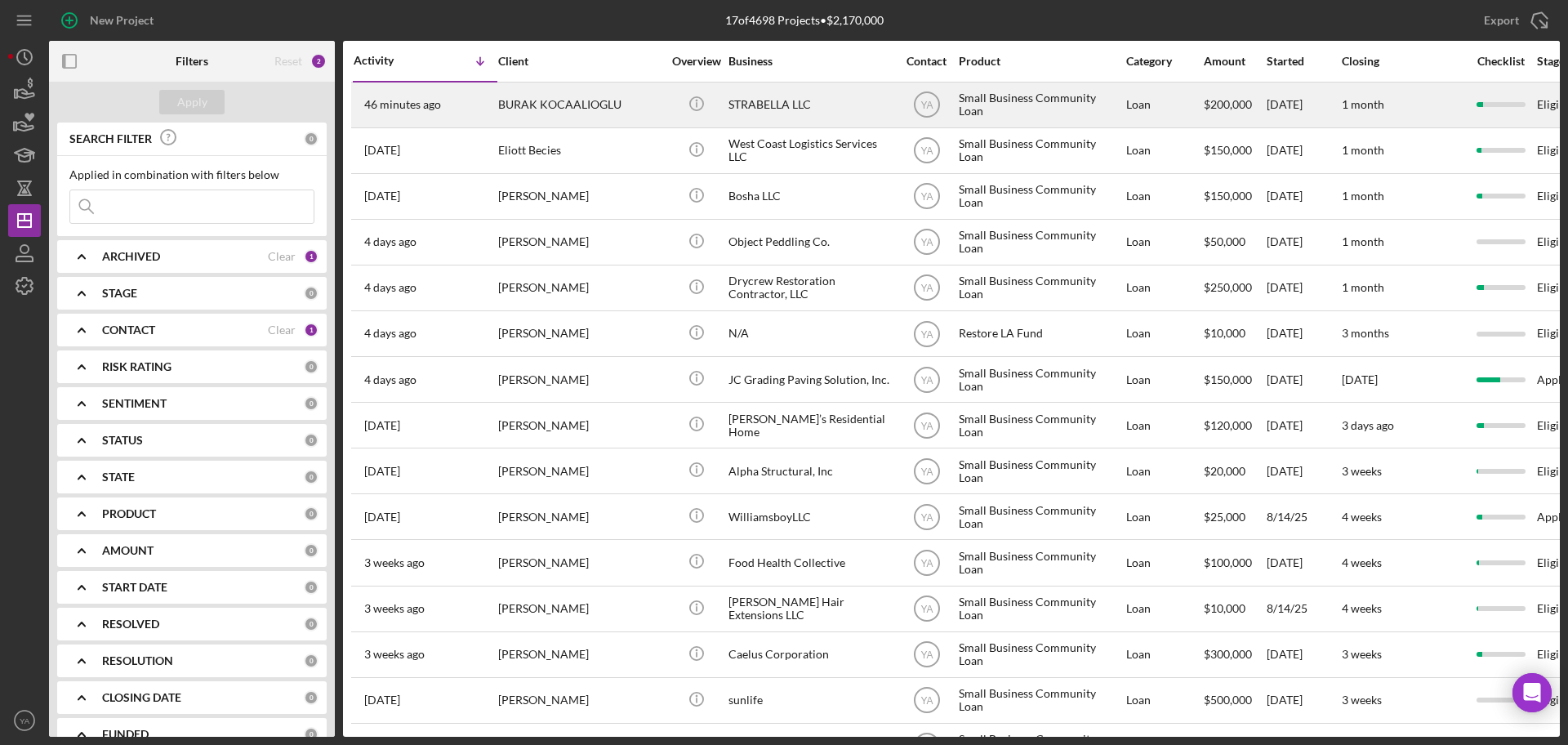
click at [862, 114] on div "STRABELLA LLC" at bounding box center [810, 104] width 164 height 44
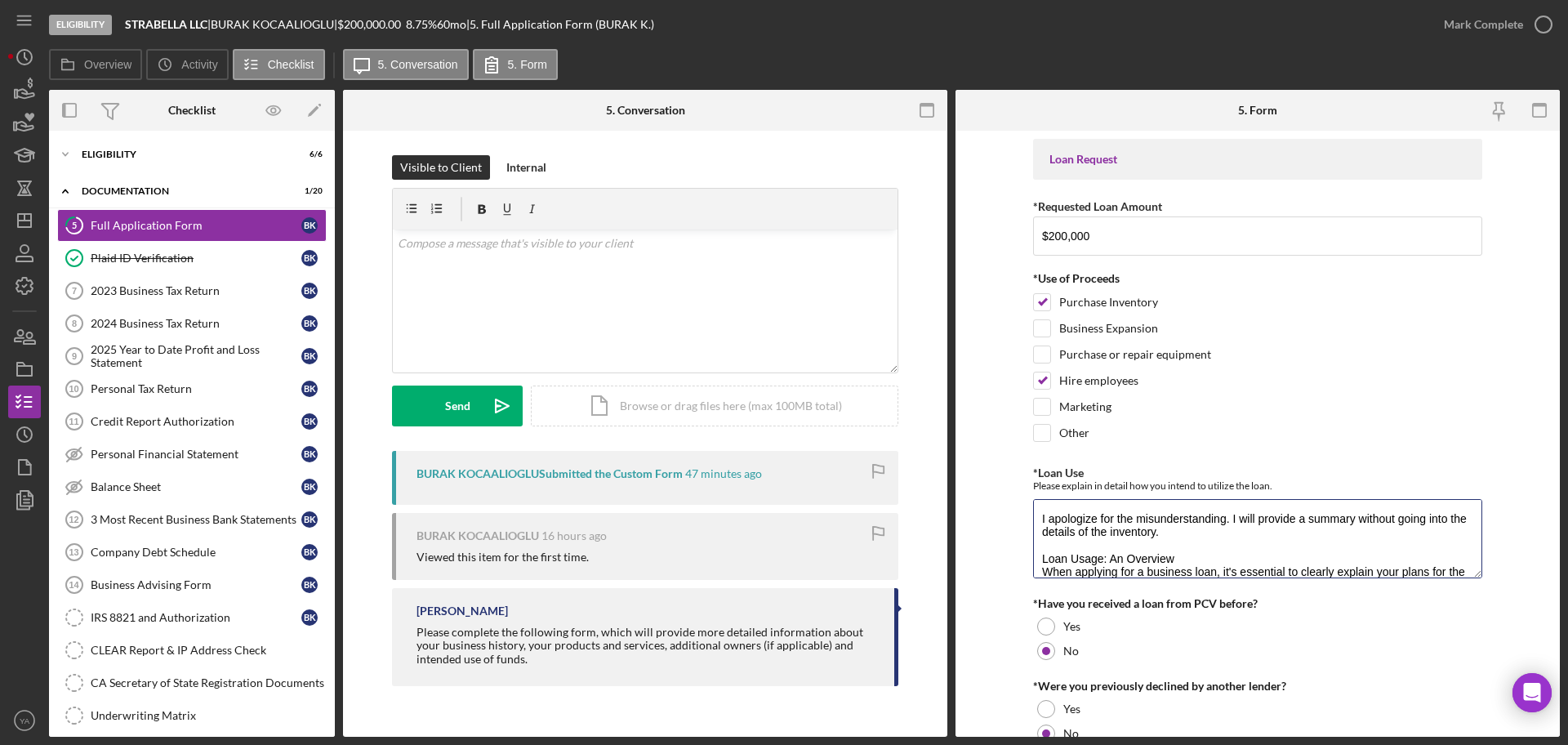
drag, startPoint x: 1184, startPoint y: 542, endPoint x: 1023, endPoint y: 519, distance: 162.6
click at [1025, 522] on form "Loan Request *Requested Loan Amount $200,000 *Use of Proceeds Purchase Inventor…" at bounding box center [1258, 433] width 605 height 606
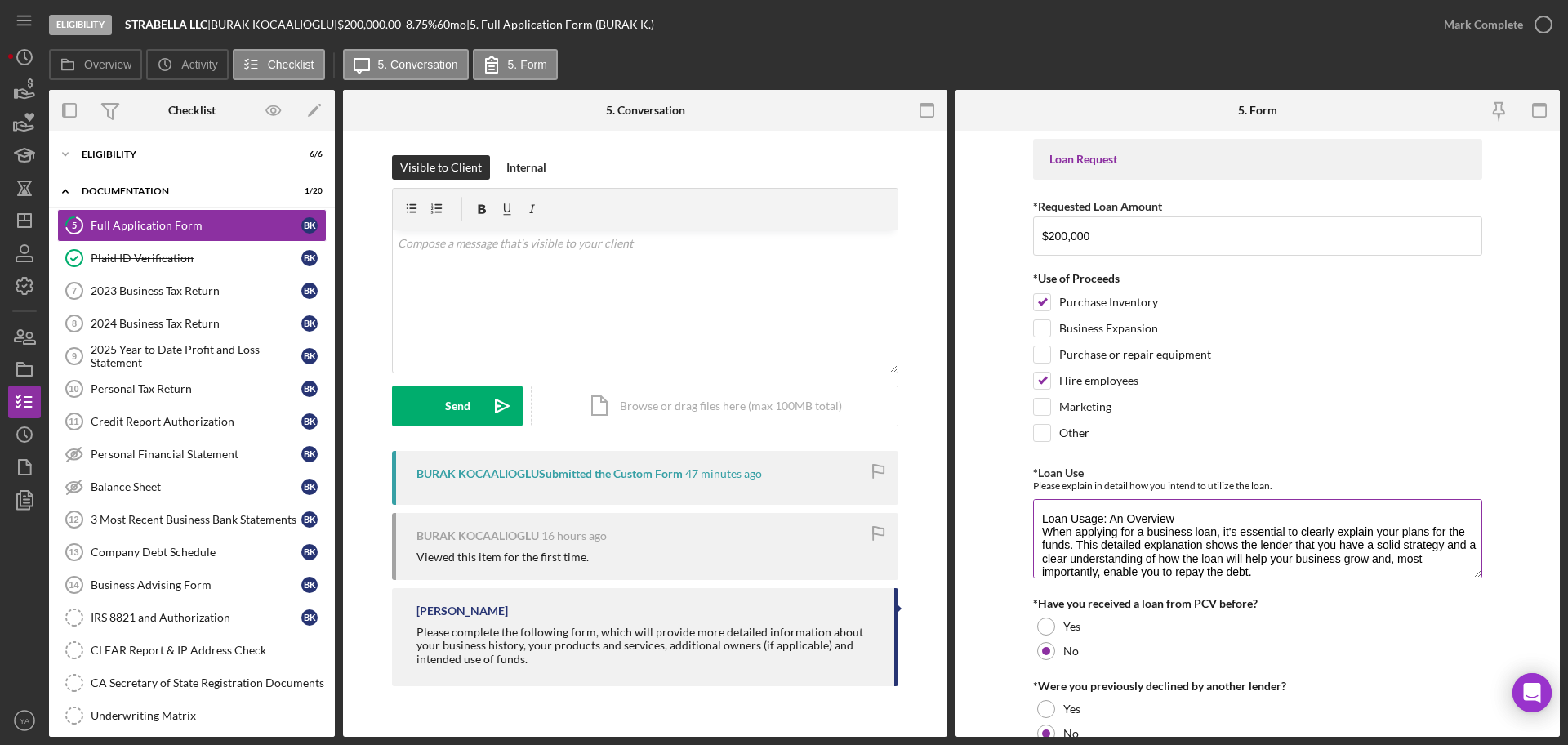
click at [1205, 519] on textarea "Loan Usage: An Overview When applying for a business loan, it's essential to cl…" at bounding box center [1258, 538] width 449 height 78
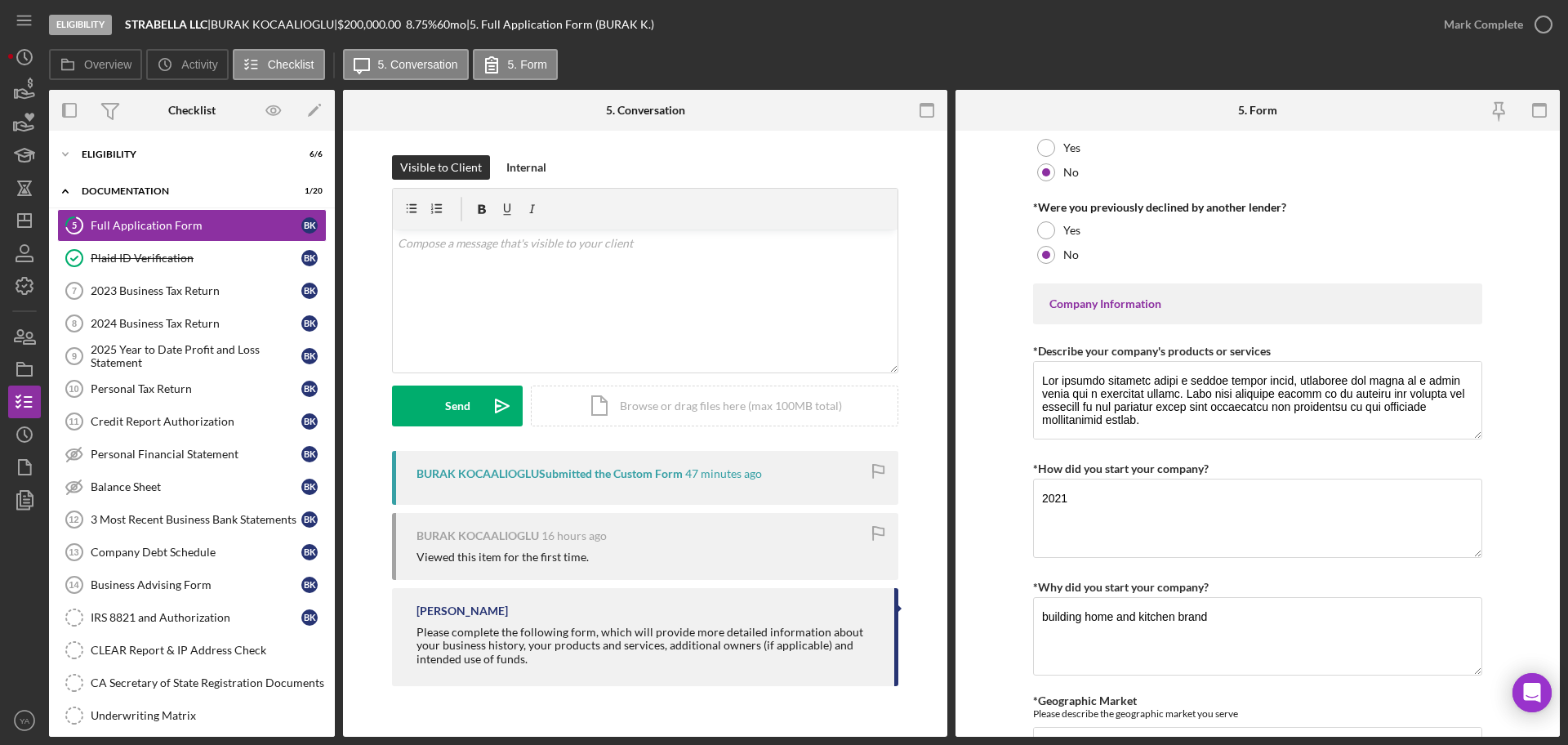
scroll to position [511, 0]
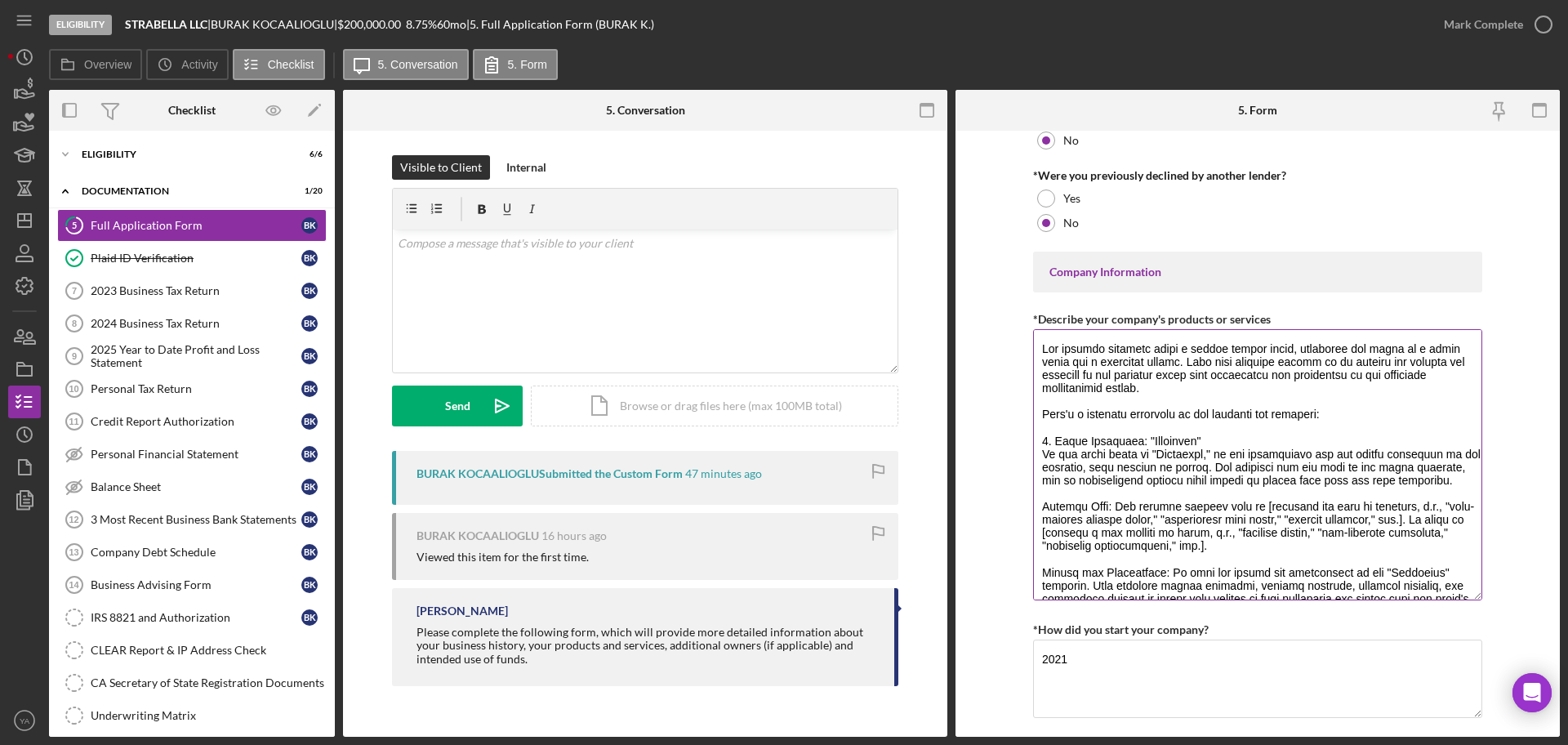
drag, startPoint x: 1464, startPoint y: 404, endPoint x: 1450, endPoint y: 623, distance: 219.4
click at [1450, 600] on textarea "*Describe your company's products or services" at bounding box center [1258, 465] width 449 height 271
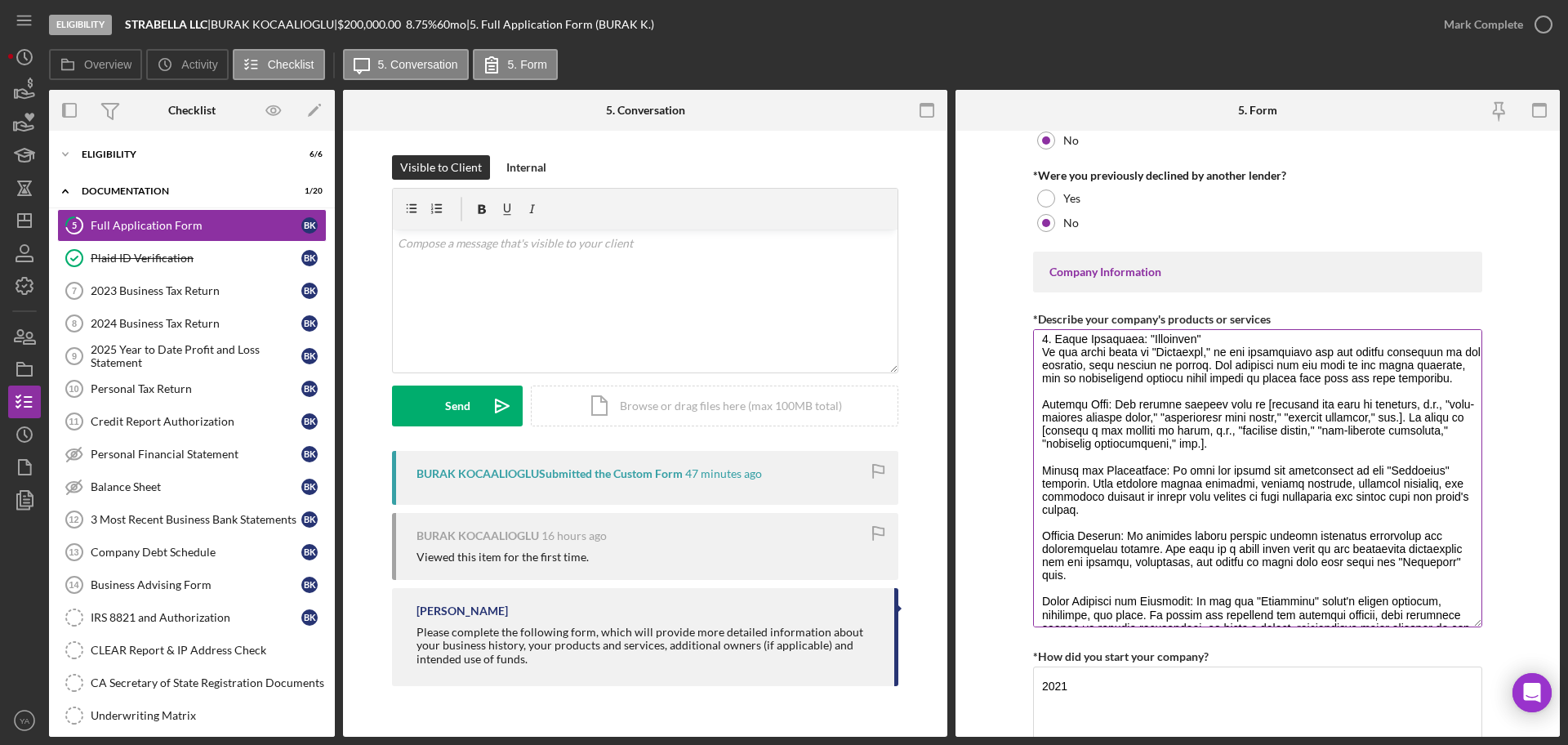
type textarea "Loan Usage: An Overview When applying for a business loan, it's essential to cl…"
drag, startPoint x: 1097, startPoint y: 355, endPoint x: 1250, endPoint y: 370, distance: 153.7
click at [1250, 370] on textarea "*Describe your company's products or services" at bounding box center [1258, 478] width 449 height 298
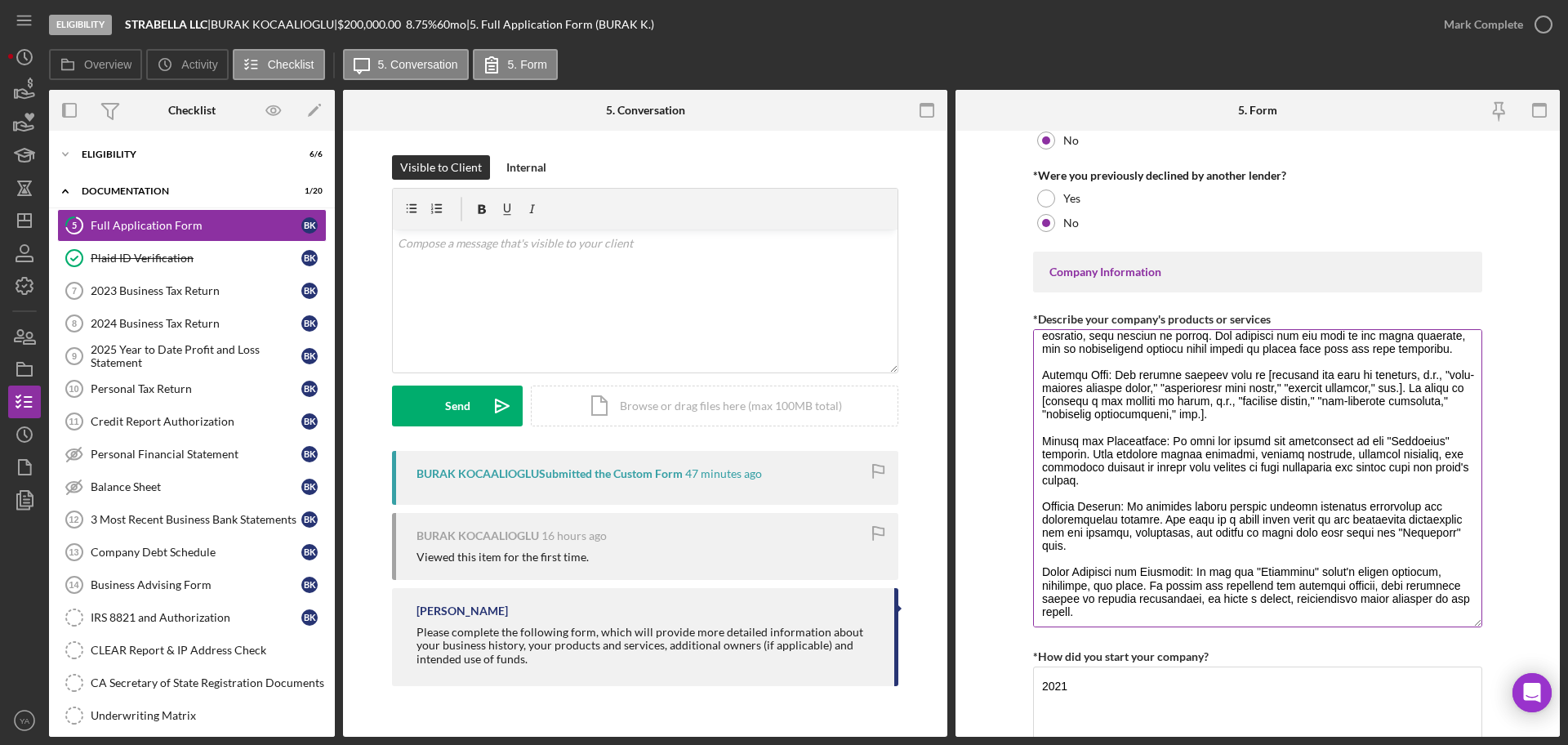
scroll to position [204, 0]
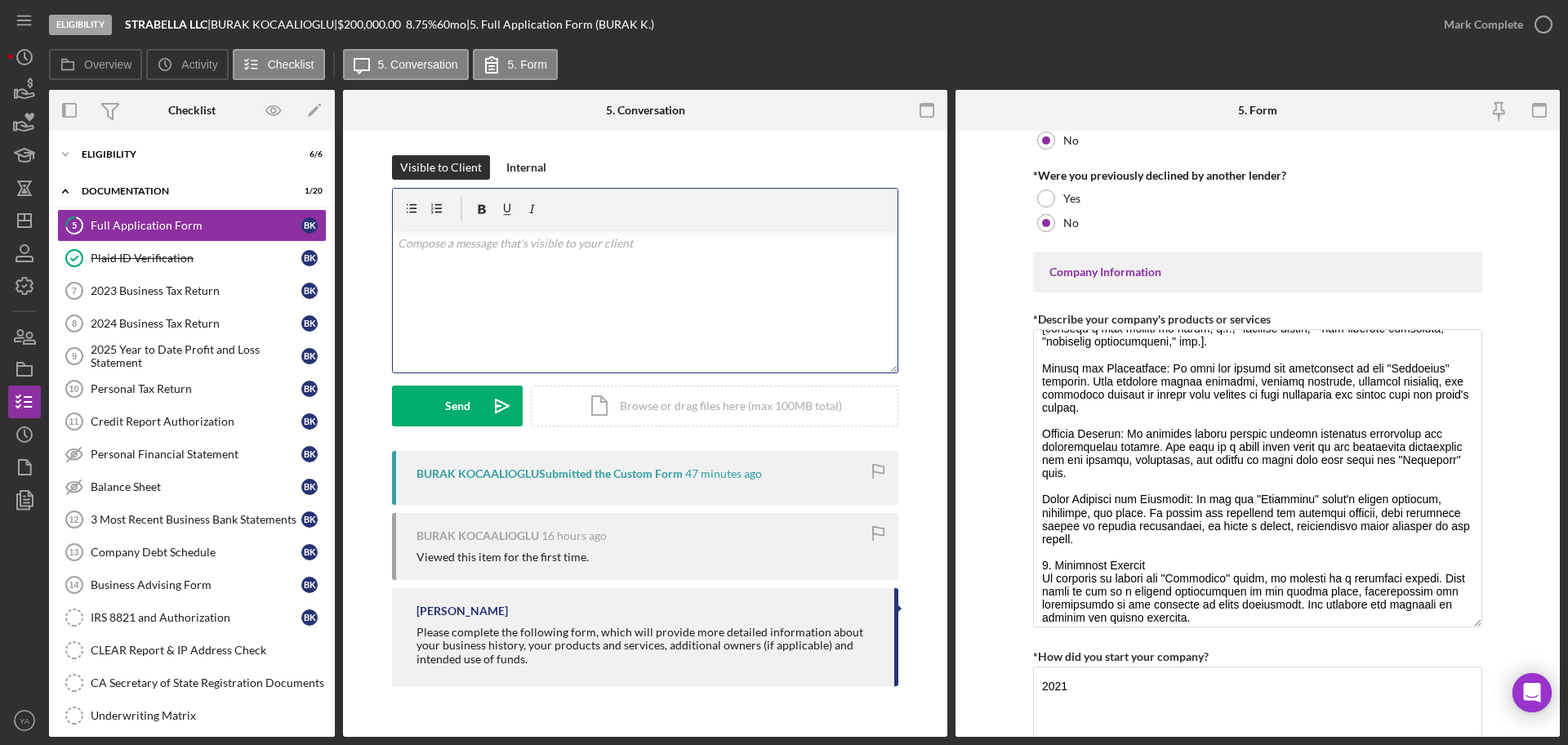
click at [735, 329] on div "v Color teal Color pink Remove color Add row above Add row below Add column bef…" at bounding box center [646, 301] width 505 height 143
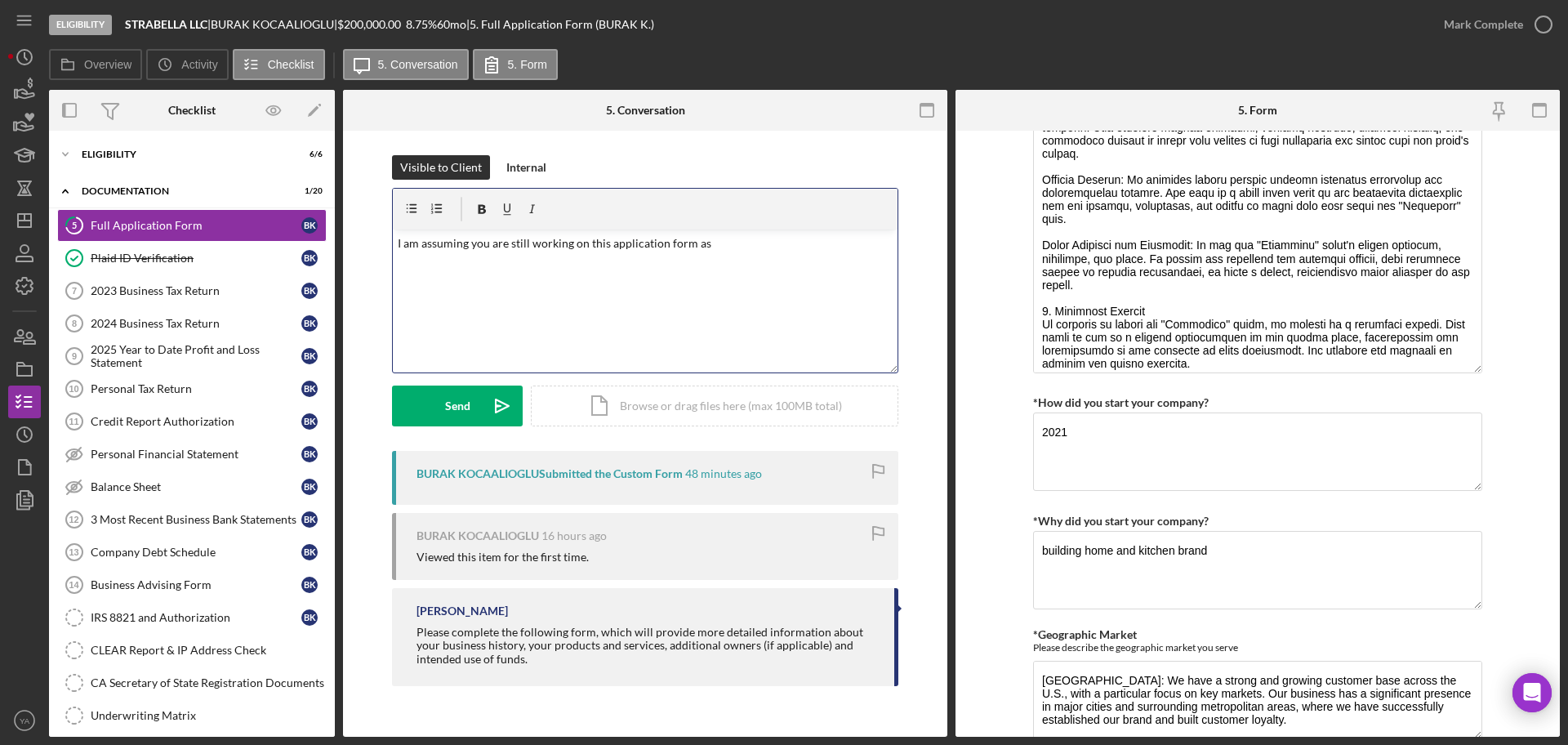
scroll to position [817, 0]
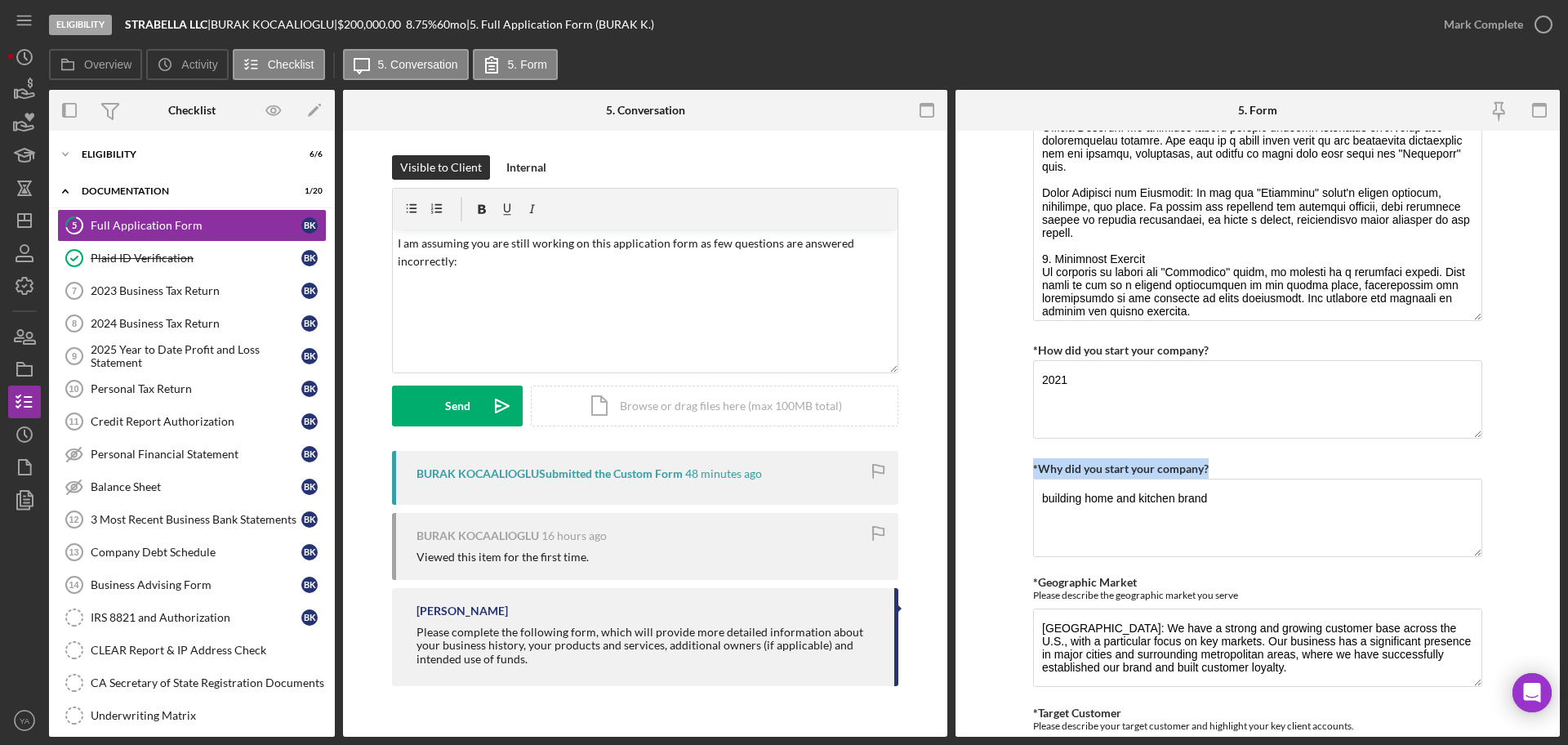
drag, startPoint x: 1210, startPoint y: 466, endPoint x: 981, endPoint y: 468, distance: 229.0
click at [981, 468] on form "Loan Request *Requested Loan Amount $200,000 *Use of Proceeds Purchase Inventor…" at bounding box center [1258, 433] width 605 height 606
click at [517, 298] on p "I am assuming you are still working on this application form as few questions a…" at bounding box center [646, 271] width 496 height 73
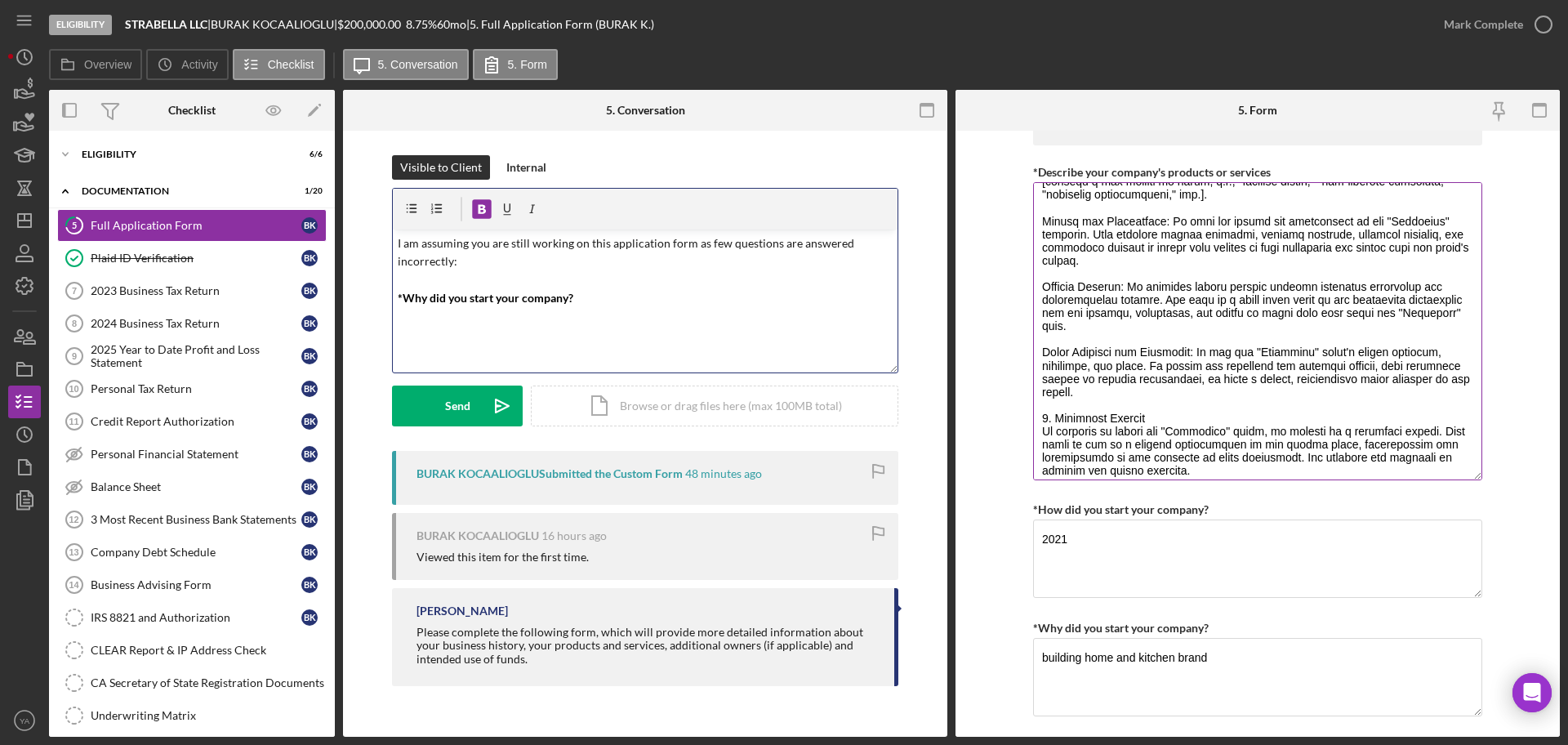
scroll to position [511, 0]
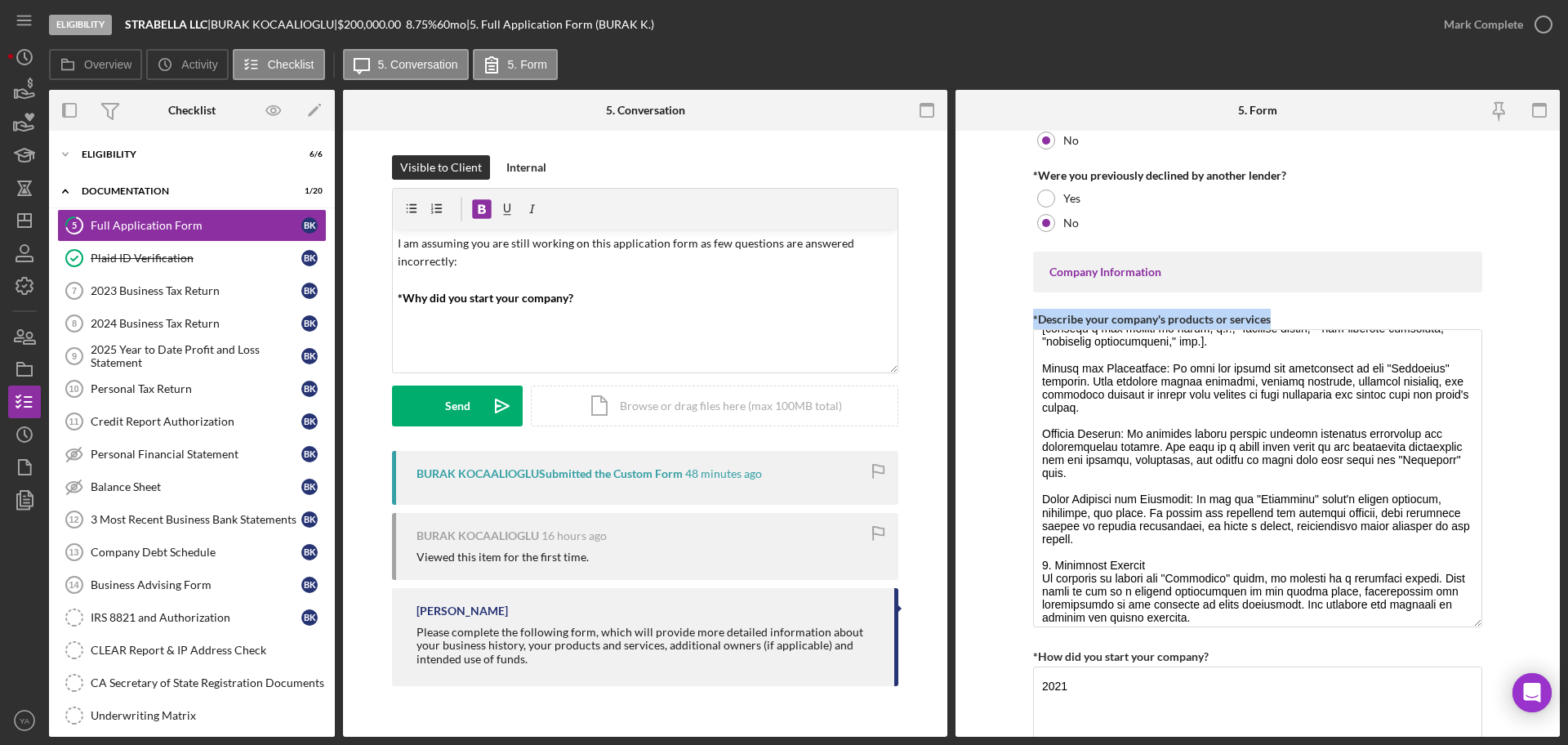
drag, startPoint x: 1269, startPoint y: 316, endPoint x: 1022, endPoint y: 313, distance: 247.0
click at [1022, 313] on form "Loan Request *Requested Loan Amount $200,000 *Use of Proceeds Purchase Inventor…" at bounding box center [1258, 433] width 605 height 606
click at [480, 286] on p "I am assuming you are still working on this application form as few questions a…" at bounding box center [646, 271] width 496 height 73
click at [621, 265] on p "I am assuming you are still working on this application form as few questions a…" at bounding box center [646, 271] width 496 height 73
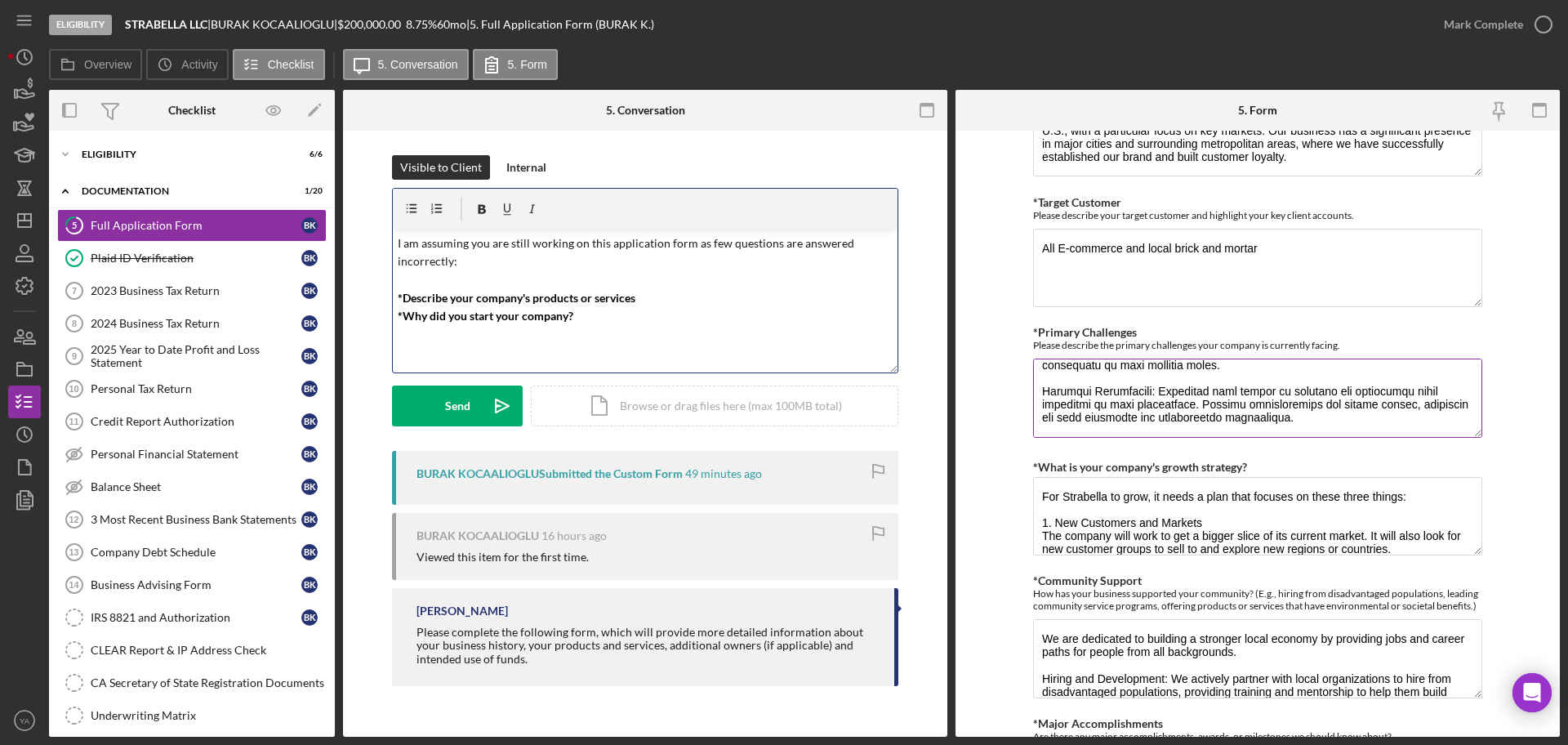
scroll to position [1531, 0]
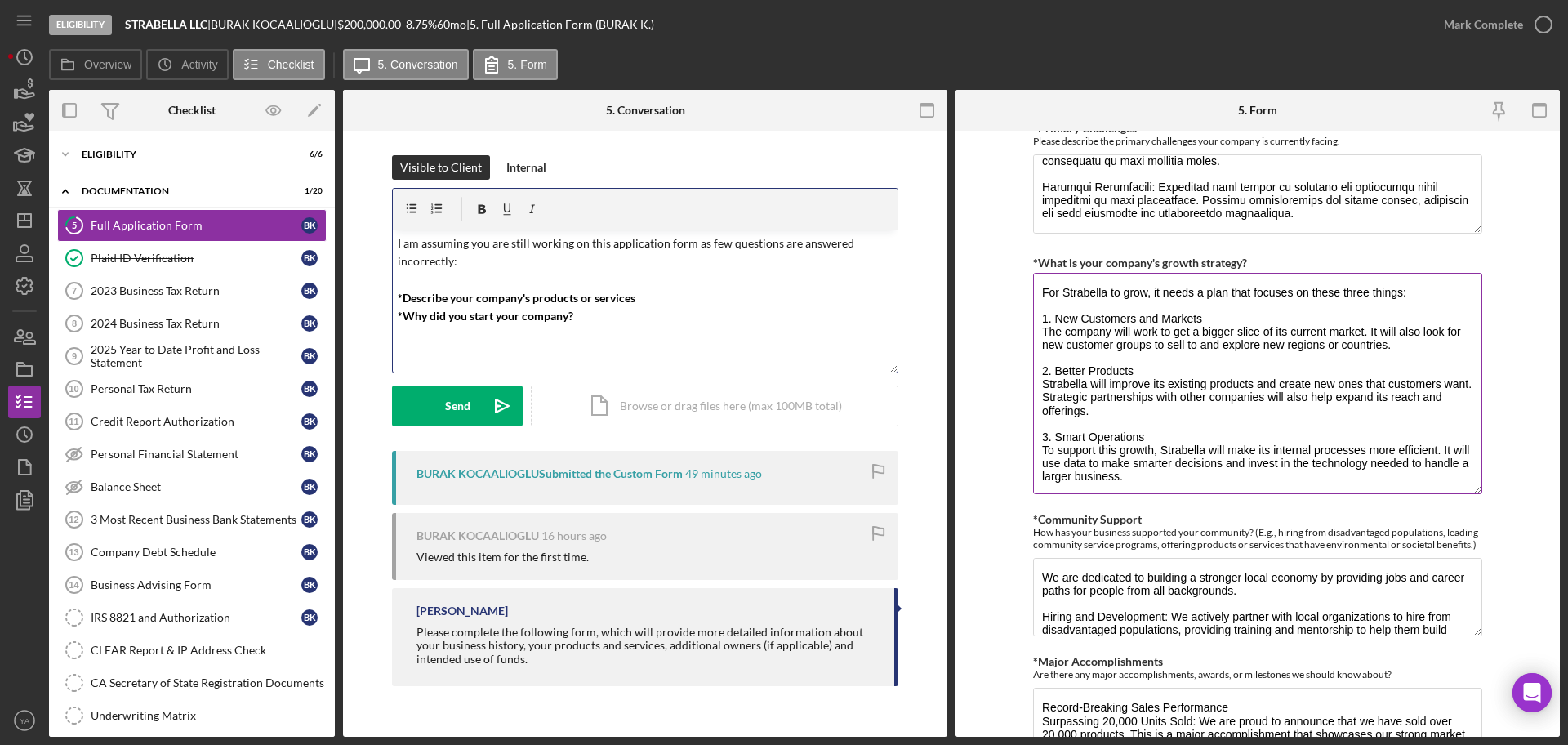
drag, startPoint x: 1470, startPoint y: 348, endPoint x: 1452, endPoint y: 490, distance: 143.1
click at [1452, 490] on textarea "For Strabella to grow, it needs a plan that focuses on these three things: 1. N…" at bounding box center [1258, 383] width 449 height 221
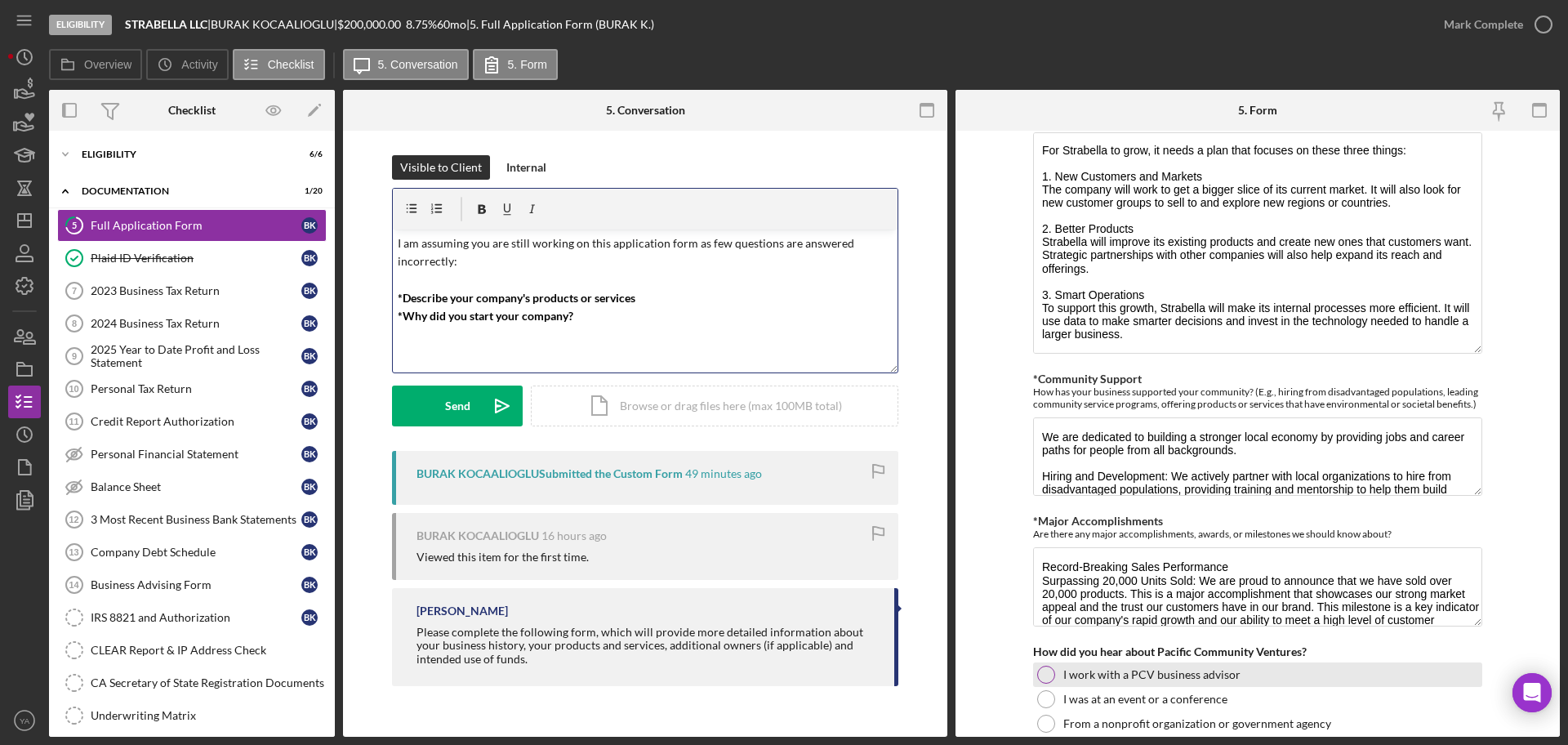
scroll to position [1837, 0]
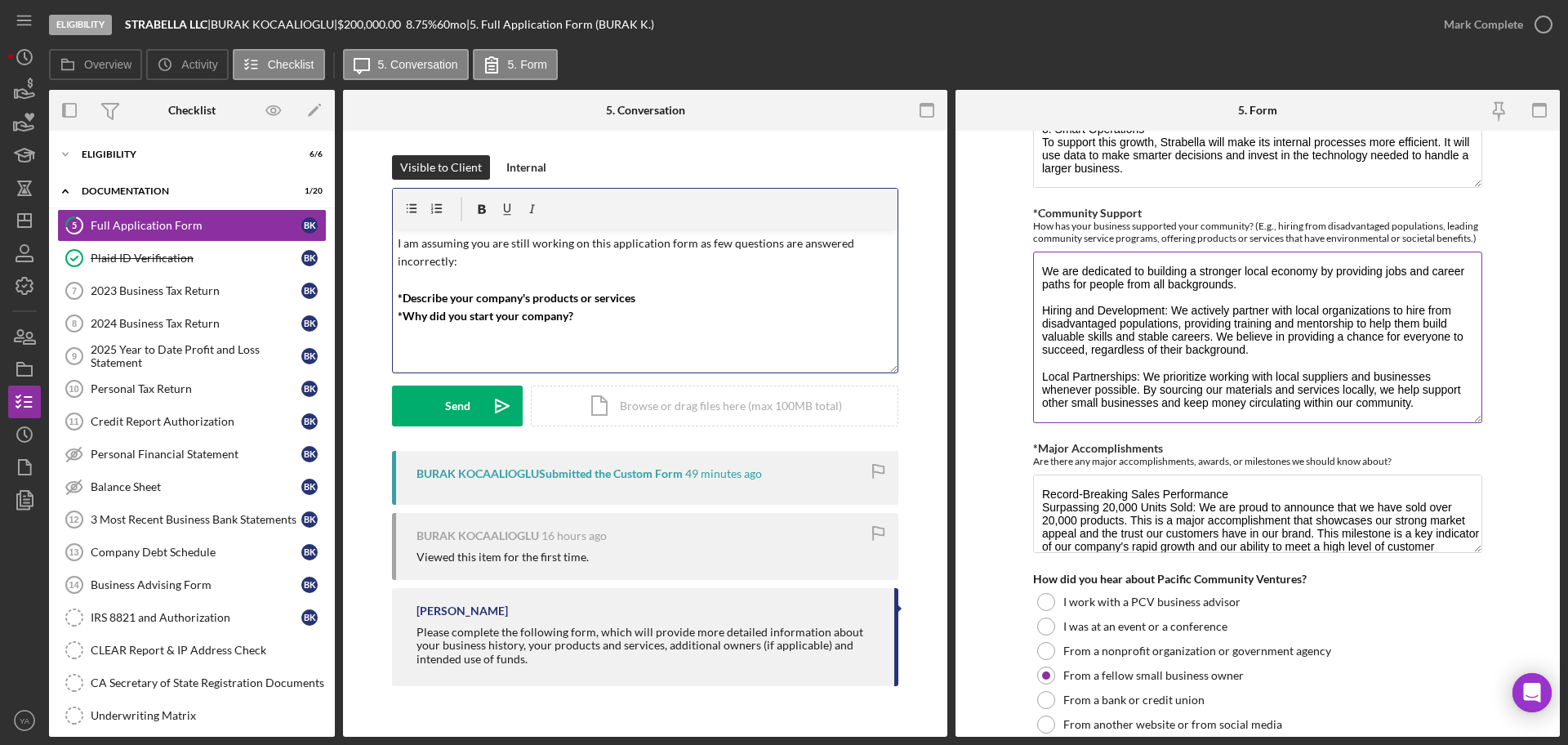
drag, startPoint x: 1475, startPoint y: 322, endPoint x: 1469, endPoint y: 414, distance: 92.2
click at [1469, 414] on textarea "We are dedicated to building a stronger local economy by providing jobs and car…" at bounding box center [1258, 337] width 449 height 172
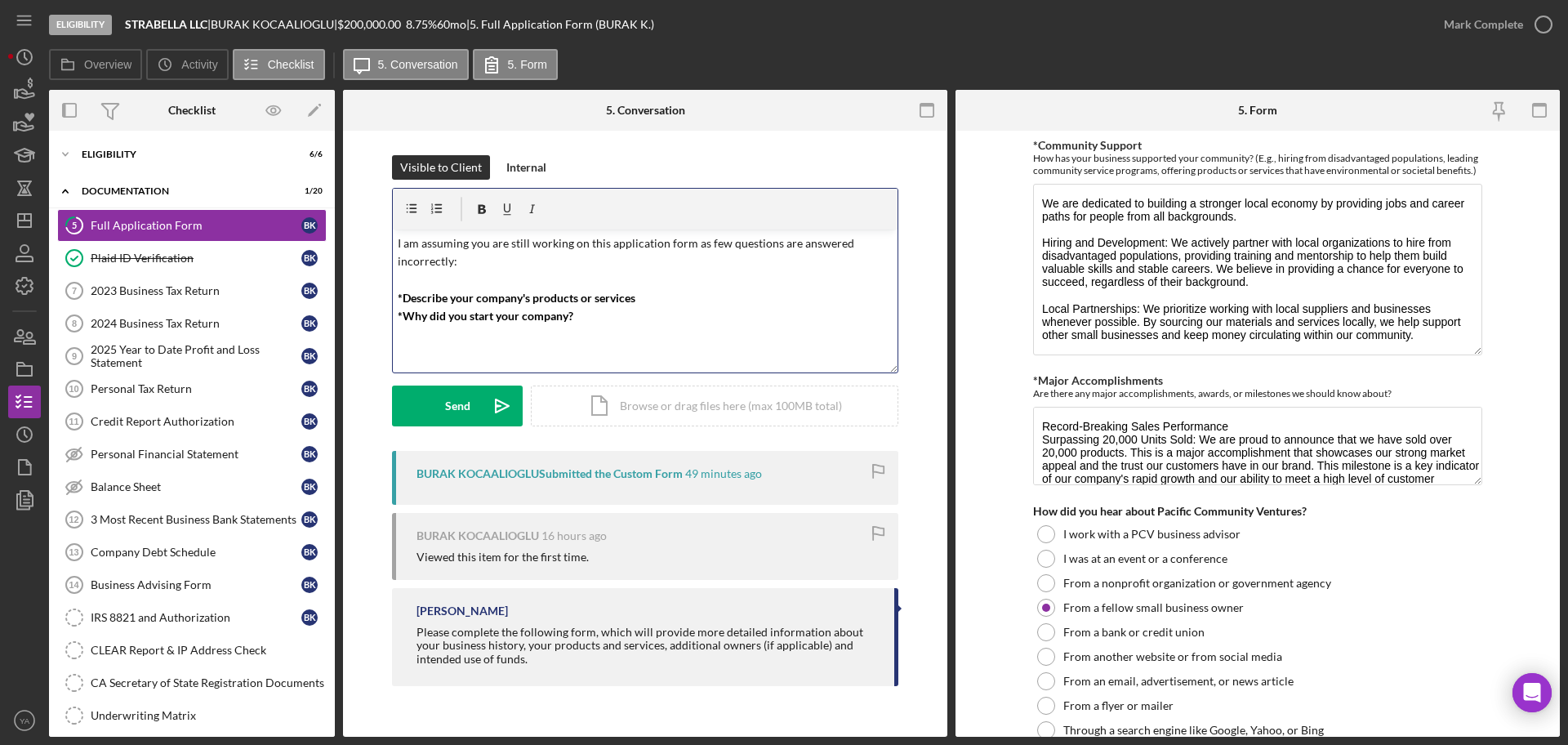
scroll to position [1939, 0]
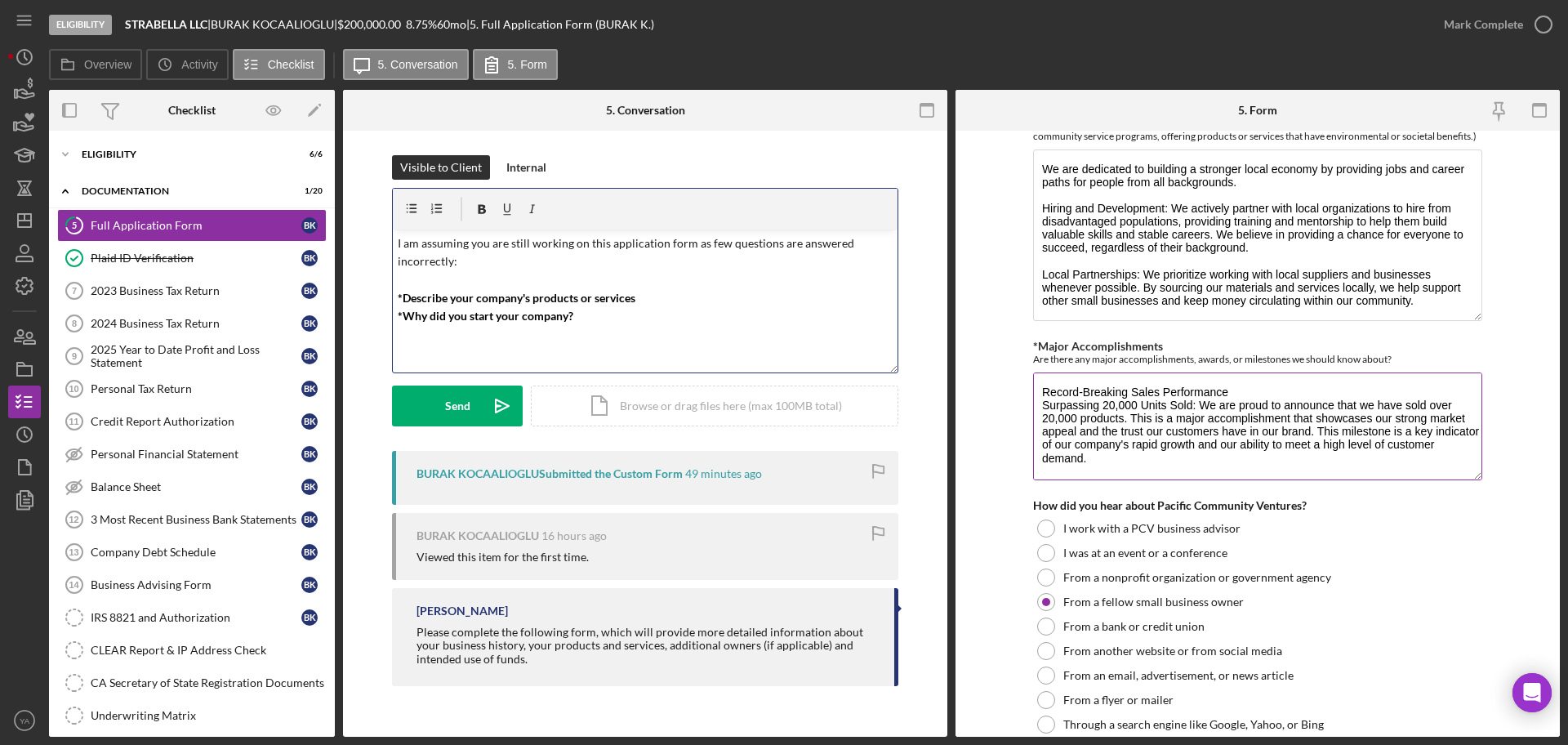
drag, startPoint x: 1468, startPoint y: 439, endPoint x: 1468, endPoint y: 469, distance: 30.0
click at [1468, 469] on textarea "Record-Breaking Sales Performance Surpassing 20,000 Units Sold: We are proud to…" at bounding box center [1258, 426] width 449 height 108
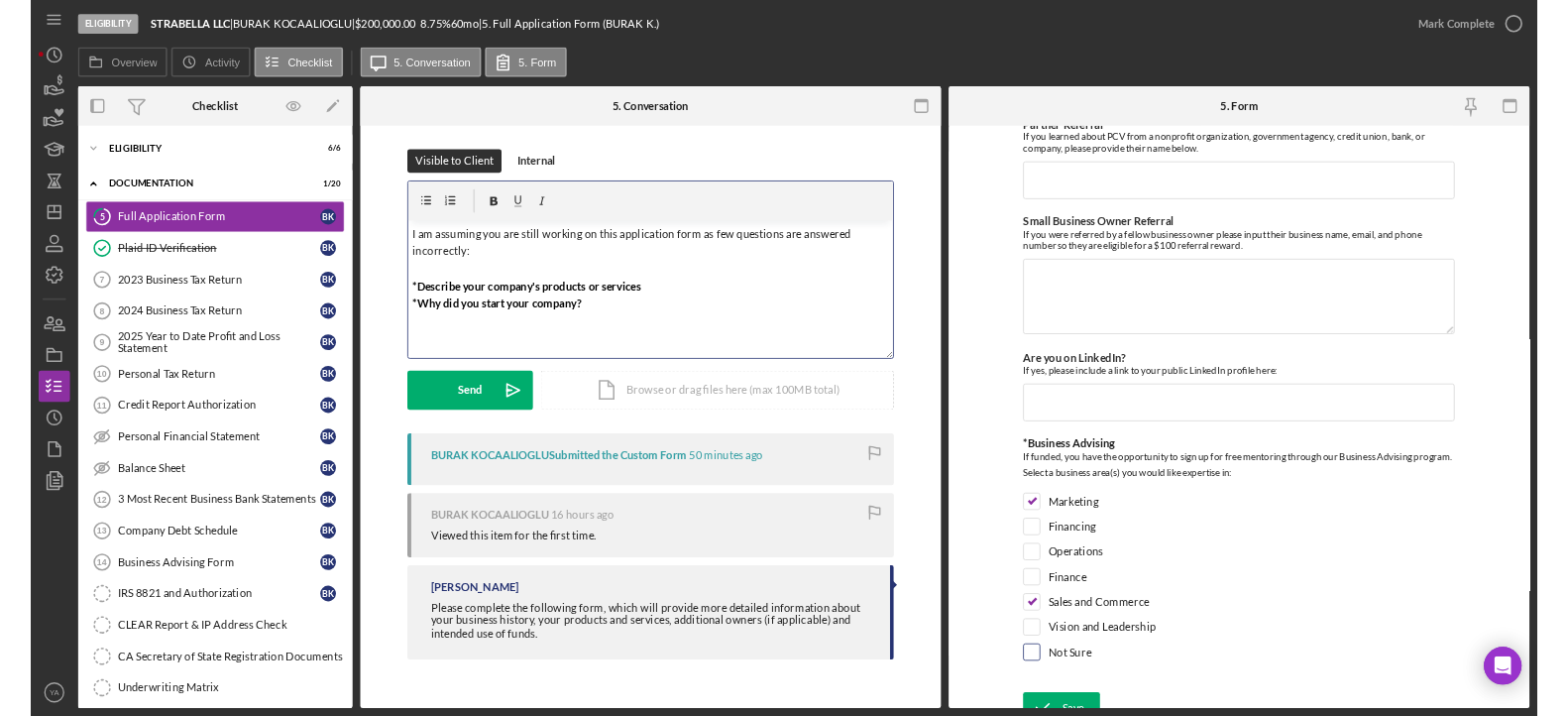
scroll to position [3172, 0]
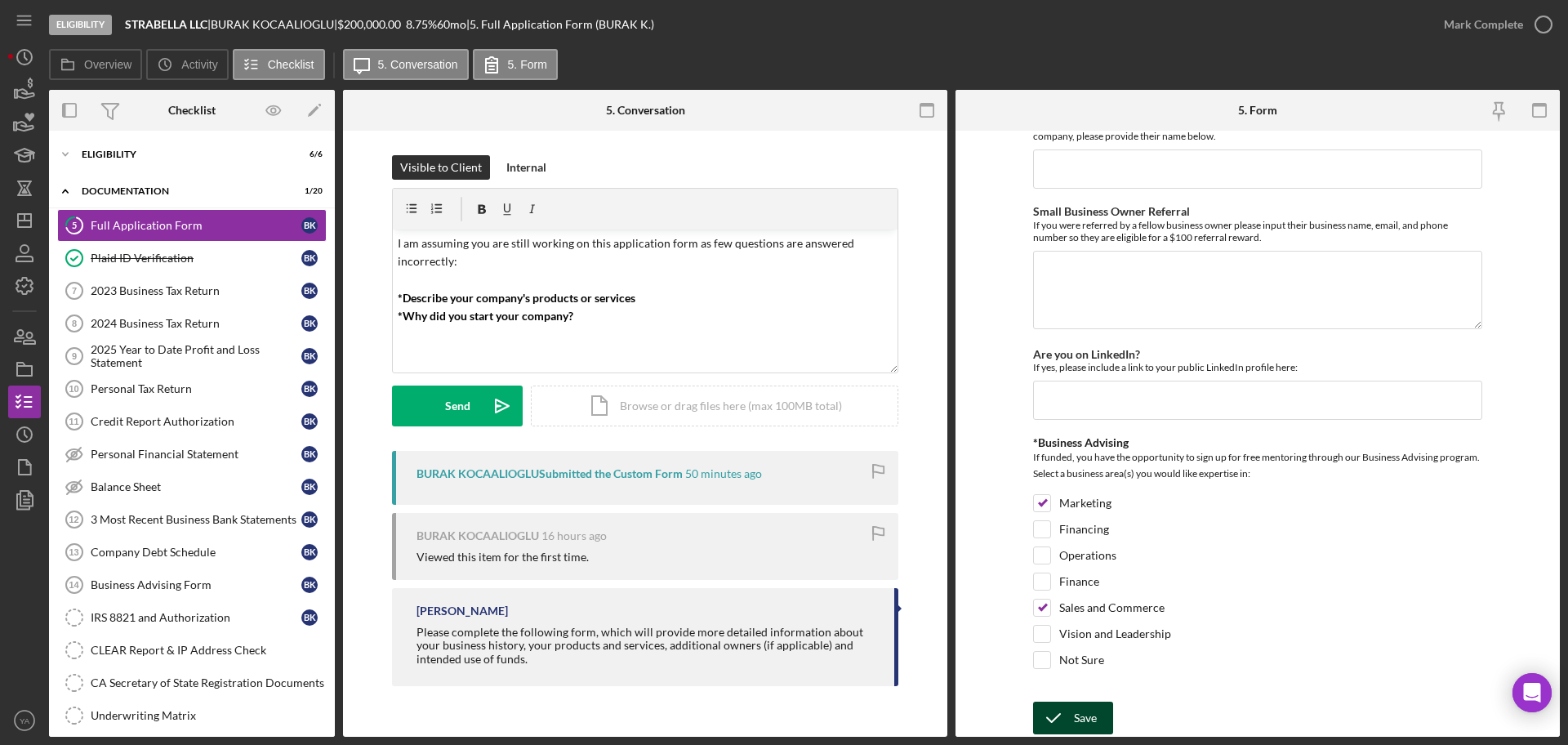
click at [1088, 713] on div "Save" at bounding box center [1086, 718] width 23 height 33
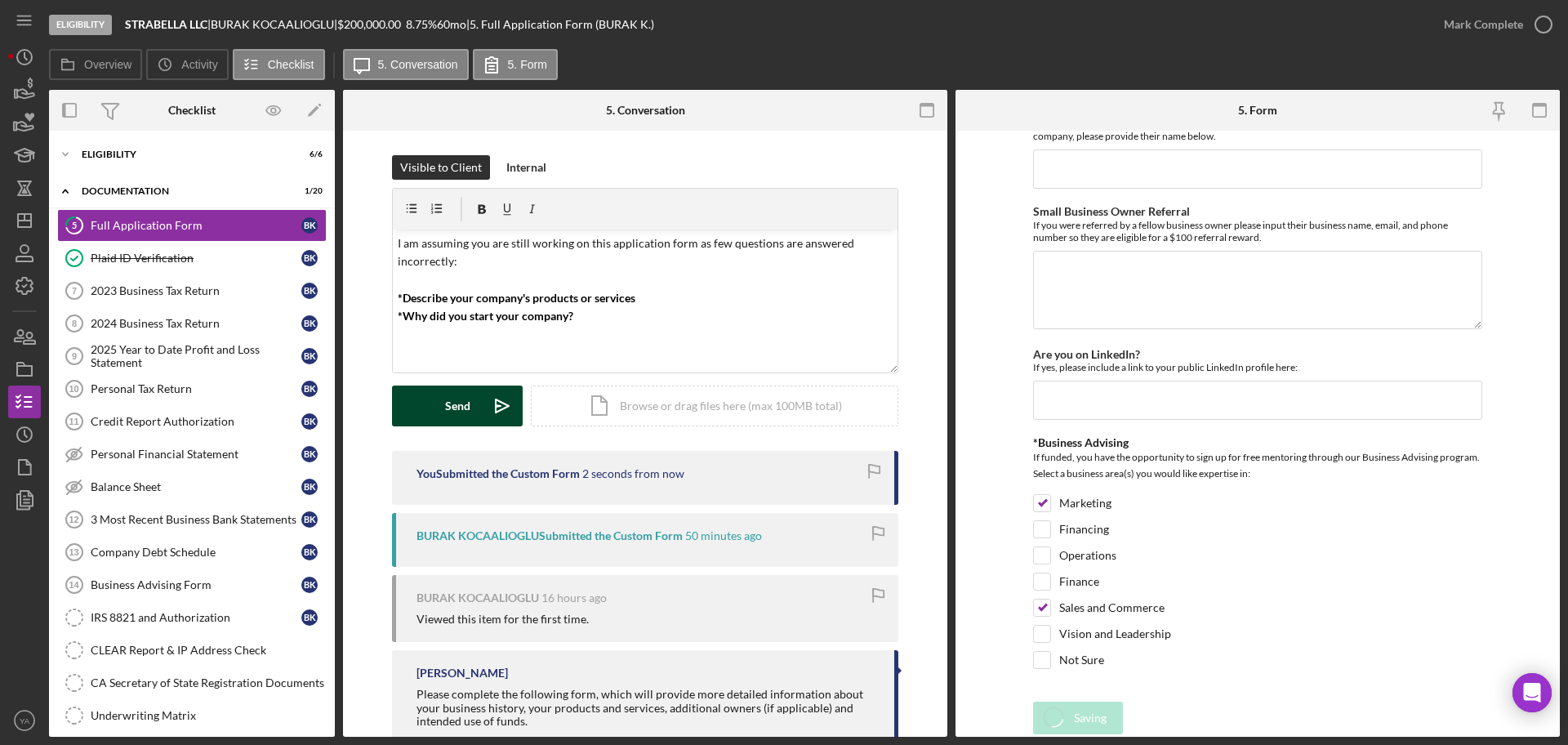
click at [474, 402] on button "Send Icon/icon-invite-send" at bounding box center [457, 406] width 131 height 41
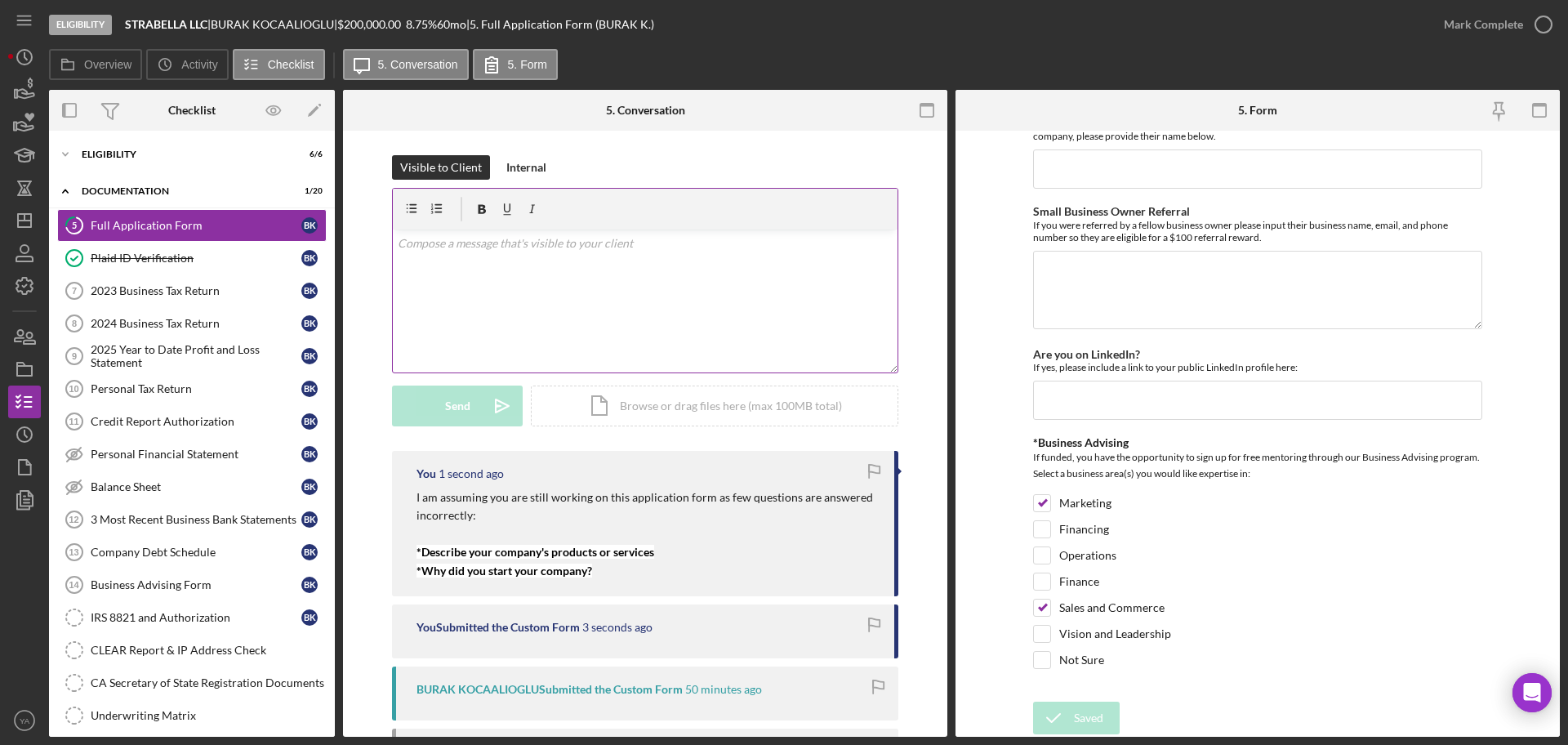
click at [598, 296] on div "v Color teal Color pink Remove color Add row above Add row below Add column bef…" at bounding box center [646, 301] width 505 height 143
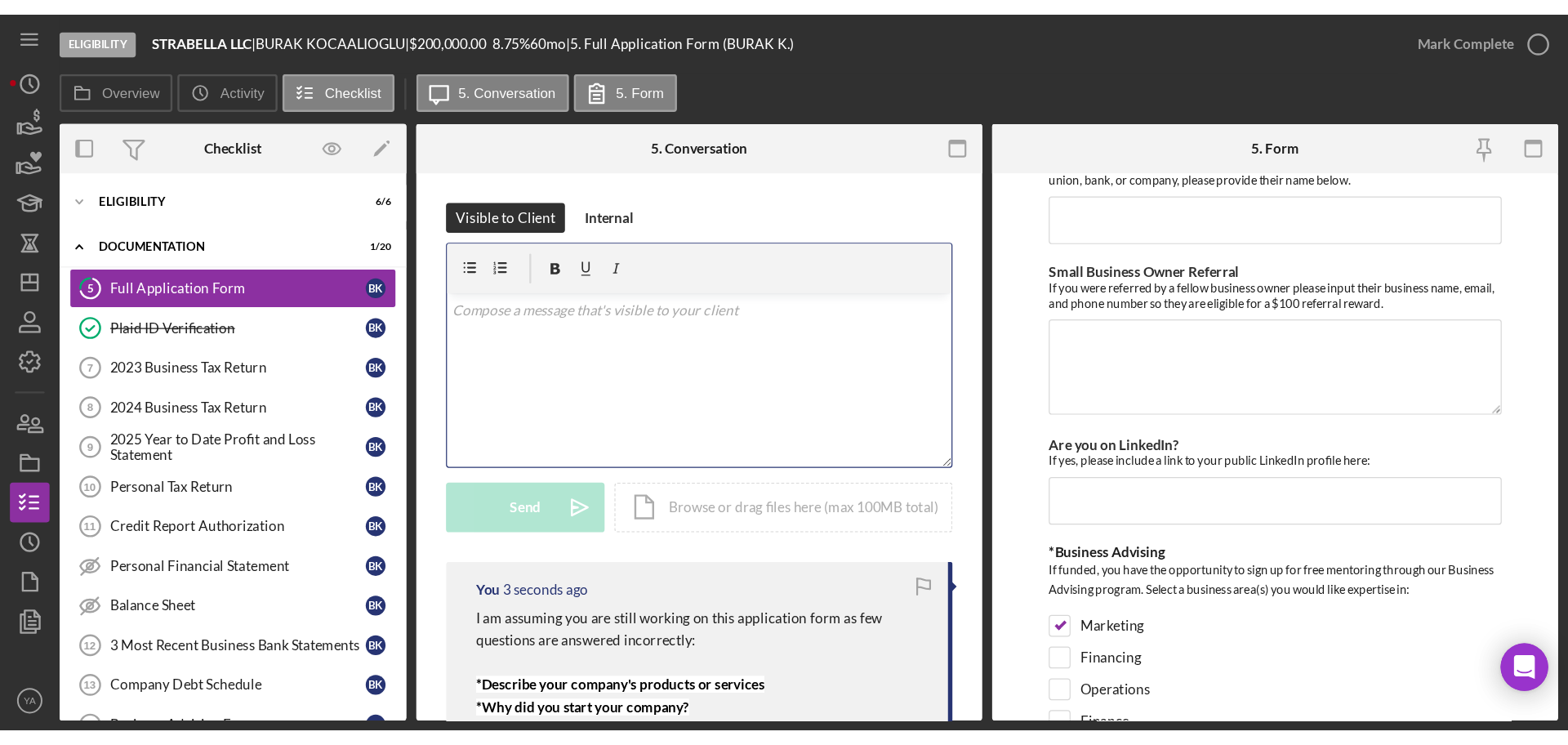
scroll to position [102, 0]
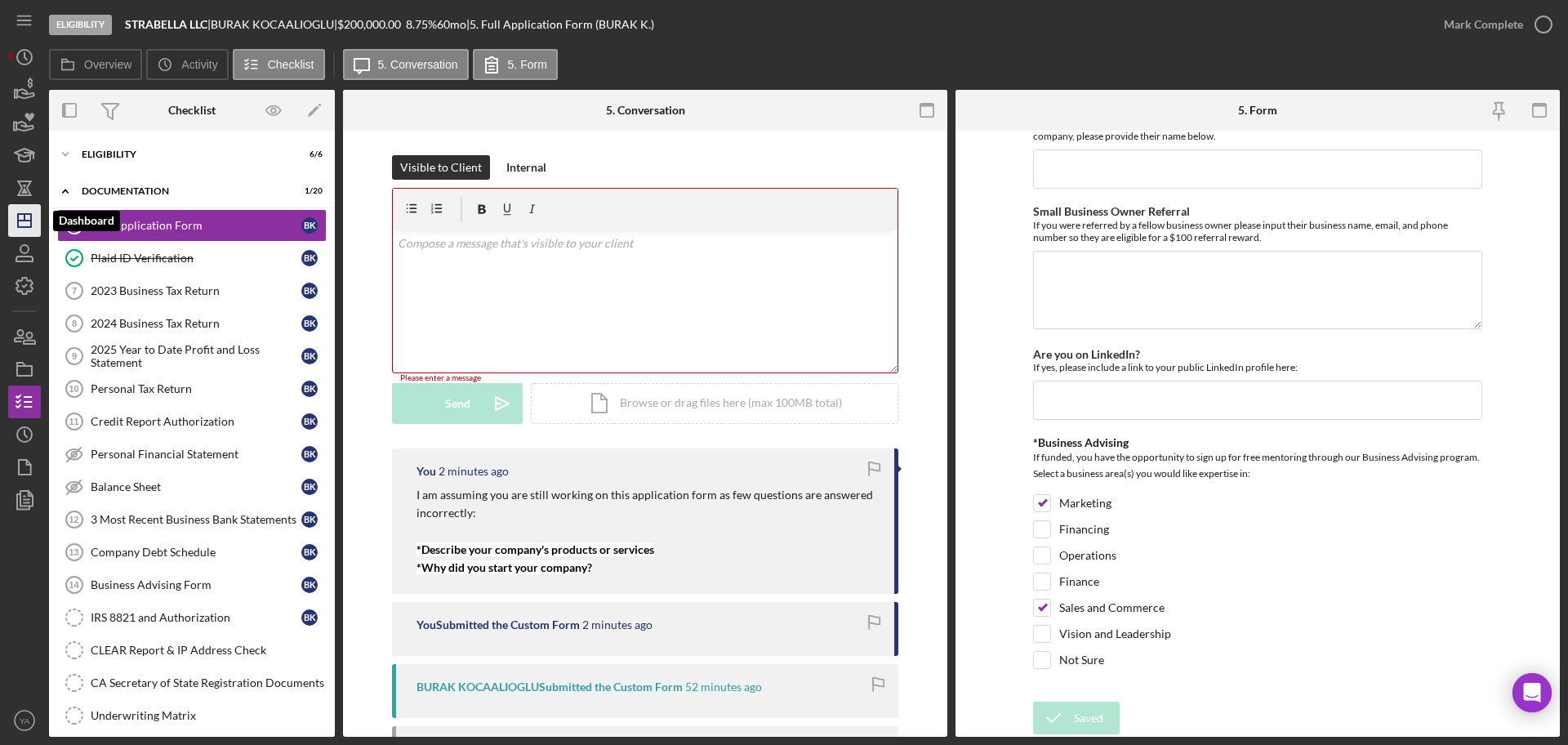
click at [25, 229] on icon "Icon/Dashboard" at bounding box center [25, 220] width 41 height 41
